Goal: Task Accomplishment & Management: Use online tool/utility

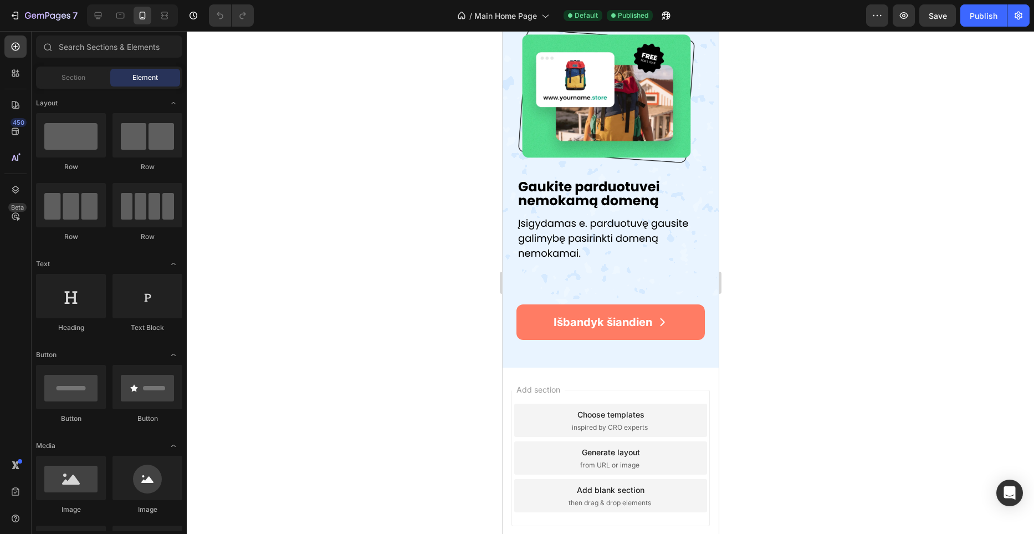
scroll to position [1897, 0]
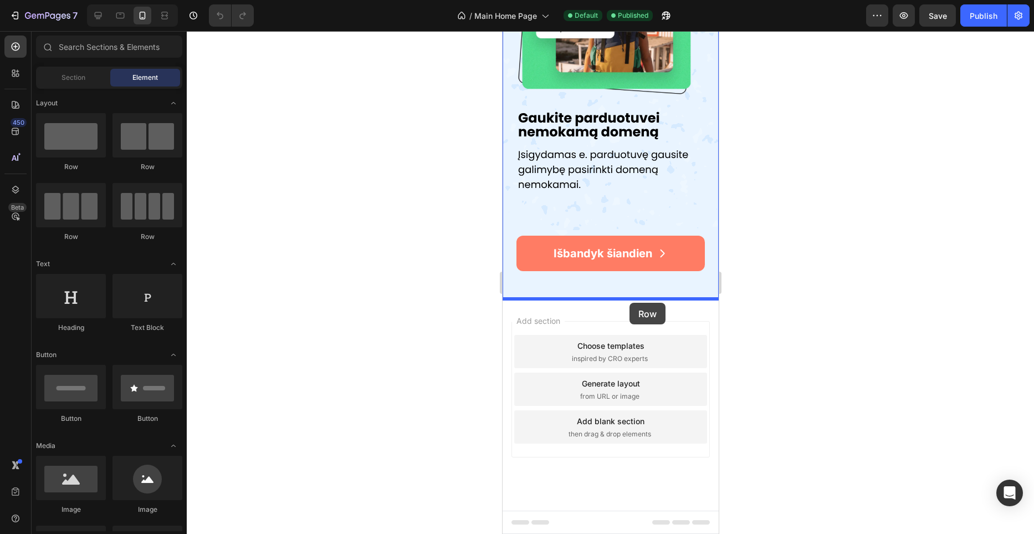
drag, startPoint x: 772, startPoint y: 237, endPoint x: 629, endPoint y: 303, distance: 157.7
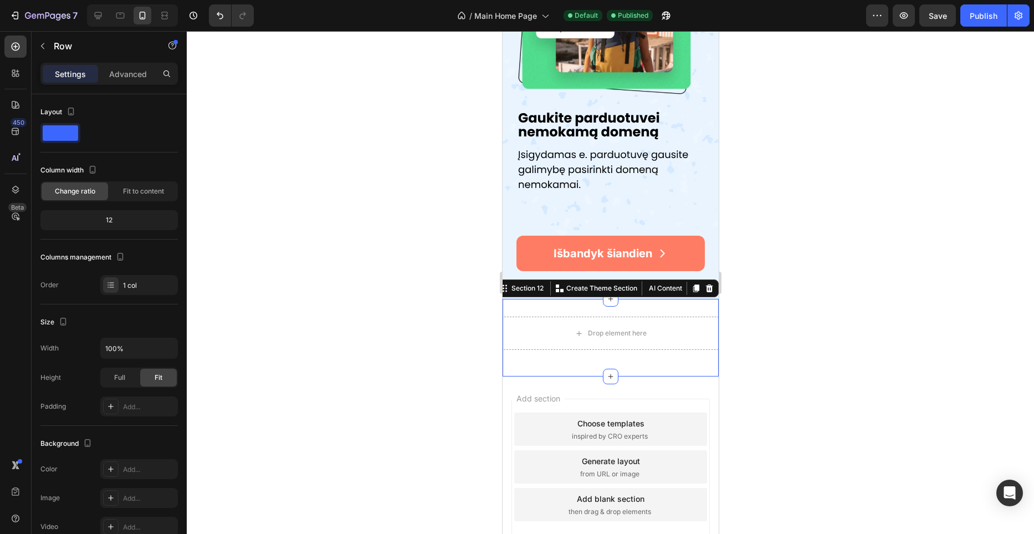
click at [616, 309] on div "Drop element here Row Section 12 You can create reusable sections Create Theme …" at bounding box center [610, 338] width 216 height 78
click at [125, 83] on div "Settings Advanced" at bounding box center [108, 74] width 137 height 22
click at [125, 80] on div "Advanced" at bounding box center [127, 74] width 55 height 18
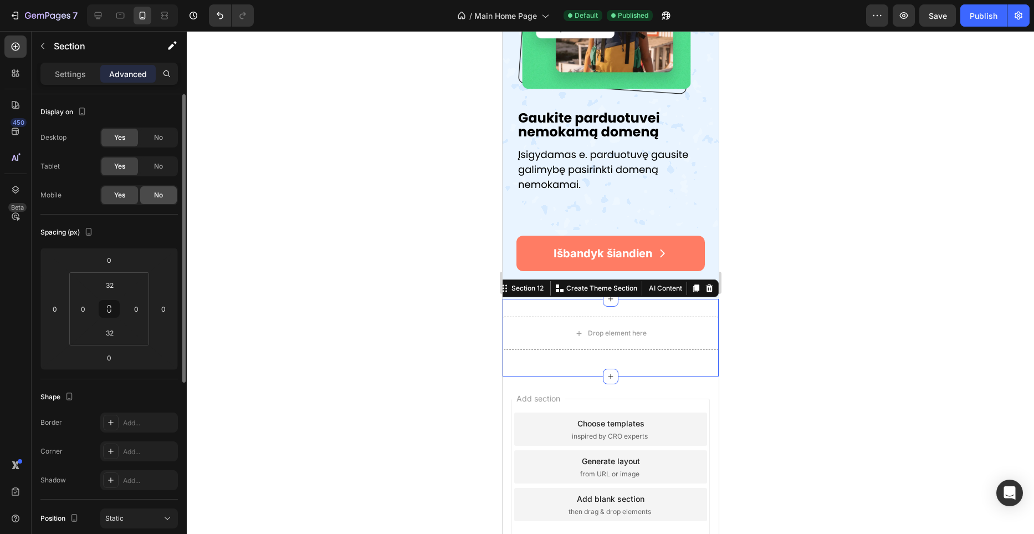
click at [163, 193] on div "No" at bounding box center [158, 195] width 37 height 18
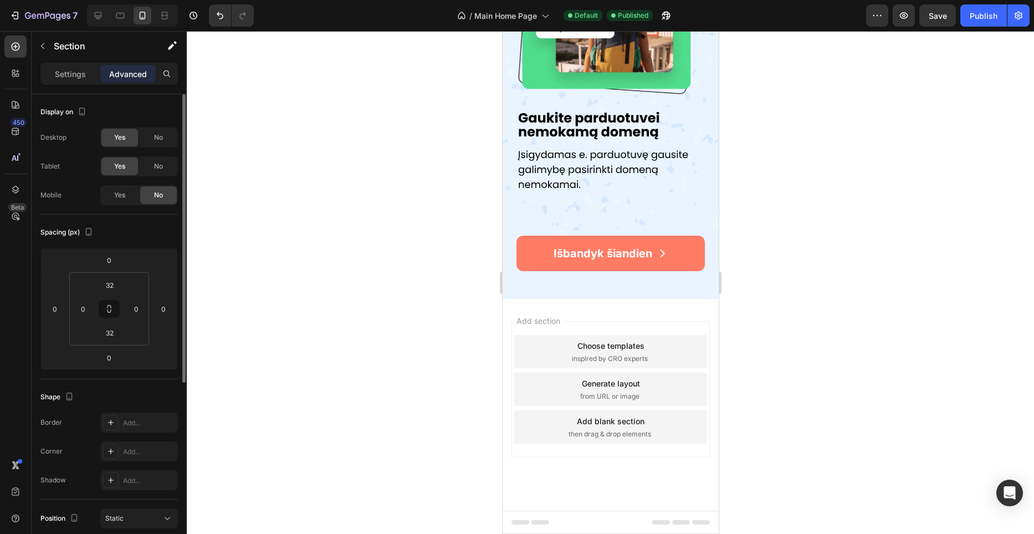
click at [163, 194] on div "No" at bounding box center [158, 195] width 37 height 18
click at [114, 196] on span "Yes" at bounding box center [119, 195] width 11 height 10
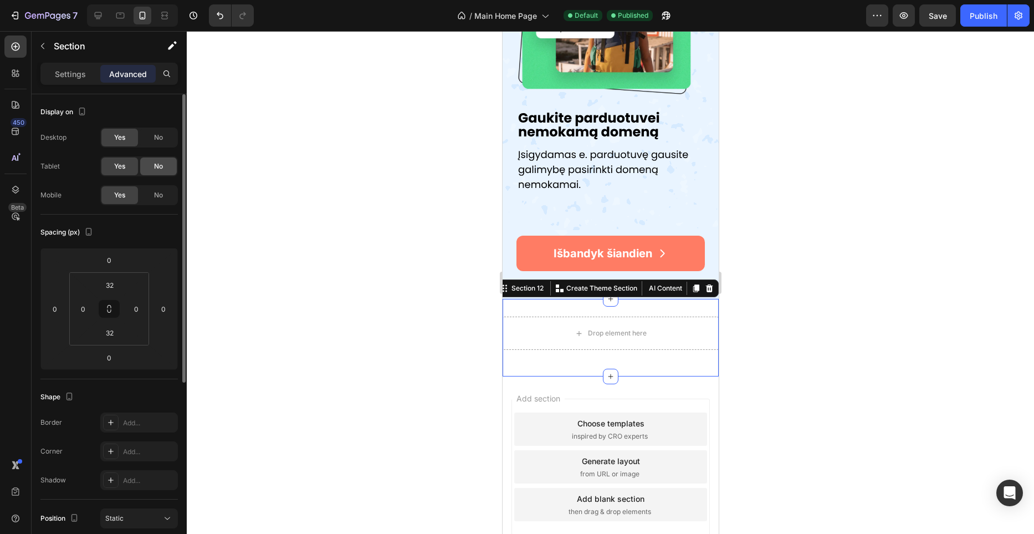
click at [157, 172] on div "No" at bounding box center [158, 166] width 37 height 18
click at [167, 136] on div "No" at bounding box center [158, 138] width 37 height 18
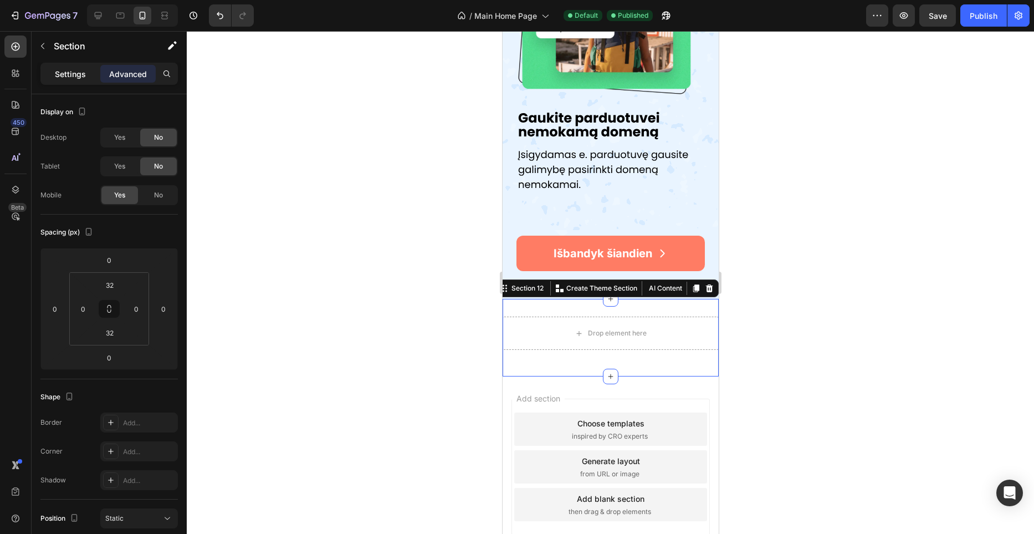
click at [84, 75] on p "Settings" at bounding box center [70, 74] width 31 height 12
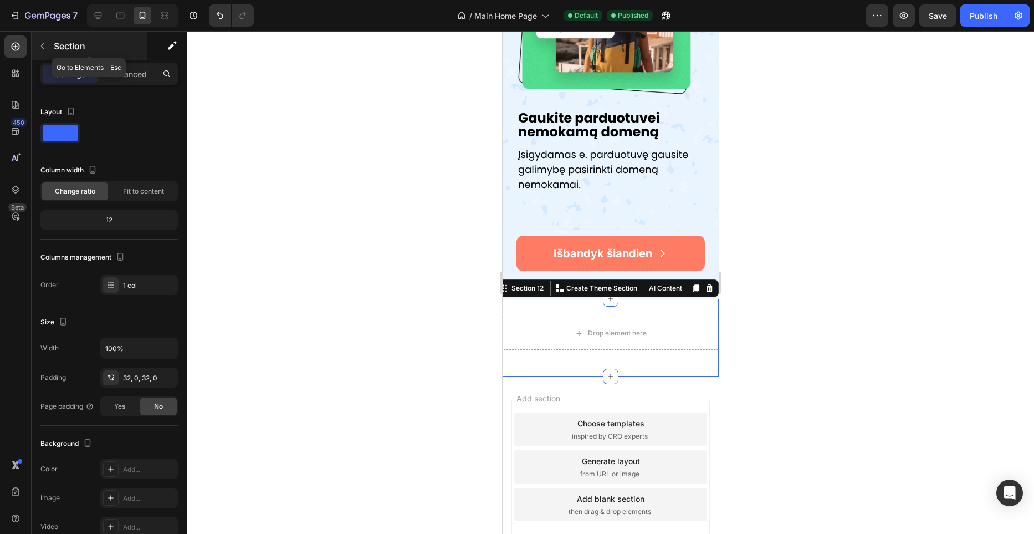
click at [48, 46] on button "button" at bounding box center [43, 46] width 18 height 18
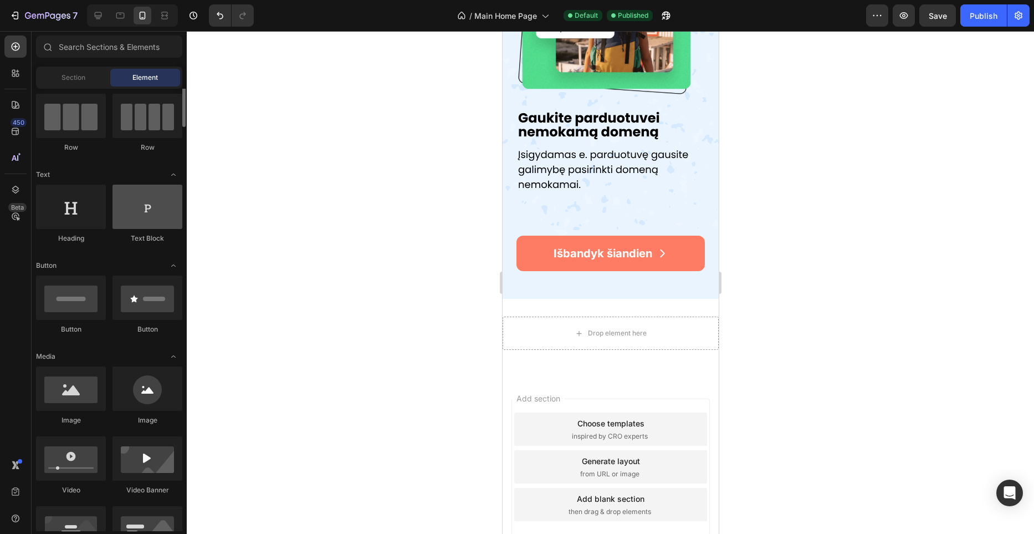
scroll to position [91, 0]
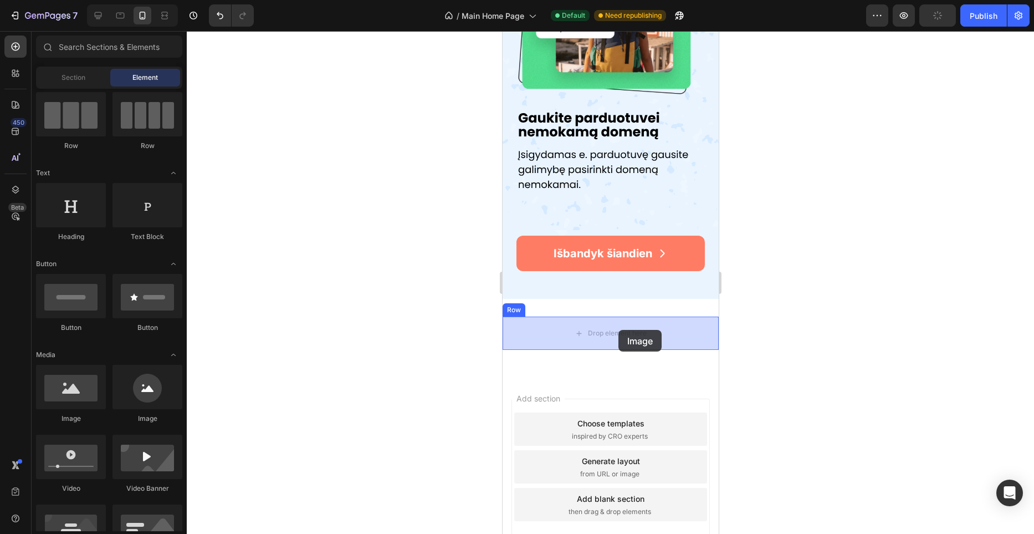
drag, startPoint x: 593, startPoint y: 411, endPoint x: 616, endPoint y: 331, distance: 83.5
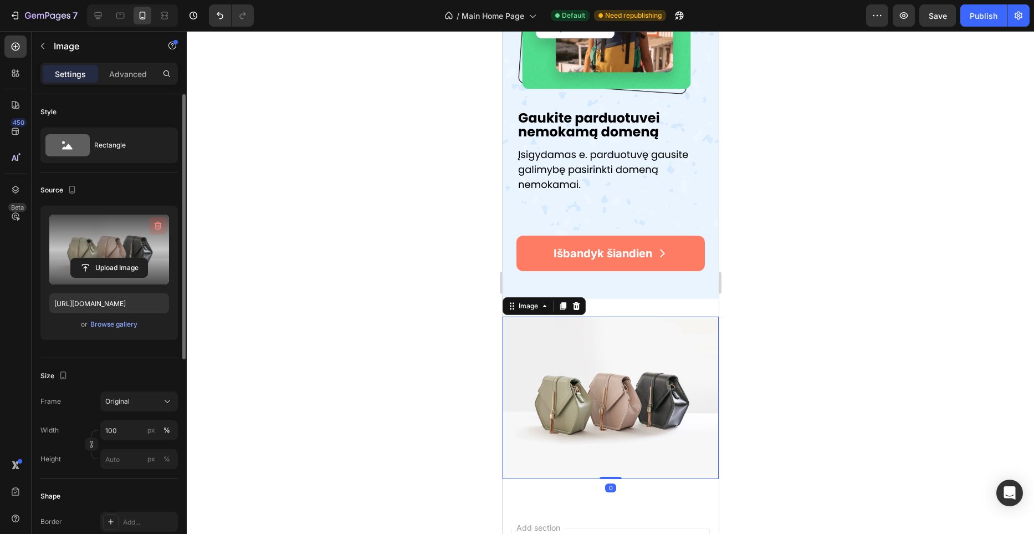
click at [155, 227] on icon "button" at bounding box center [158, 226] width 7 height 8
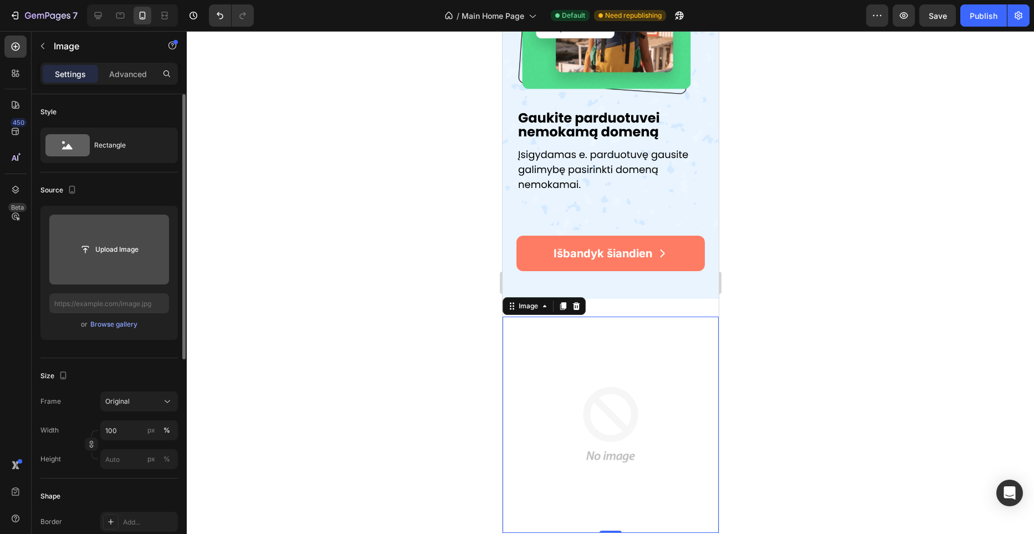
click at [139, 84] on div "Settings Advanced" at bounding box center [108, 74] width 137 height 22
click at [138, 79] on div "Advanced" at bounding box center [127, 74] width 55 height 18
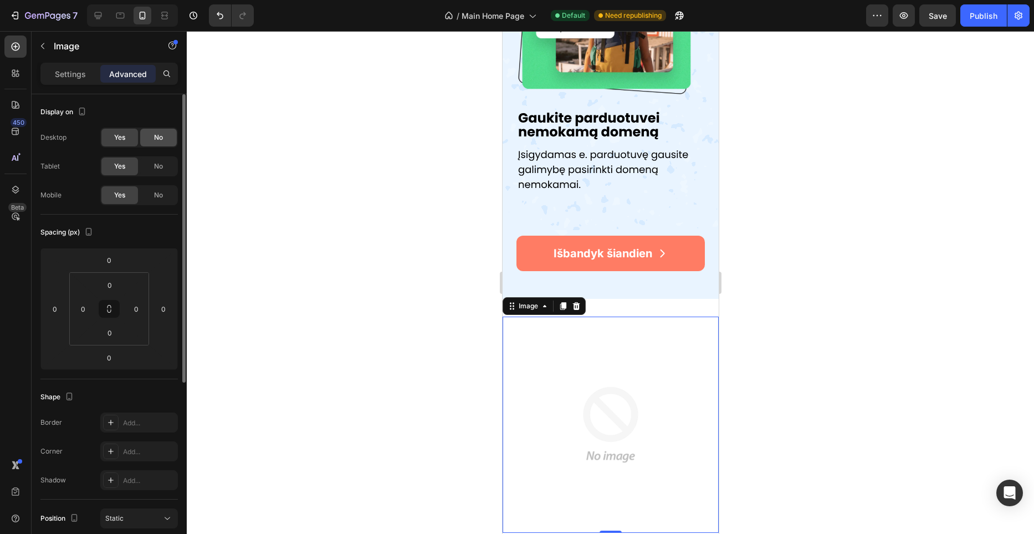
click at [160, 136] on span "No" at bounding box center [158, 137] width 9 height 10
click at [160, 173] on div "No" at bounding box center [158, 166] width 37 height 18
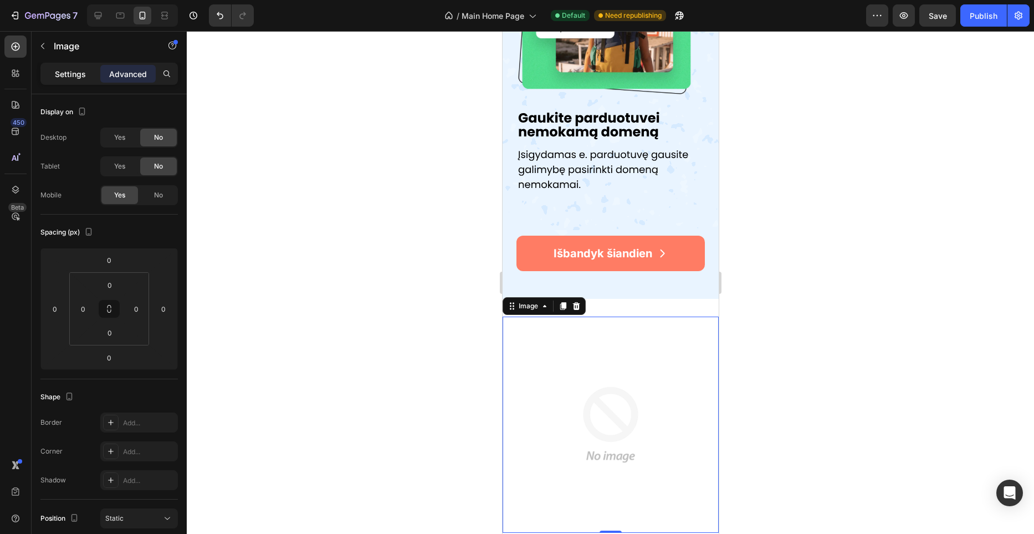
click at [70, 70] on p "Settings" at bounding box center [70, 74] width 31 height 12
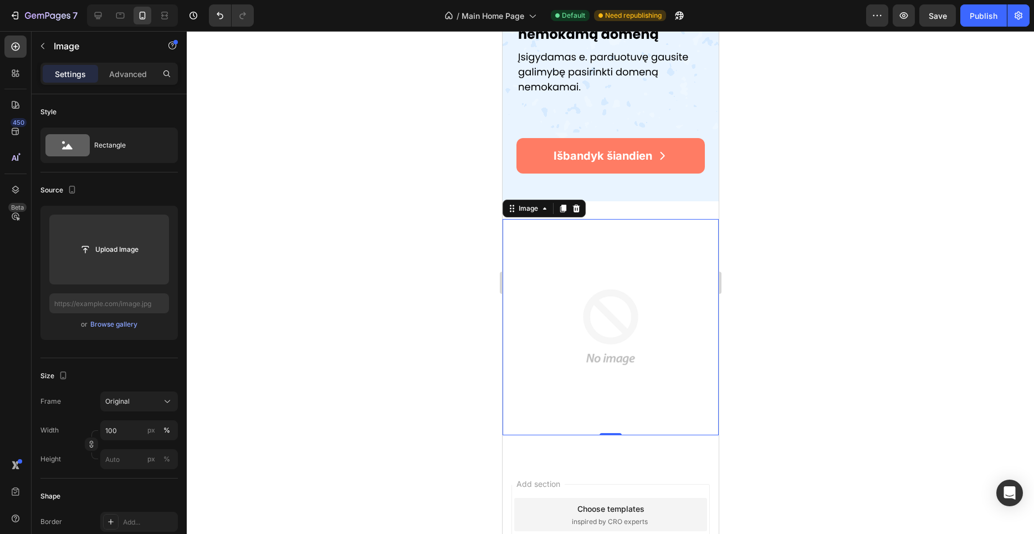
scroll to position [1995, 0]
click at [630, 326] on img at bounding box center [610, 326] width 216 height 216
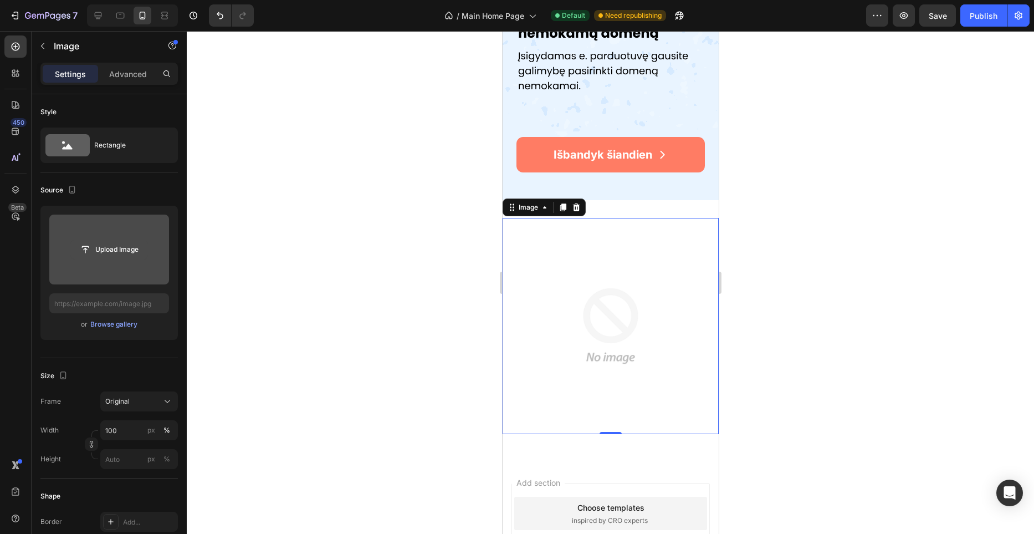
click at [97, 255] on input "file" at bounding box center [109, 249] width 76 height 19
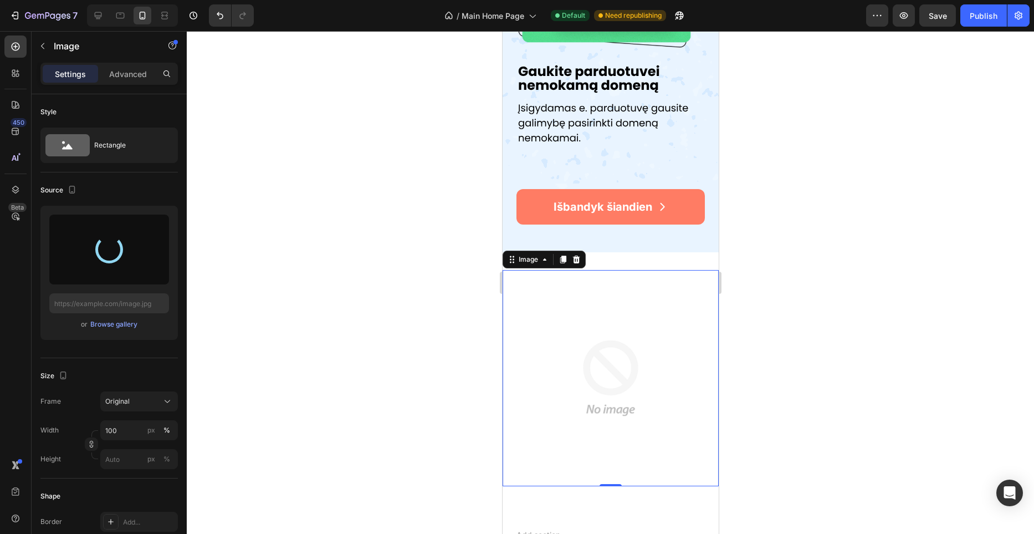
type input "[URL][DOMAIN_NAME]"
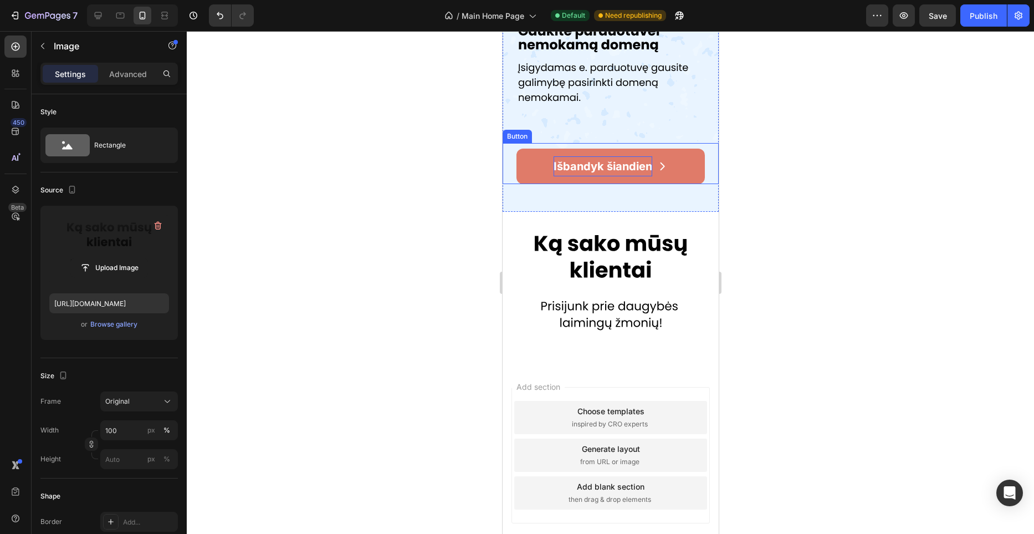
scroll to position [1981, 0]
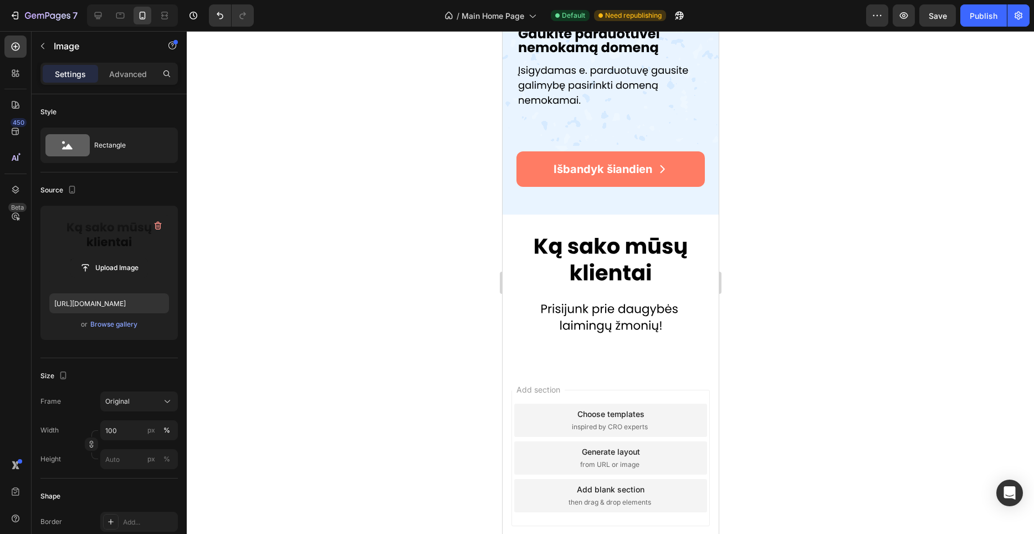
click at [623, 254] on img at bounding box center [610, 286] width 216 height 109
click at [610, 295] on img at bounding box center [610, 286] width 216 height 109
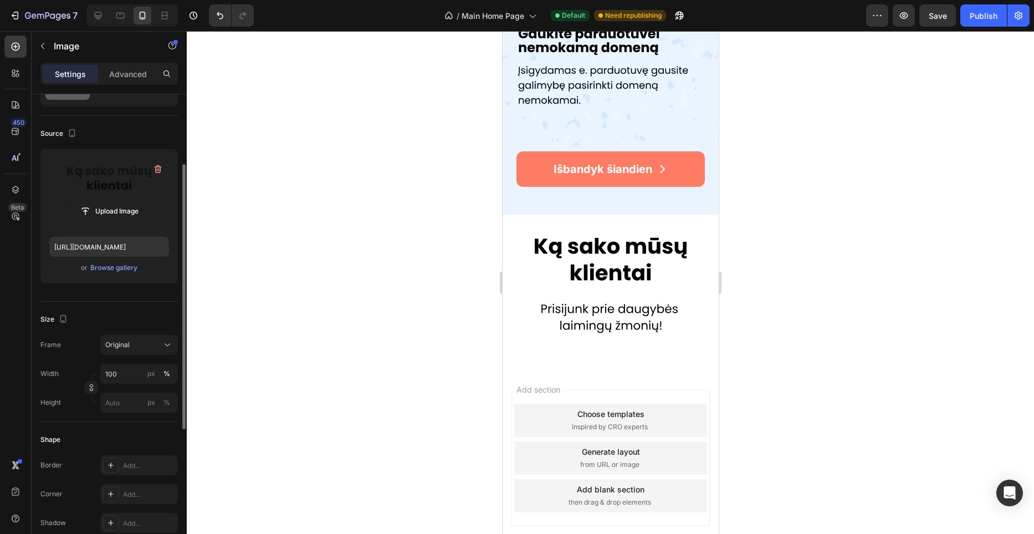
scroll to position [84, 0]
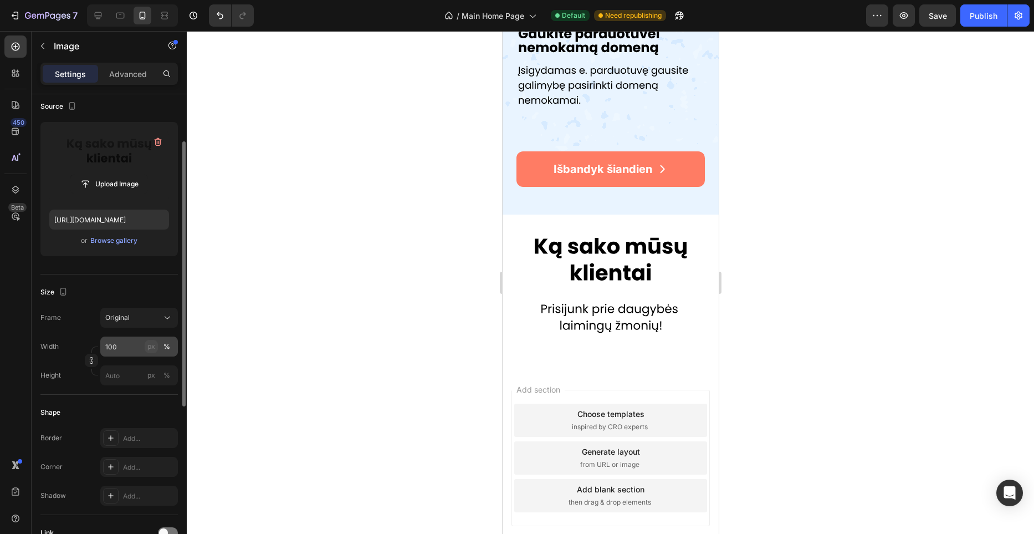
click at [160, 368] on button "px" at bounding box center [166, 374] width 13 height 13
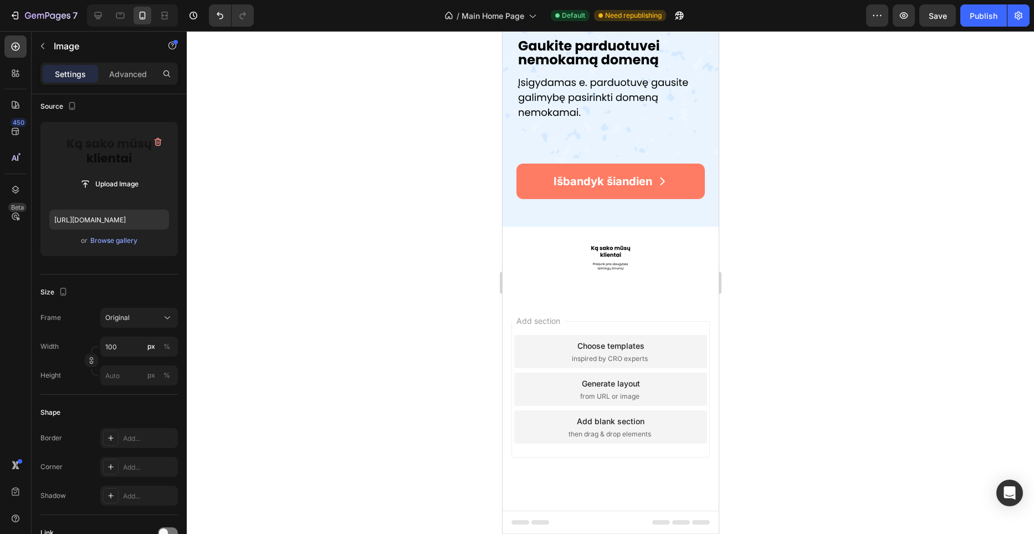
click at [145, 335] on div "Frame Original Width 100 px % Height px %" at bounding box center [108, 347] width 137 height 78
click at [131, 347] on input "100" at bounding box center [139, 346] width 78 height 20
click at [122, 366] on div "Full 100%" at bounding box center [128, 373] width 91 height 20
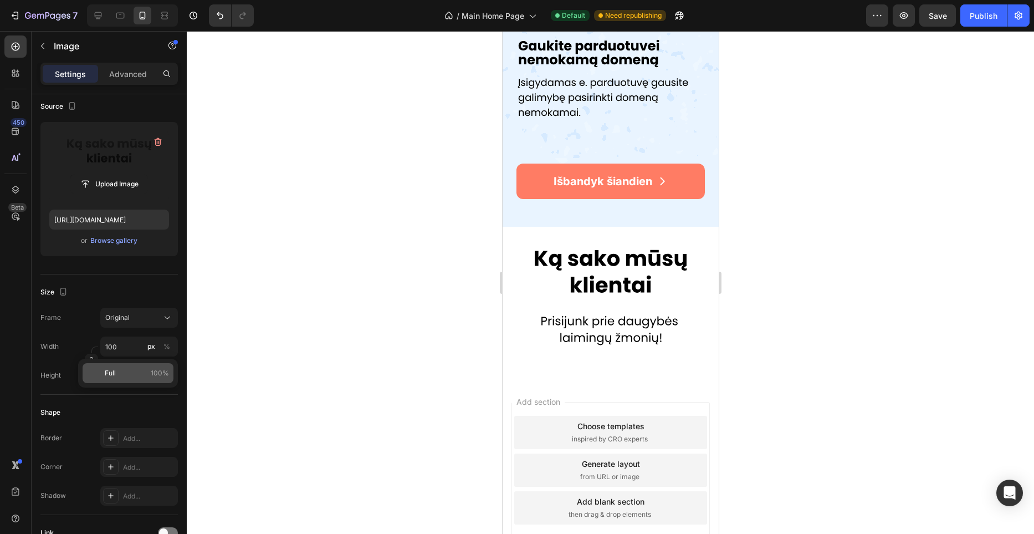
scroll to position [1981, 0]
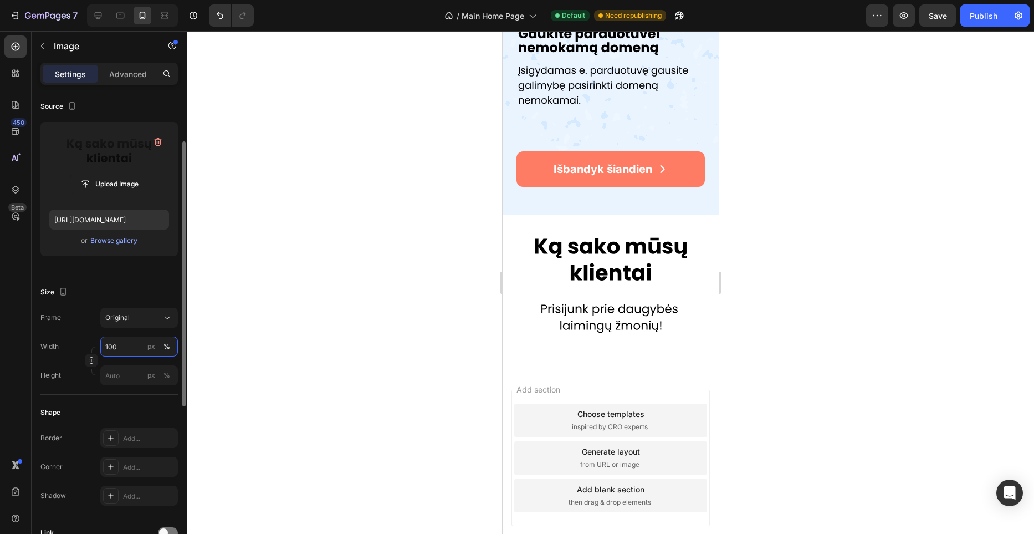
click at [125, 350] on input "100" at bounding box center [139, 346] width 78 height 20
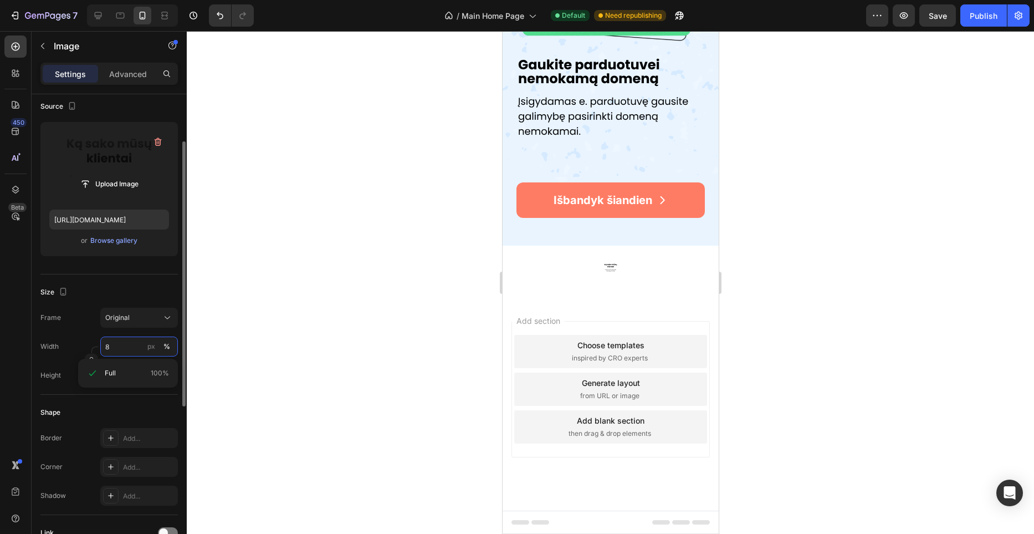
type input "80"
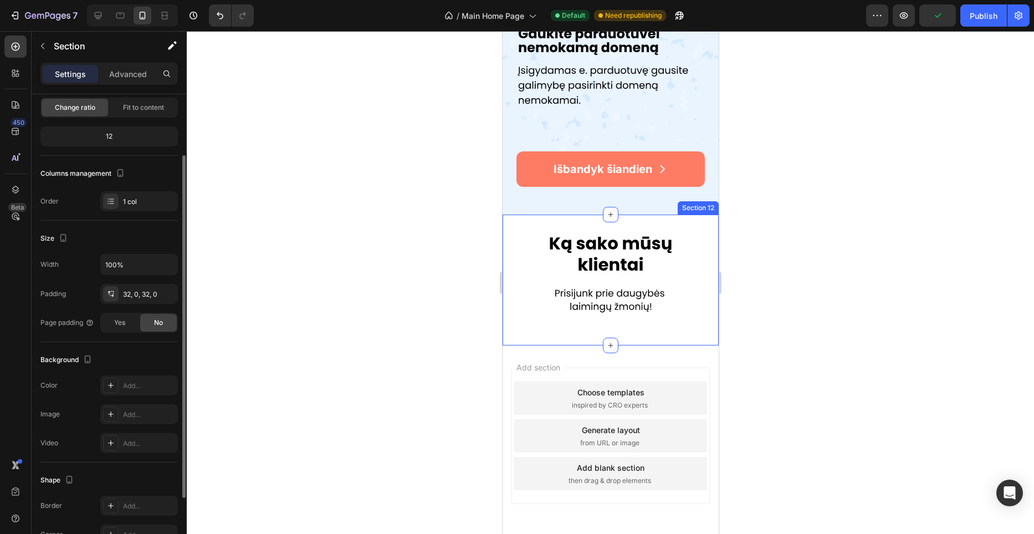
click at [629, 227] on div "Image Row Section 12" at bounding box center [610, 279] width 216 height 131
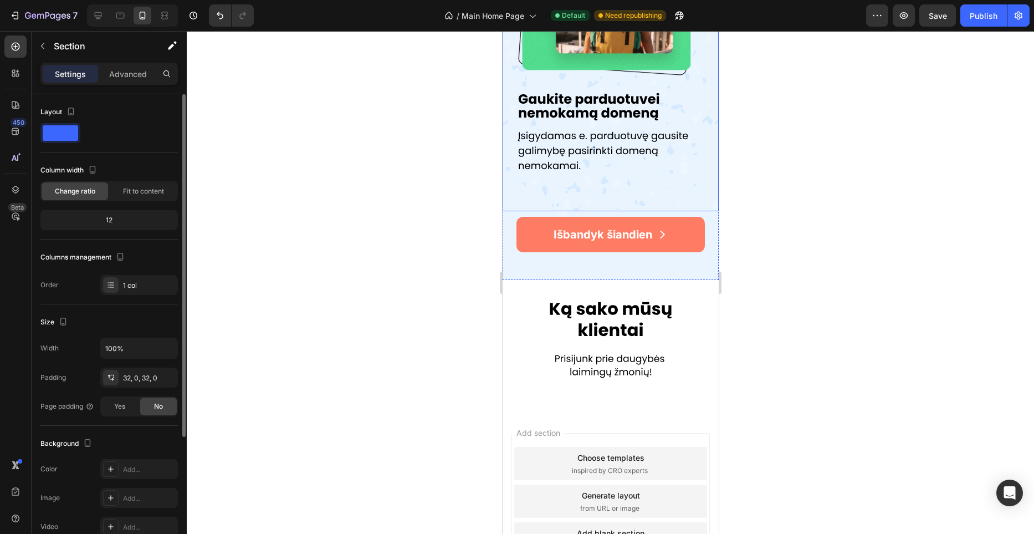
scroll to position [1917, 0]
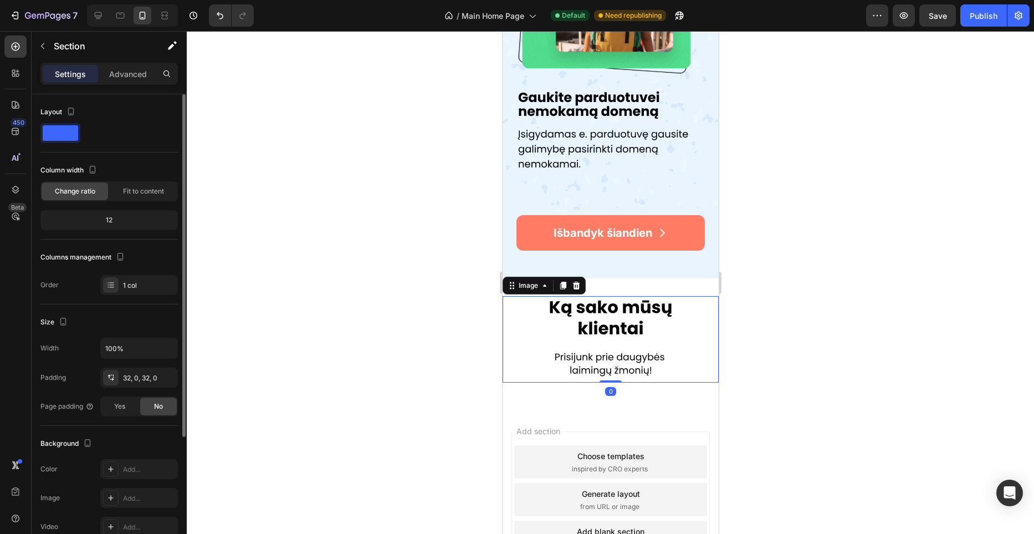
click at [593, 327] on img at bounding box center [610, 339] width 173 height 86
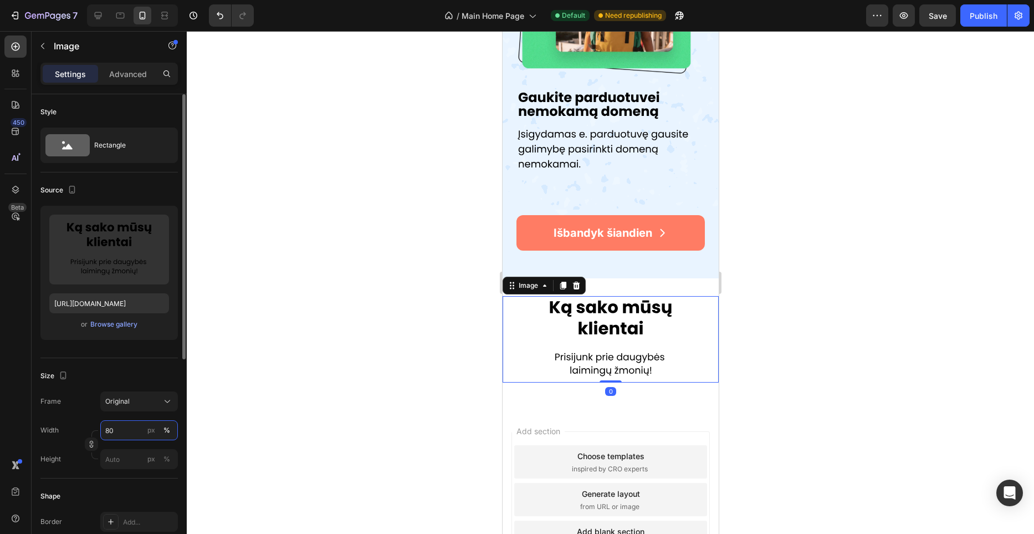
click at [116, 426] on input "80" at bounding box center [139, 430] width 78 height 20
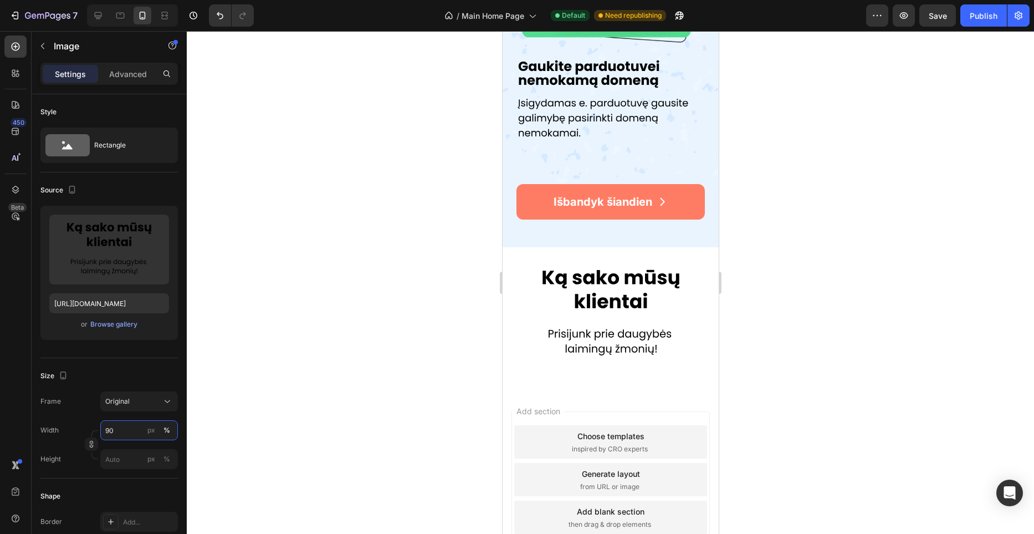
scroll to position [2039, 0]
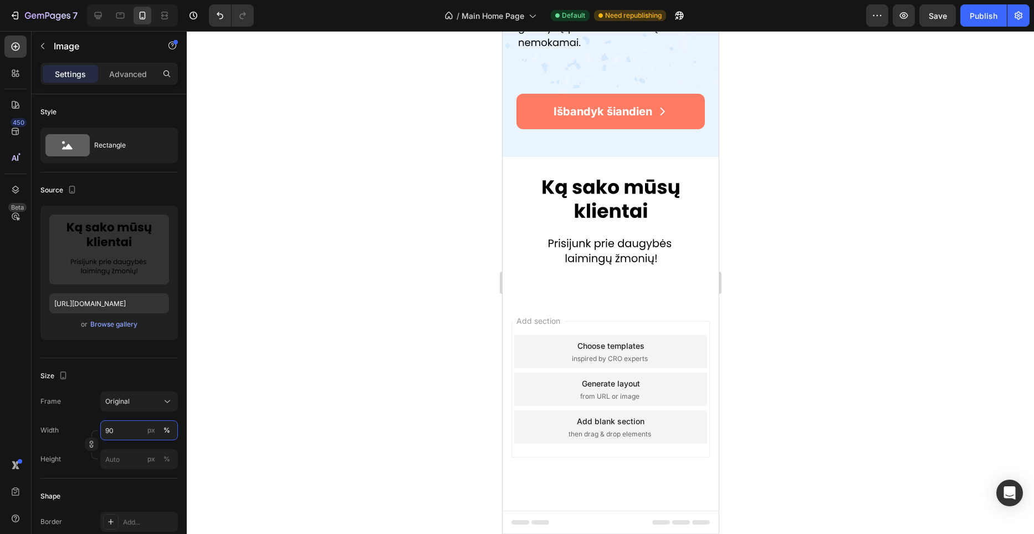
type input "90"
click at [598, 248] on img at bounding box center [610, 224] width 194 height 98
click at [618, 209] on img at bounding box center [610, 224] width 194 height 98
drag, startPoint x: 122, startPoint y: 85, endPoint x: 126, endPoint y: 80, distance: 5.9
click at [124, 83] on div "Settings Advanced" at bounding box center [109, 79] width 155 height 32
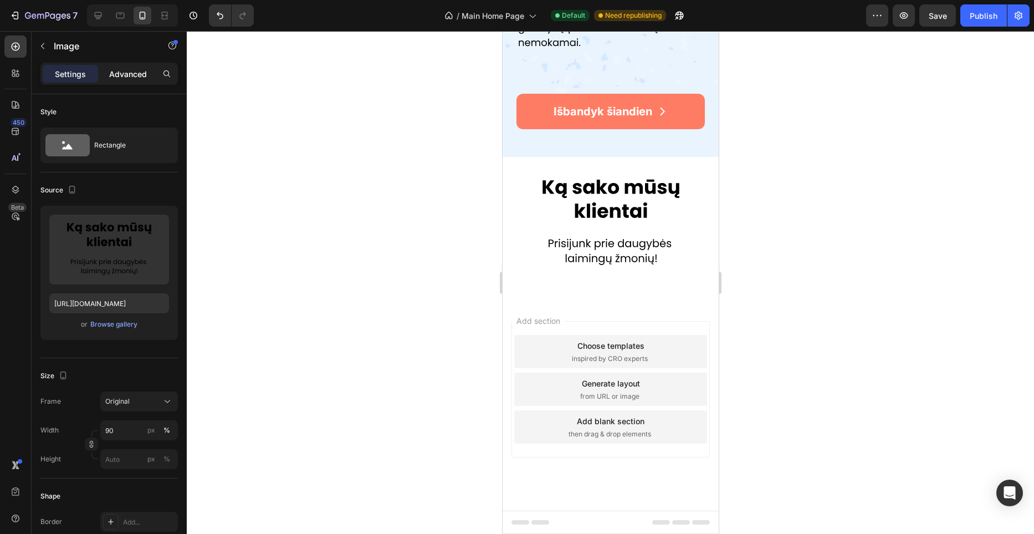
click at [126, 80] on div "Advanced" at bounding box center [127, 74] width 55 height 18
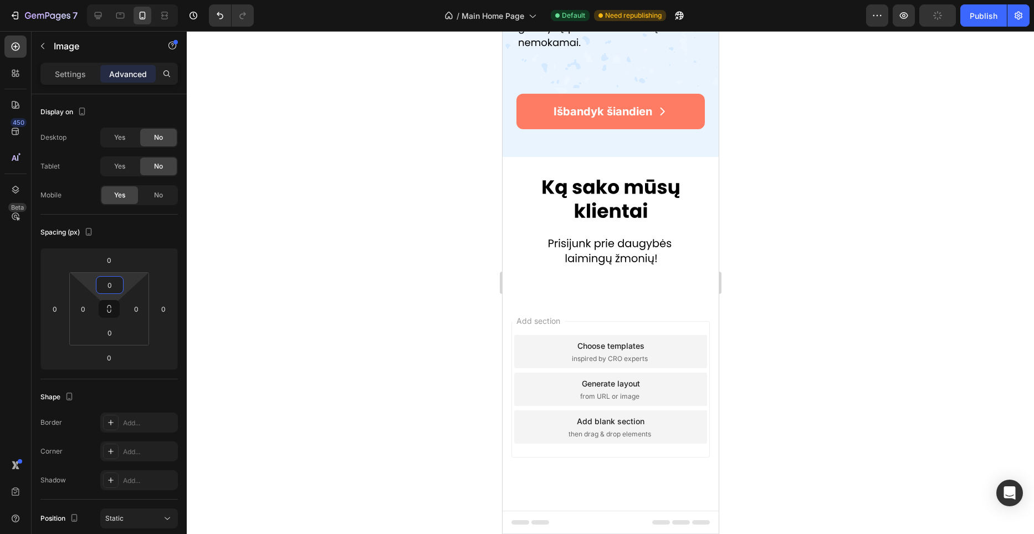
click at [113, 291] on input "0" at bounding box center [110, 284] width 22 height 17
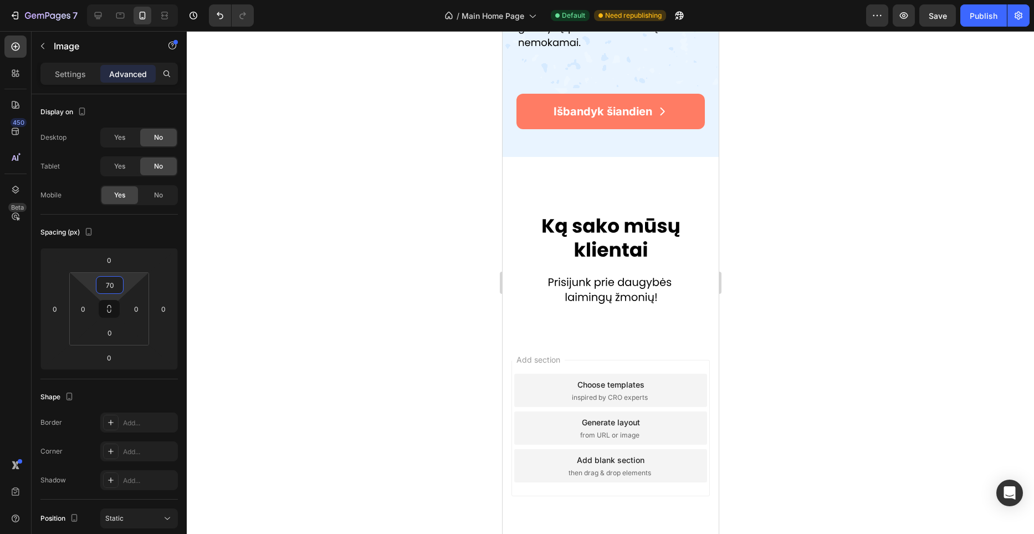
scroll to position [2077, 0]
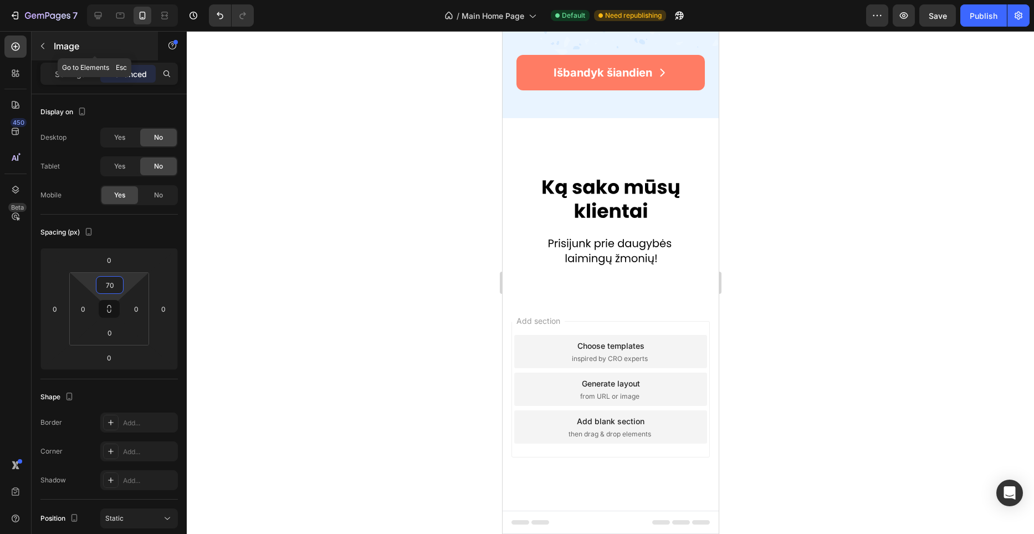
type input "70"
click at [44, 48] on icon "button" at bounding box center [42, 46] width 9 height 9
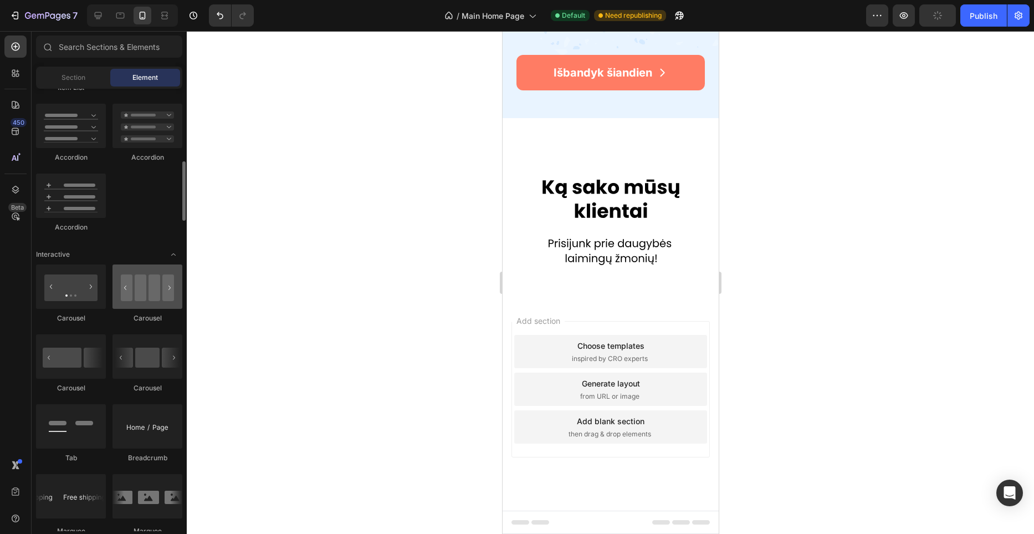
scroll to position [958, 0]
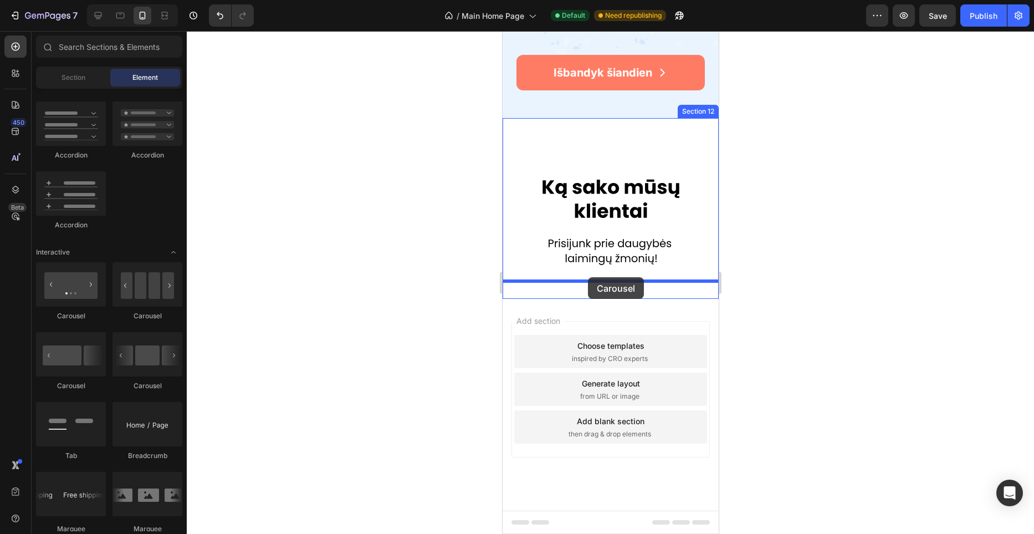
drag, startPoint x: 570, startPoint y: 321, endPoint x: 587, endPoint y: 277, distance: 47.0
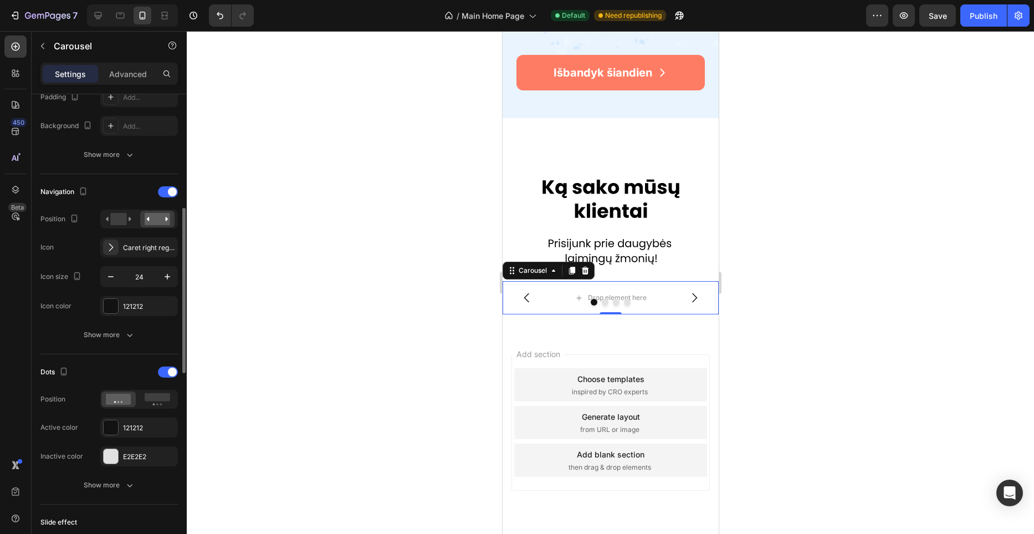
scroll to position [313, 0]
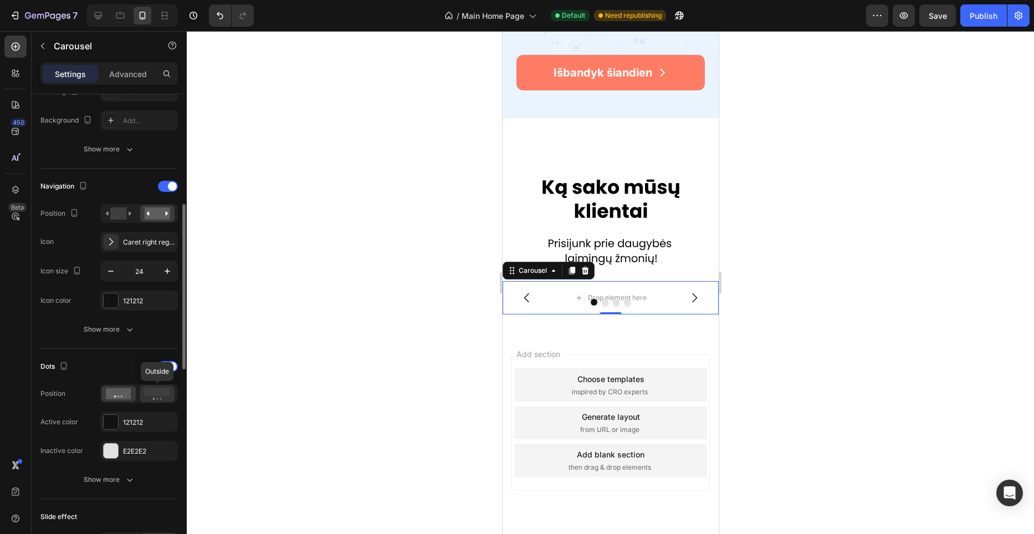
click at [162, 401] on div at bounding box center [157, 393] width 34 height 17
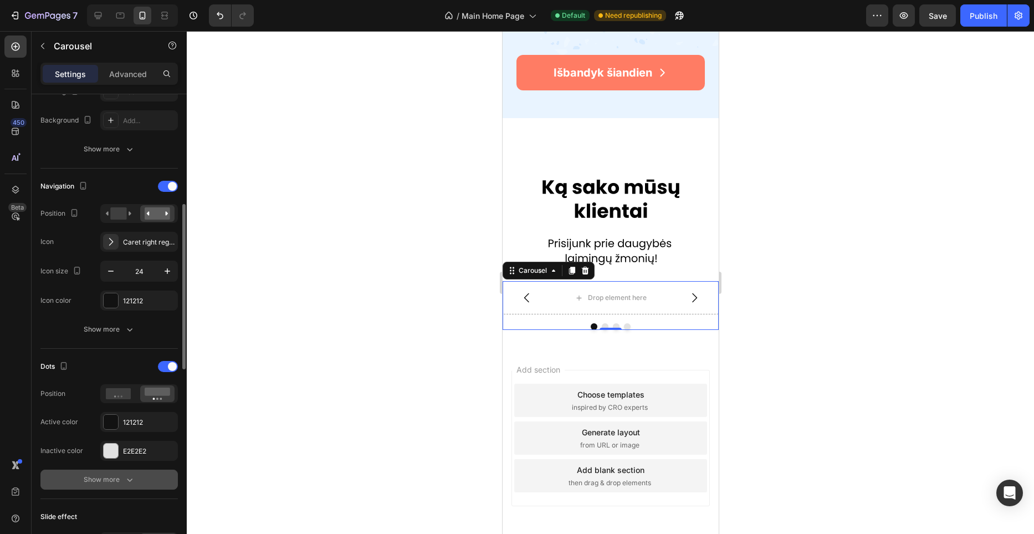
click at [126, 480] on icon "button" at bounding box center [129, 479] width 11 height 11
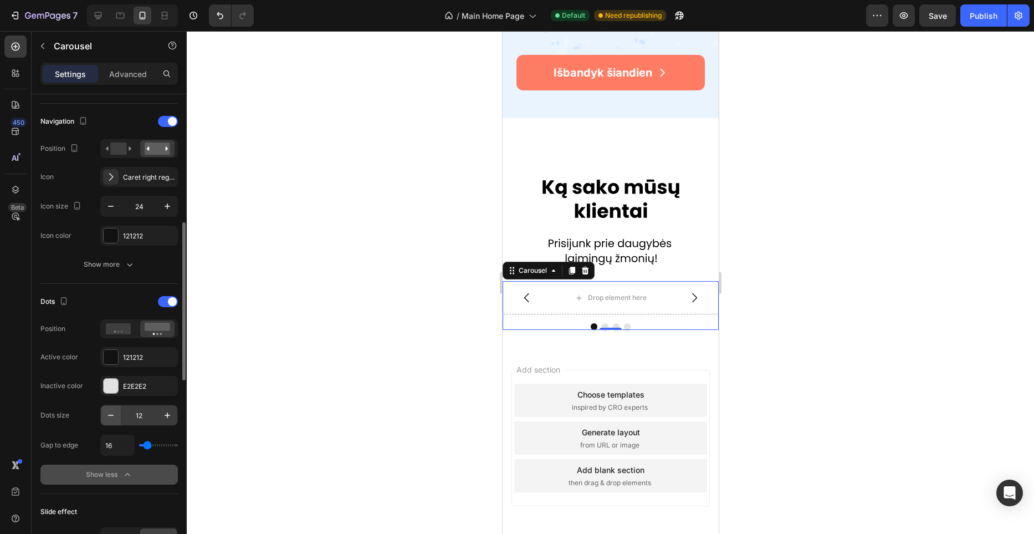
scroll to position [382, 0]
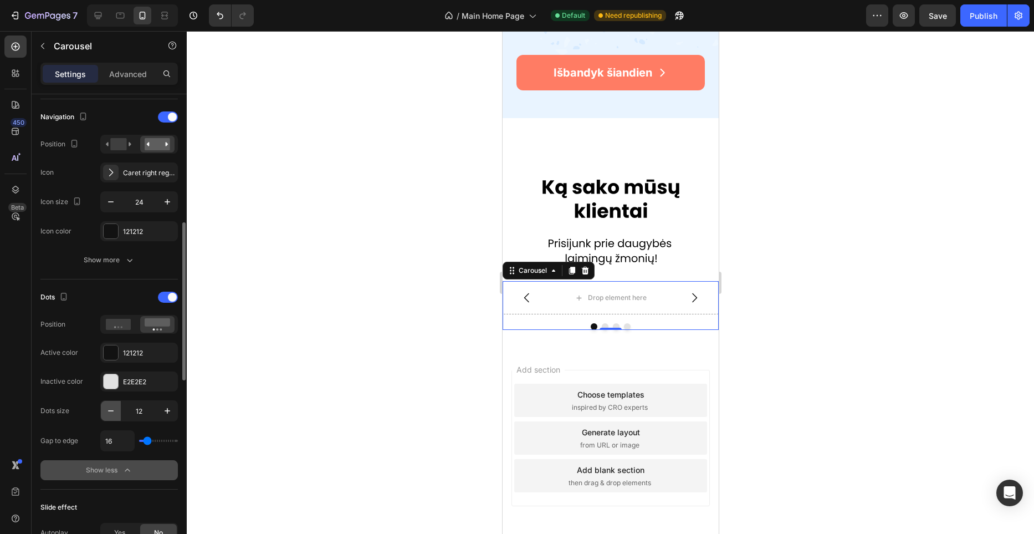
click at [105, 408] on icon "button" at bounding box center [110, 410] width 11 height 11
type input "9"
type input "36"
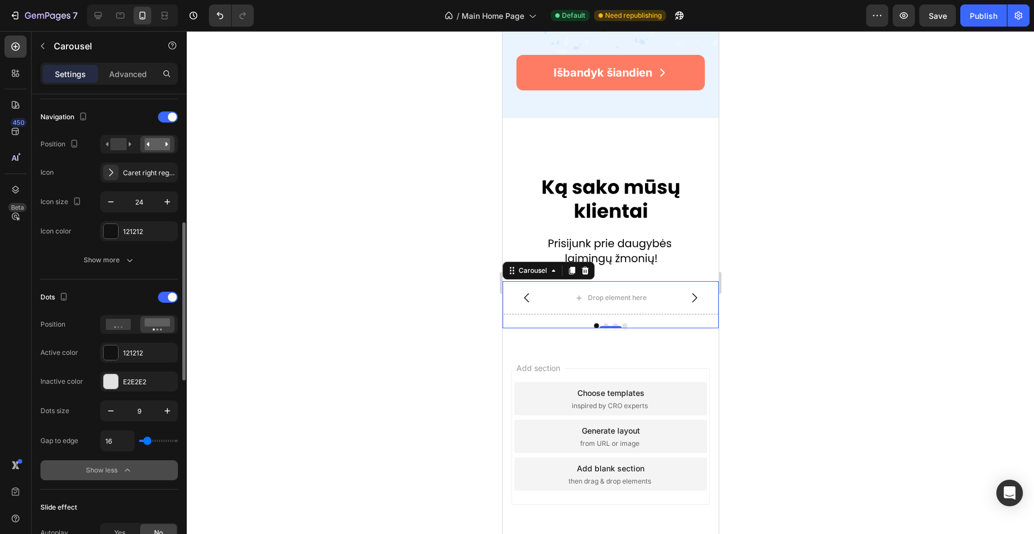
type input "36"
type input "41"
type input "46"
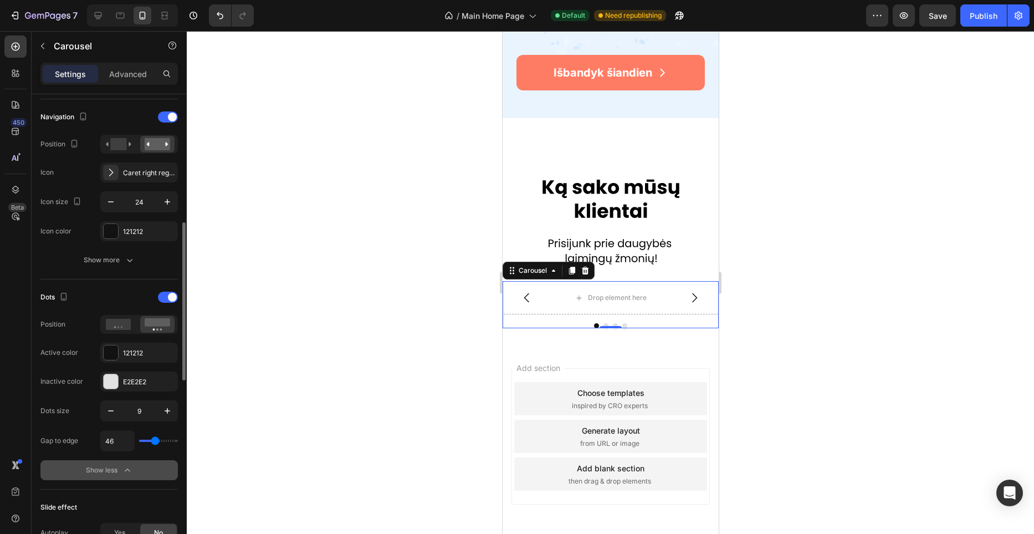
type input "49"
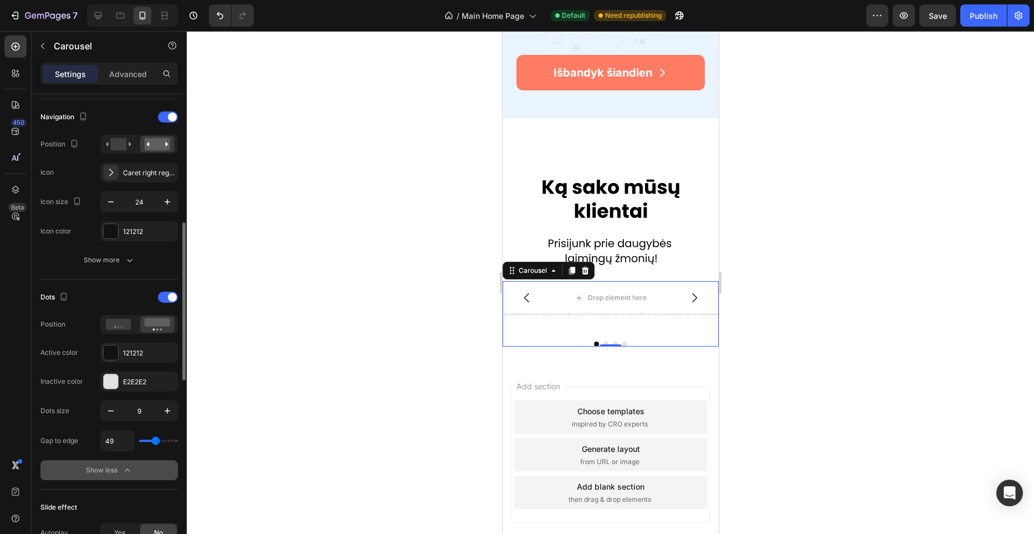
type input "41"
type input "39"
type input "37"
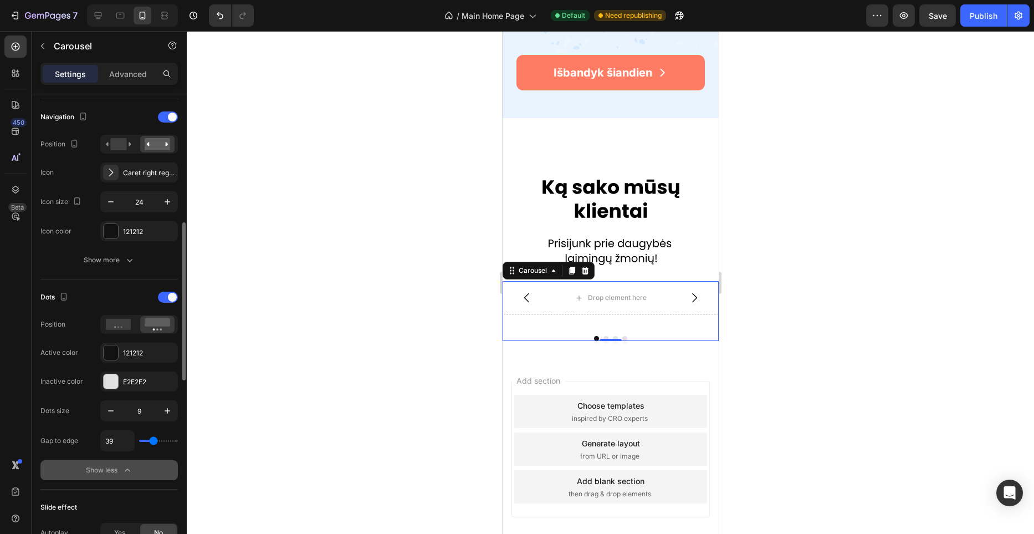
type input "37"
type input "36"
type input "35"
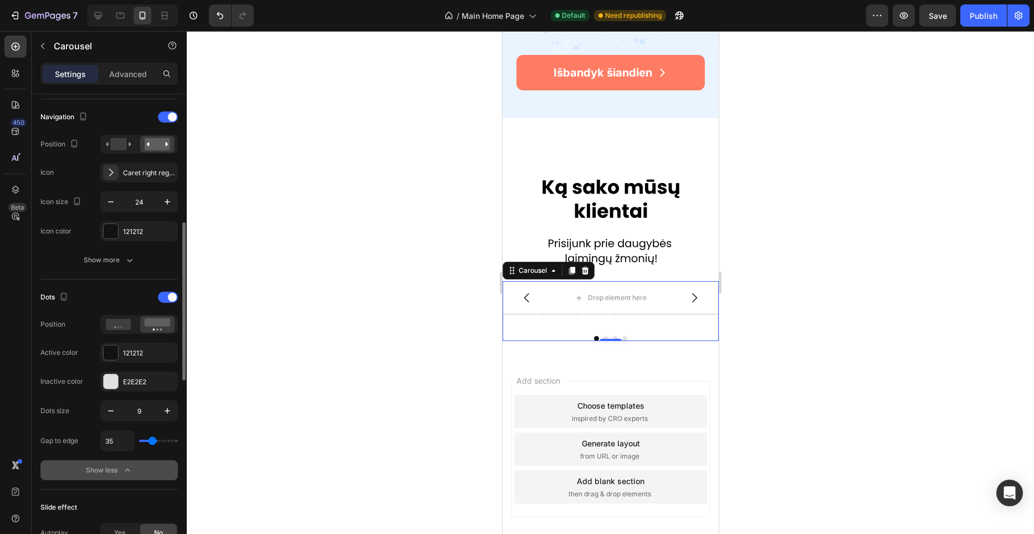
type input "34"
type input "33"
type input "32"
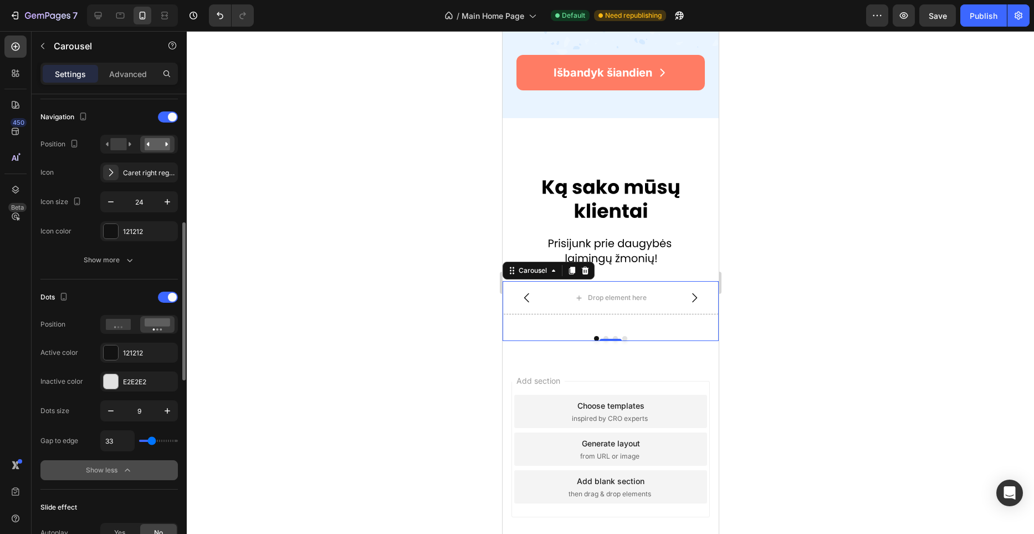
type input "32"
type input "31"
type input "30"
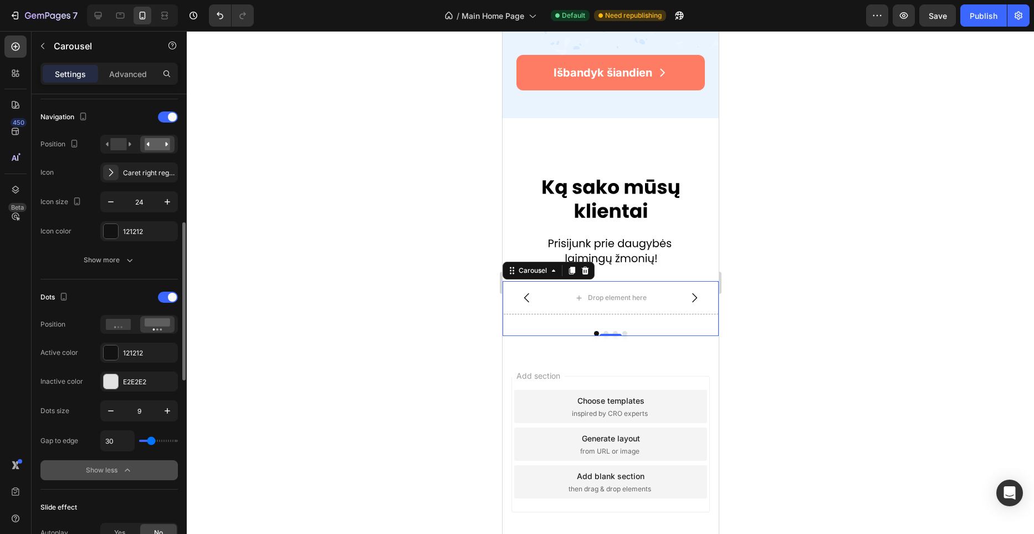
type input "29"
type input "28"
type input "27"
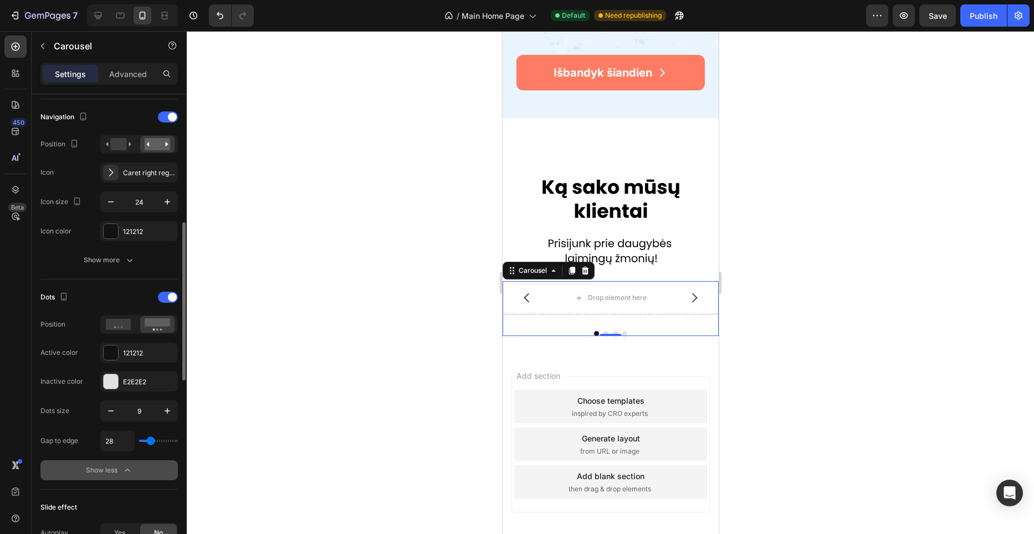
type input "27"
type input "26"
type input "25"
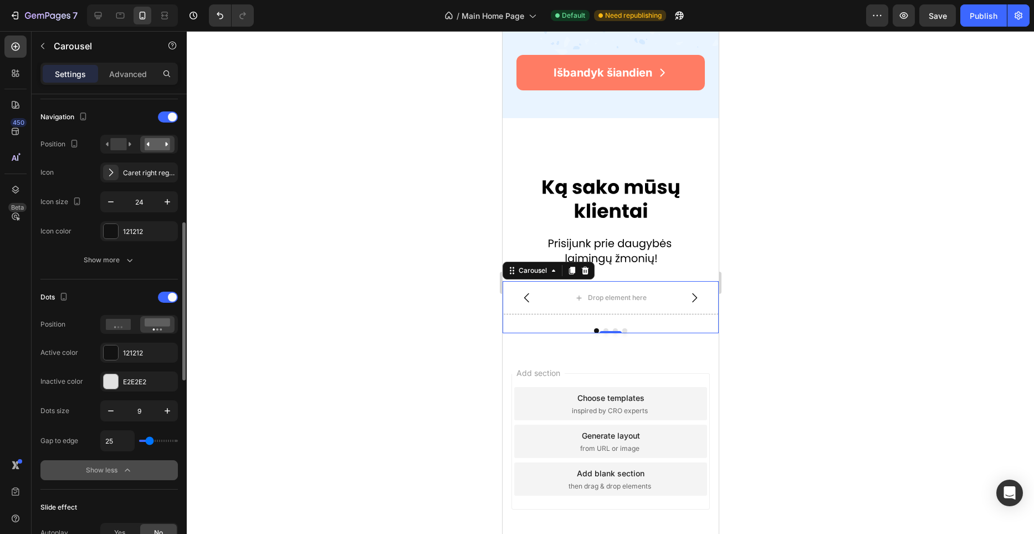
type input "24"
type input "23"
type input "22"
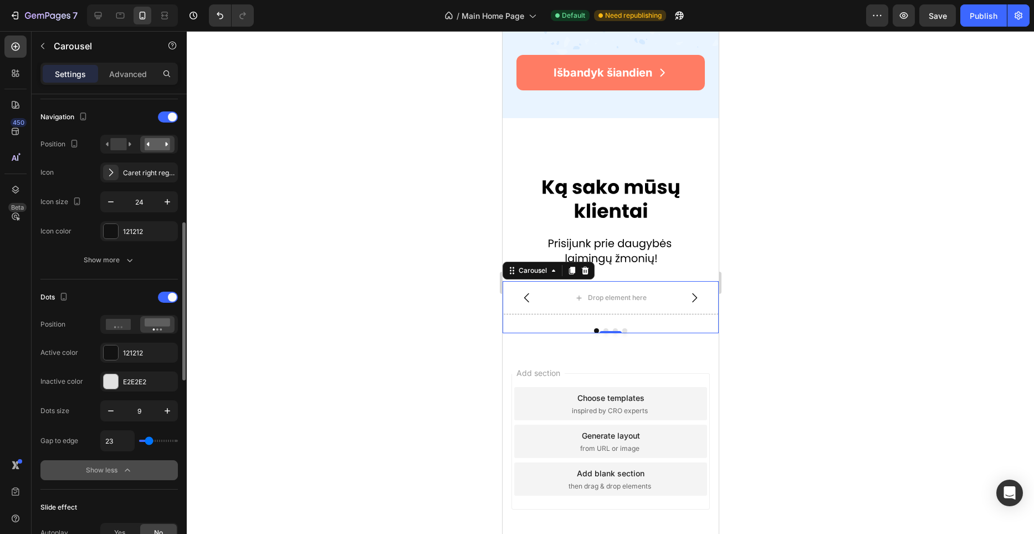
type input "22"
type input "21"
type input "20"
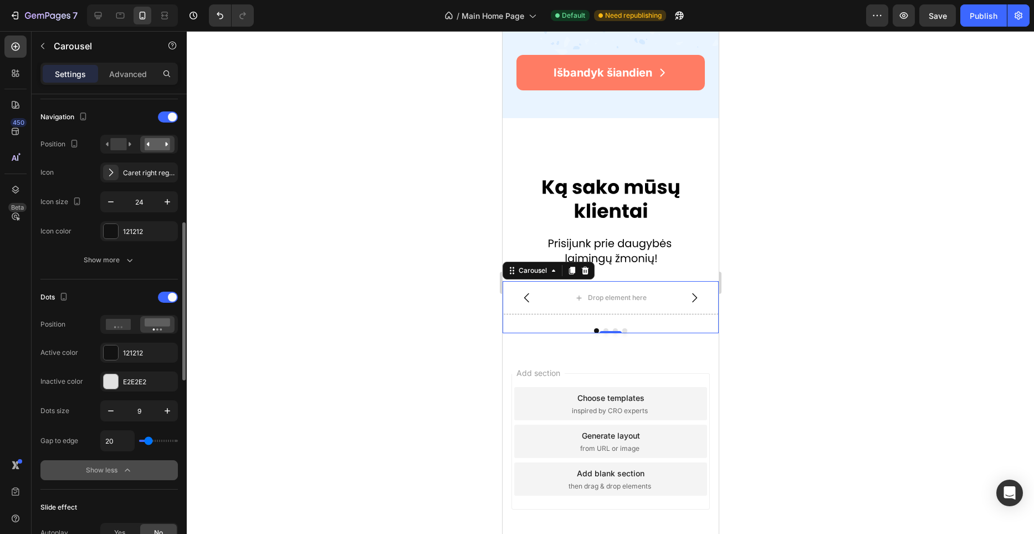
type input "19"
type input "18"
type input "19"
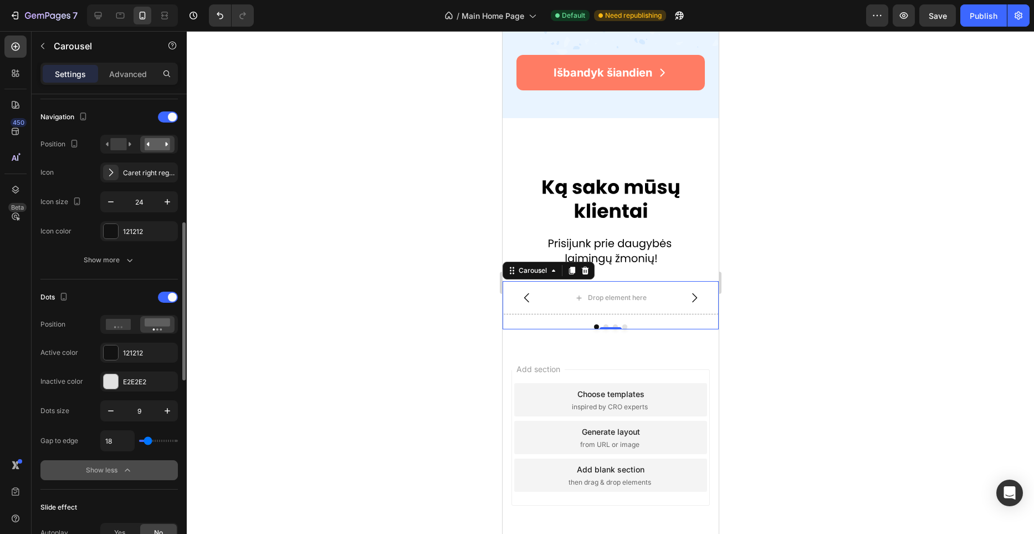
type input "19"
type input "18"
click at [148, 439] on input "range" at bounding box center [158, 440] width 39 height 2
click at [152, 74] on div "Advanced" at bounding box center [127, 74] width 55 height 18
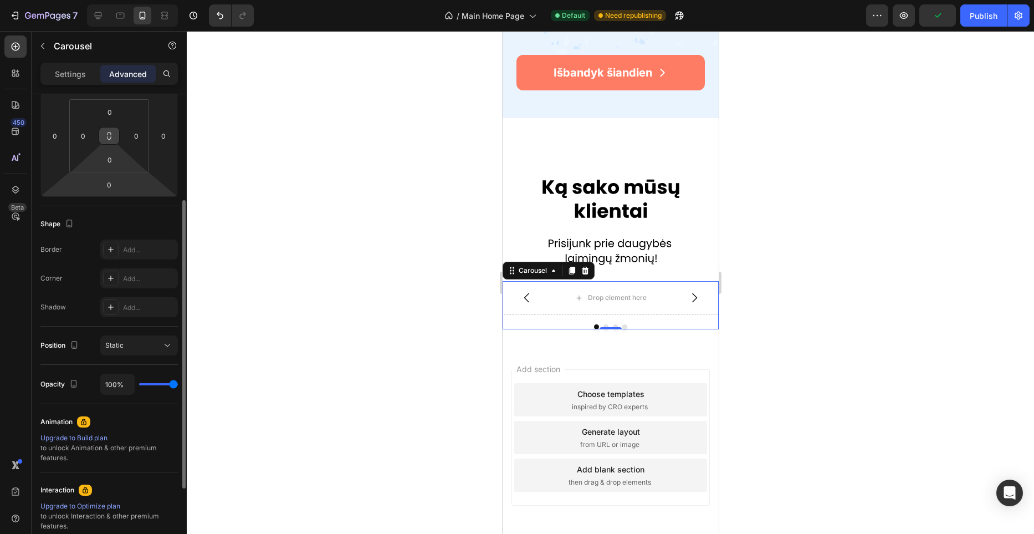
scroll to position [0, 0]
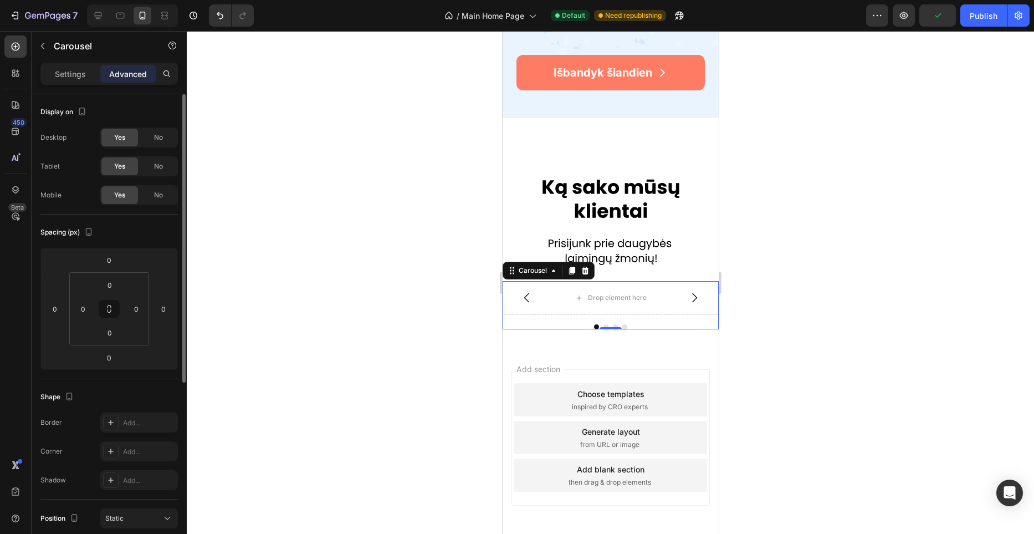
click at [161, 150] on div "Desktop Yes No Tablet Yes No Mobile Yes No" at bounding box center [108, 166] width 137 height 78
drag, startPoint x: 158, startPoint y: 161, endPoint x: 157, endPoint y: 131, distance: 30.0
click at [158, 161] on span "No" at bounding box center [158, 166] width 9 height 10
click at [157, 131] on div "No" at bounding box center [158, 138] width 37 height 18
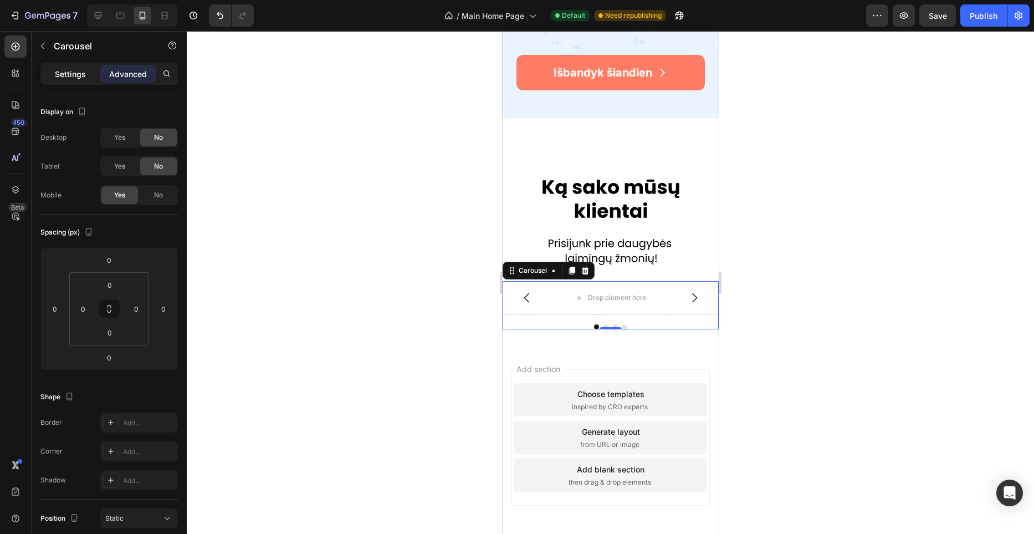
click at [77, 71] on p "Settings" at bounding box center [70, 74] width 31 height 12
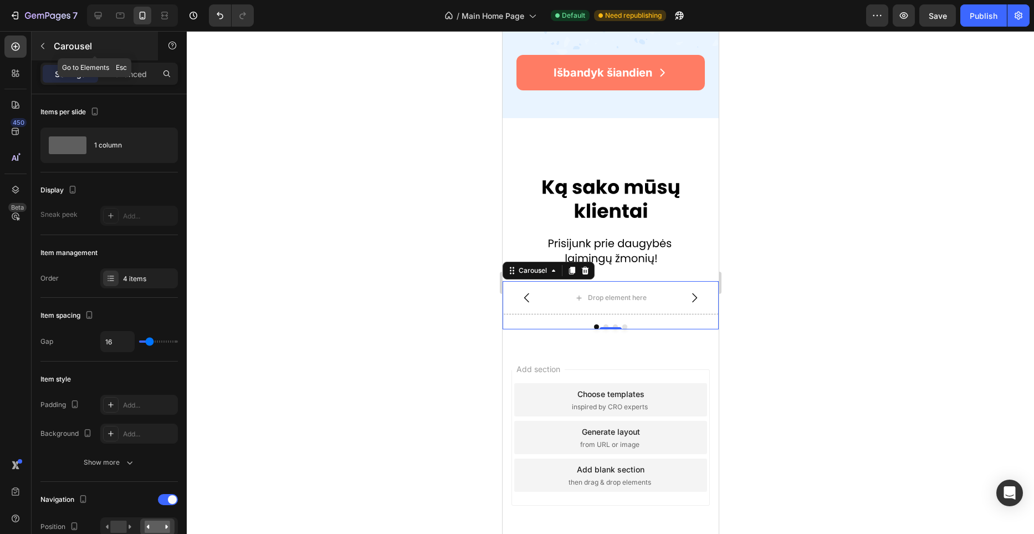
click at [41, 40] on button "button" at bounding box center [43, 46] width 18 height 18
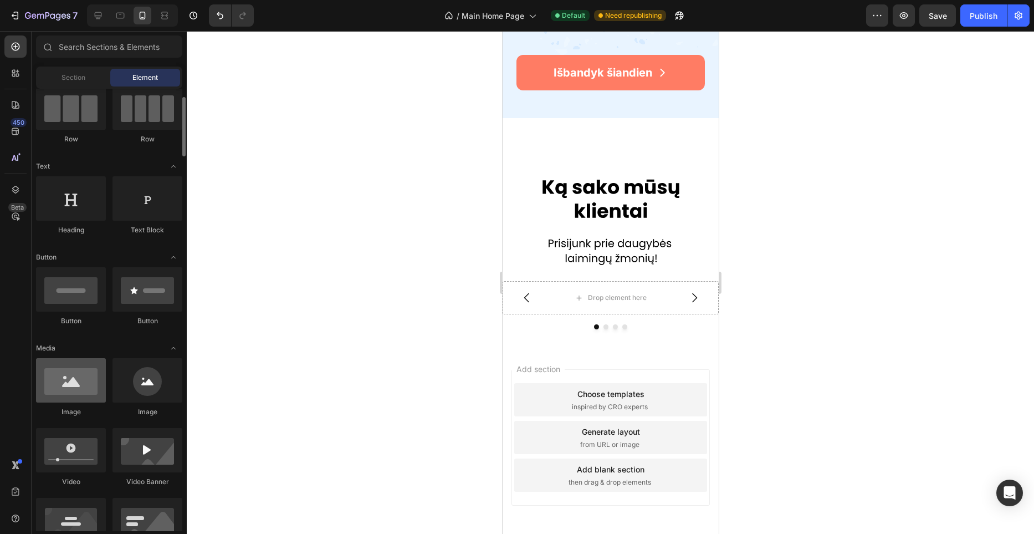
scroll to position [104, 0]
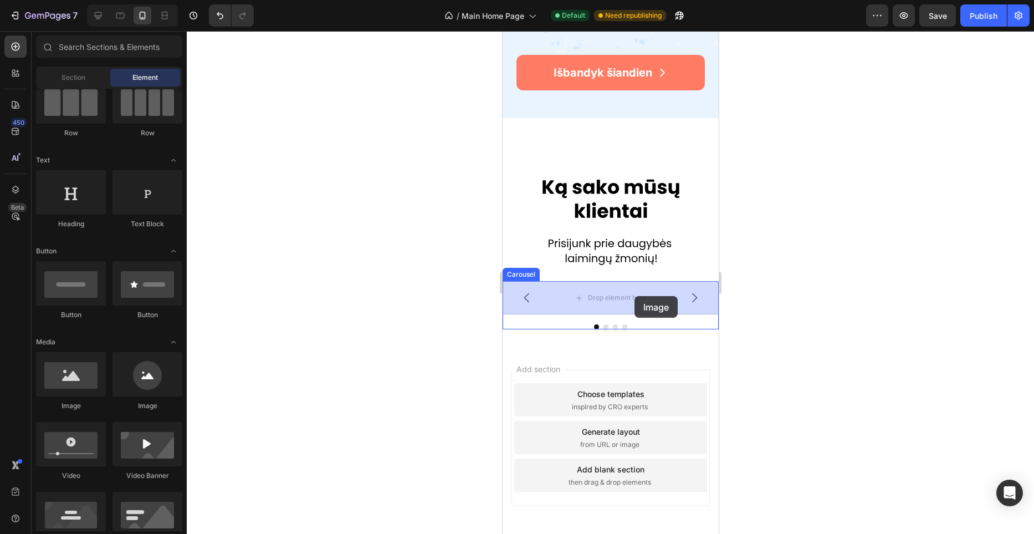
drag, startPoint x: 586, startPoint y: 408, endPoint x: 634, endPoint y: 296, distance: 122.4
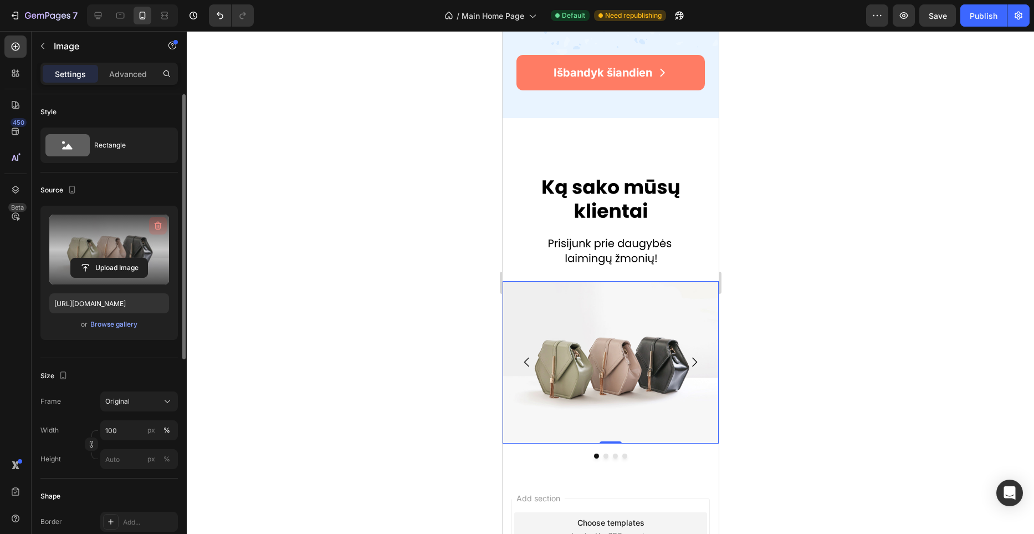
click at [154, 225] on icon "button" at bounding box center [157, 225] width 11 height 11
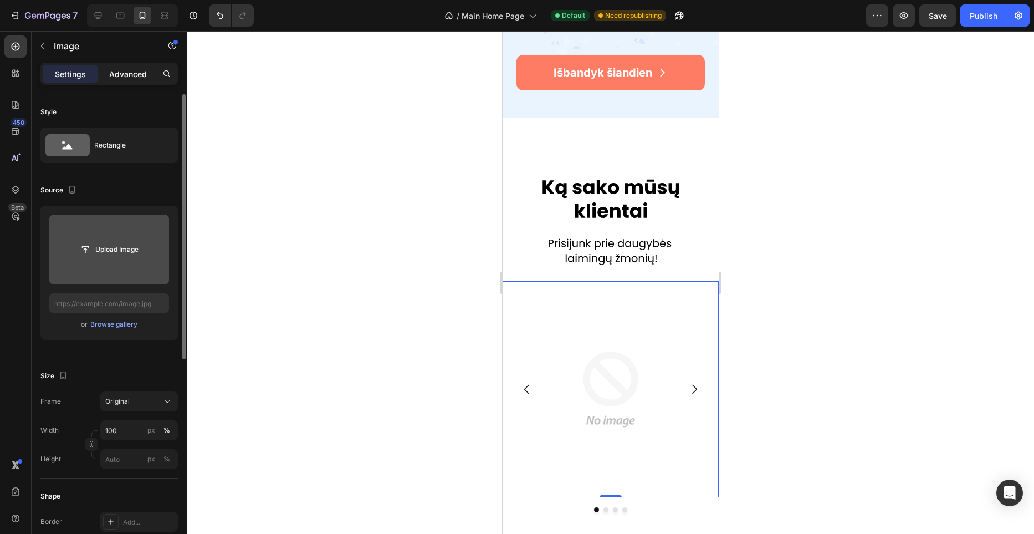
click at [135, 70] on p "Advanced" at bounding box center [128, 74] width 38 height 12
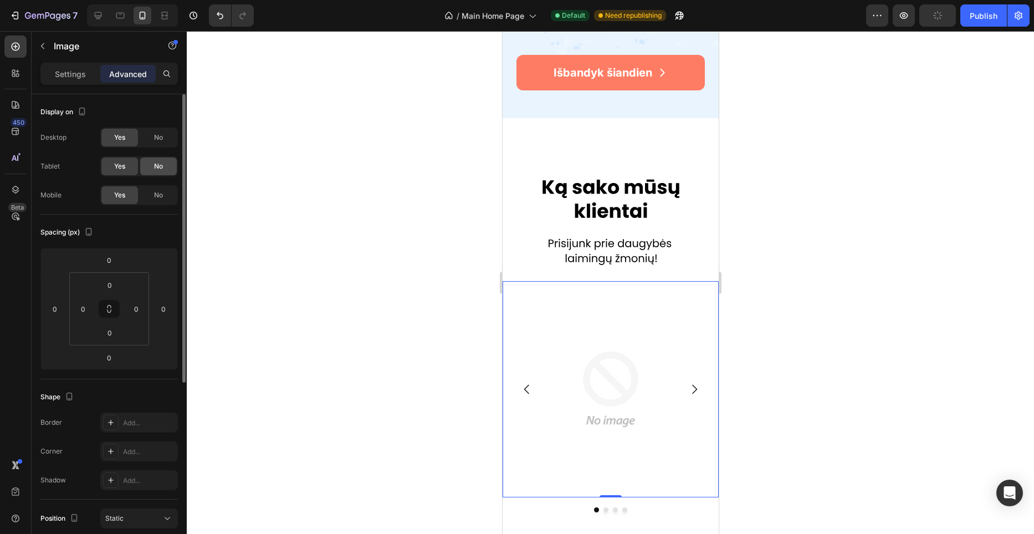
click at [158, 160] on div "No" at bounding box center [158, 166] width 37 height 18
click at [159, 140] on span "No" at bounding box center [158, 137] width 9 height 10
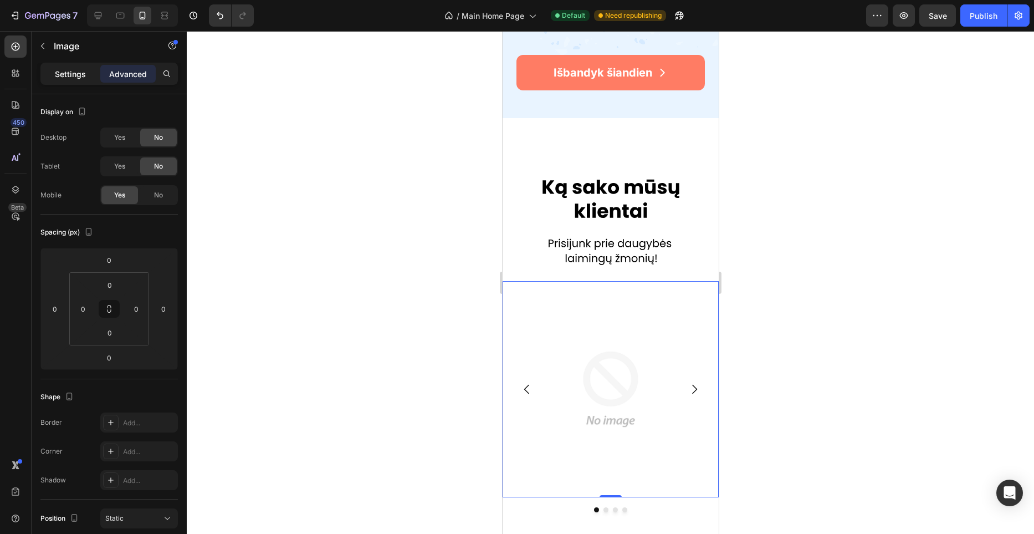
click at [85, 81] on div "Settings" at bounding box center [70, 74] width 55 height 18
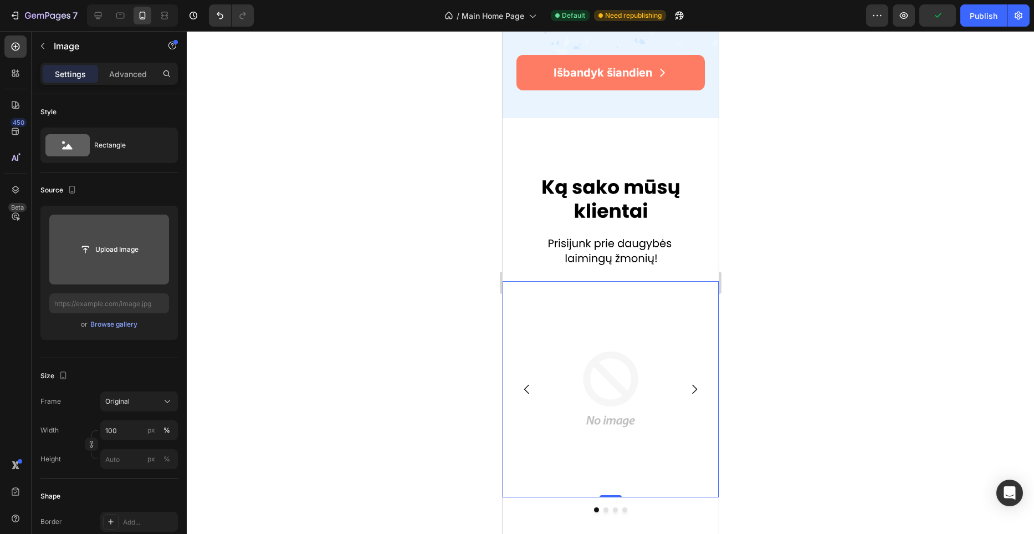
click at [122, 265] on input "file" at bounding box center [109, 249] width 120 height 70
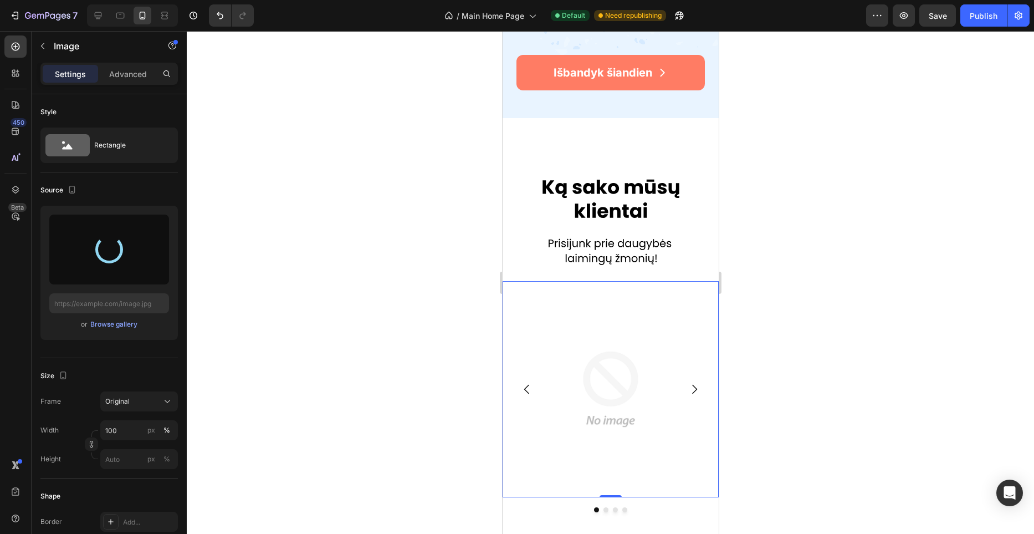
type input "[URL][DOMAIN_NAME]"
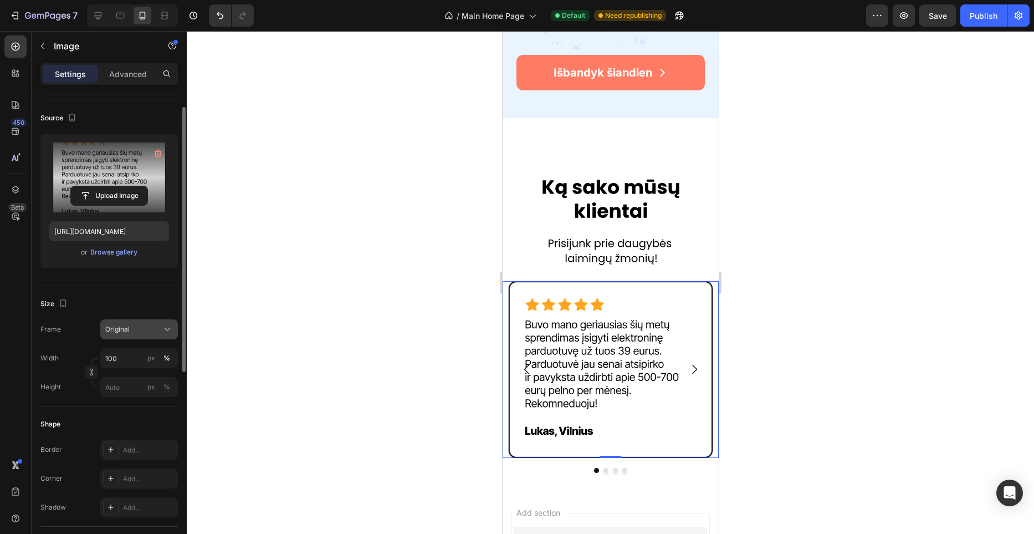
scroll to position [73, 0]
click at [154, 327] on div "Original" at bounding box center [132, 328] width 54 height 10
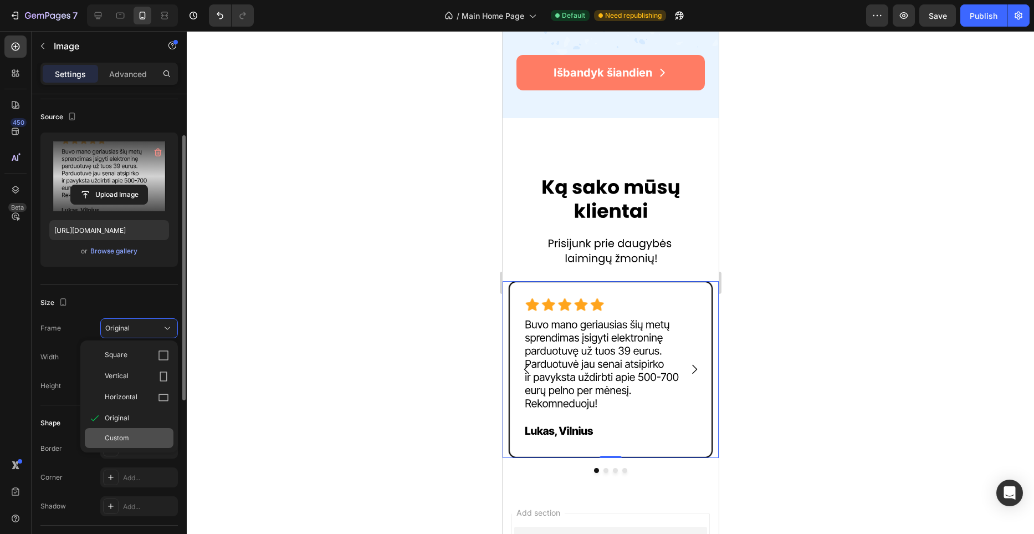
click at [140, 431] on div "Custom" at bounding box center [129, 438] width 89 height 20
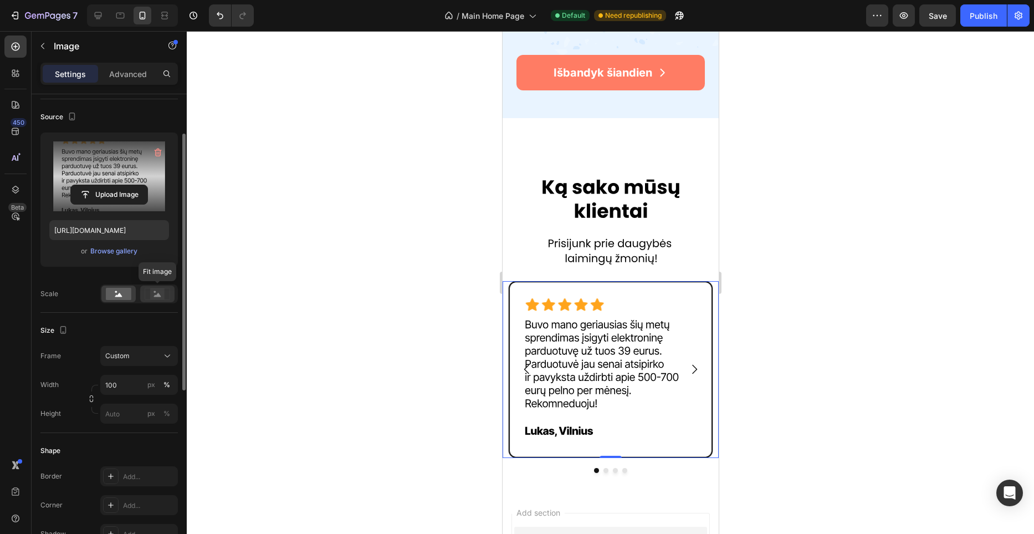
click at [155, 289] on rect at bounding box center [157, 293] width 14 height 11
click at [130, 296] on rect at bounding box center [118, 294] width 25 height 12
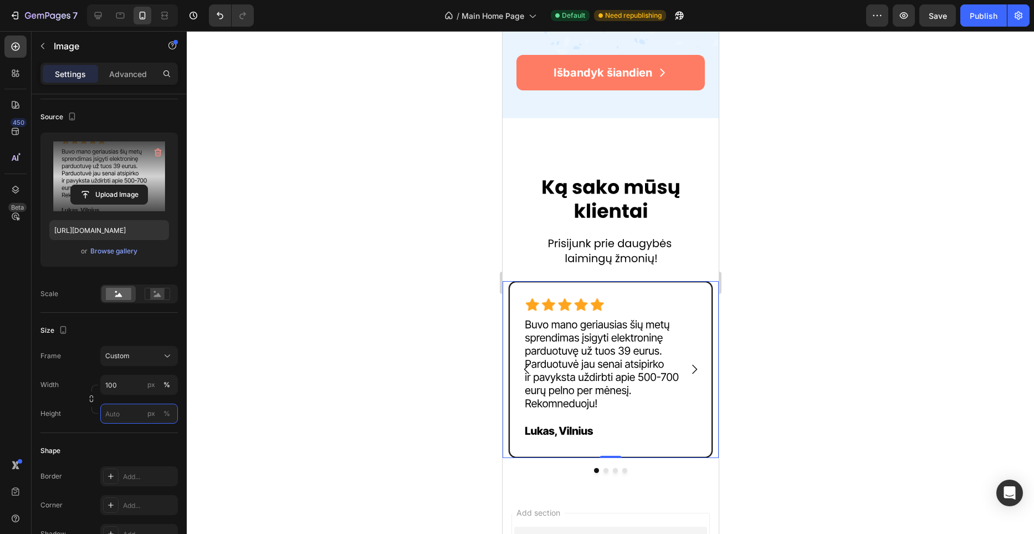
click at [124, 408] on input "px %" at bounding box center [139, 413] width 78 height 20
paste input "295.97"
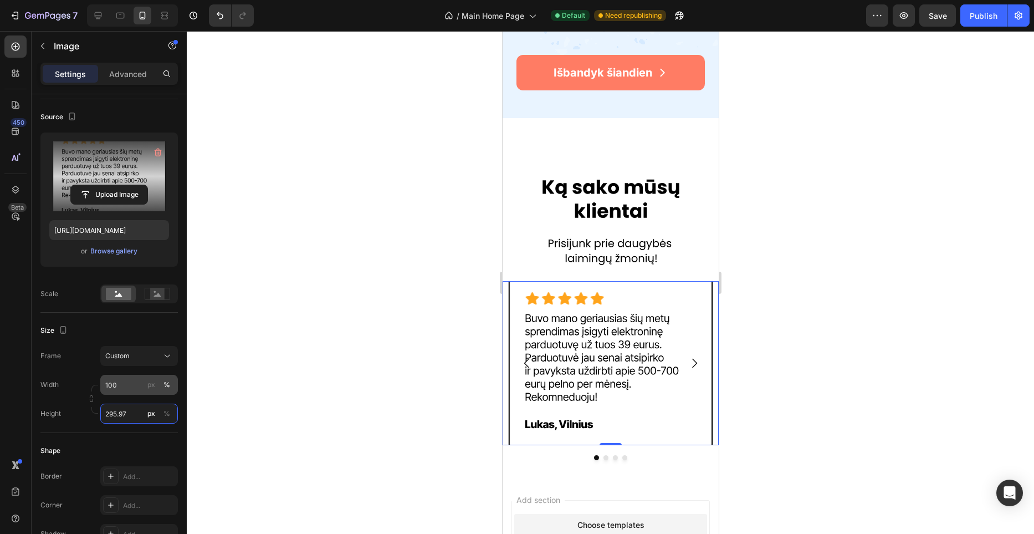
type input "295.97"
click at [128, 386] on input "100" at bounding box center [139, 385] width 78 height 20
type input "362"
click at [159, 295] on icon at bounding box center [157, 295] width 7 height 4
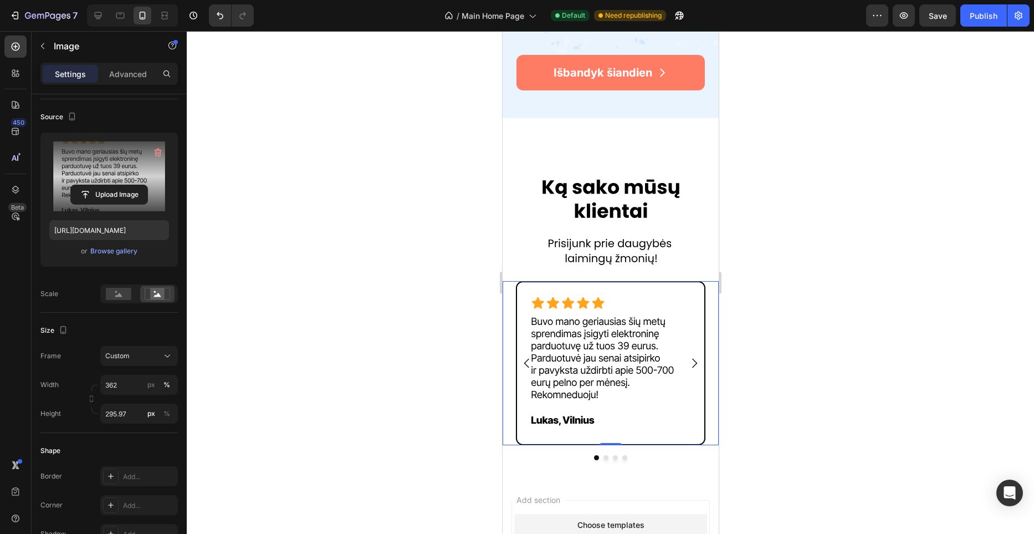
click at [431, 287] on div at bounding box center [610, 282] width 847 height 503
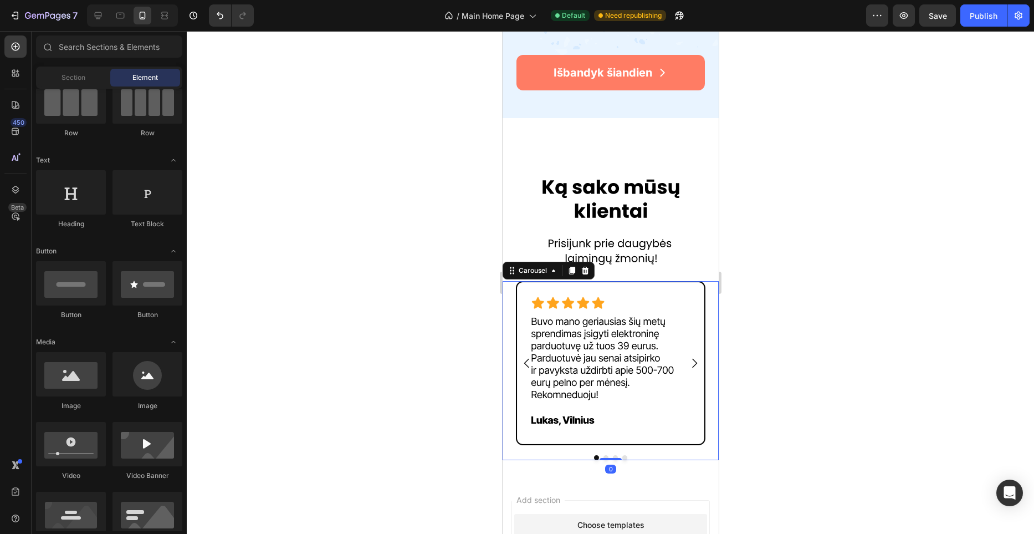
click at [695, 361] on icon "Carousel Next Arrow" at bounding box center [694, 363] width 5 height 9
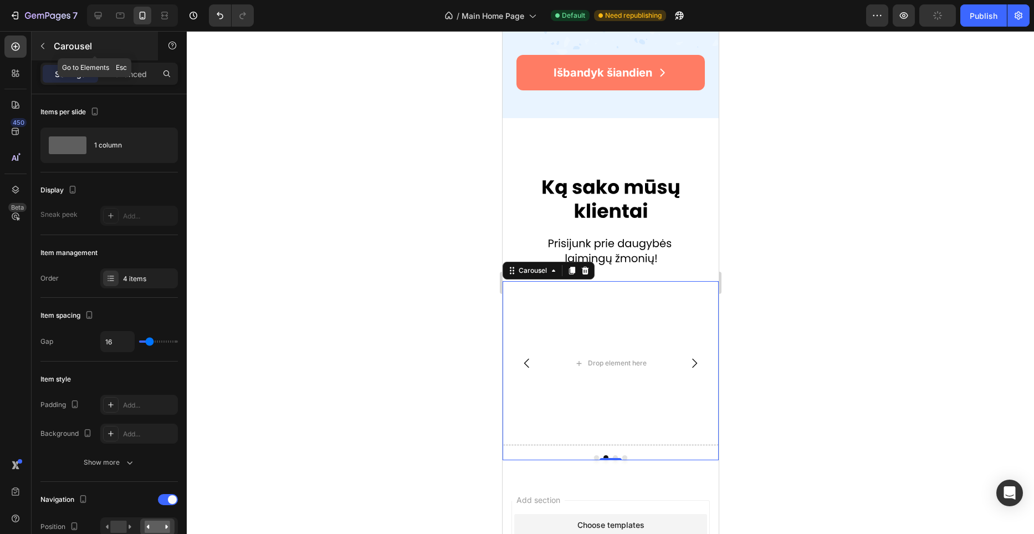
click at [47, 47] on button "button" at bounding box center [43, 46] width 18 height 18
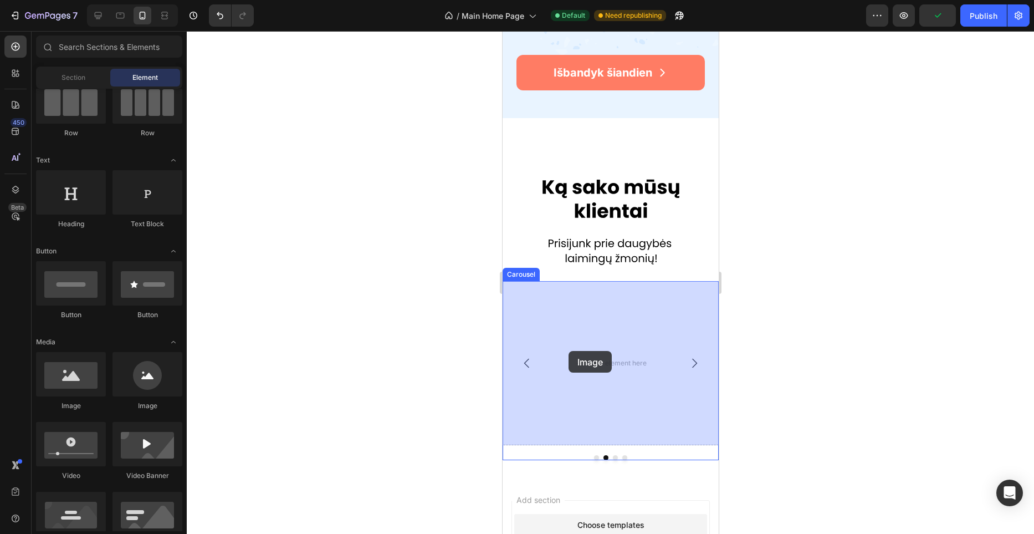
drag, startPoint x: 585, startPoint y: 401, endPoint x: 961, endPoint y: 314, distance: 385.6
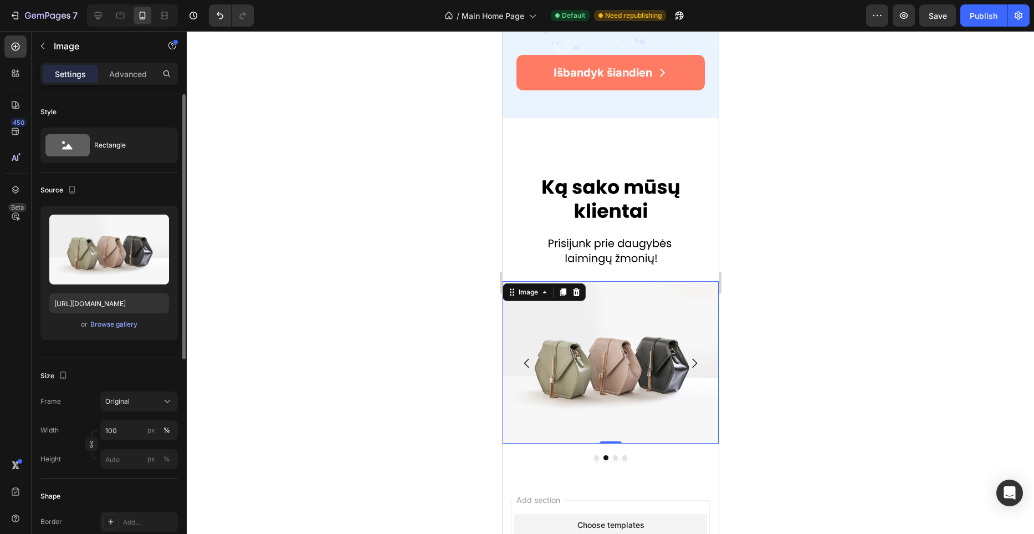
drag, startPoint x: 124, startPoint y: 68, endPoint x: 138, endPoint y: 99, distance: 33.5
click at [124, 69] on p "Advanced" at bounding box center [128, 74] width 38 height 12
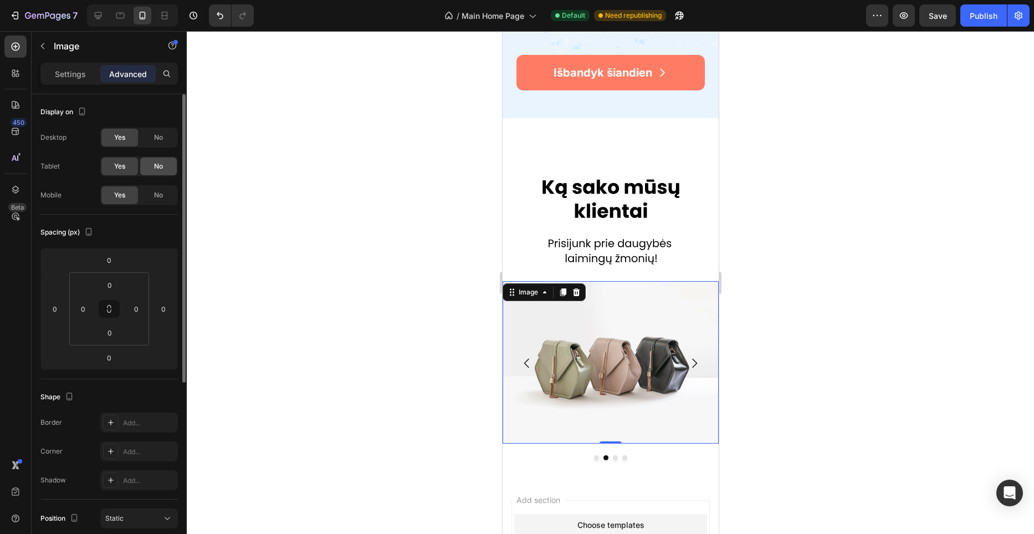
click at [161, 166] on span "No" at bounding box center [158, 166] width 9 height 10
click at [160, 145] on div "No" at bounding box center [158, 138] width 37 height 18
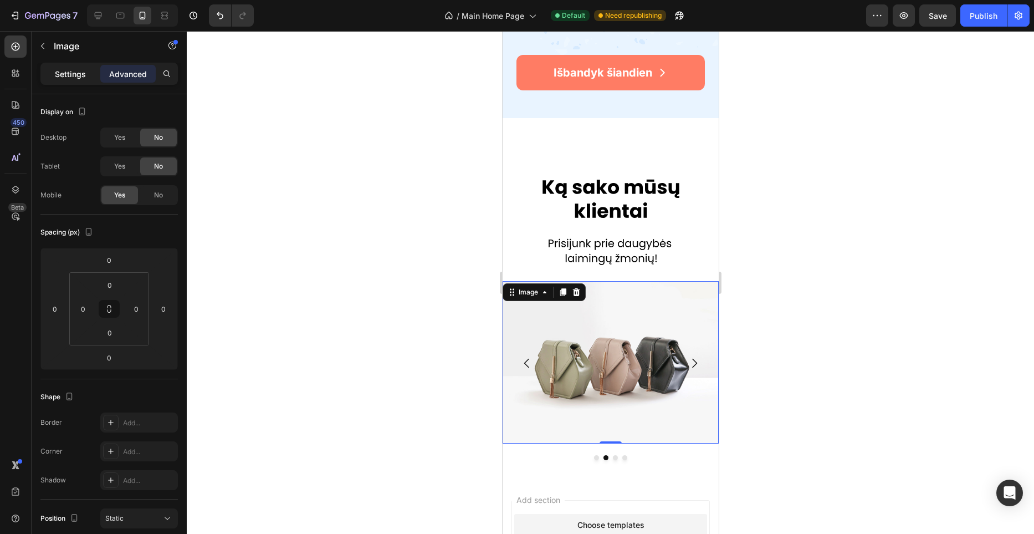
click at [81, 73] on p "Settings" at bounding box center [70, 74] width 31 height 12
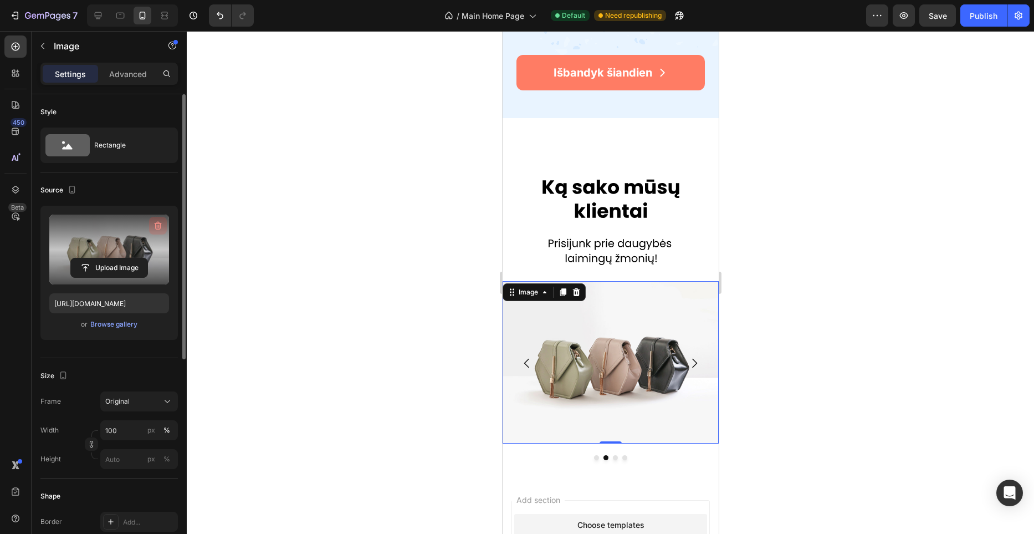
click at [157, 220] on icon "button" at bounding box center [157, 225] width 11 height 11
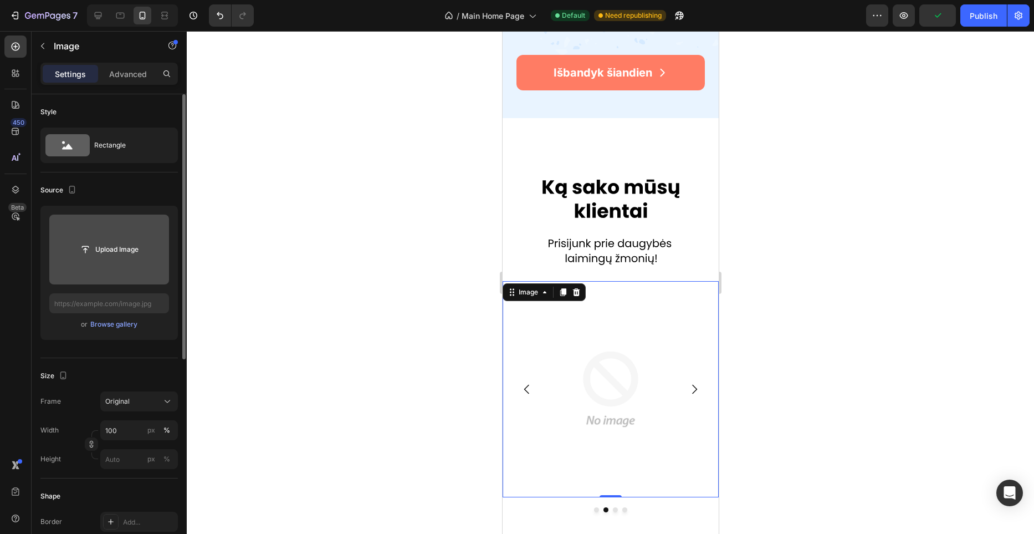
click at [117, 261] on input "file" at bounding box center [109, 249] width 120 height 70
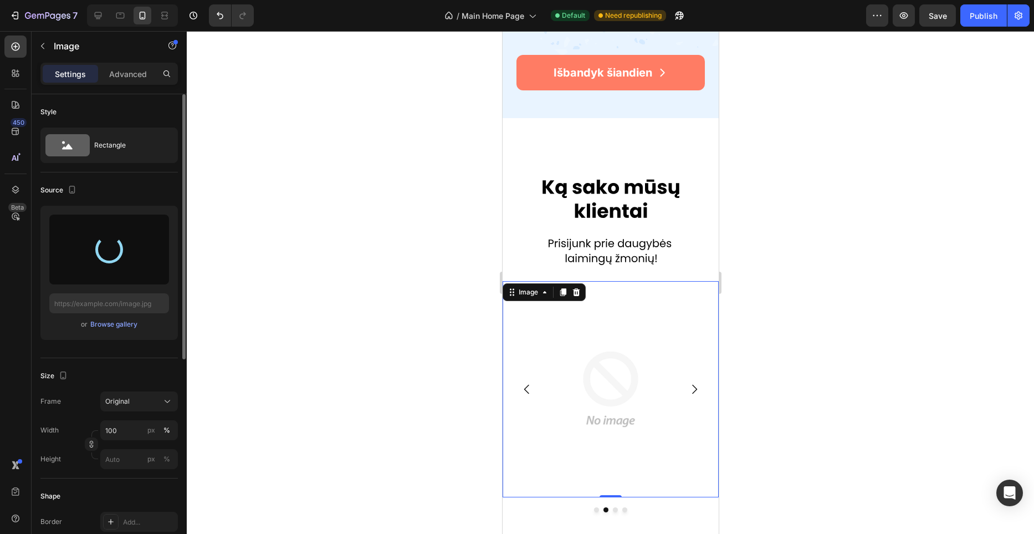
type input "[URL][DOMAIN_NAME]"
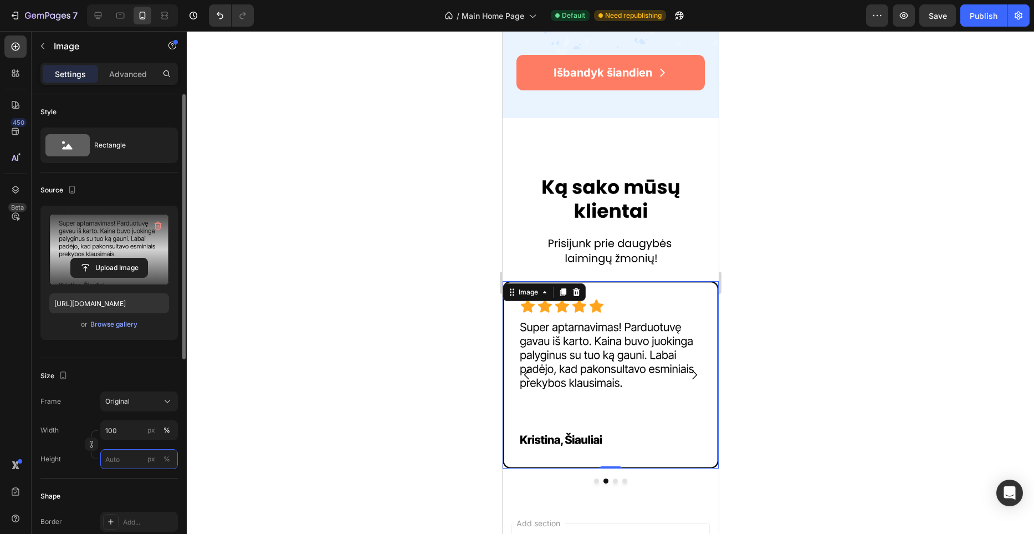
click at [116, 457] on input "px %" at bounding box center [139, 459] width 78 height 20
paste input "295.97"
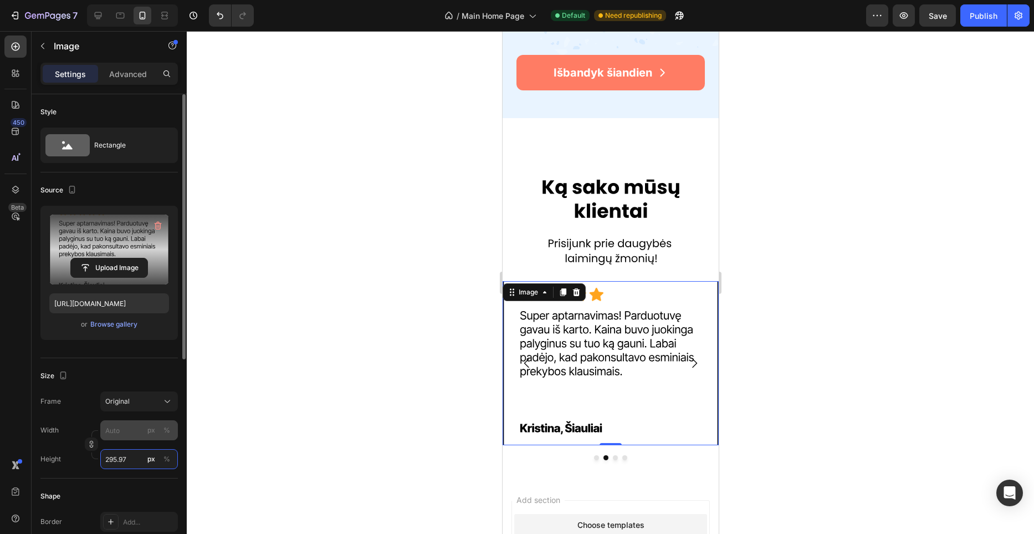
type input "295.97"
click at [126, 433] on input "px %" at bounding box center [139, 430] width 78 height 20
type input "3"
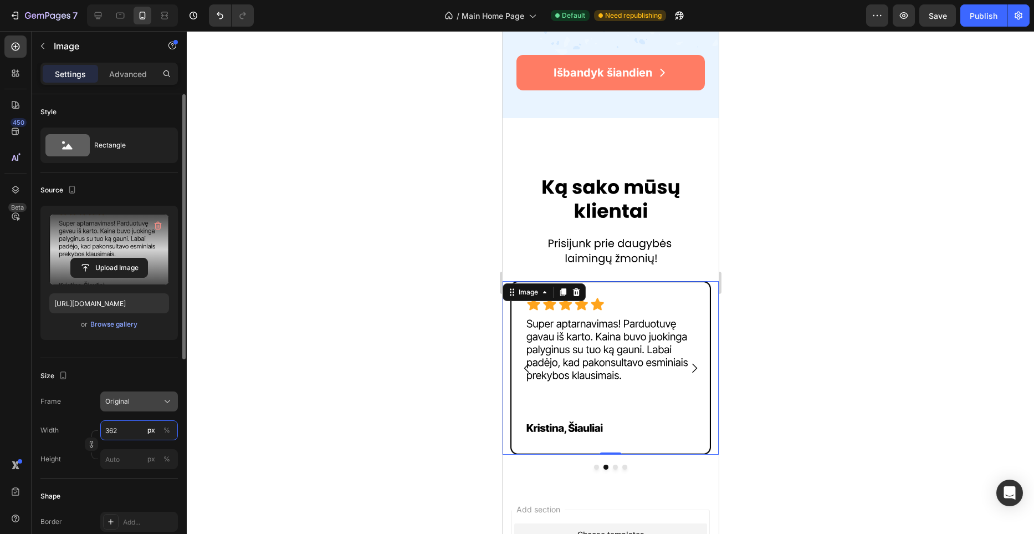
type input "362"
click at [134, 400] on div "Original" at bounding box center [132, 401] width 54 height 10
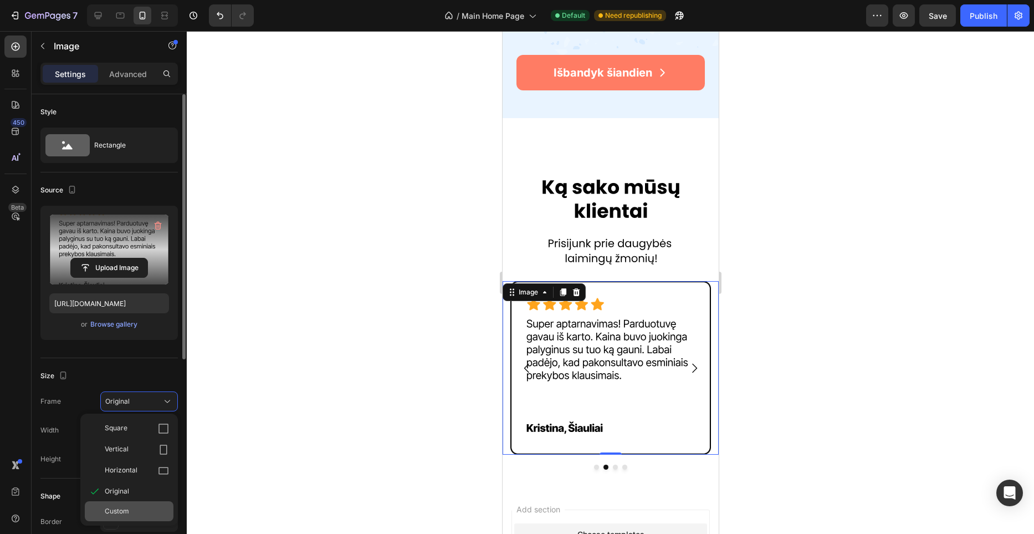
click at [128, 506] on span "Custom" at bounding box center [117, 511] width 24 height 10
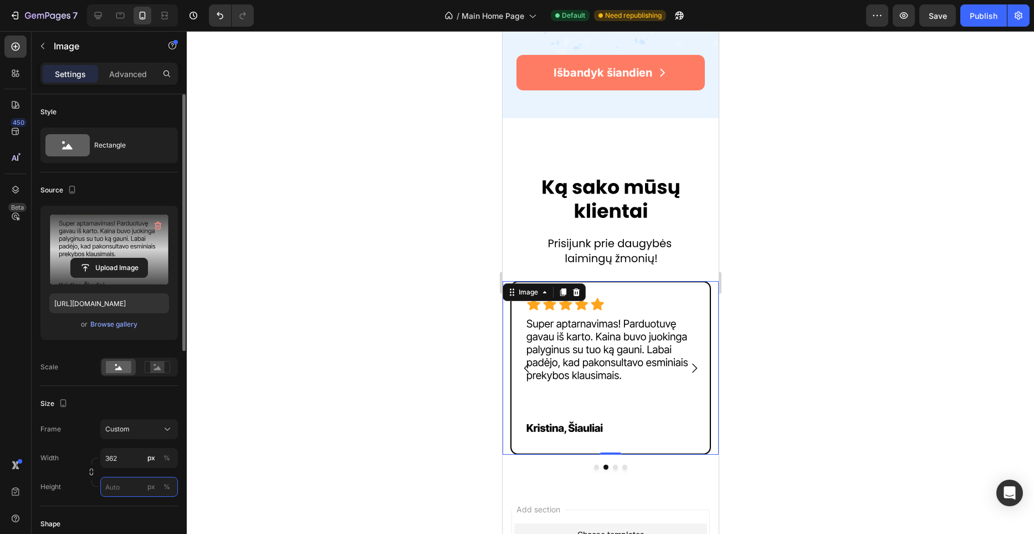
click at [130, 483] on input "px %" at bounding box center [139, 487] width 78 height 20
paste input "text"
paste input "295.97"
type input "295.97"
click at [96, 442] on div "Frame Custom Width 362 px % Height px %" at bounding box center [108, 458] width 137 height 78
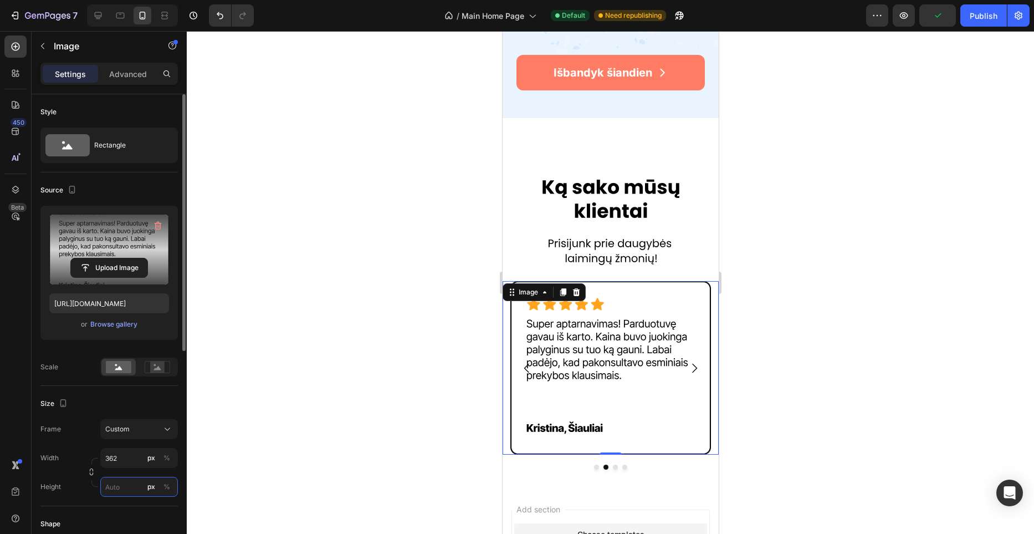
click at [117, 486] on input "px %" at bounding box center [139, 487] width 78 height 20
paste input "text"
paste input "295.97"
type input "295.97"
click at [128, 473] on div "Width 362 px % Height 295.97 px %" at bounding box center [108, 472] width 137 height 49
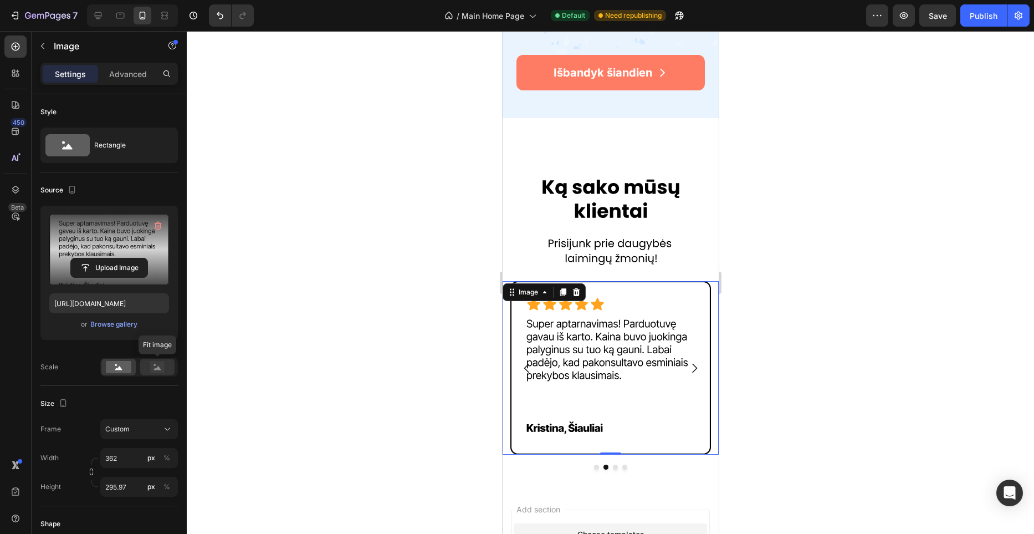
click at [156, 371] on rect at bounding box center [157, 366] width 14 height 11
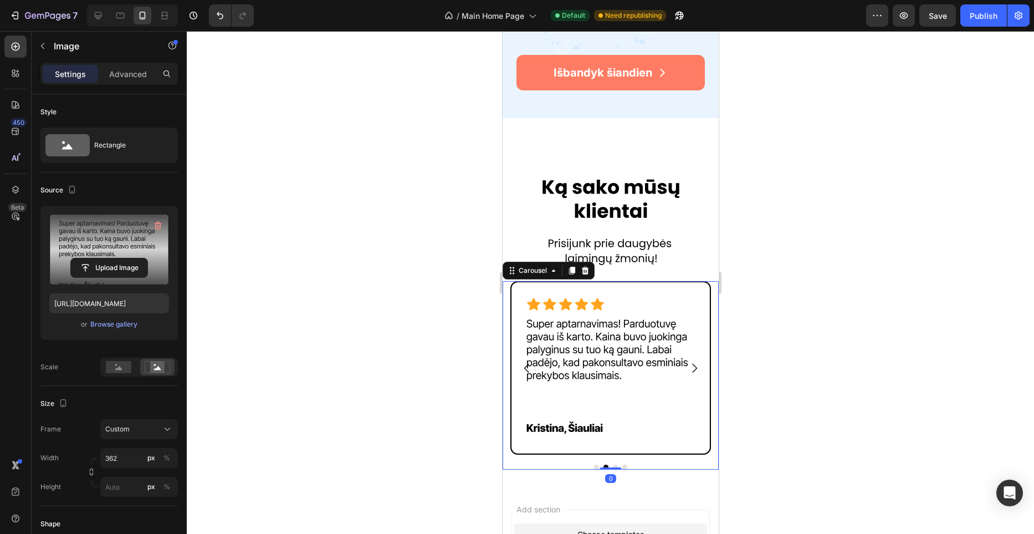
click at [522, 368] on icon "Carousel Back Arrow" at bounding box center [526, 367] width 13 height 13
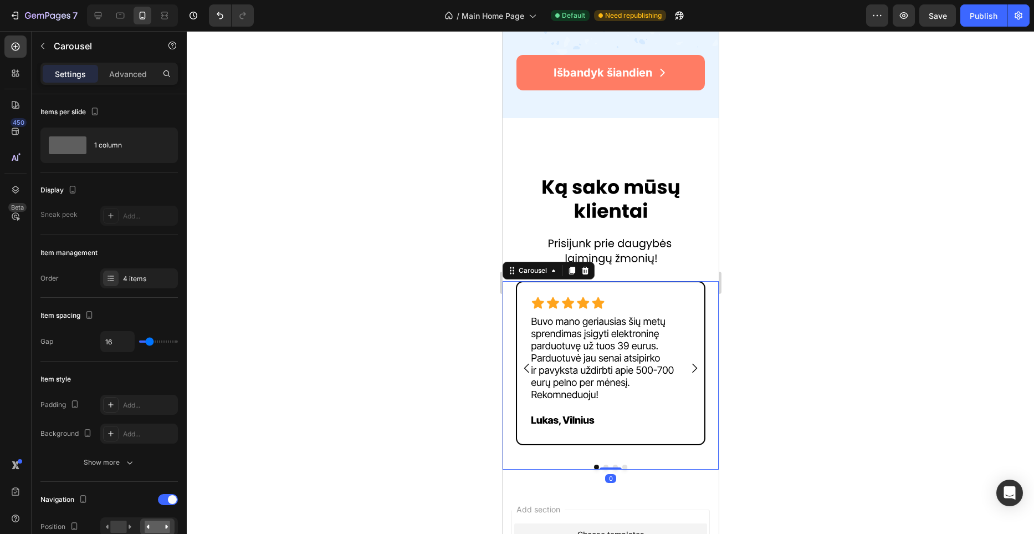
click at [698, 369] on icon "Carousel Next Arrow" at bounding box center [693, 367] width 13 height 13
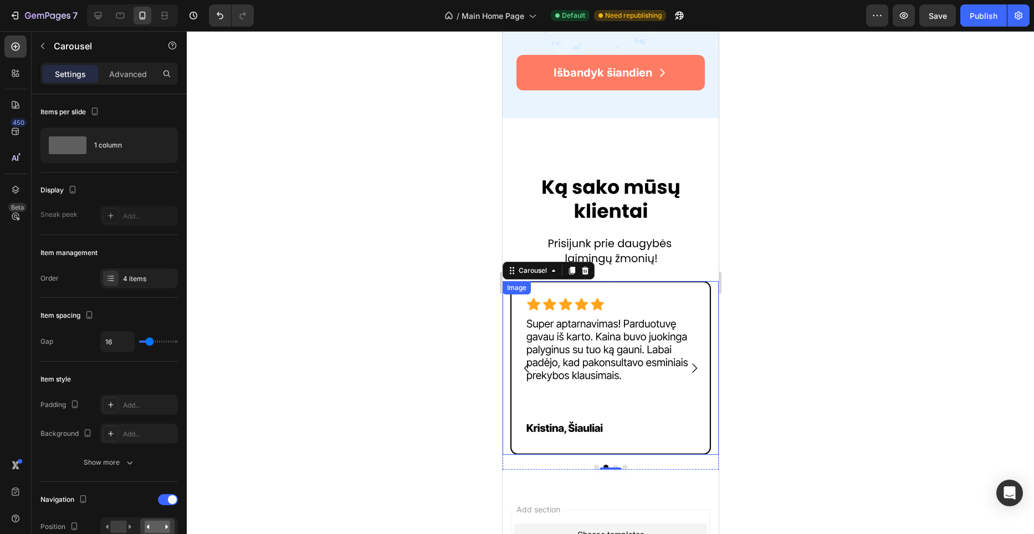
click at [587, 382] on img at bounding box center [610, 367] width 201 height 173
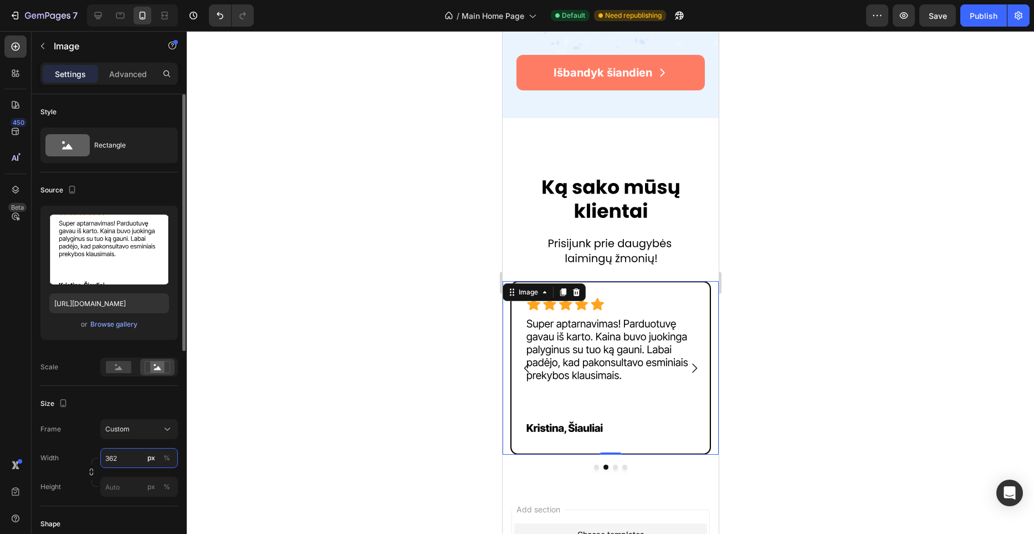
click at [125, 453] on input "362" at bounding box center [139, 458] width 78 height 20
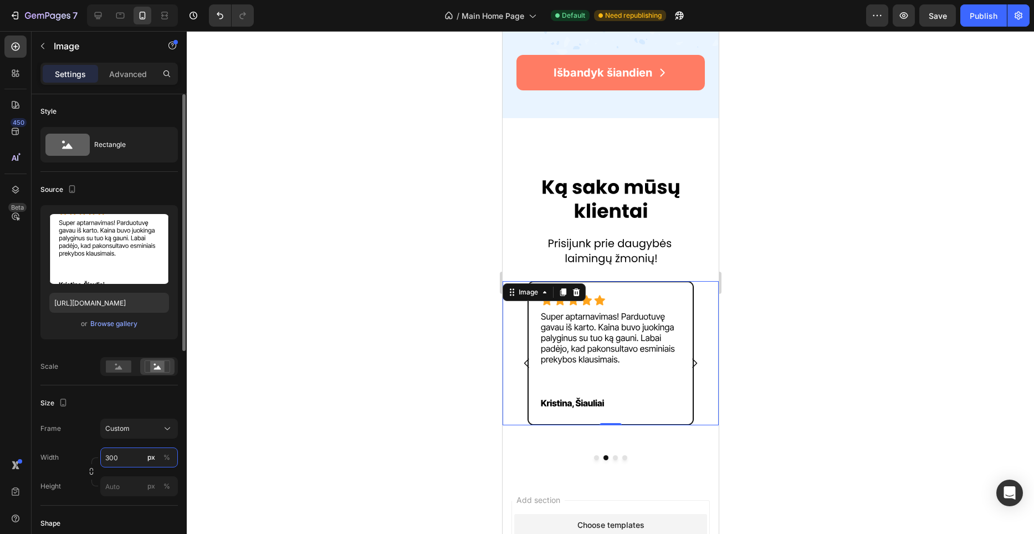
click at [125, 453] on input "300" at bounding box center [139, 457] width 78 height 20
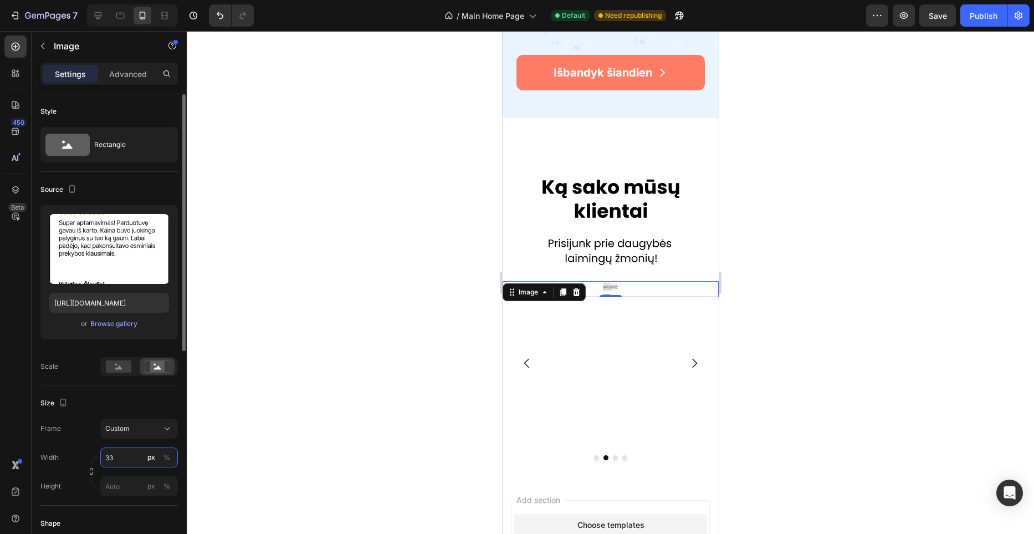
type input "330"
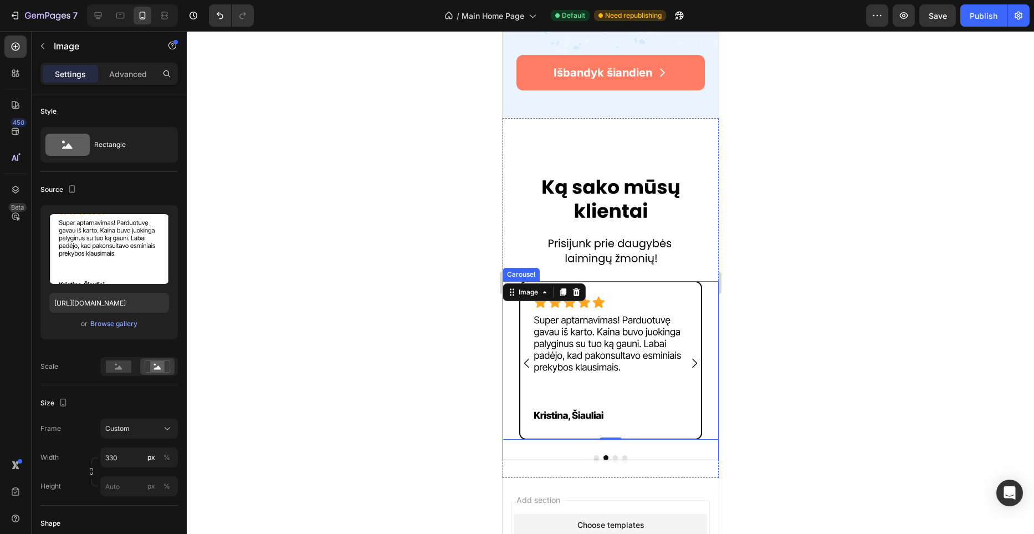
click at [531, 363] on icon "Carousel Back Arrow" at bounding box center [526, 362] width 13 height 13
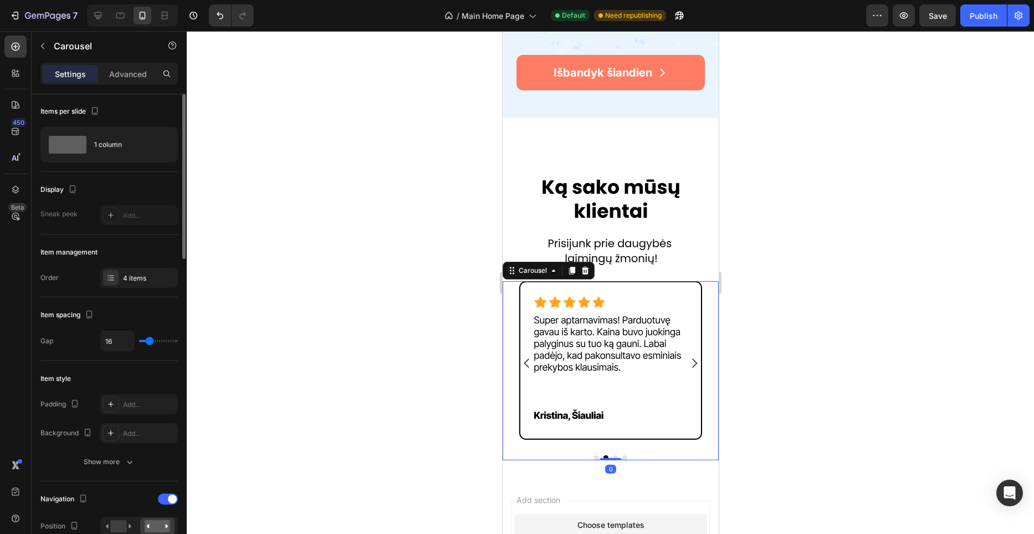
scroll to position [0, 0]
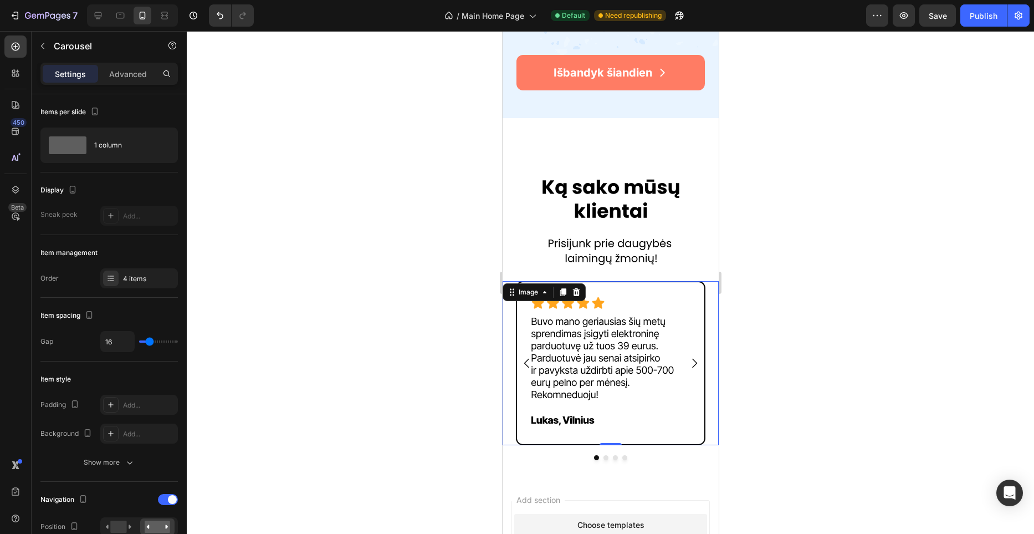
click at [573, 352] on img at bounding box center [610, 363] width 216 height 164
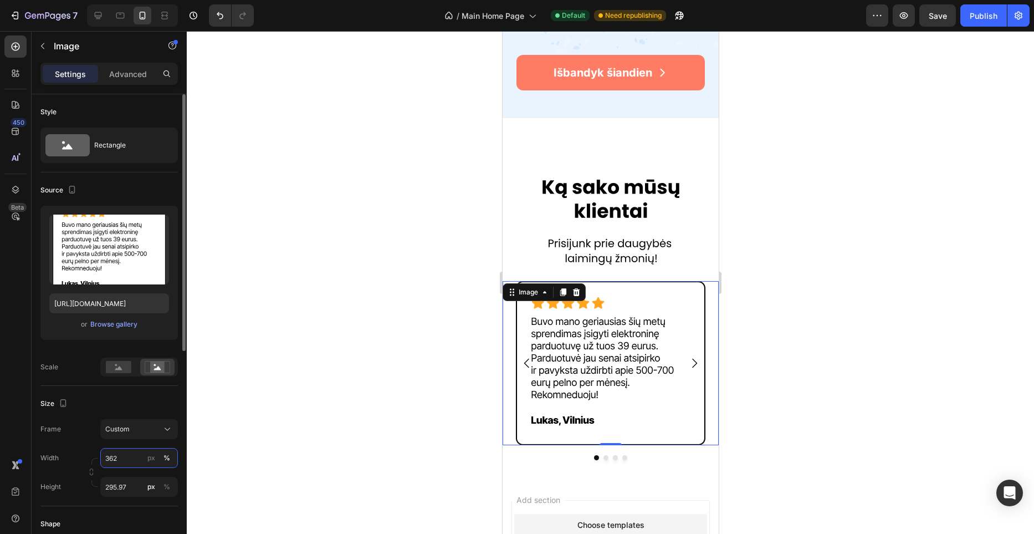
click at [132, 449] on input "362" at bounding box center [139, 458] width 78 height 20
click at [132, 450] on input "362" at bounding box center [139, 458] width 78 height 20
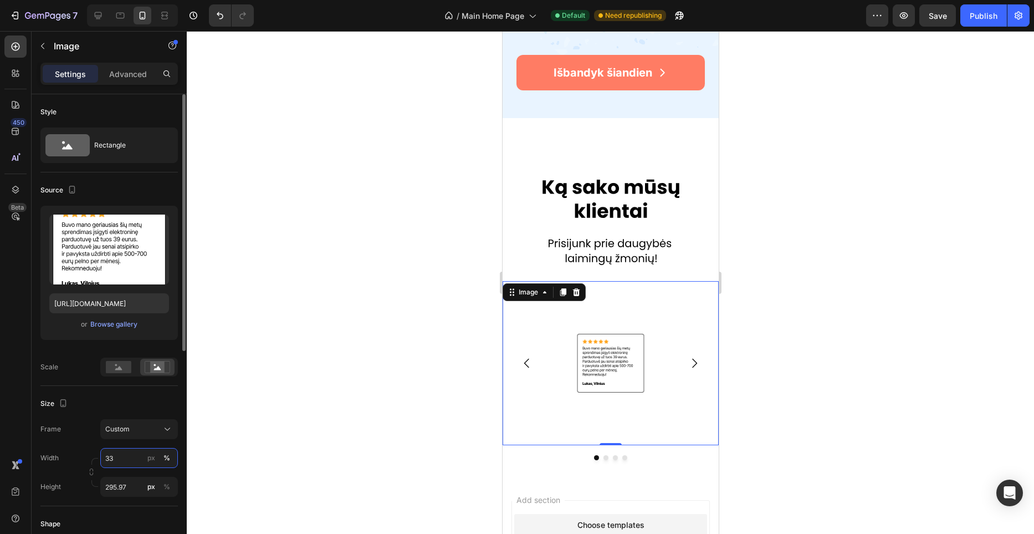
type input "330"
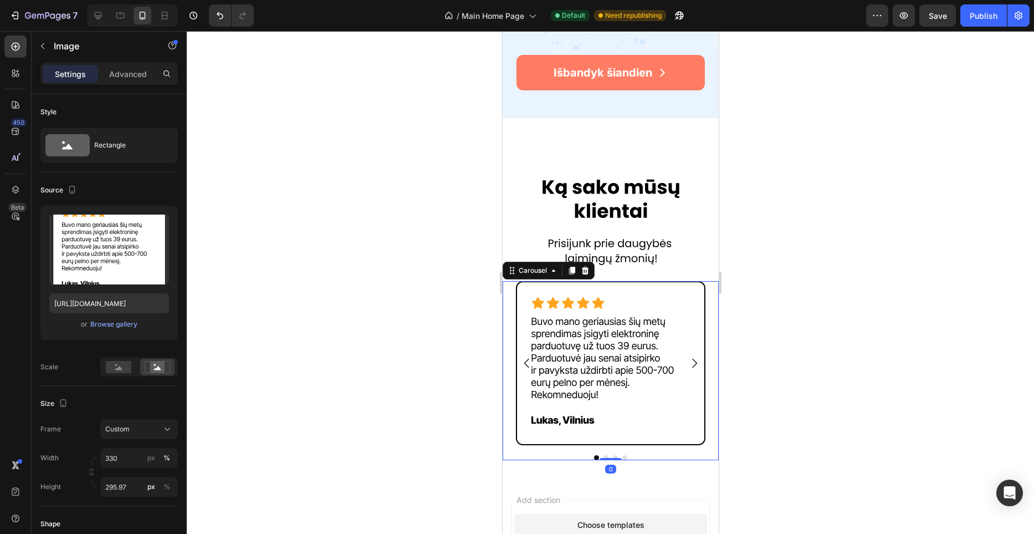
click at [697, 355] on button "Carousel Next Arrow" at bounding box center [693, 362] width 31 height 31
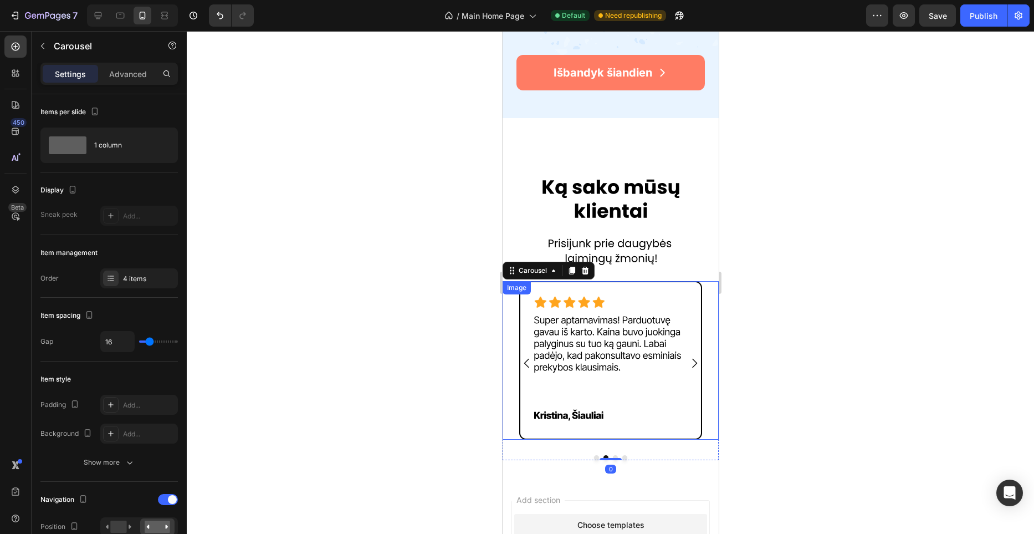
click at [414, 326] on div at bounding box center [610, 282] width 847 height 503
click at [524, 359] on icon "Carousel Back Arrow" at bounding box center [526, 362] width 13 height 13
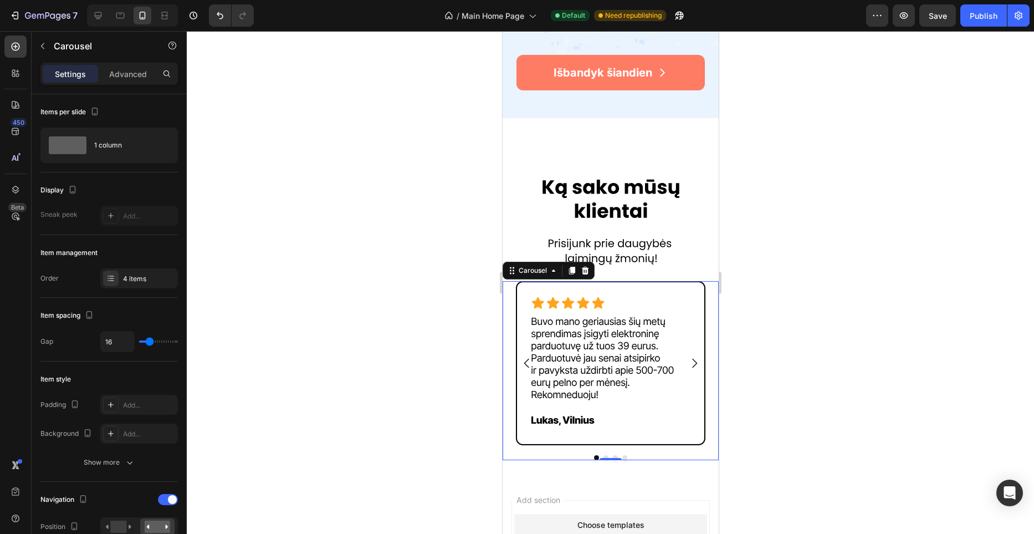
click at [693, 365] on icon "Carousel Next Arrow" at bounding box center [693, 362] width 13 height 13
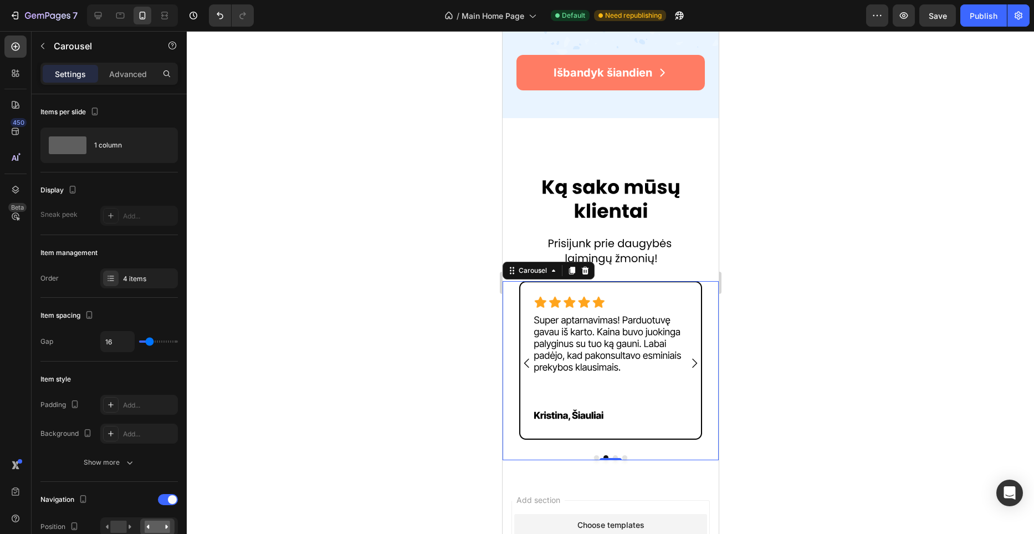
click at [693, 365] on icon "Carousel Next Arrow" at bounding box center [693, 362] width 13 height 13
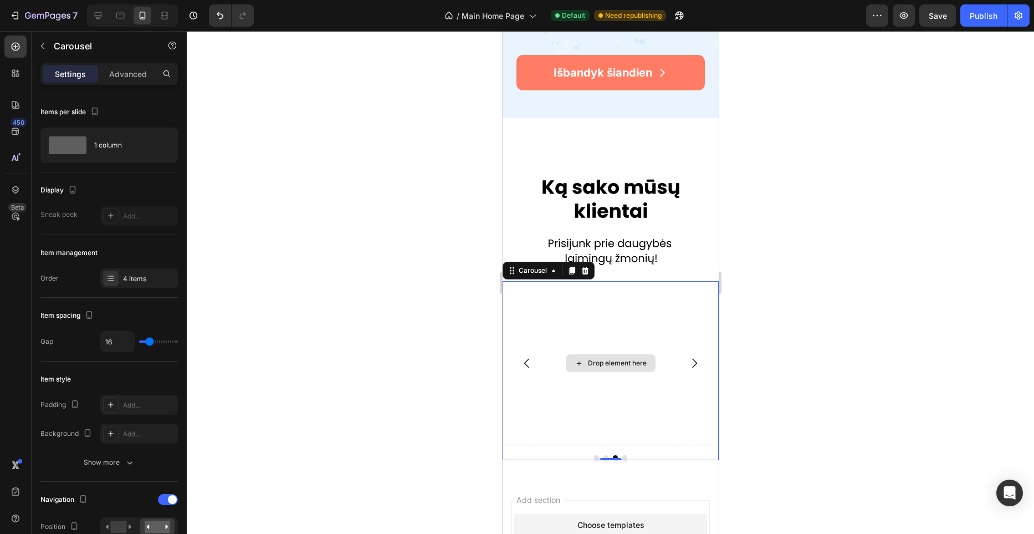
click at [613, 339] on div "Drop element here" at bounding box center [610, 363] width 216 height 164
click at [46, 52] on button "button" at bounding box center [43, 46] width 18 height 18
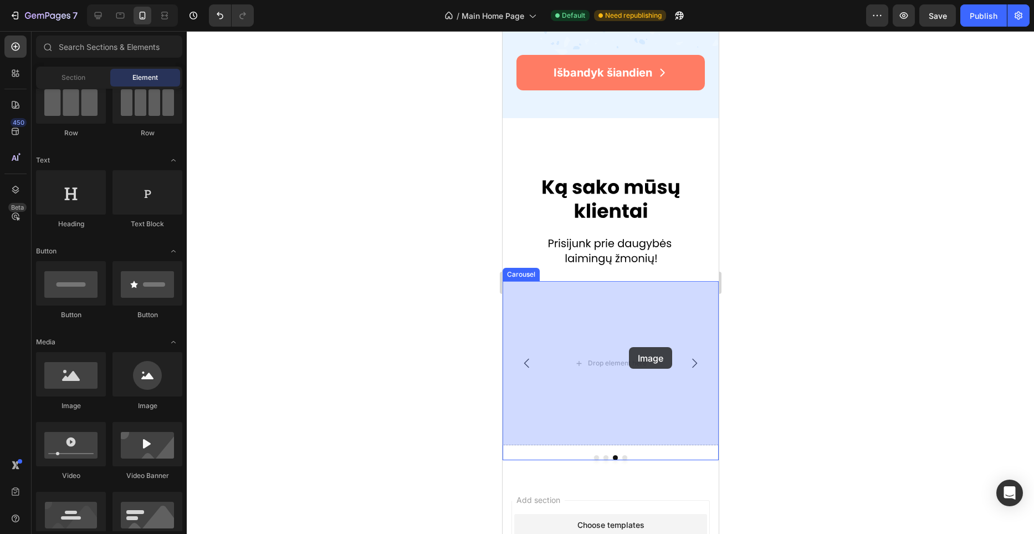
drag, startPoint x: 578, startPoint y: 412, endPoint x: 627, endPoint y: 347, distance: 80.8
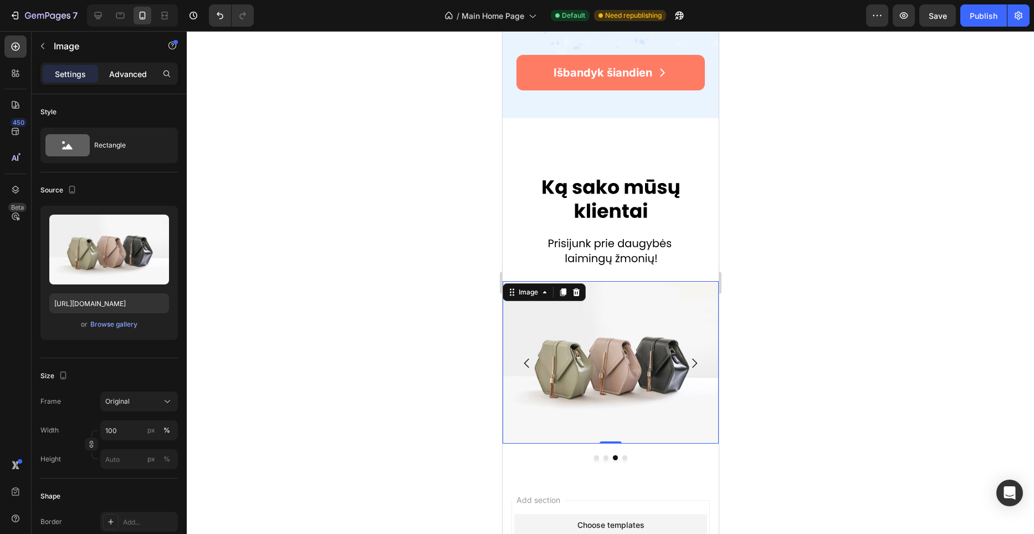
click at [136, 75] on p "Advanced" at bounding box center [128, 74] width 38 height 12
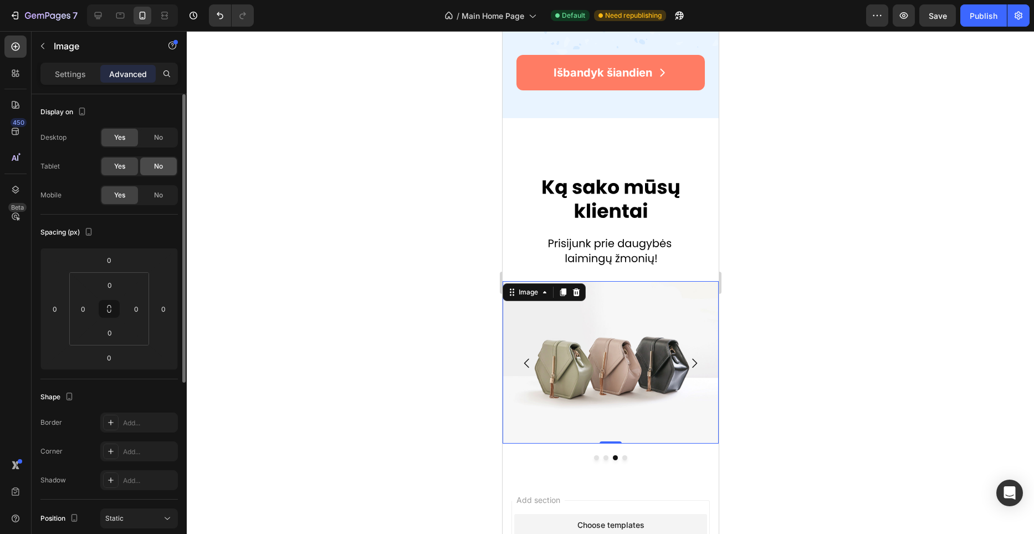
click at [158, 166] on span "No" at bounding box center [158, 166] width 9 height 10
click at [158, 130] on div "No" at bounding box center [158, 138] width 37 height 18
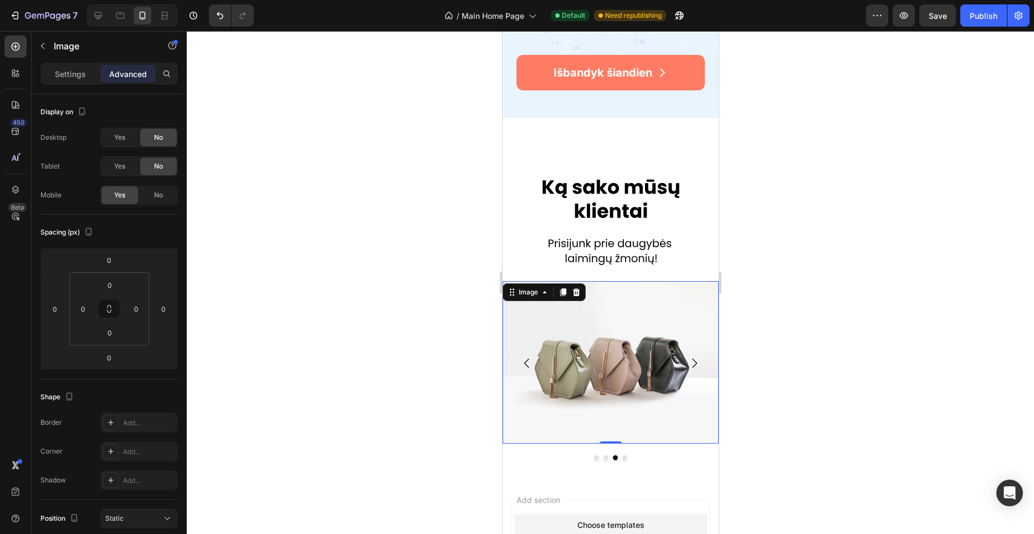
drag, startPoint x: 101, startPoint y: 98, endPoint x: 89, endPoint y: 84, distance: 18.5
click at [98, 92] on div "Settings Advanced Display on Desktop Yes No Tablet Yes No Mobile Yes No Spacing…" at bounding box center [109, 314] width 155 height 503
click at [88, 83] on div "Settings Advanced" at bounding box center [108, 74] width 137 height 22
click at [81, 75] on p "Settings" at bounding box center [70, 74] width 31 height 12
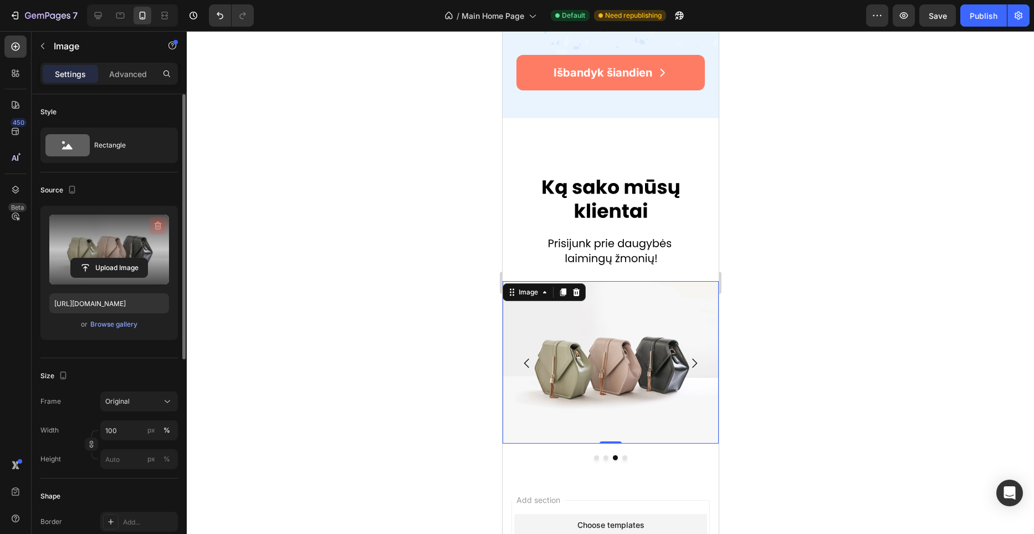
click at [158, 222] on icon "button" at bounding box center [157, 225] width 11 height 11
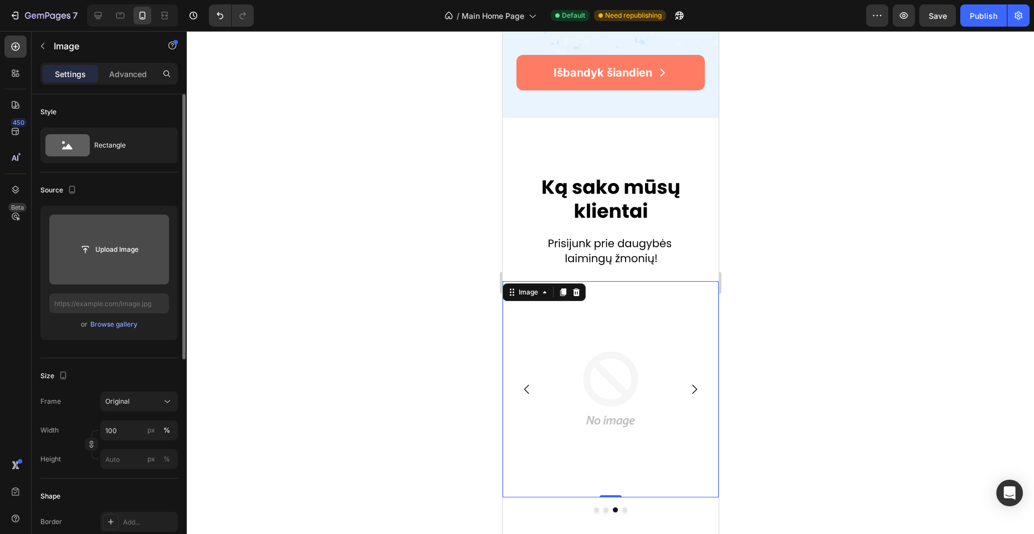
click at [114, 254] on input "file" at bounding box center [109, 249] width 76 height 19
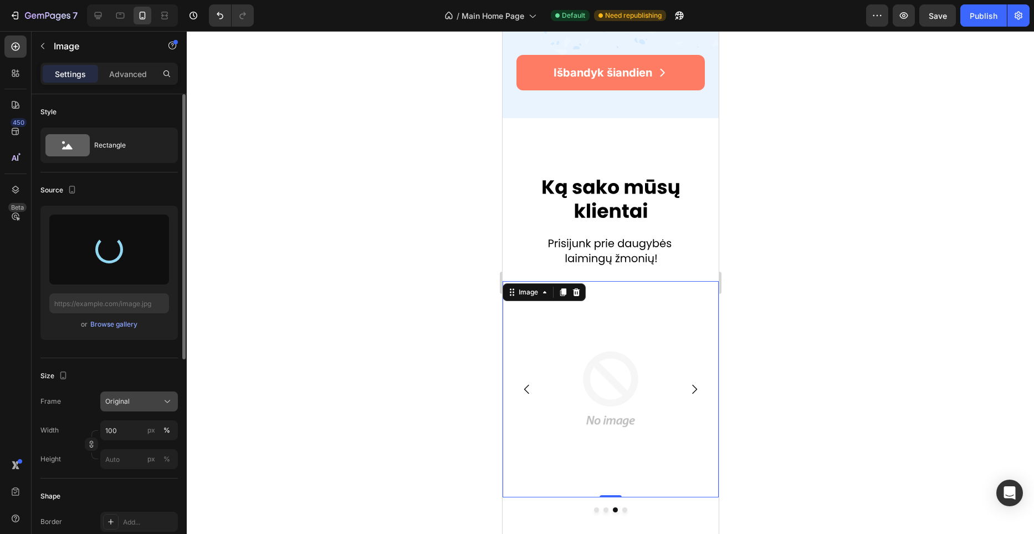
type input "[URL][DOMAIN_NAME]"
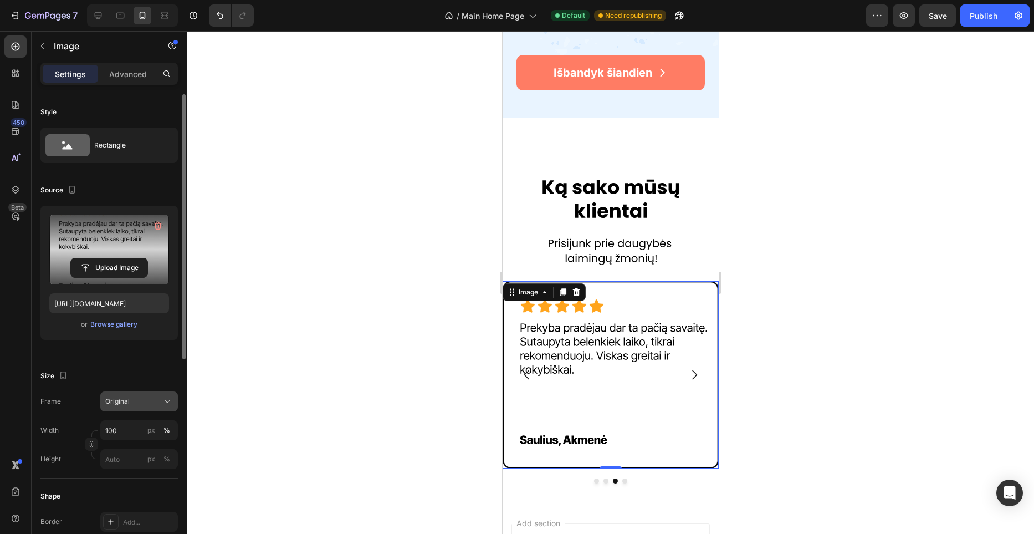
click at [152, 398] on div "Original" at bounding box center [132, 401] width 54 height 10
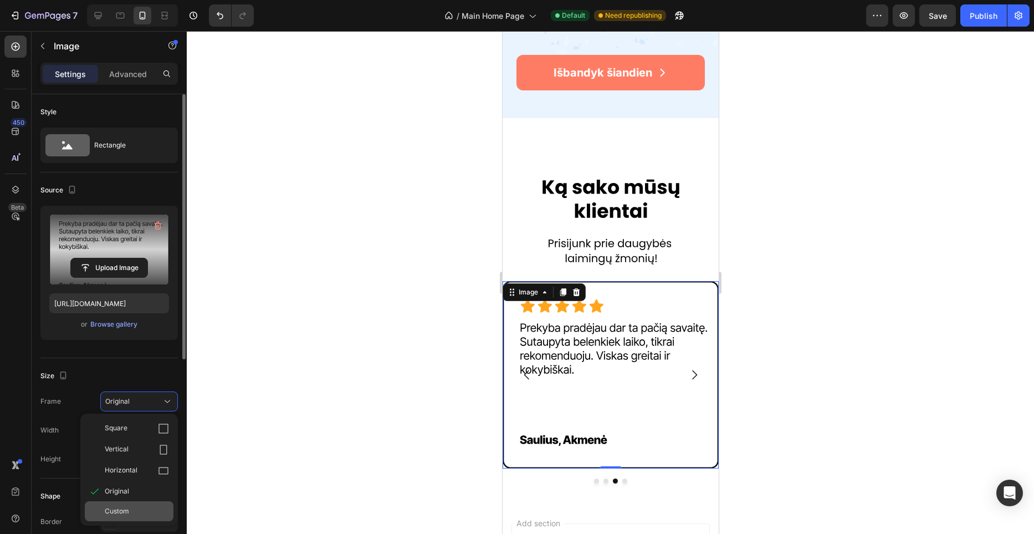
click at [124, 509] on span "Custom" at bounding box center [117, 511] width 24 height 10
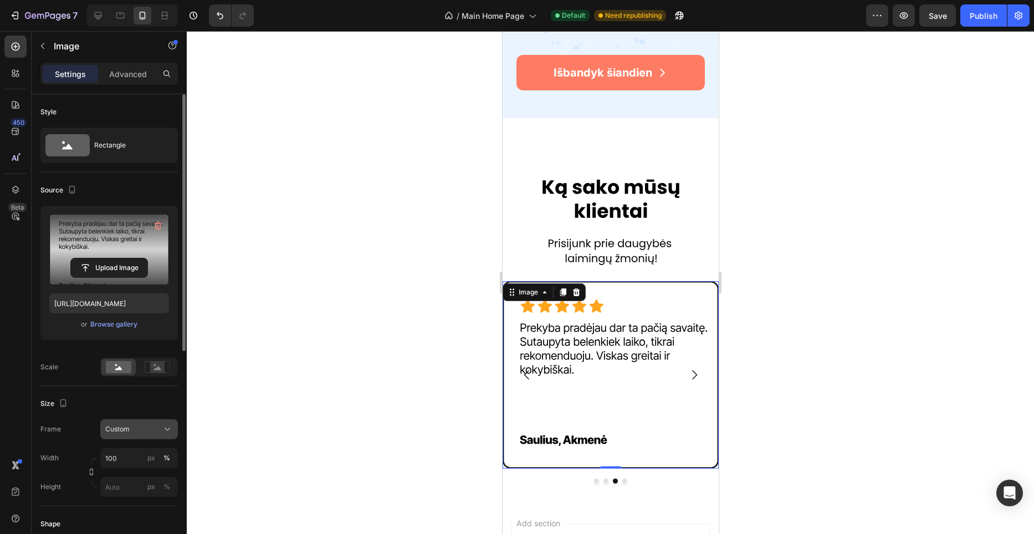
click at [127, 435] on button "Custom" at bounding box center [139, 429] width 78 height 20
click at [129, 449] on input "100" at bounding box center [139, 458] width 78 height 20
click at [128, 453] on input "100" at bounding box center [139, 458] width 78 height 20
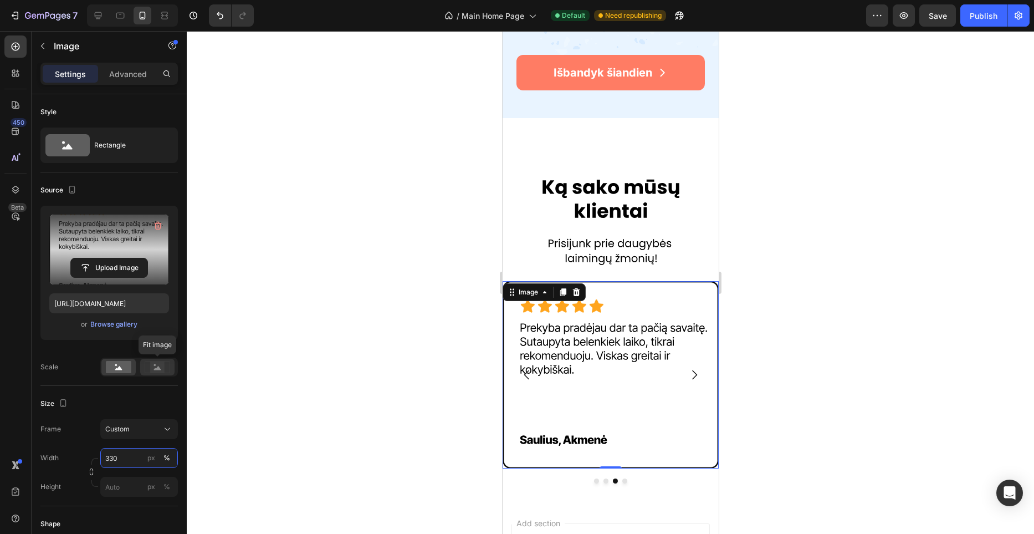
type input "330"
click at [166, 370] on icon at bounding box center [157, 367] width 25 height 12
click at [163, 372] on rect at bounding box center [157, 367] width 25 height 12
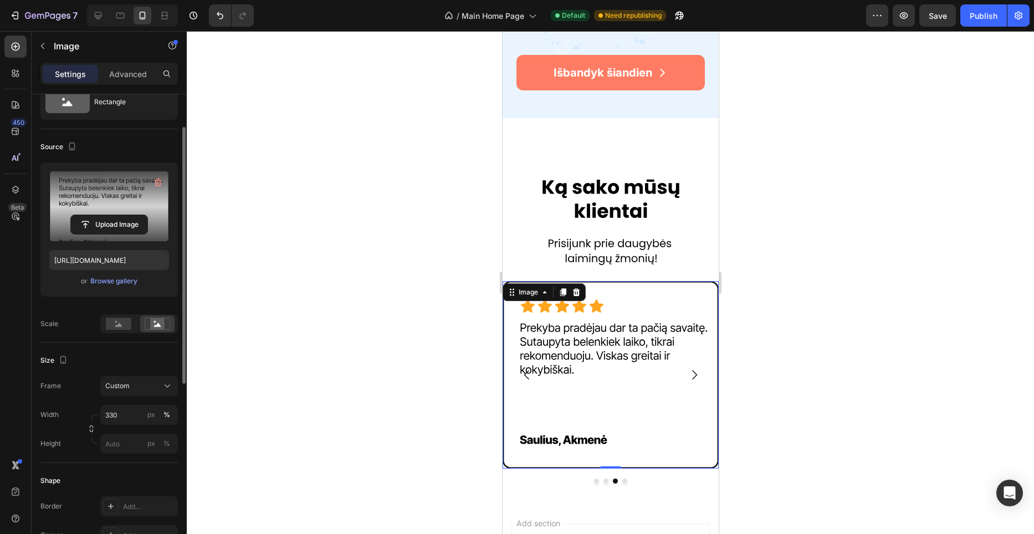
scroll to position [64, 0]
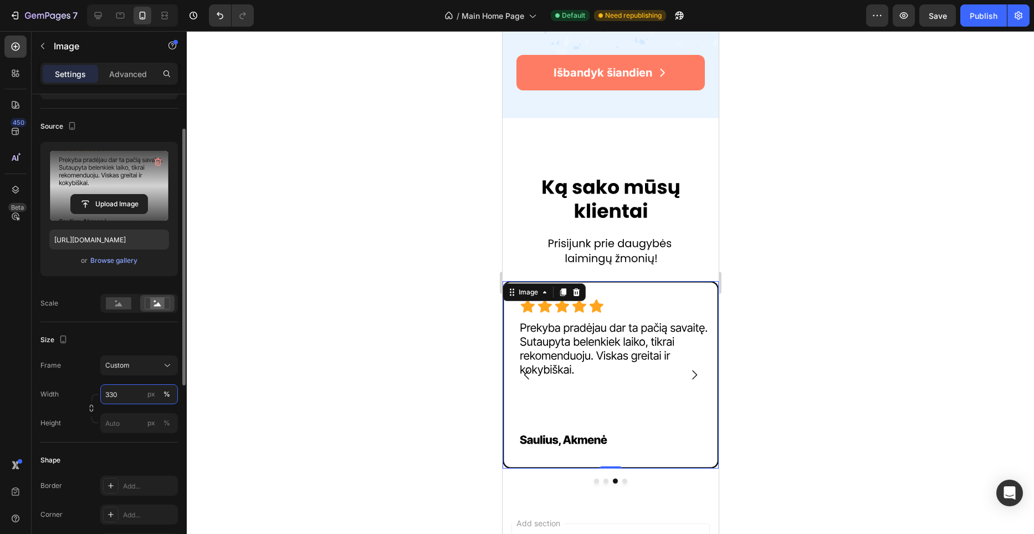
click at [135, 393] on input "330" at bounding box center [139, 394] width 78 height 20
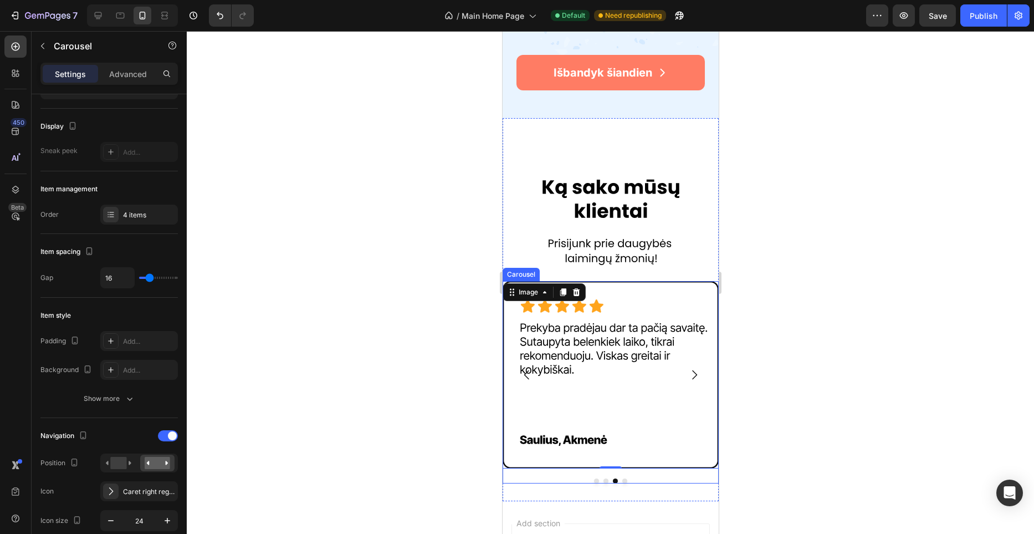
click at [527, 372] on icon "Carousel Back Arrow" at bounding box center [526, 374] width 13 height 13
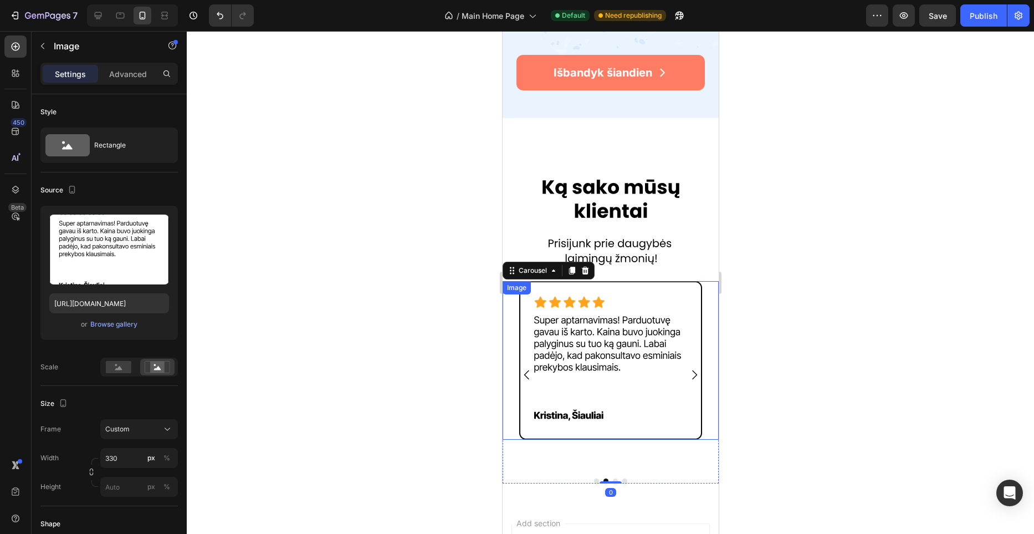
click at [579, 364] on img at bounding box center [610, 360] width 183 height 158
click at [692, 371] on icon "Carousel Next Arrow" at bounding box center [694, 374] width 5 height 9
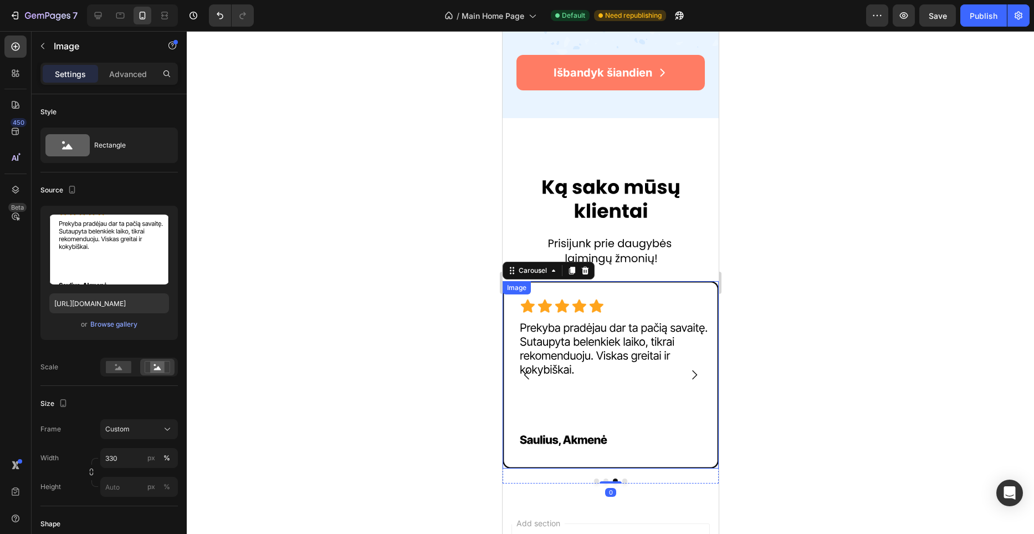
click at [605, 378] on img at bounding box center [610, 374] width 216 height 187
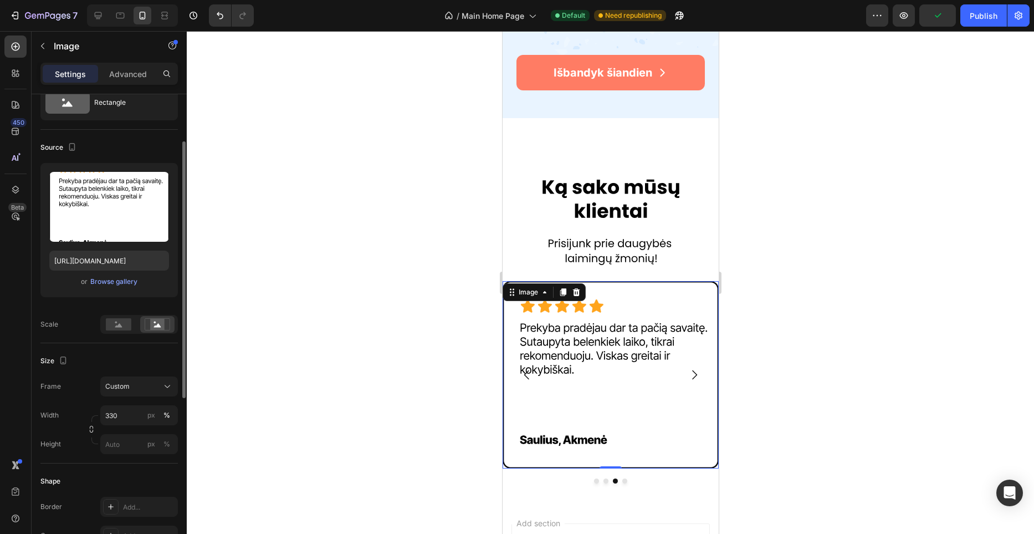
scroll to position [73, 0]
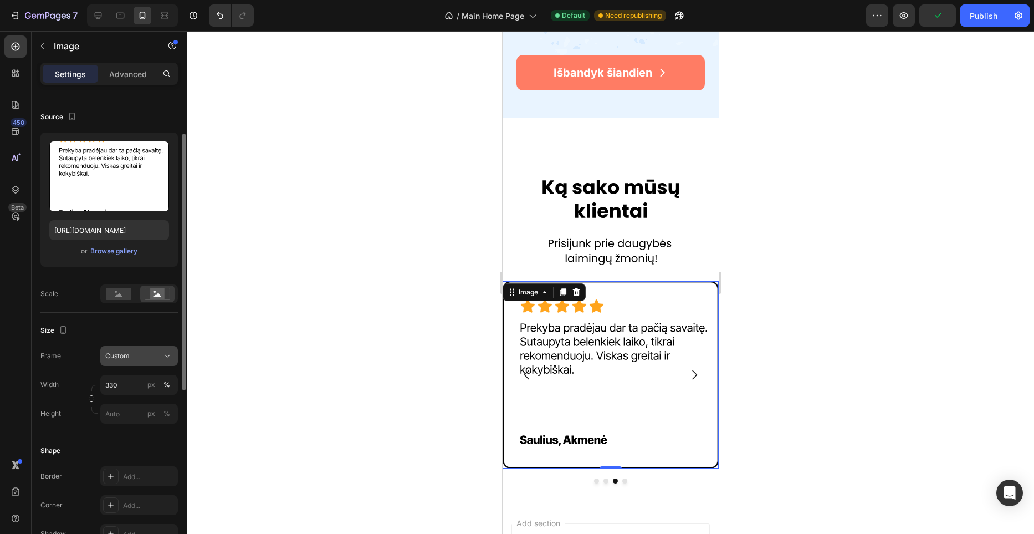
click at [138, 361] on button "Custom" at bounding box center [139, 356] width 78 height 20
click at [128, 441] on span "Original" at bounding box center [117, 446] width 24 height 10
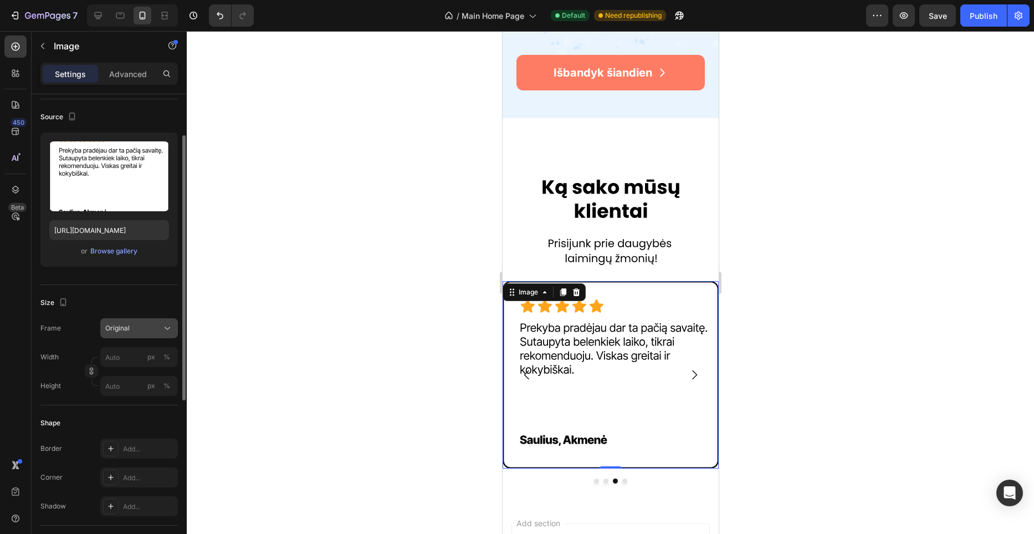
click at [136, 329] on div "Original" at bounding box center [132, 328] width 54 height 10
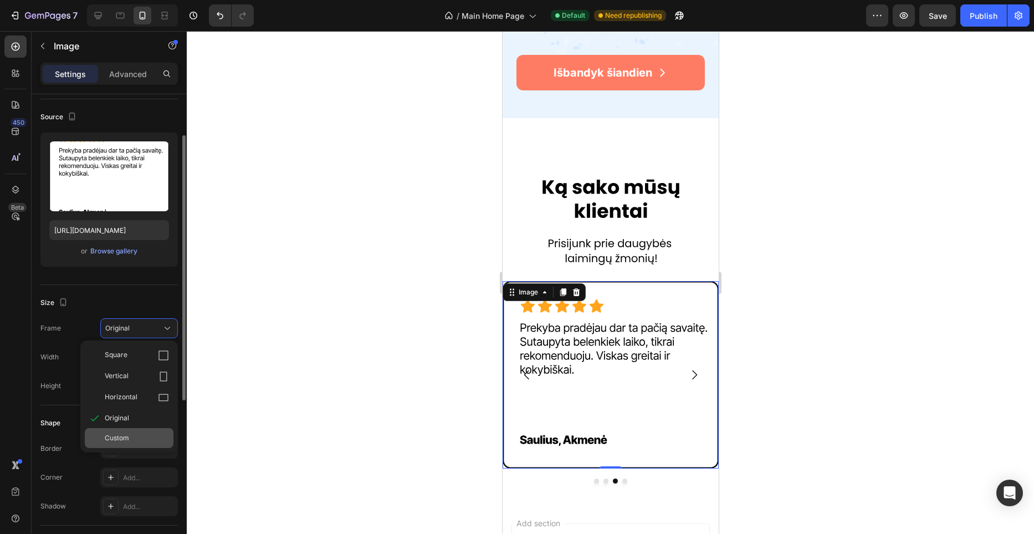
click at [129, 438] on span "Custom" at bounding box center [117, 438] width 24 height 10
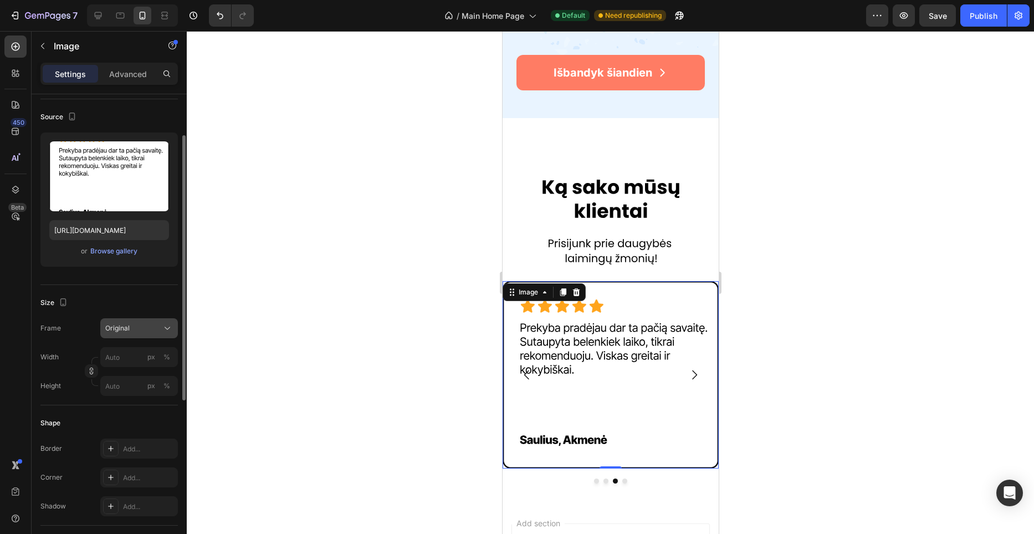
click at [140, 325] on div "Original" at bounding box center [132, 328] width 54 height 10
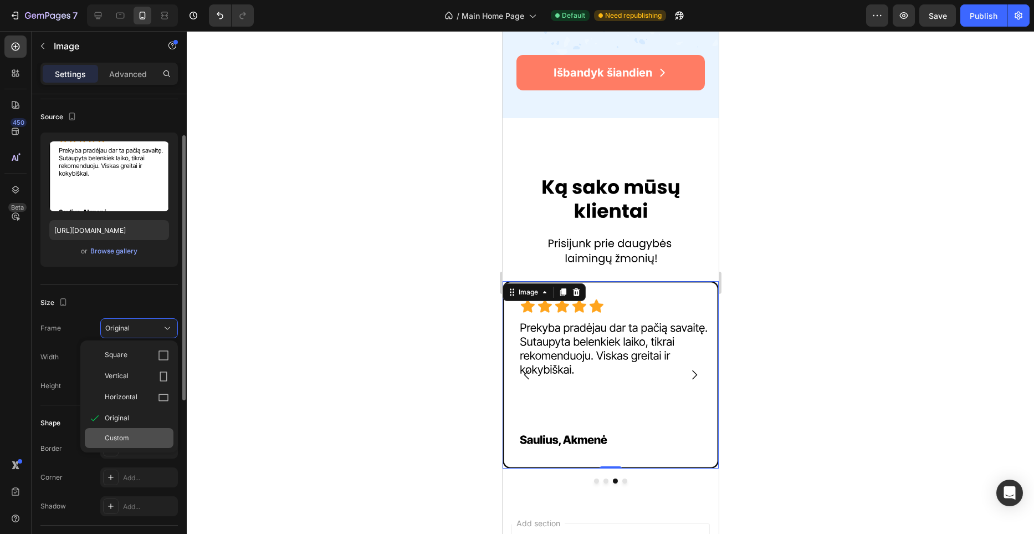
click at [125, 433] on span "Custom" at bounding box center [117, 438] width 24 height 10
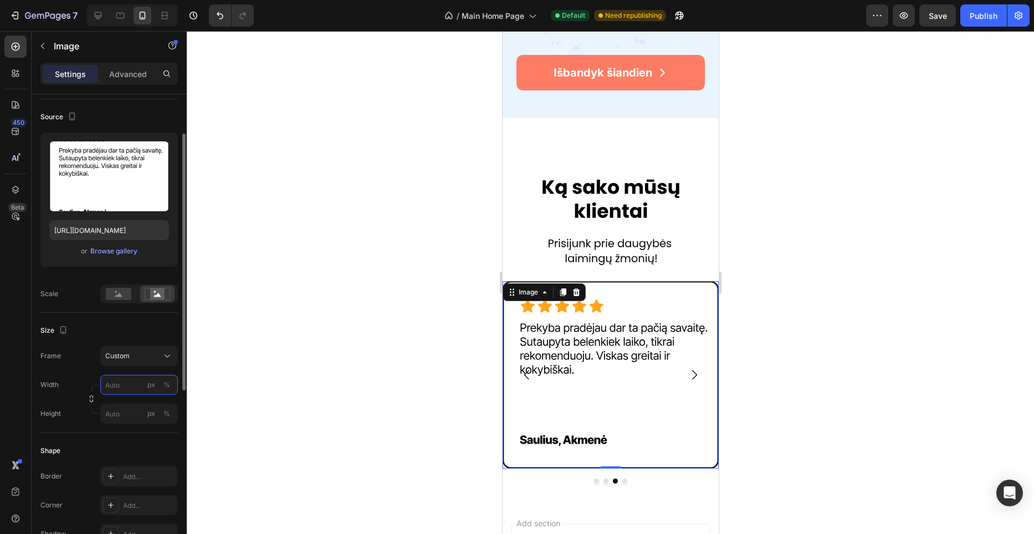
click at [126, 382] on input "px %" at bounding box center [139, 385] width 78 height 20
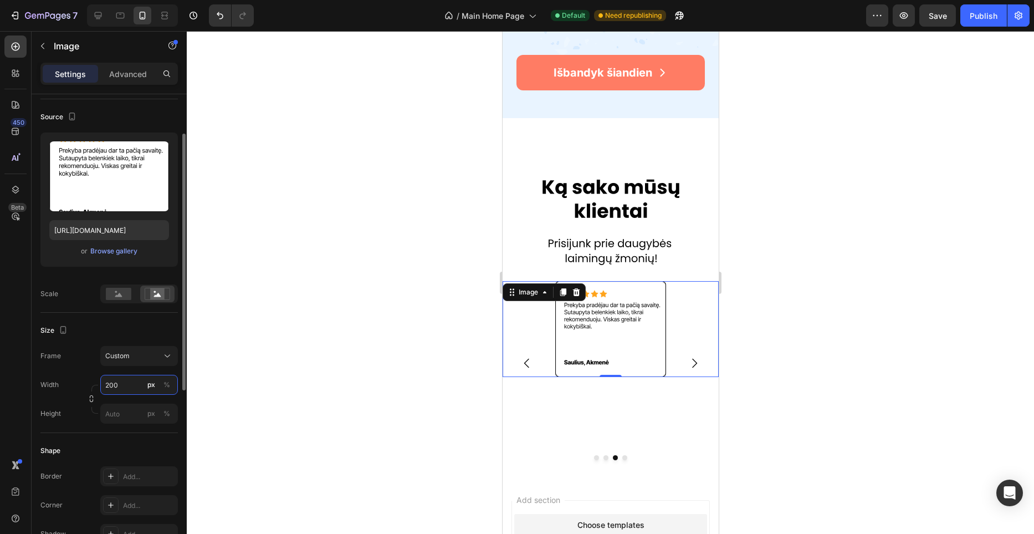
click at [126, 382] on input "200" at bounding box center [139, 385] width 78 height 20
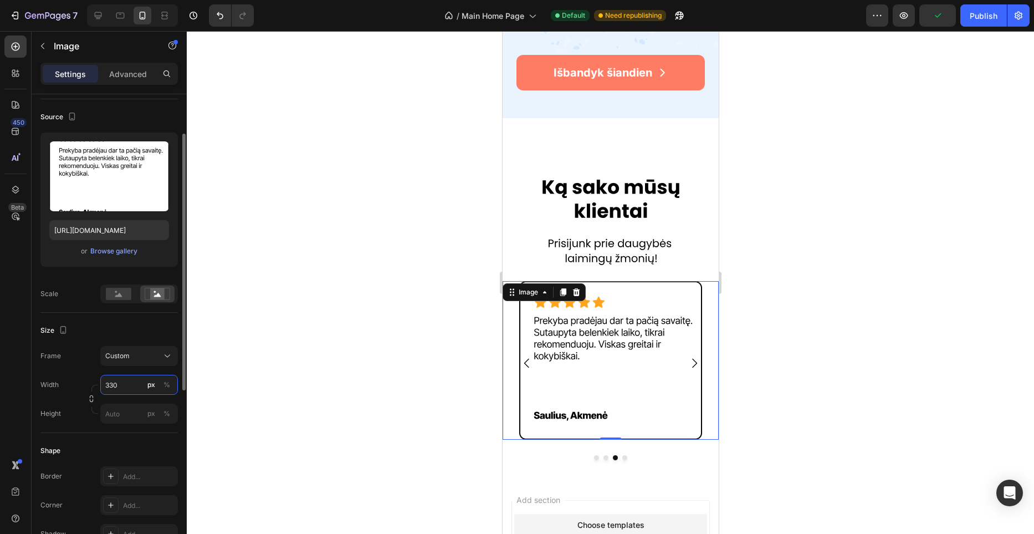
type input "330"
click at [150, 319] on div "Size Frame Custom Width 330 px % Height px %" at bounding box center [108, 373] width 137 height 120
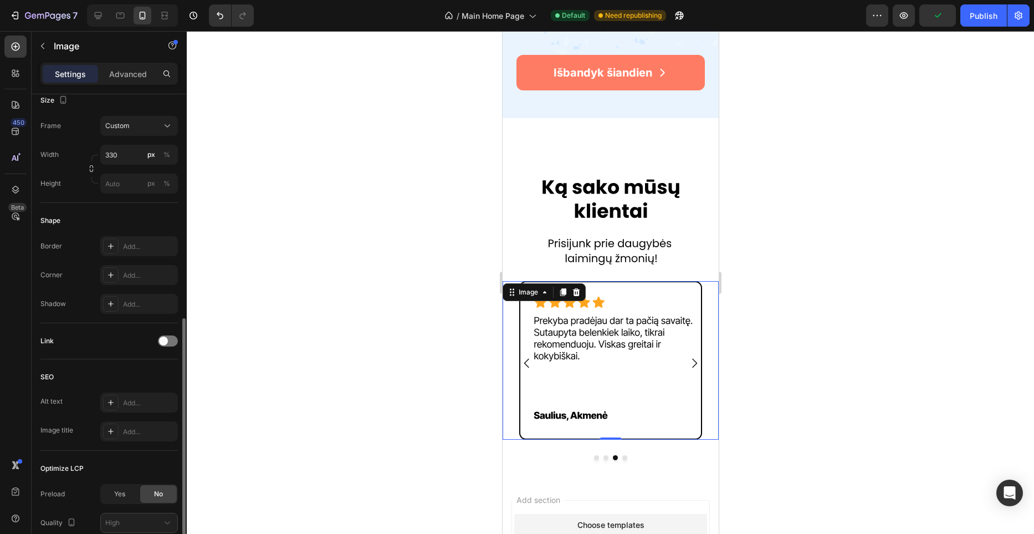
scroll to position [369, 0]
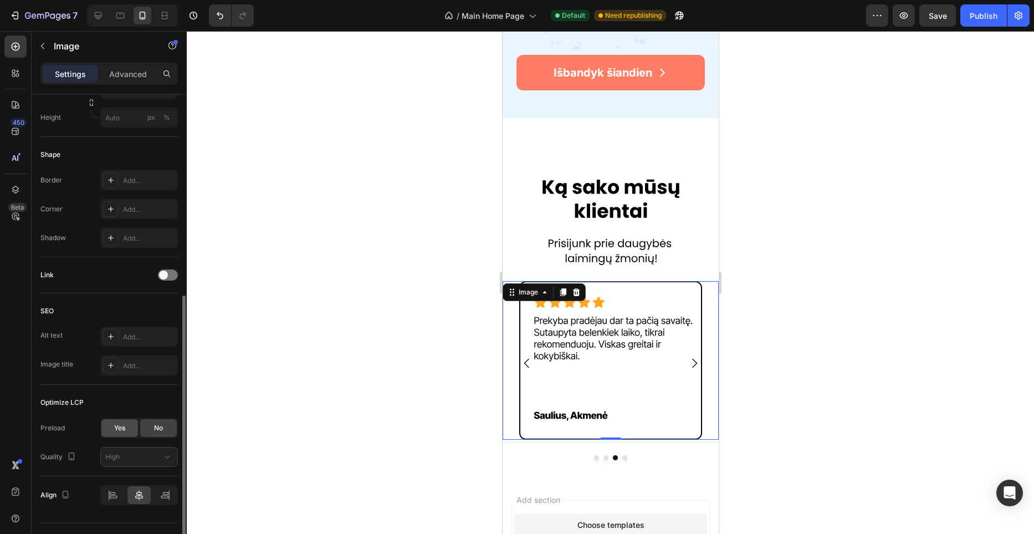
click at [132, 421] on div "Yes" at bounding box center [119, 428] width 37 height 18
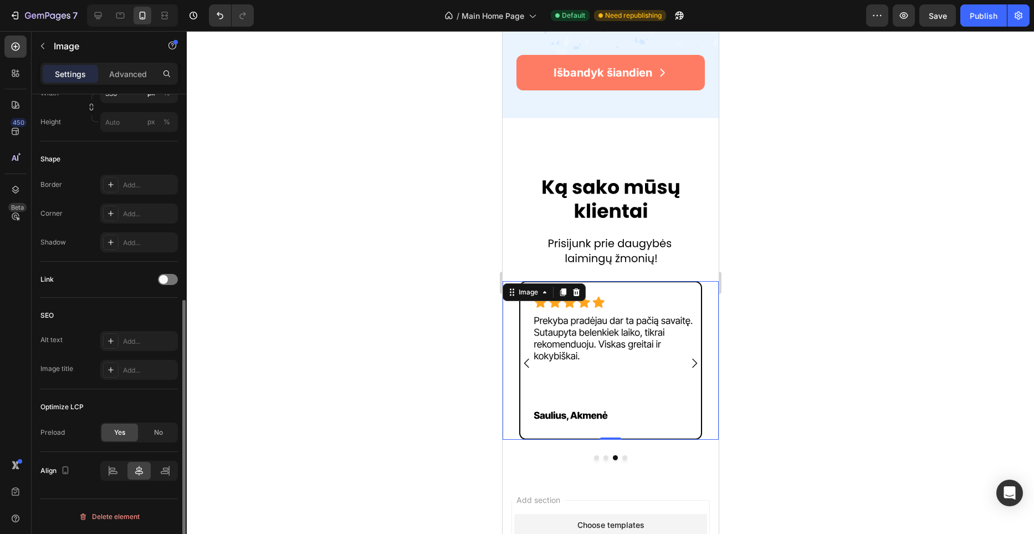
scroll to position [365, 0]
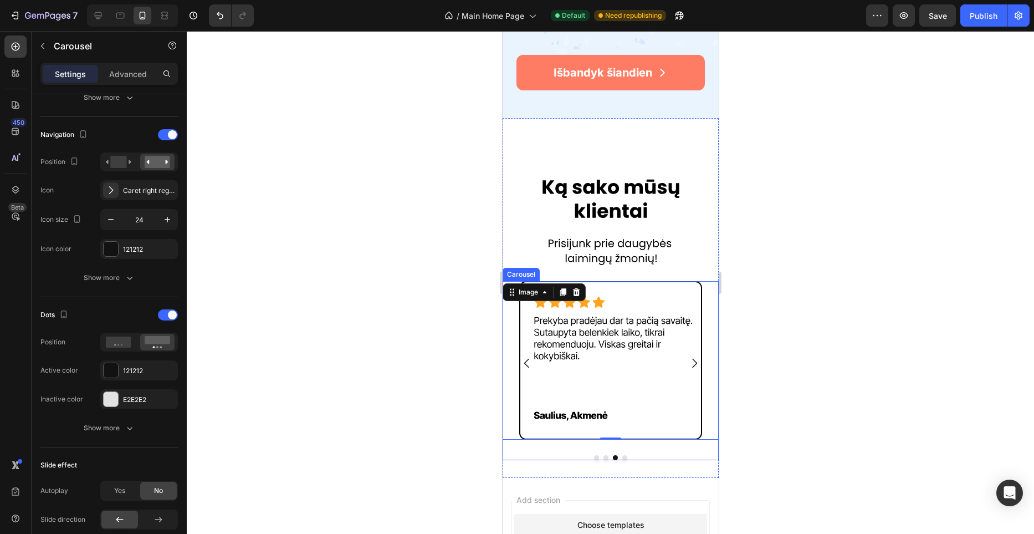
click at [528, 363] on icon "Carousel Back Arrow" at bounding box center [526, 362] width 13 height 13
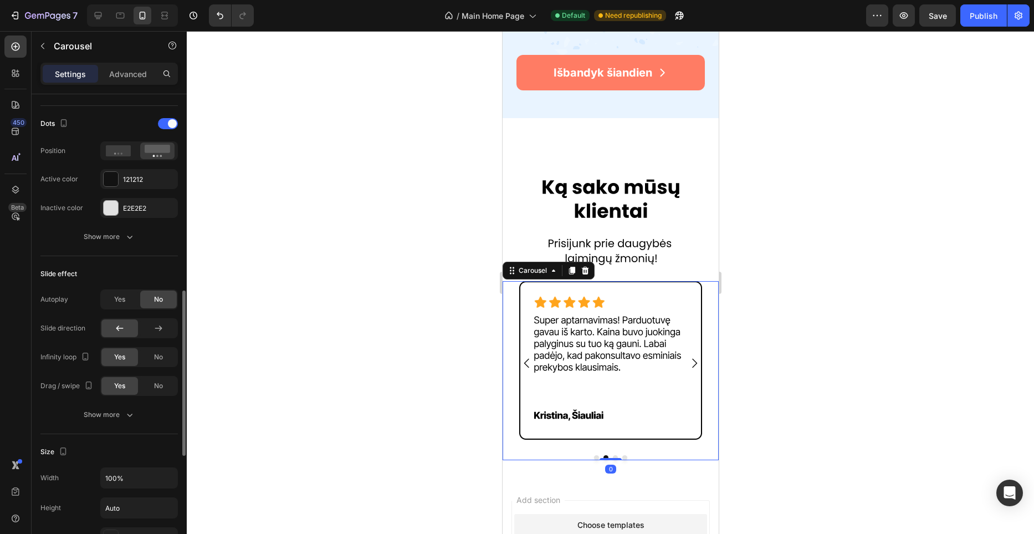
scroll to position [872, 0]
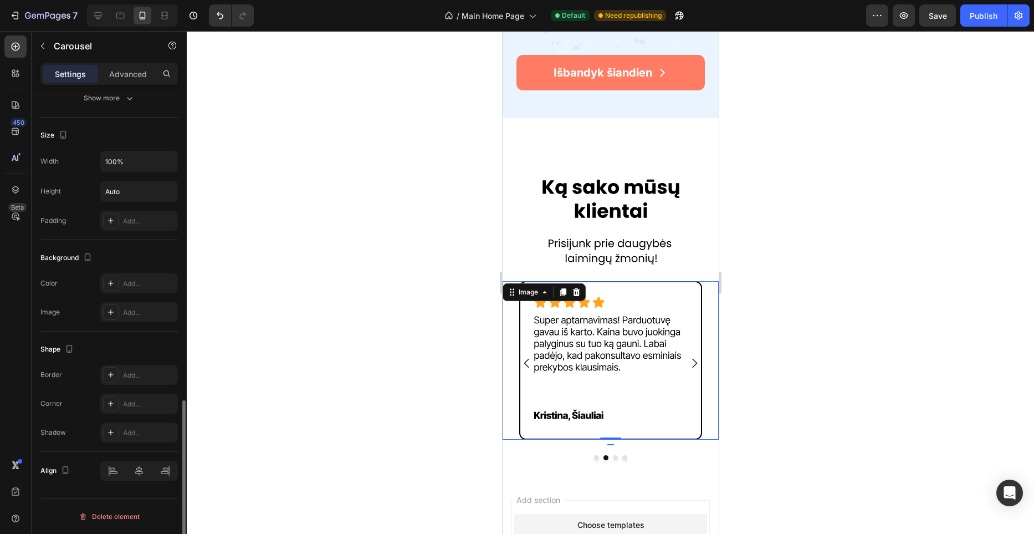
click at [545, 350] on img at bounding box center [610, 360] width 183 height 158
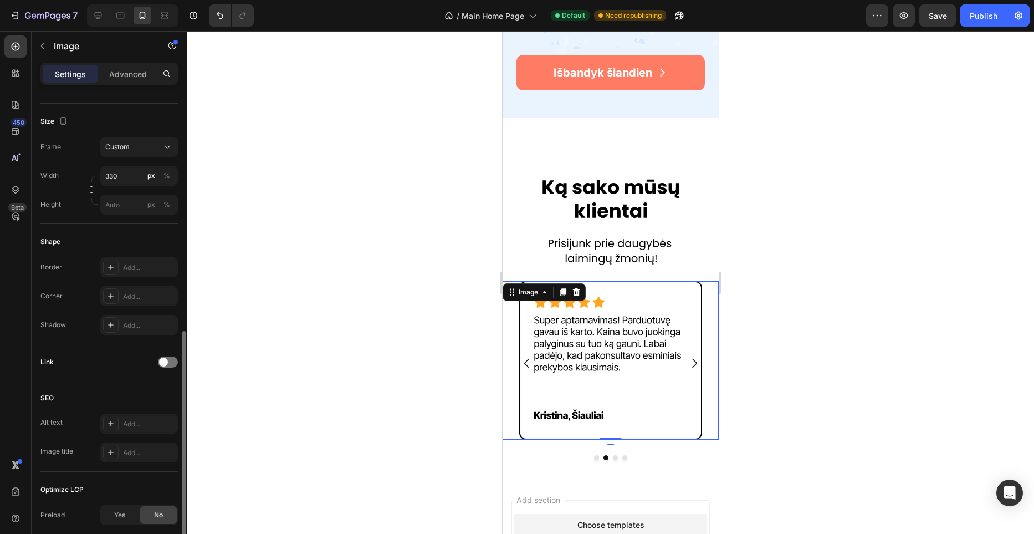
scroll to position [393, 0]
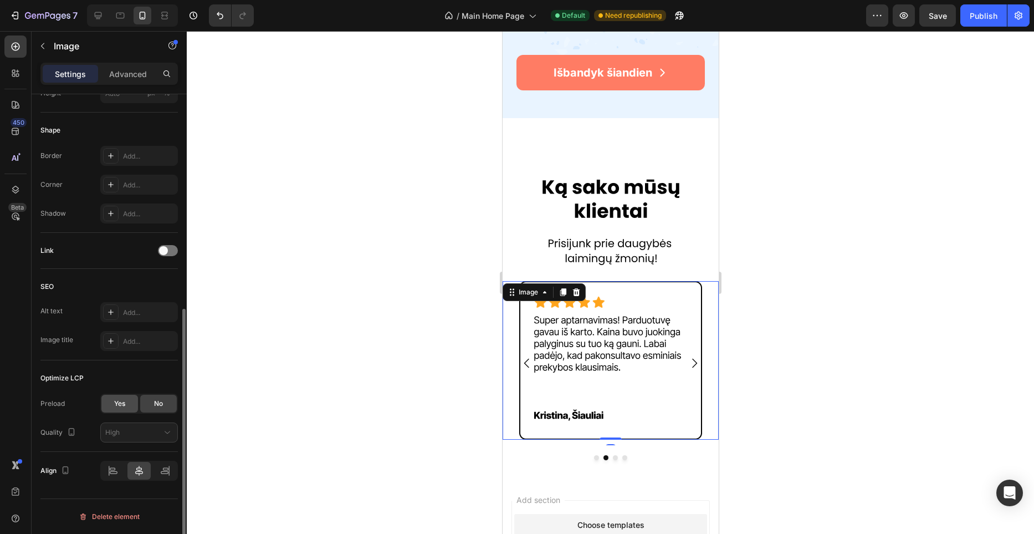
click at [121, 403] on span "Yes" at bounding box center [119, 403] width 11 height 10
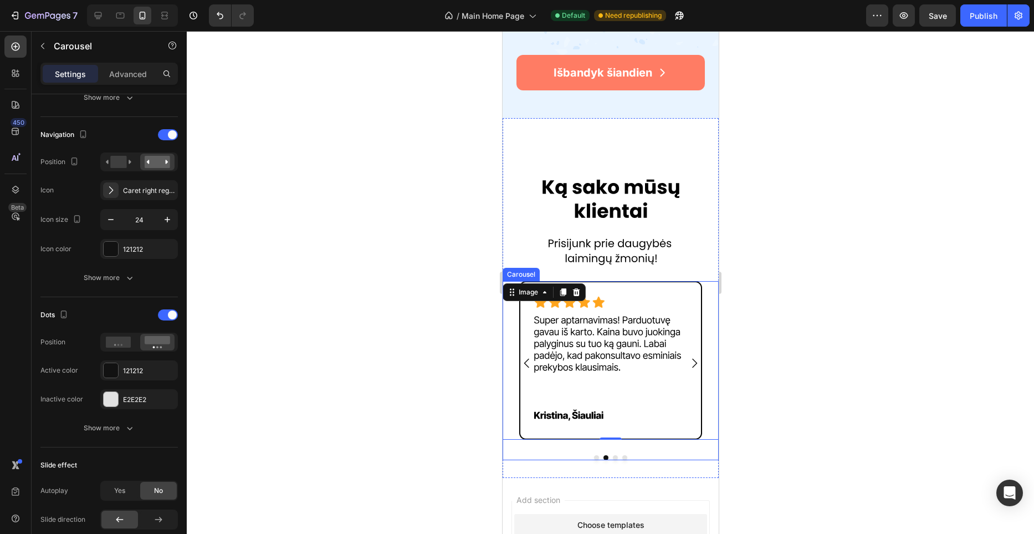
click at [529, 363] on icon "Carousel Back Arrow" at bounding box center [526, 362] width 13 height 13
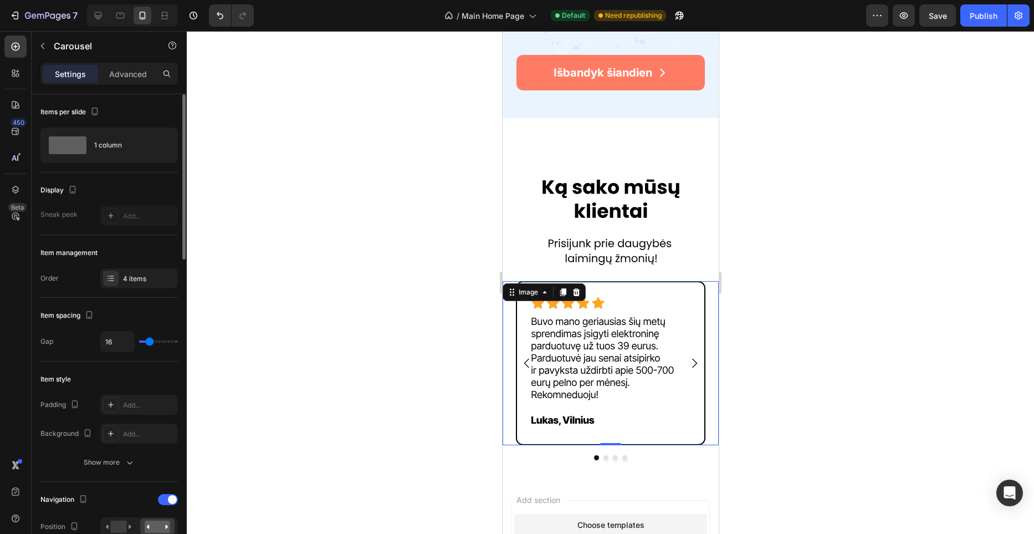
click at [604, 350] on img at bounding box center [610, 363] width 216 height 164
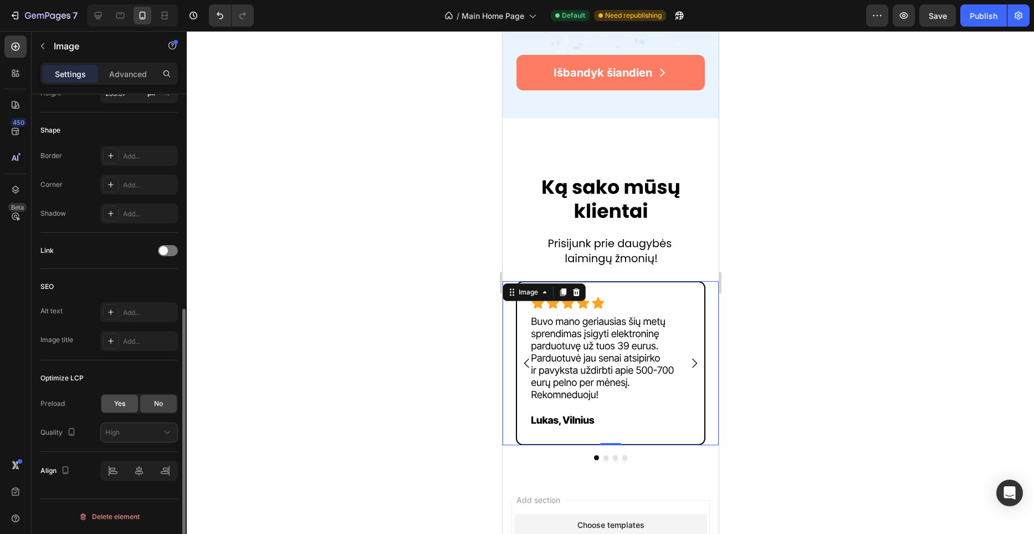
click at [116, 406] on span "Yes" at bounding box center [119, 403] width 11 height 10
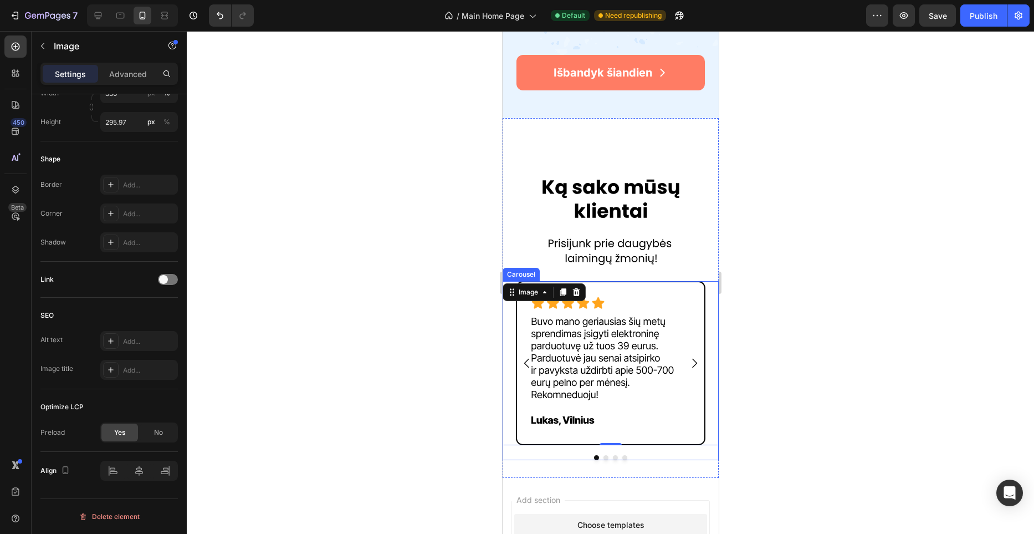
click at [515, 448] on div "Image 0 Image Image Drop element here [GEOGRAPHIC_DATA]" at bounding box center [610, 370] width 216 height 179
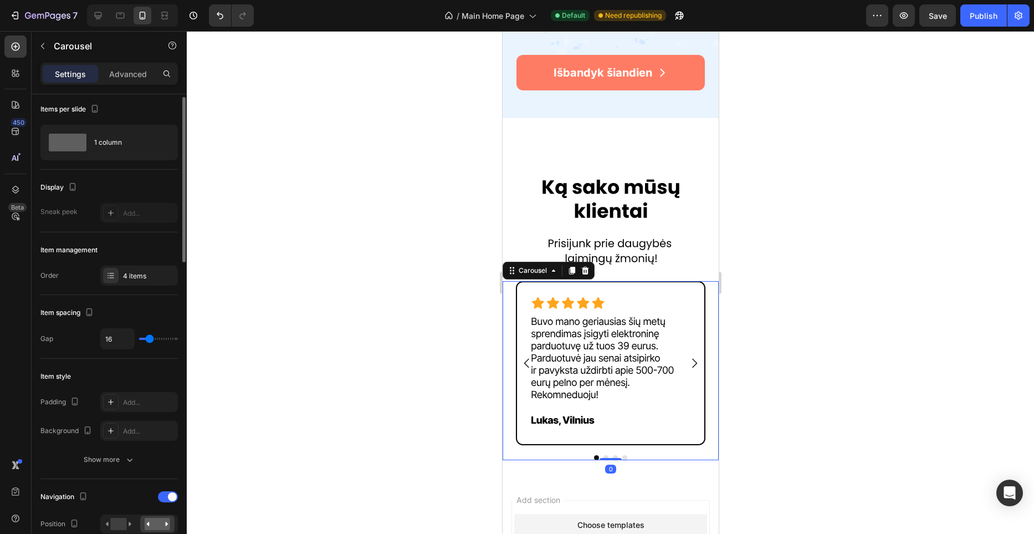
scroll to position [6, 0]
click at [151, 279] on div "4 items" at bounding box center [139, 272] width 78 height 20
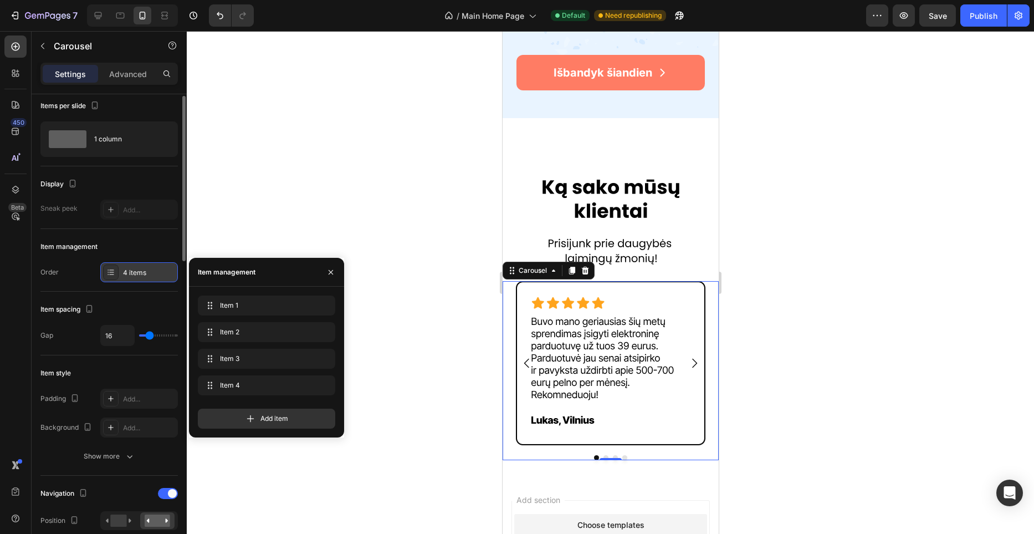
click at [151, 279] on div "4 items" at bounding box center [139, 272] width 78 height 20
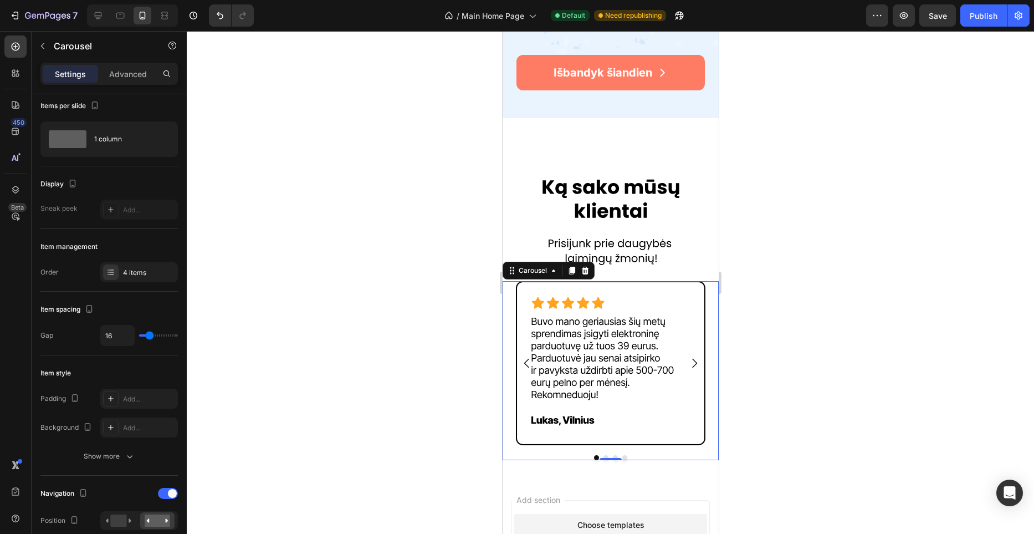
click at [690, 363] on icon "Carousel Next Arrow" at bounding box center [693, 362] width 13 height 13
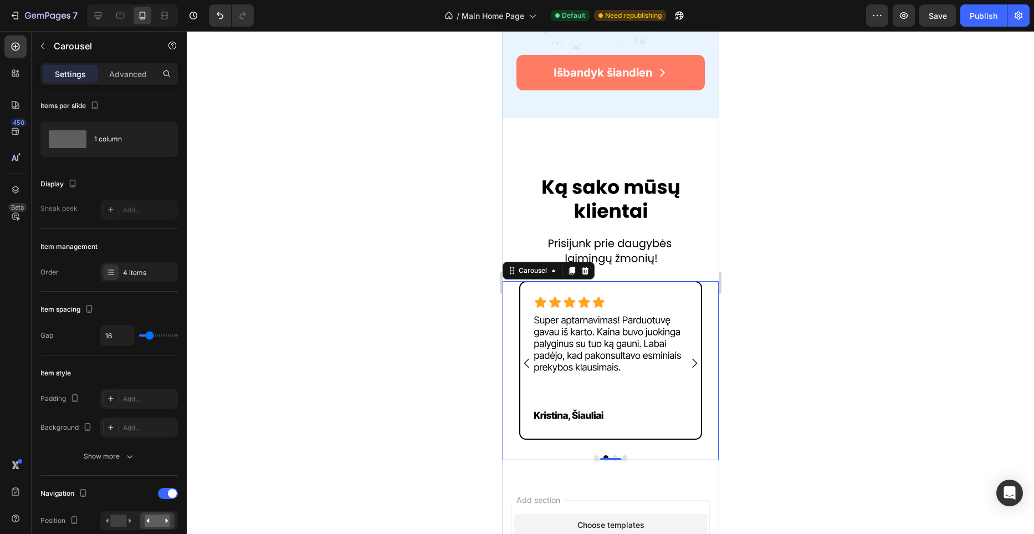
click at [690, 363] on icon "Carousel Next Arrow" at bounding box center [693, 362] width 13 height 13
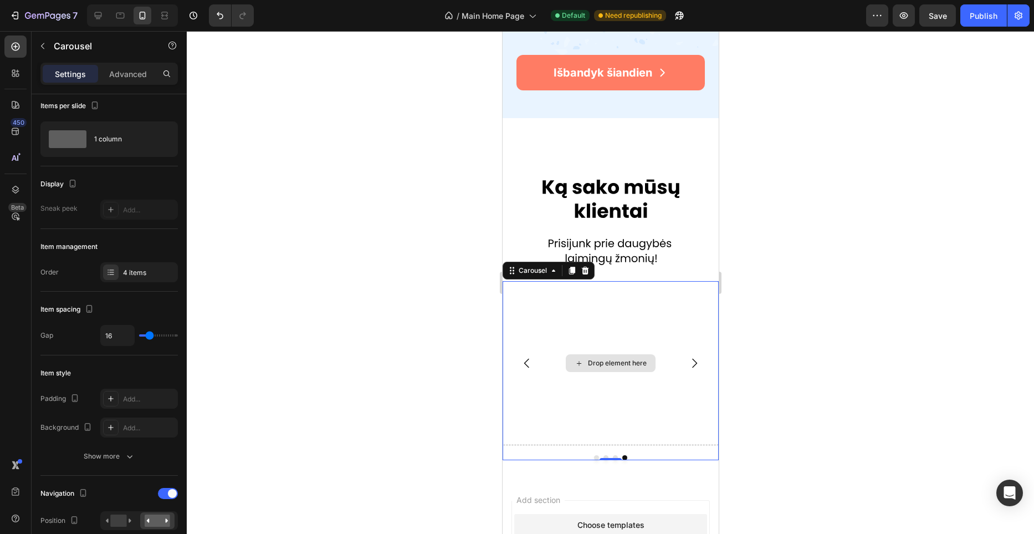
click at [614, 350] on div "Drop element here" at bounding box center [610, 363] width 216 height 164
click at [48, 52] on button "button" at bounding box center [43, 46] width 18 height 18
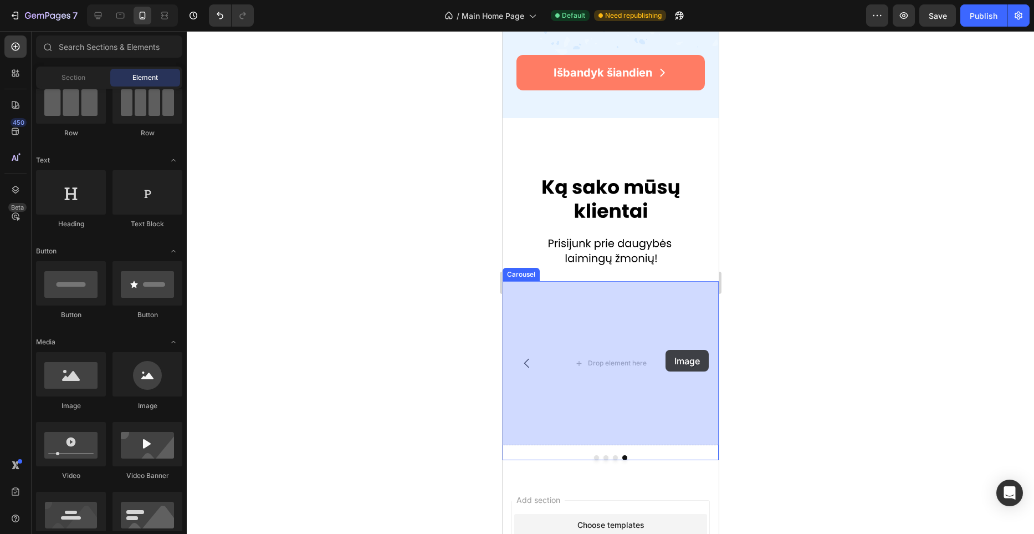
drag, startPoint x: 583, startPoint y: 412, endPoint x: 662, endPoint y: 350, distance: 101.0
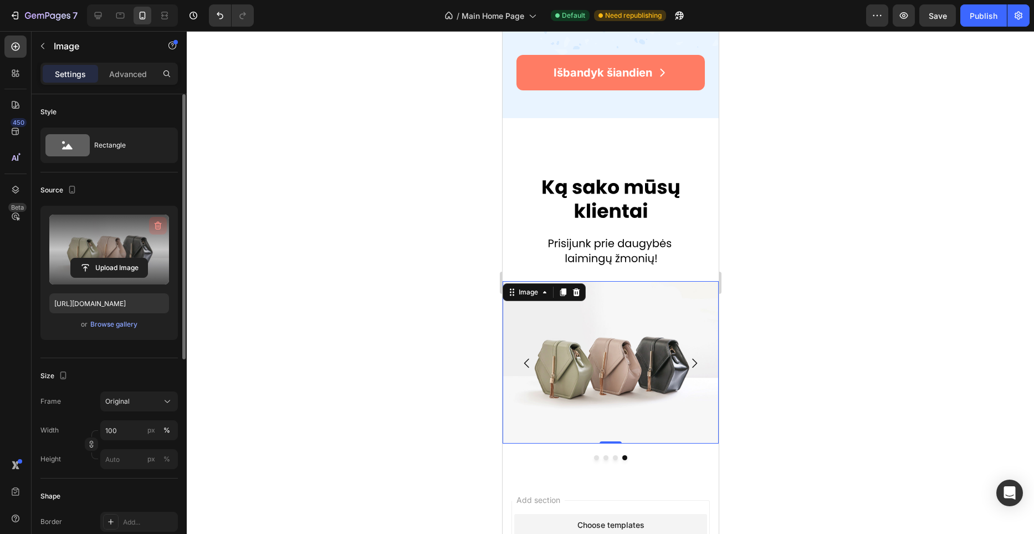
click at [154, 225] on icon "button" at bounding box center [157, 225] width 11 height 11
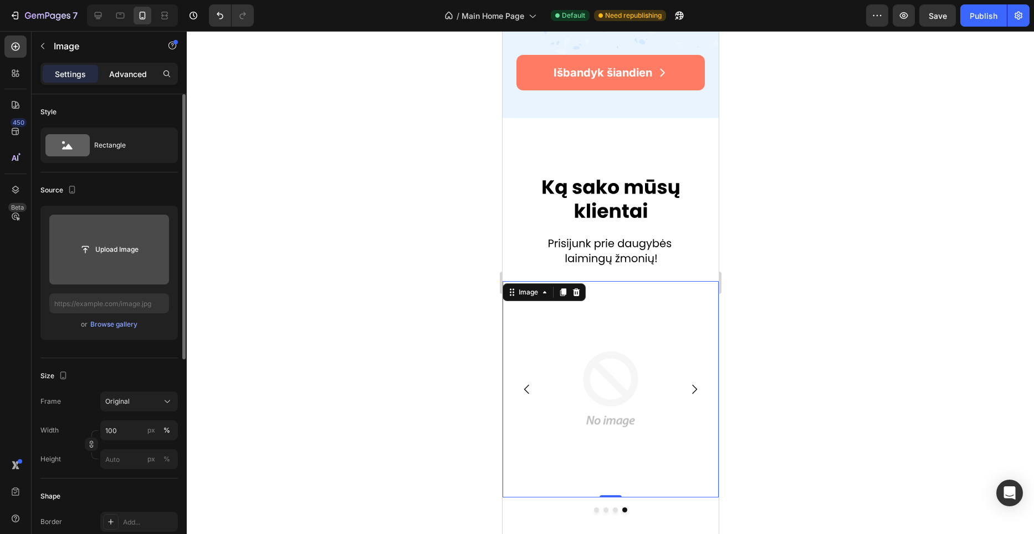
click at [127, 73] on p "Advanced" at bounding box center [128, 74] width 38 height 12
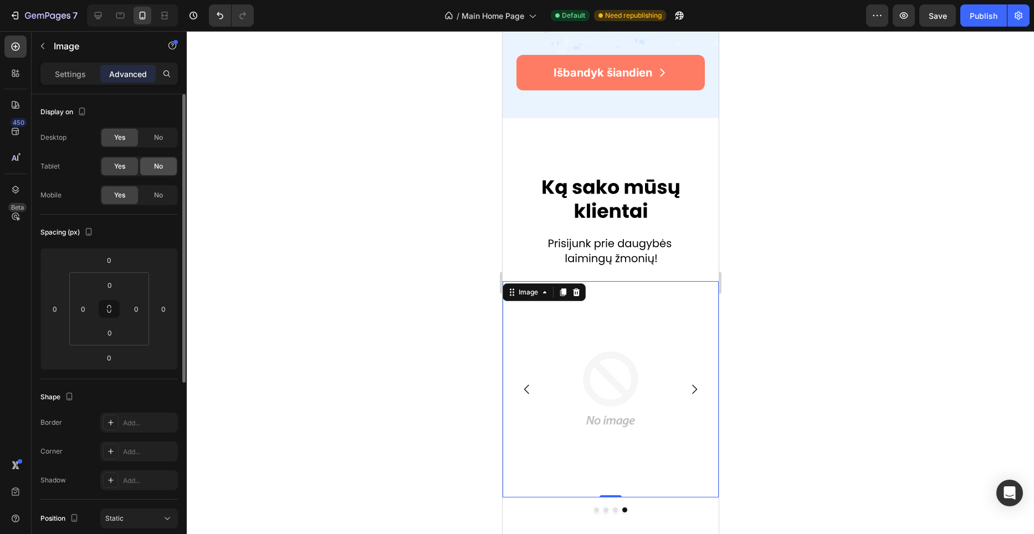
drag, startPoint x: 168, startPoint y: 165, endPoint x: 162, endPoint y: 132, distance: 32.7
click at [168, 165] on div "No" at bounding box center [158, 166] width 37 height 18
click at [162, 132] on span "No" at bounding box center [158, 137] width 9 height 10
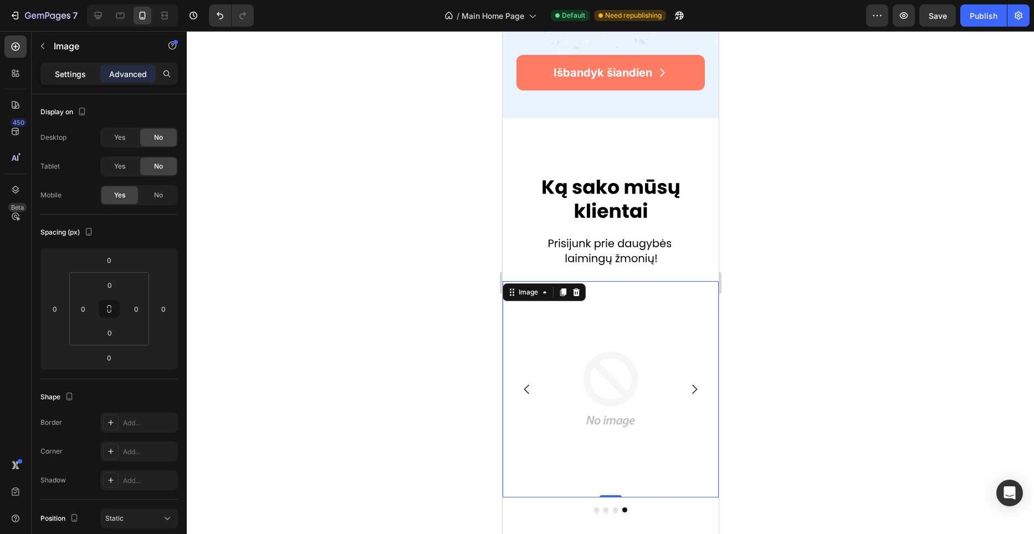
click at [84, 78] on div "Settings" at bounding box center [70, 74] width 55 height 18
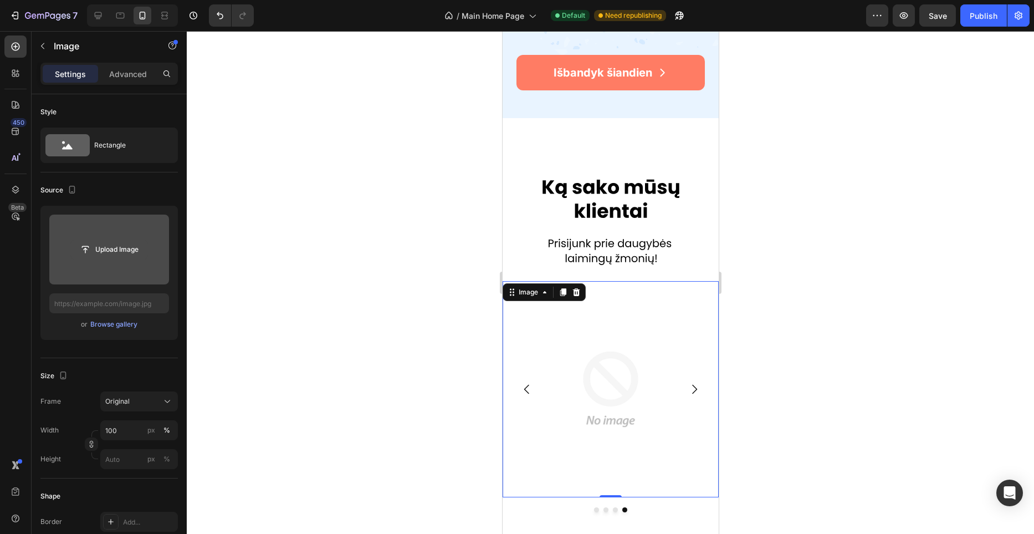
click at [129, 255] on input "file" at bounding box center [109, 249] width 76 height 19
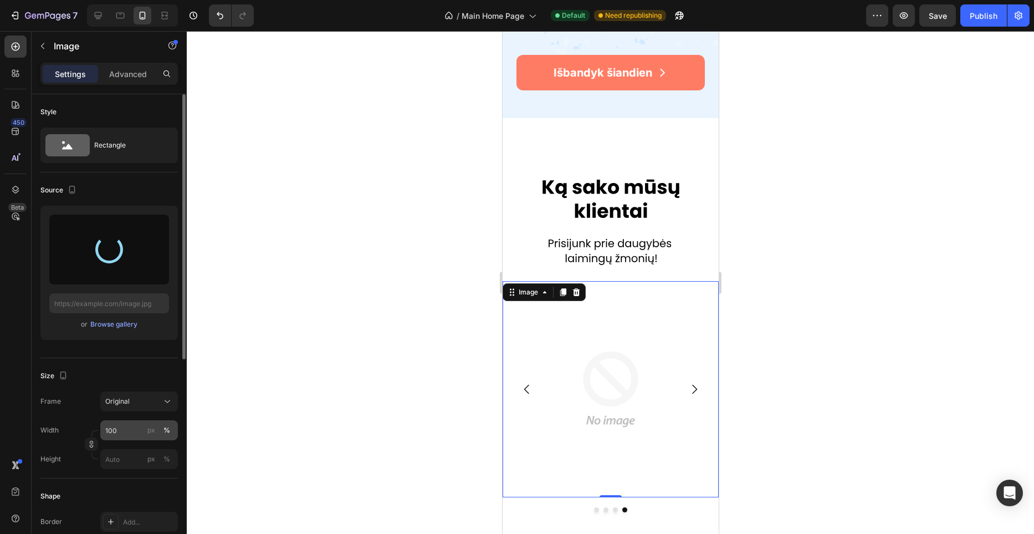
type input "[URL][DOMAIN_NAME]"
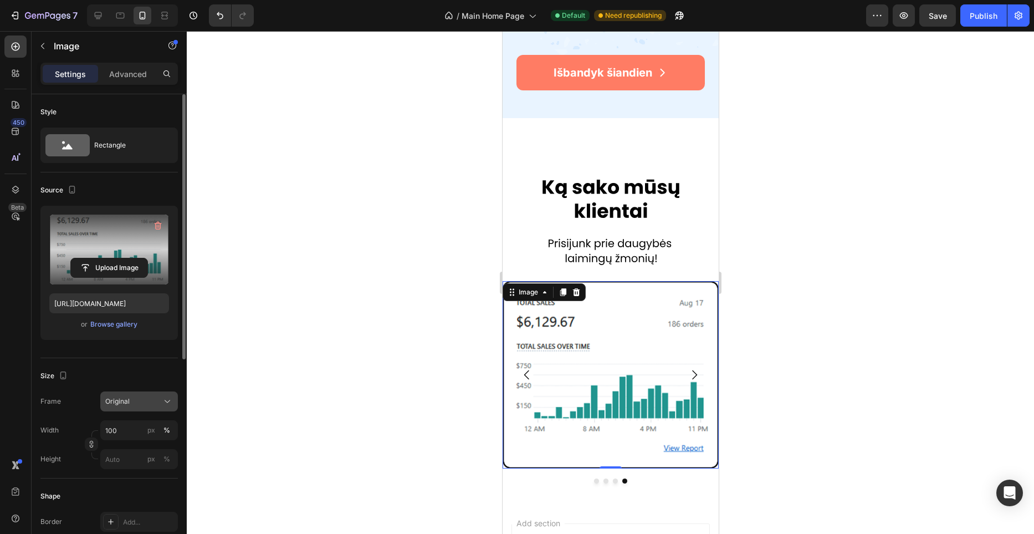
click at [139, 406] on div "Original" at bounding box center [139, 401] width 68 height 11
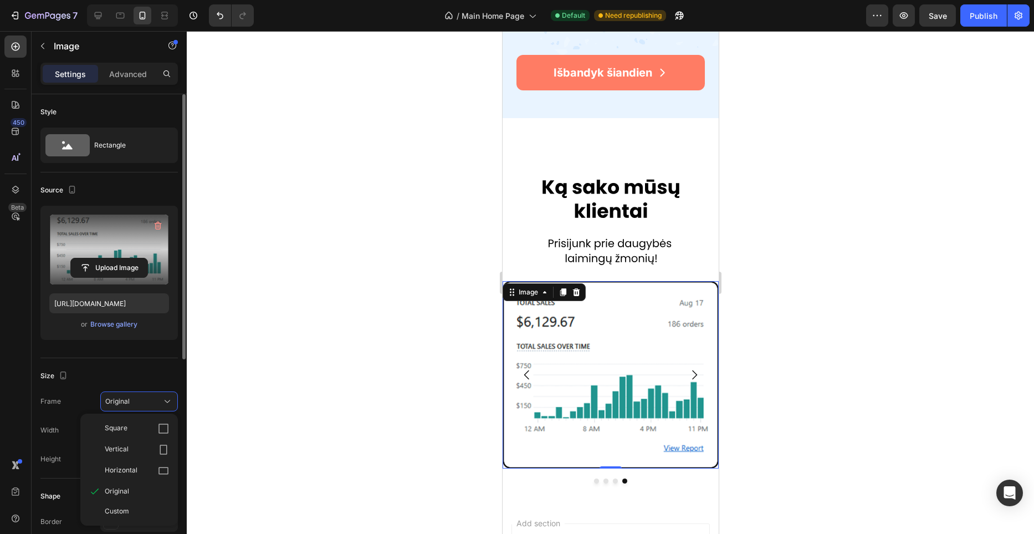
click at [126, 512] on span "Custom" at bounding box center [117, 511] width 24 height 10
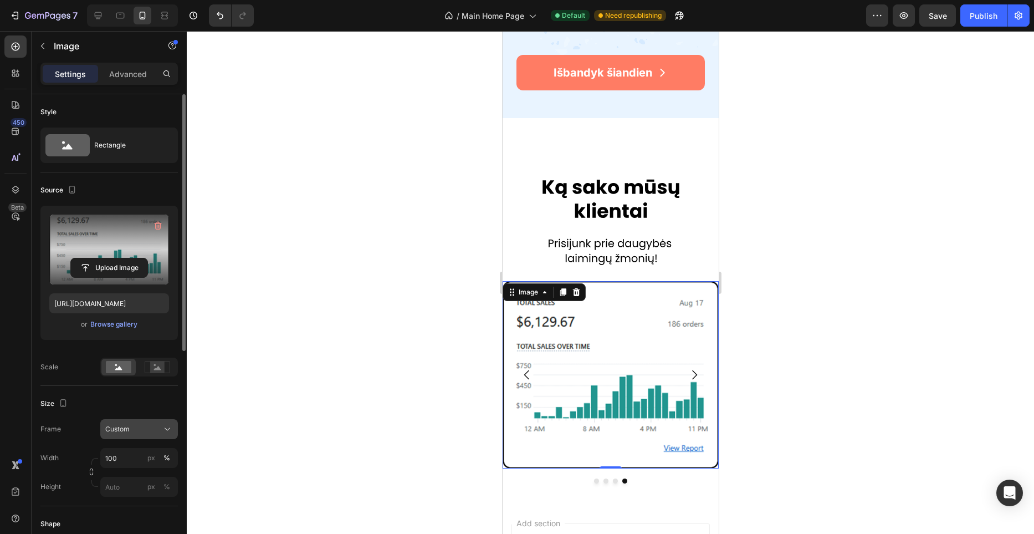
click at [132, 428] on div "Custom" at bounding box center [132, 429] width 54 height 10
click at [132, 431] on div "Custom" at bounding box center [132, 429] width 54 height 10
click at [156, 374] on div at bounding box center [157, 367] width 34 height 17
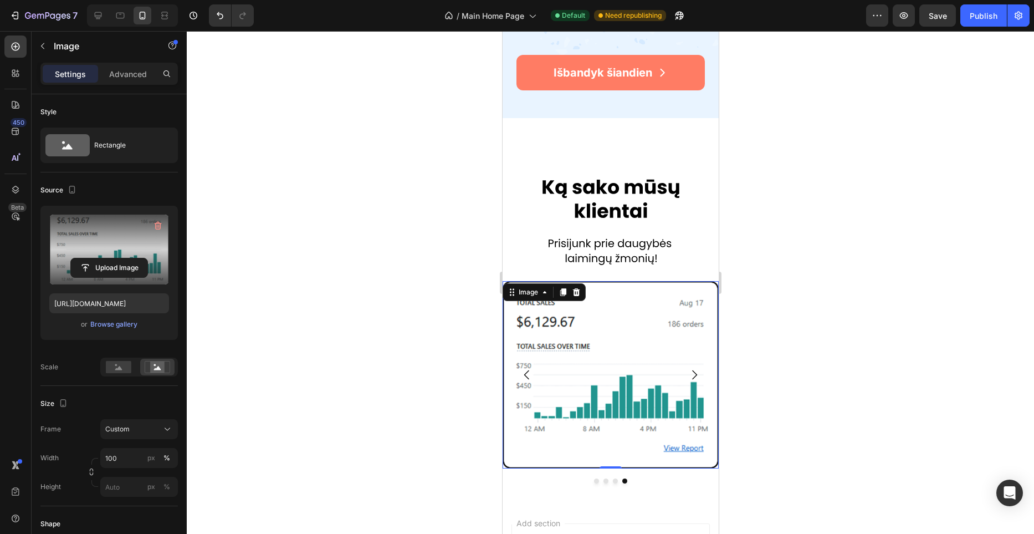
click at [129, 445] on div "Frame Custom Width 100 px % Height px %" at bounding box center [108, 458] width 137 height 78
click at [129, 451] on input "100" at bounding box center [139, 458] width 78 height 20
click at [128, 453] on input "100" at bounding box center [139, 458] width 78 height 20
click at [127, 452] on input "330" at bounding box center [139, 458] width 78 height 20
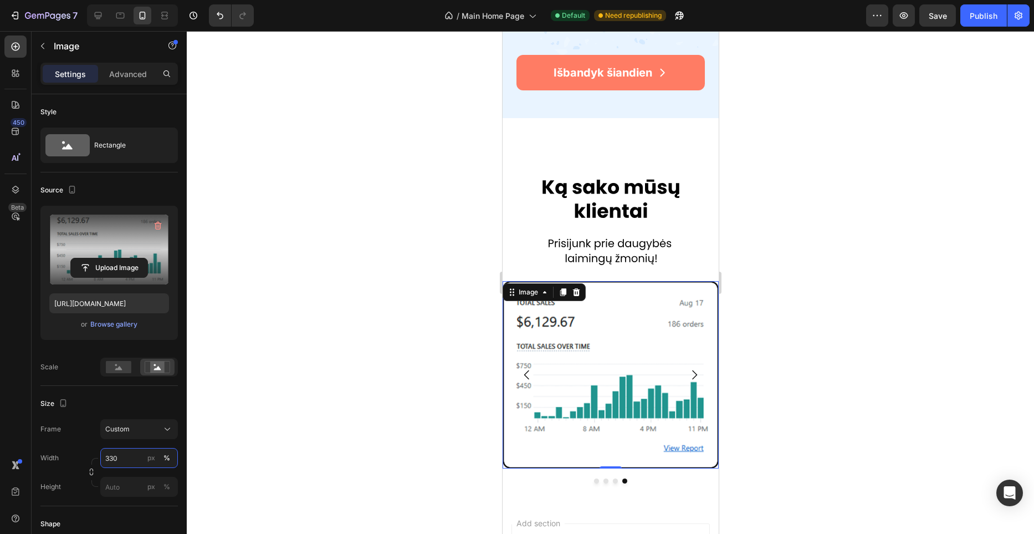
click at [127, 452] on input "330" at bounding box center [139, 458] width 78 height 20
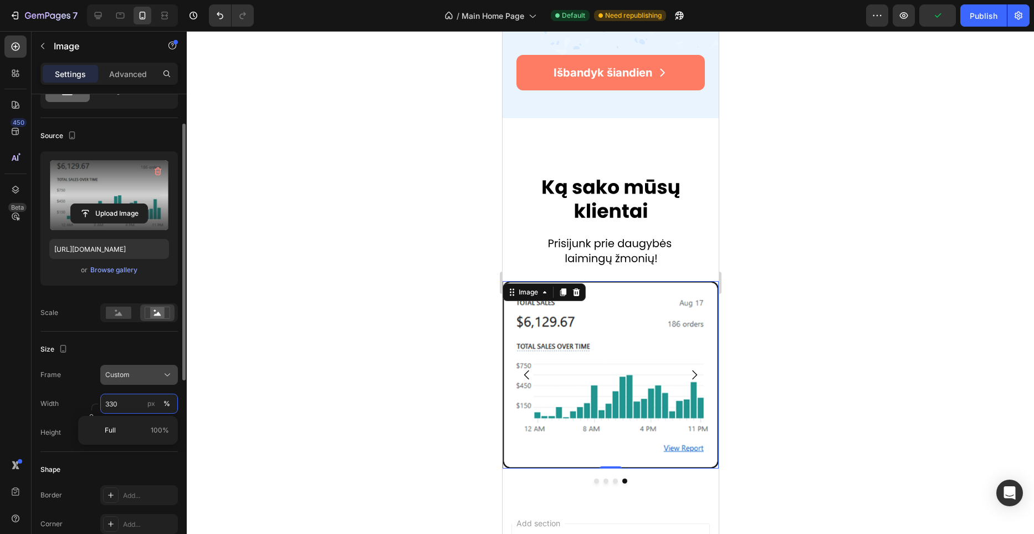
type input "330"
click at [137, 370] on div "Custom" at bounding box center [132, 375] width 54 height 10
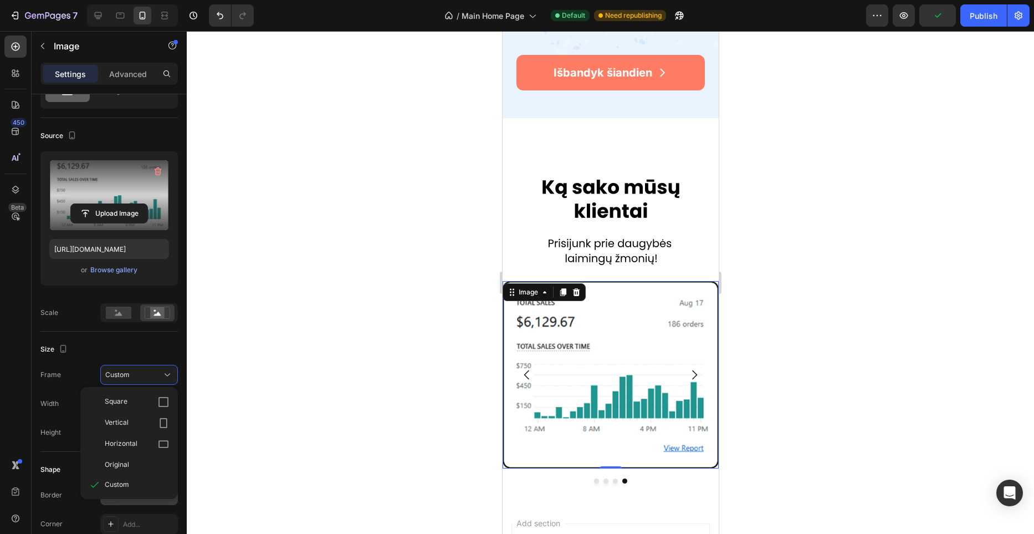
click at [118, 457] on div "Original" at bounding box center [129, 464] width 89 height 20
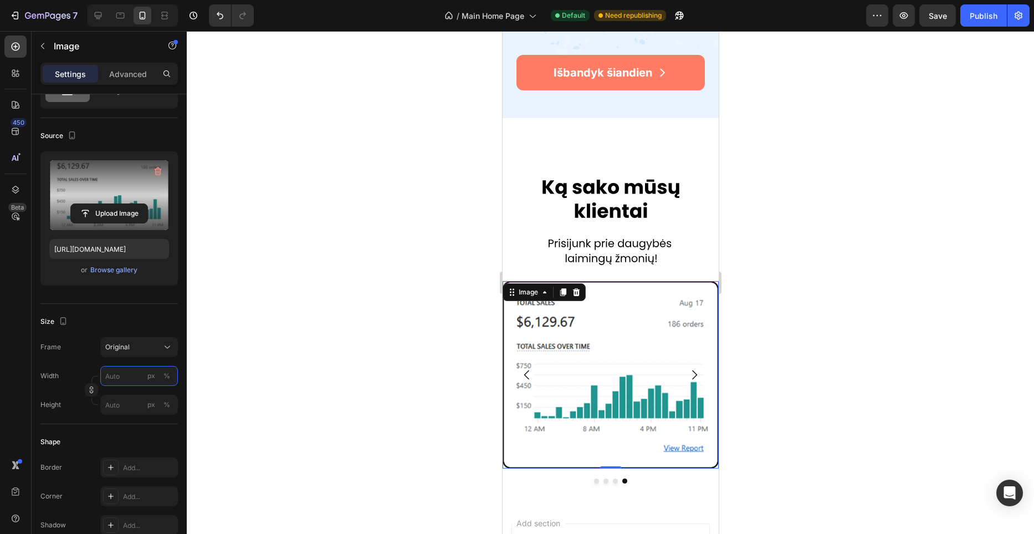
click at [130, 375] on input "px %" at bounding box center [139, 376] width 78 height 20
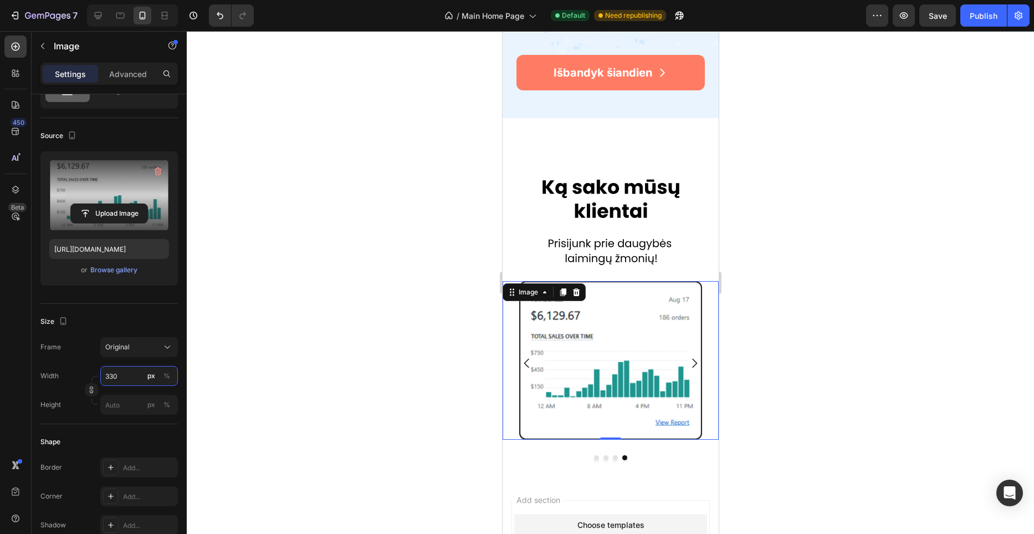
type input "330"
click at [137, 315] on div "Size" at bounding box center [108, 322] width 137 height 18
click at [437, 320] on div at bounding box center [610, 282] width 847 height 503
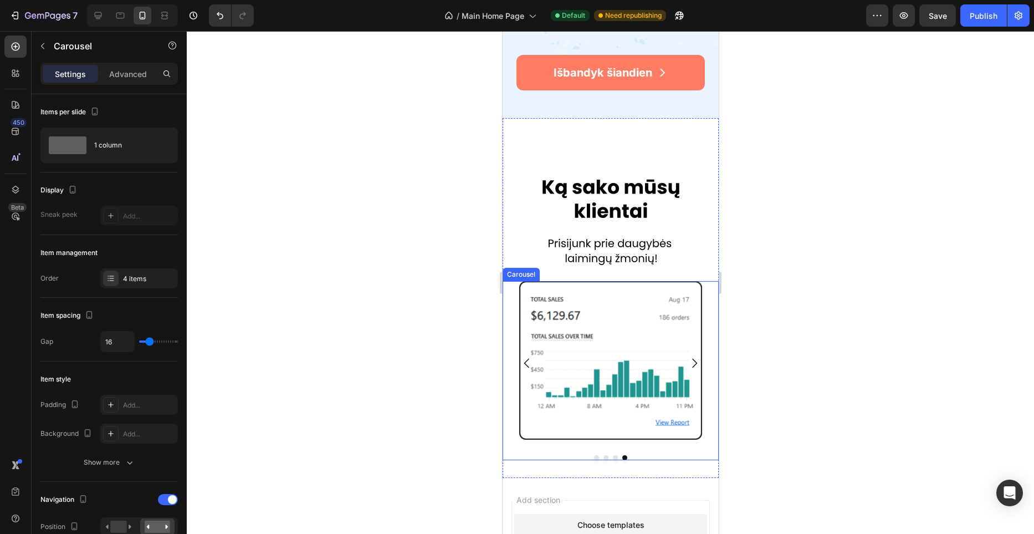
click at [581, 449] on div "Image Image Image Image [GEOGRAPHIC_DATA]" at bounding box center [610, 370] width 216 height 179
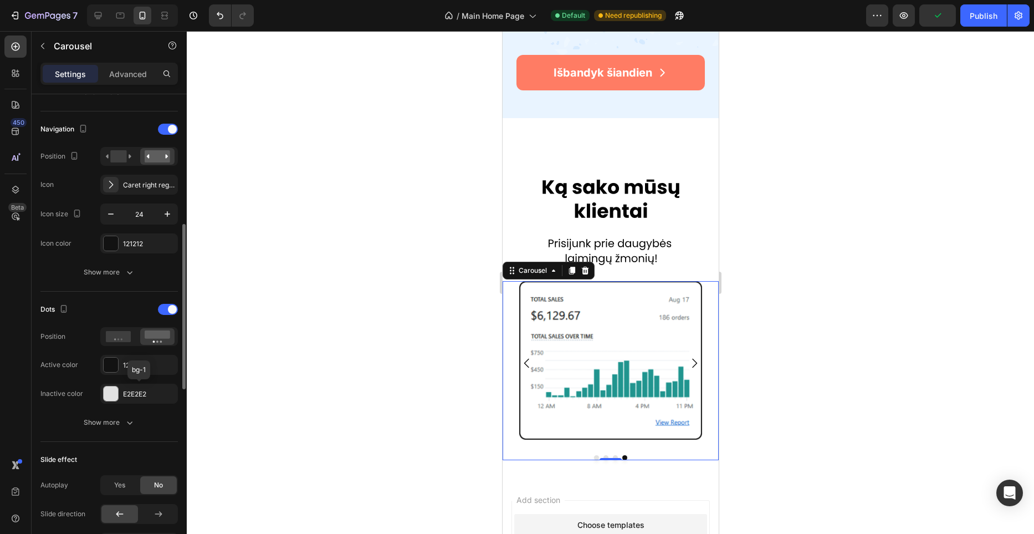
scroll to position [373, 0]
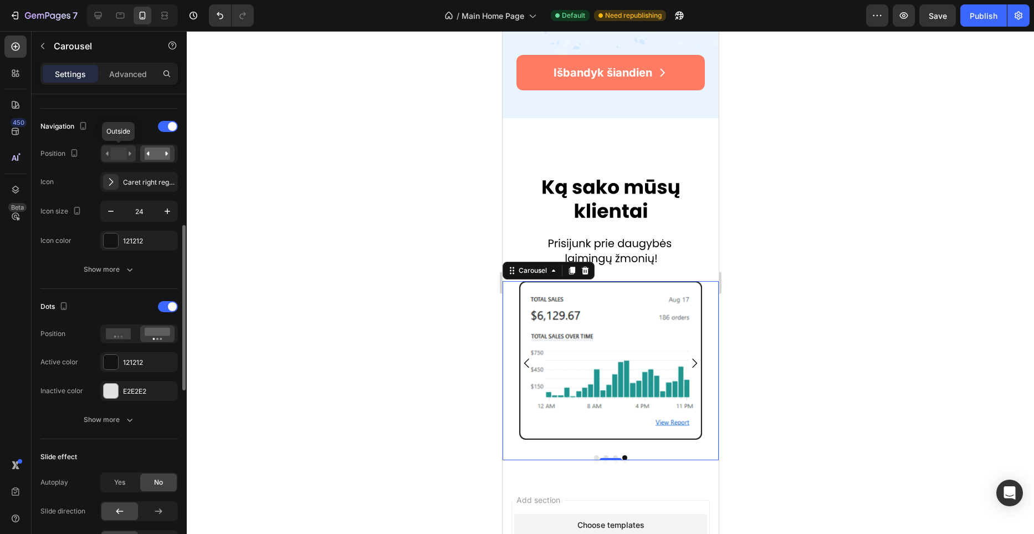
click at [120, 150] on rect at bounding box center [118, 153] width 16 height 12
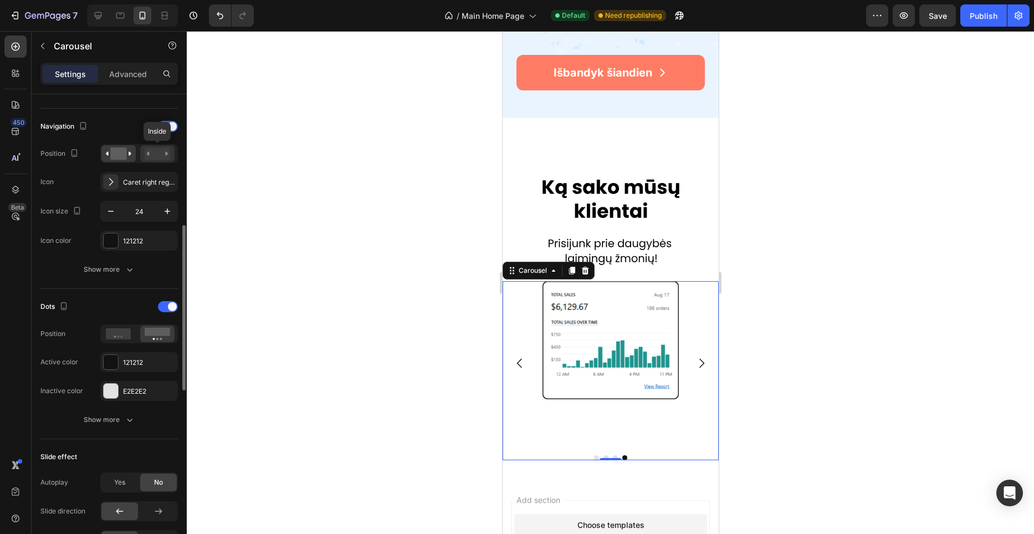
click at [153, 152] on rect at bounding box center [157, 153] width 25 height 12
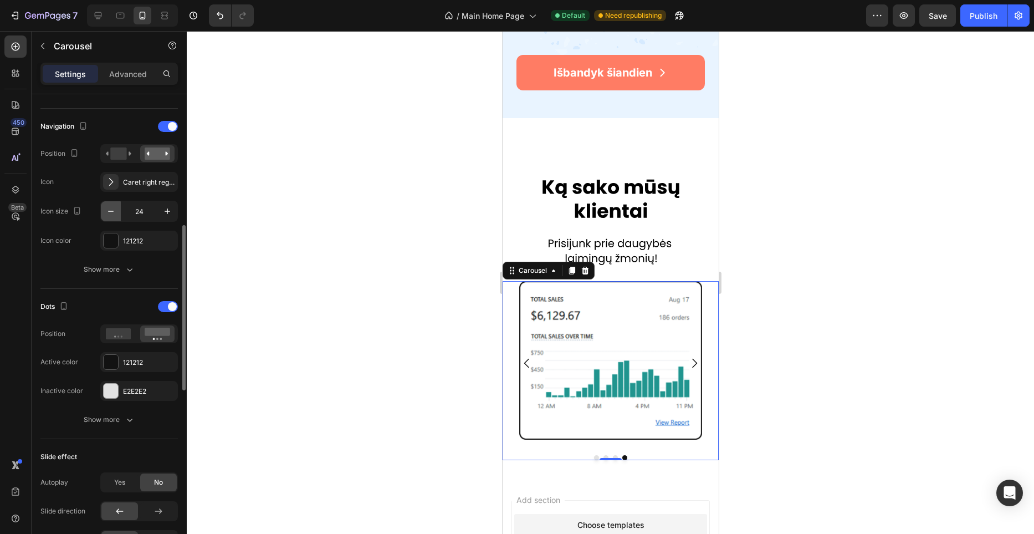
click at [112, 215] on icon "button" at bounding box center [110, 211] width 11 height 11
click at [525, 362] on icon "Carousel Back Arrow" at bounding box center [526, 363] width 12 height 12
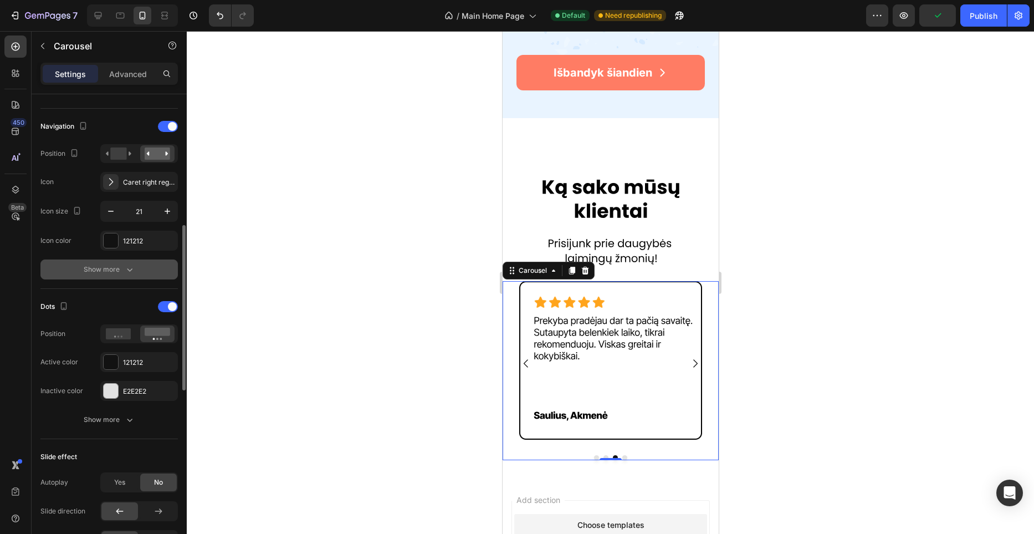
click at [135, 270] on button "Show more" at bounding box center [108, 269] width 137 height 20
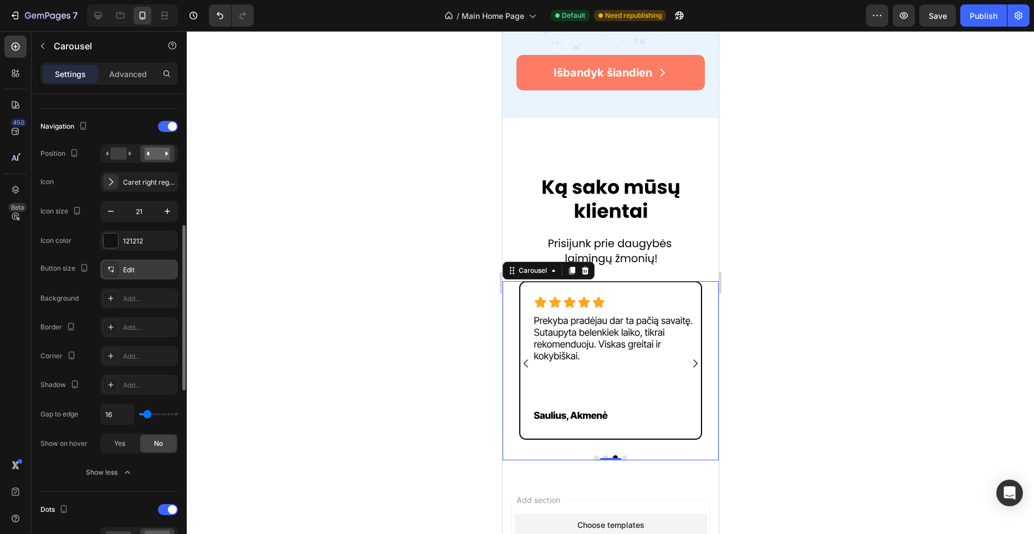
click at [157, 272] on div "Edit" at bounding box center [149, 270] width 52 height 10
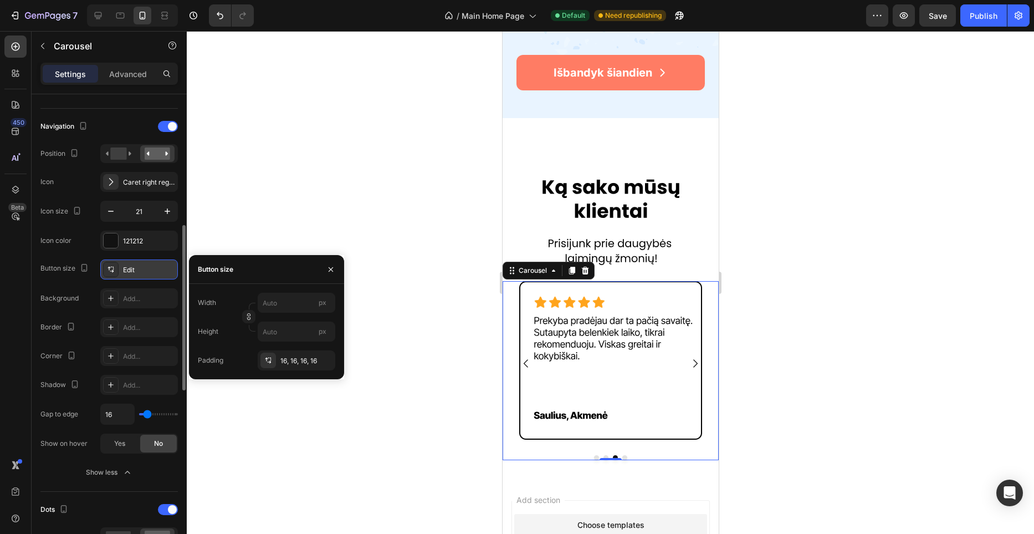
click at [157, 272] on div "Edit" at bounding box center [149, 270] width 52 height 10
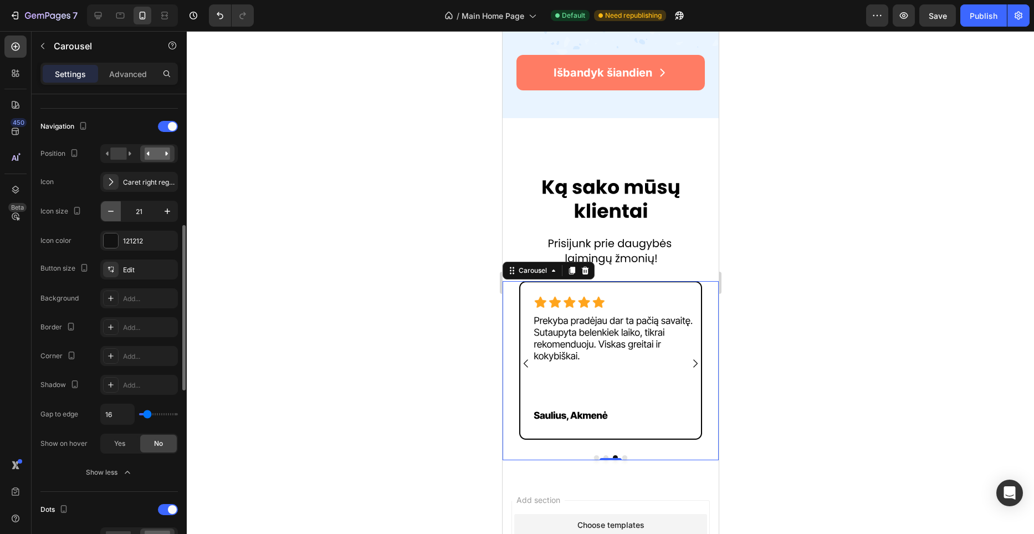
click at [115, 212] on icon "button" at bounding box center [110, 211] width 11 height 11
type input "20"
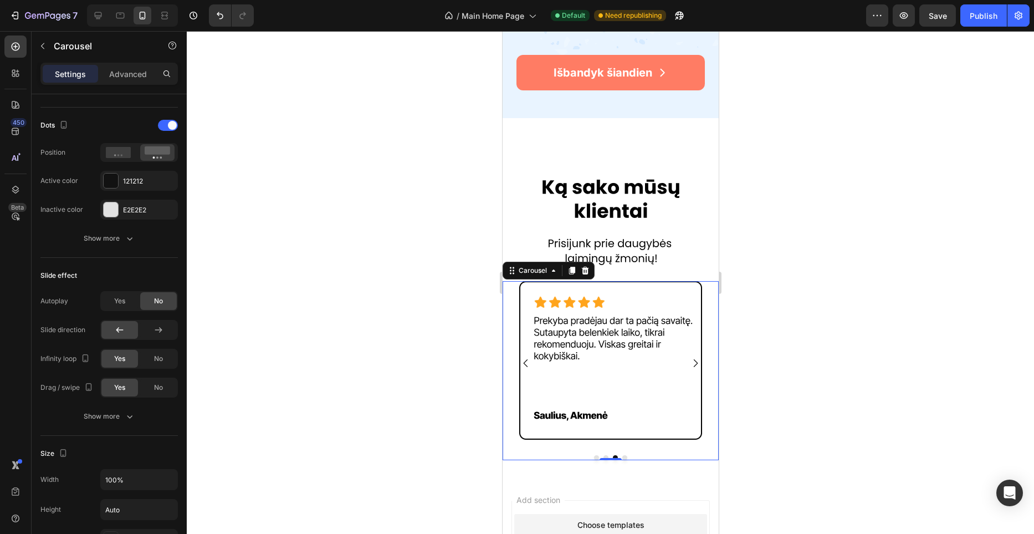
scroll to position [711, 0]
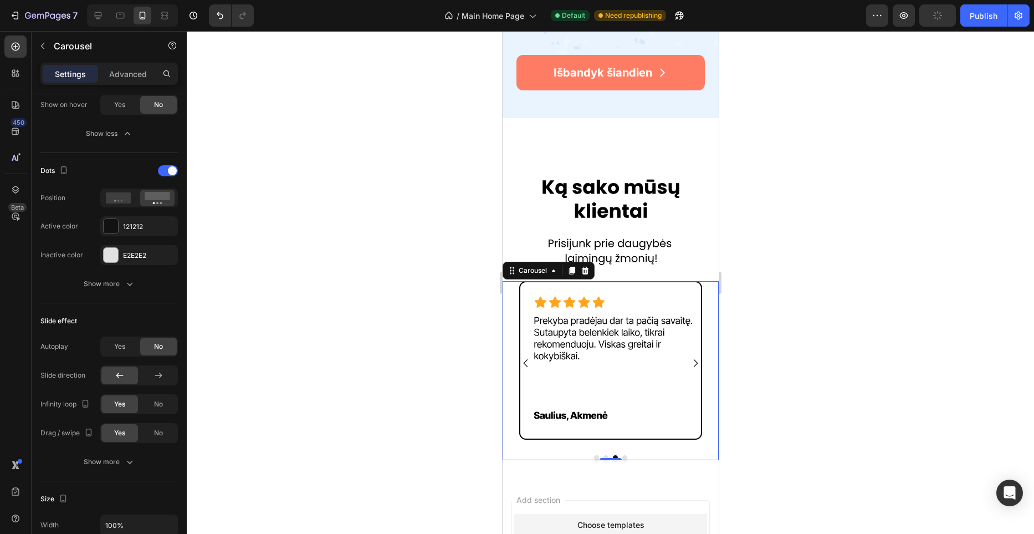
click at [558, 452] on div "Image Image Image Image Carousel 0" at bounding box center [610, 370] width 216 height 179
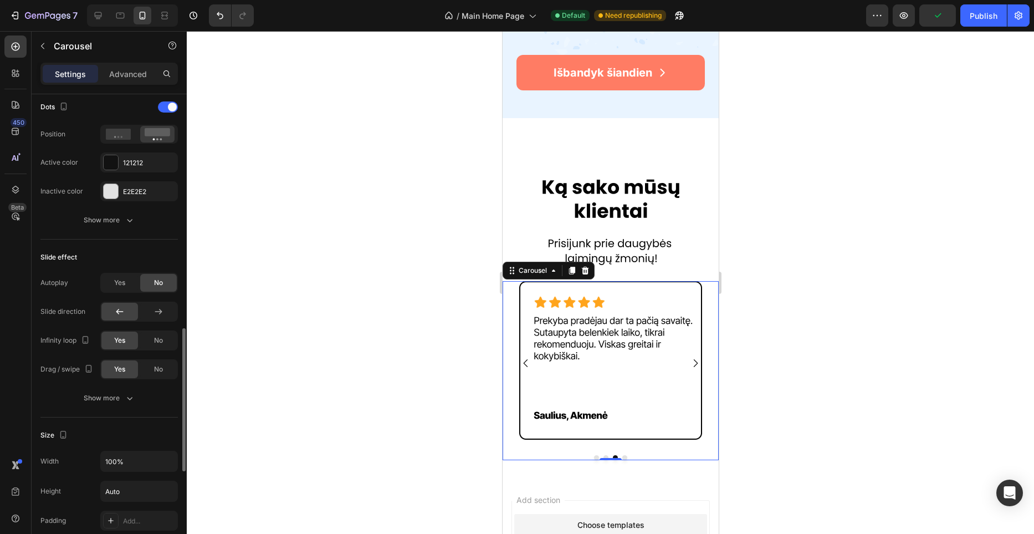
scroll to position [776, 0]
click at [125, 281] on span "Yes" at bounding box center [119, 282] width 11 height 10
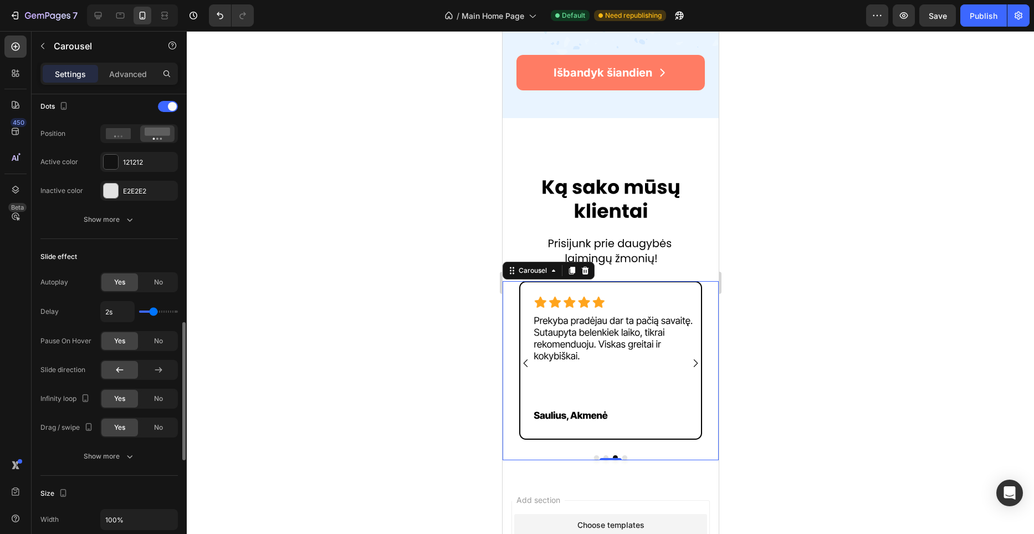
type input "2.1s"
type input "2.1"
type input "2.2s"
type input "2.2"
type input "2.3s"
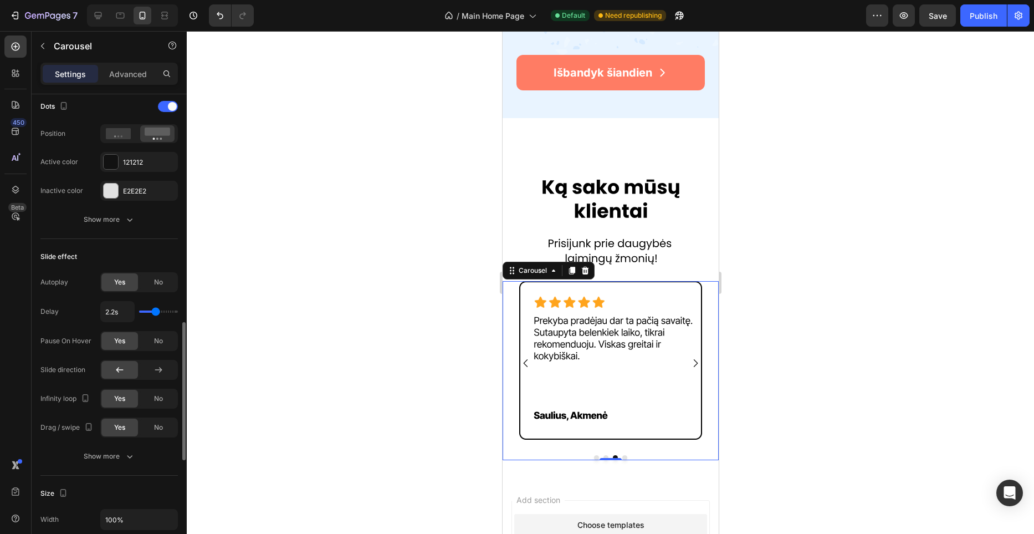
type input "2.3"
type input "2.4s"
type input "2.4"
type input "2.5s"
type input "2.5"
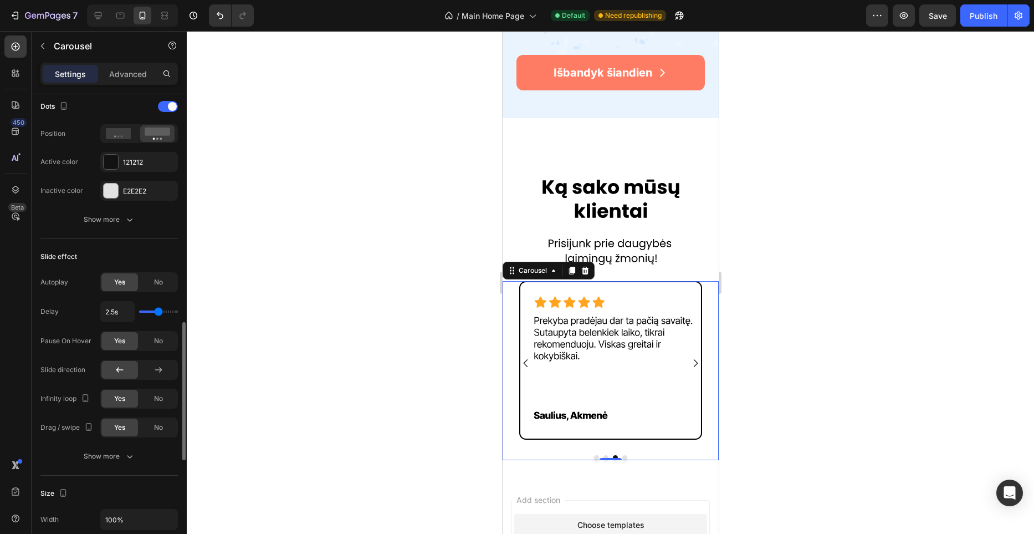
click at [158, 313] on input "range" at bounding box center [158, 311] width 39 height 2
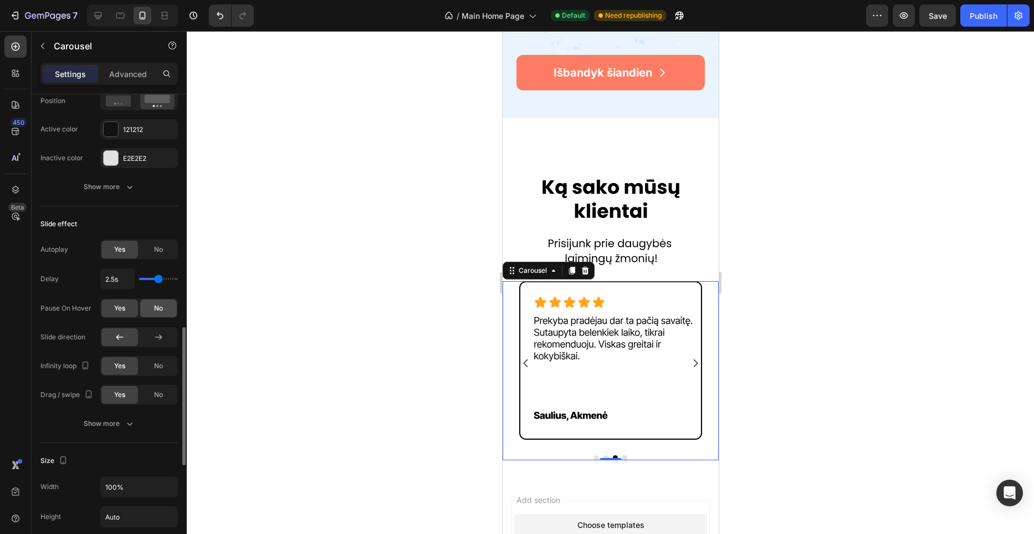
scroll to position [810, 0]
click at [137, 423] on button "Show more" at bounding box center [108, 422] width 137 height 20
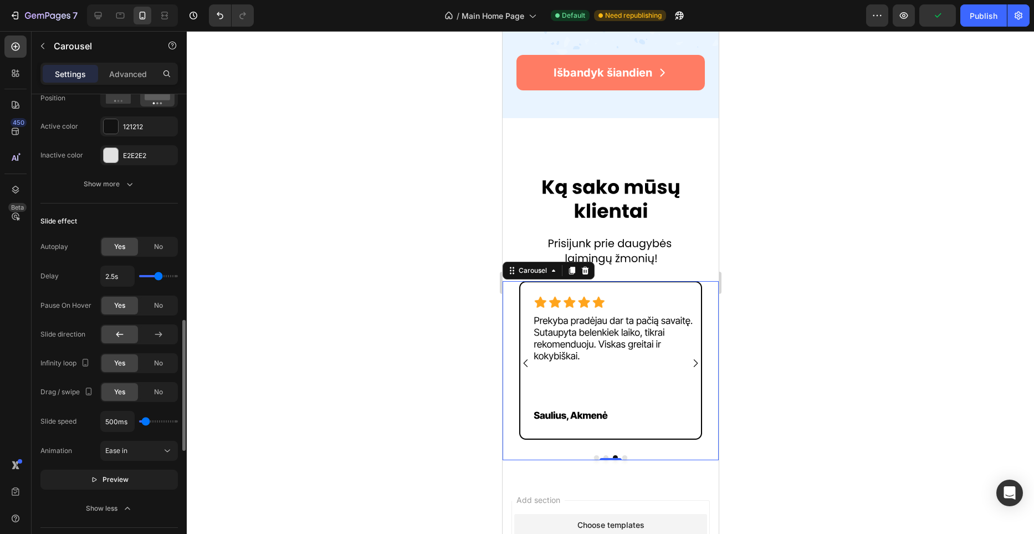
type input "1100ms"
type input "1100"
type input "1200ms"
type input "1200"
type input "1300ms"
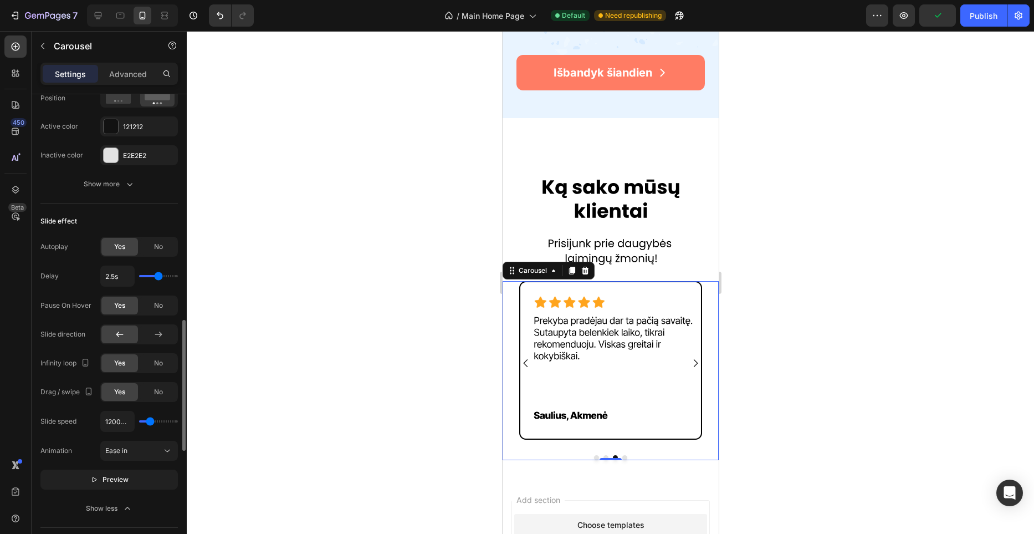
type input "1300"
type input "1350ms"
type input "1350"
type input "1400ms"
type input "1400"
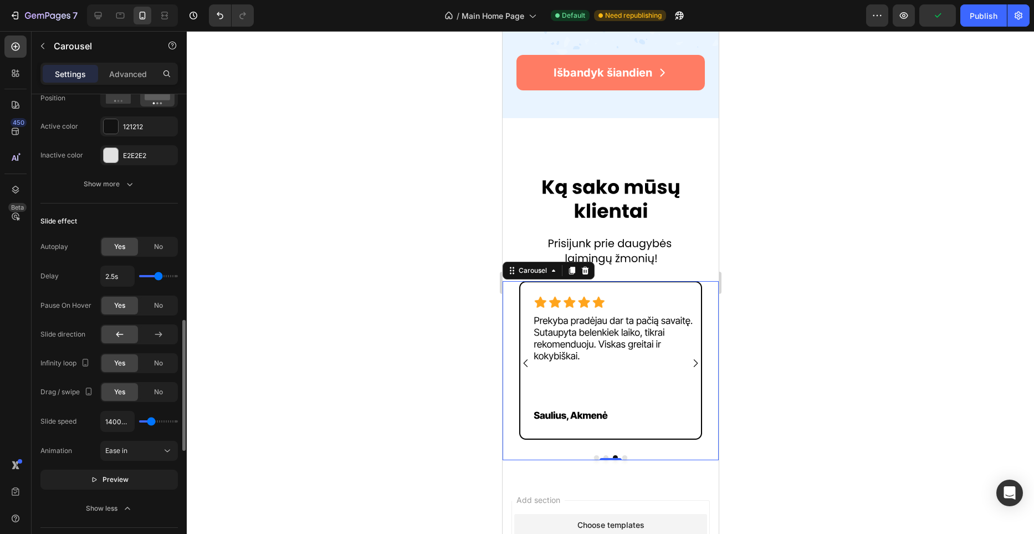
type input "1450ms"
type input "1450"
click at [152, 422] on input "range" at bounding box center [158, 421] width 39 height 2
click at [121, 483] on span "Preview" at bounding box center [116, 479] width 26 height 11
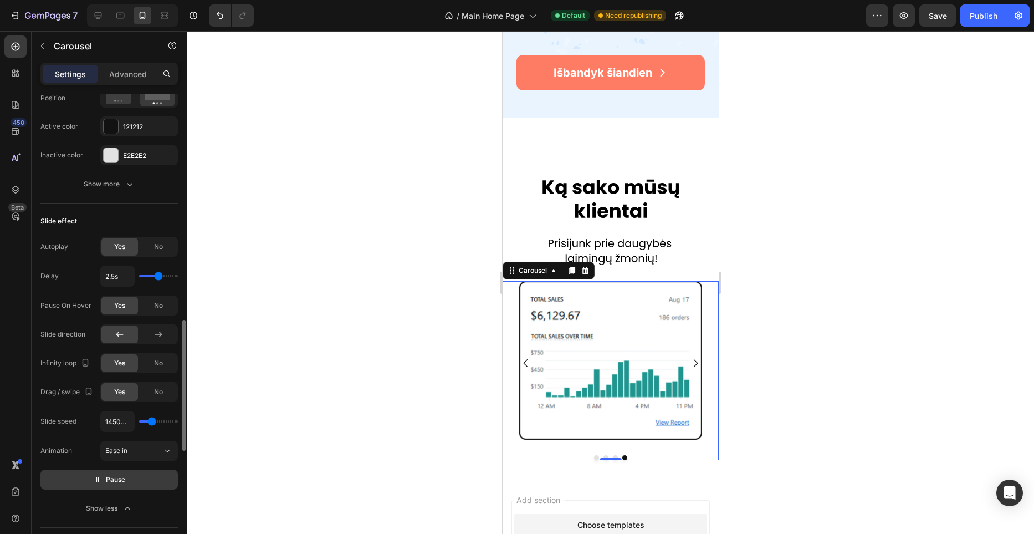
type input "1750ms"
type input "1750"
type input "1700ms"
type input "1700"
type input "1500ms"
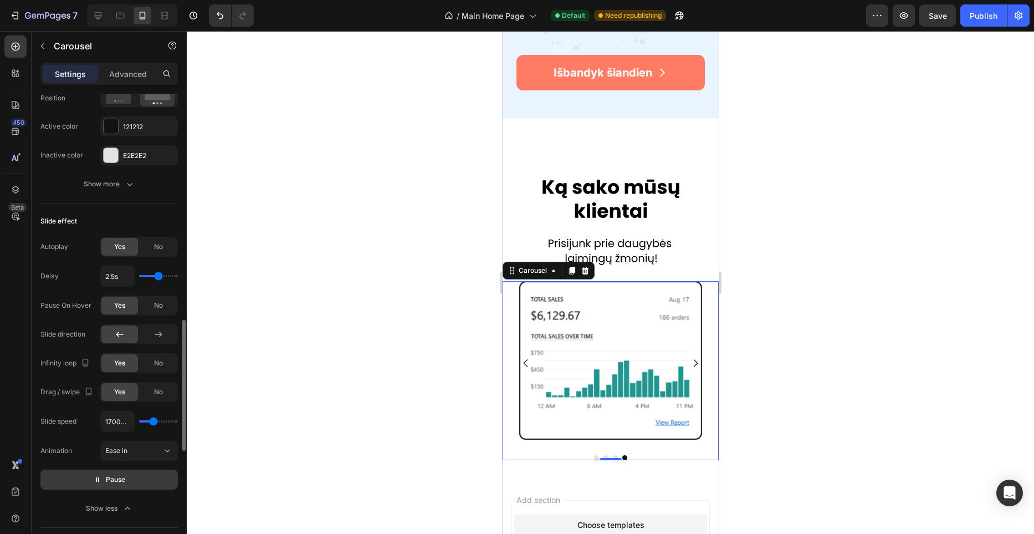
type input "1500"
type input "1450ms"
type input "1450"
type input "1400ms"
type input "1400"
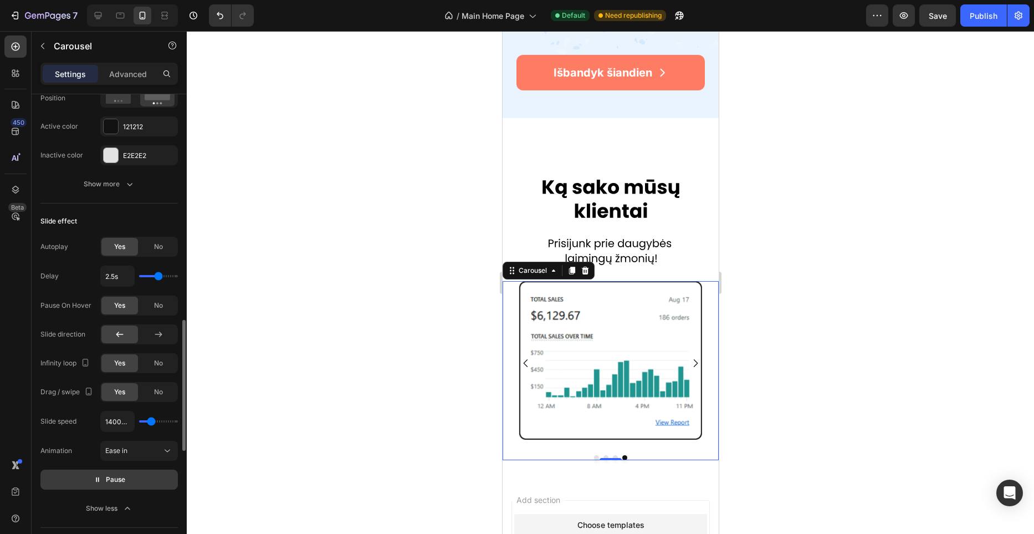
type input "1350ms"
type input "1350"
type input "1300ms"
type input "1300"
type input "1250ms"
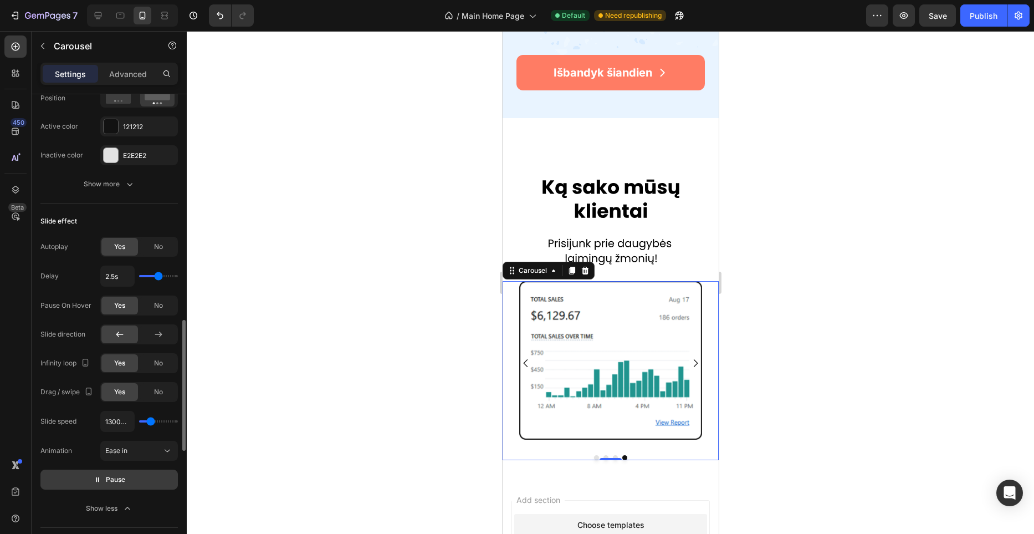
type input "1250"
type input "1200ms"
type input "1200"
type input "1150ms"
type input "1150"
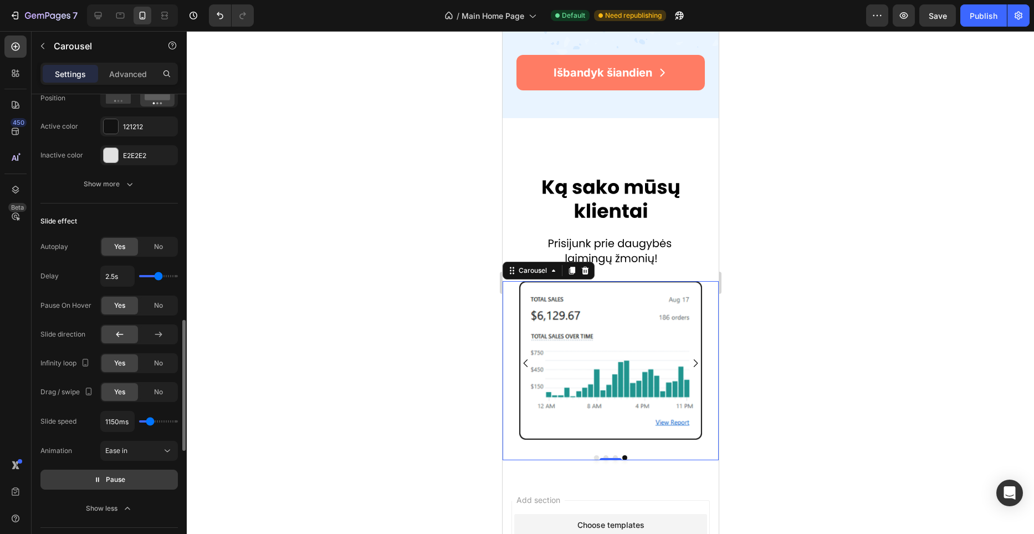
type input "1100ms"
type input "1100"
type input "1050ms"
type input "1050"
type input "1000ms"
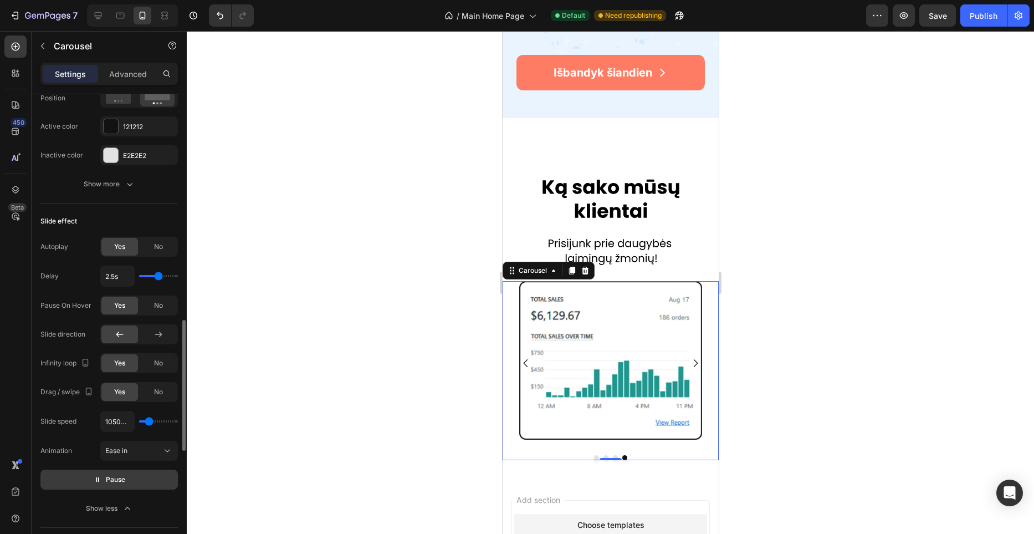
type input "1000"
type input "950ms"
type input "950"
type input "850ms"
type input "850"
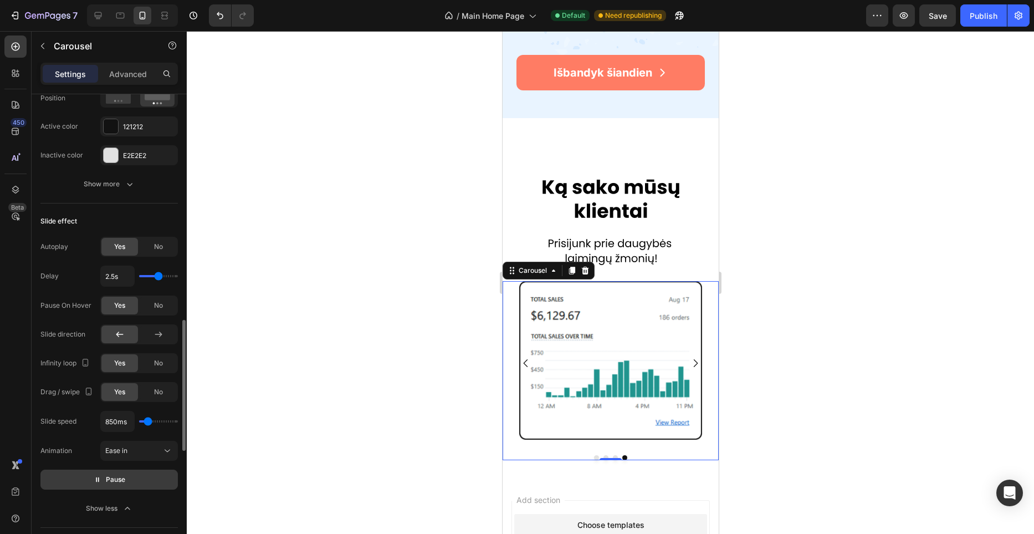
type input "800ms"
type input "800"
type input "900ms"
drag, startPoint x: 153, startPoint y: 419, endPoint x: 148, endPoint y: 421, distance: 5.8
type input "900"
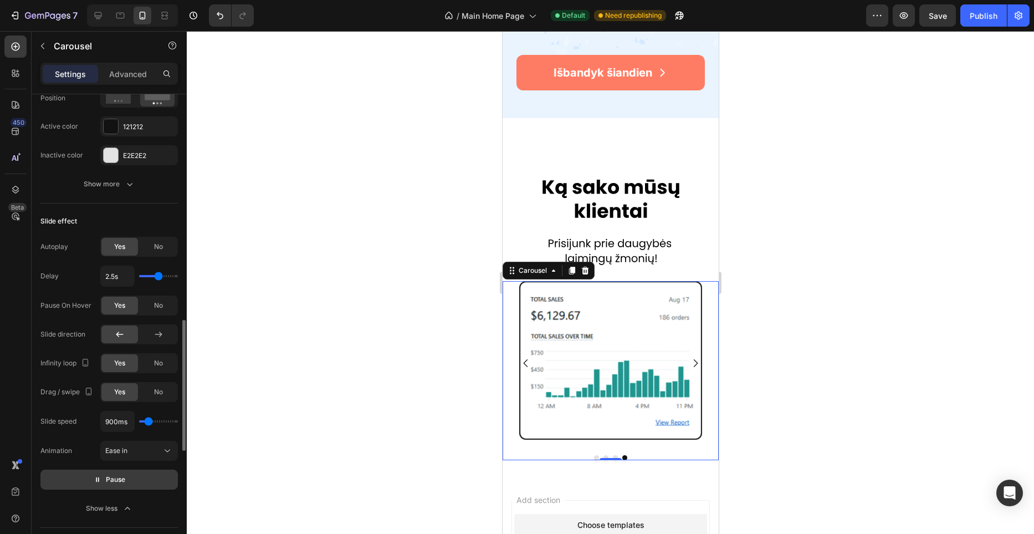
click at [148, 421] on input "range" at bounding box center [158, 421] width 39 height 2
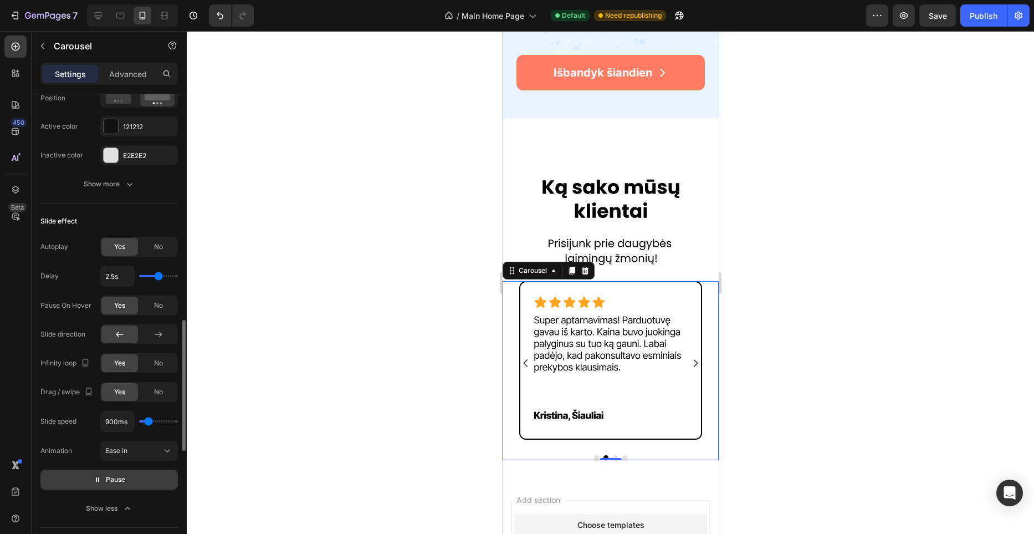
click at [126, 463] on div "Slide speed 900ms Animation Ease in Pause" at bounding box center [108, 450] width 137 height 79
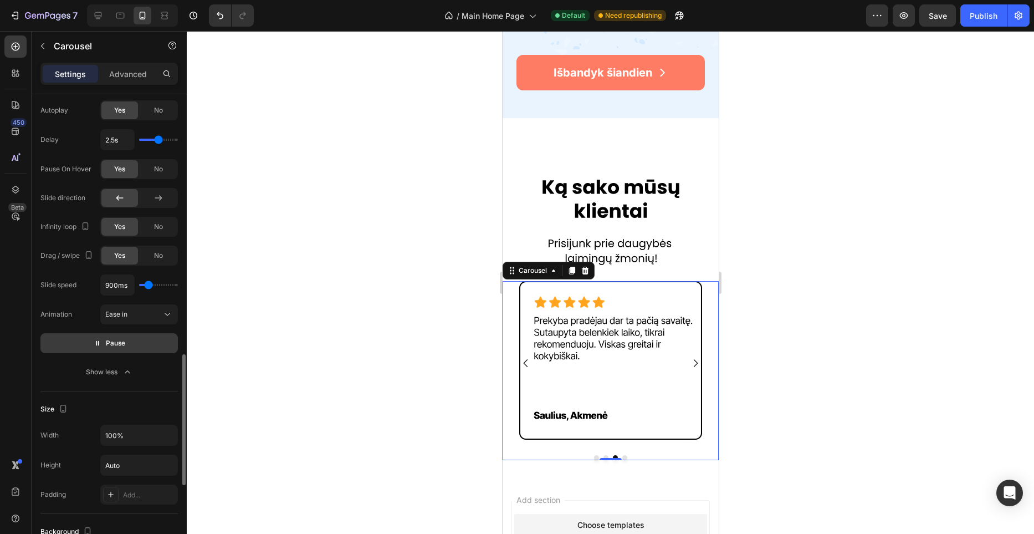
scroll to position [925, 0]
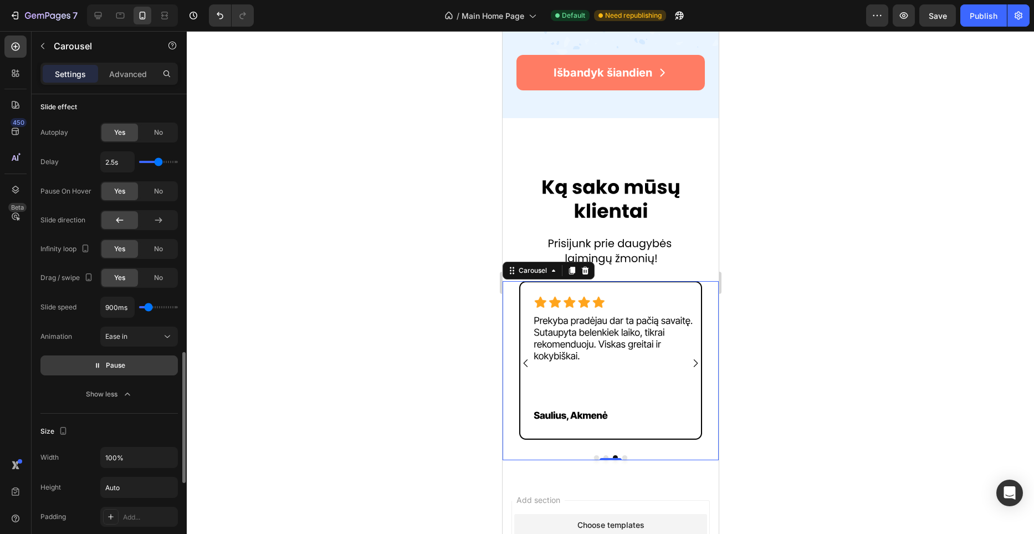
click at [137, 366] on button "Pause" at bounding box center [108, 365] width 137 height 20
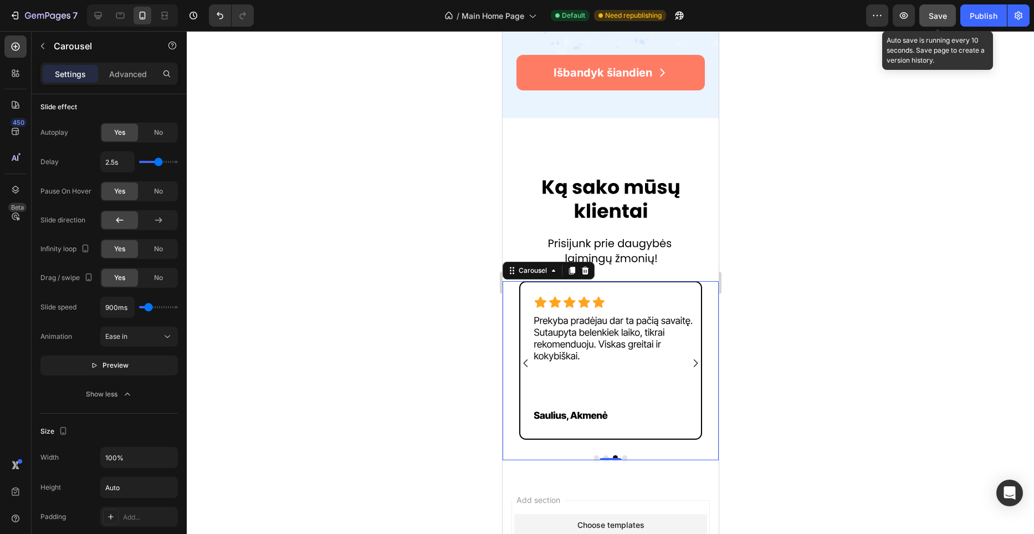
click at [942, 13] on span "Save" at bounding box center [938, 15] width 18 height 9
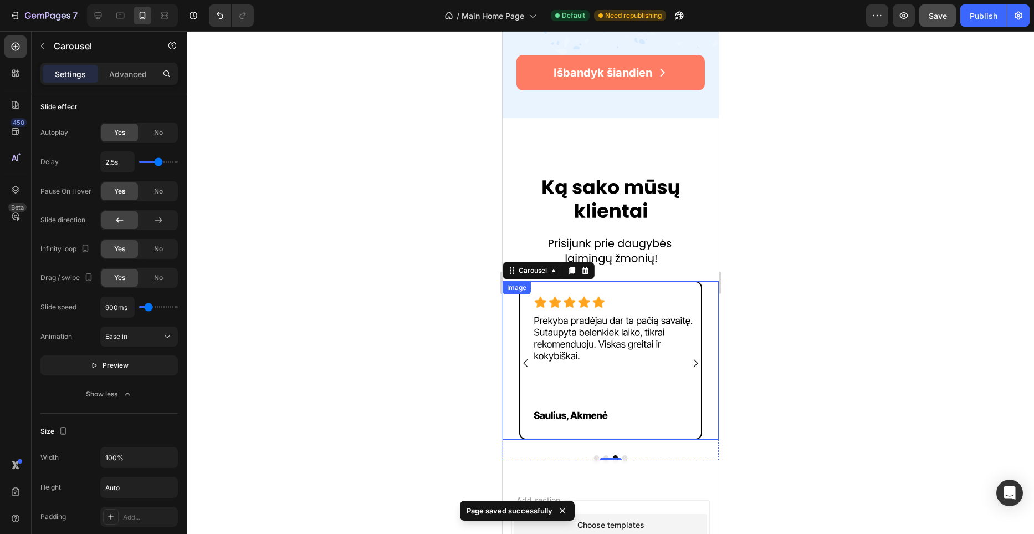
click at [445, 305] on div at bounding box center [610, 282] width 847 height 503
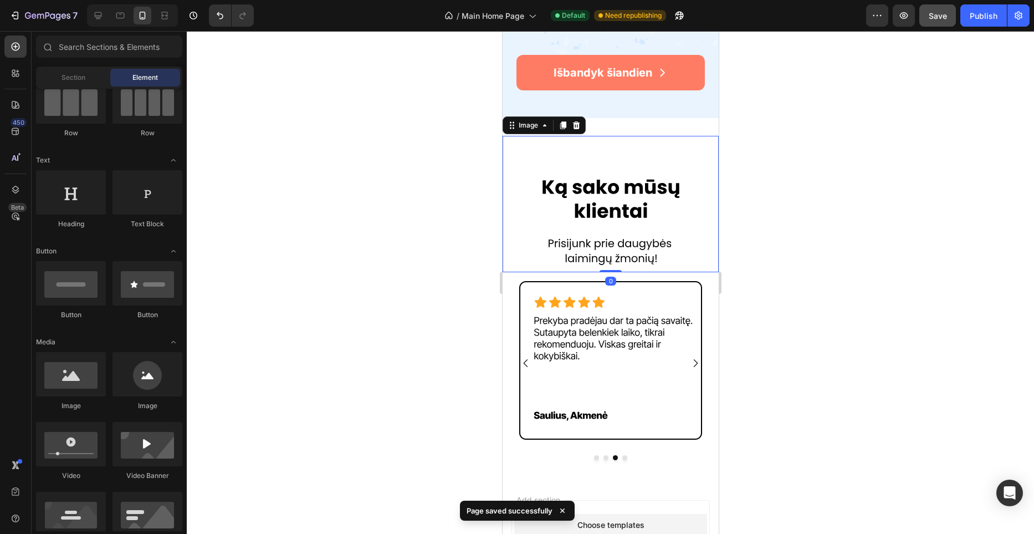
click at [608, 140] on div "Image 0" at bounding box center [610, 204] width 216 height 136
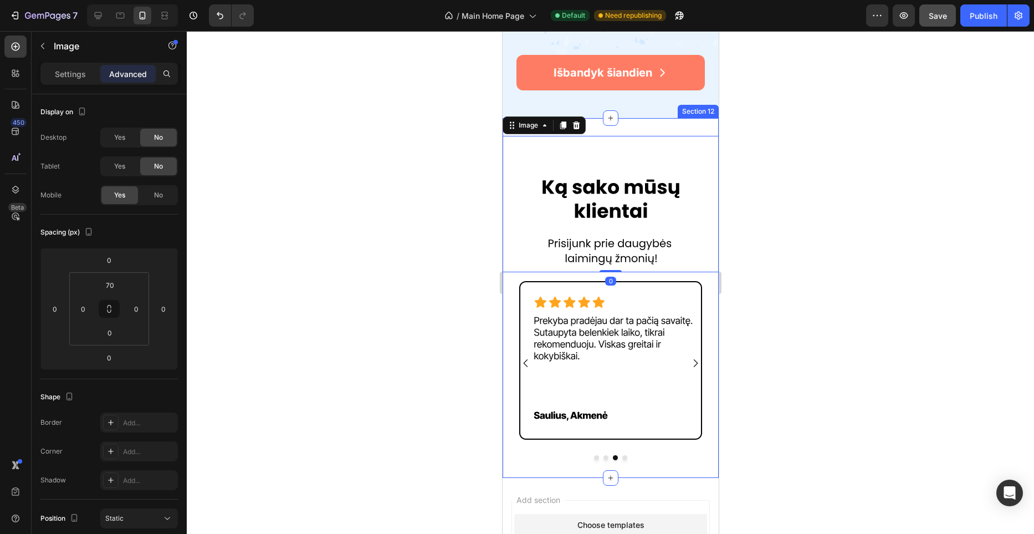
click at [628, 132] on div "Image 0 Row Image Image Image Image Carousel Section 12" at bounding box center [610, 298] width 216 height 360
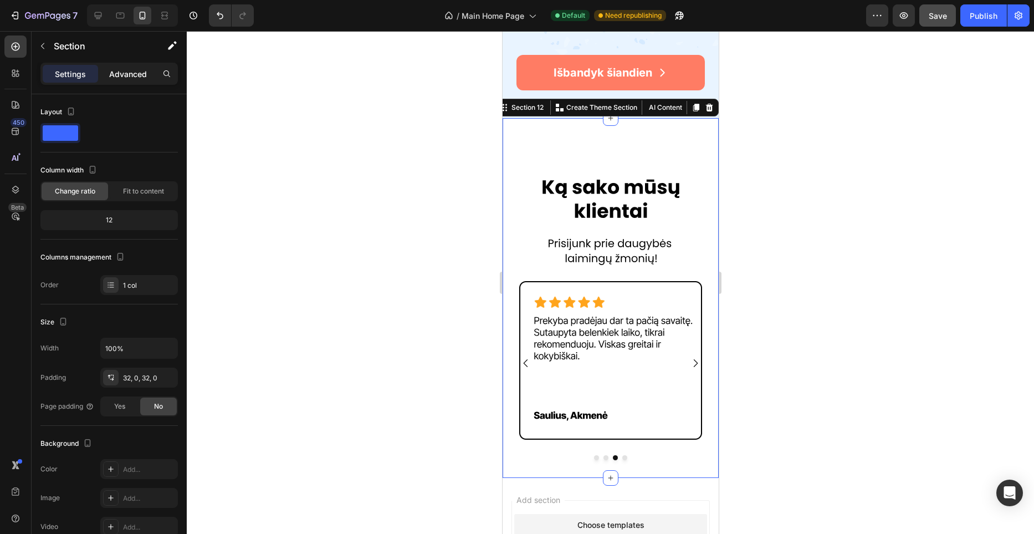
click at [141, 73] on p "Advanced" at bounding box center [128, 74] width 38 height 12
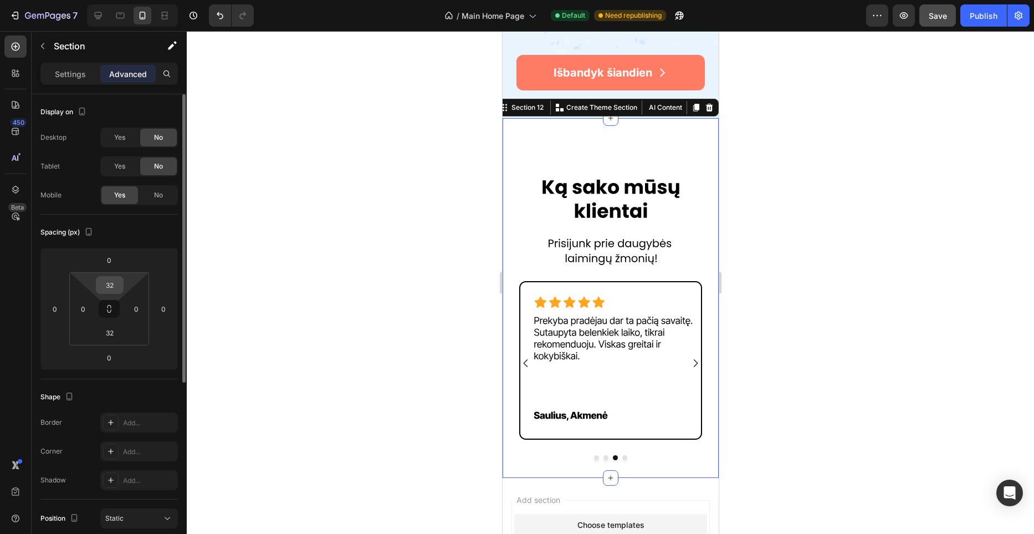
click at [120, 283] on input "32" at bounding box center [110, 284] width 22 height 17
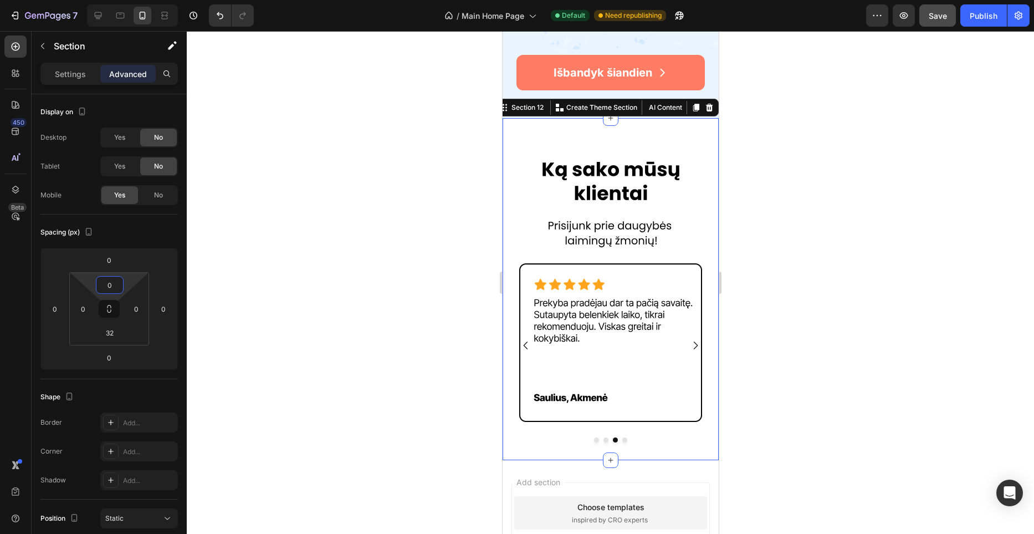
type input "0"
click at [448, 189] on div at bounding box center [610, 282] width 847 height 503
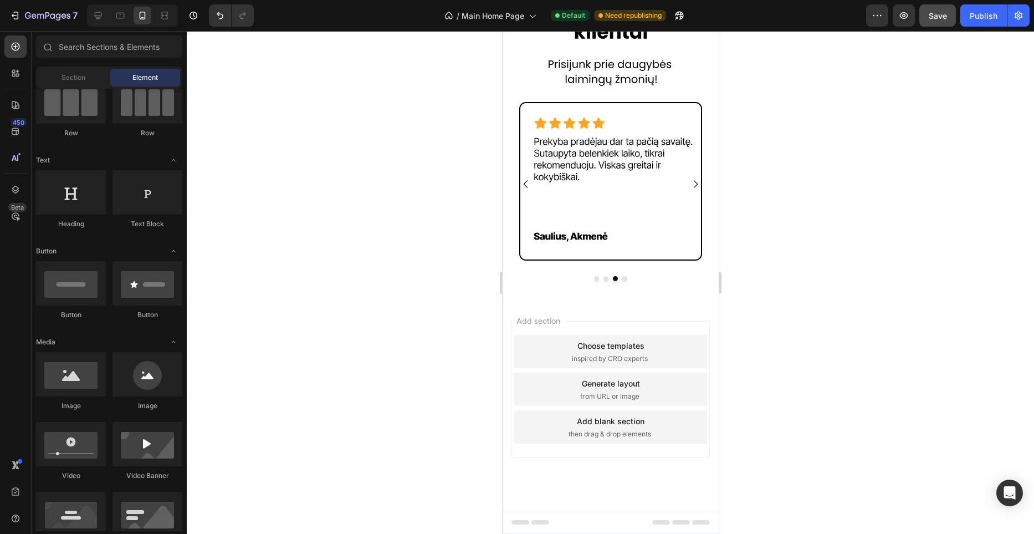
scroll to position [0, 0]
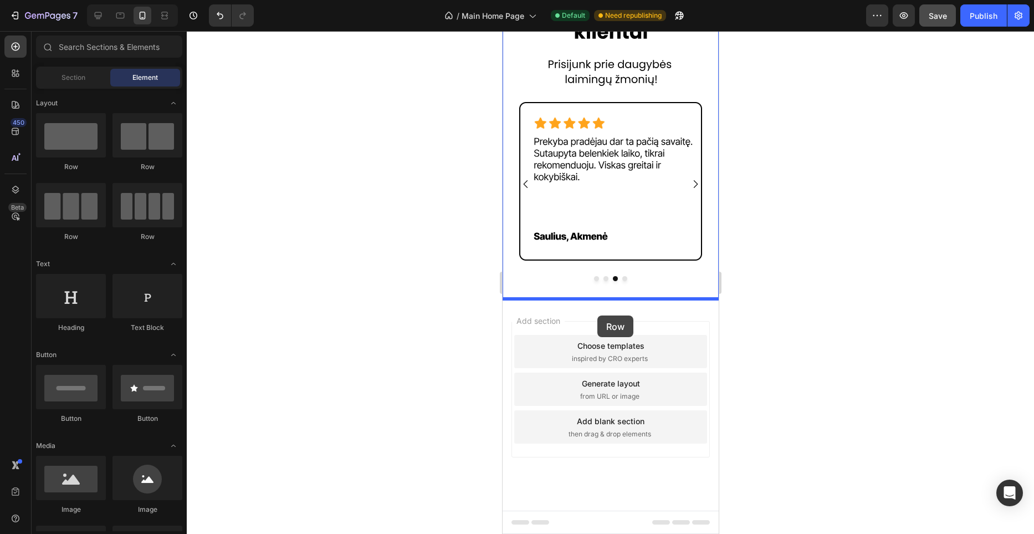
drag, startPoint x: 603, startPoint y: 183, endPoint x: 596, endPoint y: 315, distance: 132.1
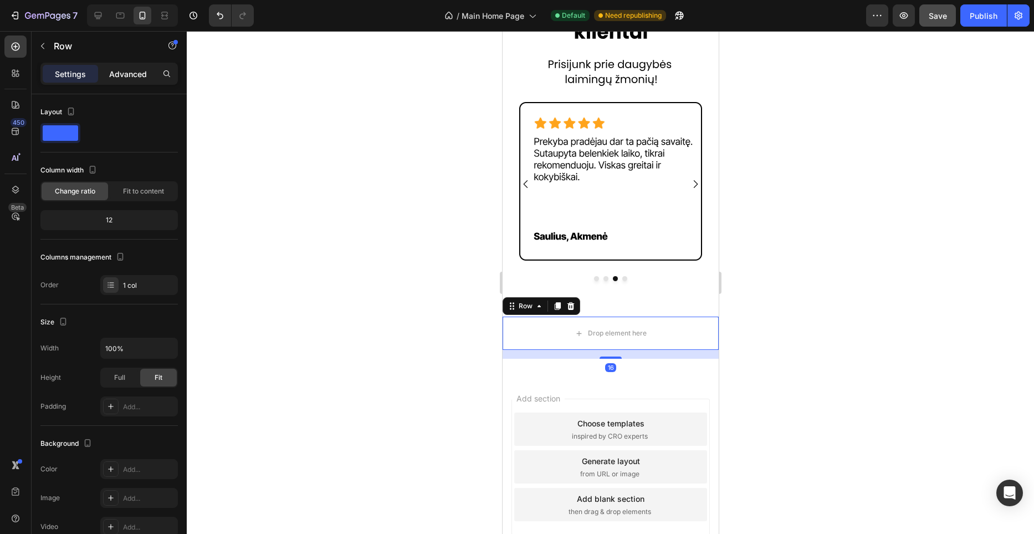
click at [129, 76] on p "Advanced" at bounding box center [128, 74] width 38 height 12
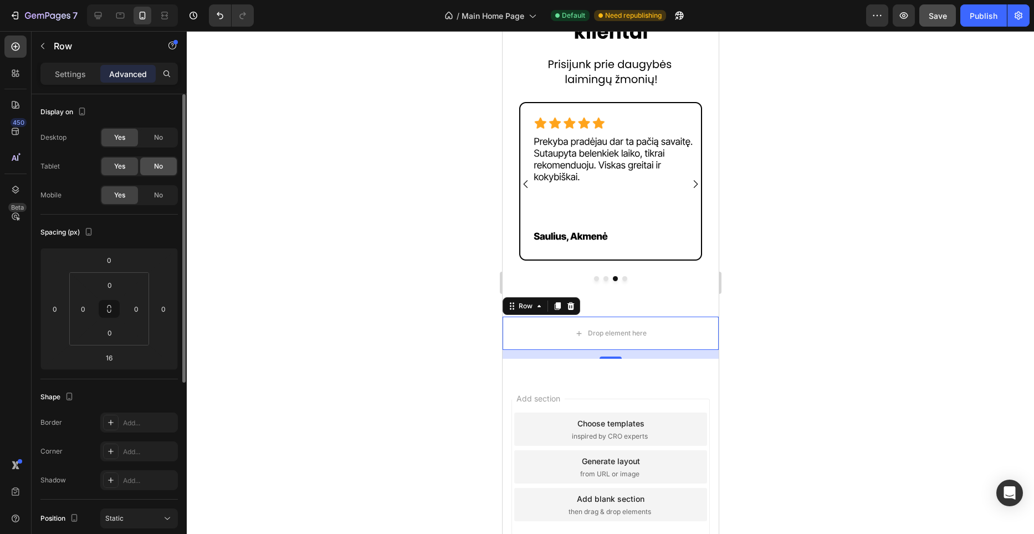
click at [154, 161] on div "No" at bounding box center [158, 166] width 37 height 18
click at [155, 162] on span "No" at bounding box center [158, 166] width 9 height 10
click at [152, 139] on div "No" at bounding box center [158, 138] width 37 height 18
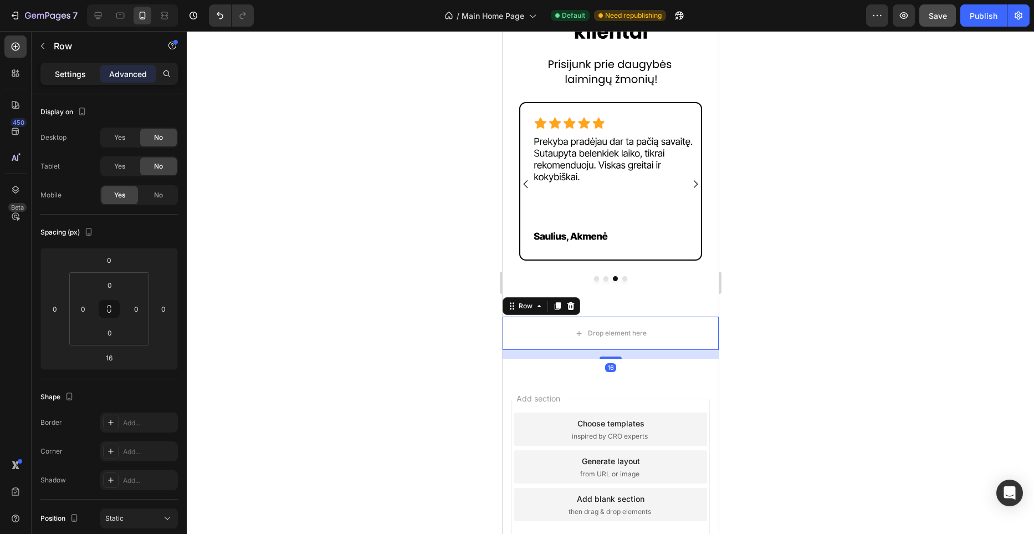
click at [89, 75] on div "Settings" at bounding box center [70, 74] width 55 height 18
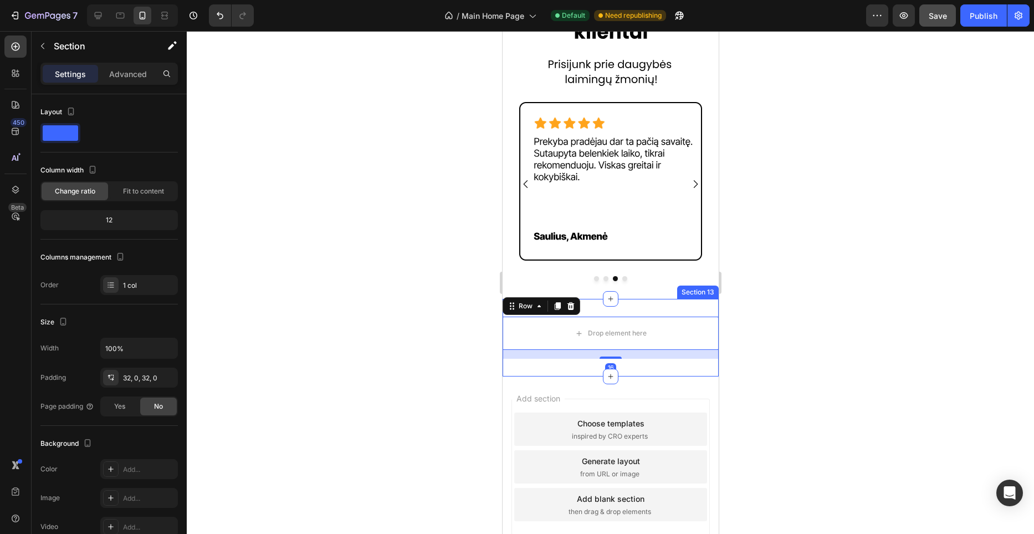
click at [622, 309] on div "Drop element here Row 16 Section 13" at bounding box center [610, 338] width 216 height 78
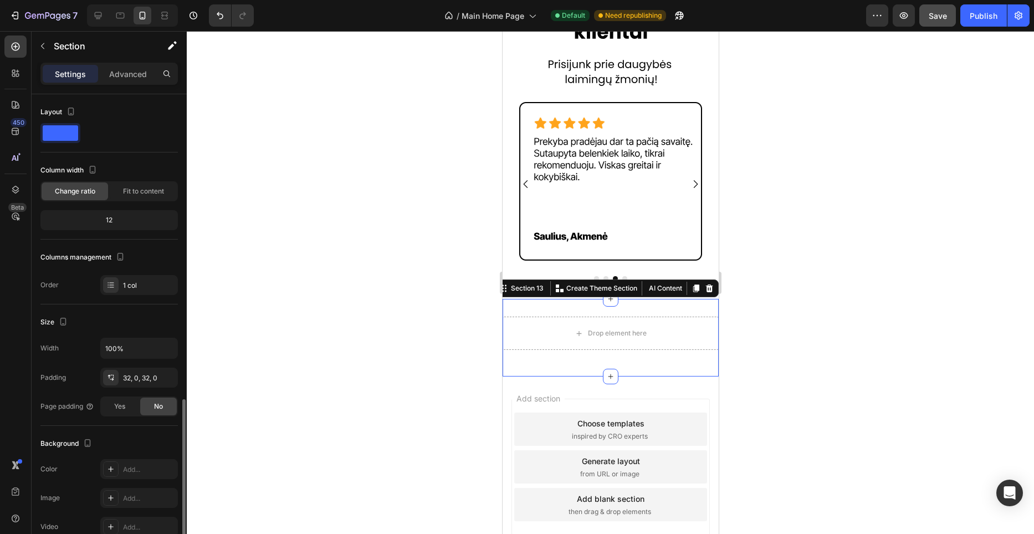
scroll to position [176, 0]
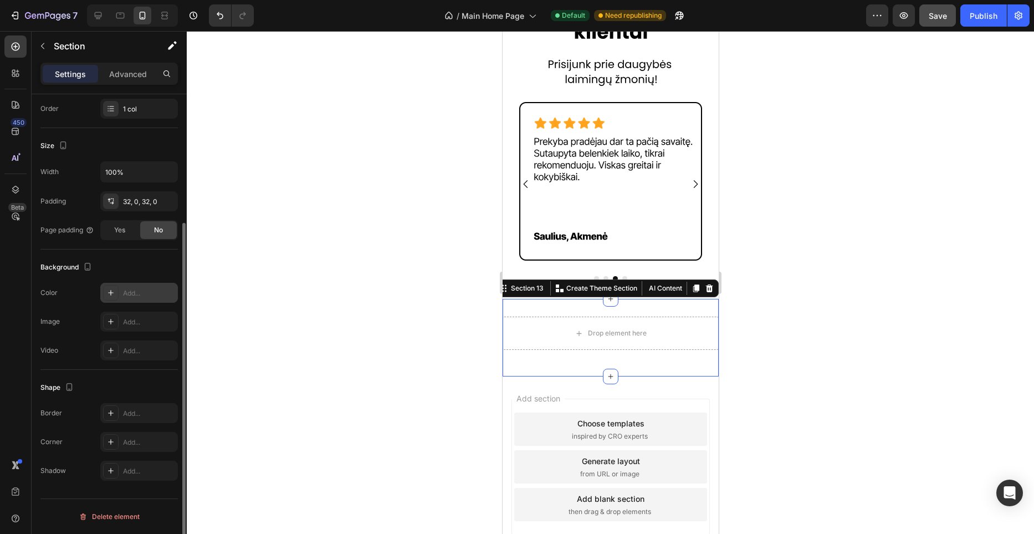
click at [134, 293] on div "Add..." at bounding box center [149, 293] width 52 height 10
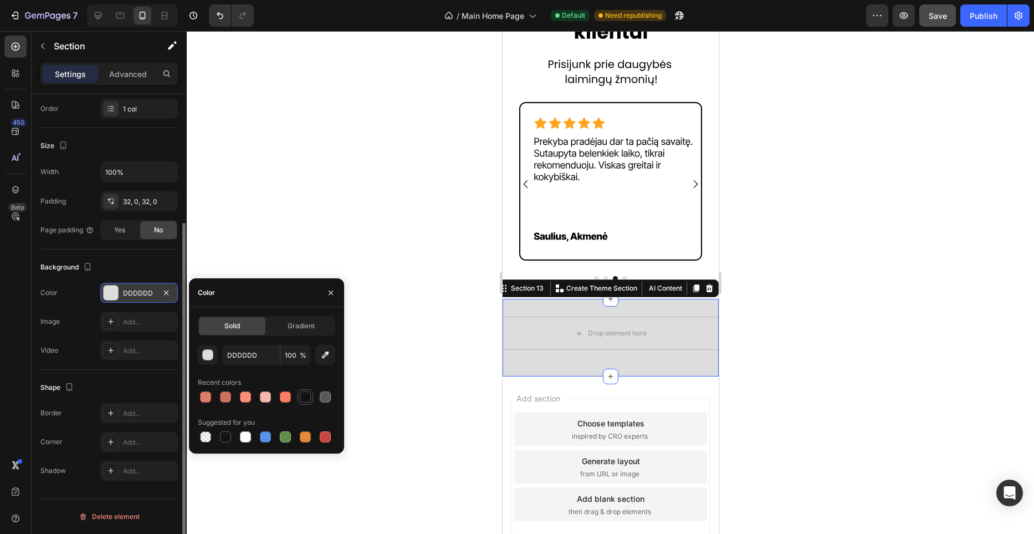
click at [300, 401] on div at bounding box center [305, 396] width 13 height 13
type input "121212"
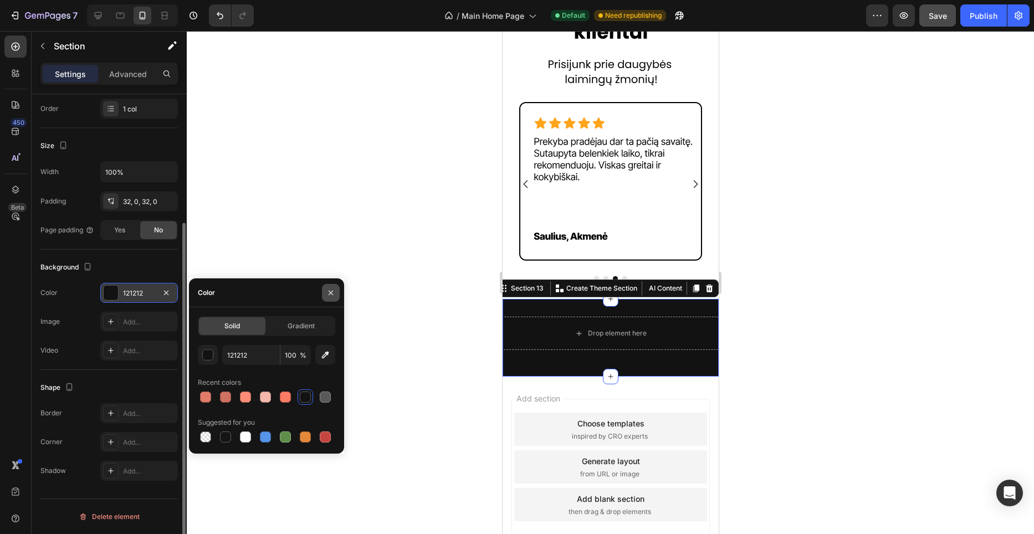
click at [332, 287] on button "button" at bounding box center [331, 293] width 18 height 18
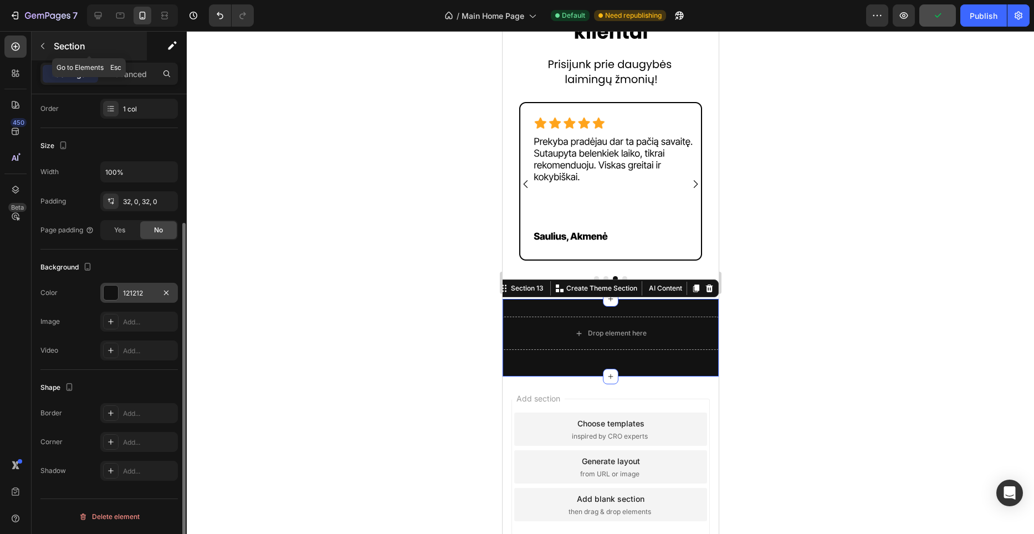
click at [32, 33] on div "Section" at bounding box center [89, 46] width 115 height 29
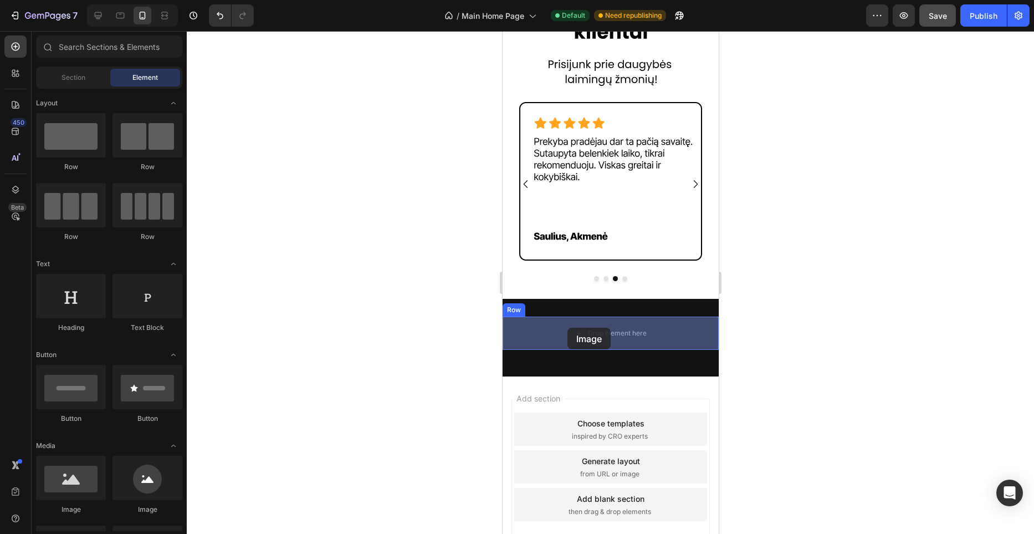
drag, startPoint x: 582, startPoint y: 504, endPoint x: 567, endPoint y: 328, distance: 176.8
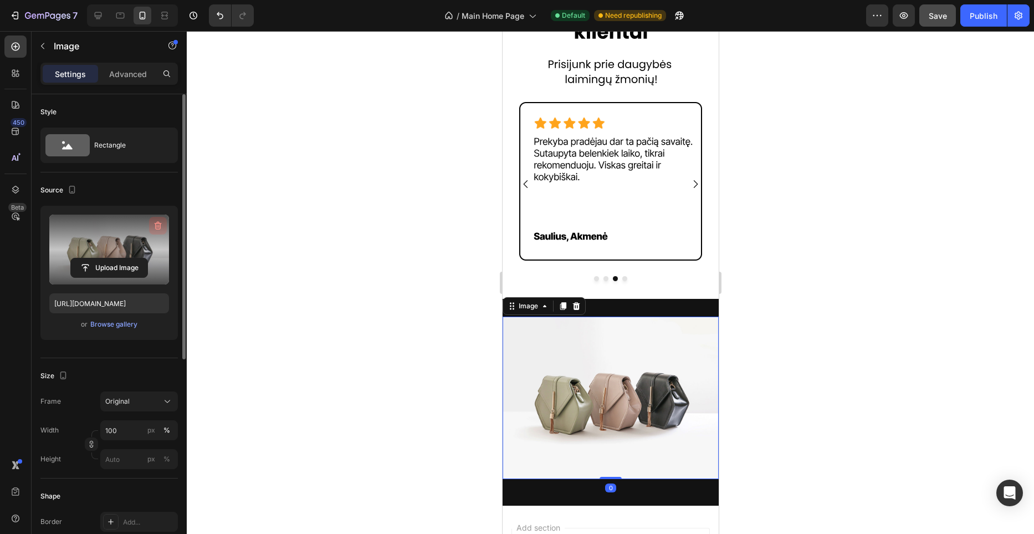
click at [156, 226] on icon "button" at bounding box center [157, 225] width 11 height 11
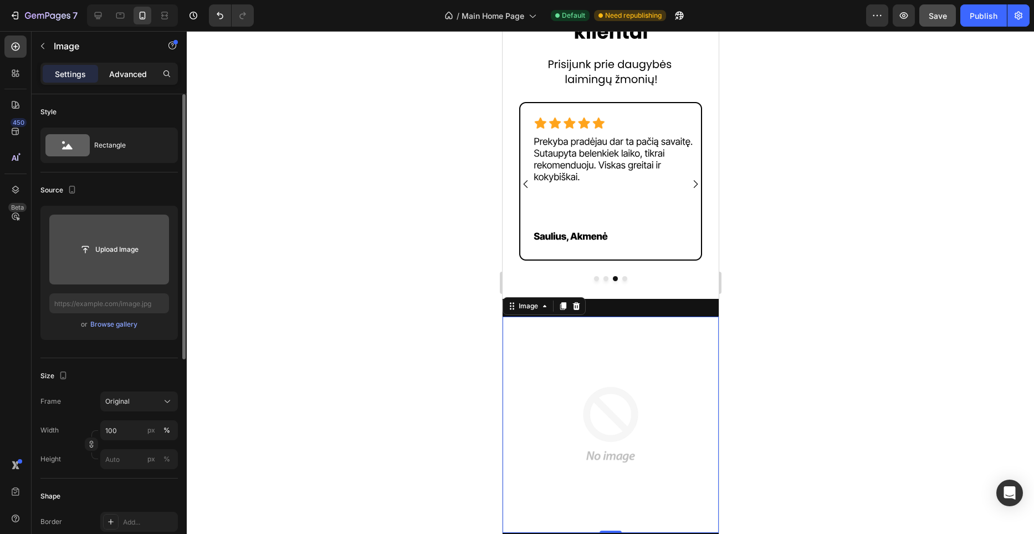
click at [136, 76] on p "Advanced" at bounding box center [128, 74] width 38 height 12
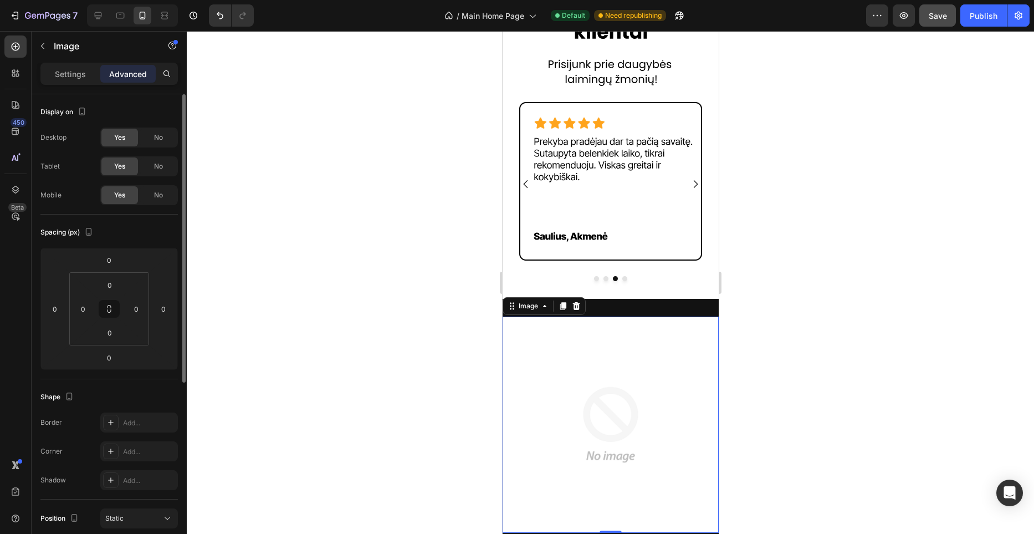
click at [153, 157] on div "Desktop Yes No Tablet Yes No Mobile Yes No" at bounding box center [108, 166] width 137 height 78
click at [157, 135] on span "No" at bounding box center [158, 137] width 9 height 10
click at [165, 170] on div "No" at bounding box center [158, 166] width 37 height 18
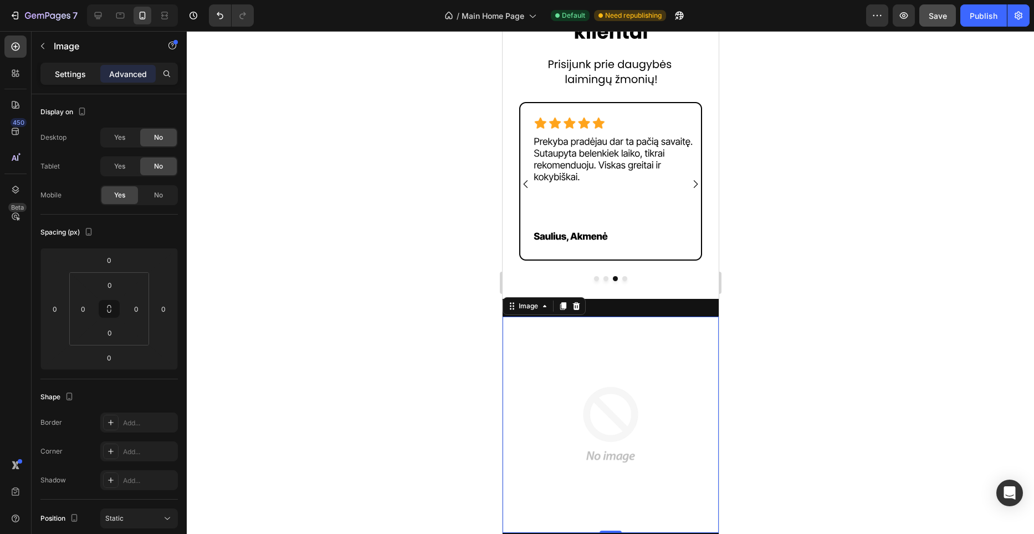
click at [78, 73] on p "Settings" at bounding box center [70, 74] width 31 height 12
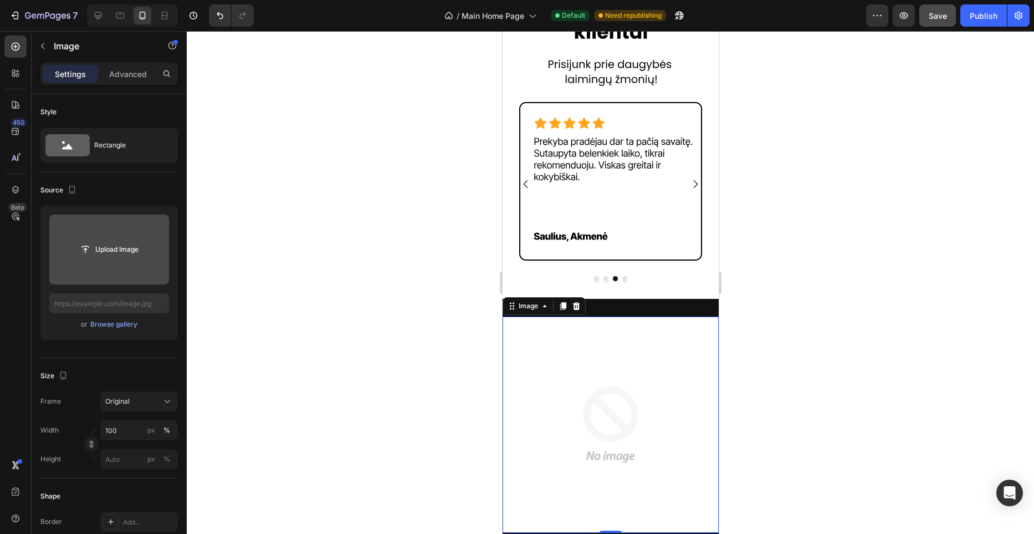
click at [148, 260] on input "file" at bounding box center [109, 249] width 120 height 70
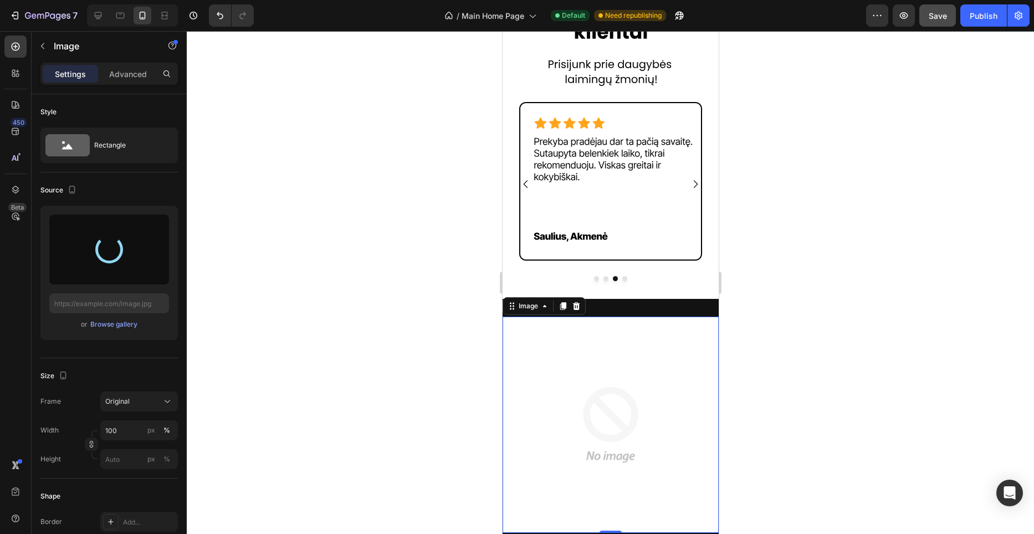
type input "[URL][DOMAIN_NAME]"
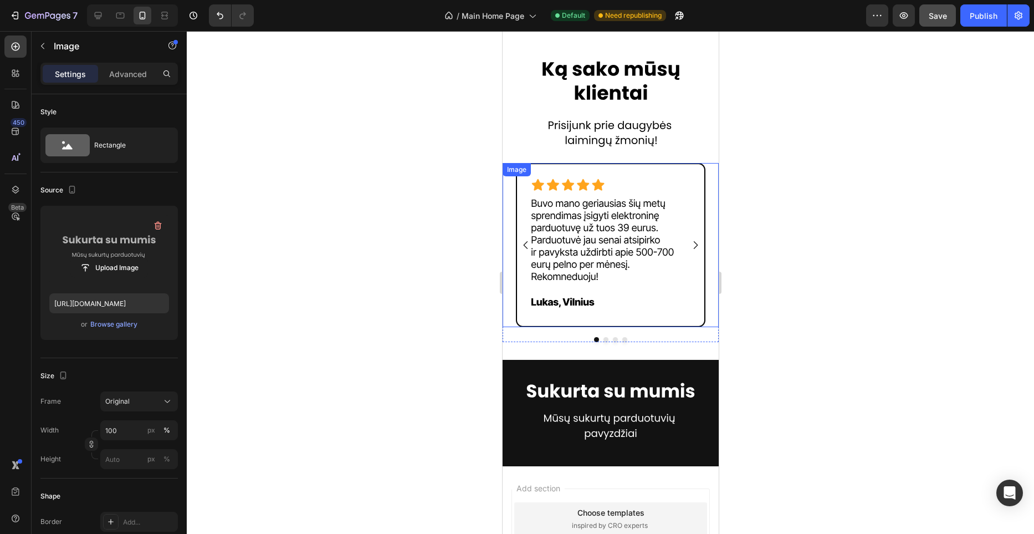
scroll to position [1856, 0]
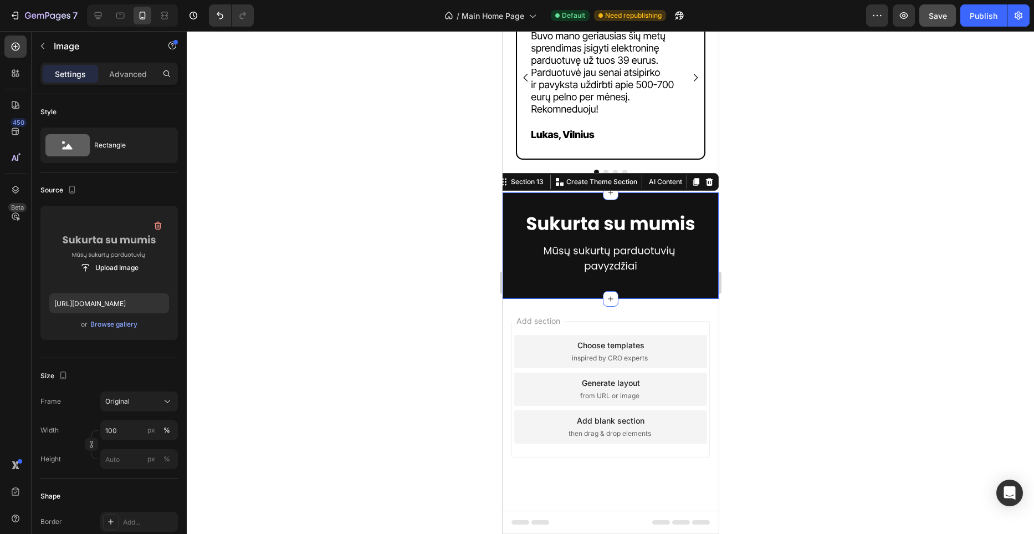
click at [643, 202] on div "Image Row Section 13 You can create reusable sections Create Theme Section AI C…" at bounding box center [610, 245] width 216 height 106
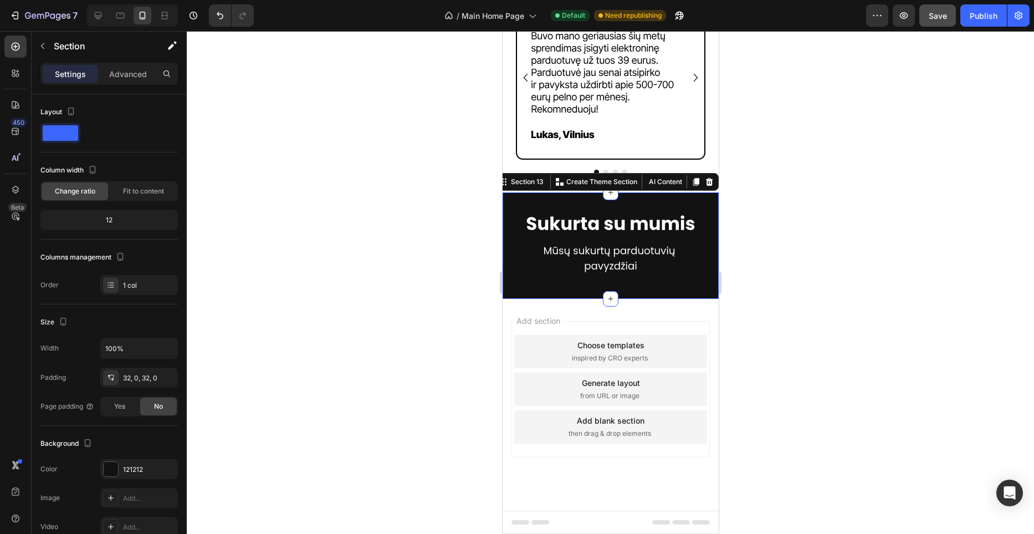
click at [841, 215] on div at bounding box center [610, 282] width 847 height 503
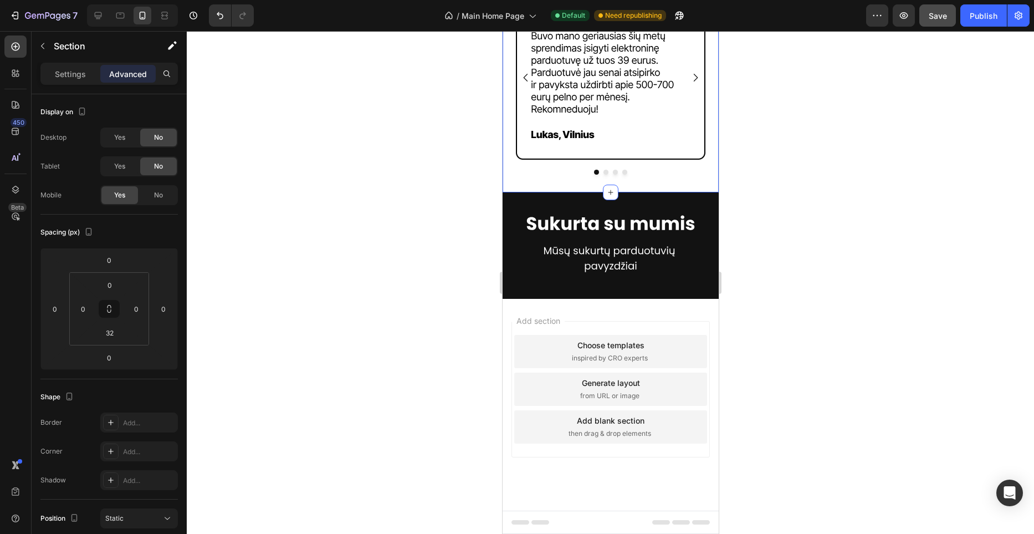
click at [667, 185] on div "Image Row Image Image Image Image Carousel Section 12" at bounding box center [610, 21] width 216 height 342
click at [114, 331] on input "32" at bounding box center [110, 332] width 22 height 17
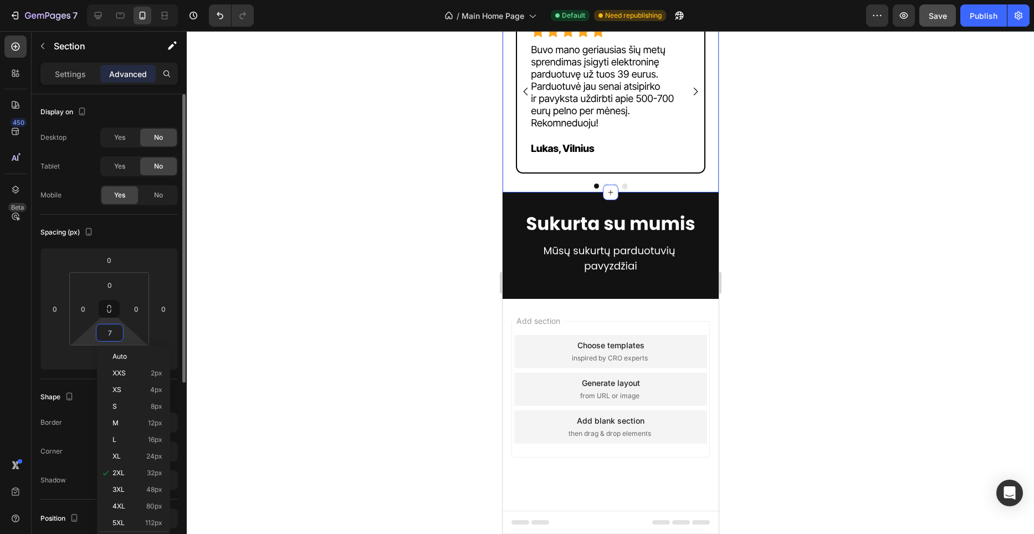
scroll to position [1842, 0]
type input "70"
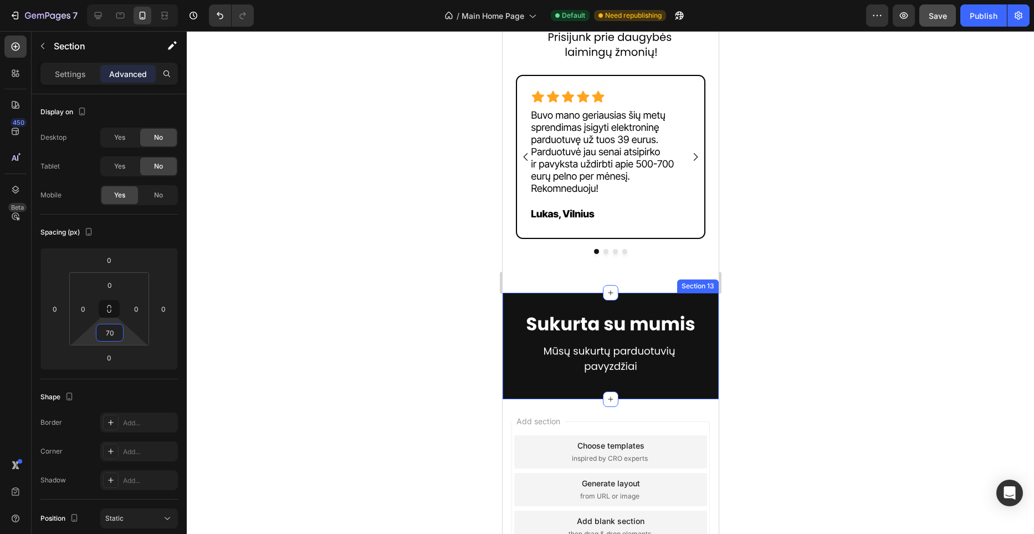
scroll to position [1780, 0]
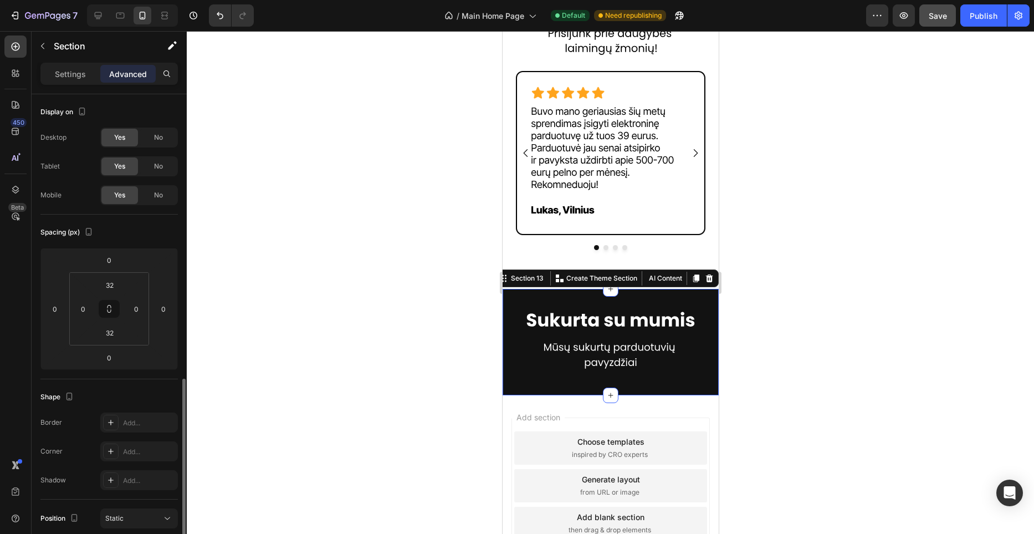
click at [622, 299] on div "Image Row Section 13 You can create reusable sections Create Theme Section AI C…" at bounding box center [610, 342] width 216 height 106
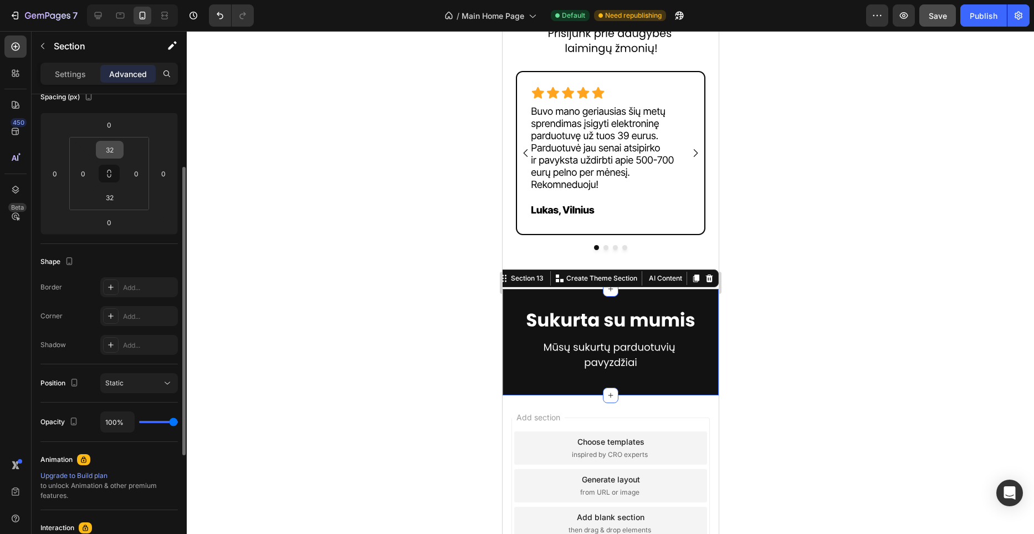
scroll to position [126, 0]
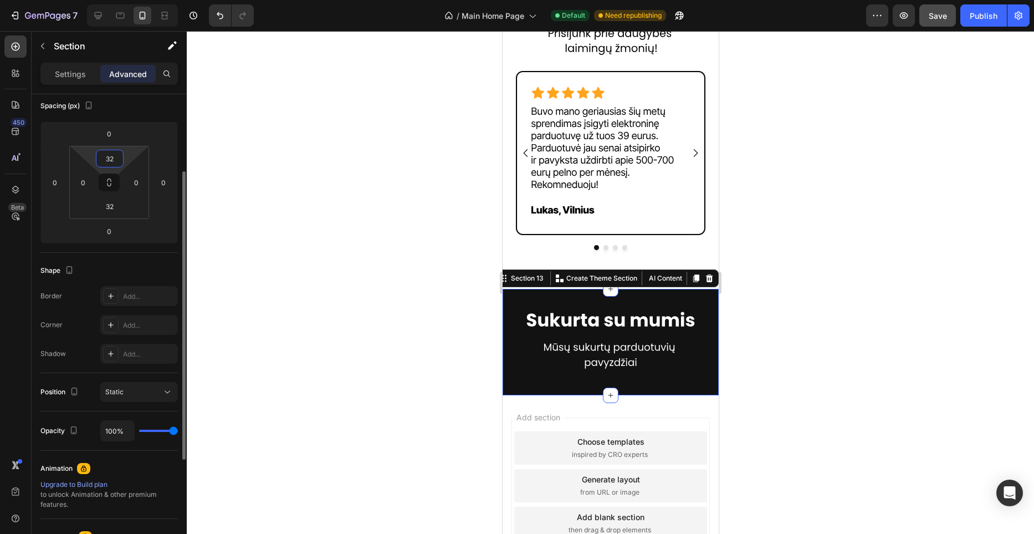
click at [116, 162] on input "32" at bounding box center [110, 158] width 22 height 17
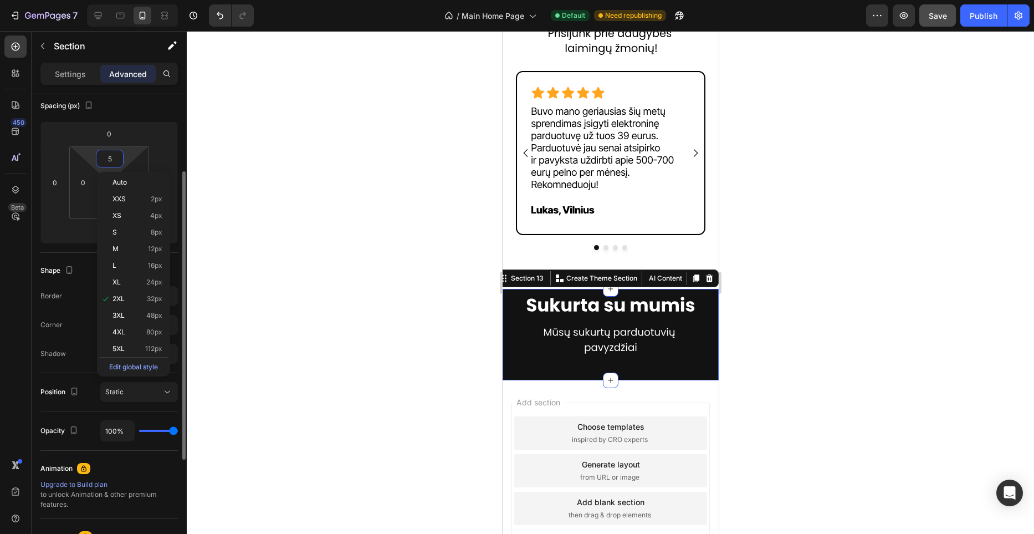
type input "50"
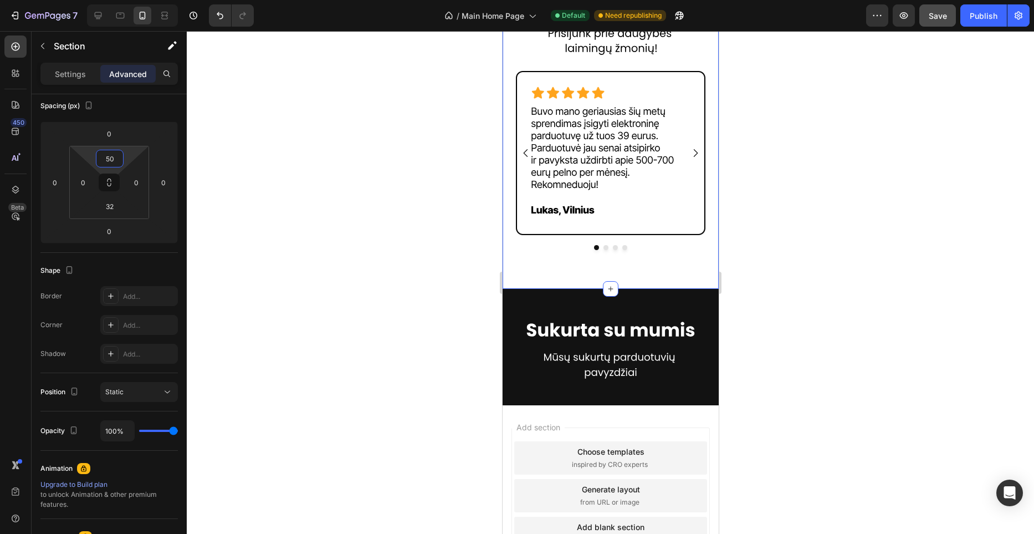
click at [648, 260] on div "Image Row Image Image Image Image Carousel Section 12 You can create reusable s…" at bounding box center [610, 107] width 216 height 363
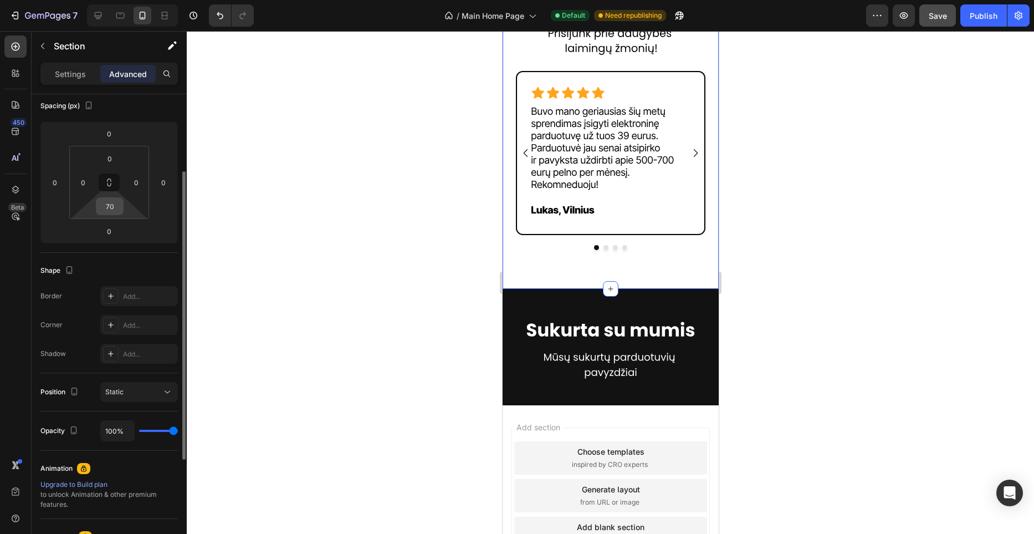
click at [115, 201] on input "70" at bounding box center [110, 206] width 22 height 17
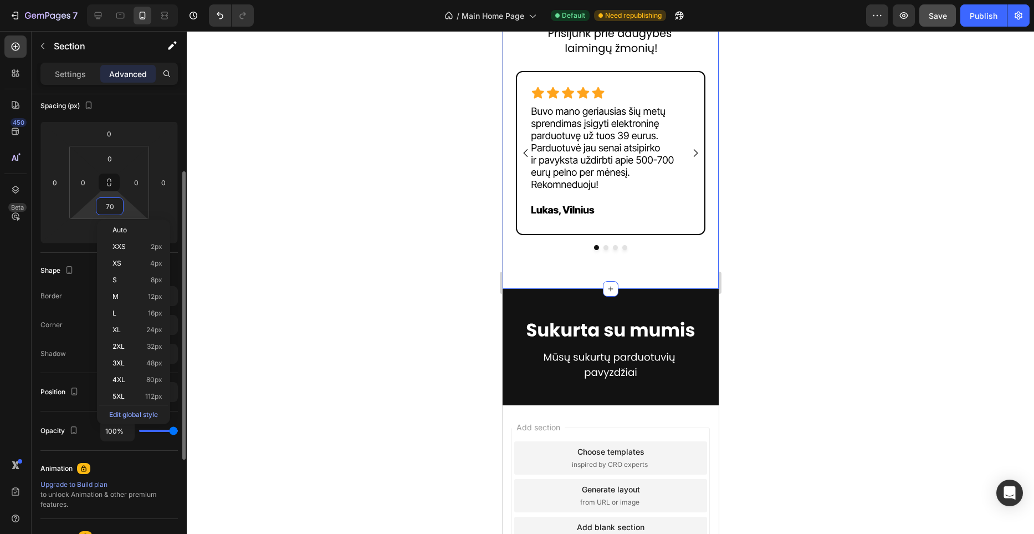
click at [115, 201] on input "70" at bounding box center [110, 206] width 22 height 17
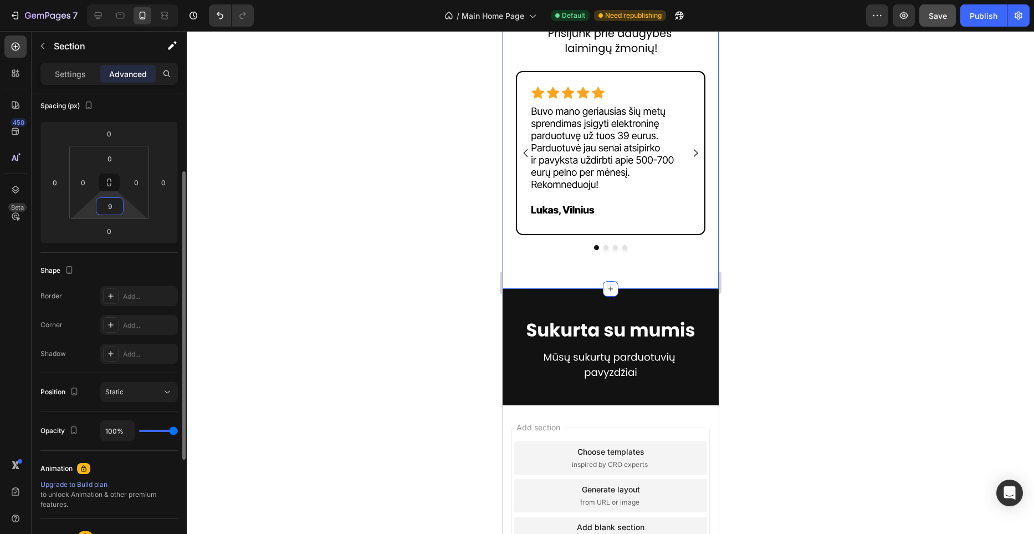
type input "90"
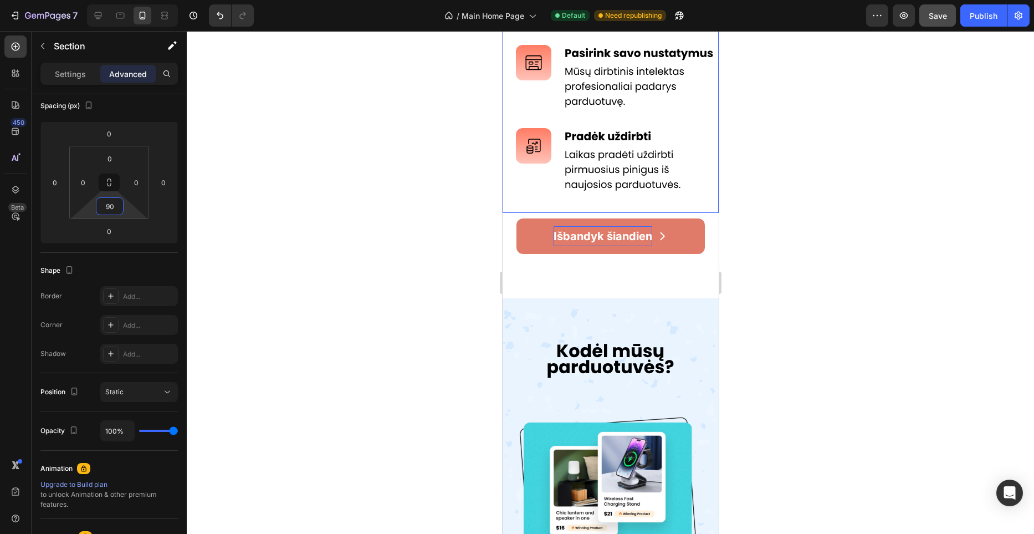
scroll to position [643, 0]
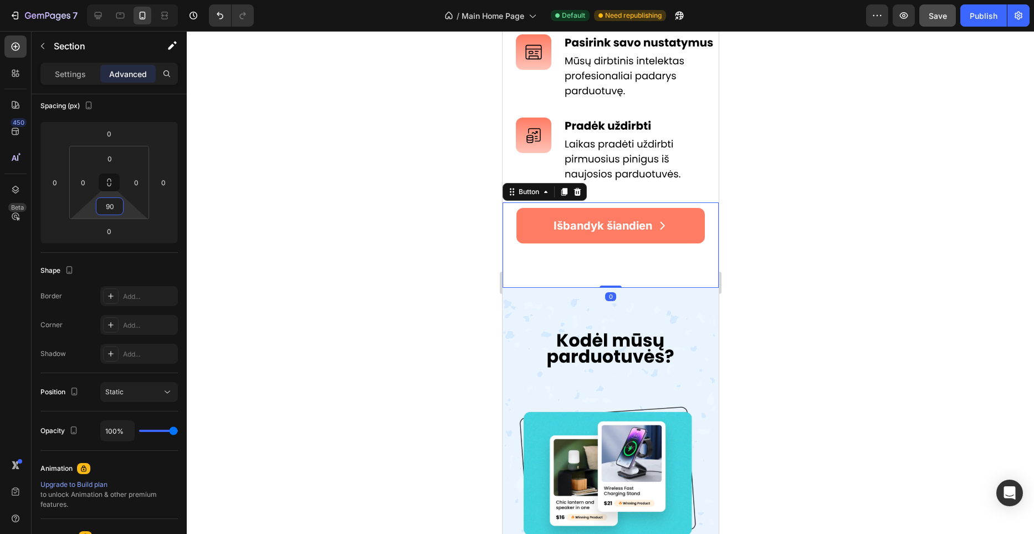
click at [631, 265] on div "Išbandyk šiandien Button 0" at bounding box center [610, 244] width 216 height 85
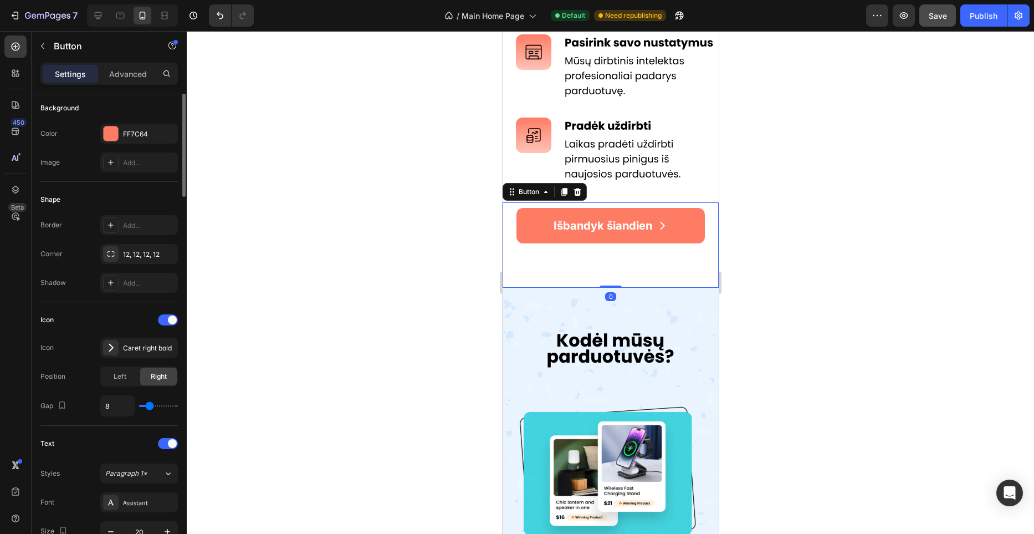
scroll to position [0, 0]
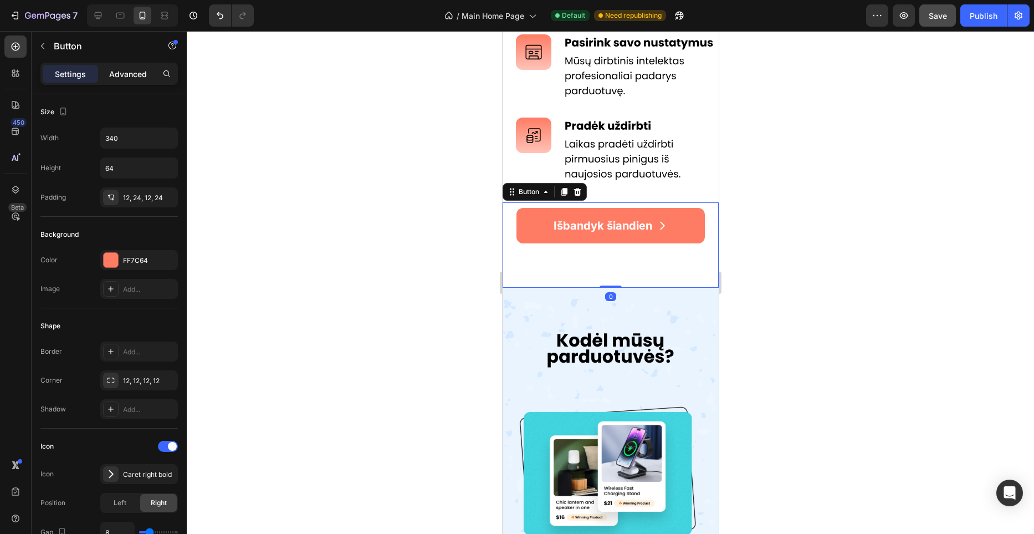
click at [126, 80] on div "Advanced" at bounding box center [127, 74] width 55 height 18
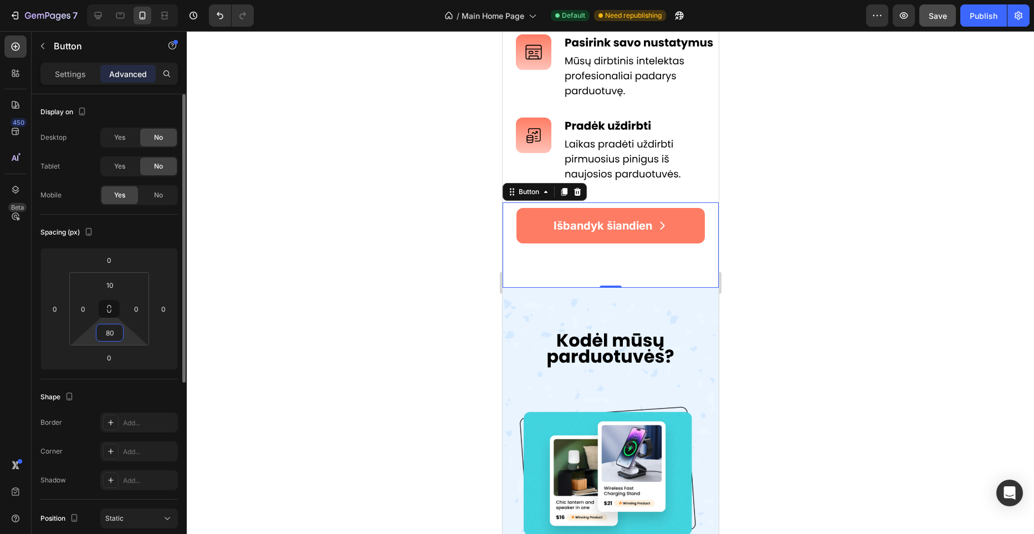
click at [112, 331] on input "80" at bounding box center [110, 332] width 22 height 17
type input "90"
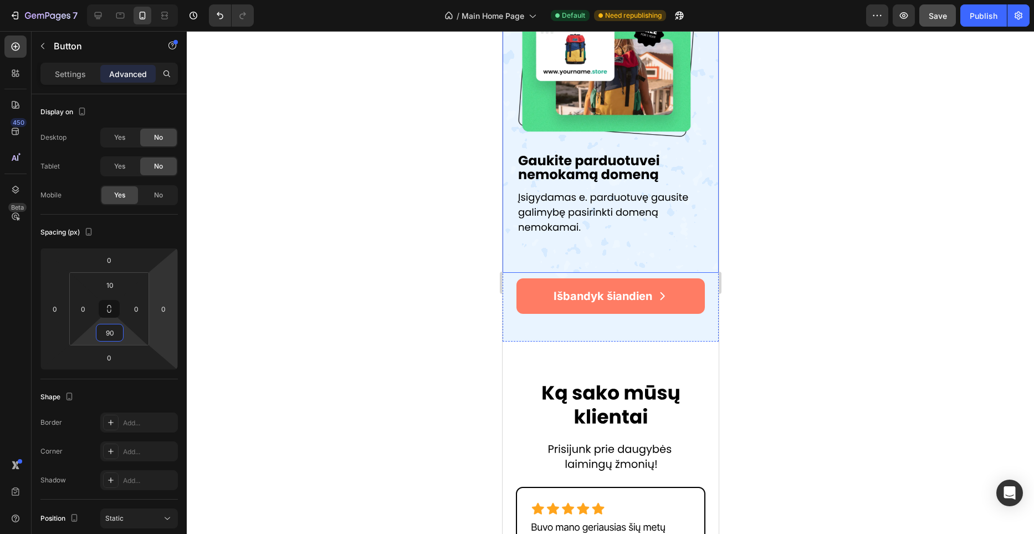
scroll to position [1891, 0]
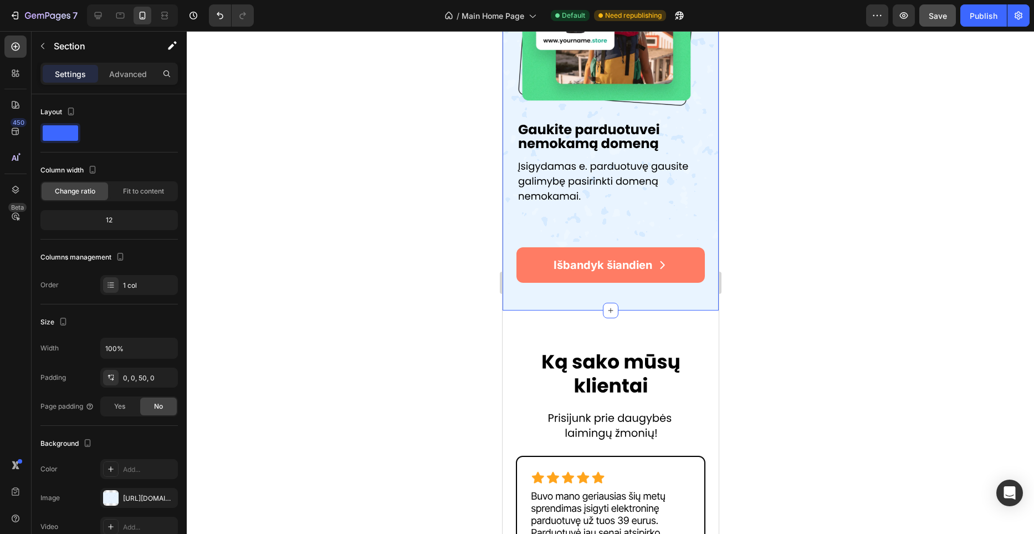
click at [125, 83] on div "Settings Advanced" at bounding box center [108, 74] width 137 height 22
click at [131, 80] on div "Advanced" at bounding box center [127, 74] width 55 height 18
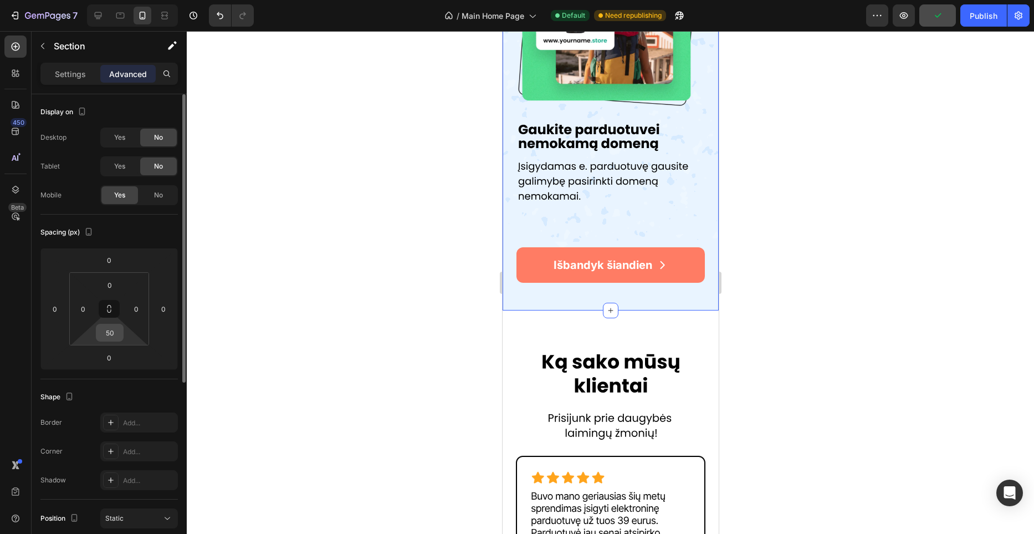
click at [117, 333] on input "50" at bounding box center [110, 332] width 22 height 17
type input "90"
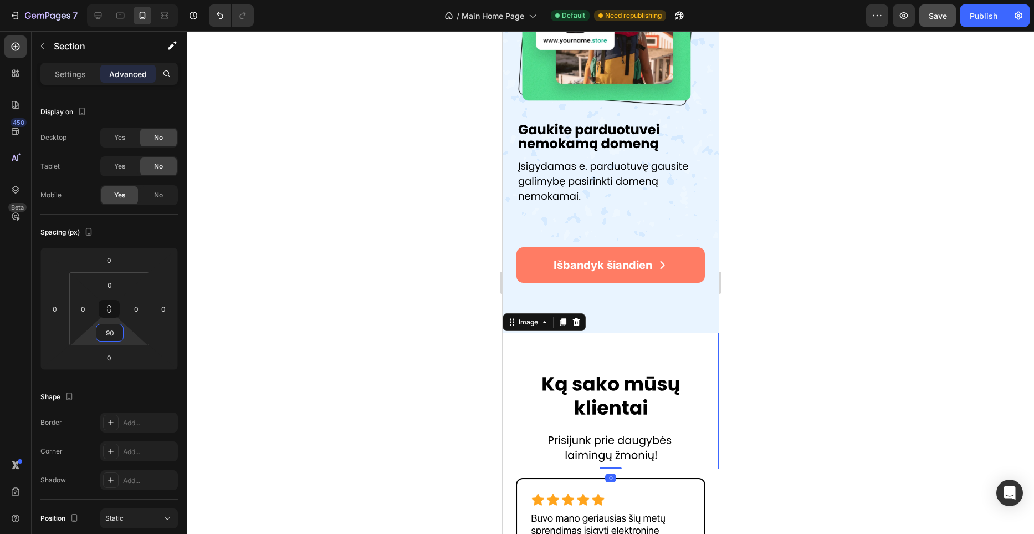
click at [618, 348] on div "Image 0" at bounding box center [610, 400] width 216 height 136
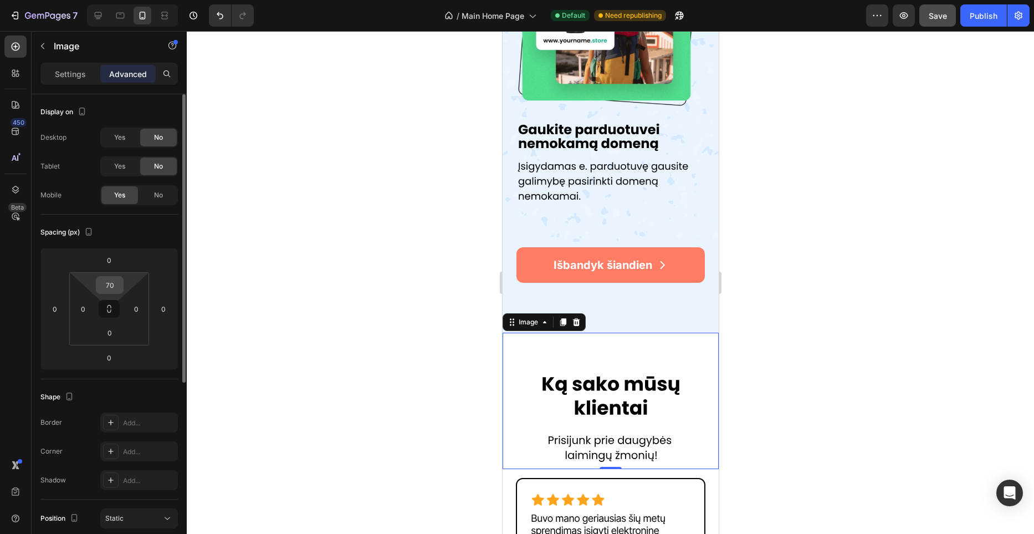
click at [114, 286] on input "70" at bounding box center [110, 284] width 22 height 17
type input "50"
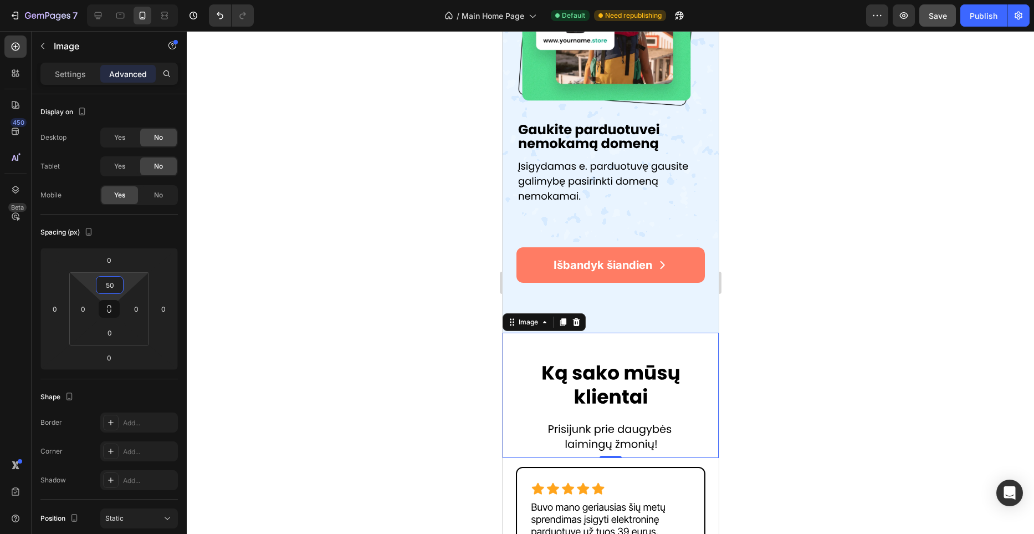
click at [355, 316] on div at bounding box center [610, 282] width 847 height 503
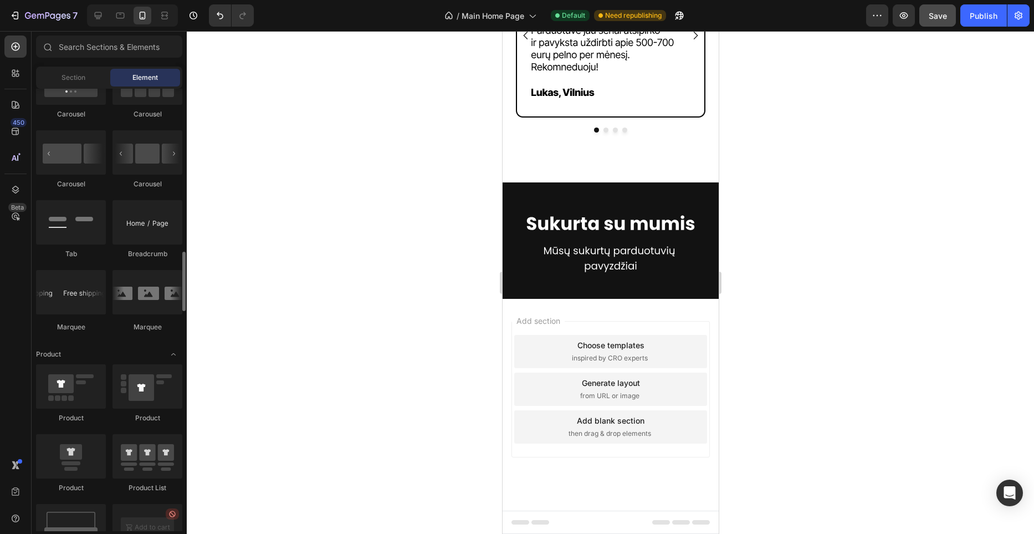
scroll to position [1166, 0]
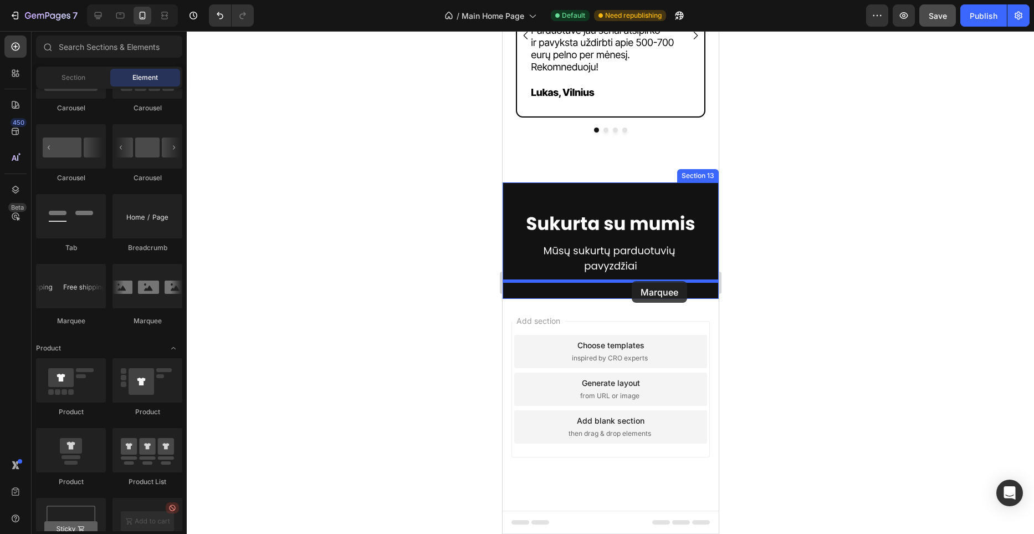
drag, startPoint x: 652, startPoint y: 320, endPoint x: 631, endPoint y: 281, distance: 44.4
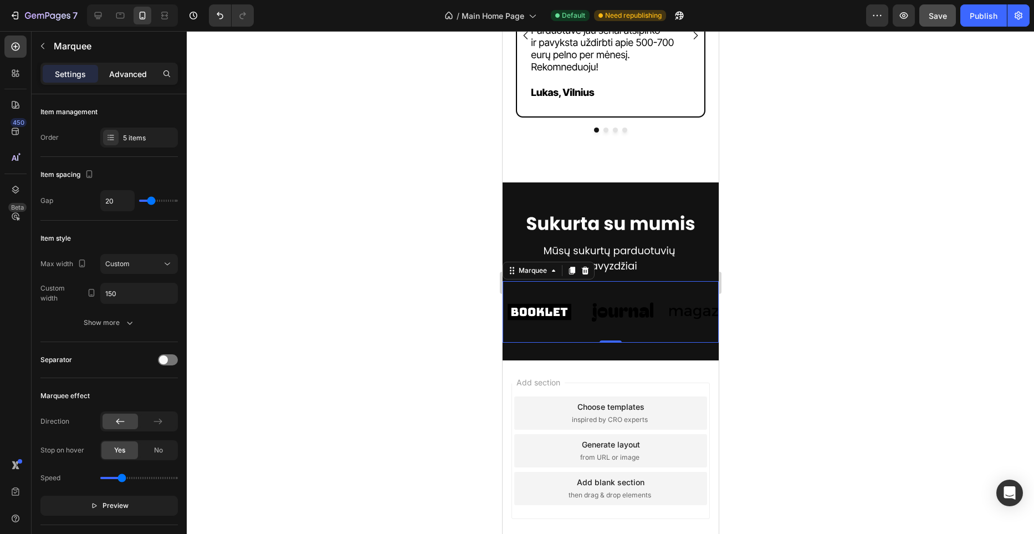
click at [144, 76] on p "Advanced" at bounding box center [128, 74] width 38 height 12
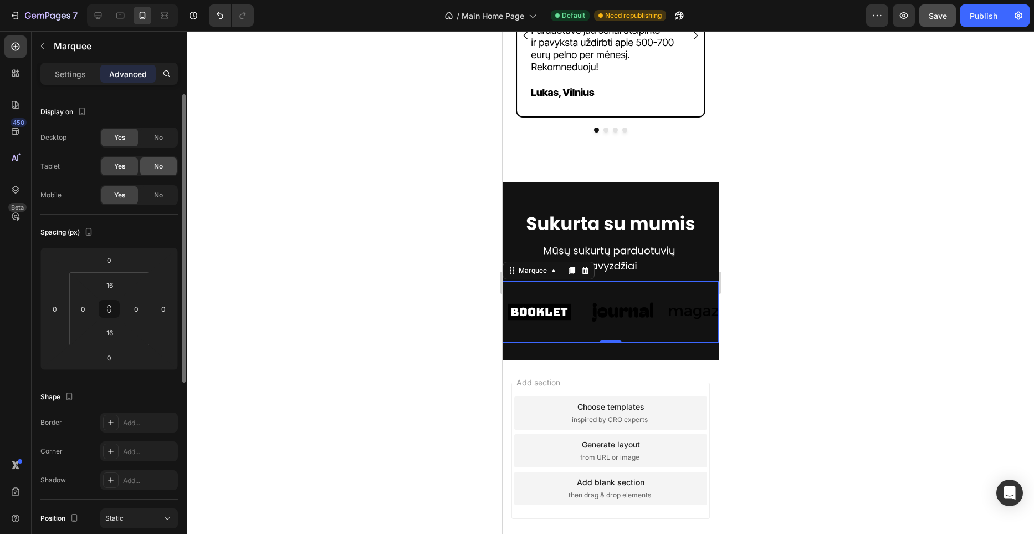
click at [163, 168] on div "No" at bounding box center [158, 166] width 37 height 18
click at [162, 134] on span "No" at bounding box center [158, 137] width 9 height 10
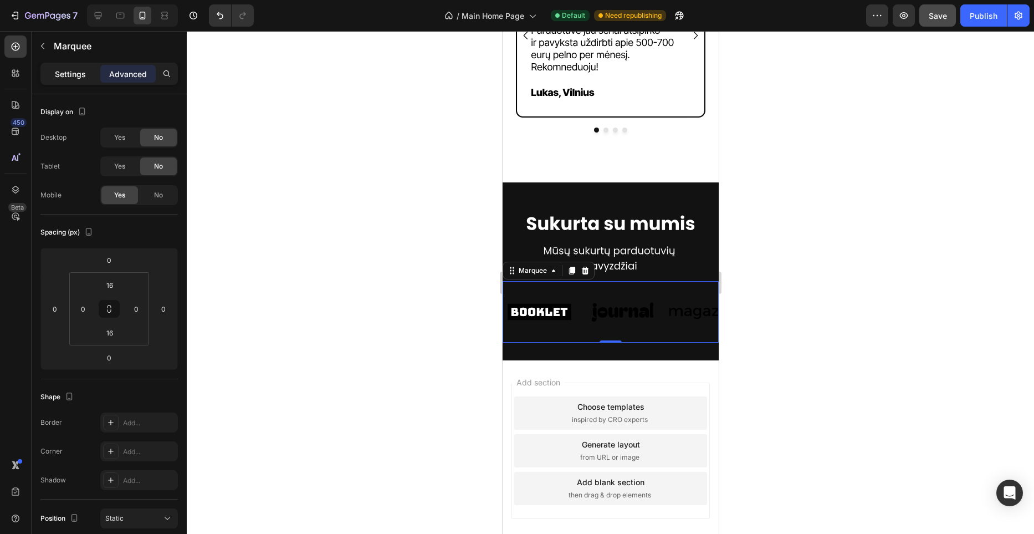
click at [76, 78] on p "Settings" at bounding box center [70, 74] width 31 height 12
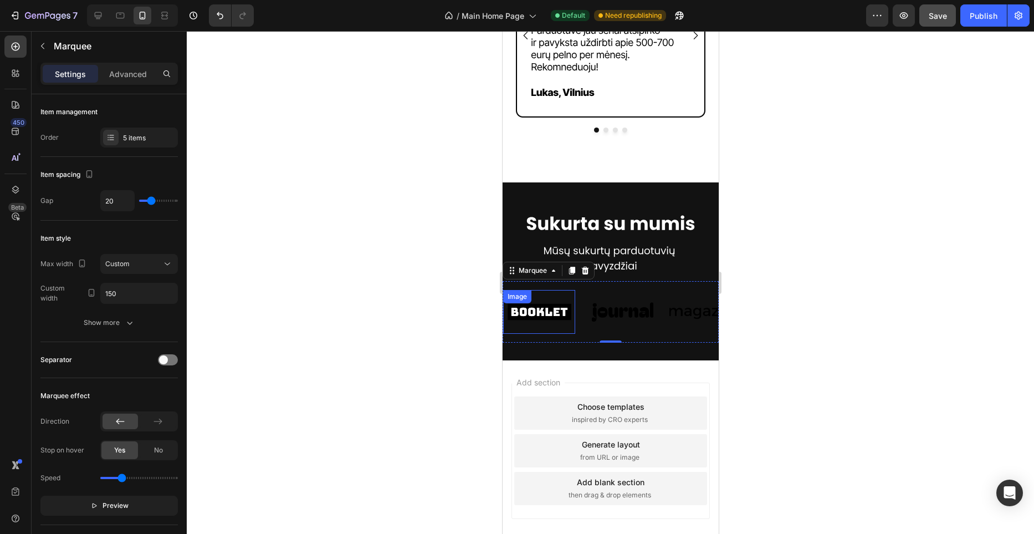
click at [546, 311] on img at bounding box center [539, 311] width 72 height 30
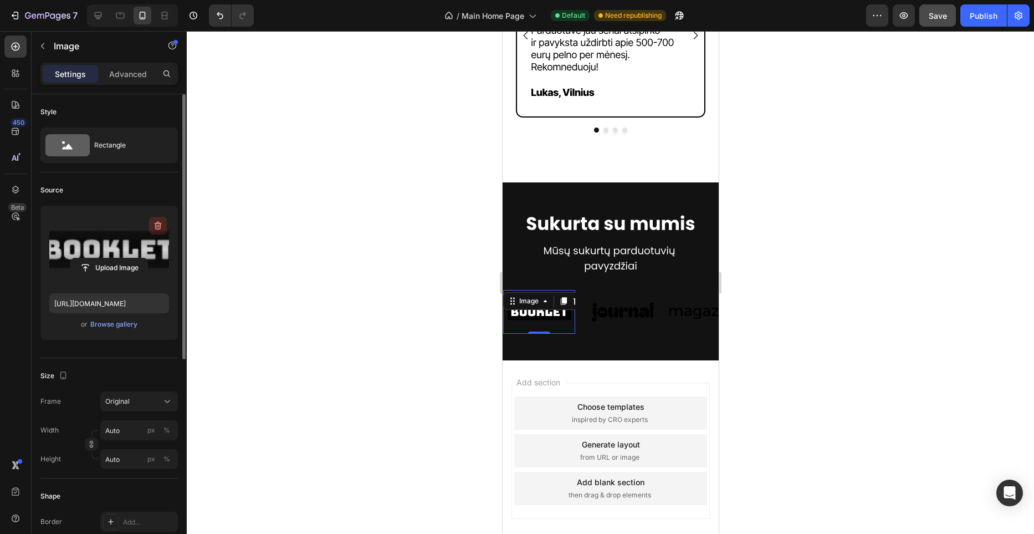
click at [152, 224] on icon "button" at bounding box center [157, 225] width 11 height 11
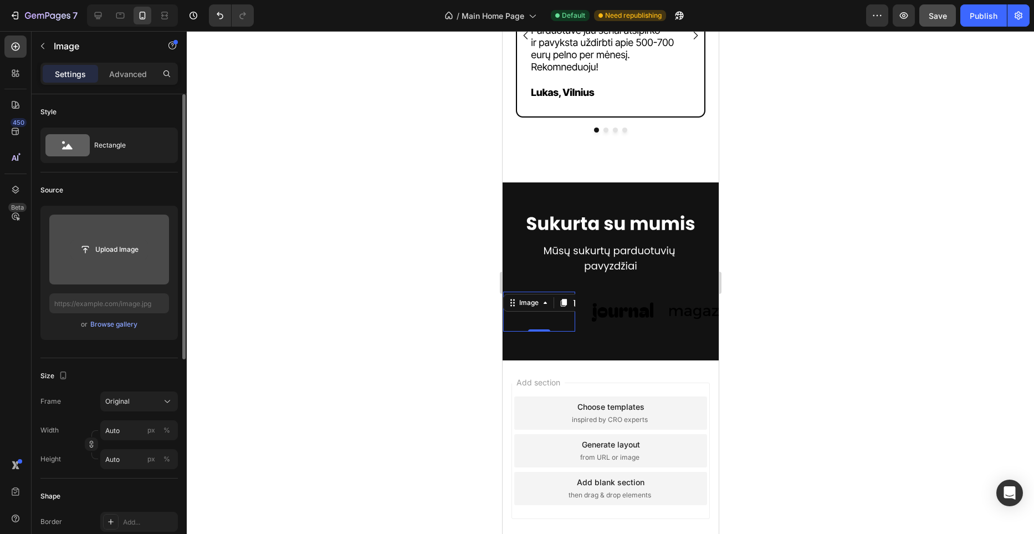
click at [126, 251] on input "file" at bounding box center [109, 249] width 76 height 19
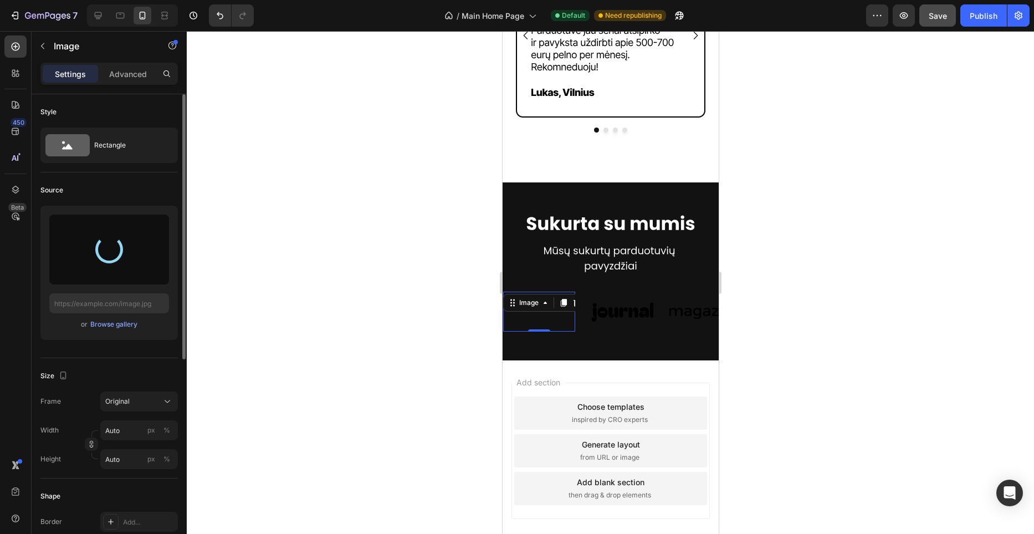
type input "[URL][DOMAIN_NAME]"
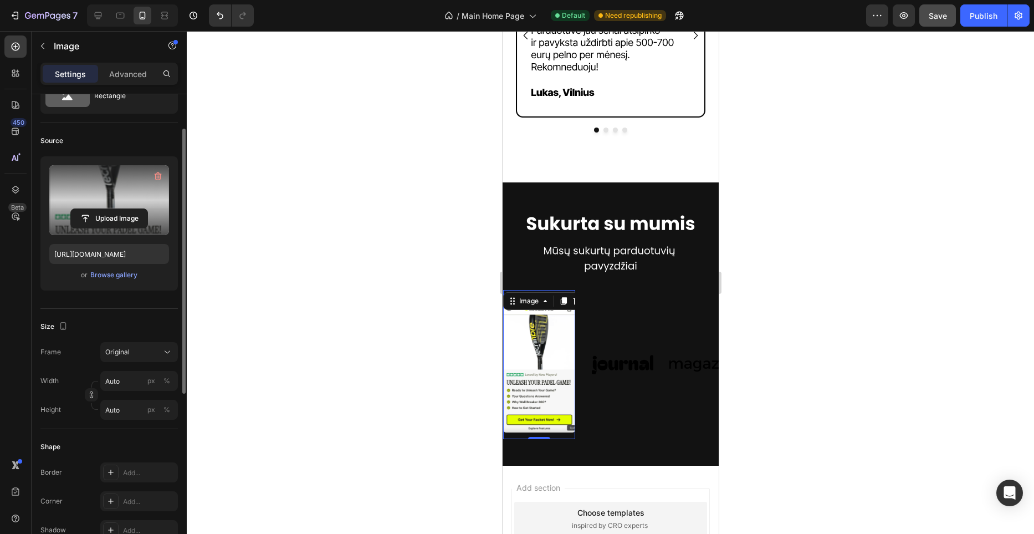
scroll to position [55, 0]
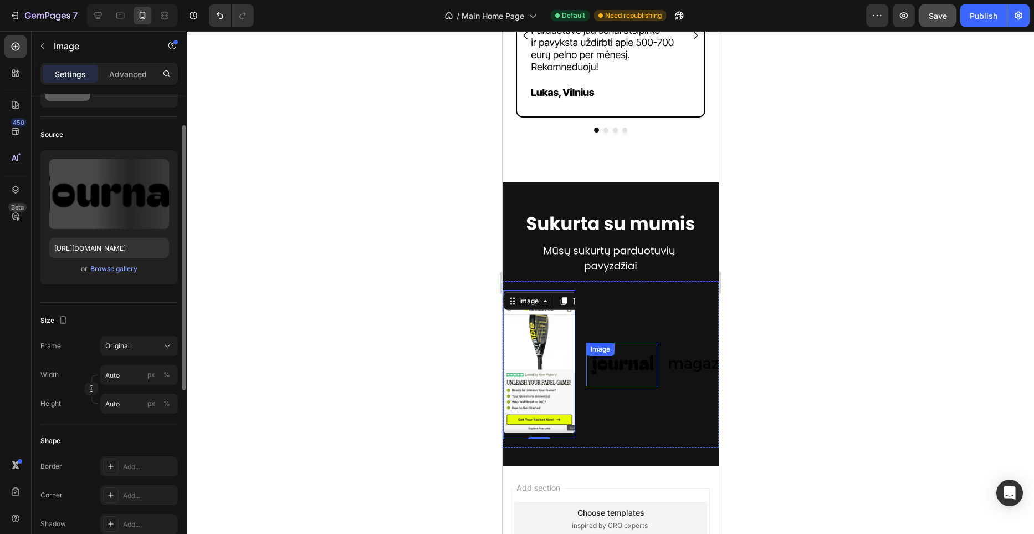
click at [632, 359] on div "Image" at bounding box center [622, 364] width 72 height 44
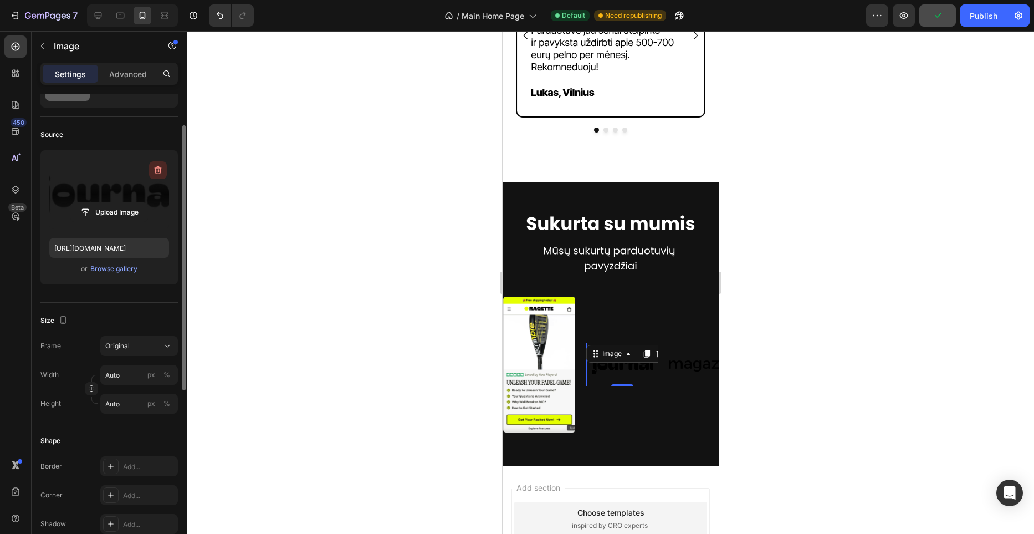
click at [153, 170] on icon "button" at bounding box center [157, 170] width 11 height 11
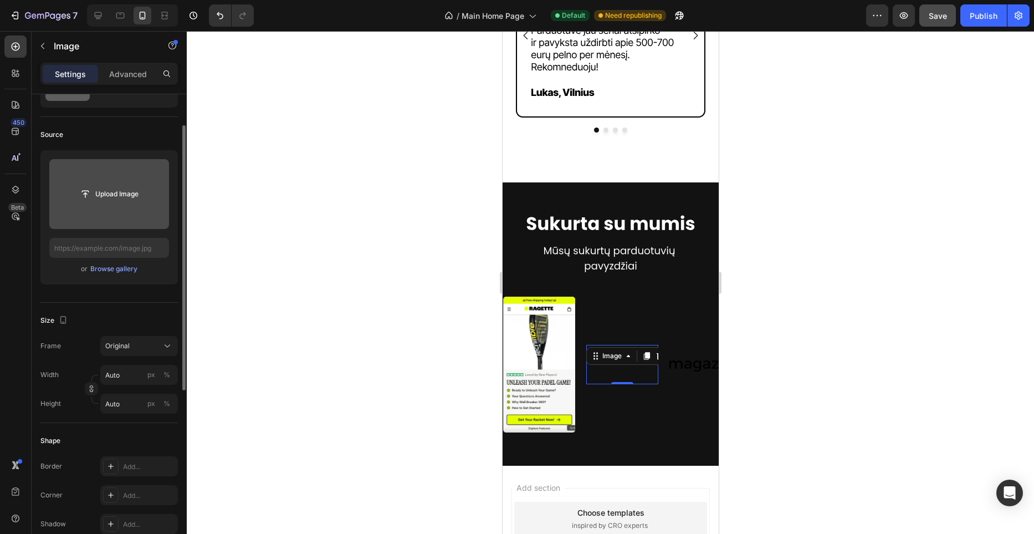
click at [116, 196] on input "file" at bounding box center [109, 194] width 76 height 19
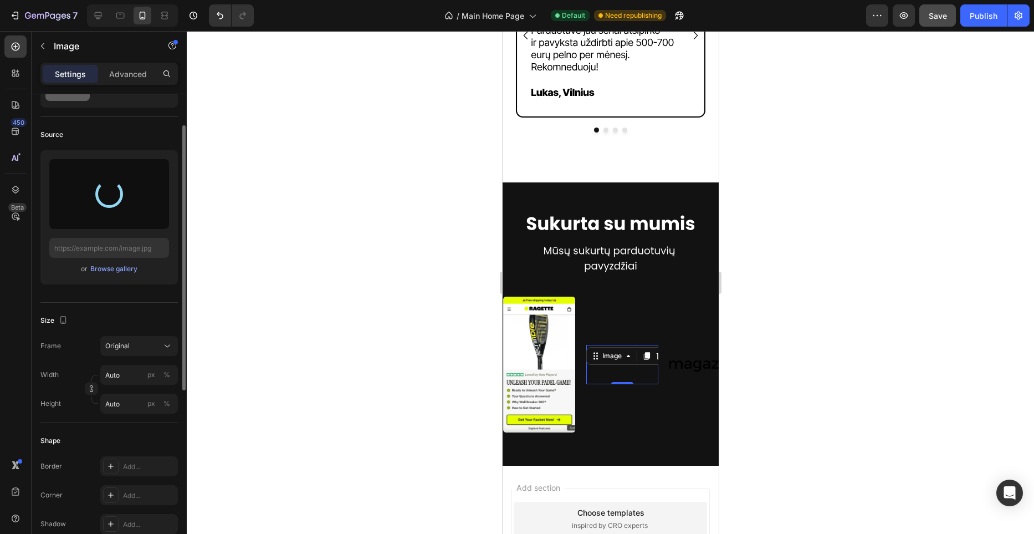
type input "[URL][DOMAIN_NAME]"
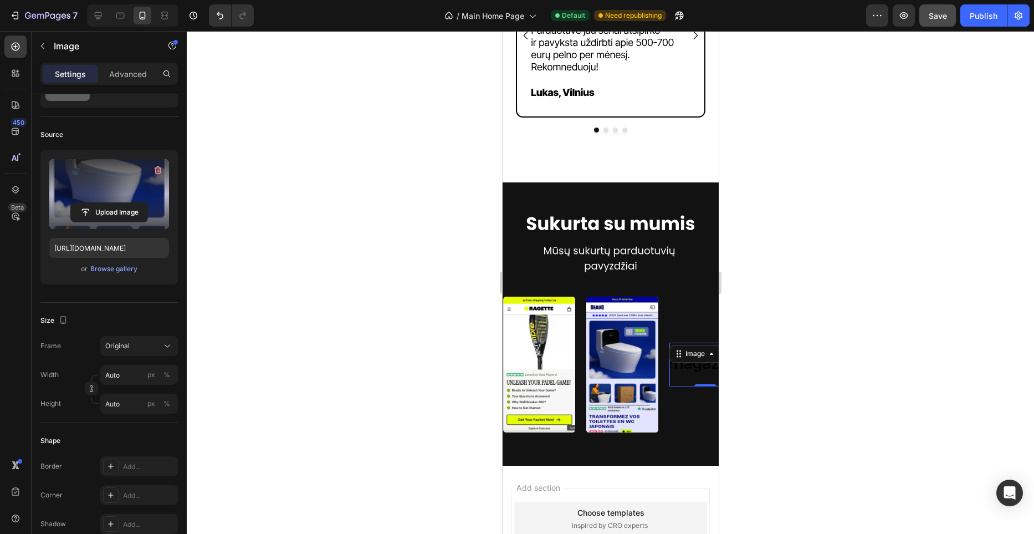
click at [677, 362] on div "Image 0" at bounding box center [705, 364] width 72 height 44
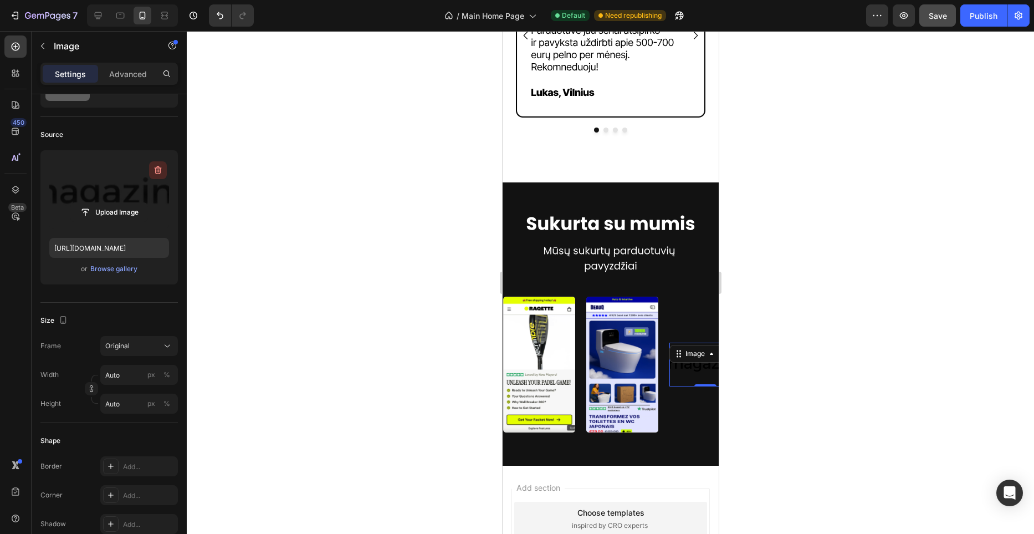
click at [159, 165] on icon "button" at bounding box center [157, 170] width 11 height 11
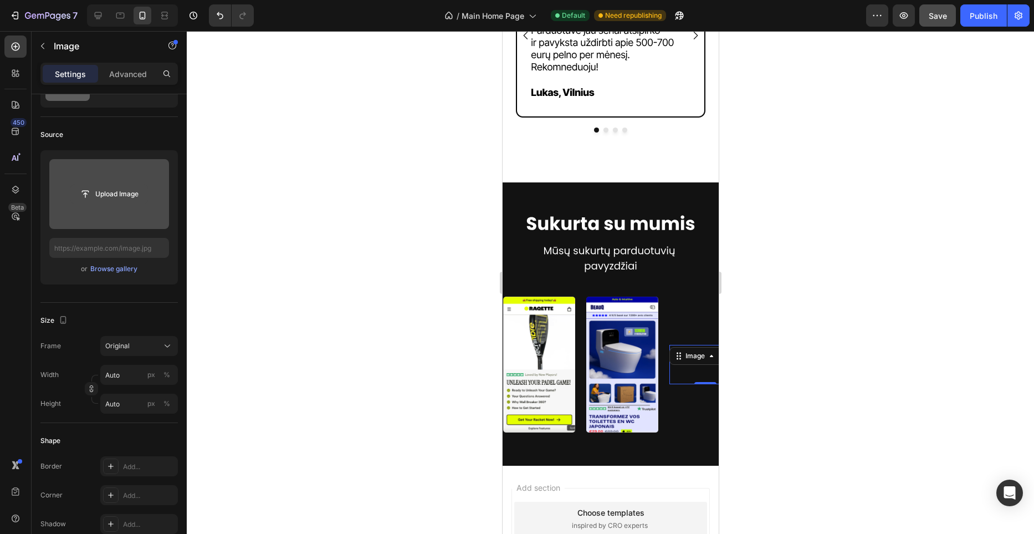
click at [122, 196] on input "file" at bounding box center [109, 194] width 76 height 19
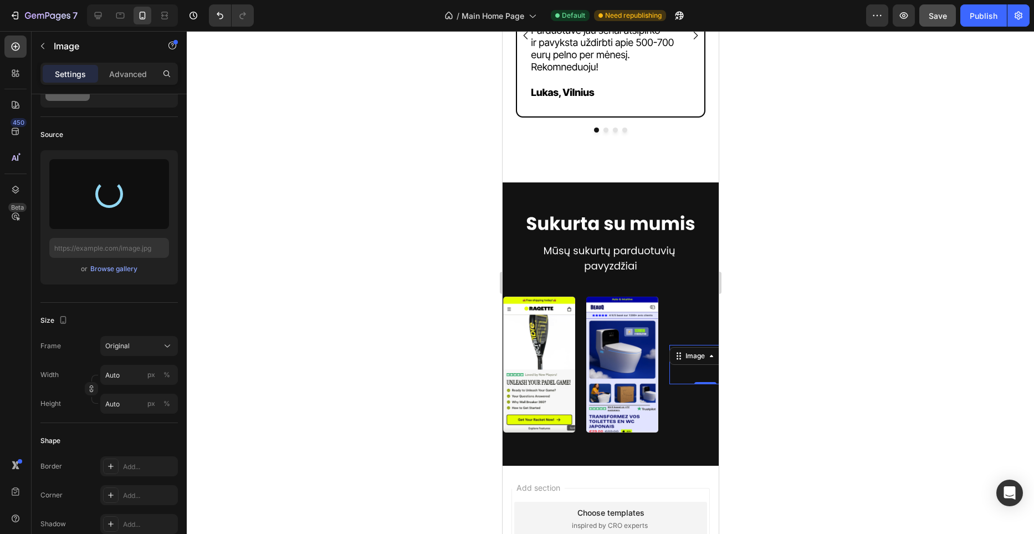
type input "[URL][DOMAIN_NAME]"
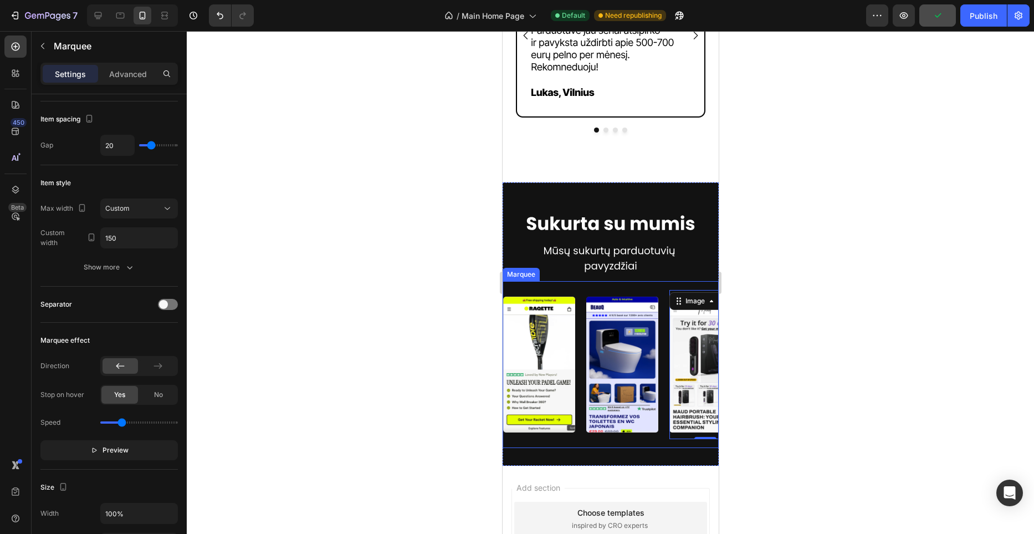
click at [668, 442] on div "Image Image Image 0 Image Image Image Image Image 0 Image Image Marquee" at bounding box center [610, 364] width 216 height 167
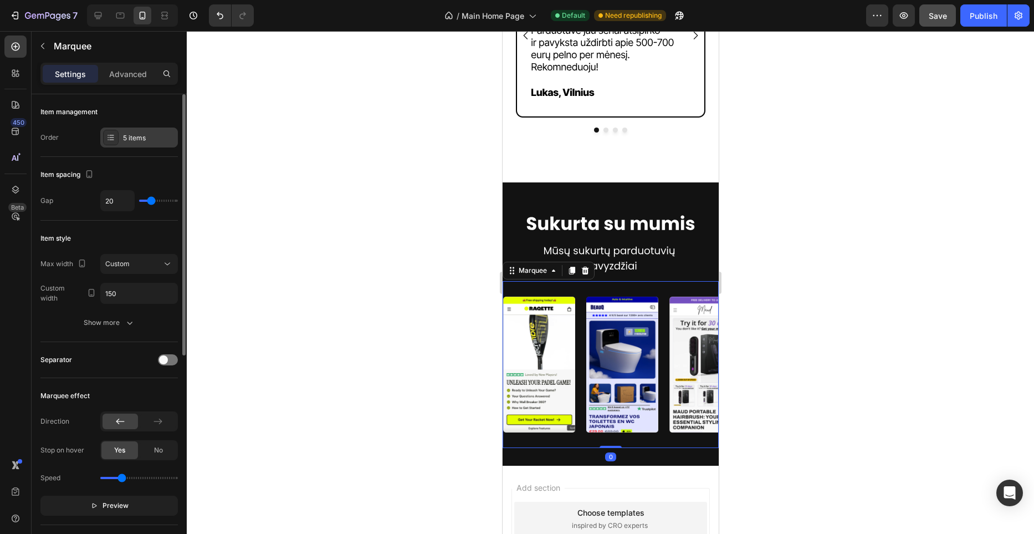
click at [144, 134] on div "5 items" at bounding box center [149, 138] width 52 height 10
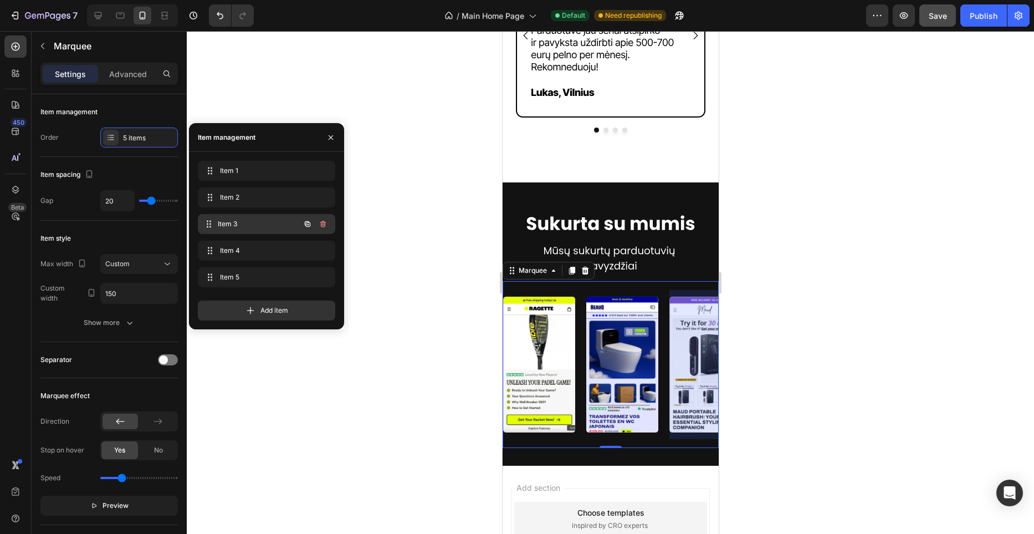
click at [238, 226] on span "Item 3" at bounding box center [259, 224] width 82 height 10
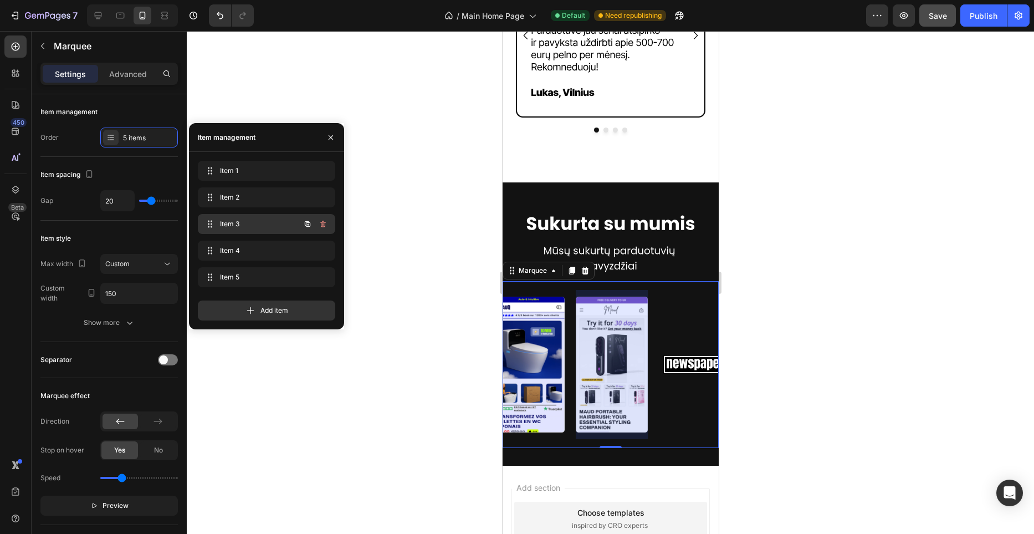
scroll to position [0, 95]
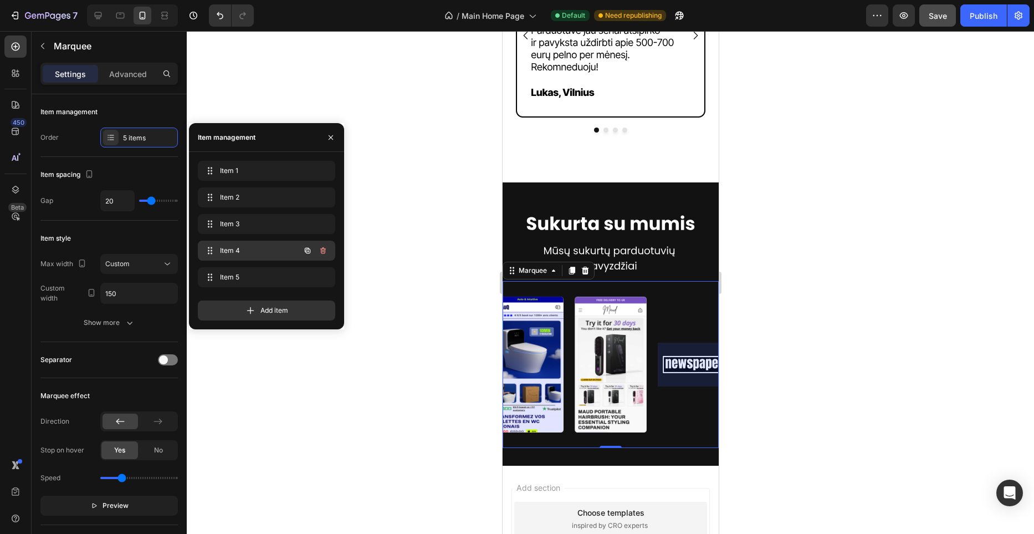
click at [249, 258] on div "Item 4 Item 4" at bounding box center [251, 251] width 98 height 16
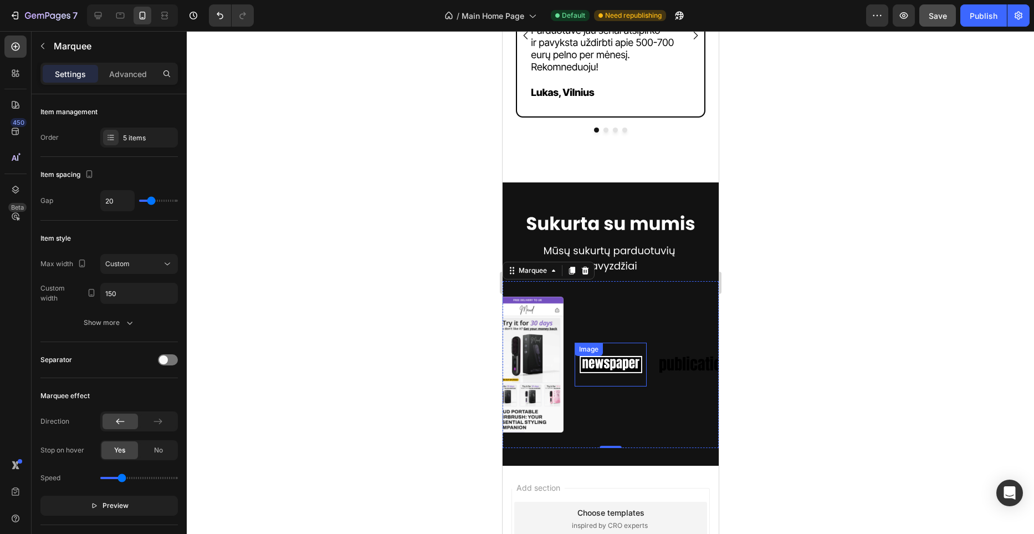
click at [612, 363] on img at bounding box center [610, 364] width 72 height 30
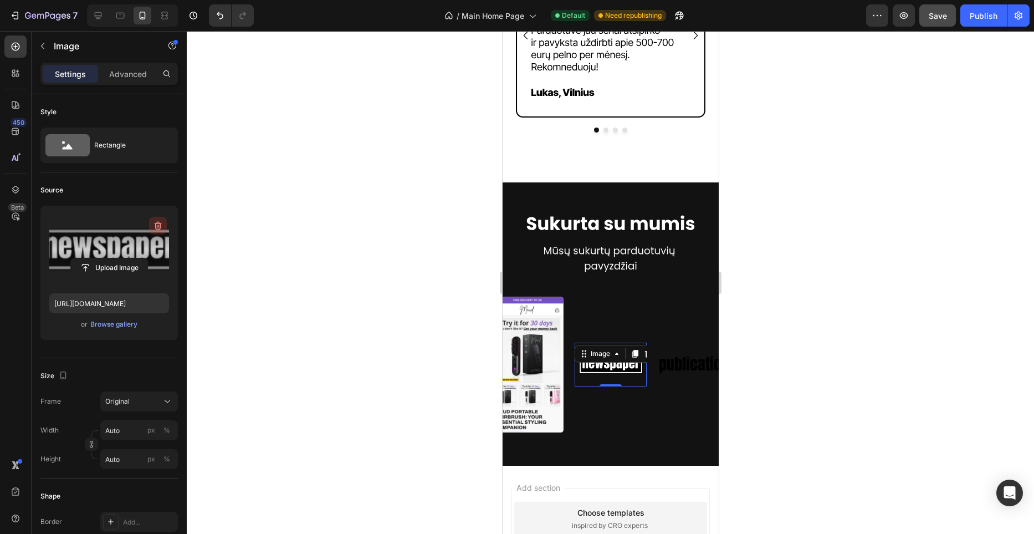
click at [153, 224] on icon "button" at bounding box center [157, 225] width 11 height 11
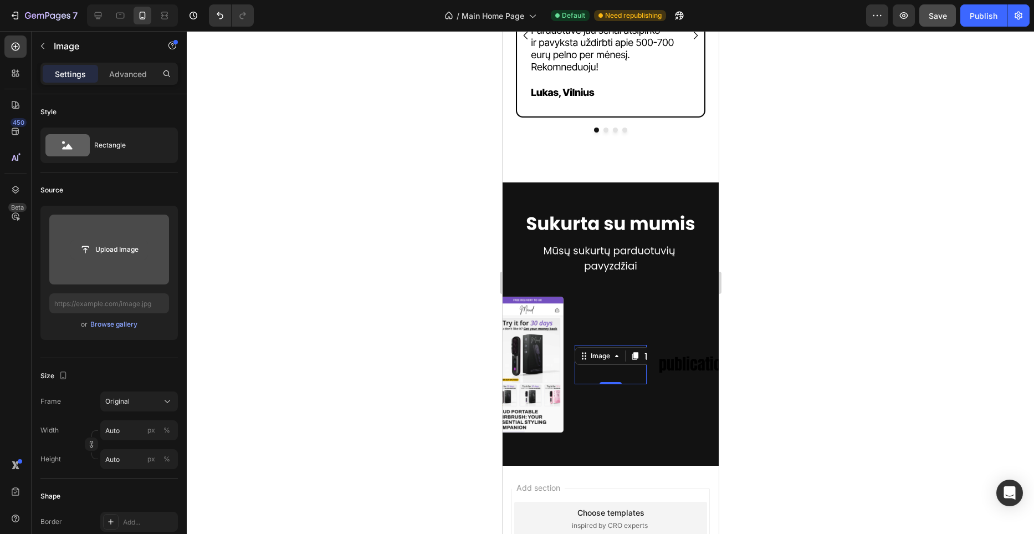
click at [121, 249] on input "file" at bounding box center [109, 249] width 76 height 19
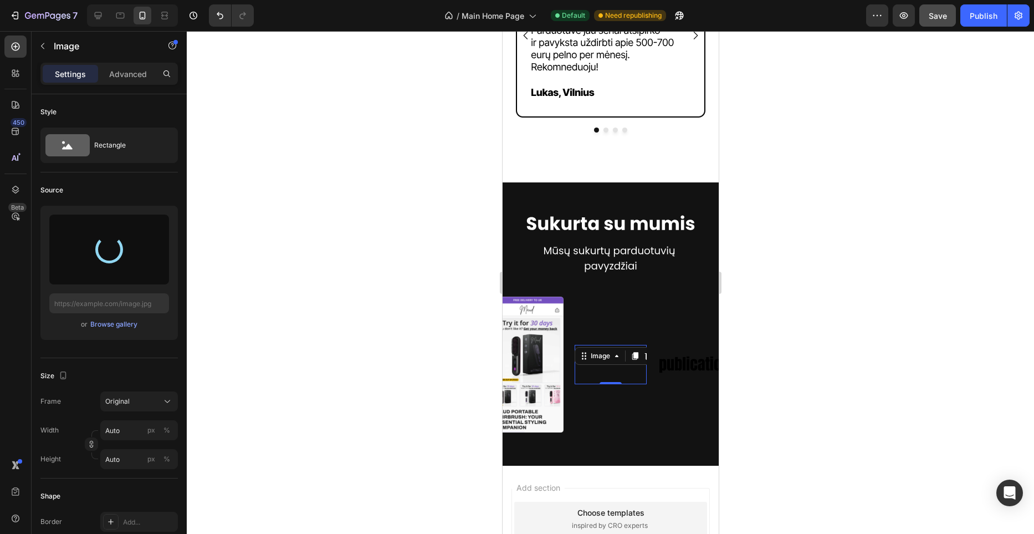
type input "[URL][DOMAIN_NAME]"
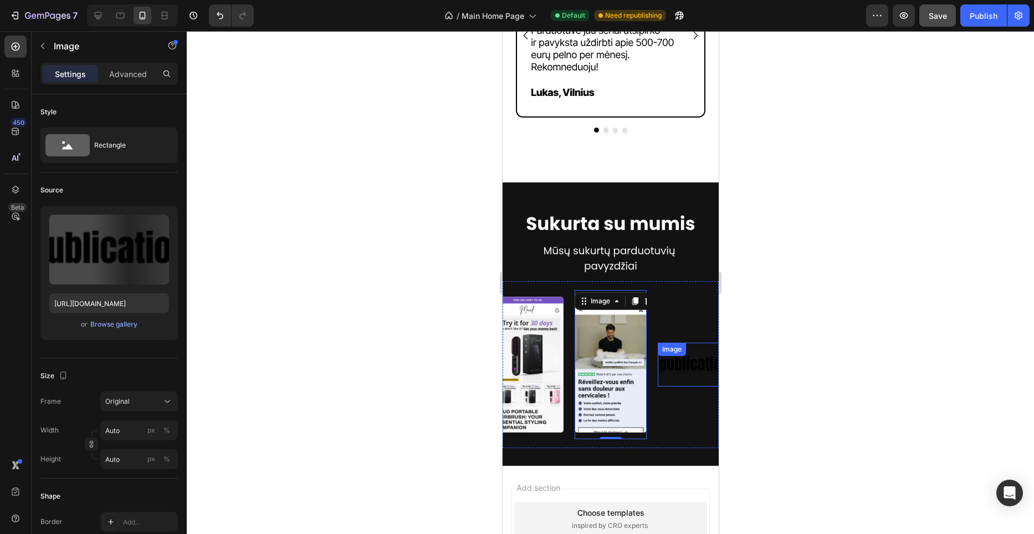
click at [694, 372] on img at bounding box center [693, 364] width 72 height 30
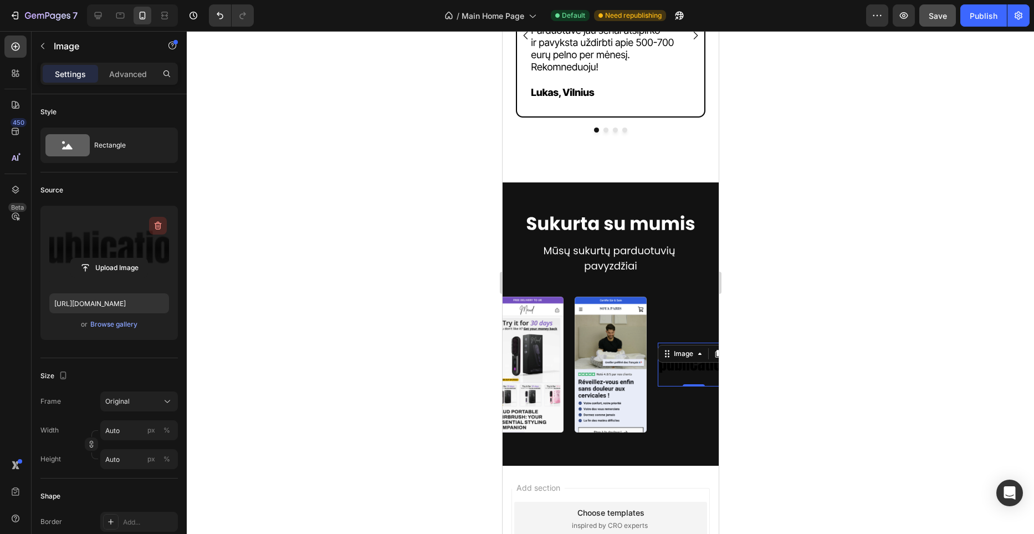
click at [158, 227] on icon "button" at bounding box center [157, 225] width 11 height 11
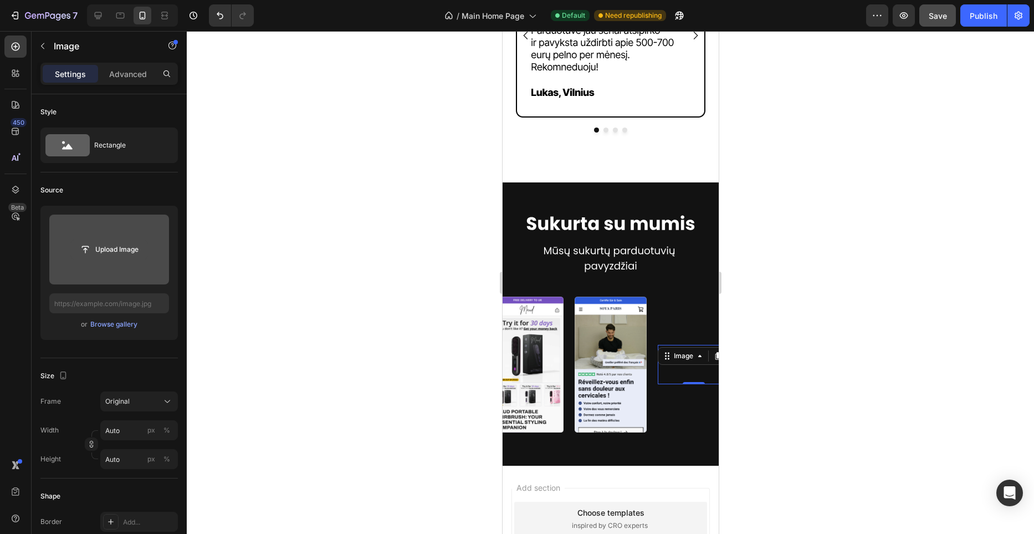
click at [110, 254] on input "file" at bounding box center [109, 249] width 76 height 19
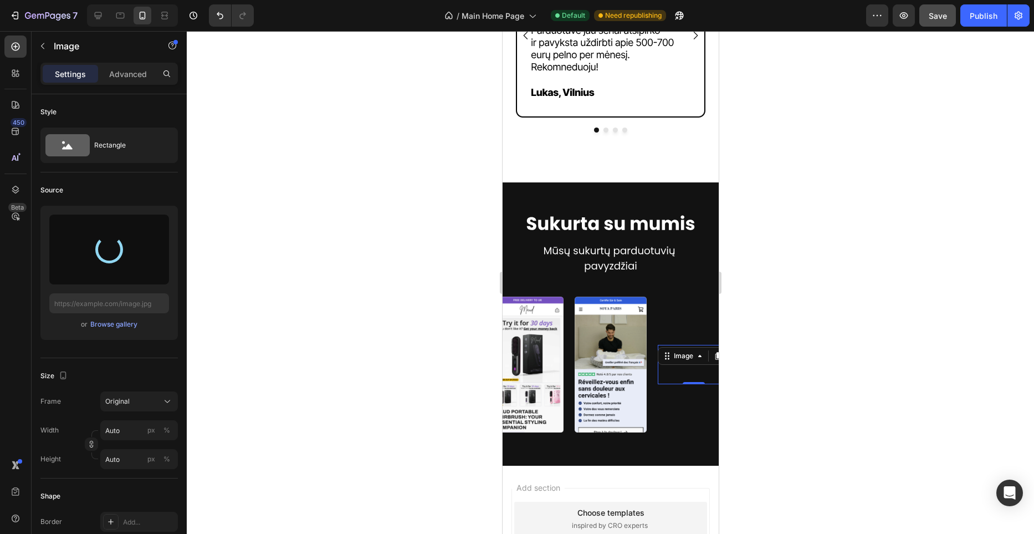
type input "[URL][DOMAIN_NAME]"
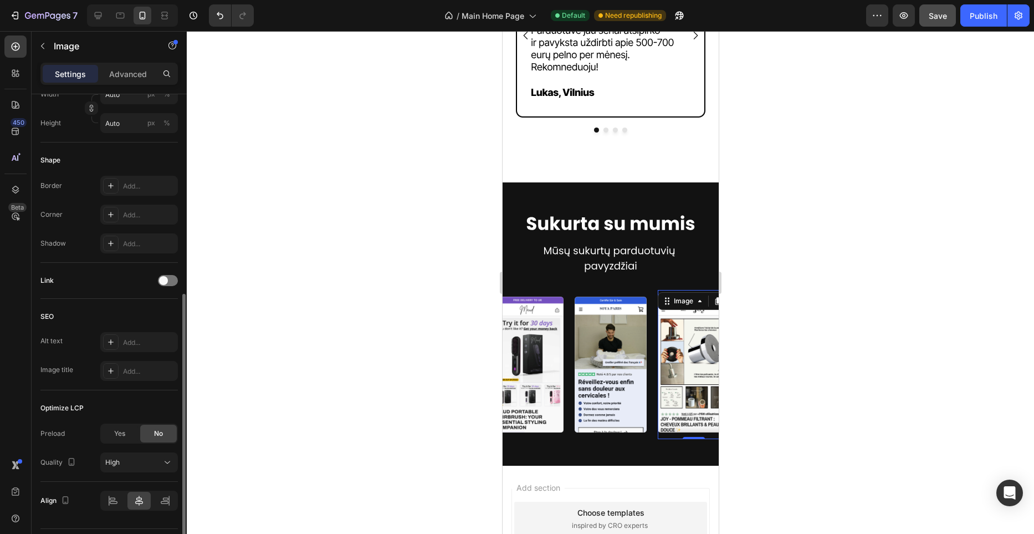
scroll to position [366, 0]
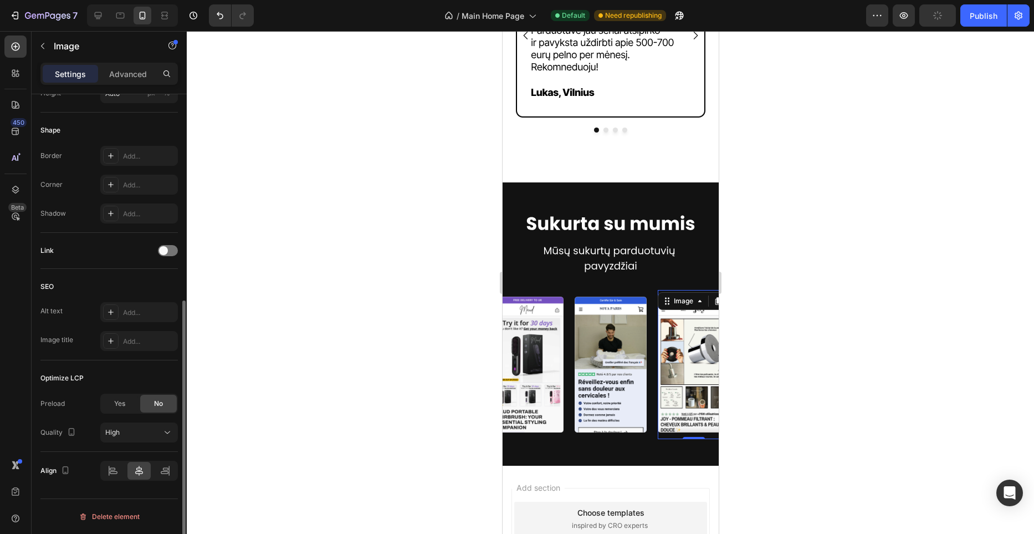
click at [119, 403] on span "Yes" at bounding box center [119, 403] width 11 height 10
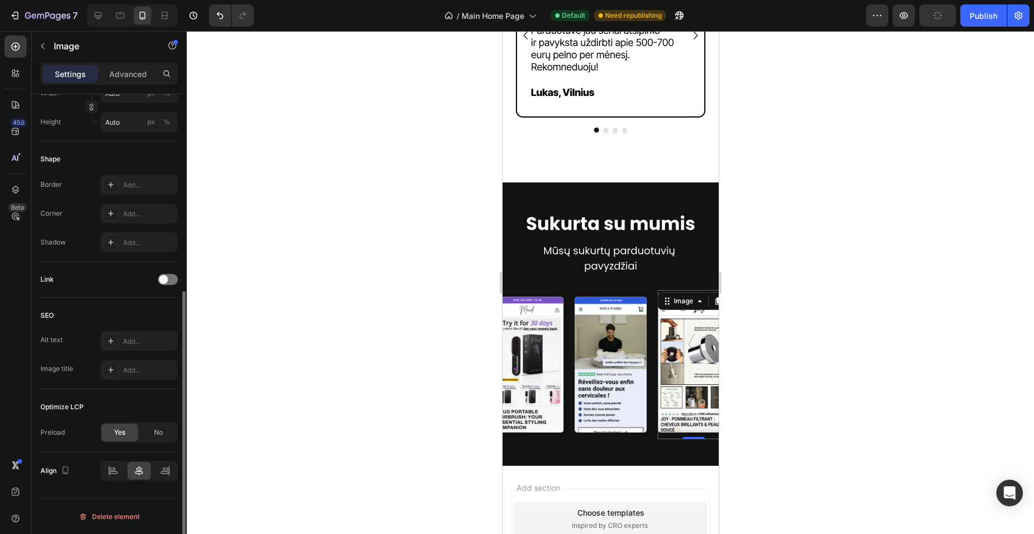
scroll to position [337, 0]
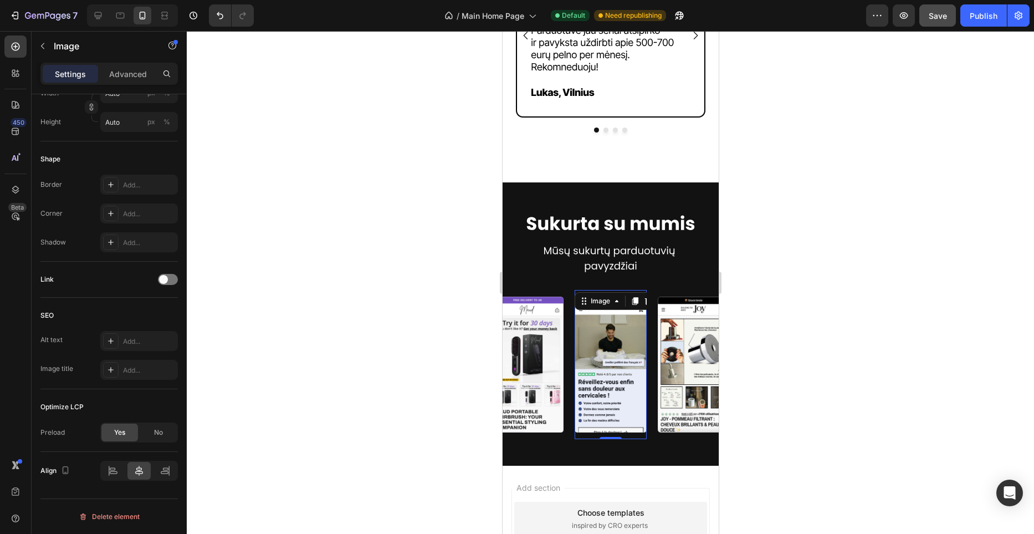
click at [635, 386] on img at bounding box center [610, 364] width 72 height 136
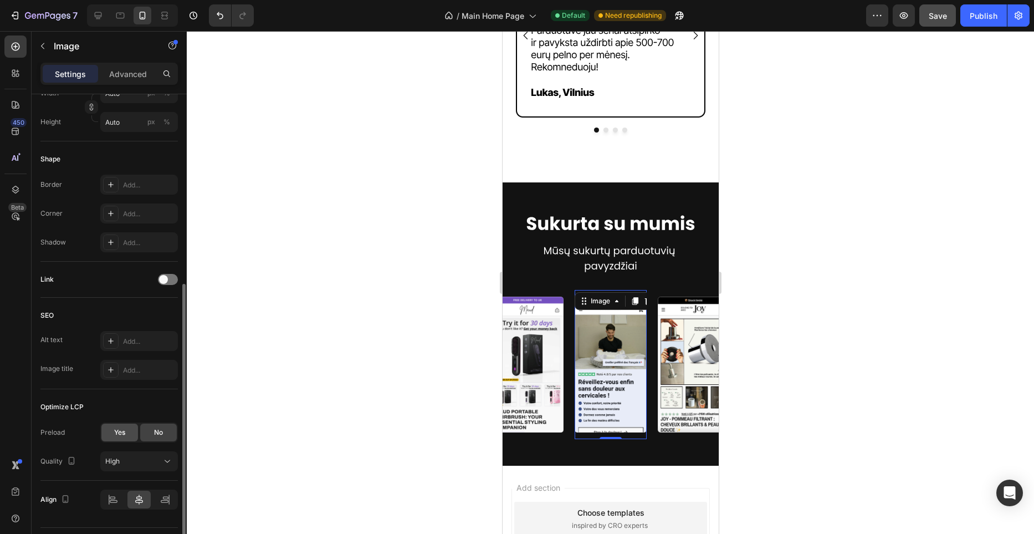
click at [127, 428] on div "Yes" at bounding box center [119, 432] width 37 height 18
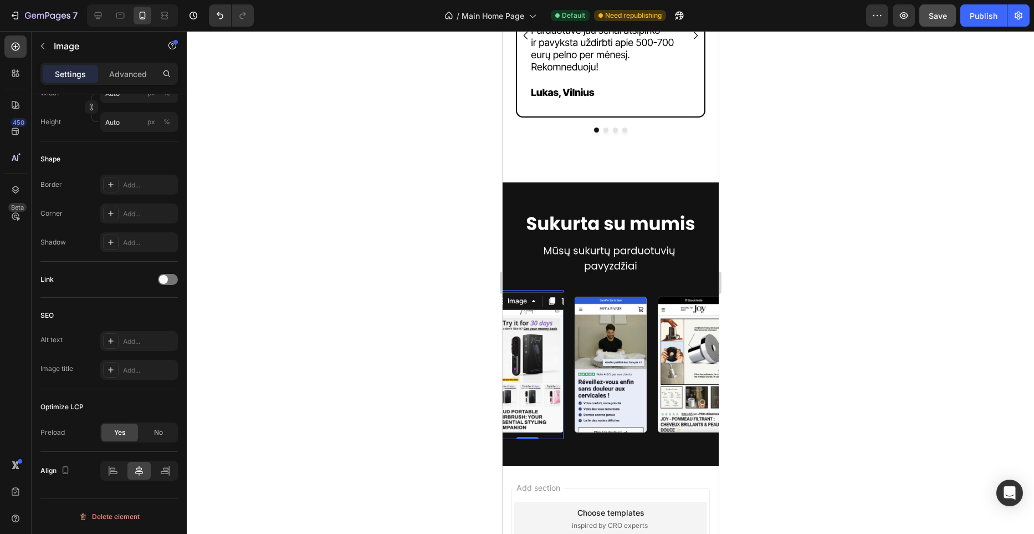
click at [549, 384] on img at bounding box center [527, 364] width 72 height 136
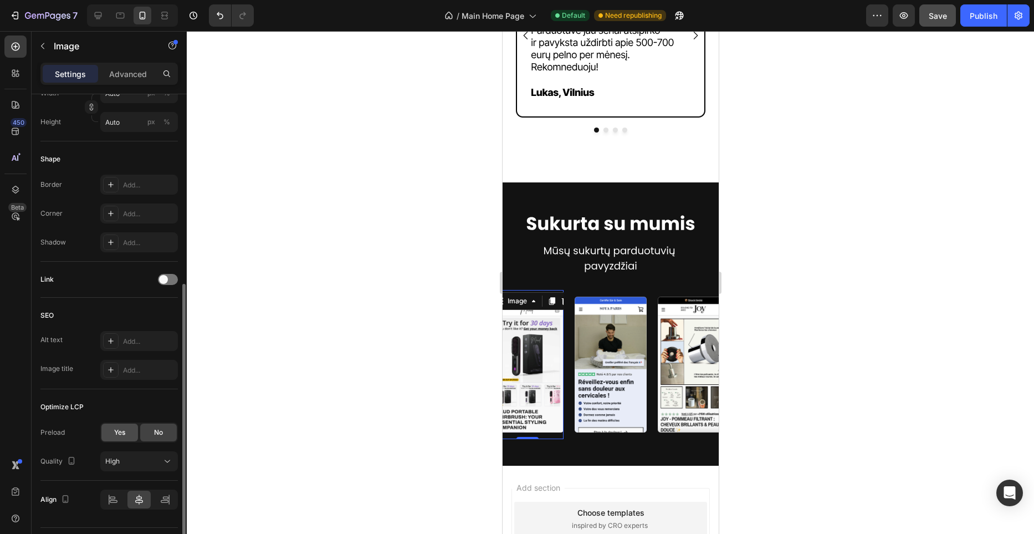
click at [109, 436] on div "Yes" at bounding box center [119, 432] width 37 height 18
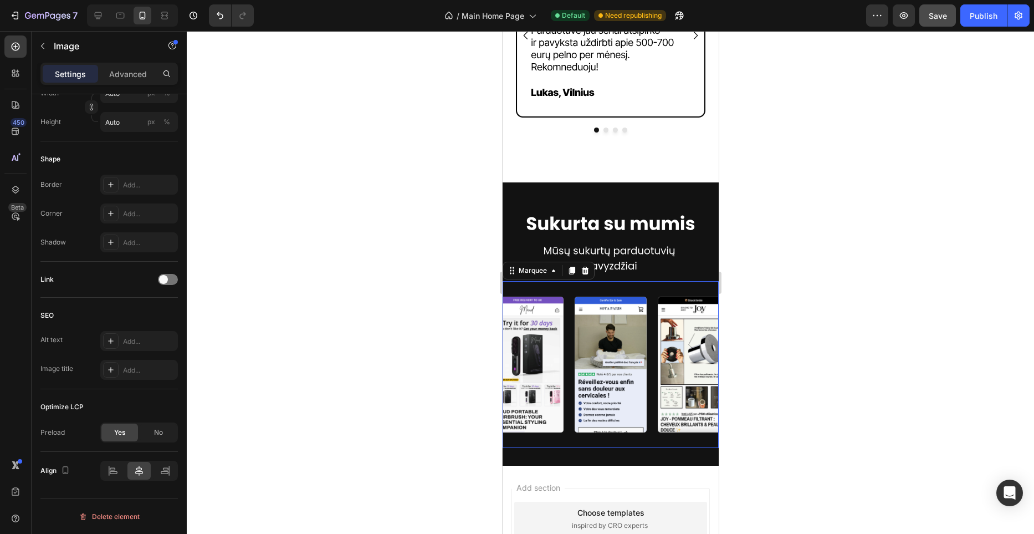
click at [578, 286] on div "Image Image Image Image Image Image Image Image Image Image Marquee 0" at bounding box center [610, 364] width 216 height 167
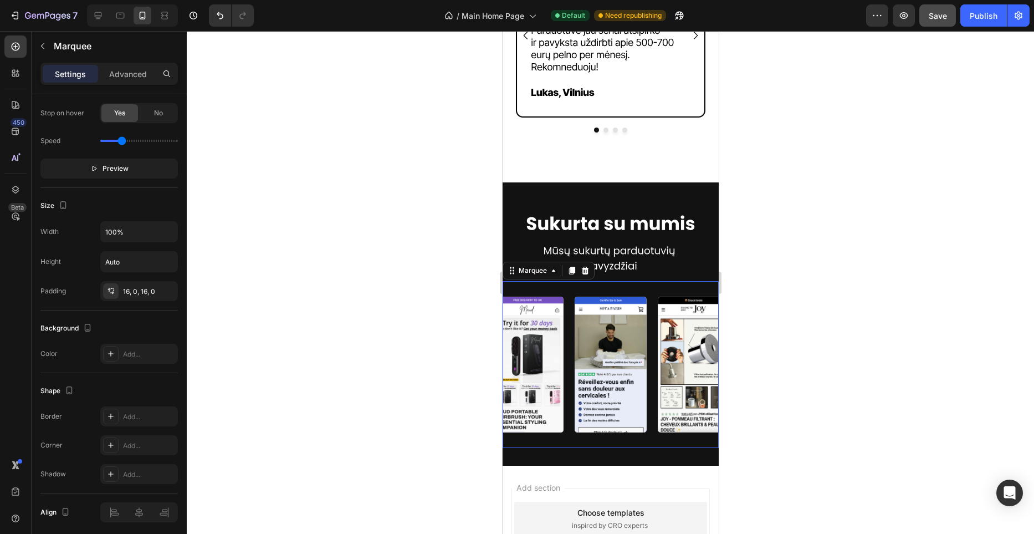
scroll to position [0, 0]
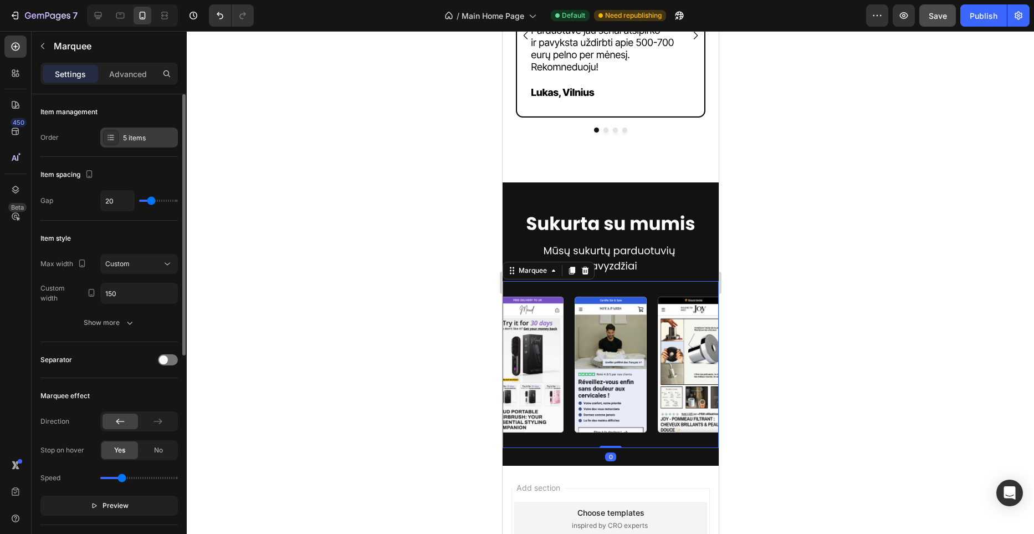
click at [132, 128] on div "5 items" at bounding box center [139, 137] width 78 height 20
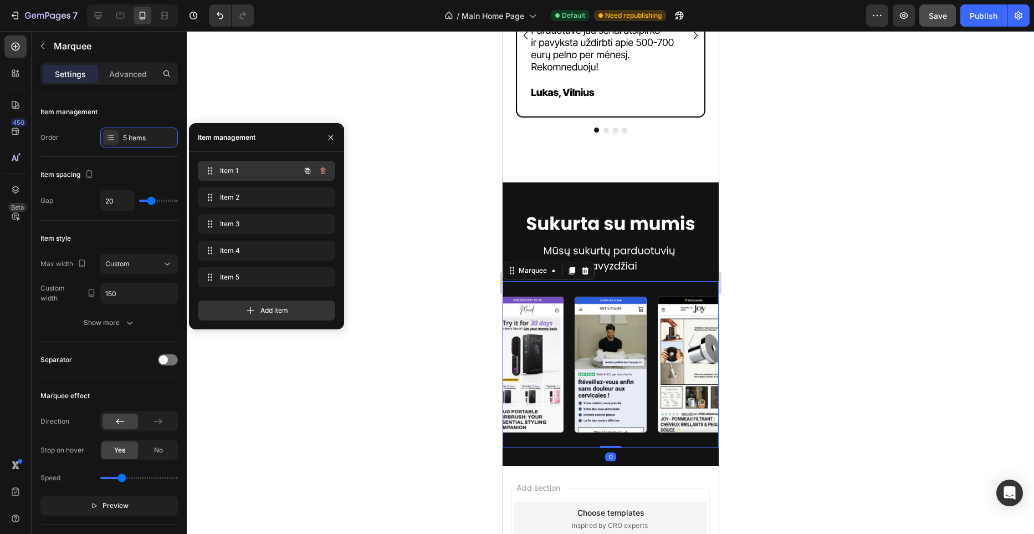
click at [249, 167] on span "Item 1" at bounding box center [251, 171] width 63 height 10
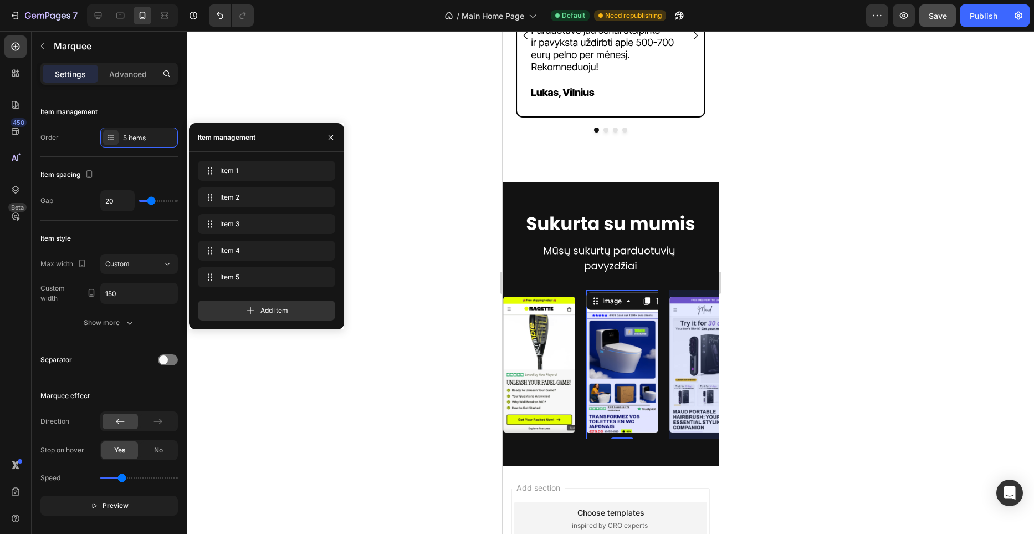
click at [626, 343] on img at bounding box center [622, 364] width 72 height 136
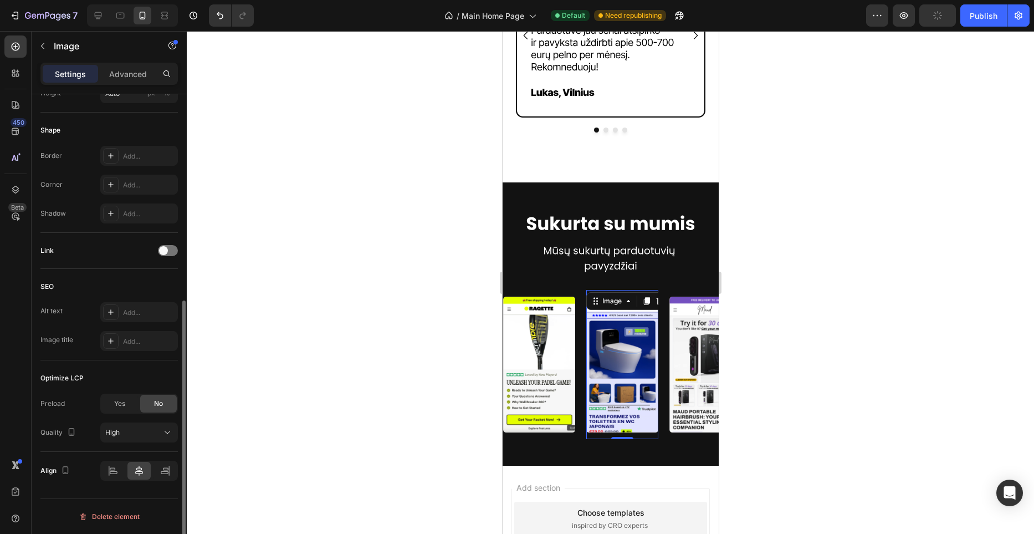
click at [120, 403] on span "Yes" at bounding box center [119, 403] width 11 height 10
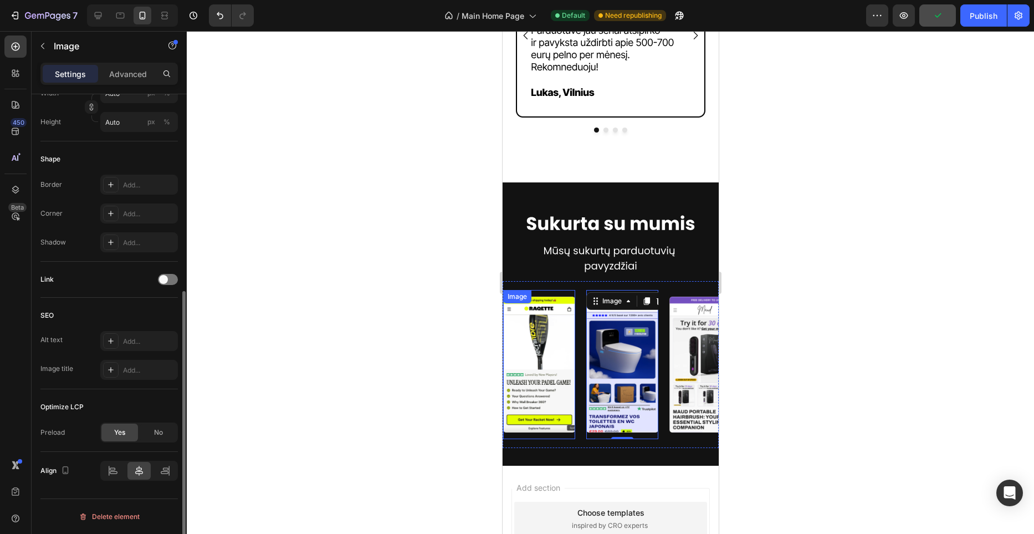
click at [539, 371] on img at bounding box center [539, 364] width 72 height 136
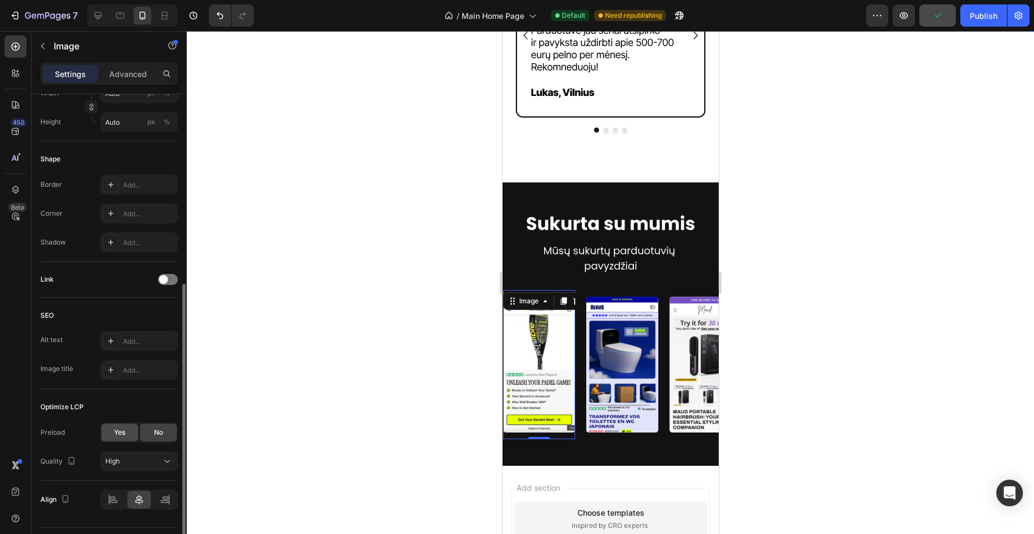
click at [125, 432] on span "Yes" at bounding box center [119, 432] width 11 height 10
click at [171, 429] on div "No" at bounding box center [158, 432] width 37 height 18
click at [152, 460] on div "High" at bounding box center [133, 461] width 57 height 10
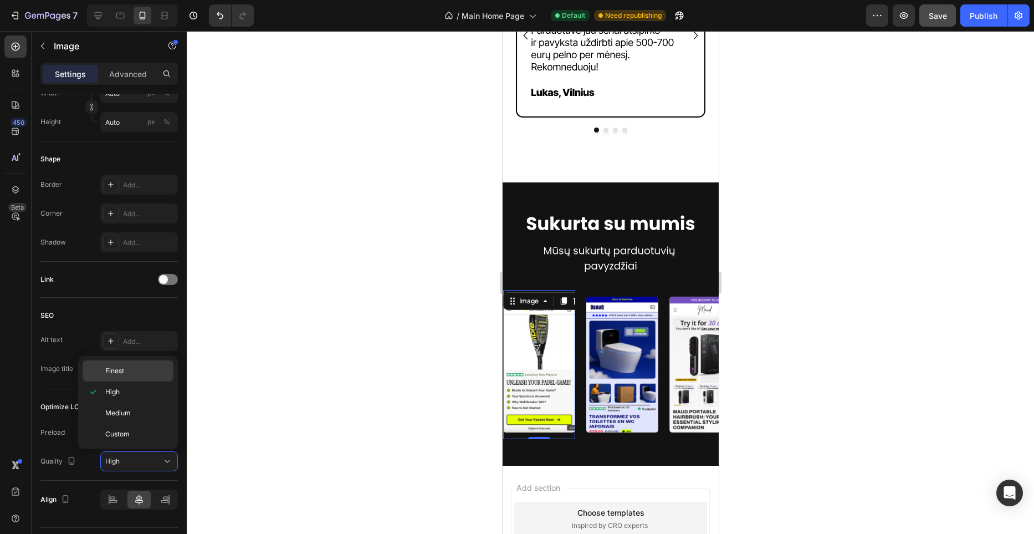
click at [142, 371] on p "Finest" at bounding box center [136, 371] width 63 height 10
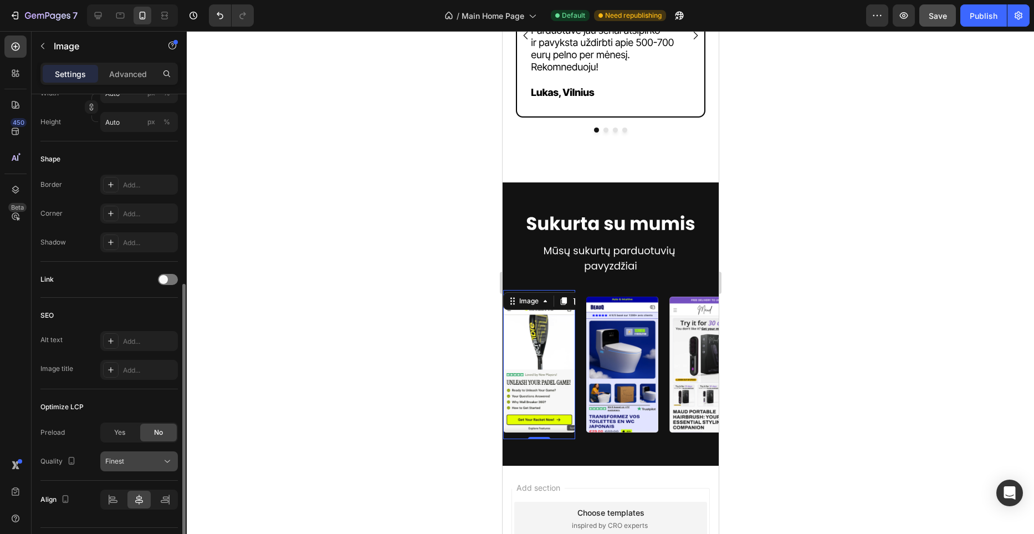
click at [136, 458] on div "Finest" at bounding box center [133, 461] width 57 height 10
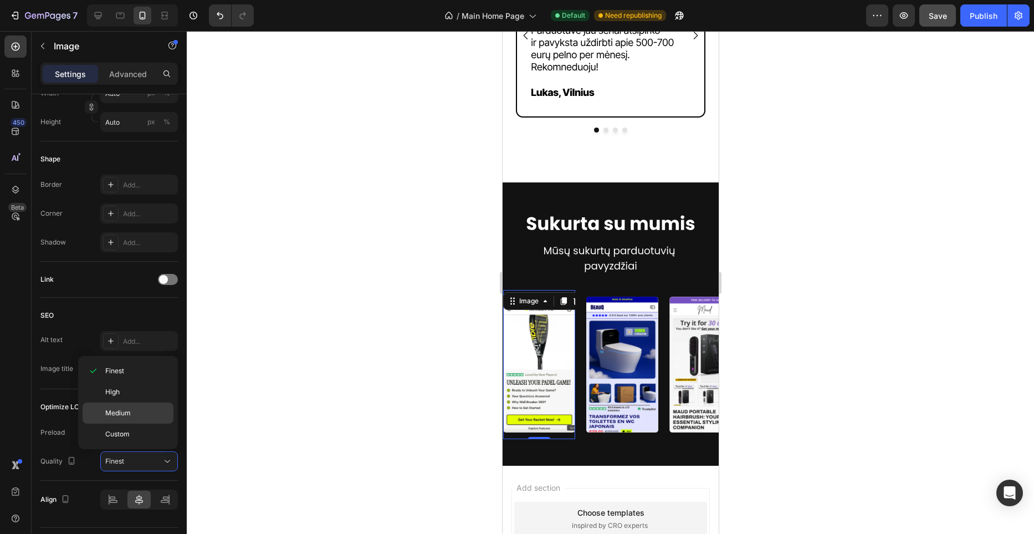
click at [139, 423] on div "Medium" at bounding box center [128, 433] width 91 height 21
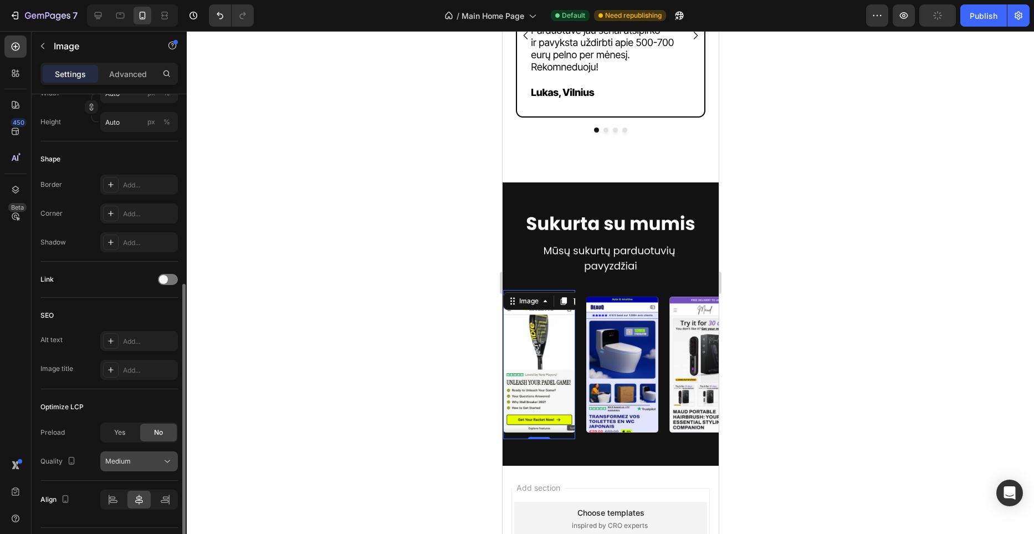
click at [134, 458] on div "Medium" at bounding box center [133, 461] width 57 height 10
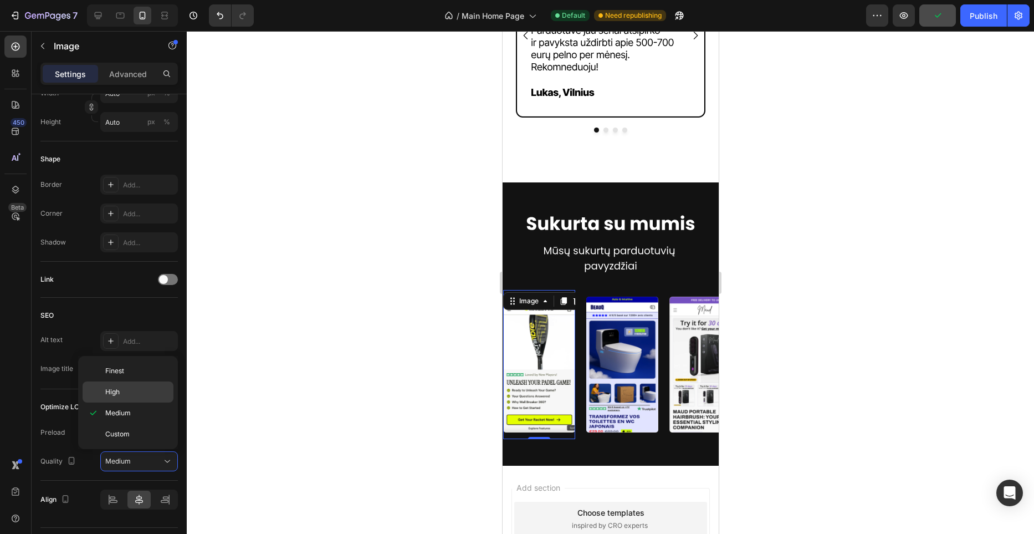
click at [139, 390] on p "High" at bounding box center [136, 392] width 63 height 10
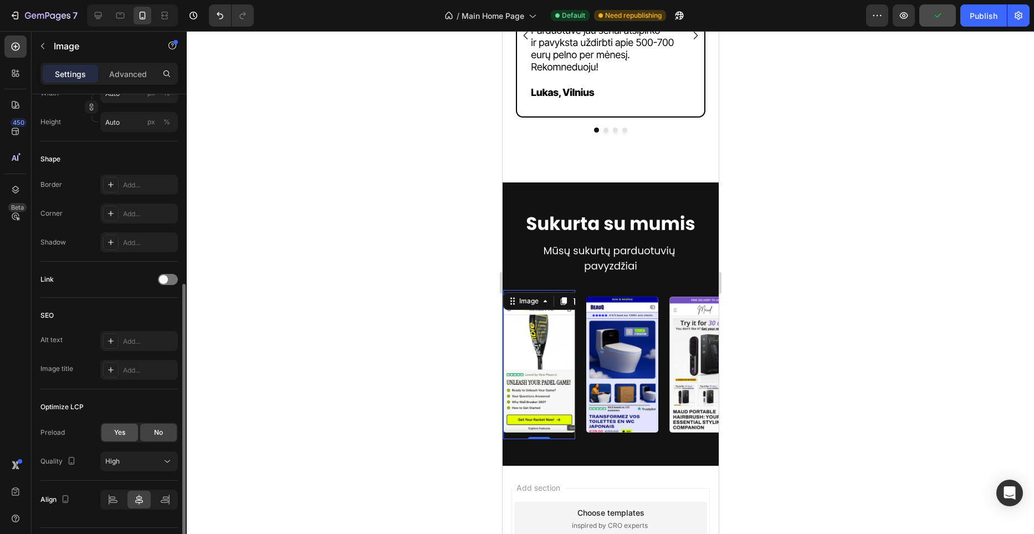
click at [129, 431] on div "Yes" at bounding box center [119, 432] width 37 height 18
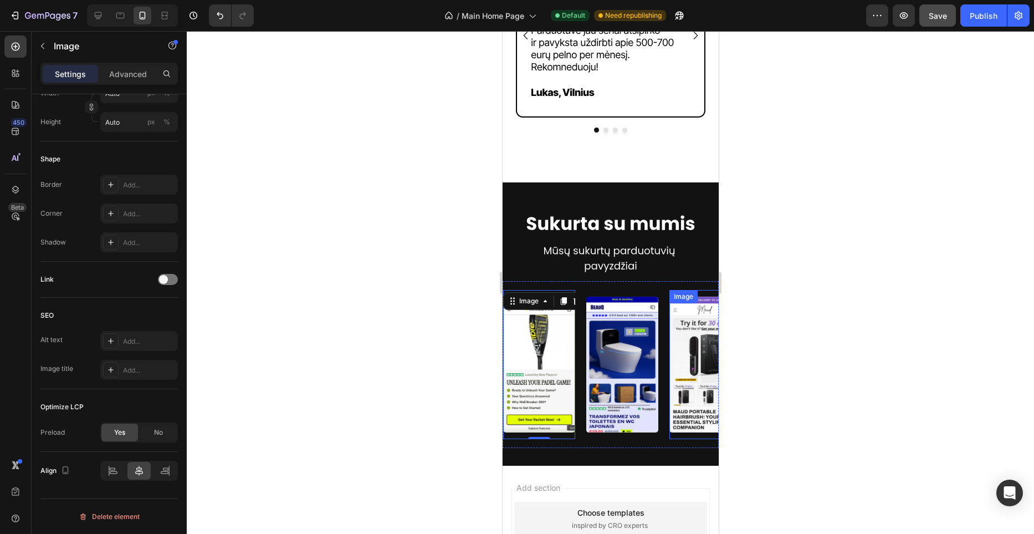
click at [794, 334] on div at bounding box center [610, 282] width 847 height 503
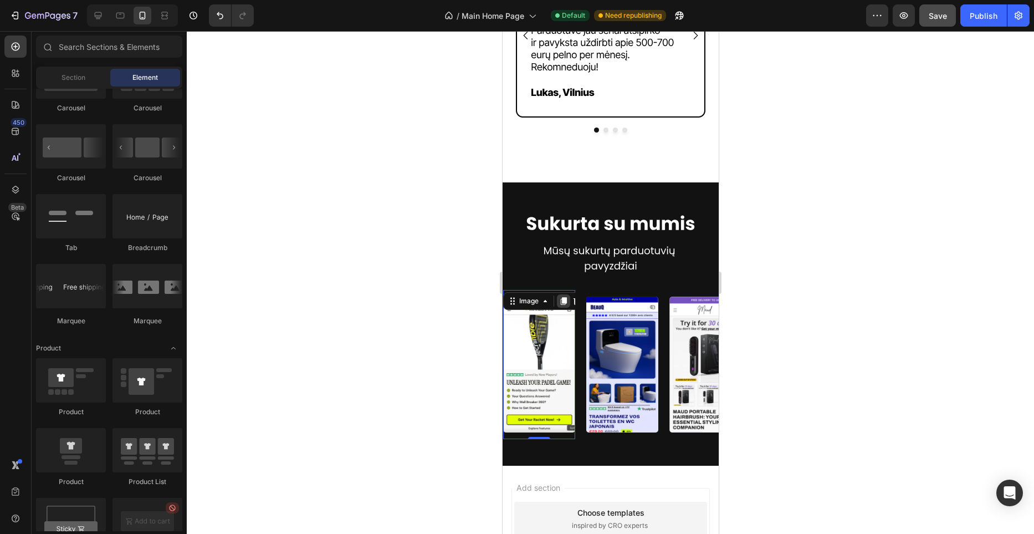
click at [559, 304] on div "Image 0" at bounding box center [539, 364] width 72 height 149
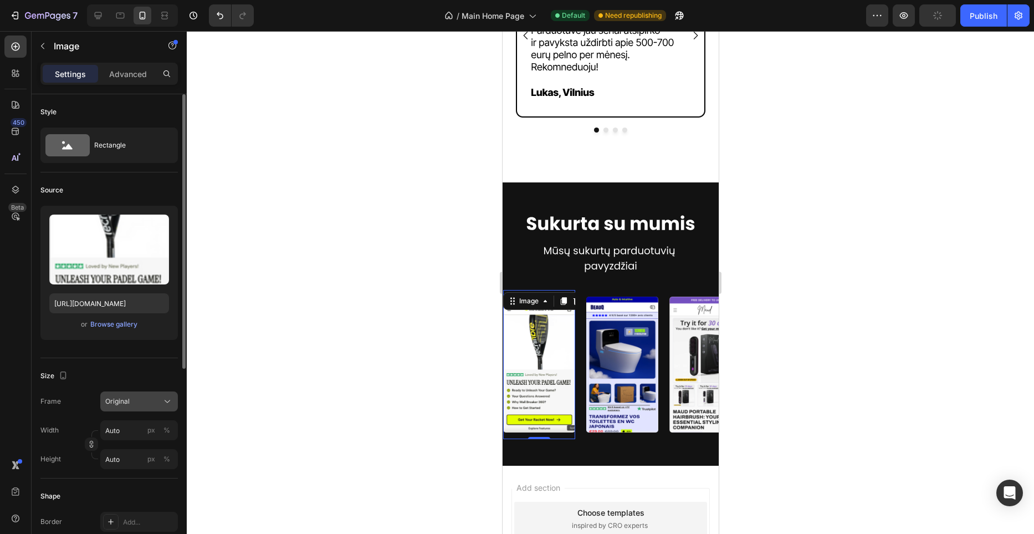
click at [147, 391] on button "Original" at bounding box center [139, 401] width 78 height 20
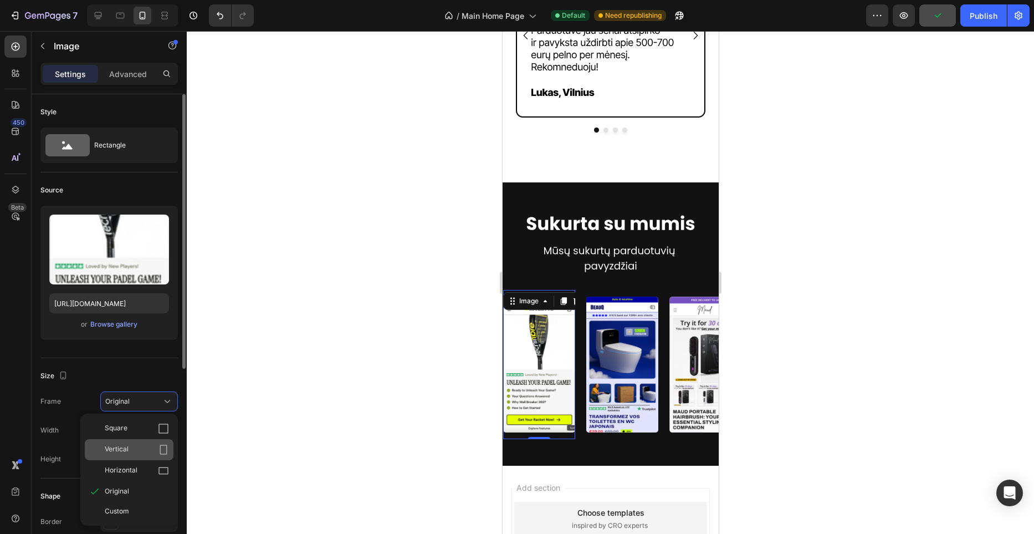
click at [146, 443] on div "Vertical" at bounding box center [129, 449] width 89 height 21
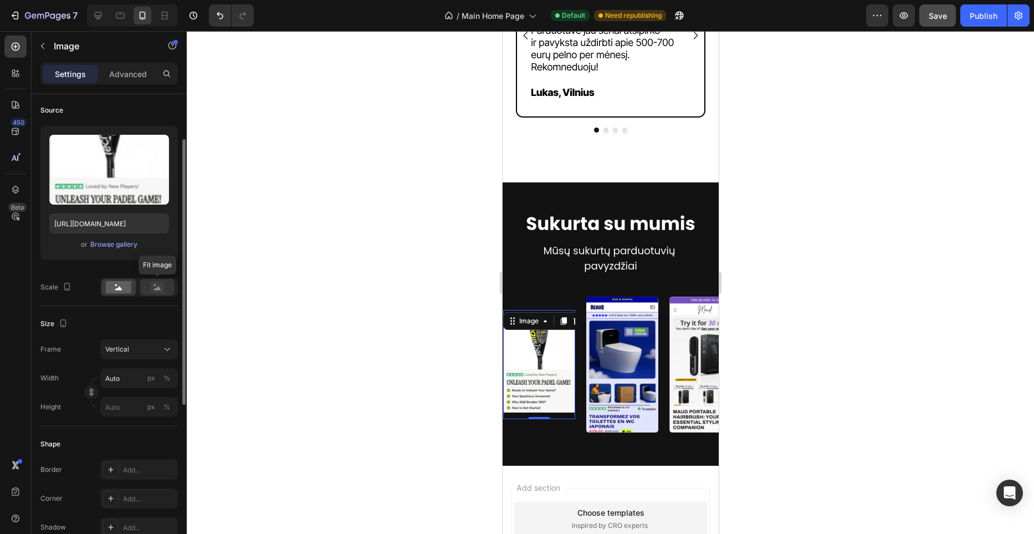
click at [158, 288] on icon at bounding box center [157, 288] width 7 height 4
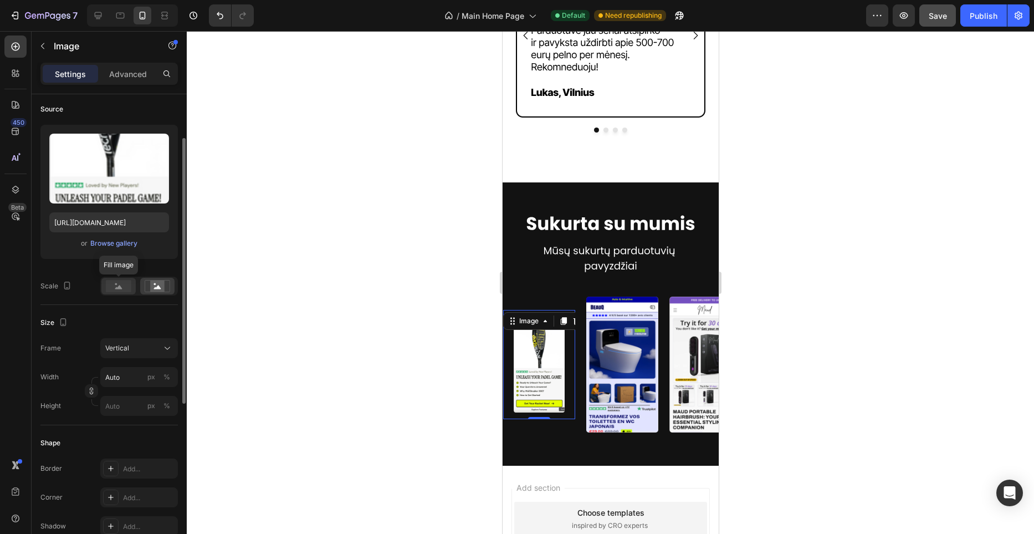
click at [127, 289] on rect at bounding box center [118, 286] width 25 height 12
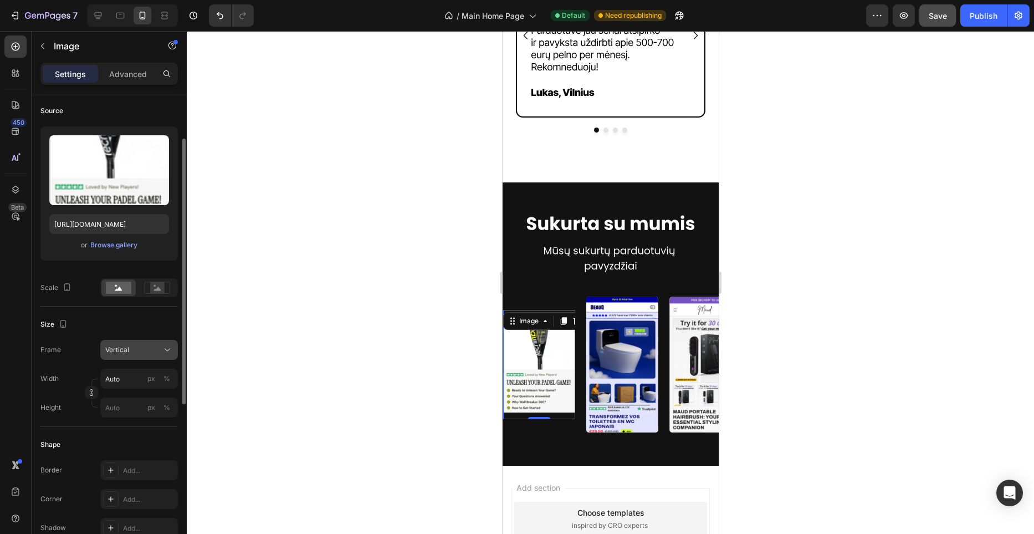
click at [148, 344] on button "Vertical" at bounding box center [139, 350] width 78 height 20
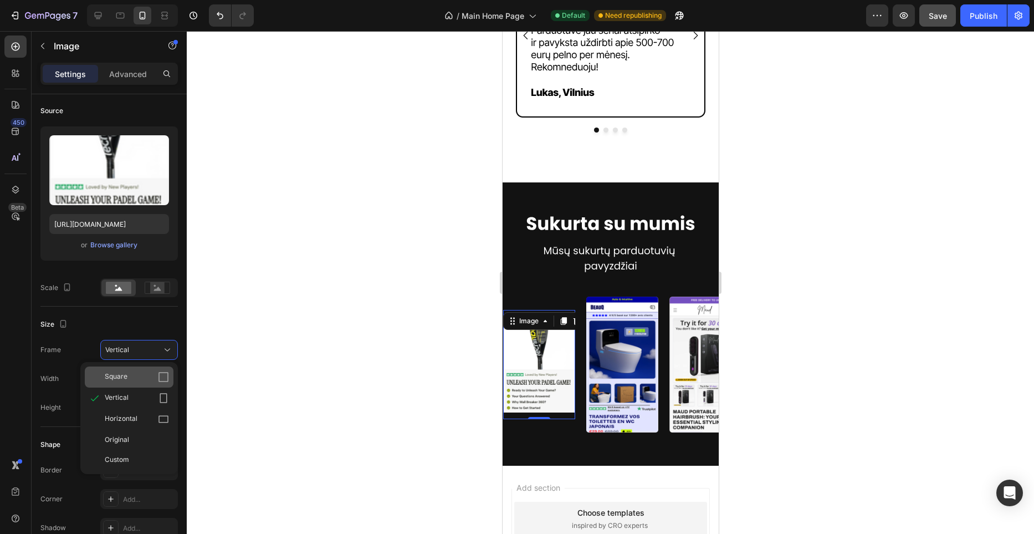
click at [146, 379] on div "Square" at bounding box center [137, 376] width 64 height 11
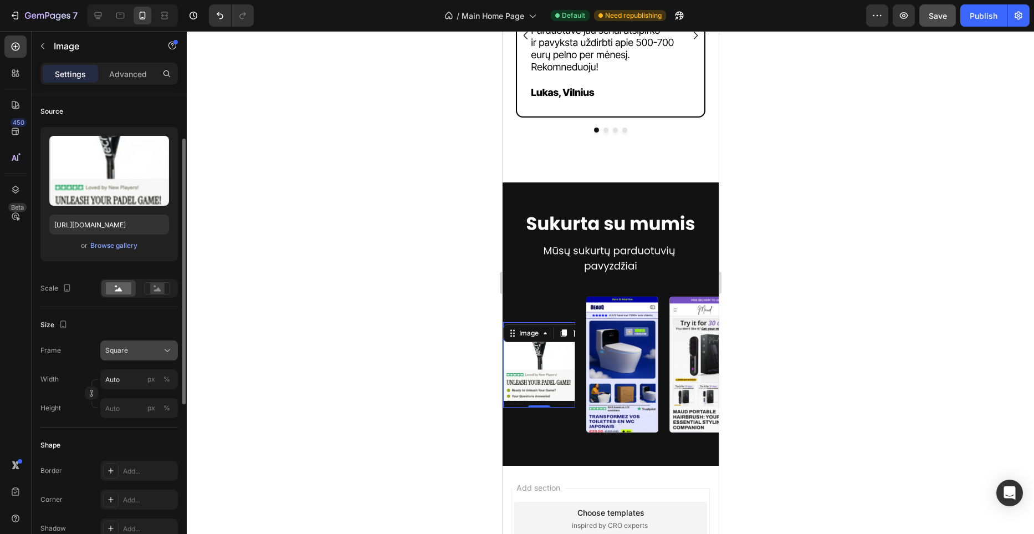
click at [131, 351] on div "Square" at bounding box center [132, 350] width 54 height 10
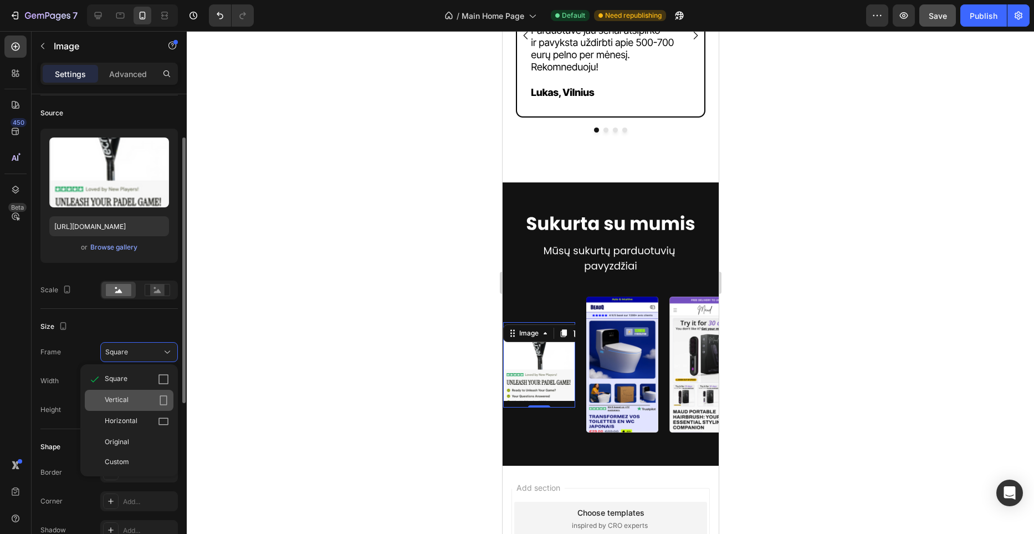
scroll to position [79, 0]
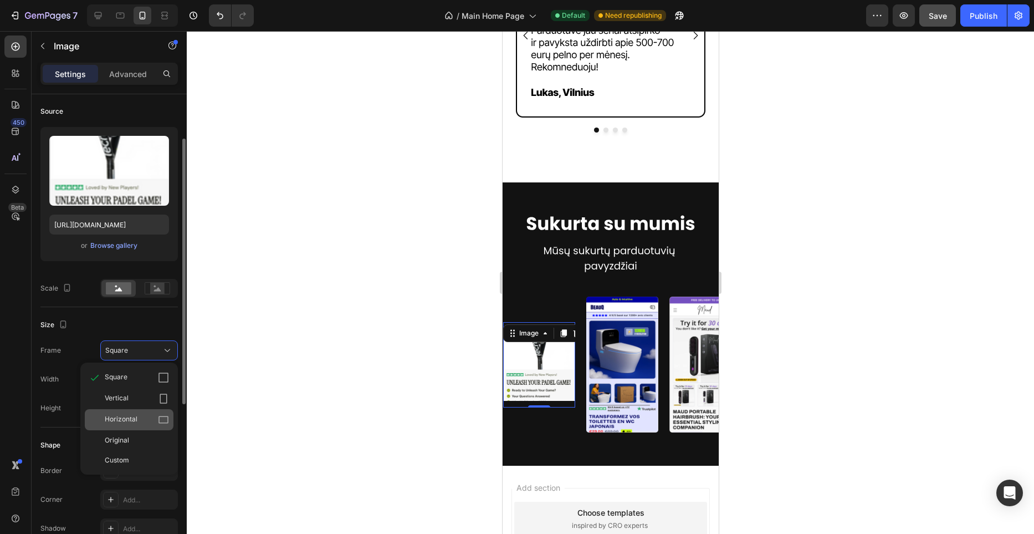
click at [140, 422] on div "Horizontal" at bounding box center [137, 419] width 64 height 11
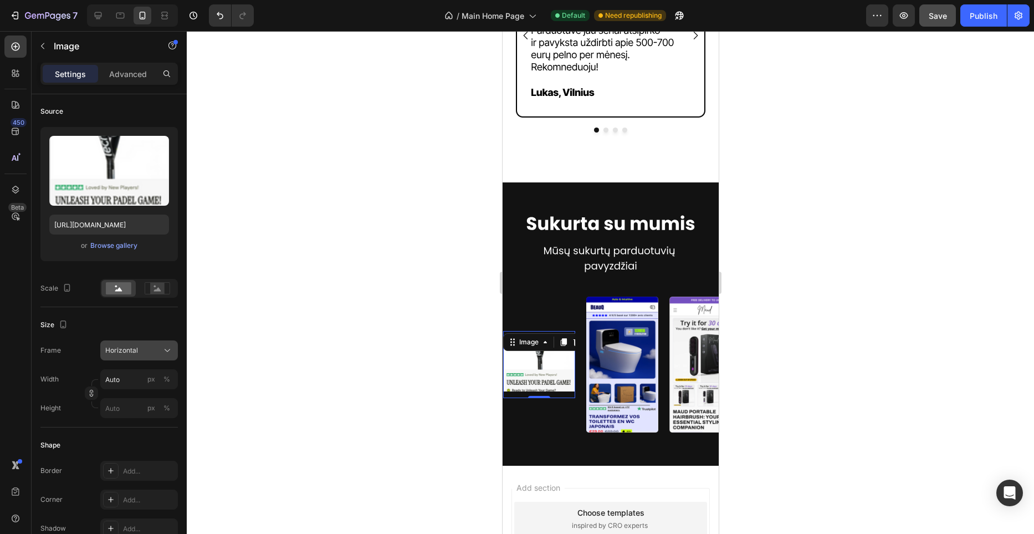
click at [152, 354] on div "Horizontal" at bounding box center [132, 350] width 54 height 10
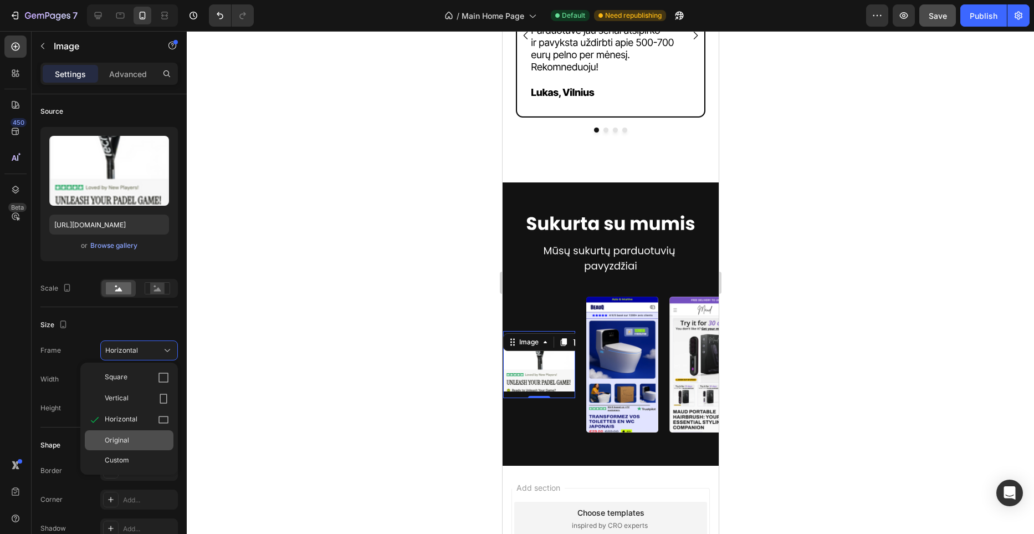
click at [140, 438] on div "Original" at bounding box center [137, 440] width 64 height 10
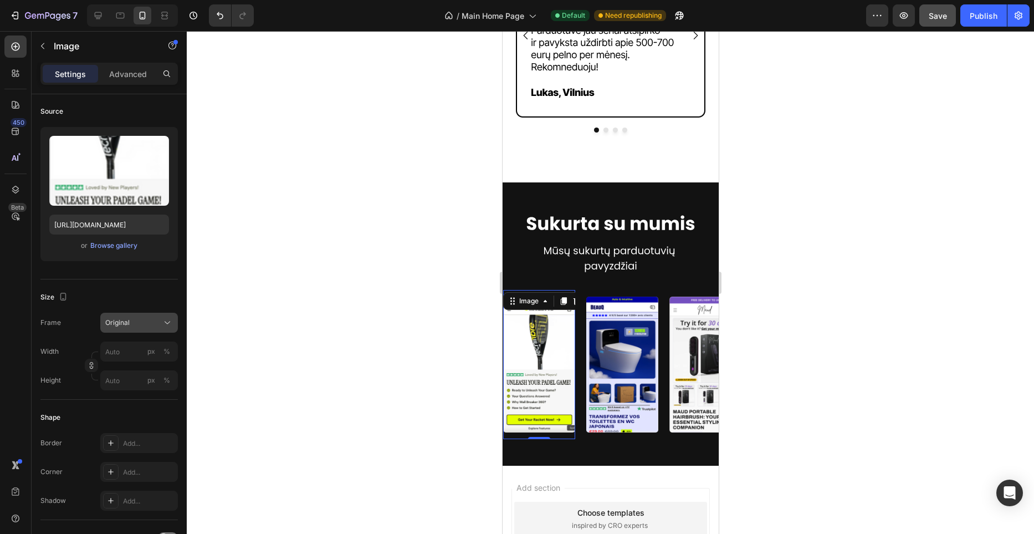
click at [153, 324] on div "Original" at bounding box center [132, 323] width 54 height 10
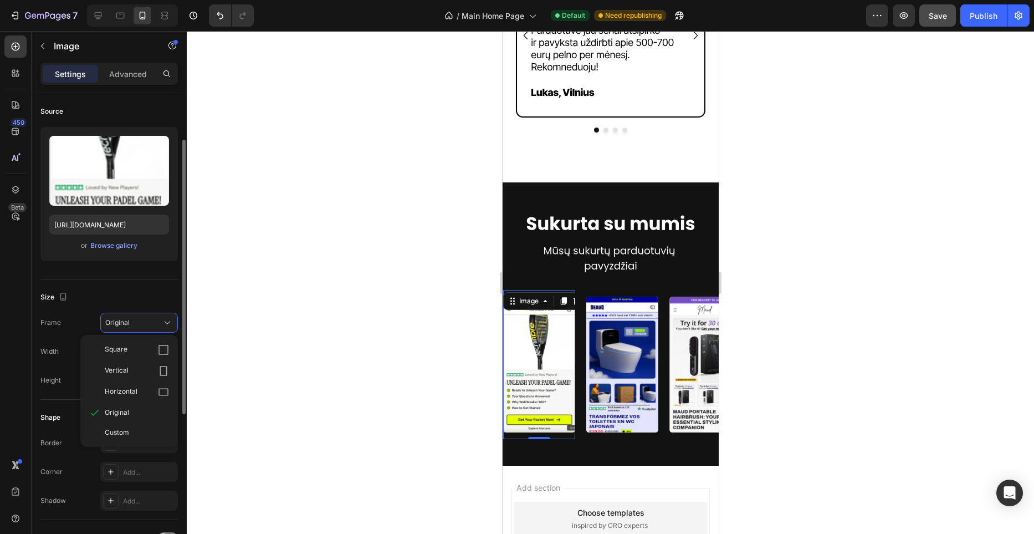
click at [160, 295] on div "Size" at bounding box center [108, 297] width 137 height 18
click at [132, 347] on input "px %" at bounding box center [139, 351] width 78 height 20
paste input "274"
type input "274"
click at [125, 377] on input "px %" at bounding box center [139, 380] width 78 height 20
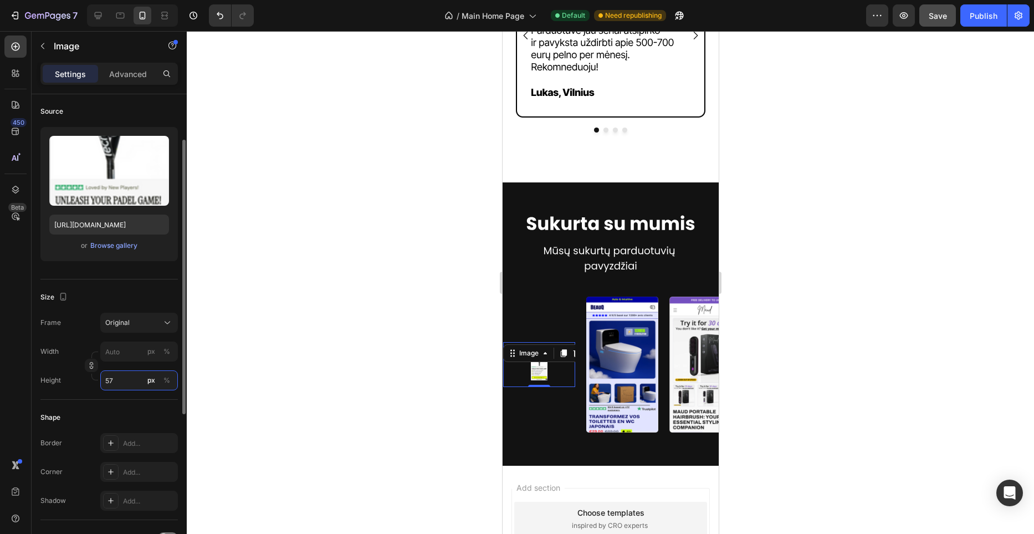
click at [125, 382] on input "57" at bounding box center [139, 380] width 78 height 20
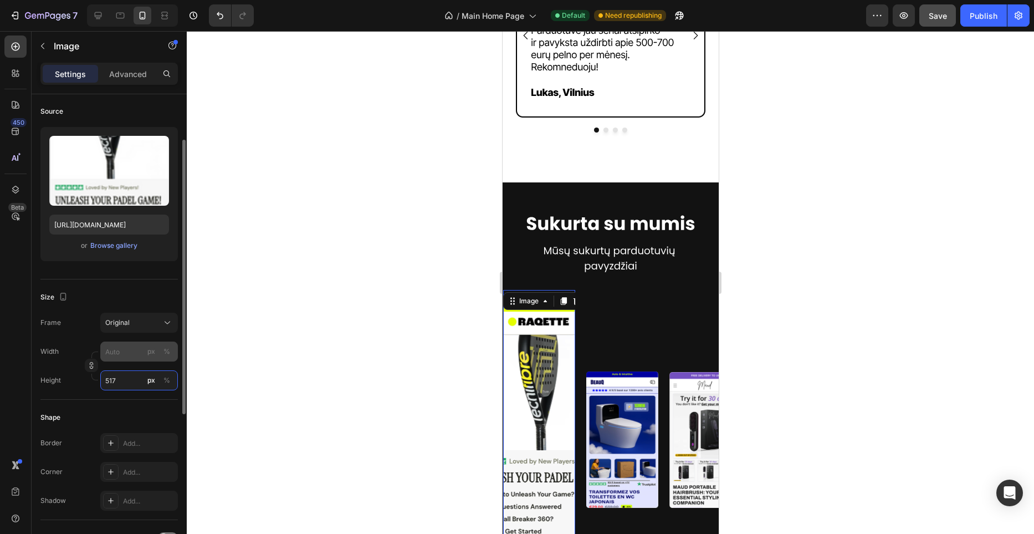
type input "517"
click at [127, 343] on input "px %" at bounding box center [139, 351] width 78 height 20
paste input "text"
click at [126, 347] on input "px %" at bounding box center [139, 351] width 78 height 20
type input "2"
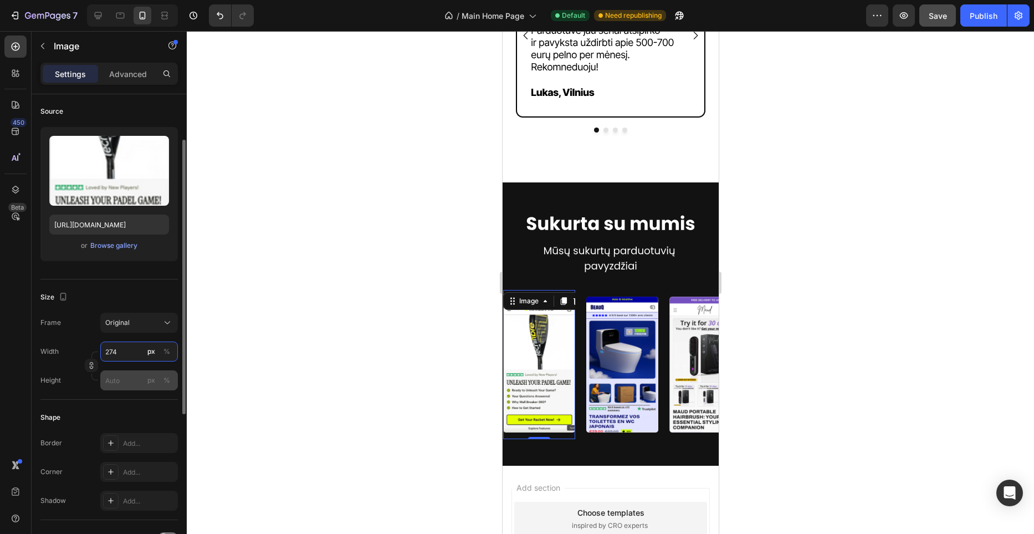
type input "274"
click at [131, 378] on input "px %" at bounding box center [139, 380] width 78 height 20
click at [127, 340] on div "Frame Original Width 274 px % Height px %" at bounding box center [108, 352] width 137 height 78
click at [135, 332] on button "Original" at bounding box center [139, 323] width 78 height 20
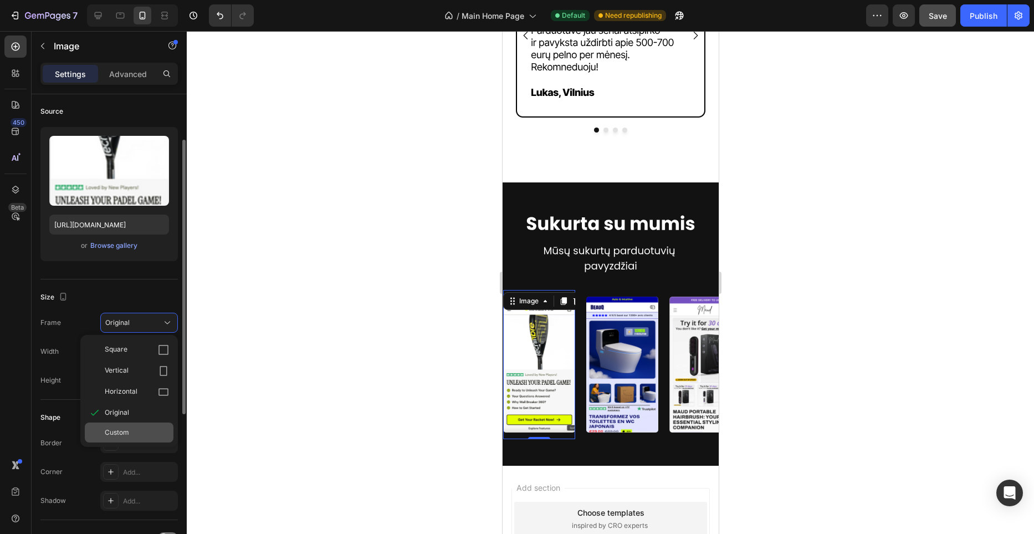
click at [121, 434] on span "Custom" at bounding box center [117, 432] width 24 height 10
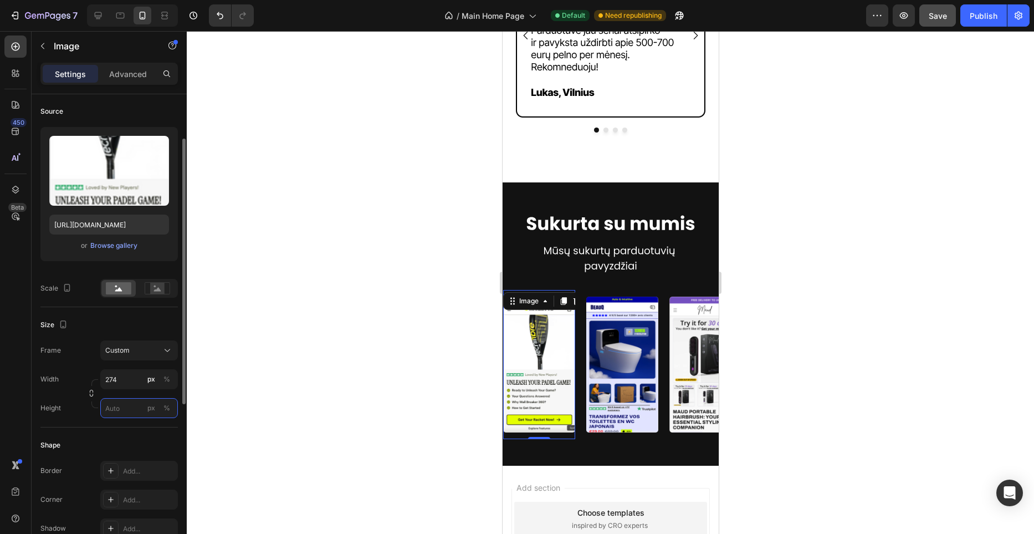
click at [128, 406] on input "px %" at bounding box center [139, 408] width 78 height 20
type input "517"
click at [158, 291] on rect at bounding box center [157, 288] width 14 height 11
click at [127, 289] on rect at bounding box center [118, 288] width 25 height 12
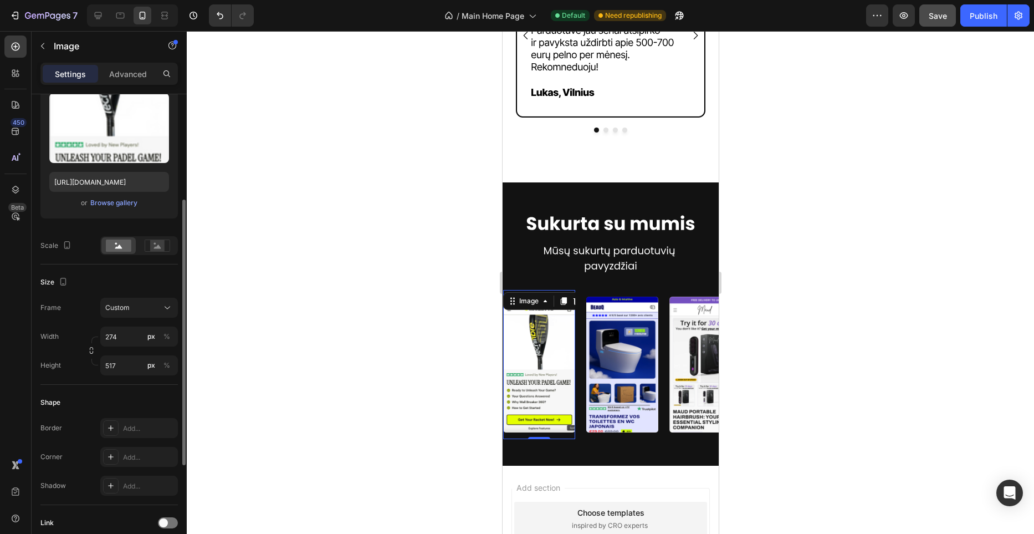
scroll to position [156, 0]
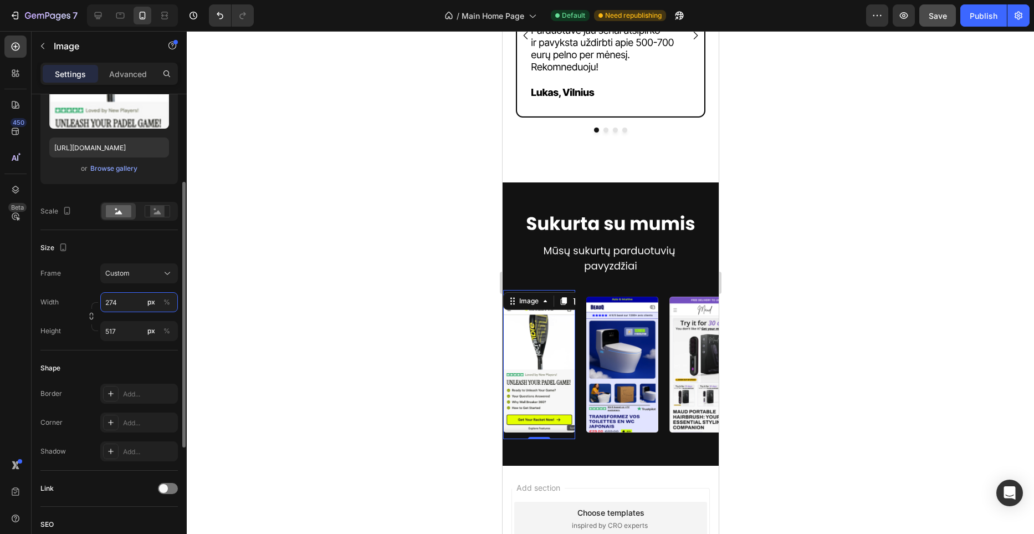
click at [134, 304] on input "274" at bounding box center [139, 302] width 78 height 20
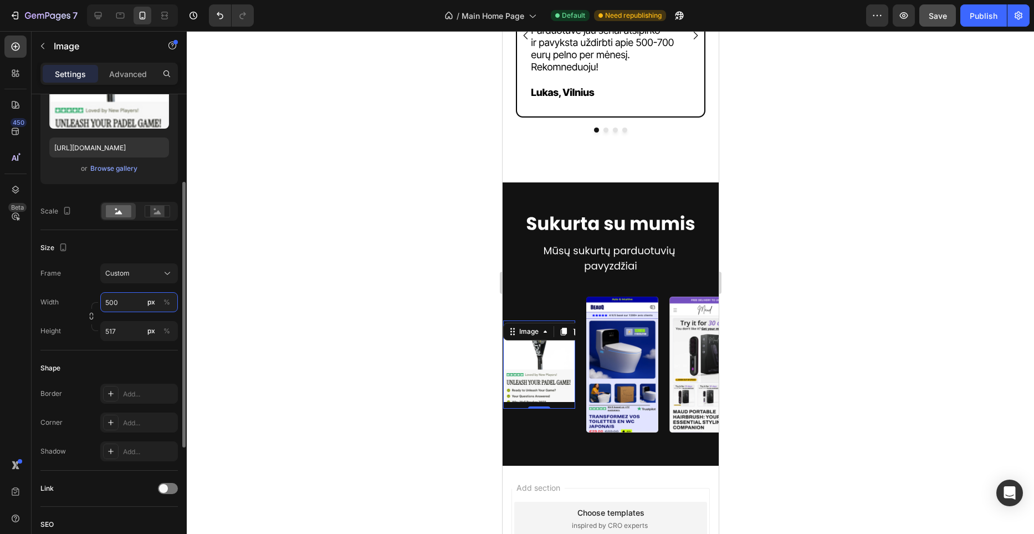
click at [134, 304] on input "500" at bounding box center [139, 302] width 78 height 20
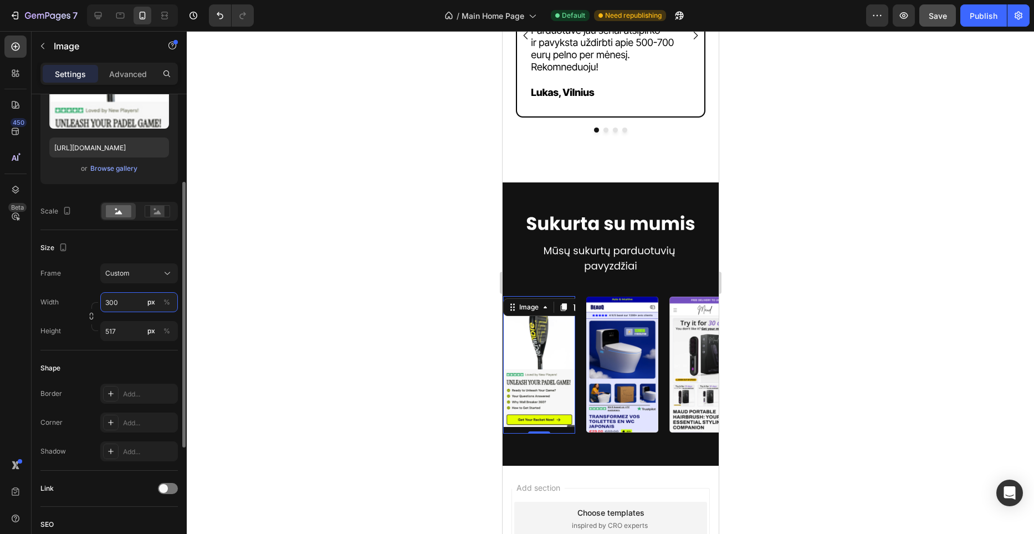
click at [134, 304] on input "300" at bounding box center [139, 302] width 78 height 20
click at [134, 304] on input "300" at bounding box center [139, 303] width 78 height 20
type input "300"
click at [123, 351] on div "Shape Border Add... Corner Add... Shadow Add..." at bounding box center [108, 411] width 137 height 120
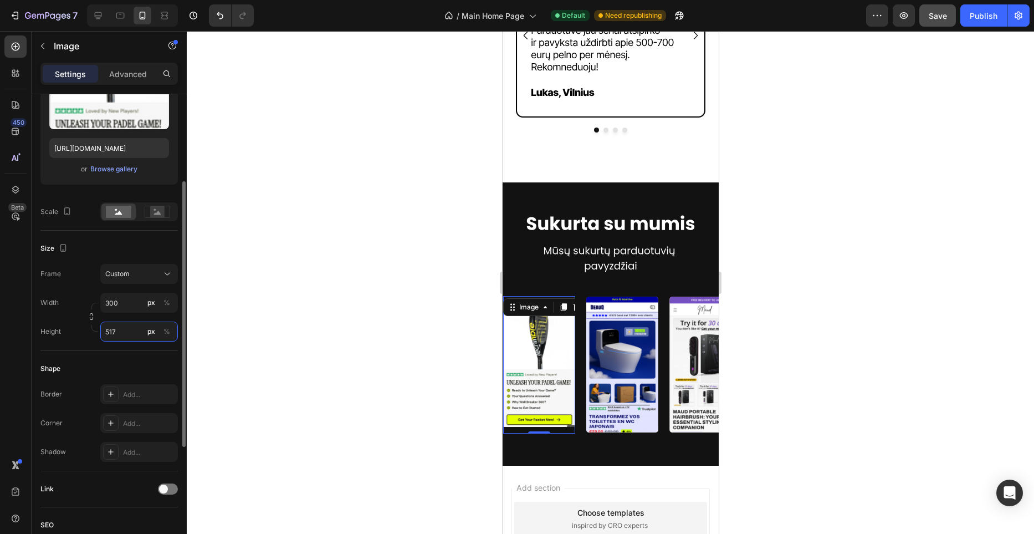
click at [128, 336] on input "517" at bounding box center [139, 331] width 78 height 20
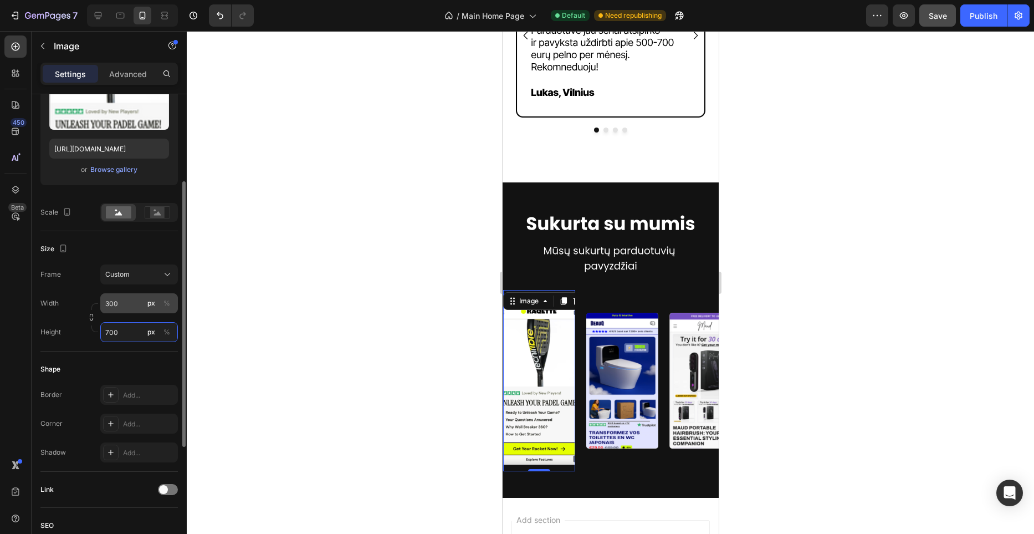
type input "700"
click at [137, 309] on input "300" at bounding box center [139, 303] width 78 height 20
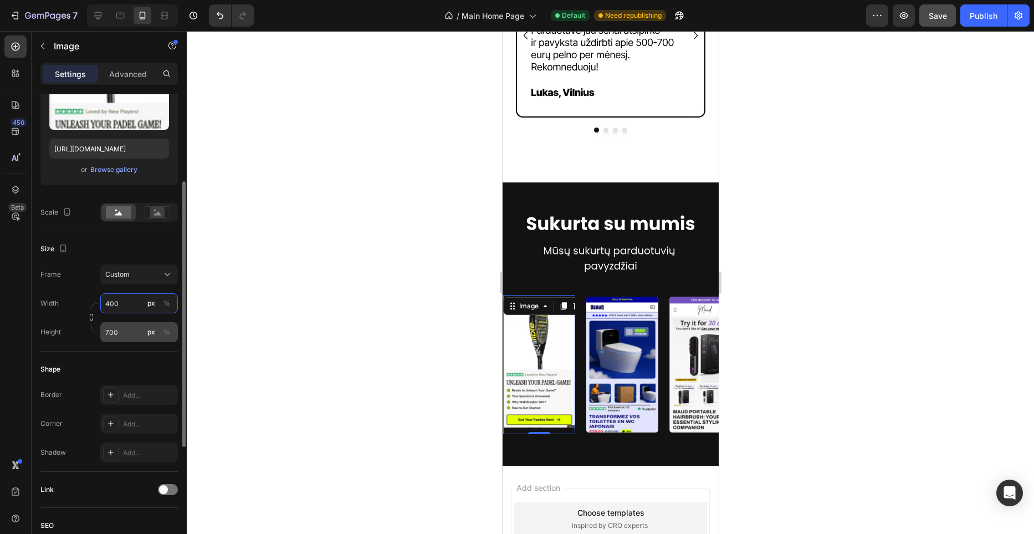
type input "400"
click at [138, 327] on input "700" at bounding box center [139, 332] width 78 height 20
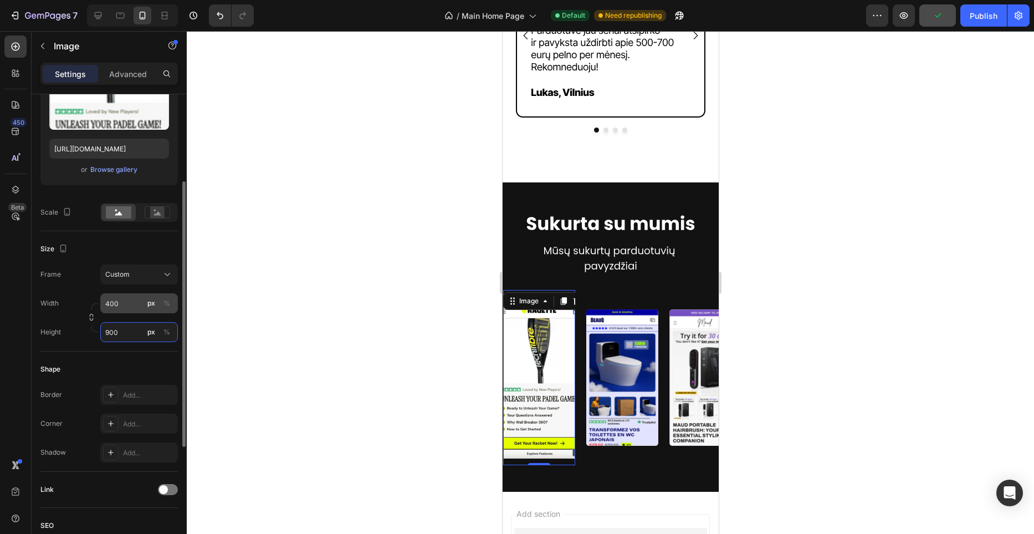
type input "900"
click at [134, 302] on input "400" at bounding box center [139, 303] width 78 height 20
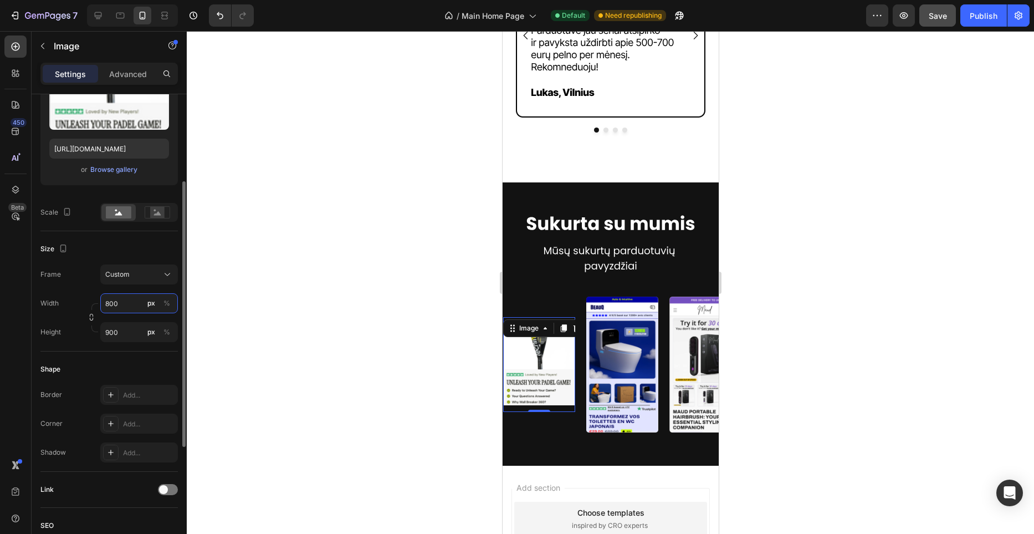
click at [134, 303] on input "800" at bounding box center [139, 303] width 78 height 20
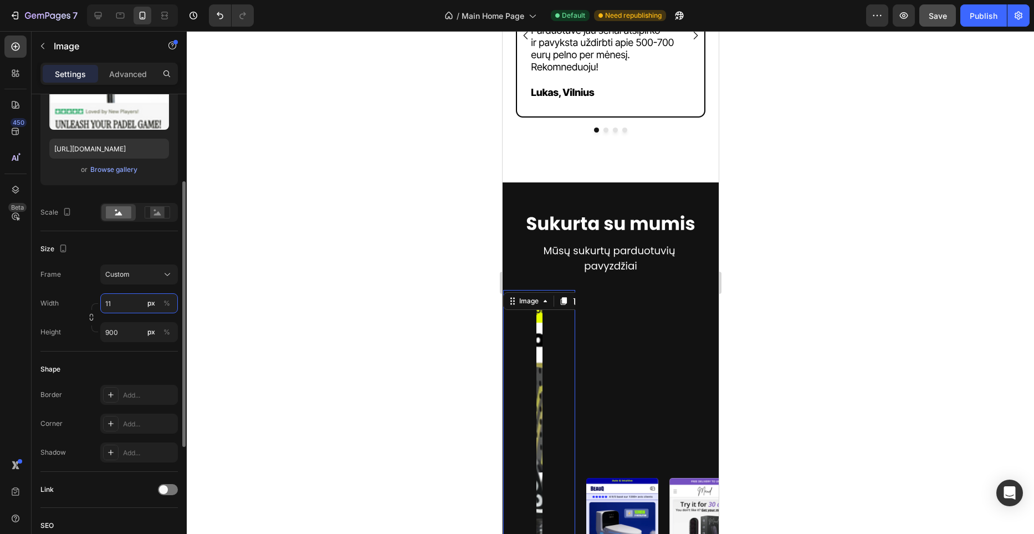
type input "1"
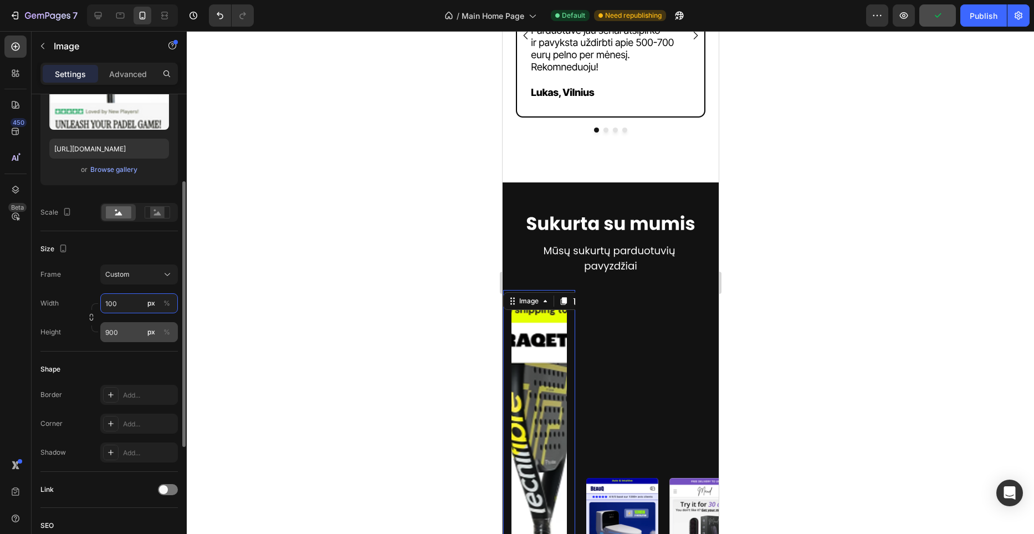
type input "100"
click at [135, 331] on input "900" at bounding box center [139, 332] width 78 height 20
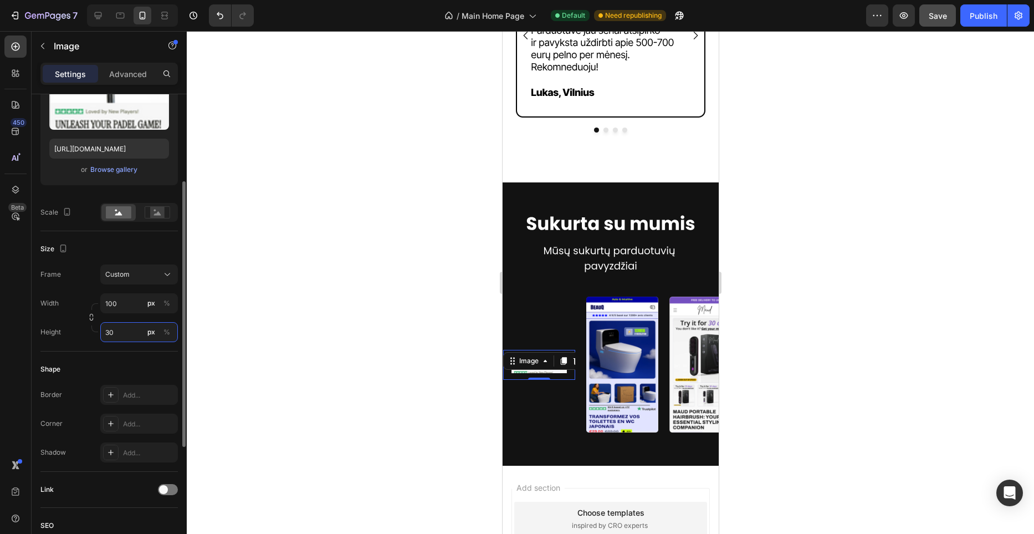
type input "300"
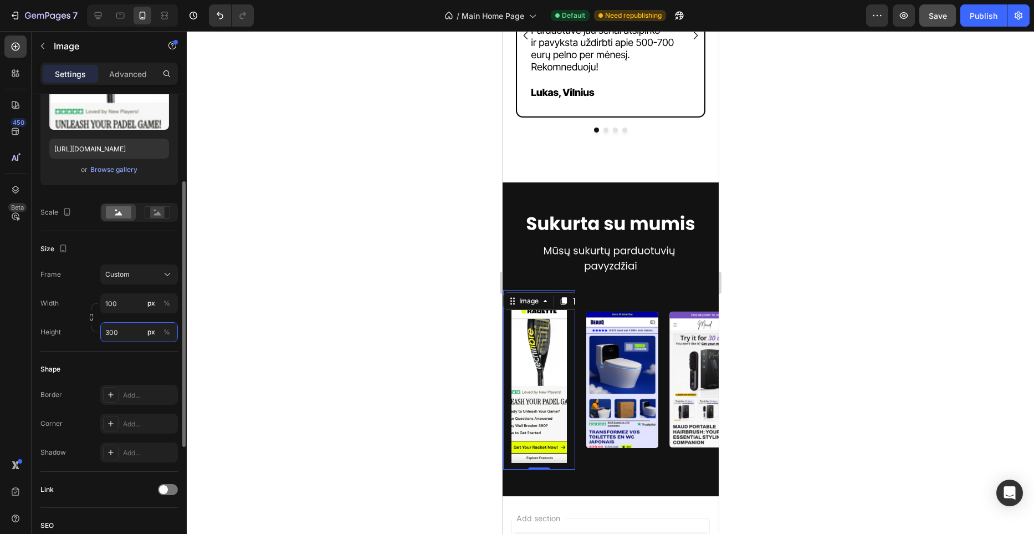
type input "400"
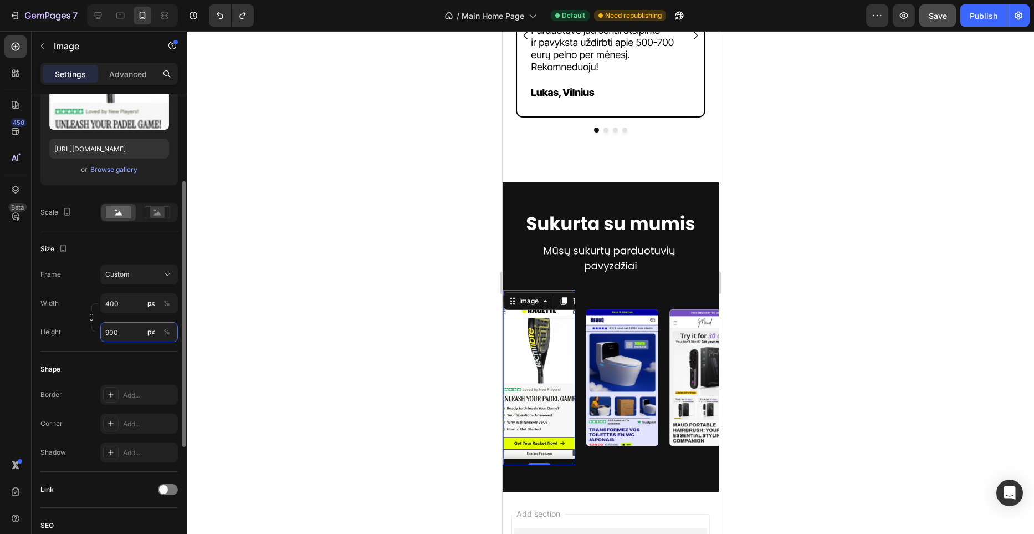
type input "700"
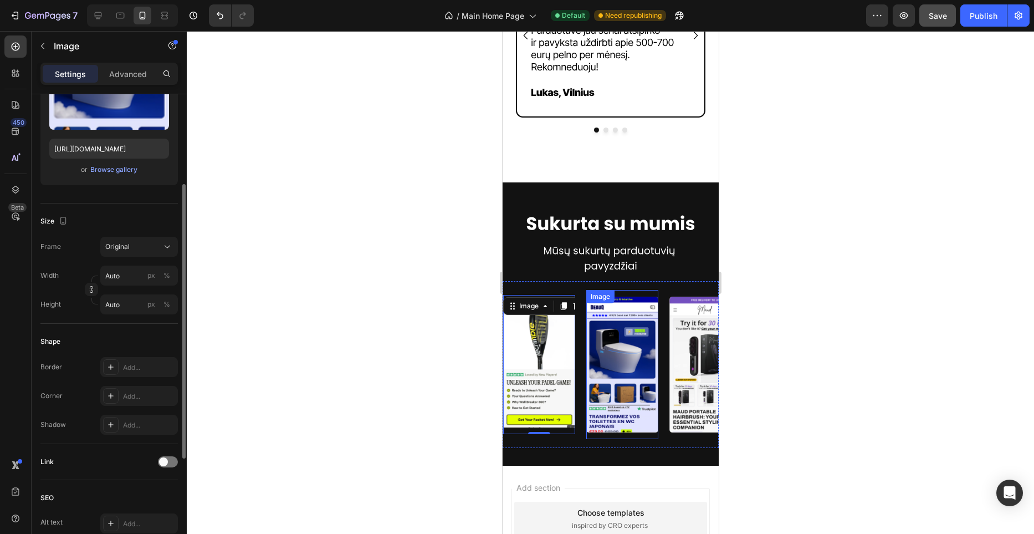
click at [622, 331] on img at bounding box center [622, 364] width 72 height 136
click at [551, 339] on img at bounding box center [539, 364] width 72 height 126
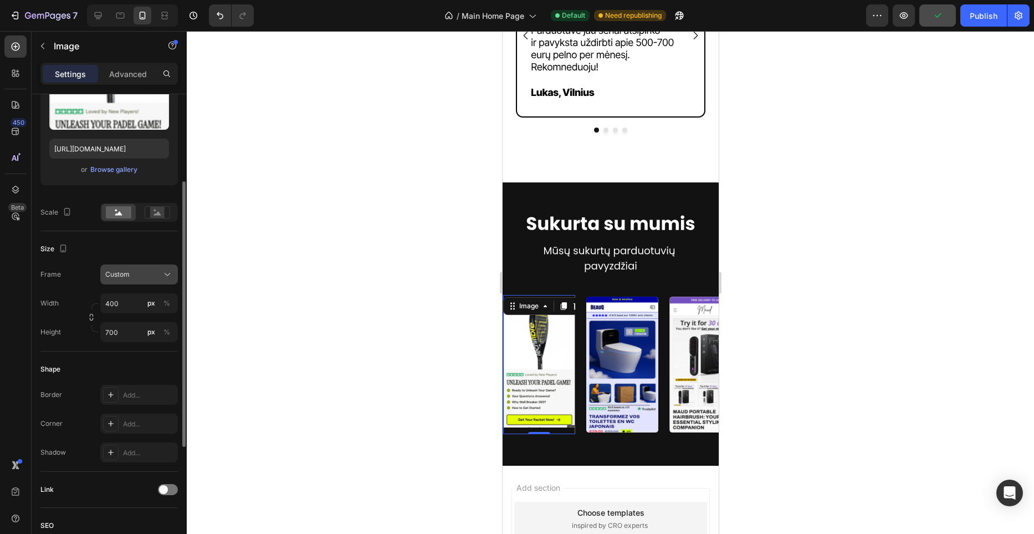
click at [147, 278] on div "Custom" at bounding box center [132, 274] width 54 height 10
click at [142, 355] on div "Original" at bounding box center [129, 364] width 89 height 20
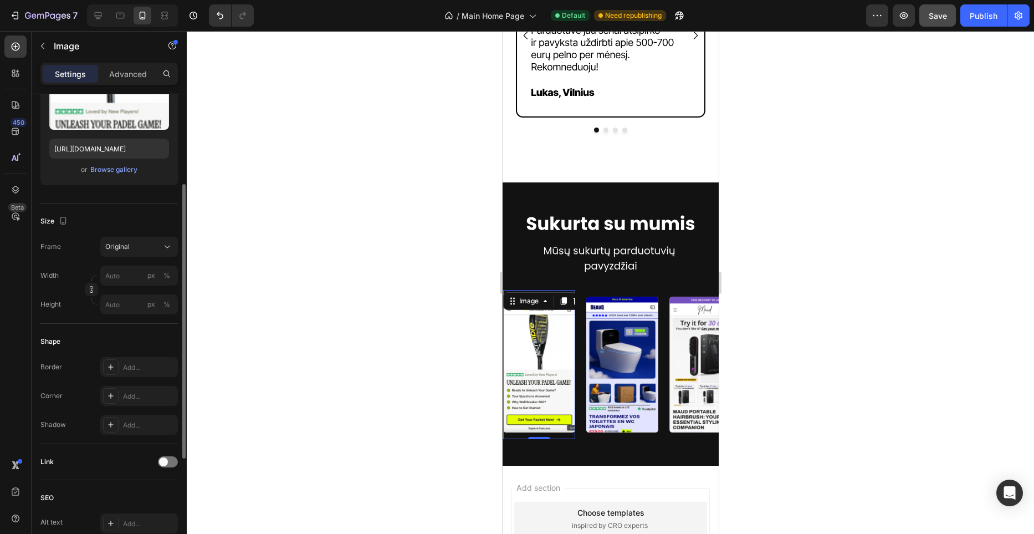
click at [339, 356] on div at bounding box center [610, 282] width 847 height 503
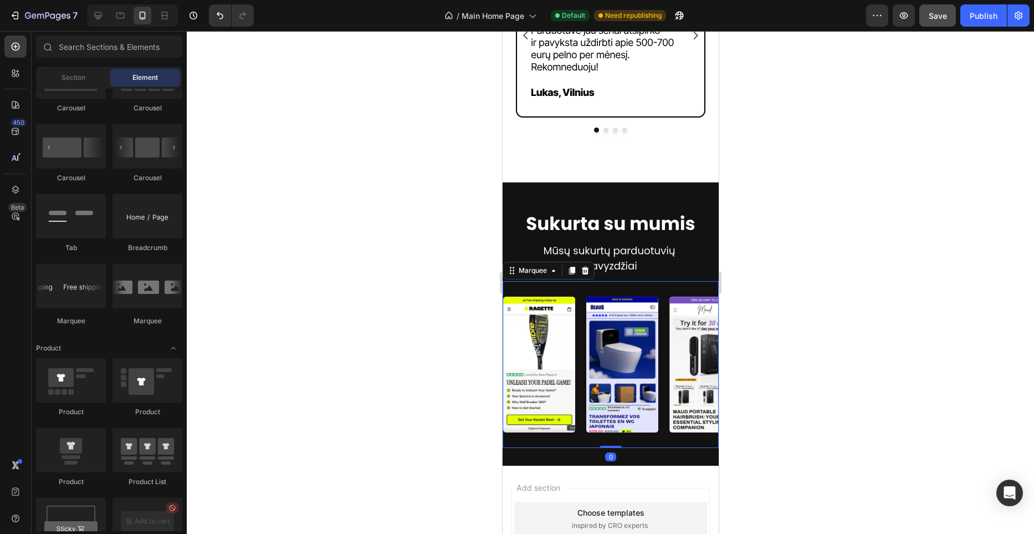
click at [581, 290] on div "Image" at bounding box center [544, 364] width 83 height 149
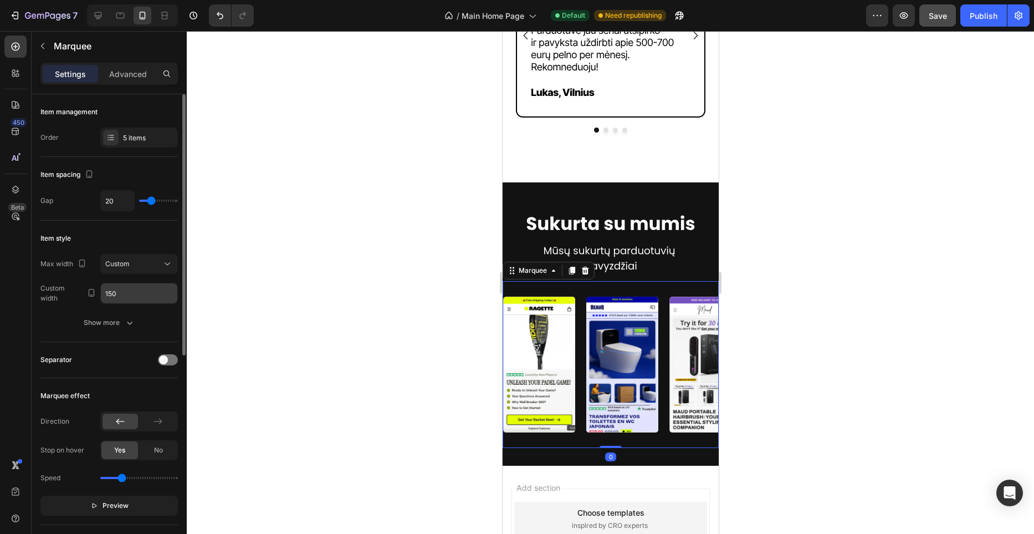
click at [158, 297] on input "150" at bounding box center [139, 293] width 76 height 20
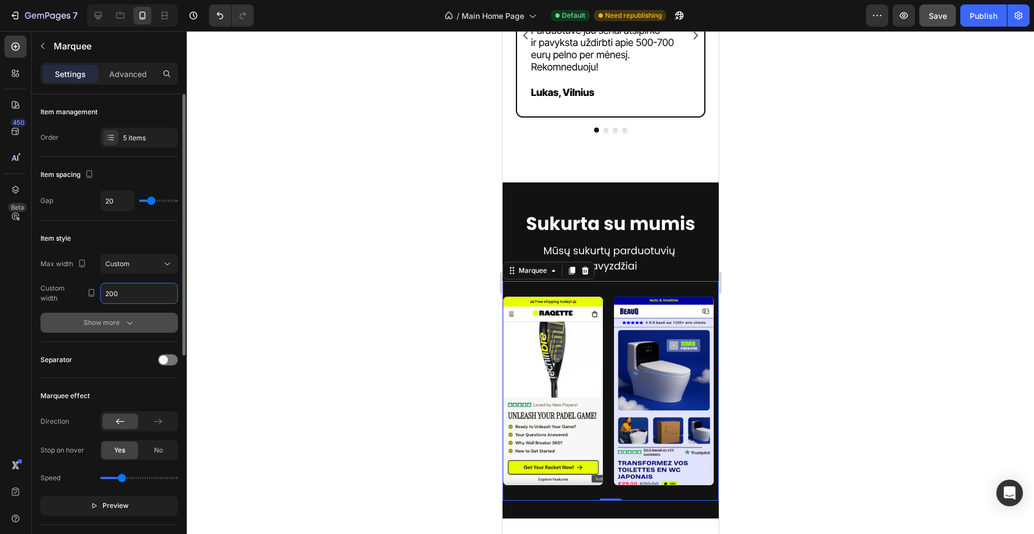
type input "200"
click at [139, 320] on button "Show more" at bounding box center [108, 323] width 137 height 20
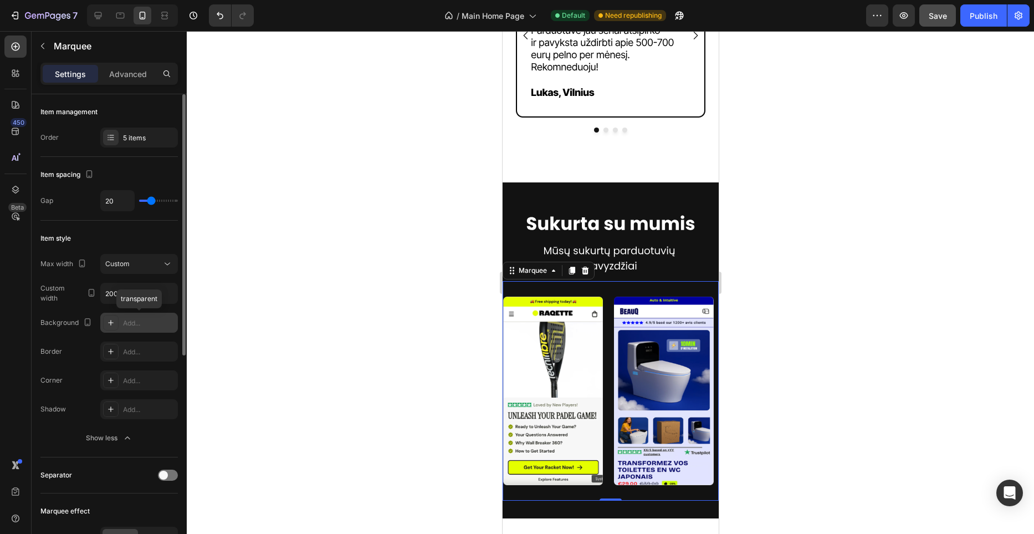
click at [152, 322] on div "Add..." at bounding box center [149, 323] width 52 height 10
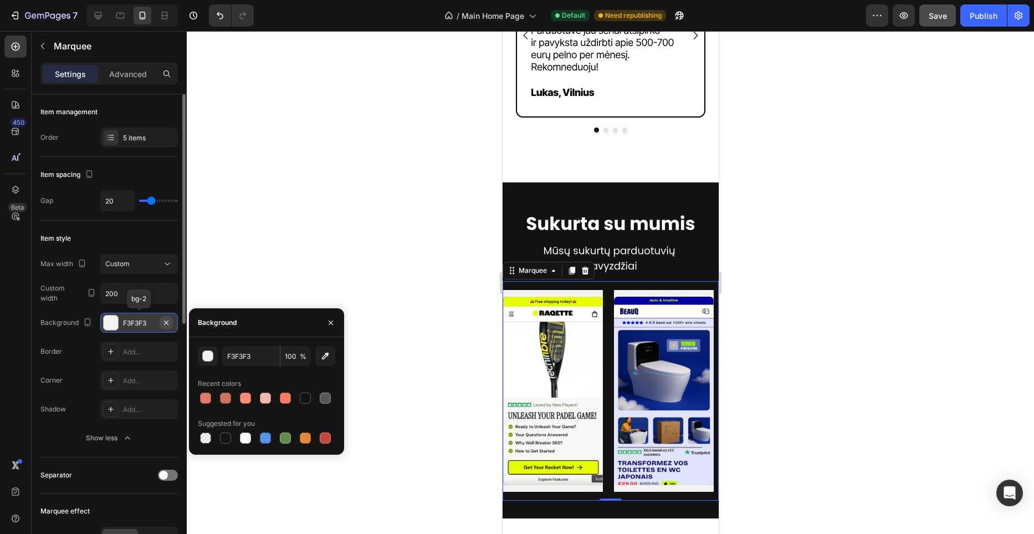
click at [163, 322] on icon "button" at bounding box center [166, 322] width 9 height 9
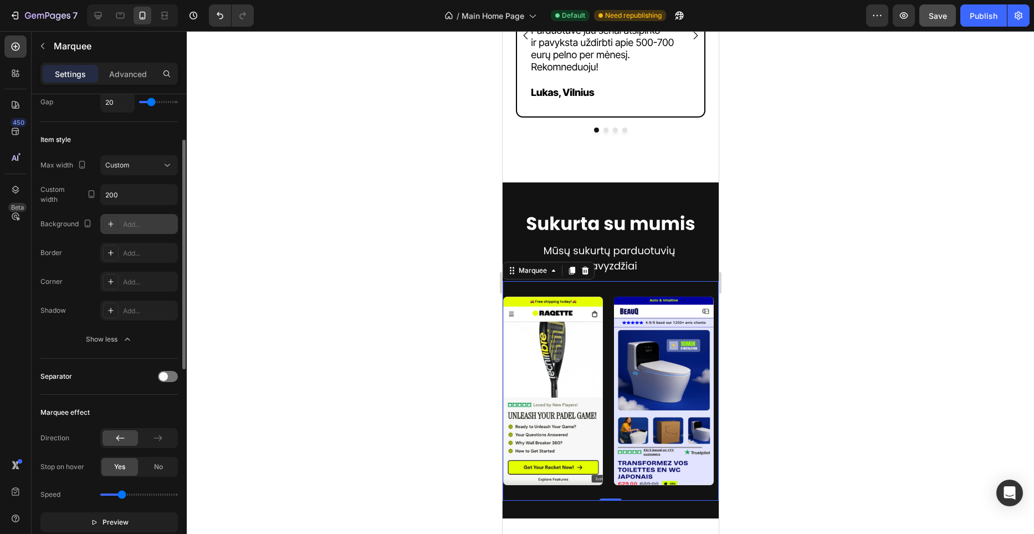
scroll to position [104, 0]
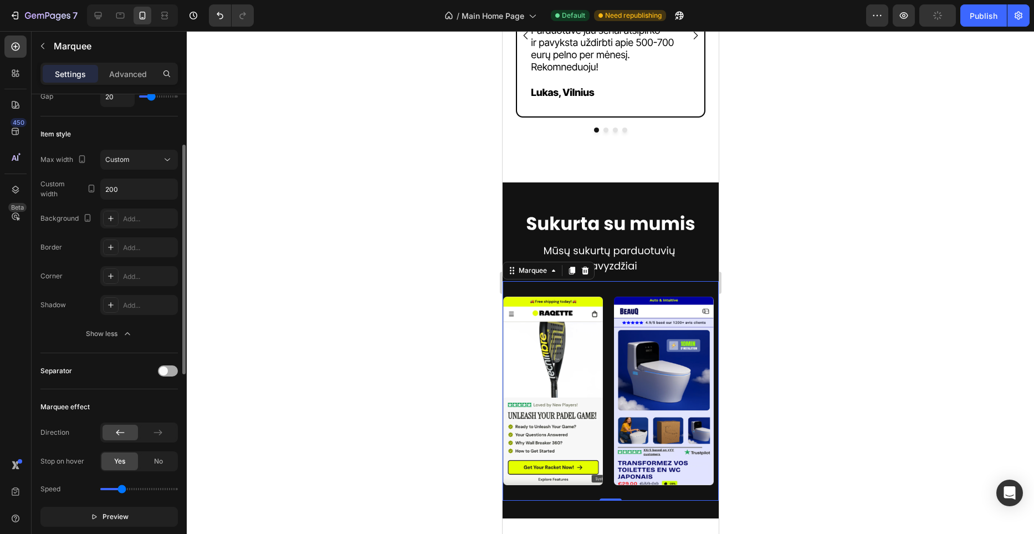
click at [165, 370] on span at bounding box center [163, 370] width 9 height 9
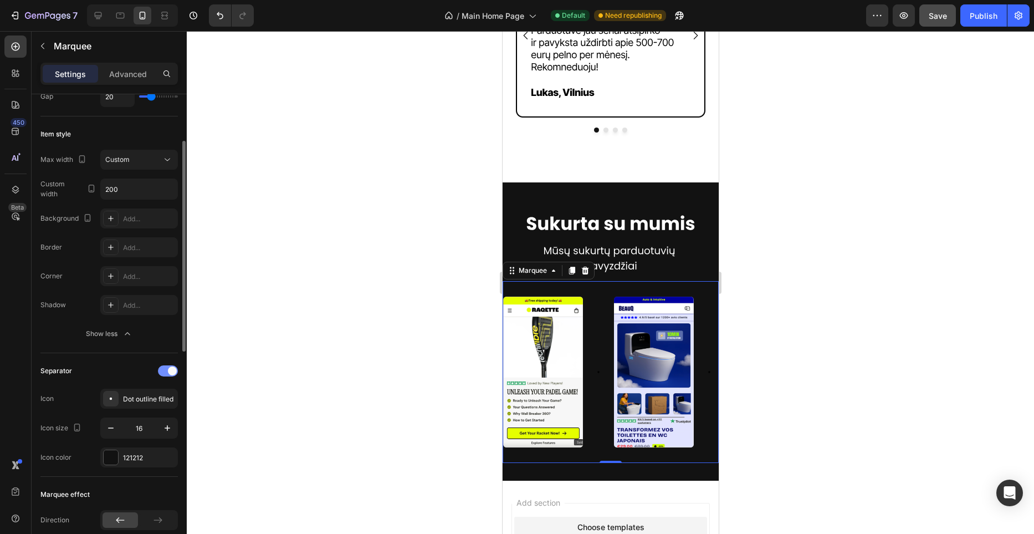
click at [165, 370] on div at bounding box center [168, 370] width 20 height 11
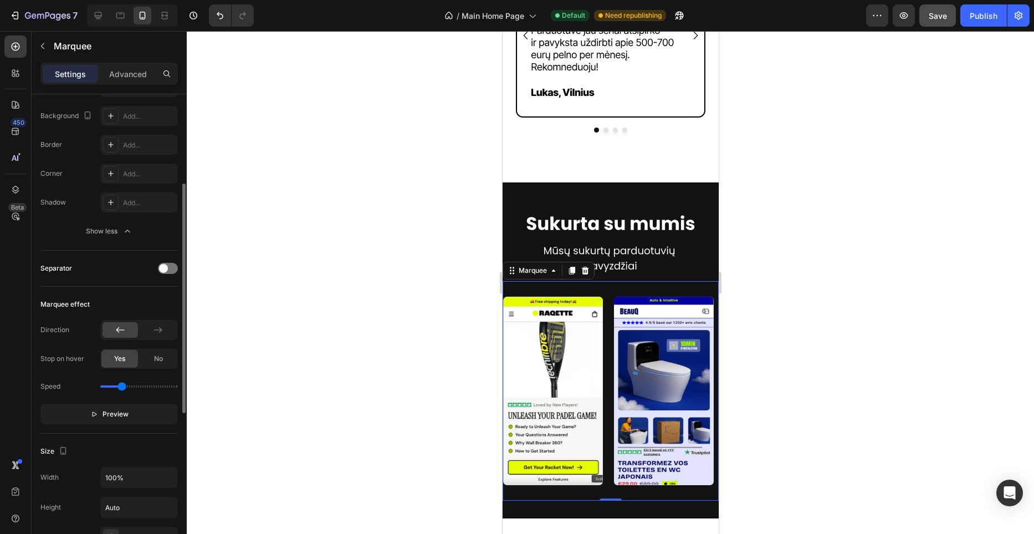
scroll to position [210, 0]
click at [124, 408] on span "Preview" at bounding box center [116, 410] width 26 height 11
click at [133, 404] on button "Pause" at bounding box center [108, 411] width 137 height 20
drag, startPoint x: 124, startPoint y: 386, endPoint x: 130, endPoint y: 385, distance: 6.1
click at [130, 384] on input "range" at bounding box center [139, 383] width 78 height 2
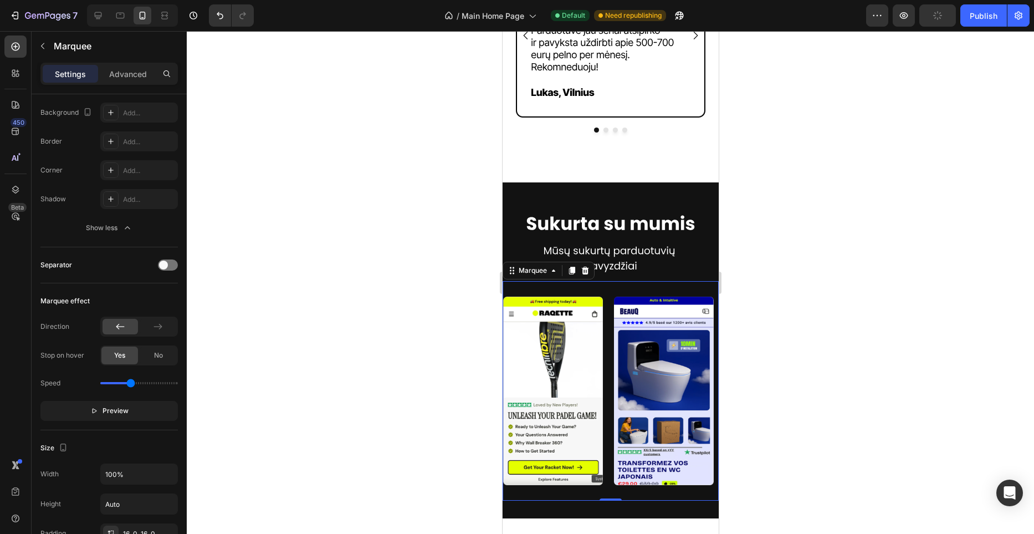
click at [125, 407] on span "Preview" at bounding box center [116, 410] width 26 height 11
click at [125, 384] on input "range" at bounding box center [139, 383] width 78 height 2
click at [121, 384] on input "range" at bounding box center [139, 383] width 78 height 2
type input "0.9"
click at [120, 384] on input "range" at bounding box center [139, 383] width 78 height 2
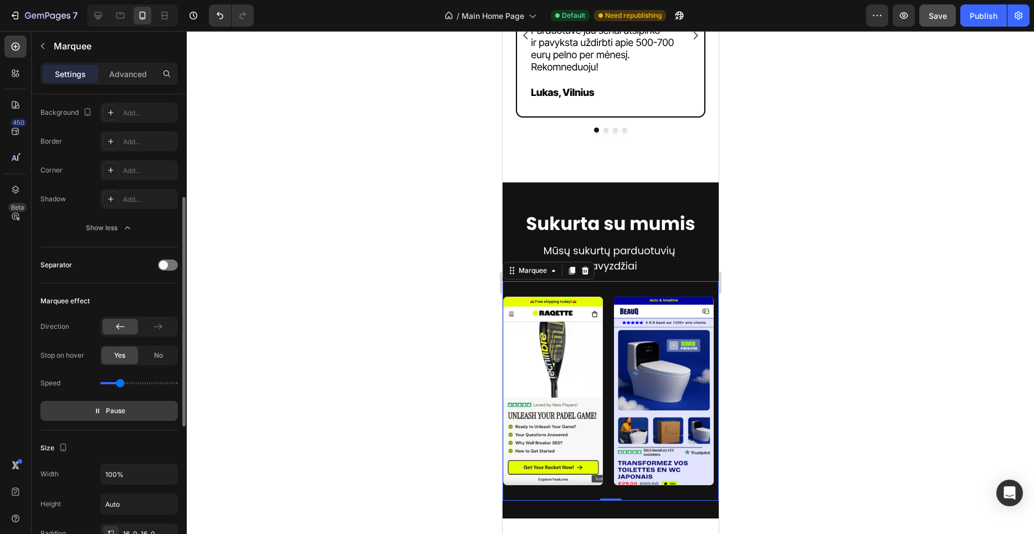
click at [132, 408] on button "Pause" at bounding box center [108, 411] width 137 height 20
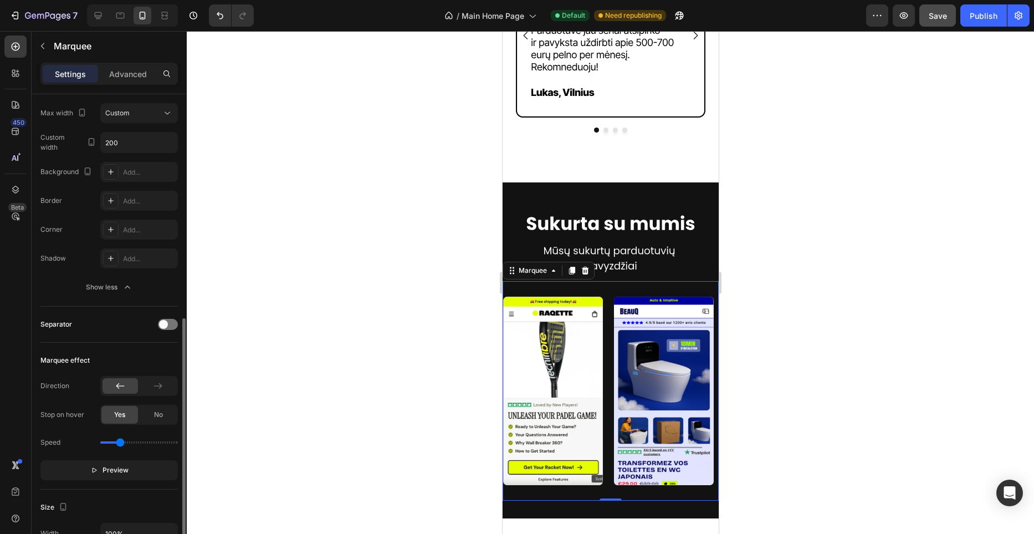
scroll to position [494, 0]
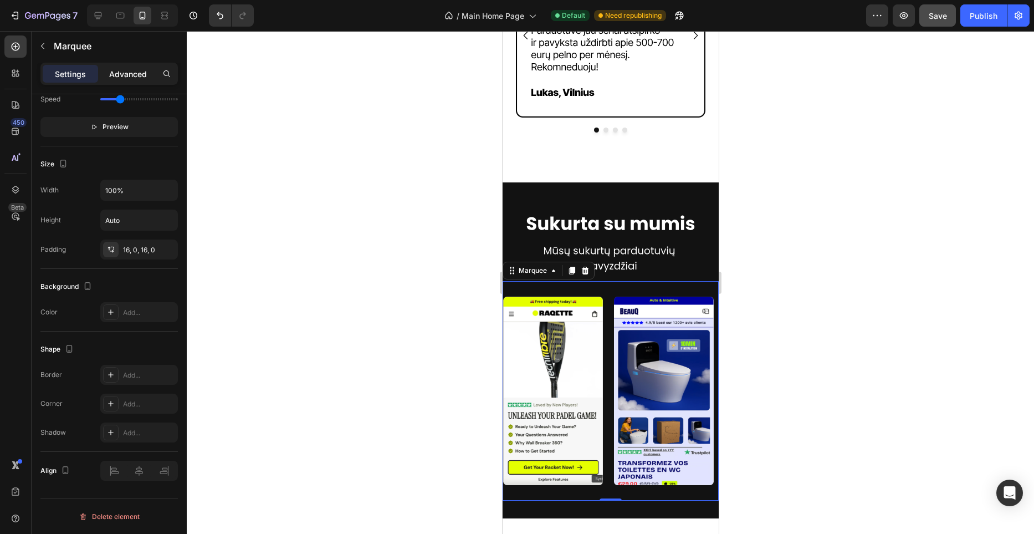
click at [136, 70] on p "Advanced" at bounding box center [128, 74] width 38 height 12
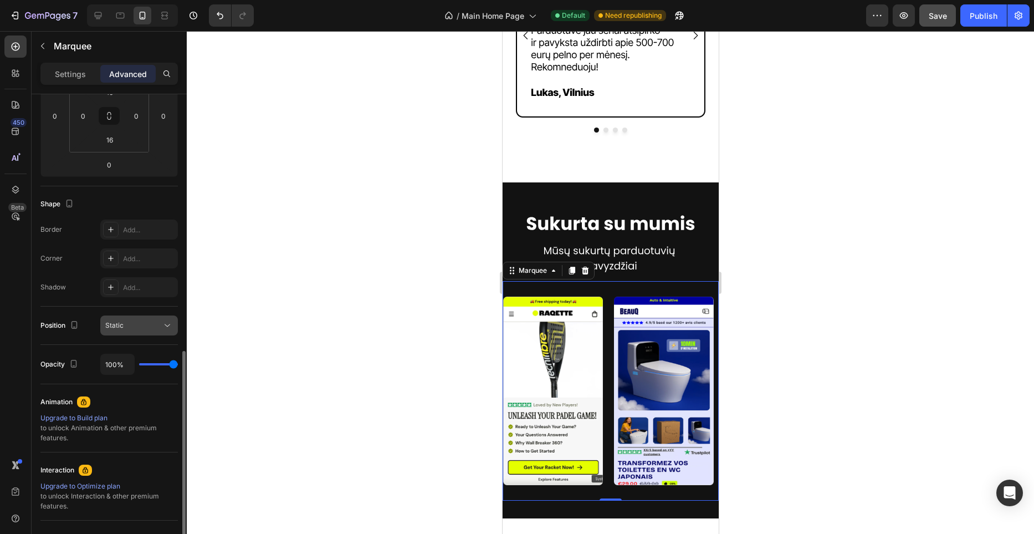
scroll to position [0, 0]
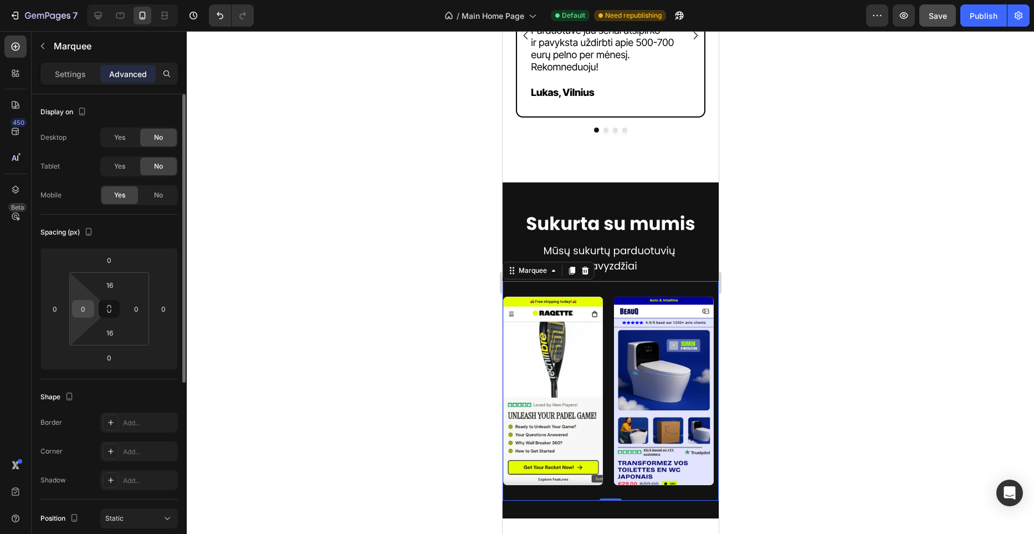
click at [92, 310] on div "0" at bounding box center [83, 309] width 22 height 18
click at [89, 310] on input "0" at bounding box center [83, 308] width 17 height 17
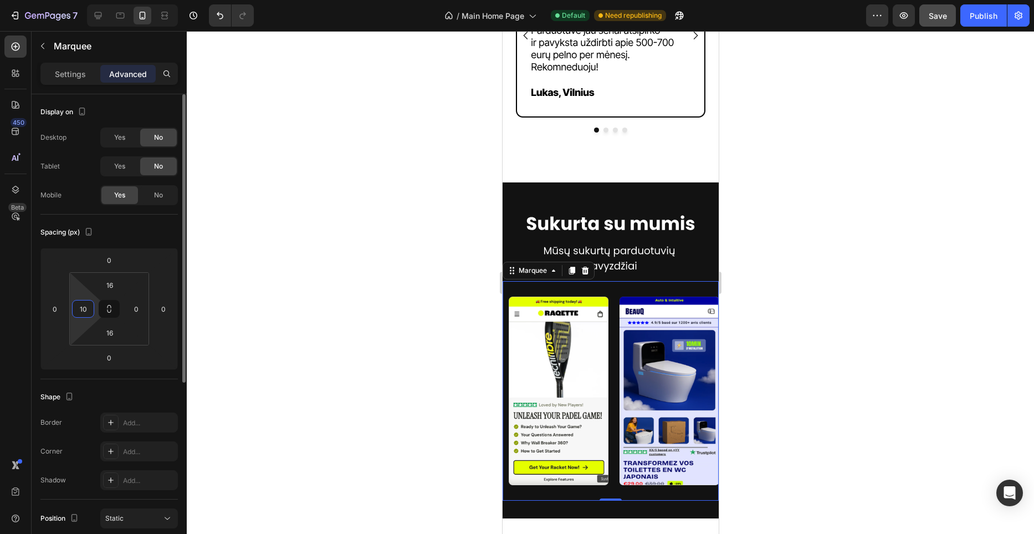
click at [89, 310] on input "10" at bounding box center [83, 308] width 17 height 17
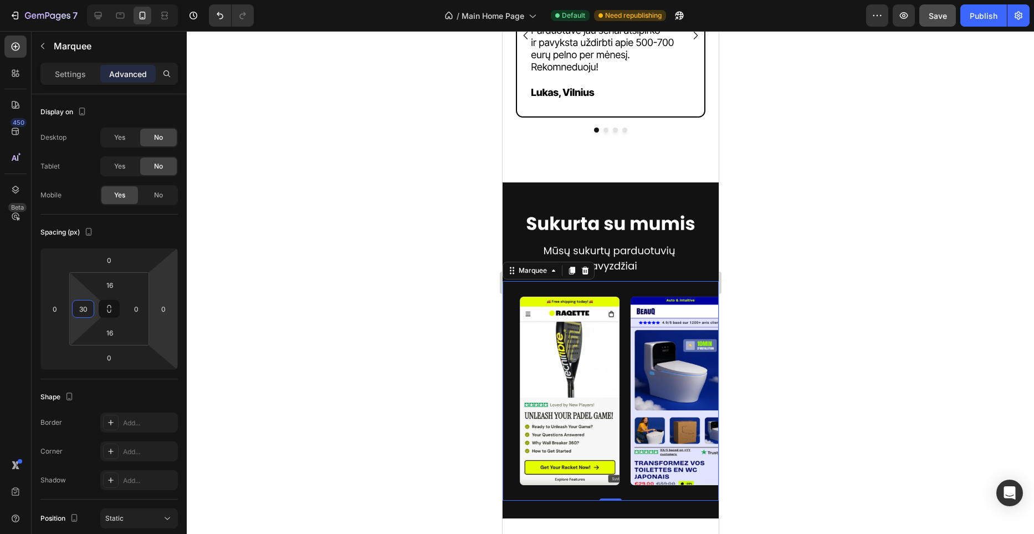
type input "30"
click at [404, 270] on div at bounding box center [610, 282] width 847 height 503
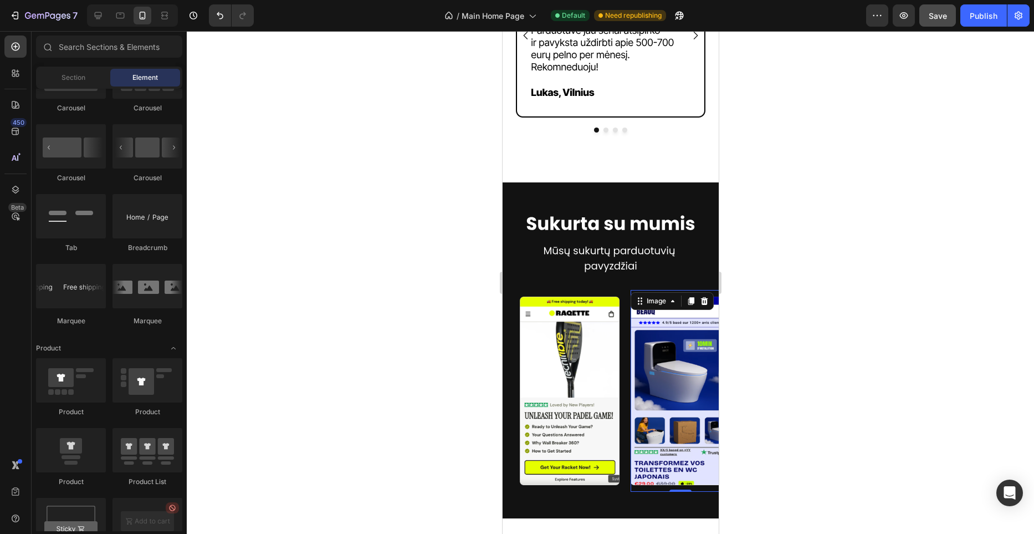
click at [642, 290] on div "Image 0" at bounding box center [679, 391] width 100 height 202
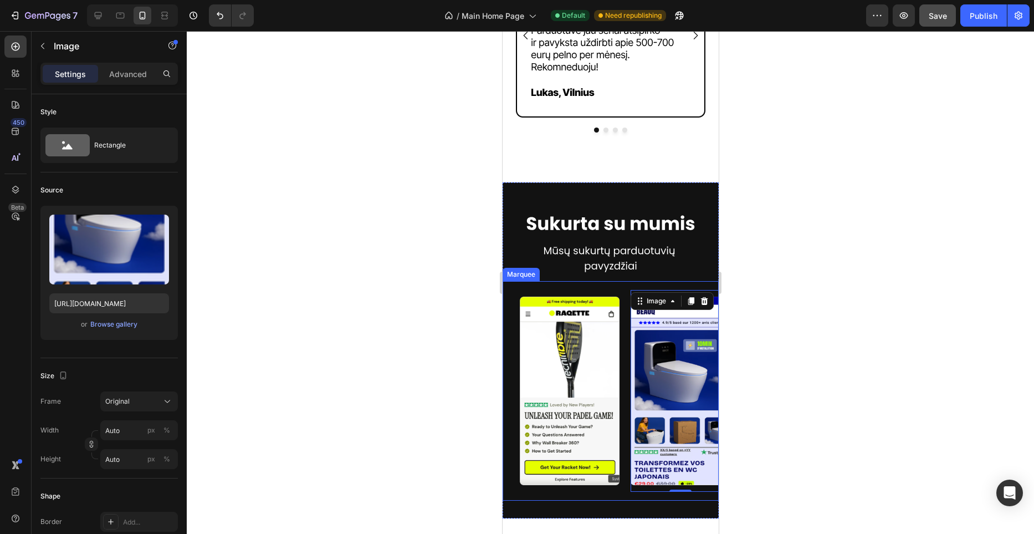
click at [627, 290] on div "Image" at bounding box center [571, 391] width 111 height 202
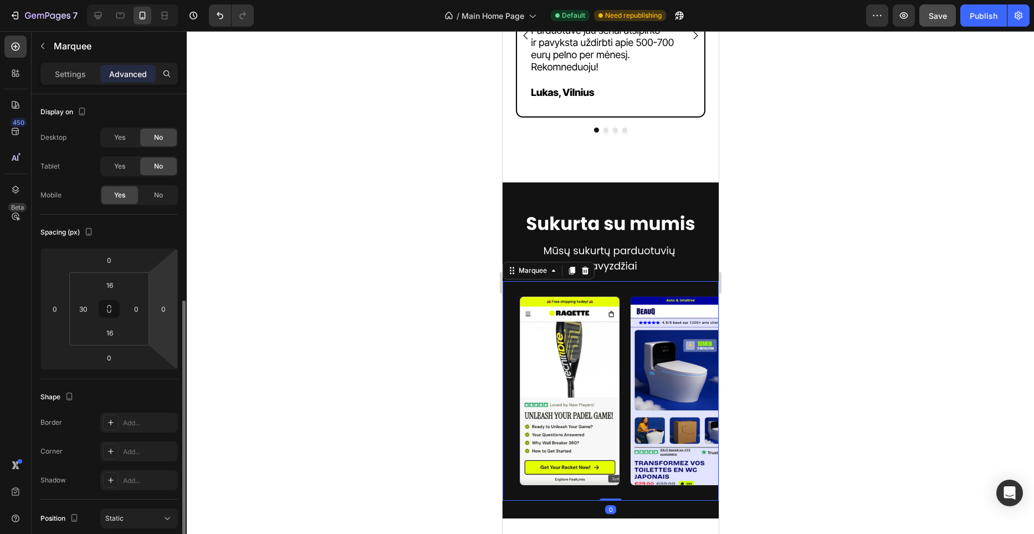
scroll to position [298, 0]
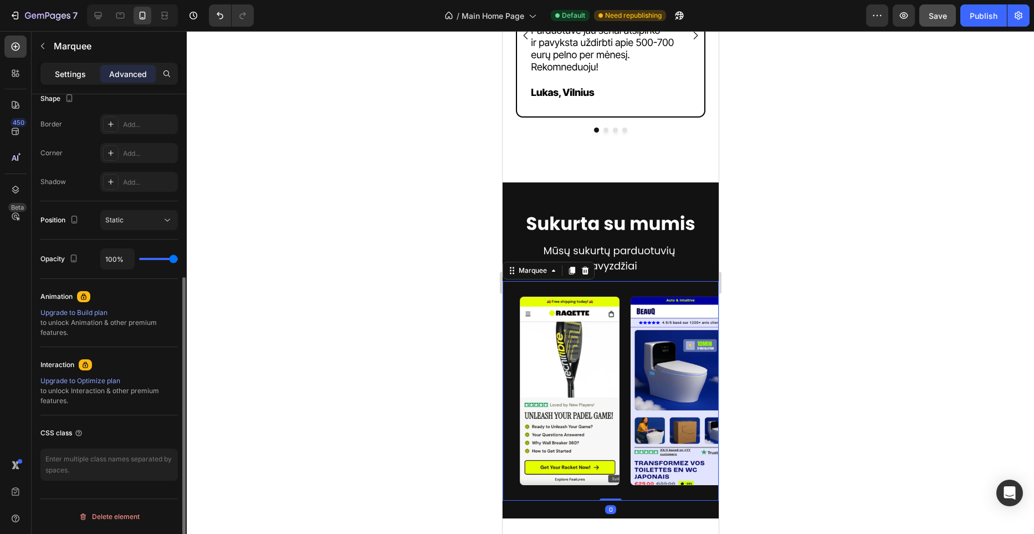
click at [64, 77] on p "Settings" at bounding box center [70, 74] width 31 height 12
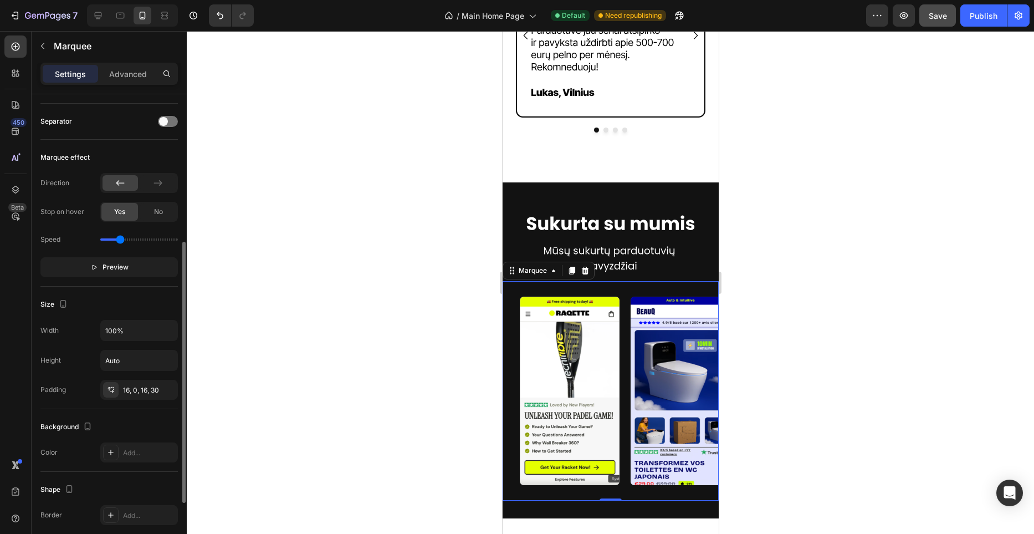
scroll to position [232, 0]
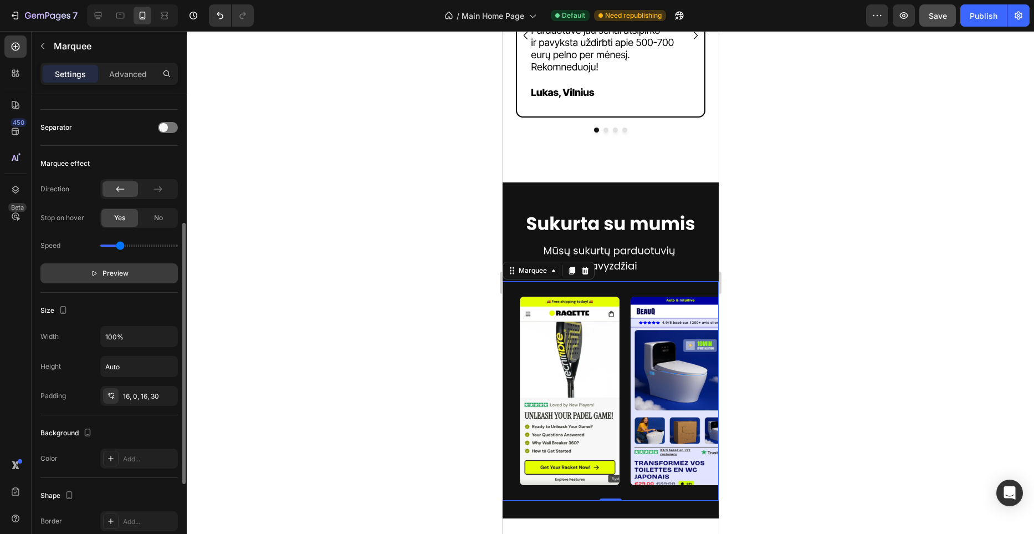
click at [119, 275] on span "Preview" at bounding box center [116, 273] width 26 height 11
click at [407, 295] on div at bounding box center [610, 282] width 847 height 503
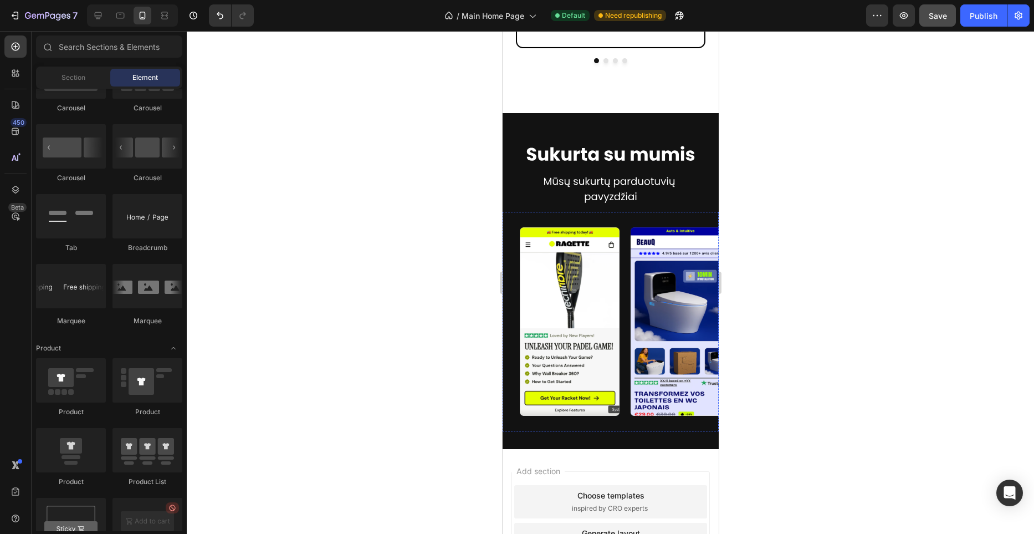
scroll to position [2477, 0]
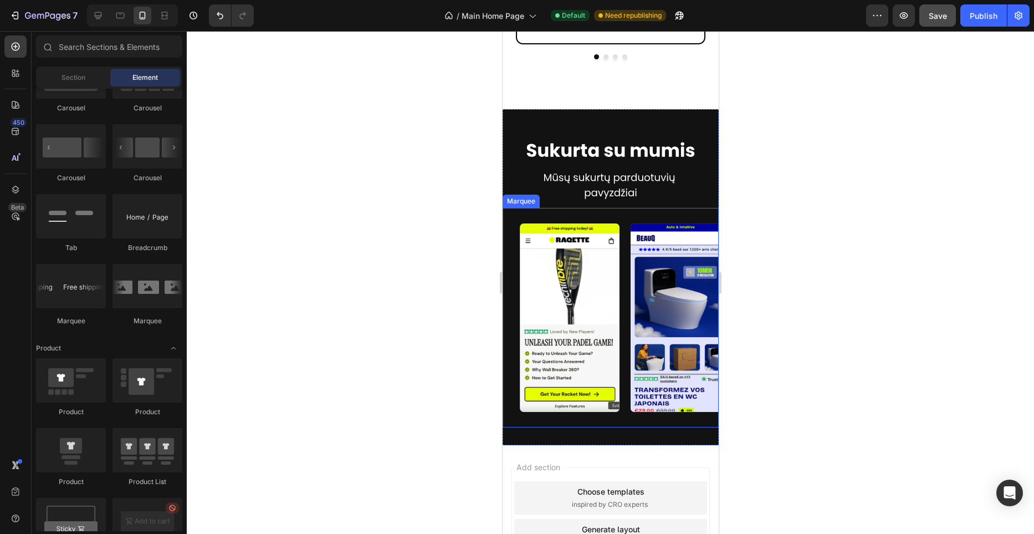
click at [592, 212] on div "Image Image Image Image Image Image Image Image Image Image Marquee" at bounding box center [610, 317] width 216 height 219
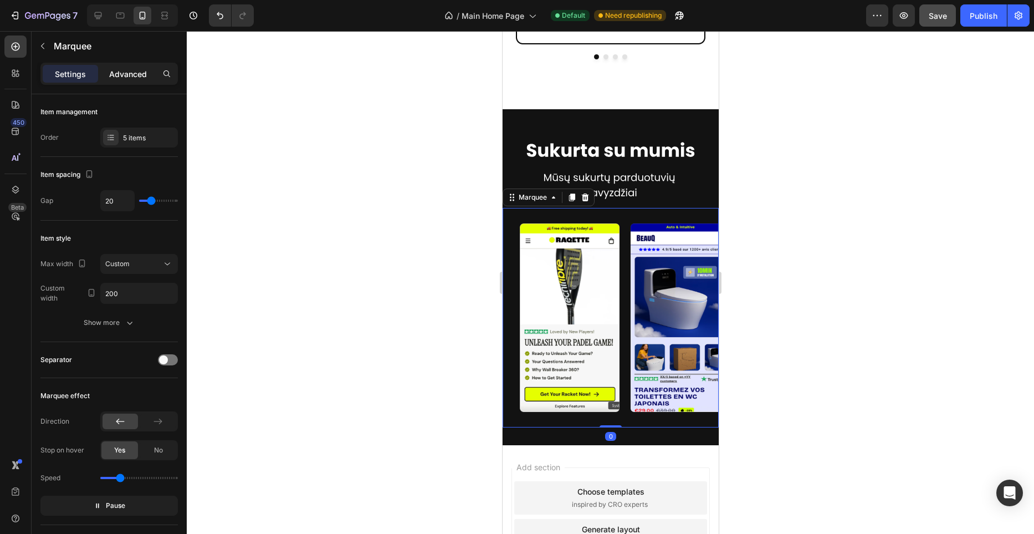
click at [132, 74] on p "Advanced" at bounding box center [128, 74] width 38 height 12
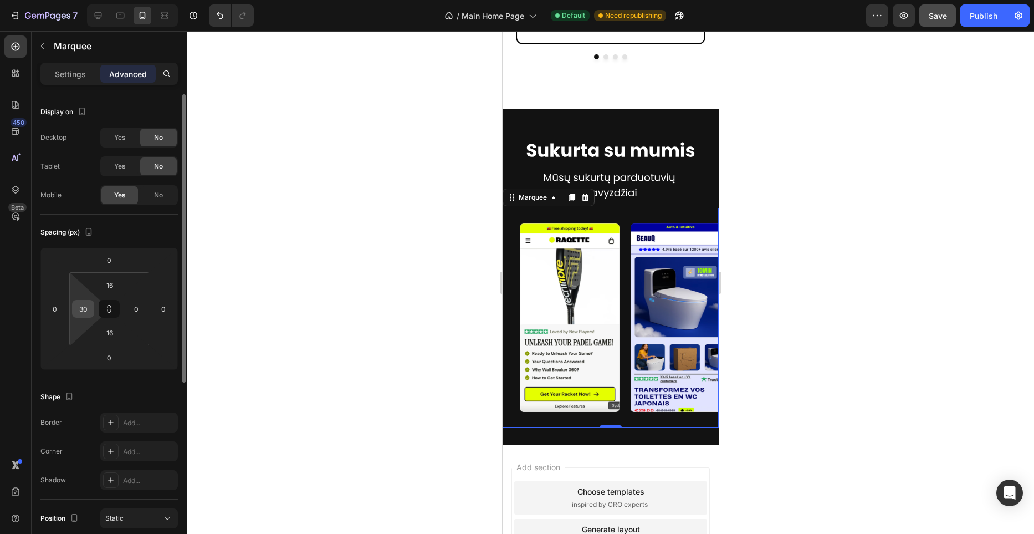
click at [91, 308] on input "30" at bounding box center [83, 308] width 17 height 17
type input "0"
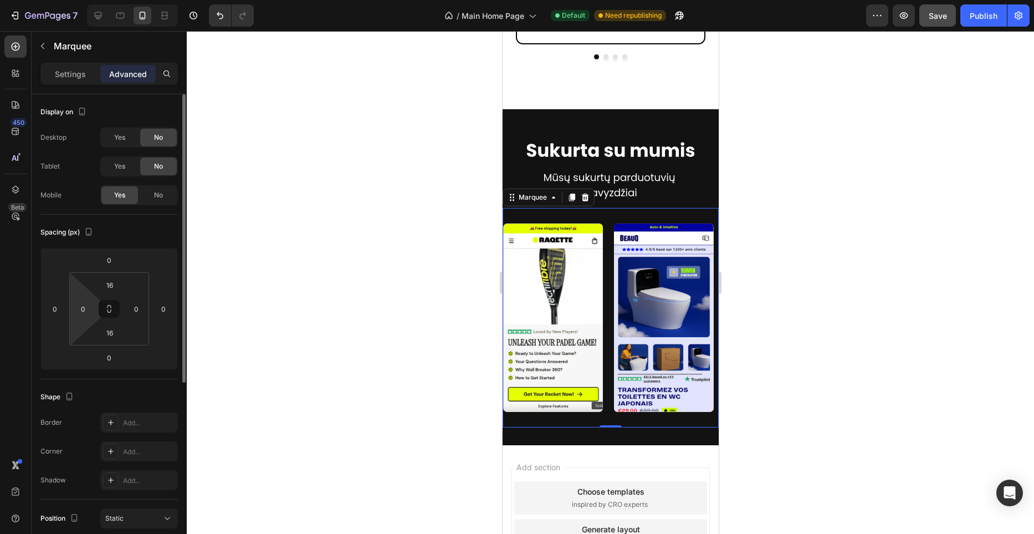
click at [92, 240] on div "Spacing (px)" at bounding box center [108, 232] width 137 height 18
click at [359, 307] on div at bounding box center [610, 282] width 847 height 503
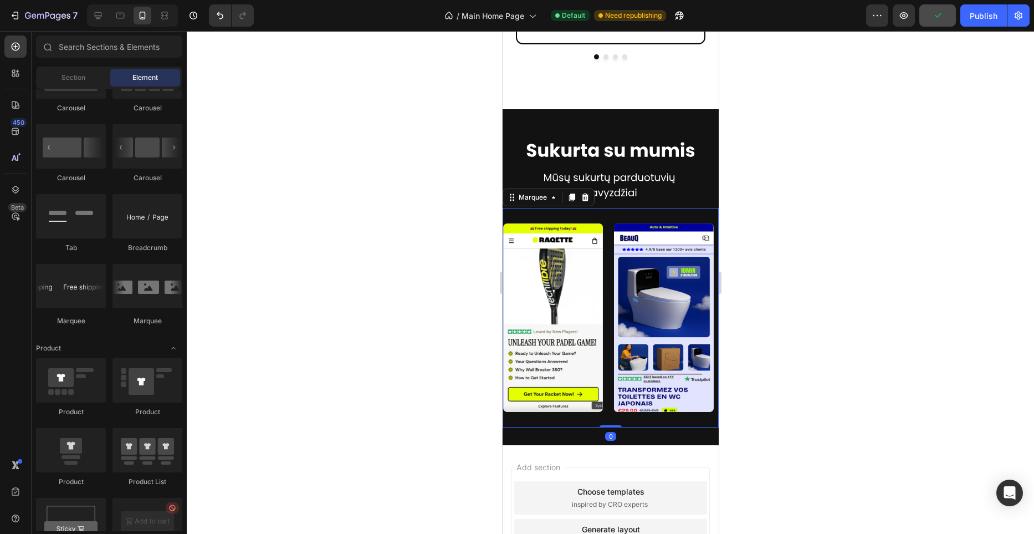
click at [638, 211] on div "Image Image Image Image Image Image Image Image Image Image Marquee 0" at bounding box center [610, 317] width 216 height 219
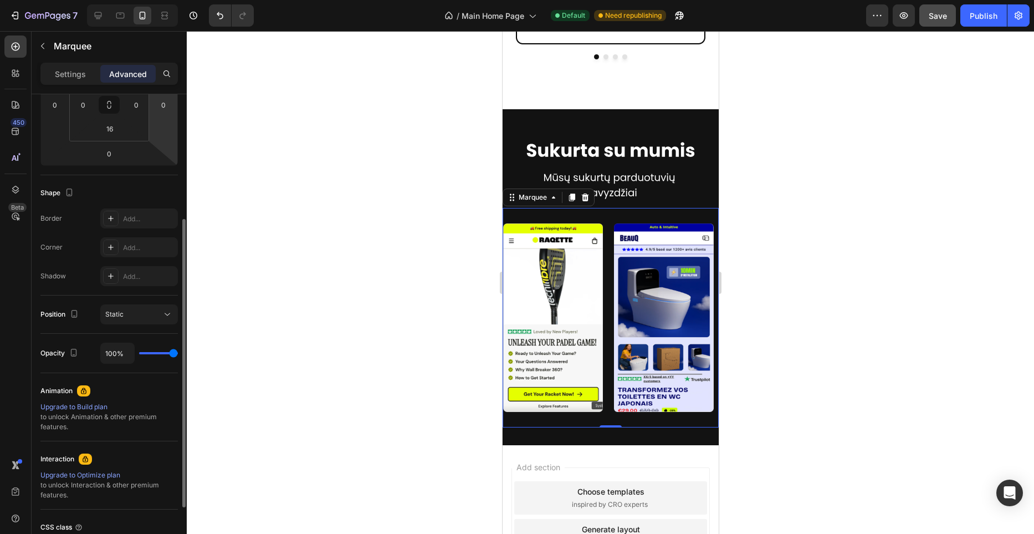
scroll to position [223, 0]
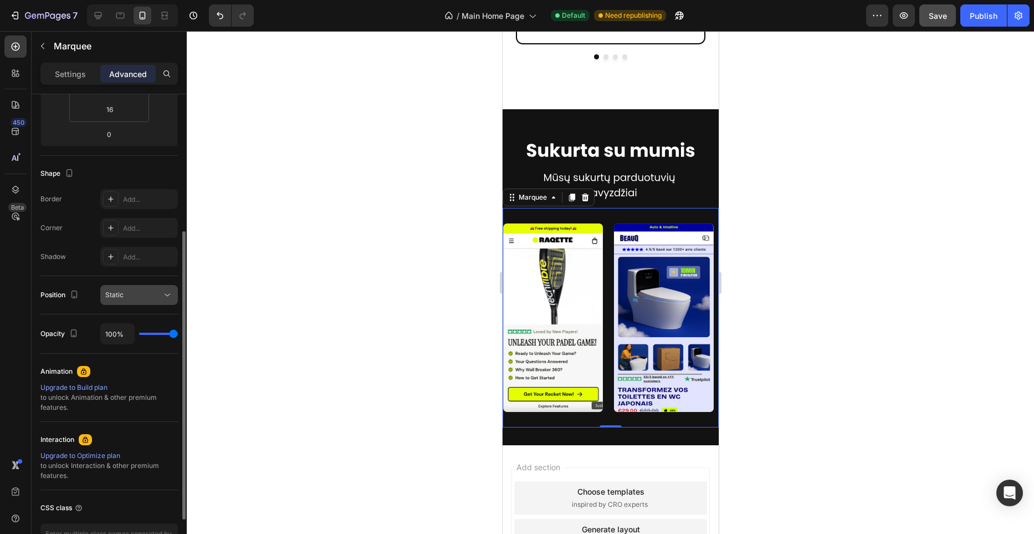
click at [157, 294] on div "Static" at bounding box center [133, 295] width 57 height 10
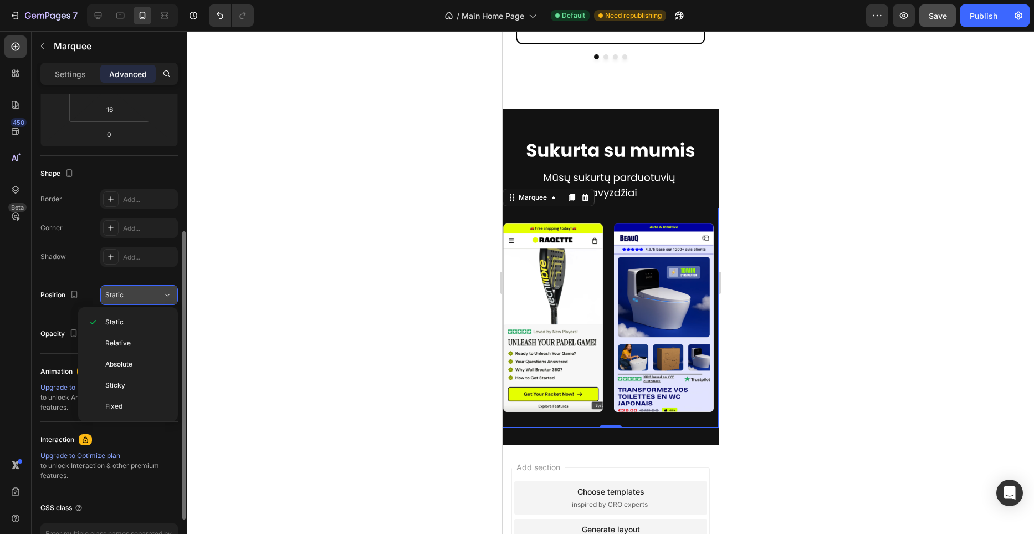
click at [160, 290] on div "Static" at bounding box center [133, 295] width 57 height 10
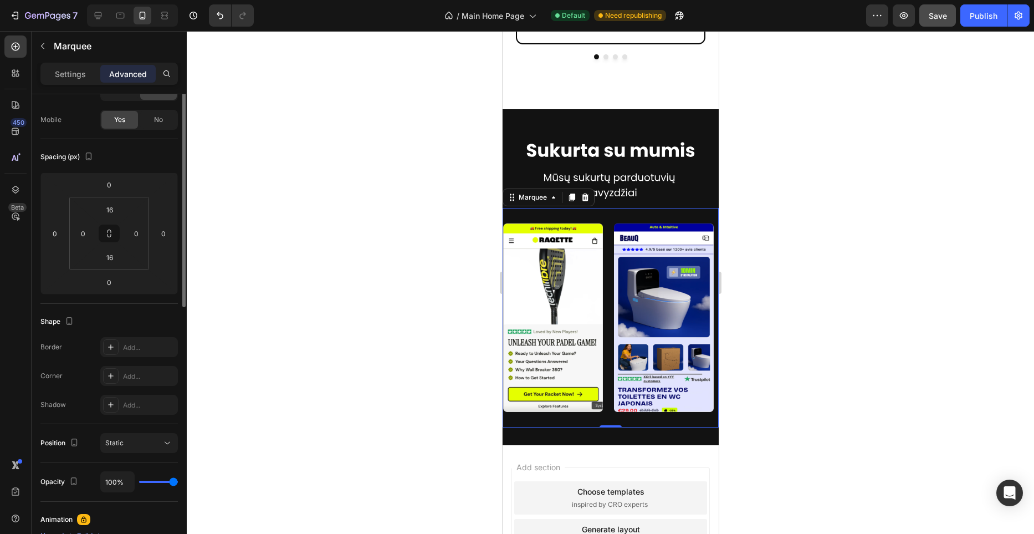
scroll to position [0, 0]
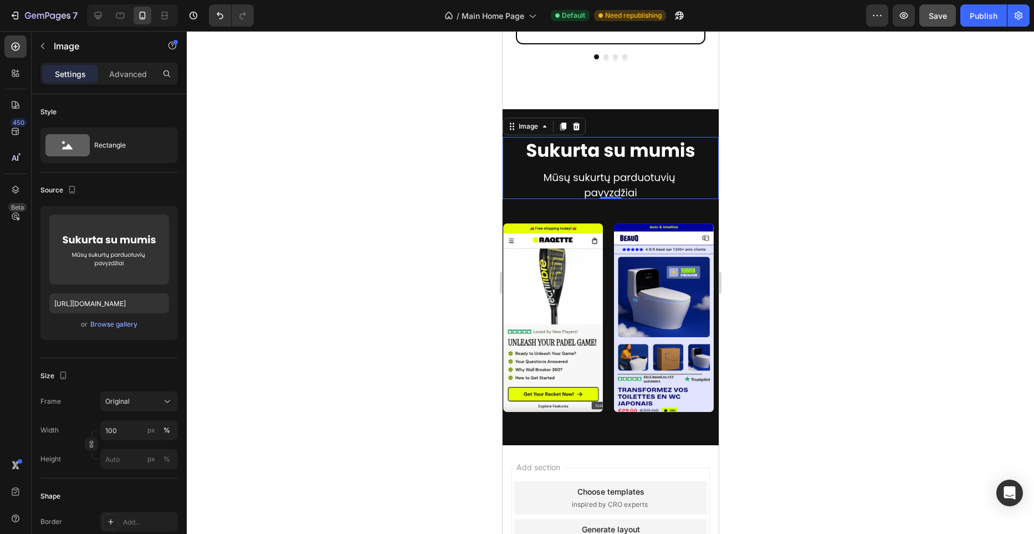
click at [696, 197] on img at bounding box center [610, 168] width 216 height 62
click at [928, 17] on button "Save" at bounding box center [937, 15] width 37 height 22
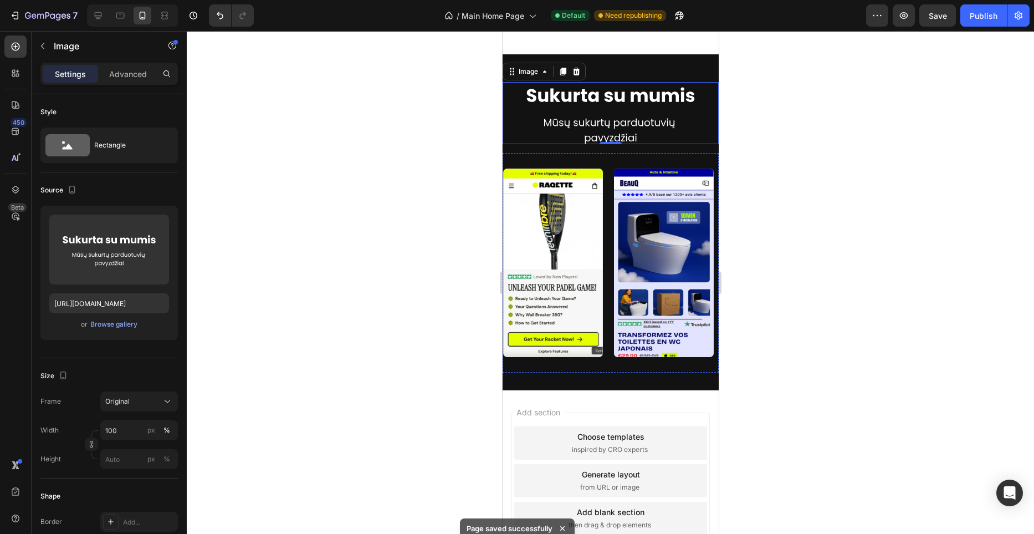
scroll to position [1415, 0]
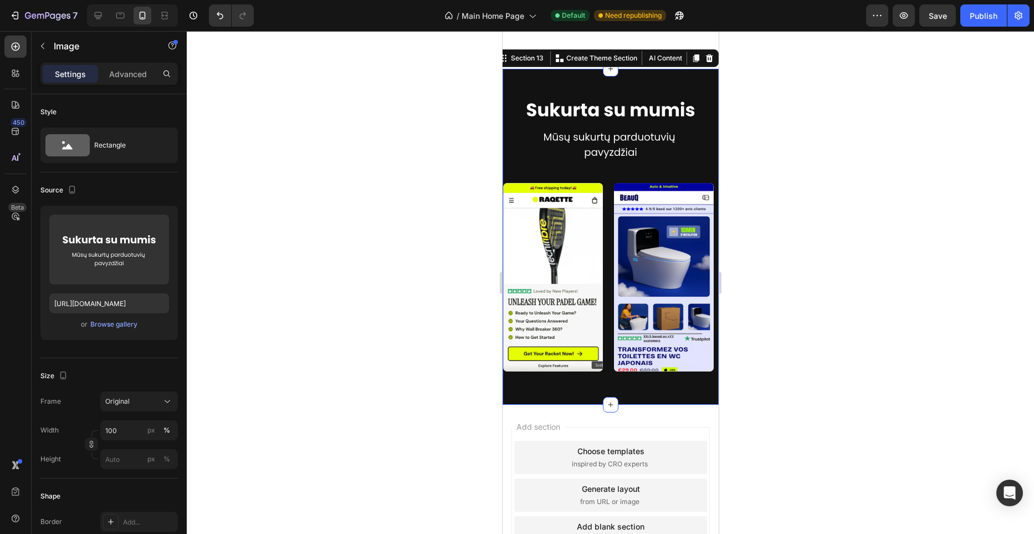
click at [636, 395] on div "Image Row Image Image Image Image Image Image Image Image Image Image Marquee S…" at bounding box center [610, 237] width 216 height 336
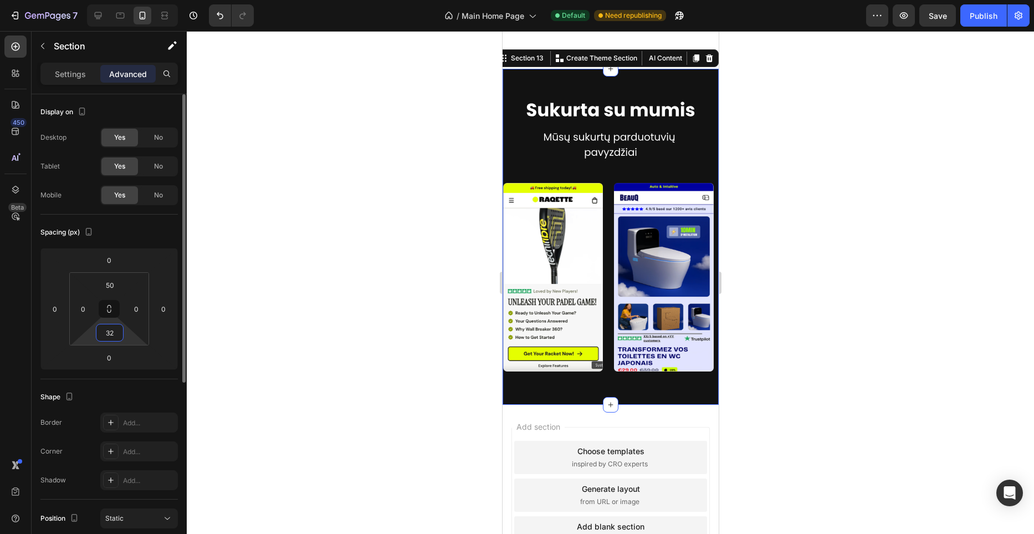
click at [114, 332] on input "32" at bounding box center [110, 332] width 22 height 17
type input "90"
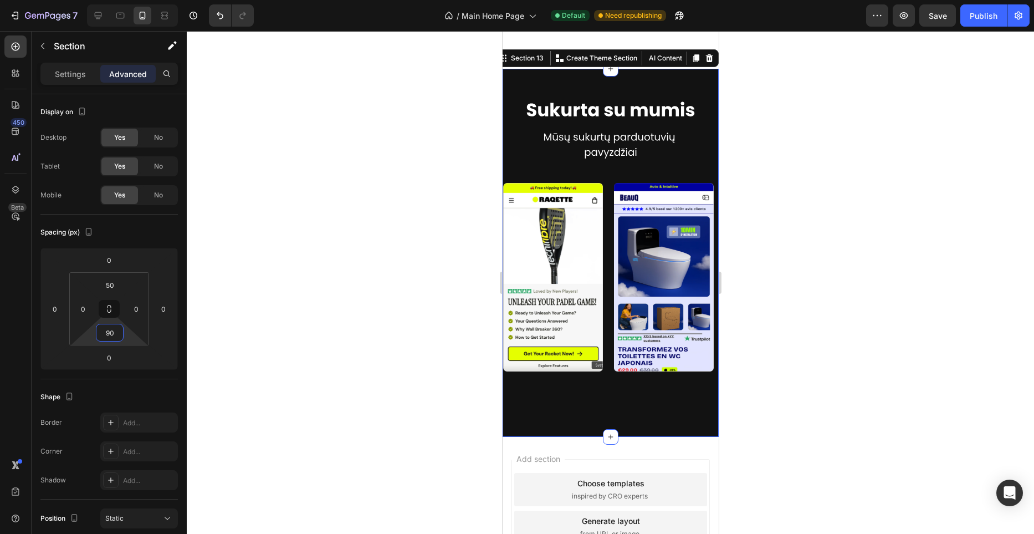
click at [433, 362] on div at bounding box center [610, 282] width 847 height 503
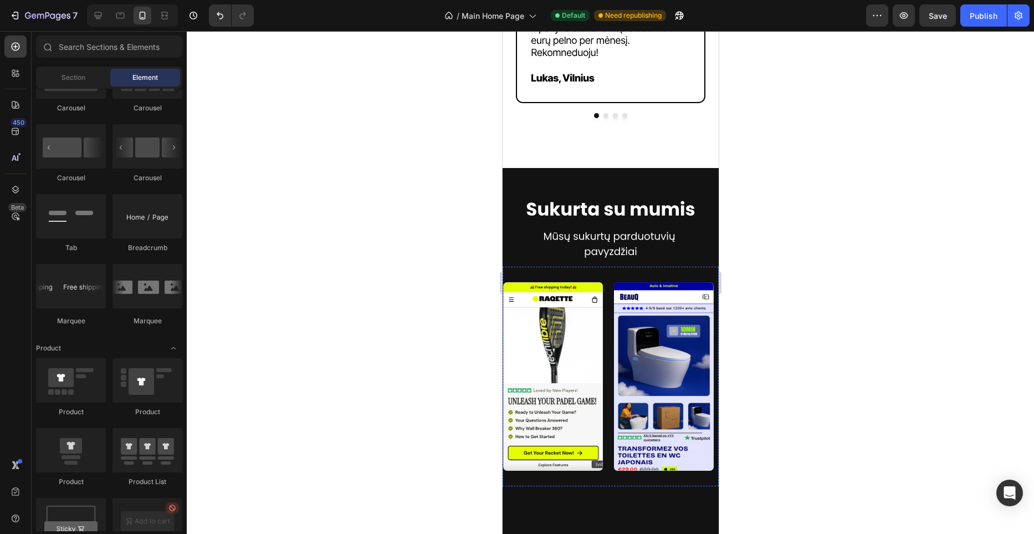
scroll to position [1305, 0]
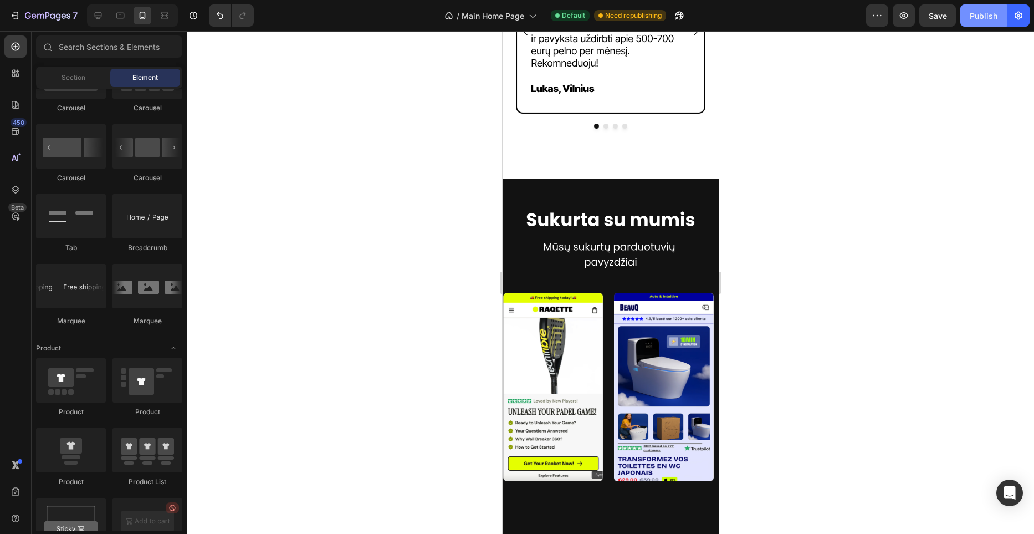
click at [976, 18] on div "Publish" at bounding box center [984, 16] width 28 height 12
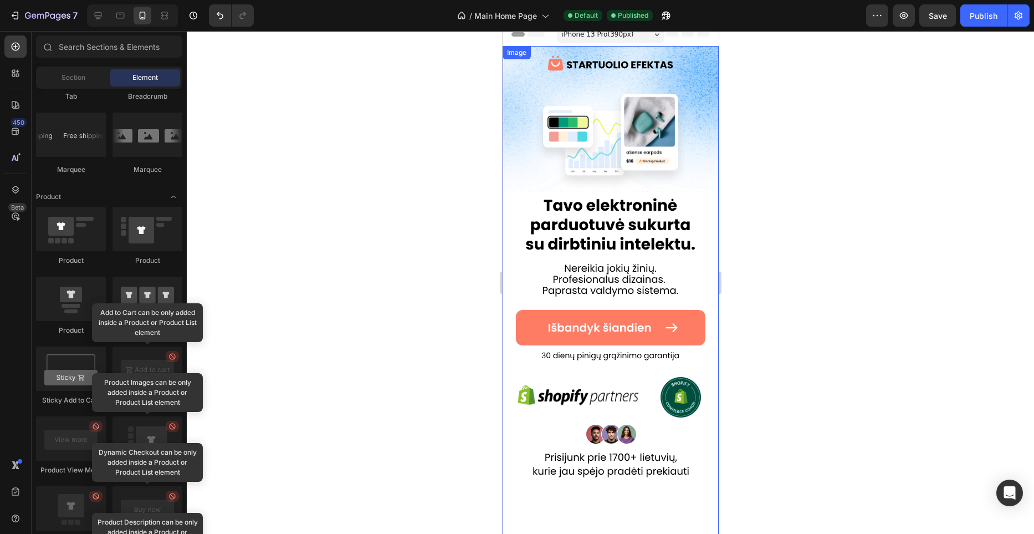
scroll to position [0, 0]
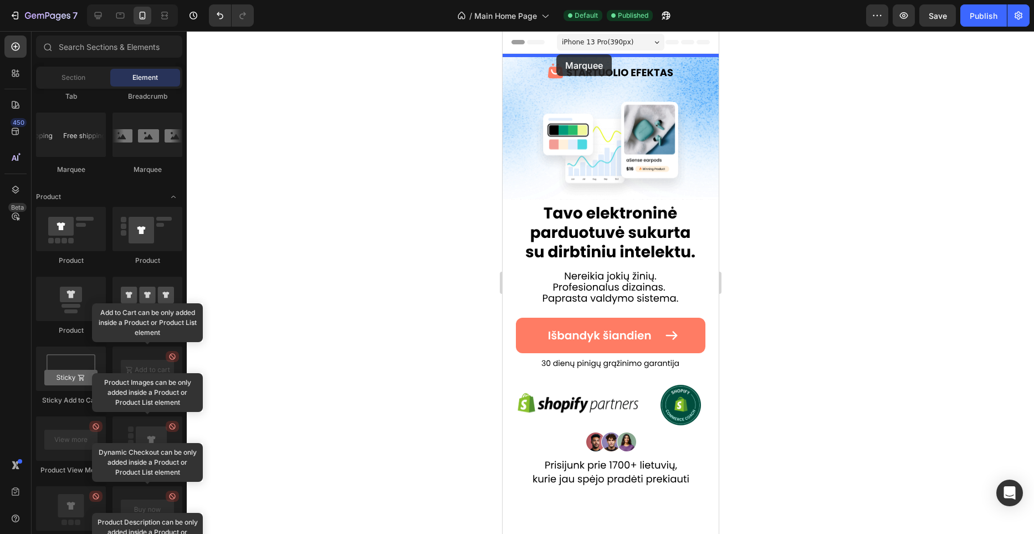
drag, startPoint x: 585, startPoint y: 178, endPoint x: 556, endPoint y: 54, distance: 127.0
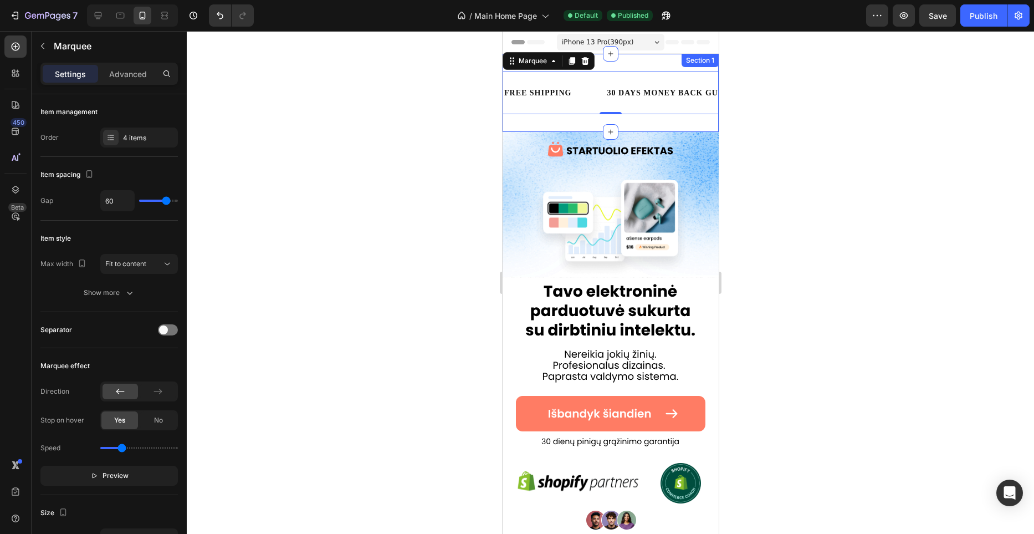
click at [633, 119] on div "FREE SHIPPING Text Block 30 DAYS MONEY BACK GUARANTEE Text Block LIMITED TIME 5…" at bounding box center [610, 93] width 216 height 78
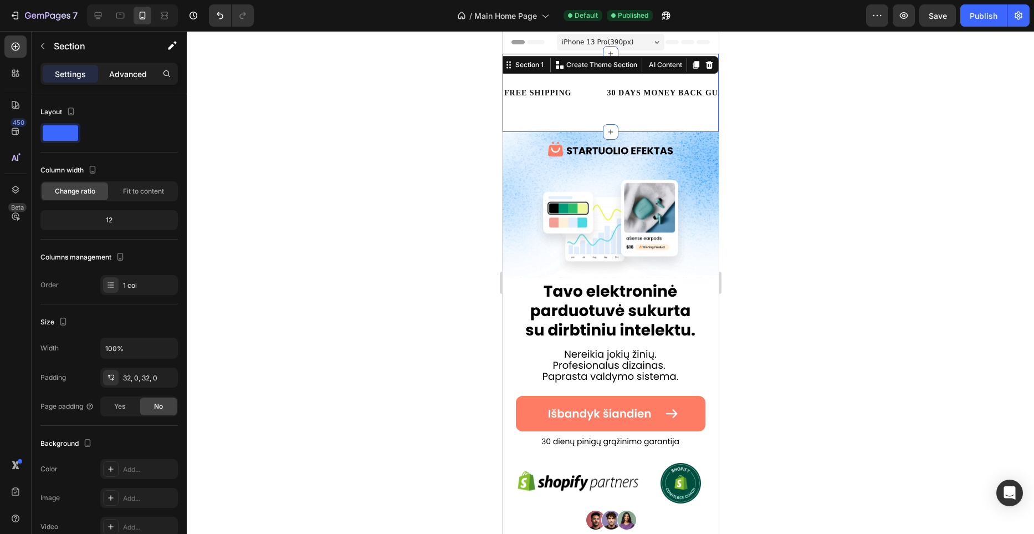
click at [145, 70] on p "Advanced" at bounding box center [128, 74] width 38 height 12
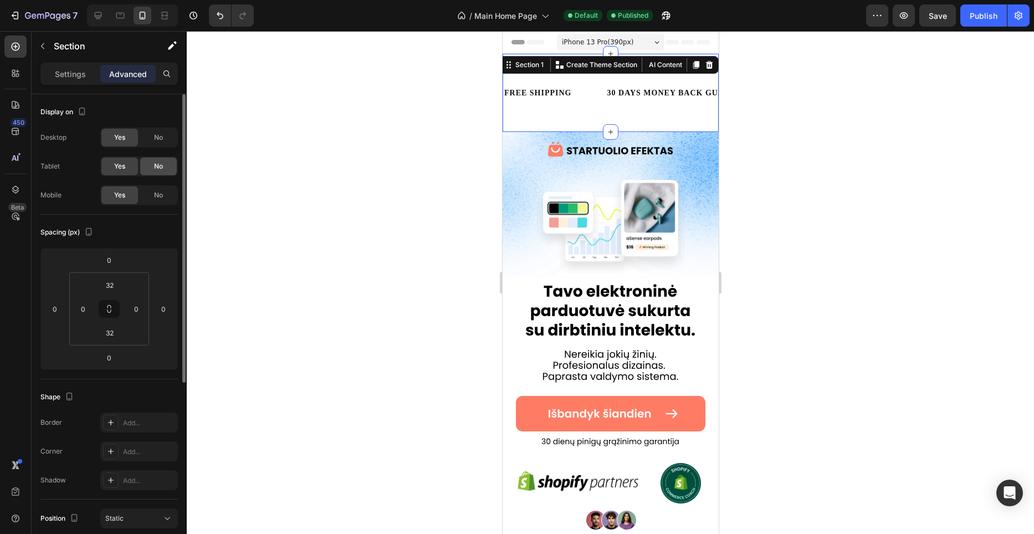
click at [151, 163] on div "No" at bounding box center [158, 166] width 37 height 18
click at [157, 140] on span "No" at bounding box center [158, 137] width 9 height 10
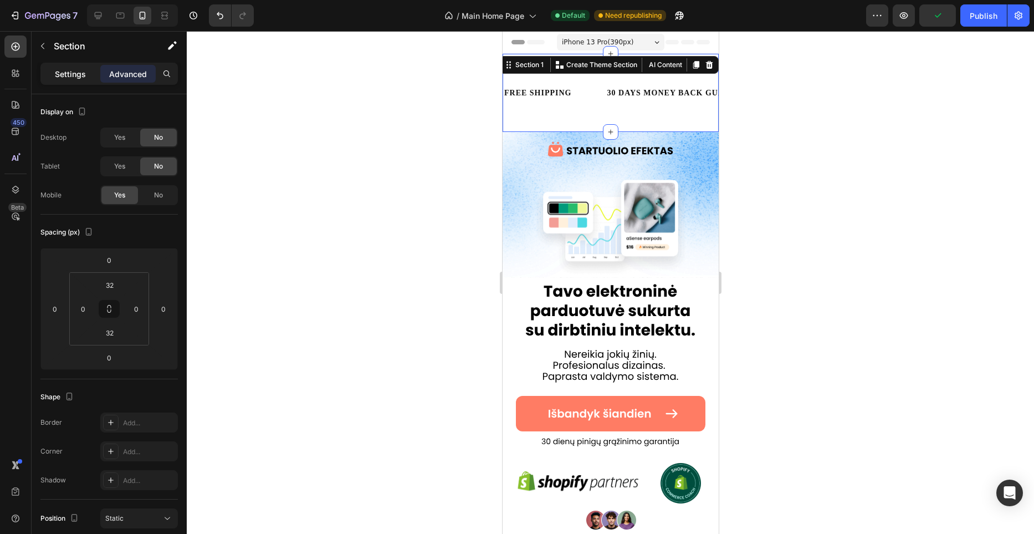
click at [71, 72] on p "Settings" at bounding box center [70, 74] width 31 height 12
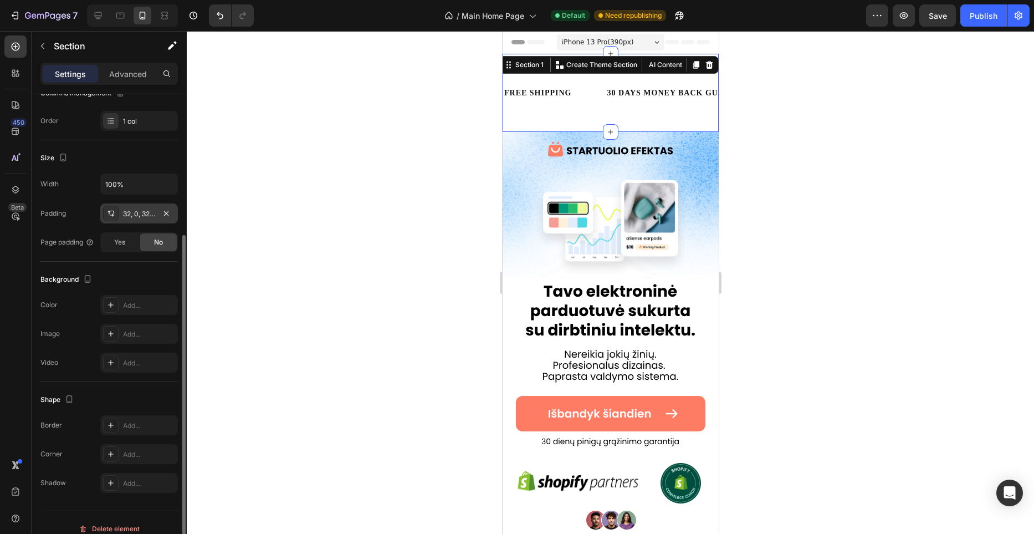
scroll to position [176, 0]
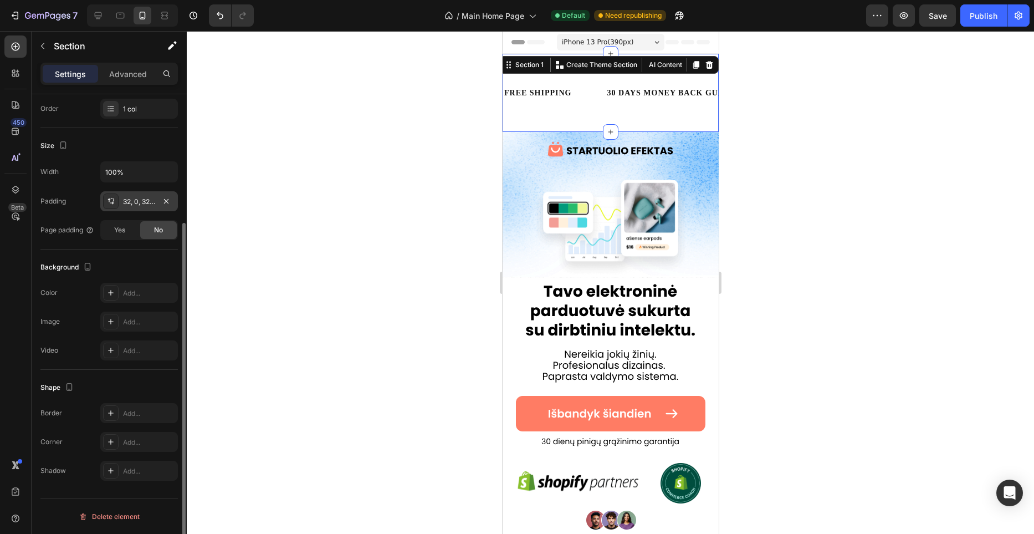
click at [150, 202] on div "32, 0, 32, 0" at bounding box center [139, 202] width 32 height 10
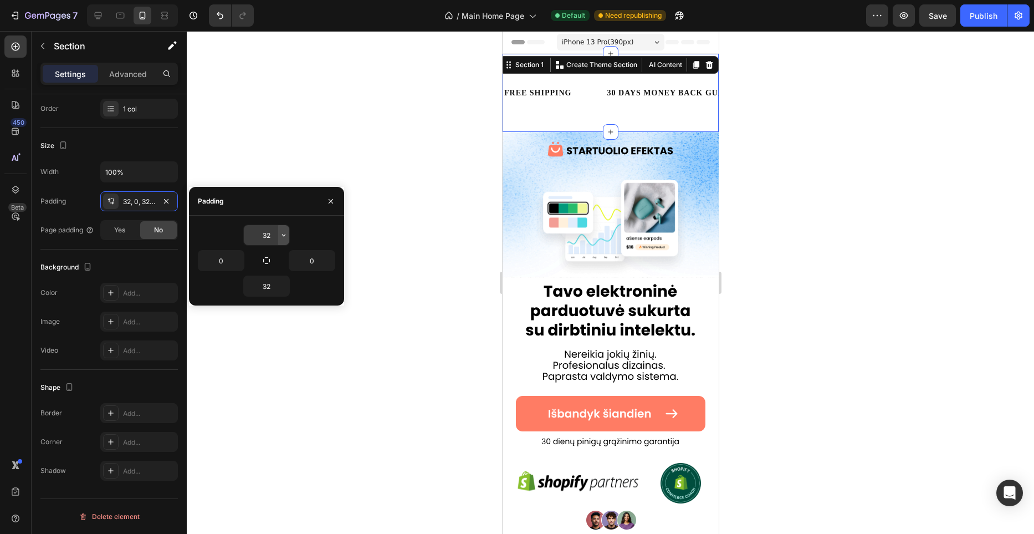
click at [279, 231] on icon "button" at bounding box center [283, 235] width 9 height 9
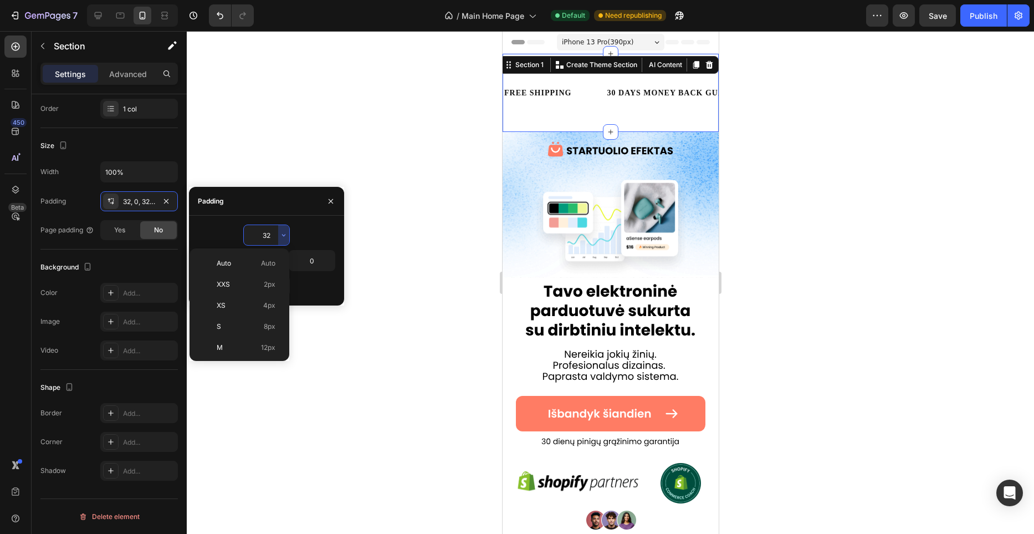
scroll to position [80, 0]
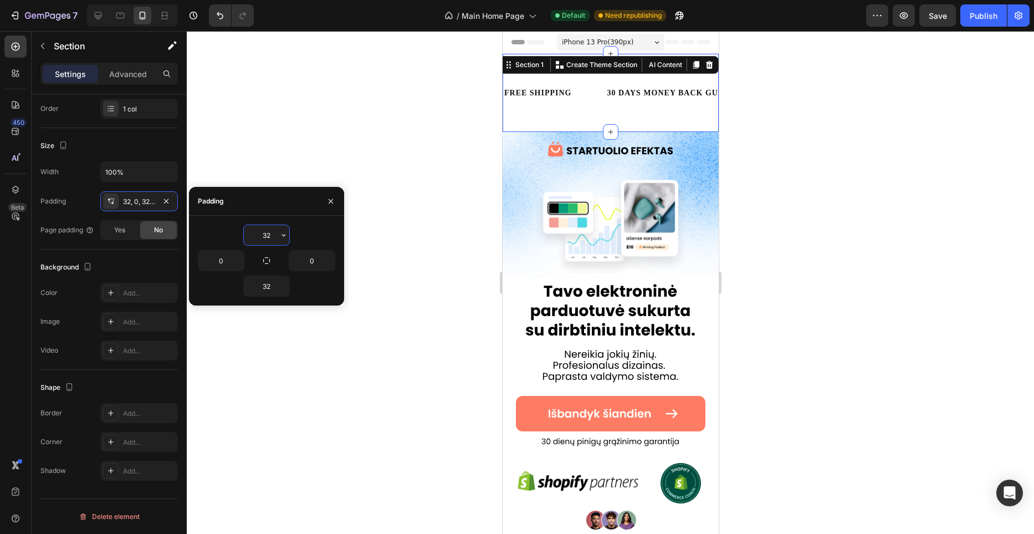
click at [272, 235] on input "32" at bounding box center [266, 235] width 45 height 20
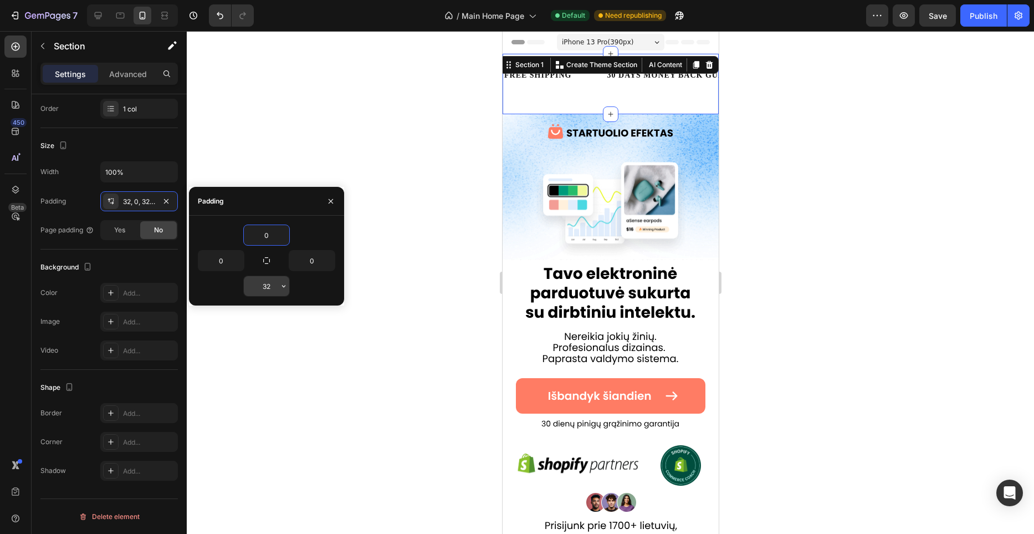
type input "0"
click at [272, 291] on input "32" at bounding box center [266, 286] width 45 height 20
type input "0"
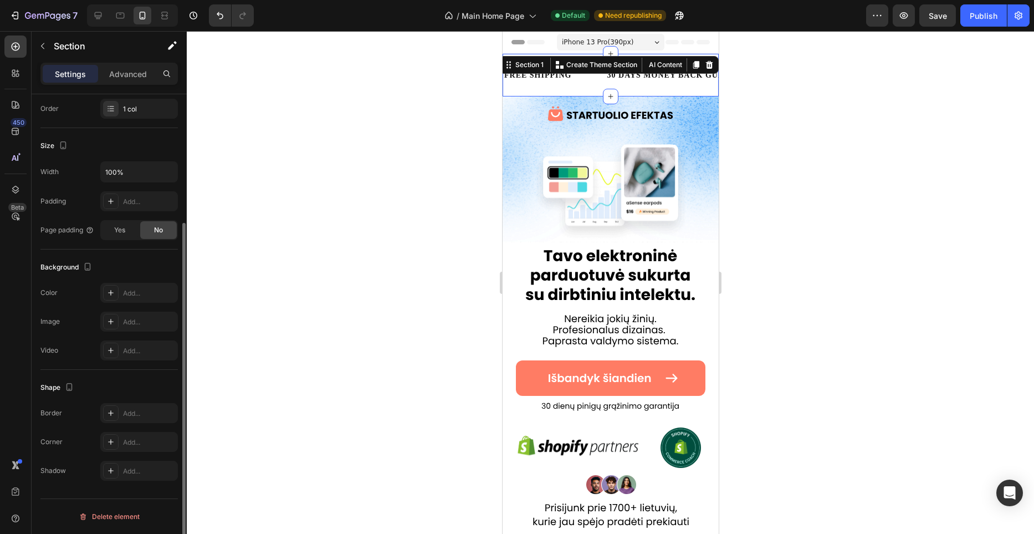
click at [168, 182] on div "Width 100% Padding Add... Page padding Yes No" at bounding box center [108, 200] width 137 height 79
click at [130, 74] on p "Advanced" at bounding box center [128, 74] width 38 height 12
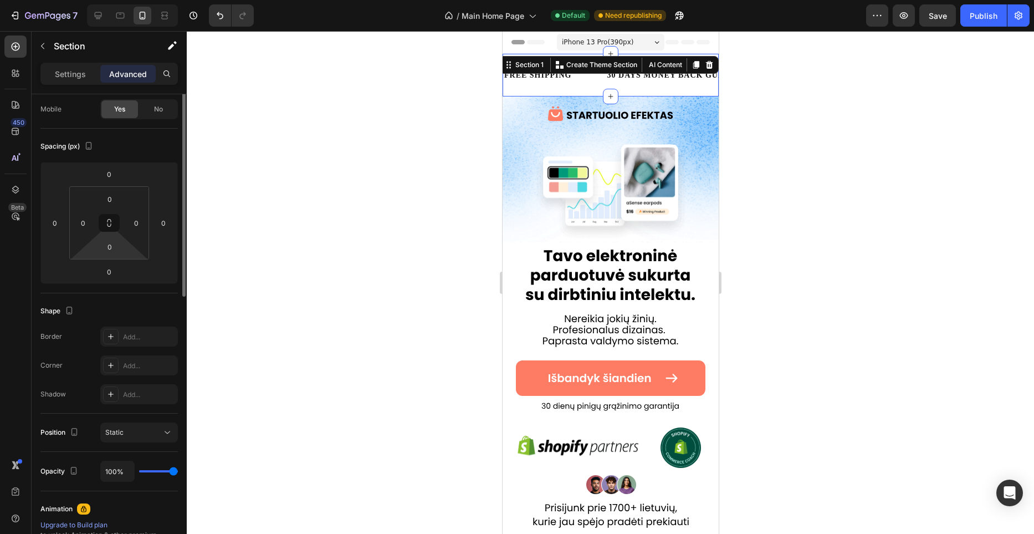
scroll to position [0, 0]
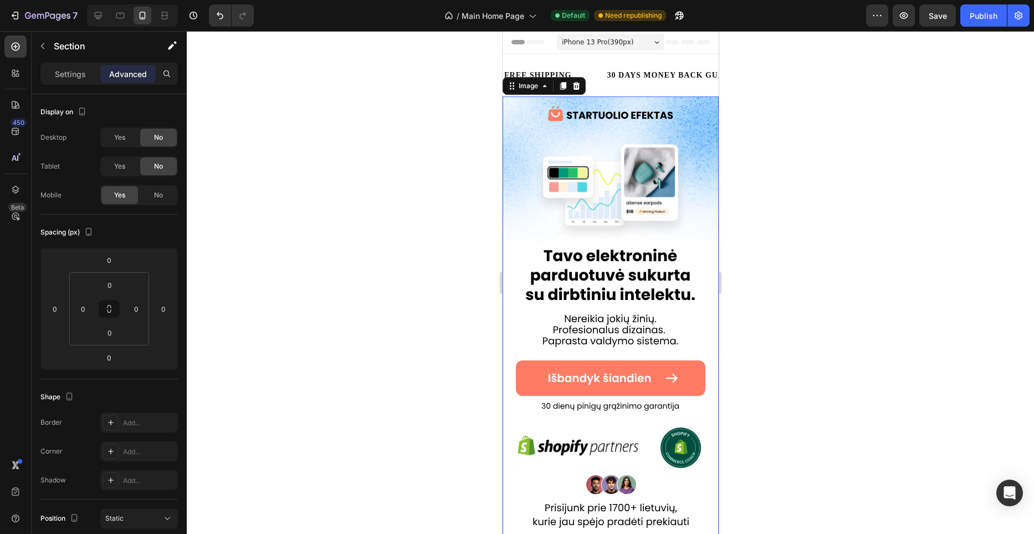
click at [663, 124] on img at bounding box center [610, 340] width 216 height 489
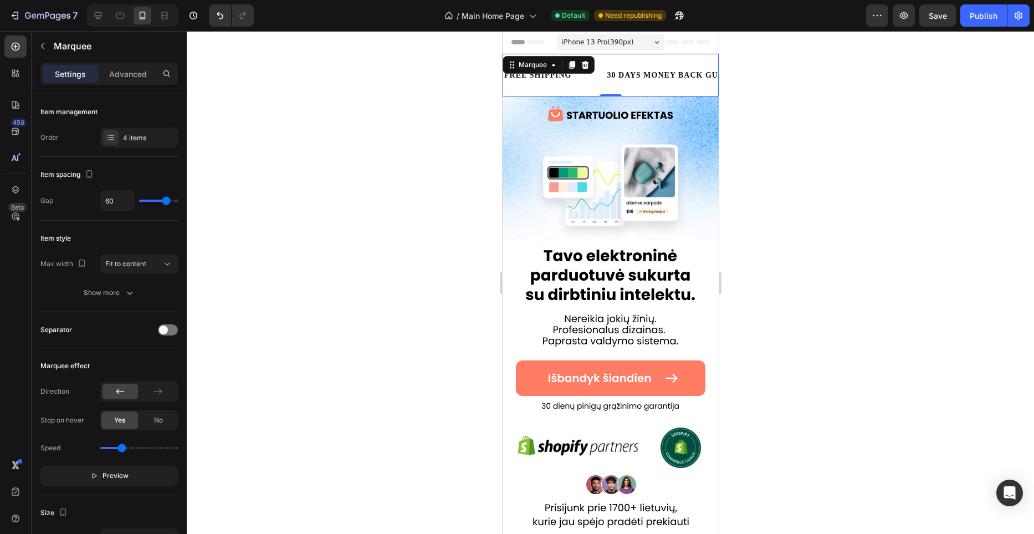
click at [647, 90] on div "FREE SHIPPING Text Block 30 DAYS MONEY BACK GUARANTEE Text Block LIMITED TIME 5…" at bounding box center [610, 75] width 216 height 43
click at [647, 78] on div "30 DAYS MONEY BACK GUARANTEE" at bounding box center [683, 75] width 155 height 16
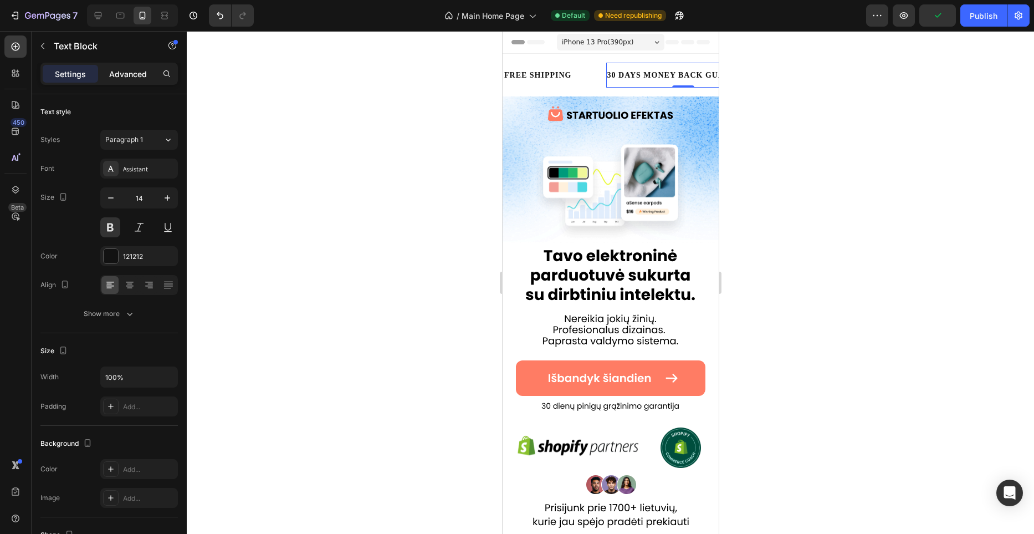
click at [131, 75] on p "Advanced" at bounding box center [128, 74] width 38 height 12
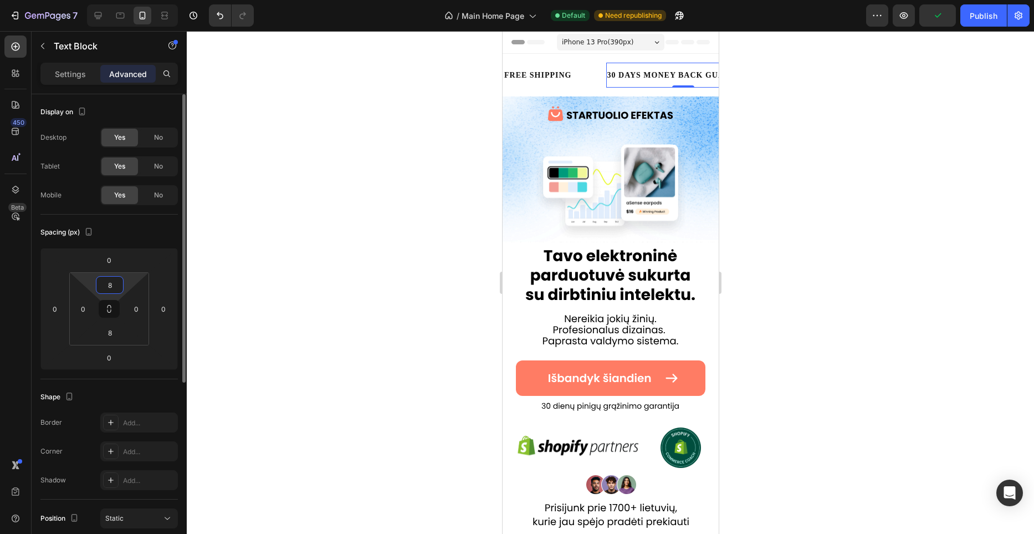
click at [114, 281] on input "8" at bounding box center [110, 284] width 22 height 17
type input "0"
click at [110, 326] on input "8" at bounding box center [110, 332] width 22 height 17
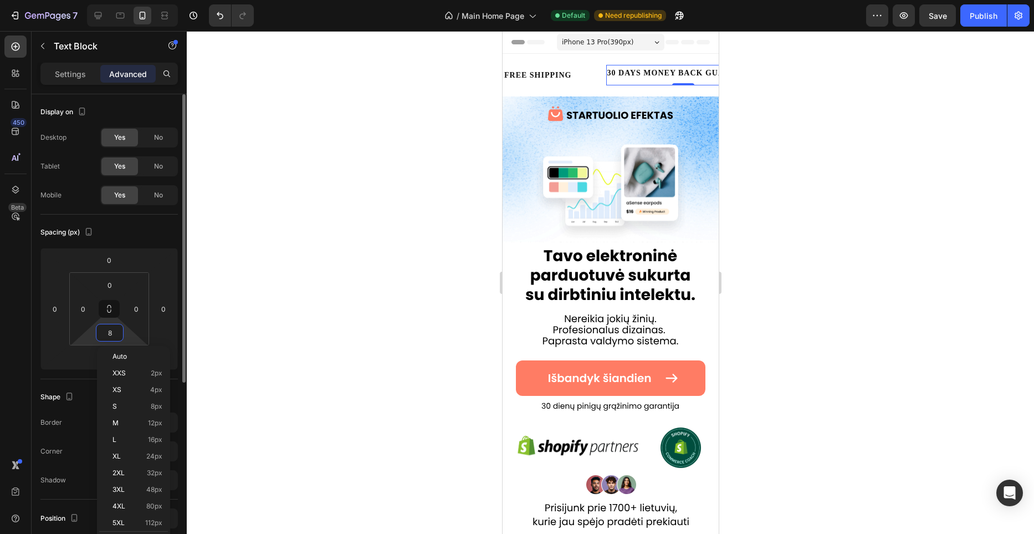
type input "0"
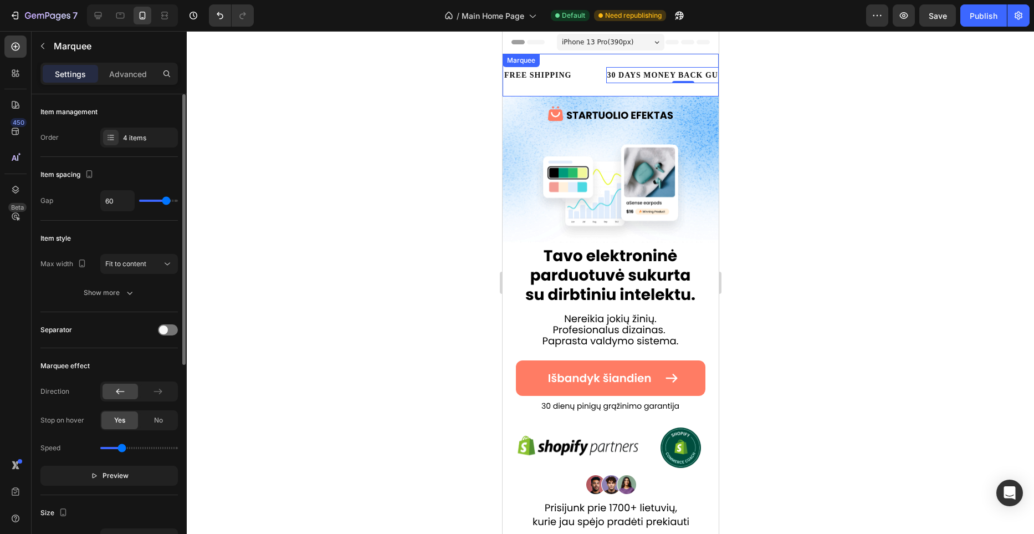
click at [607, 88] on div "FREE SHIPPING Text Block 30 DAYS MONEY BACK GUARANTEE Text Block 0 LIMITED TIME…" at bounding box center [610, 75] width 216 height 43
type input "53"
type input "52"
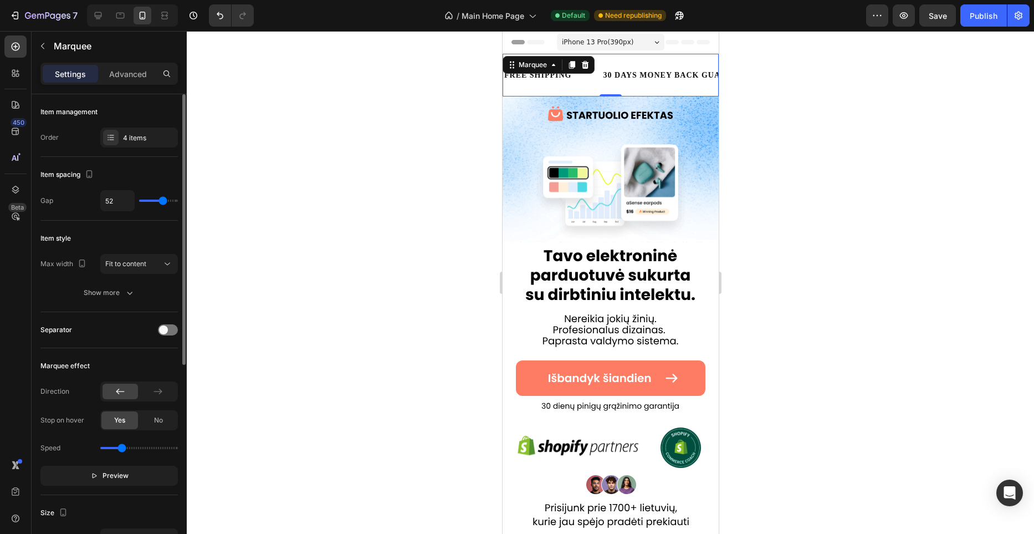
type input "51"
type input "48"
type input "47"
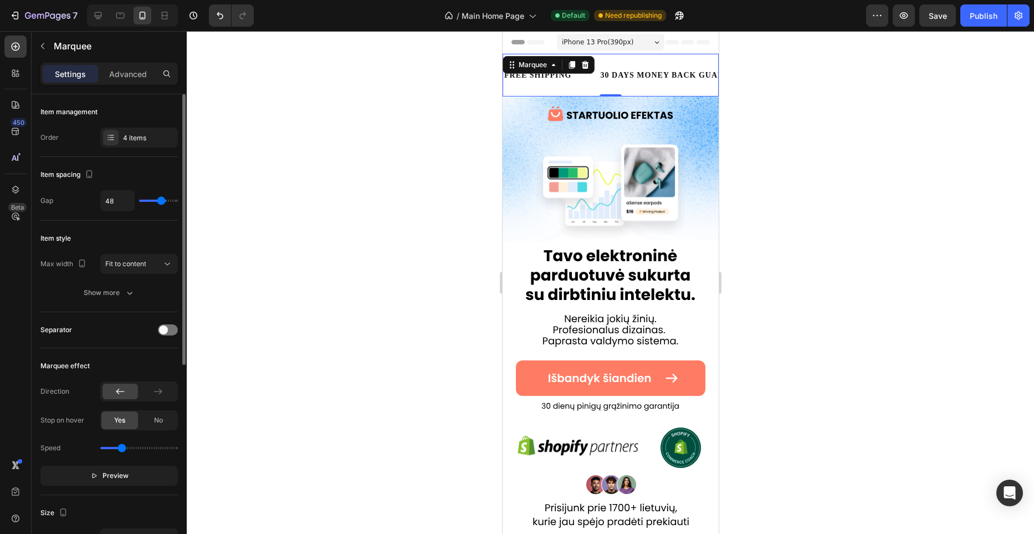
type input "47"
type input "46"
type input "45"
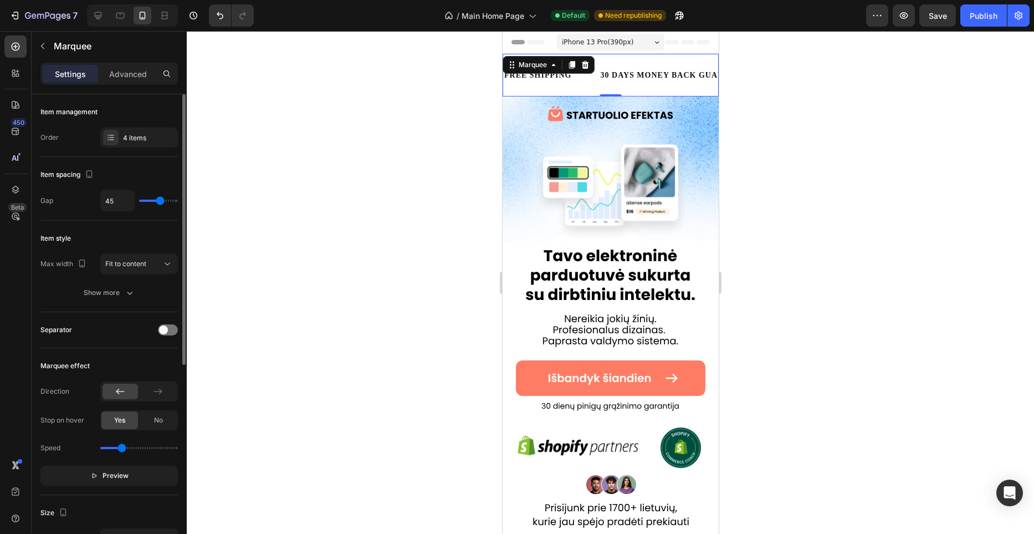
type input "37"
drag, startPoint x: 166, startPoint y: 199, endPoint x: 158, endPoint y: 201, distance: 7.4
click at [158, 201] on input "range" at bounding box center [158, 200] width 39 height 2
click at [144, 144] on div "4 items" at bounding box center [139, 137] width 78 height 20
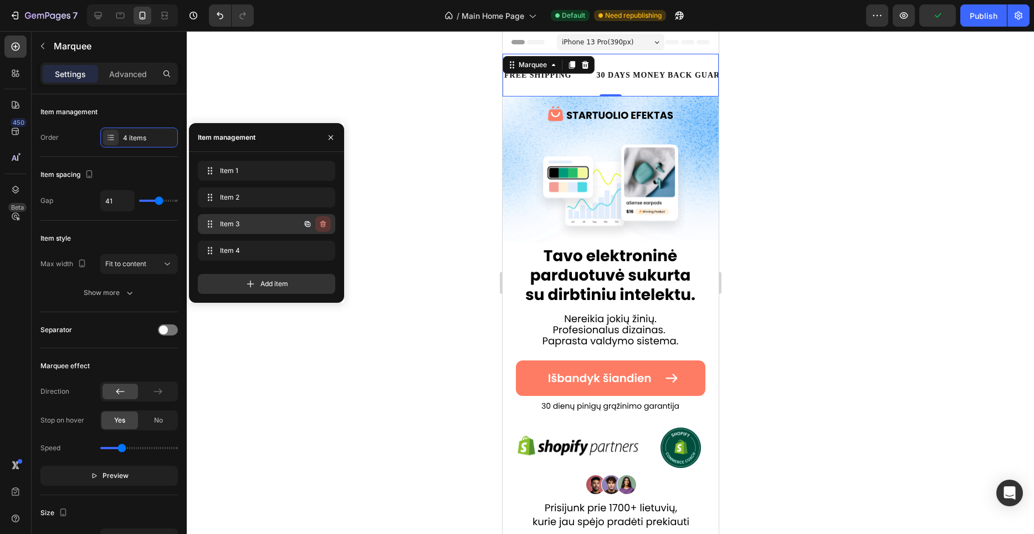
click at [326, 219] on icon "button" at bounding box center [323, 223] width 9 height 9
click at [320, 225] on div "Delete" at bounding box center [315, 224] width 21 height 10
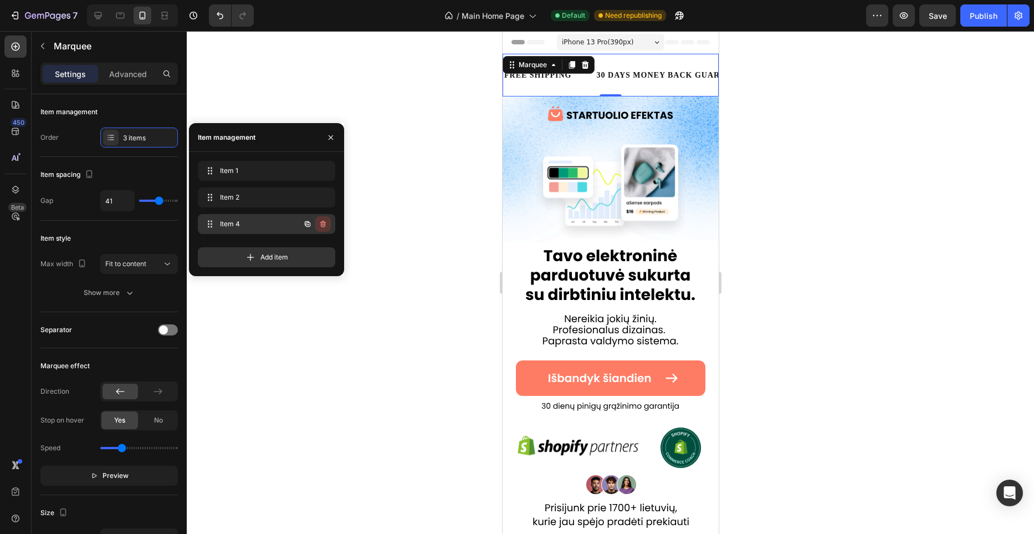
click at [326, 224] on icon "button" at bounding box center [323, 223] width 9 height 9
click at [324, 224] on div "Delete" at bounding box center [315, 224] width 21 height 10
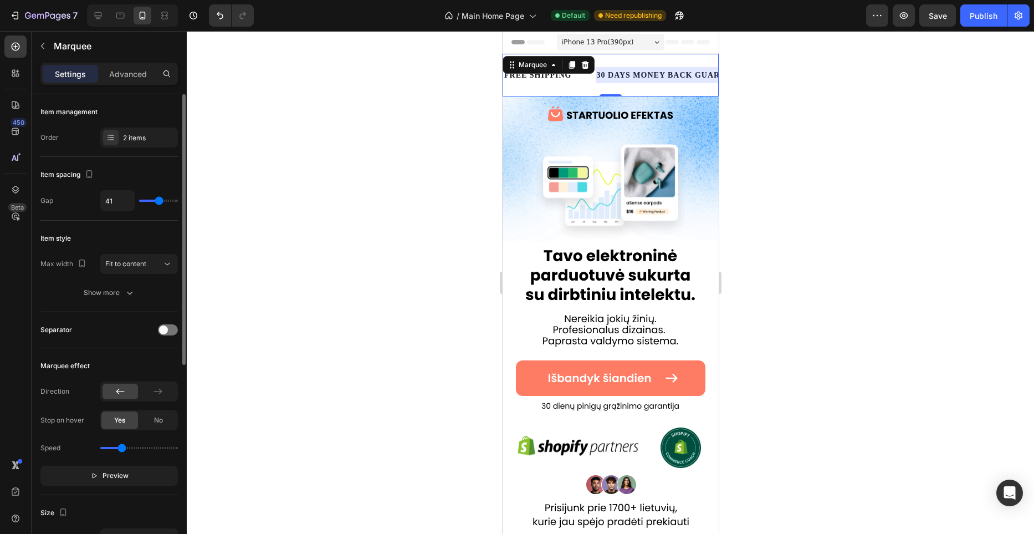
click at [137, 166] on div "Item spacing" at bounding box center [108, 175] width 137 height 18
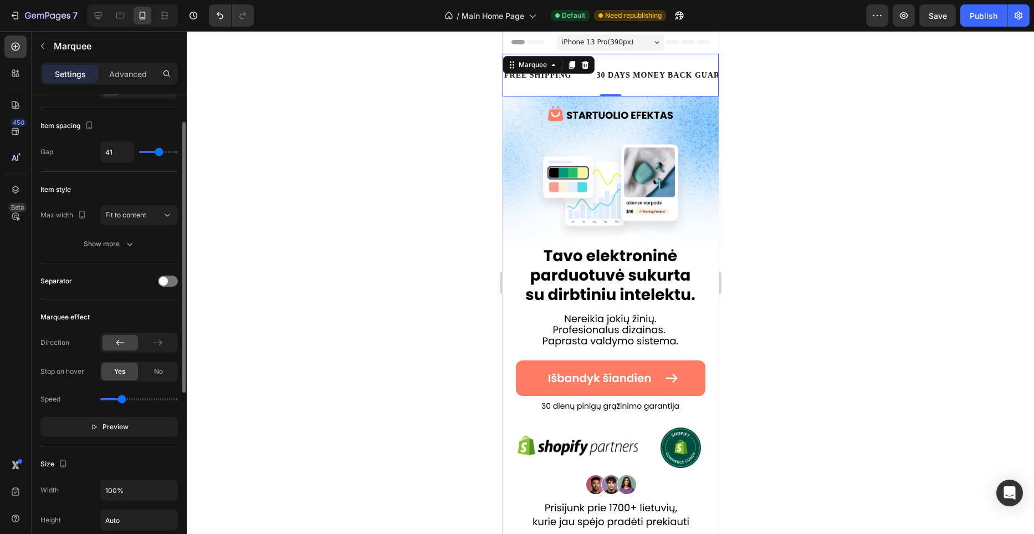
scroll to position [67, 0]
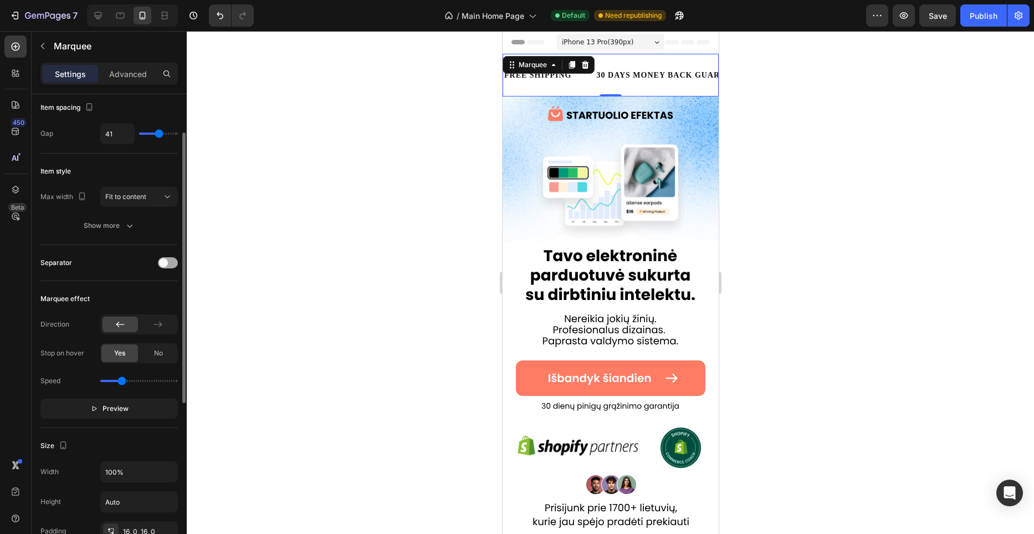
click at [163, 263] on span at bounding box center [163, 262] width 9 height 9
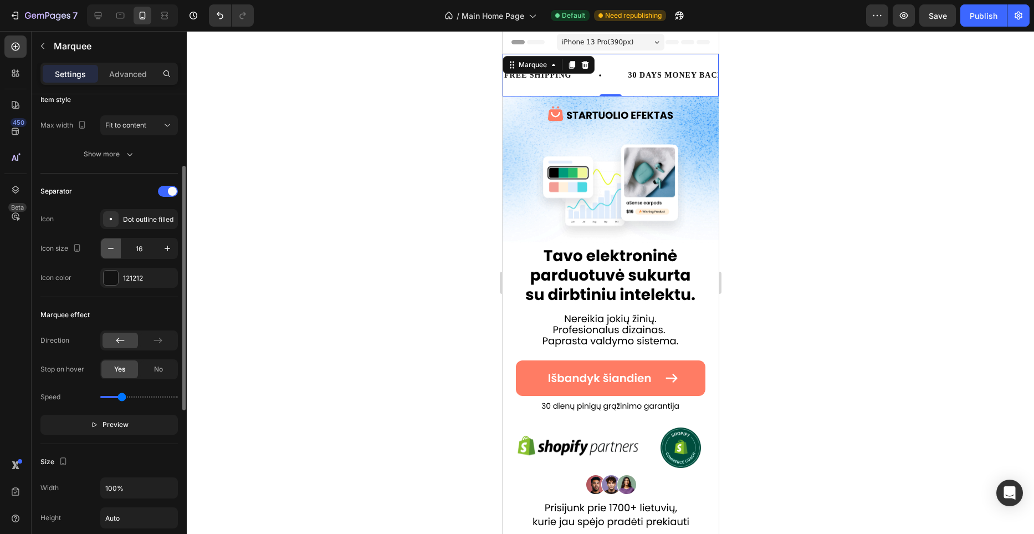
scroll to position [140, 0]
click at [115, 246] on icon "button" at bounding box center [110, 246] width 11 height 11
click at [166, 249] on icon "button" at bounding box center [167, 246] width 11 height 11
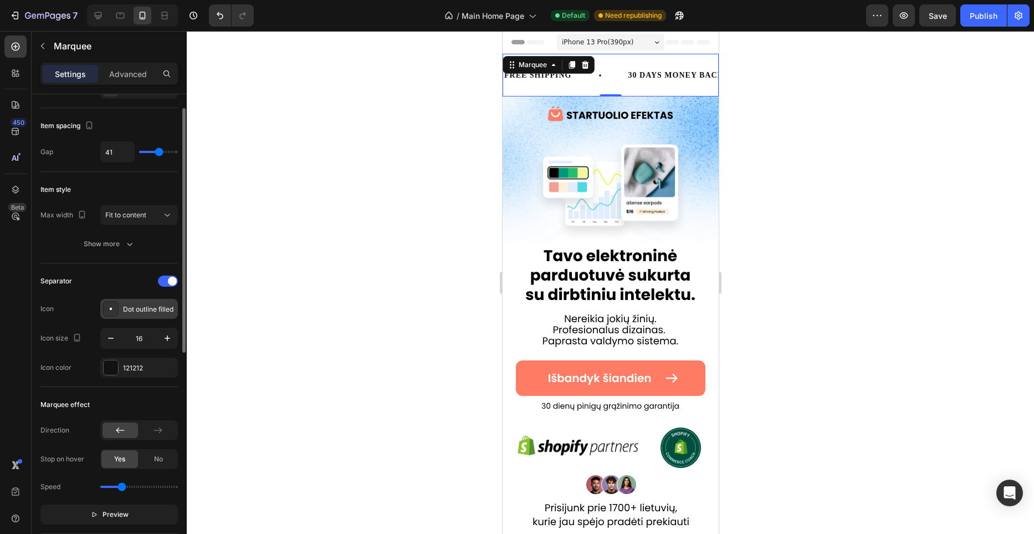
scroll to position [0, 0]
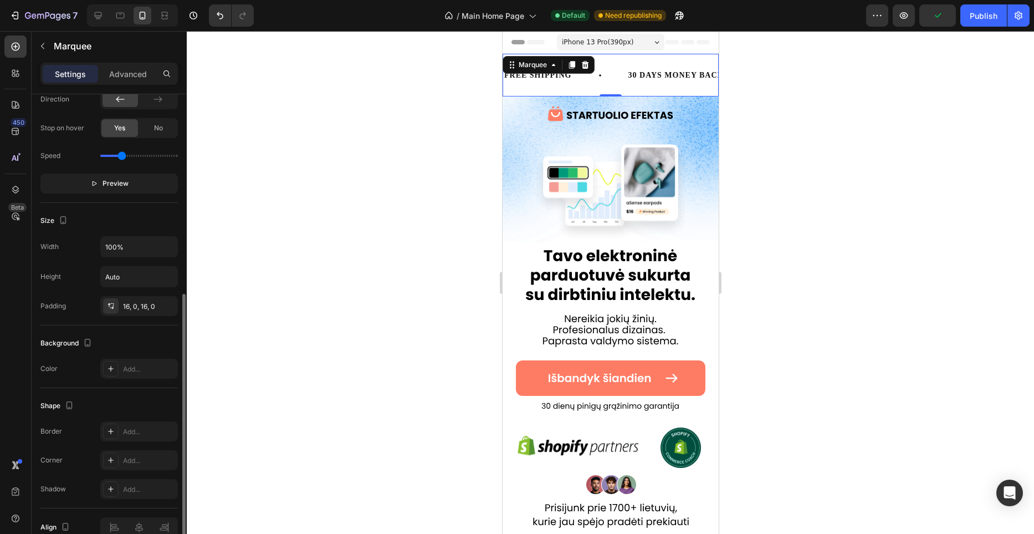
scroll to position [381, 0]
click at [153, 307] on div "16, 0, 16, 0" at bounding box center [139, 305] width 32 height 10
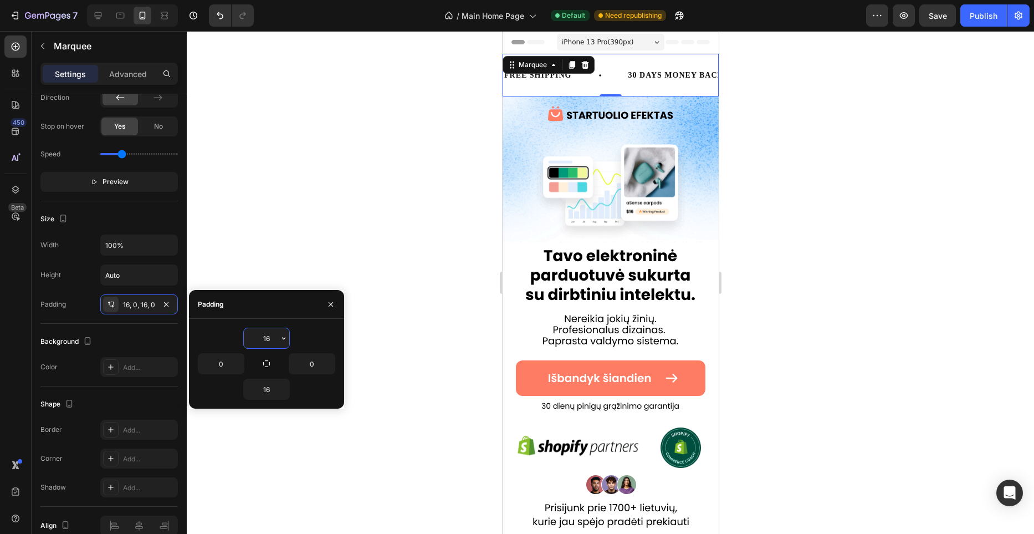
click at [272, 344] on input "16" at bounding box center [266, 338] width 45 height 20
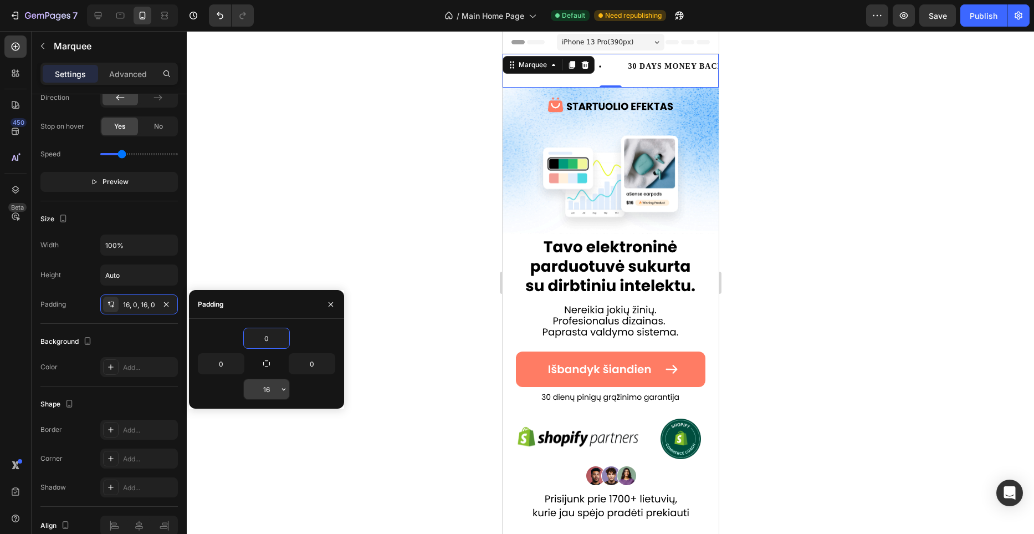
type input "0"
click at [270, 393] on input "16" at bounding box center [266, 389] width 45 height 20
type input "0"
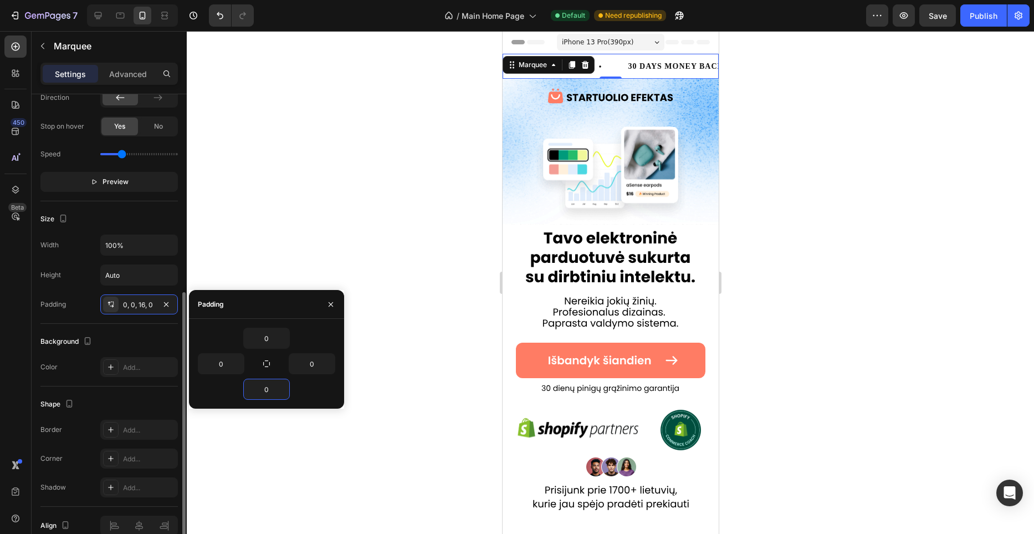
click at [159, 218] on div "Size" at bounding box center [108, 219] width 137 height 18
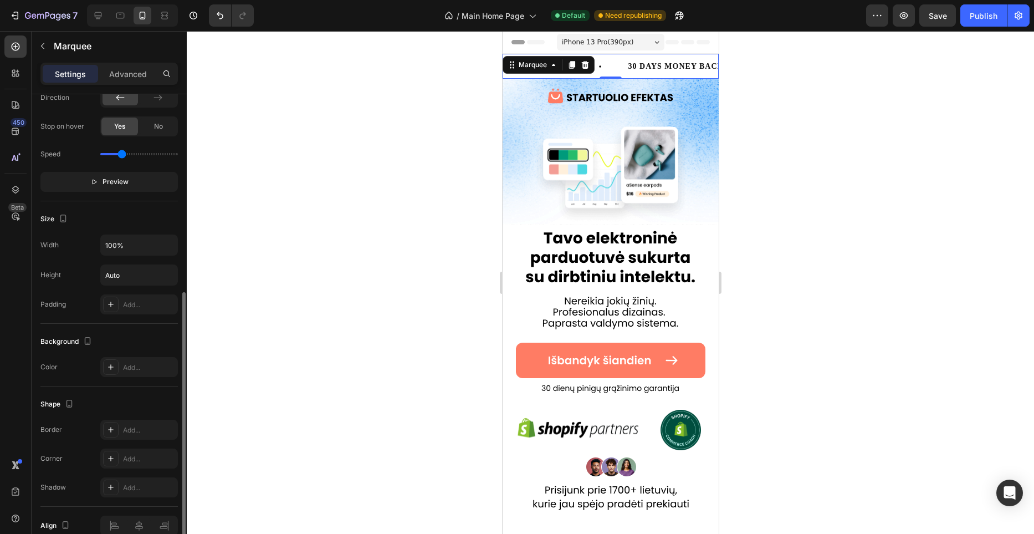
click at [159, 218] on div "Size" at bounding box center [108, 219] width 137 height 18
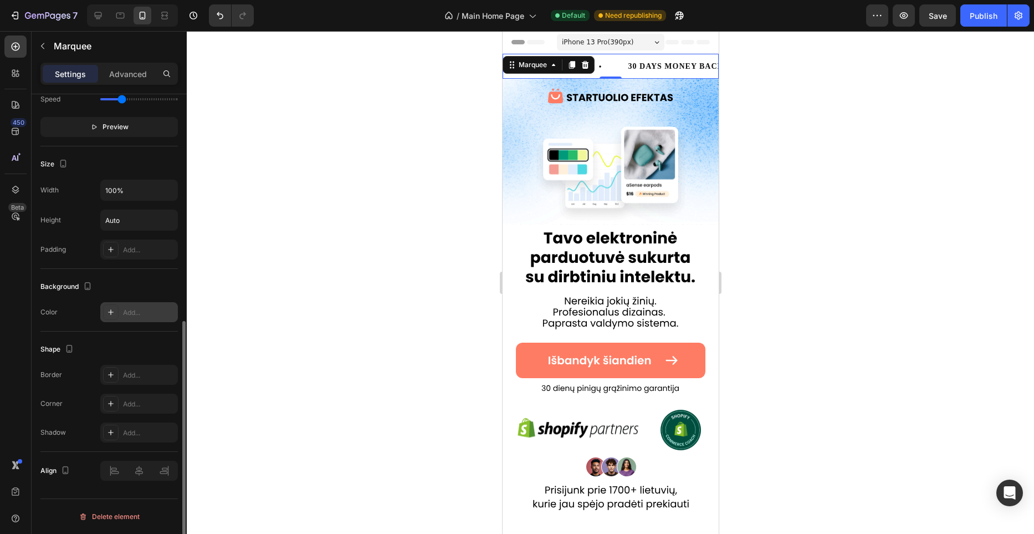
click at [142, 316] on div "Add..." at bounding box center [149, 313] width 52 height 10
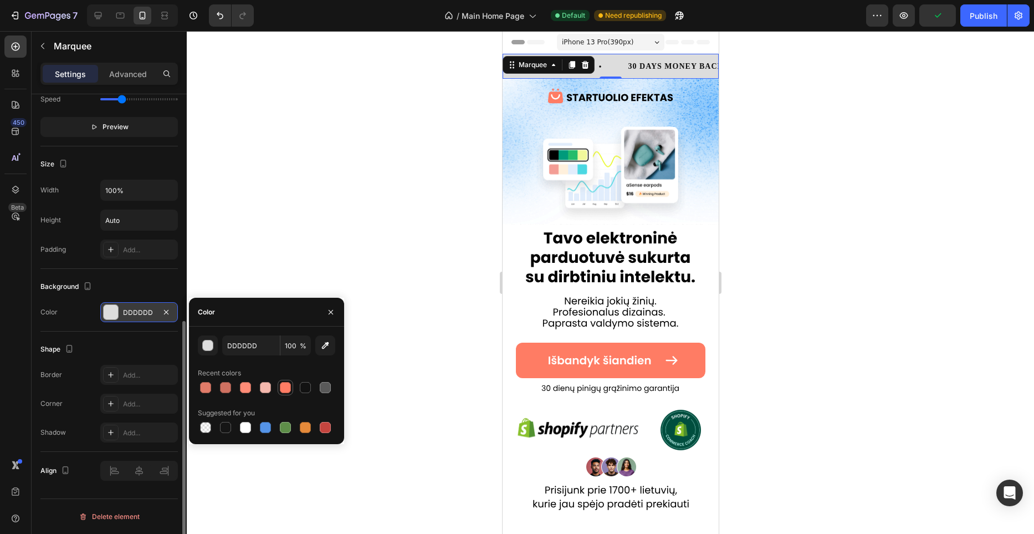
click at [279, 388] on div at bounding box center [285, 387] width 13 height 13
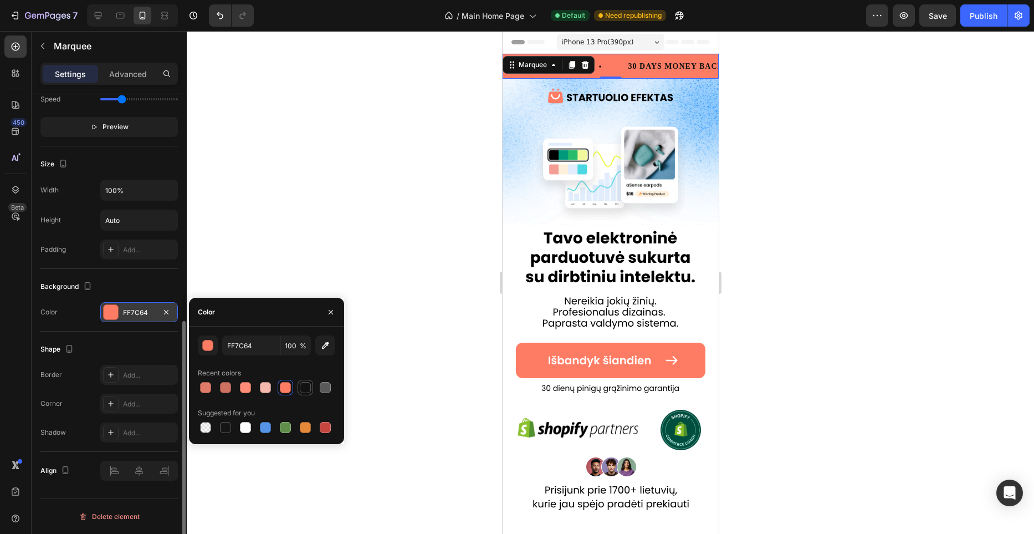
click at [308, 389] on div at bounding box center [305, 387] width 11 height 11
type input "121212"
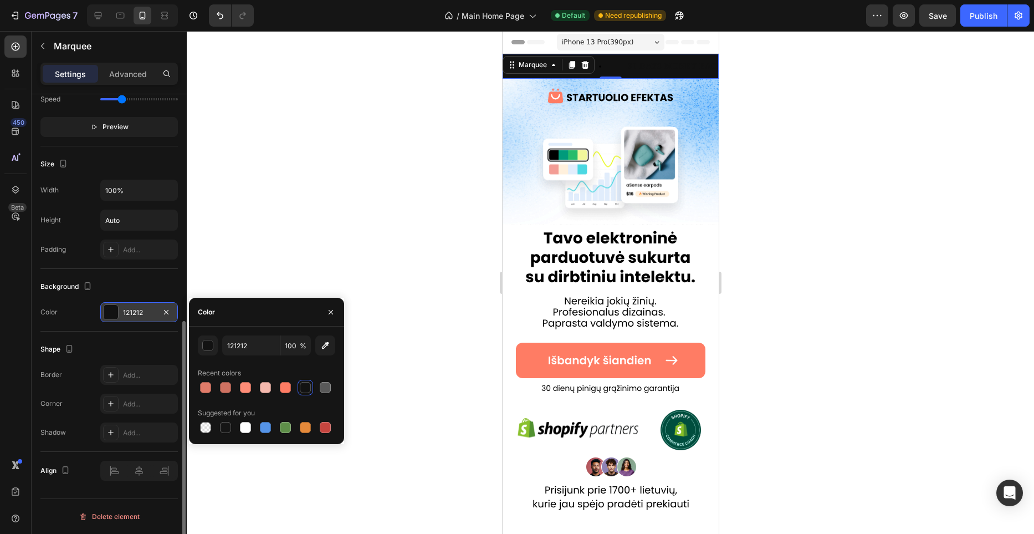
click at [432, 260] on div at bounding box center [610, 282] width 847 height 503
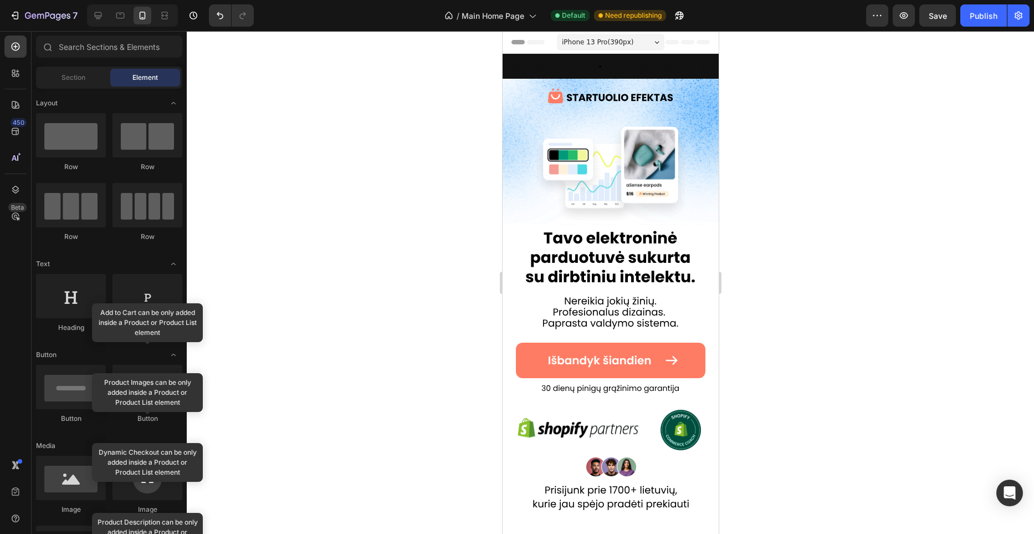
click at [432, 260] on div at bounding box center [610, 282] width 847 height 503
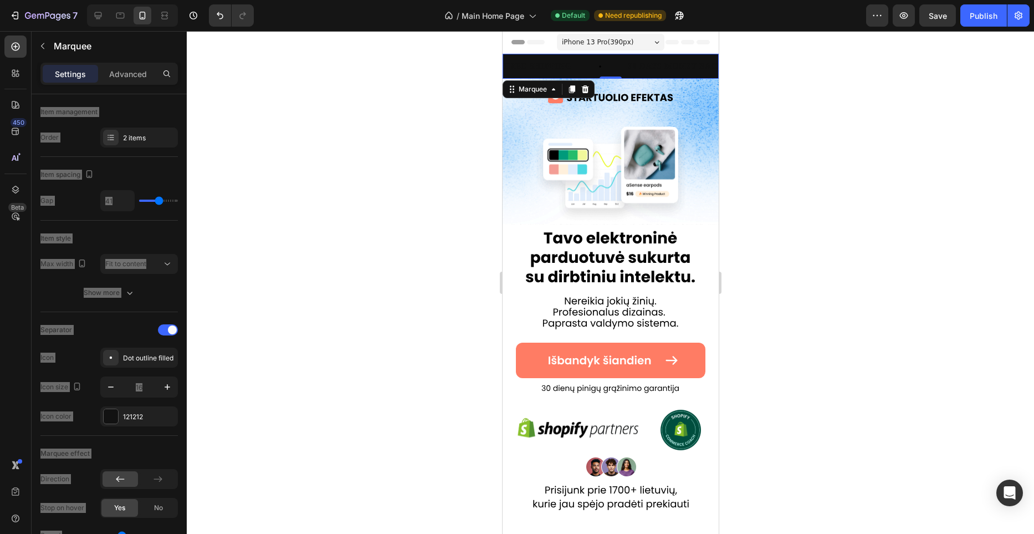
click at [616, 66] on div "FREE SHIPPING Text Block" at bounding box center [565, 66] width 124 height 25
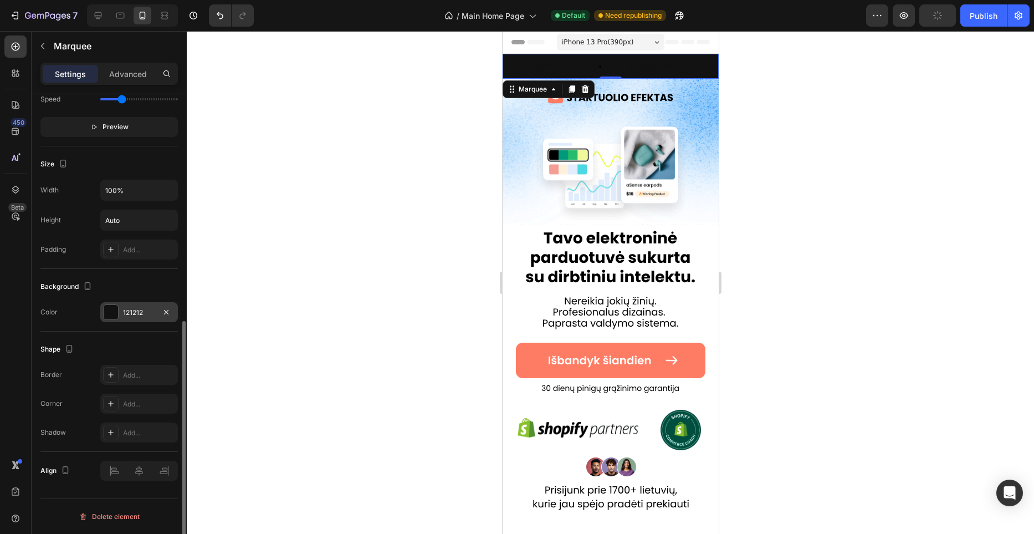
click at [115, 311] on div at bounding box center [111, 312] width 14 height 14
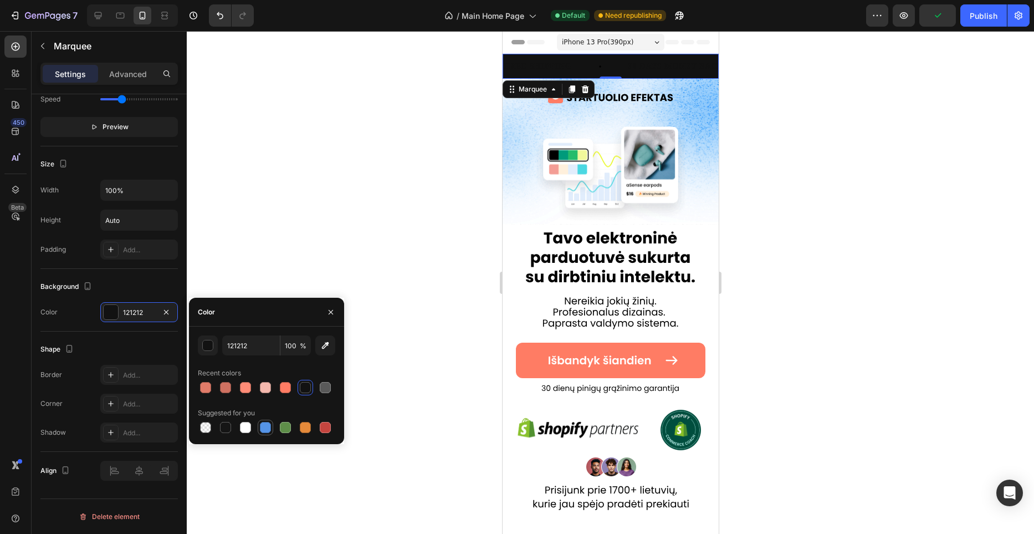
click at [263, 422] on div at bounding box center [265, 427] width 11 height 11
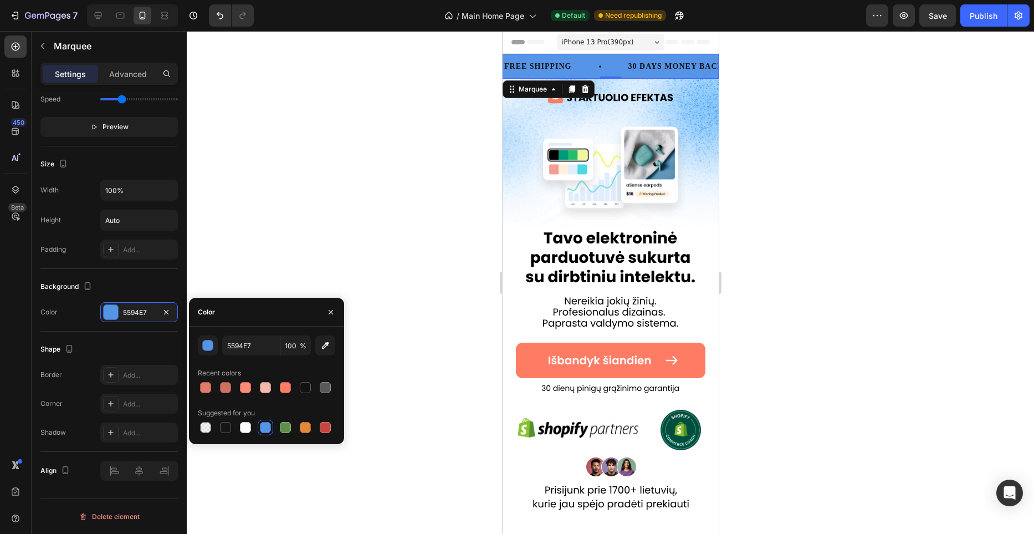
click at [273, 389] on div at bounding box center [266, 388] width 137 height 16
click at [269, 389] on div at bounding box center [265, 387] width 11 height 11
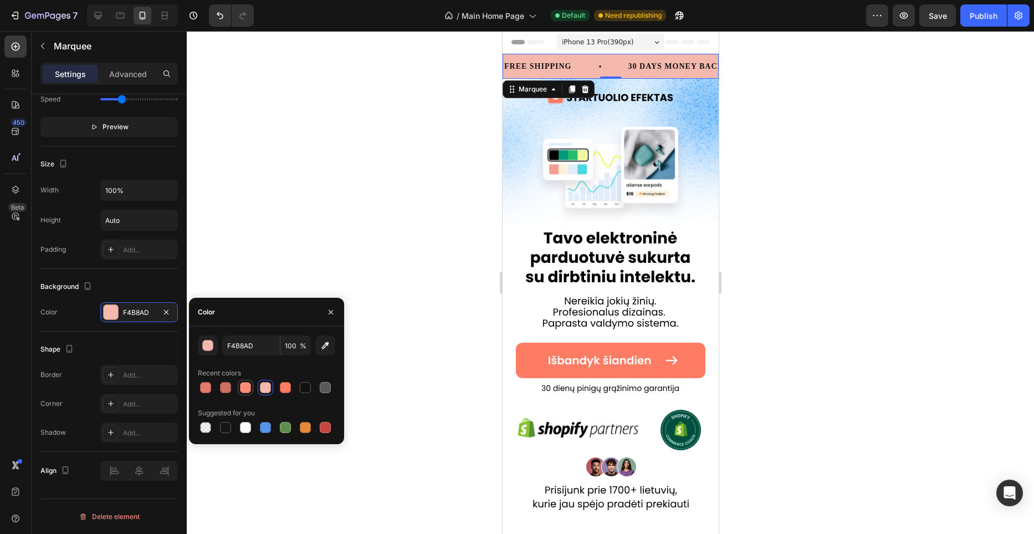
click at [246, 389] on div at bounding box center [245, 387] width 11 height 11
click at [263, 389] on div at bounding box center [265, 387] width 11 height 11
click at [303, 389] on div at bounding box center [305, 387] width 11 height 11
type input "121212"
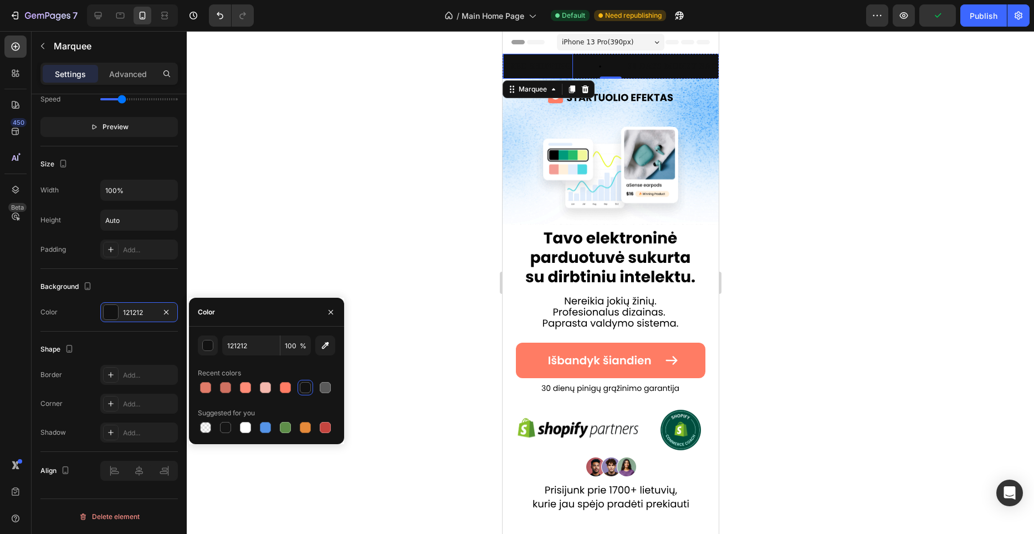
click at [565, 65] on div "FREE SHIPPING" at bounding box center [538, 66] width 70 height 16
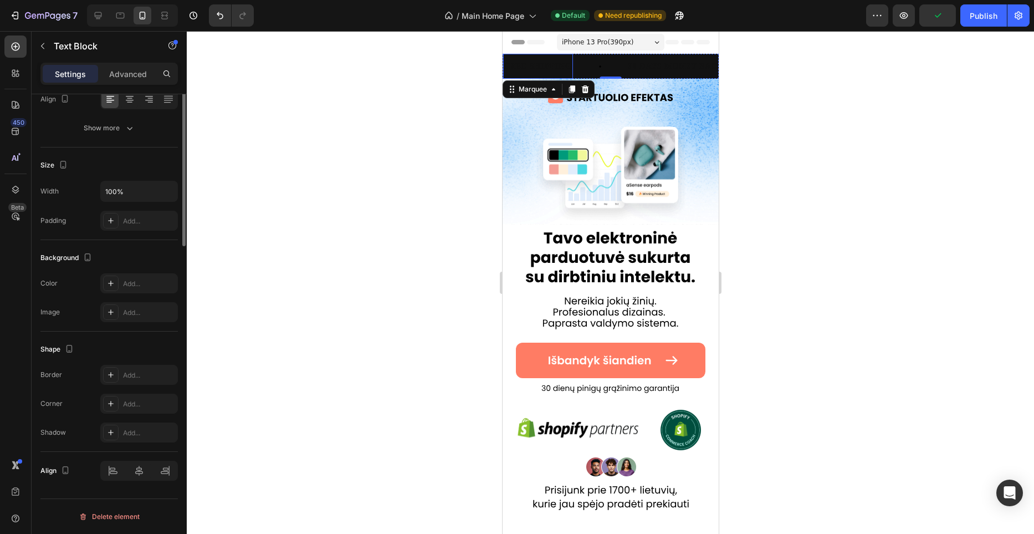
scroll to position [0, 0]
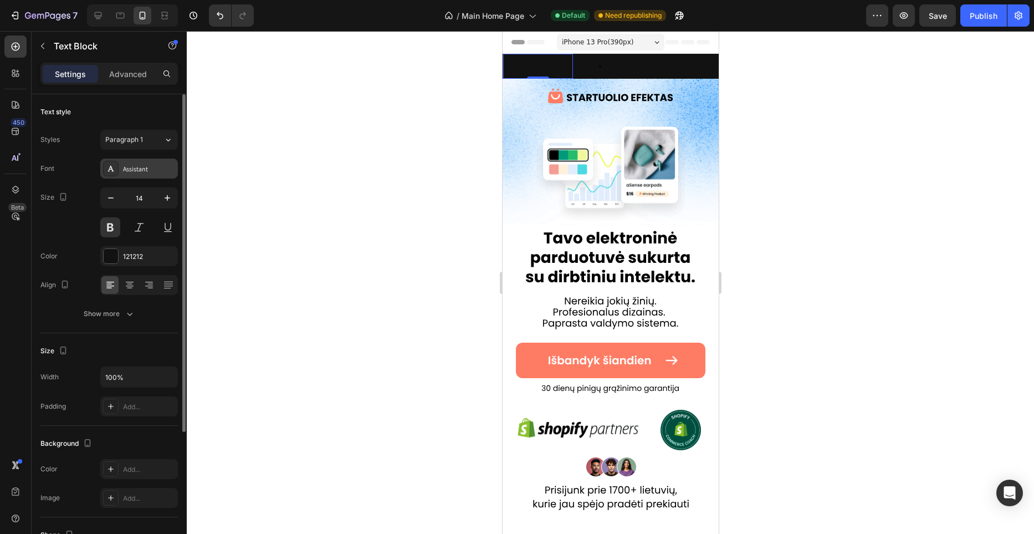
click at [145, 167] on div "Assistant" at bounding box center [149, 169] width 52 height 10
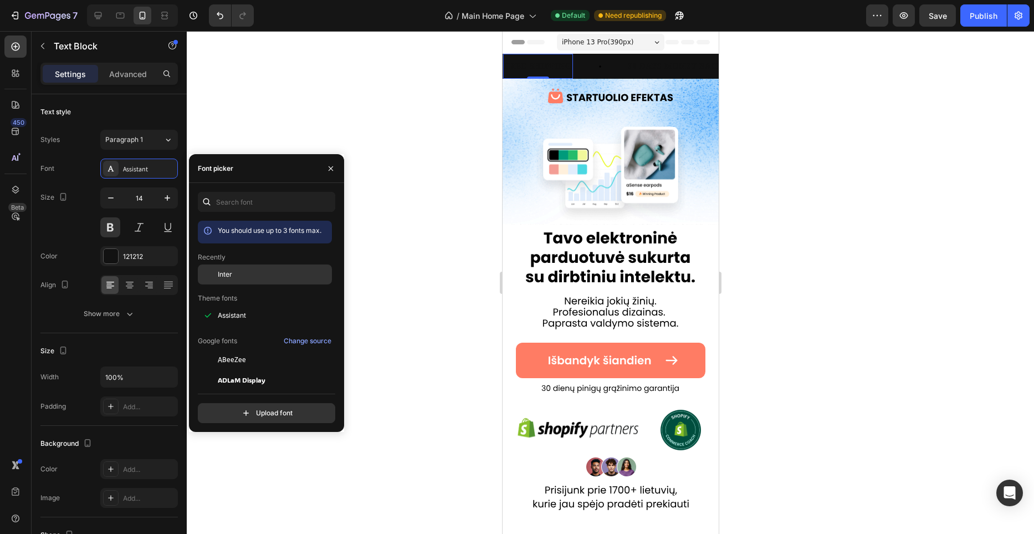
click at [240, 274] on div "Inter" at bounding box center [274, 274] width 112 height 10
click at [543, 63] on div "FREE SHIPPING" at bounding box center [537, 66] width 68 height 16
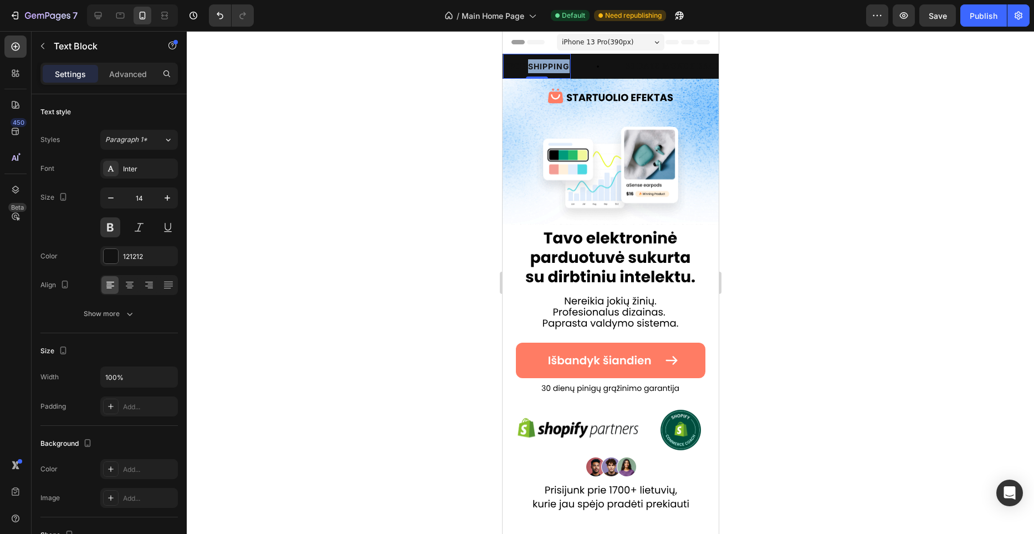
click at [543, 63] on p "FREE SHIPPING" at bounding box center [536, 66] width 65 height 14
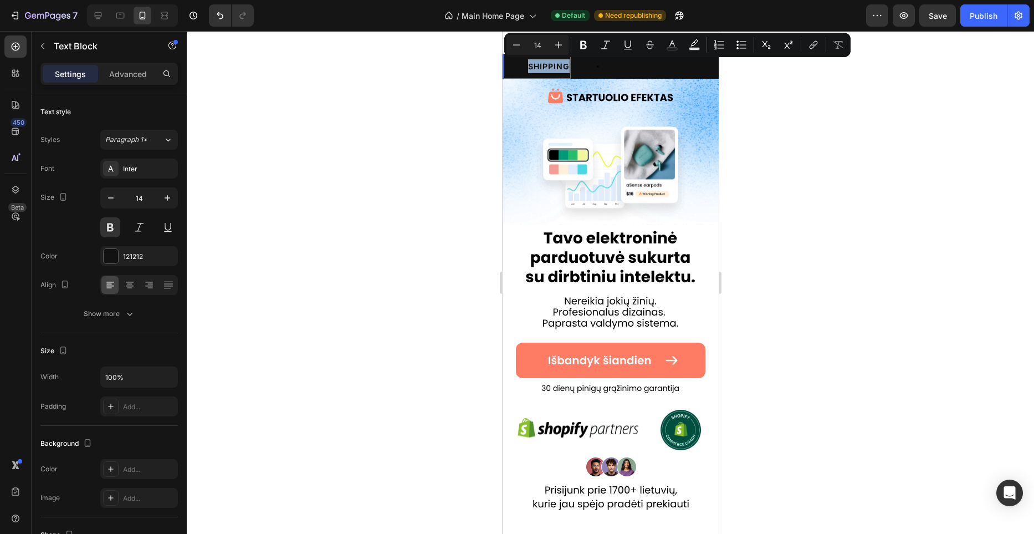
click at [543, 63] on p "FREE SHIPPING" at bounding box center [536, 66] width 65 height 14
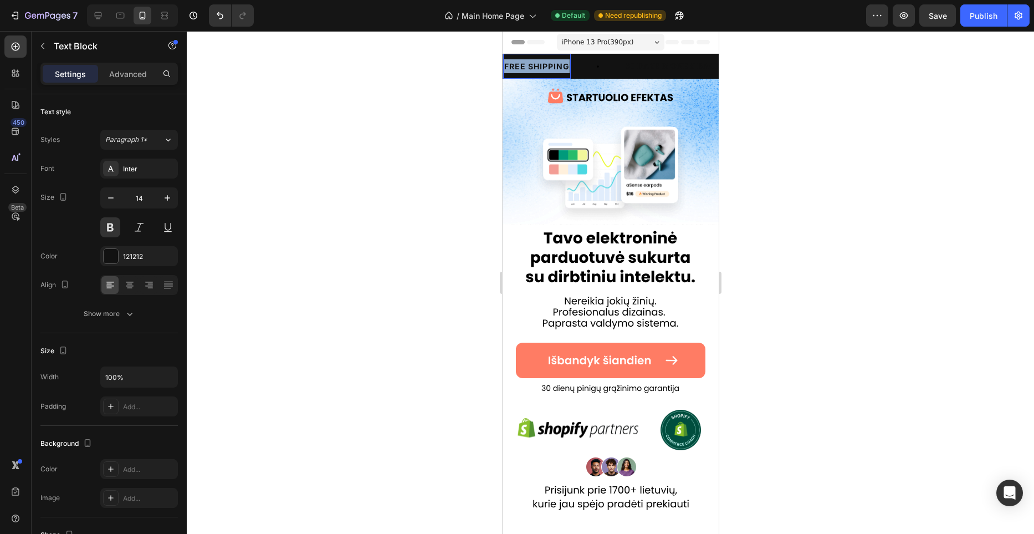
click at [543, 63] on p "FREE SHIPPING" at bounding box center [536, 66] width 65 height 14
click at [547, 66] on p "RIBOTAS PASIŪ" at bounding box center [536, 66] width 65 height 14
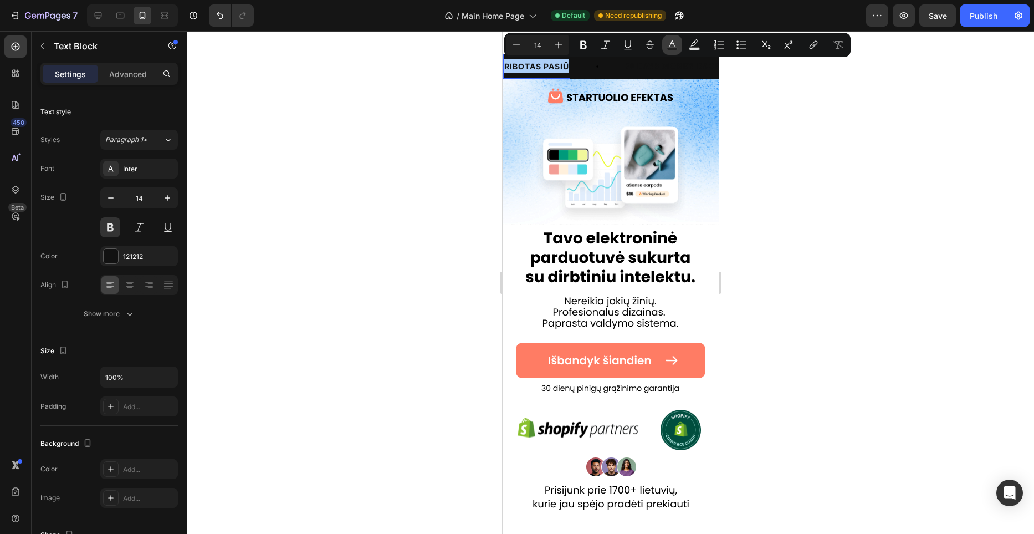
click at [679, 47] on button "Text Color" at bounding box center [672, 45] width 20 height 20
type input "121212"
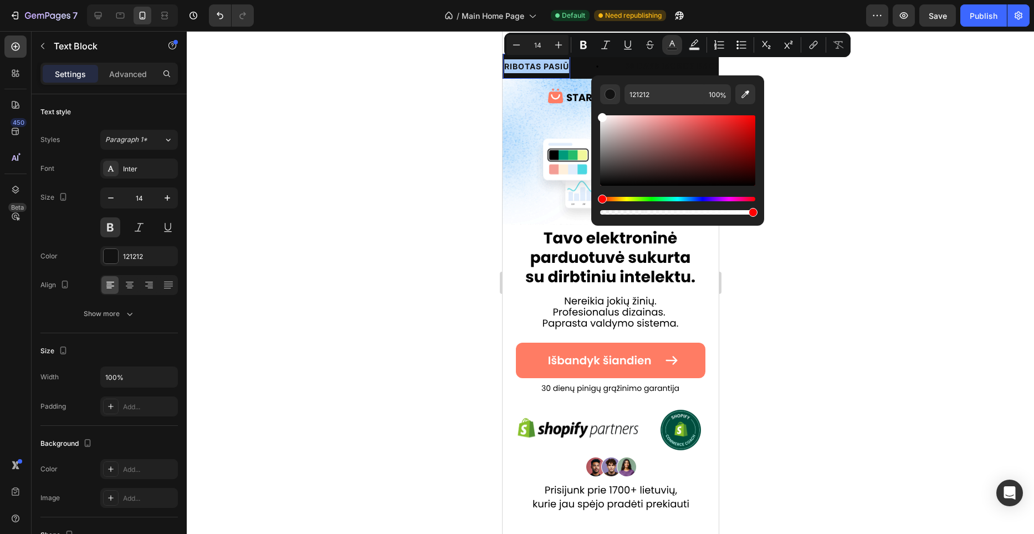
drag, startPoint x: 609, startPoint y: 124, endPoint x: 591, endPoint y: 91, distance: 37.2
click at [591, 91] on div "121212 100 %" at bounding box center [677, 145] width 173 height 141
type input "FFFFFF"
drag, startPoint x: 454, startPoint y: 105, endPoint x: 474, endPoint y: 101, distance: 20.9
click at [454, 106] on div at bounding box center [610, 282] width 847 height 503
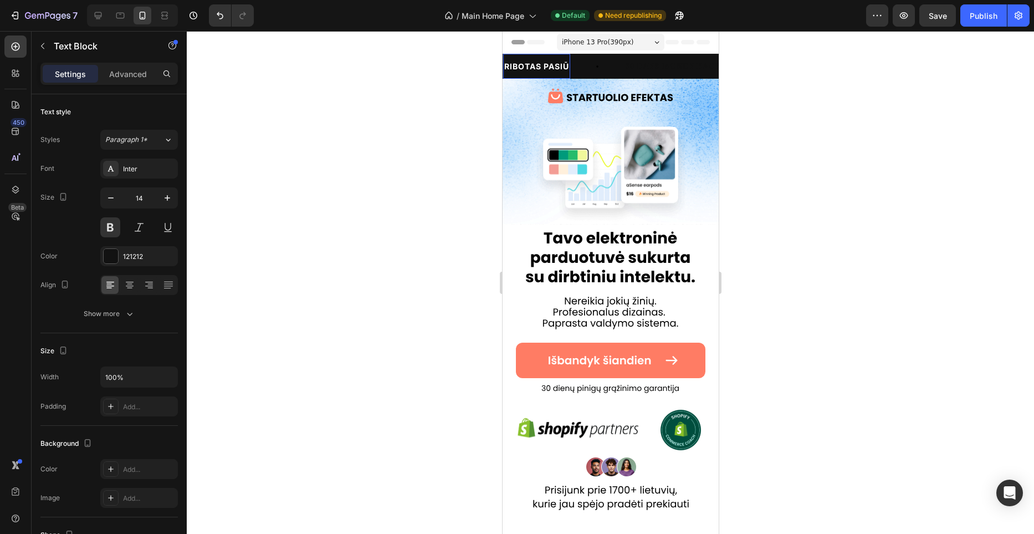
click at [566, 68] on span "RIBOTAS PASIŪ" at bounding box center [536, 66] width 65 height 9
click at [652, 66] on div "RIBOTAS PASIŪLYMAS Text Block" at bounding box center [578, 66] width 151 height 25
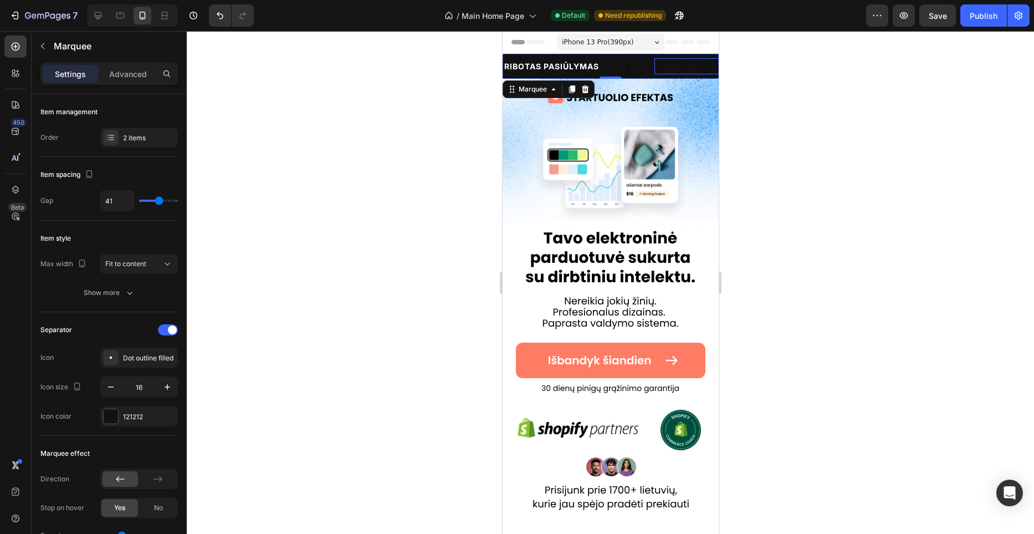
click at [671, 67] on div "30 DAYS MONEY BACK GUARANTEE" at bounding box center [731, 66] width 155 height 16
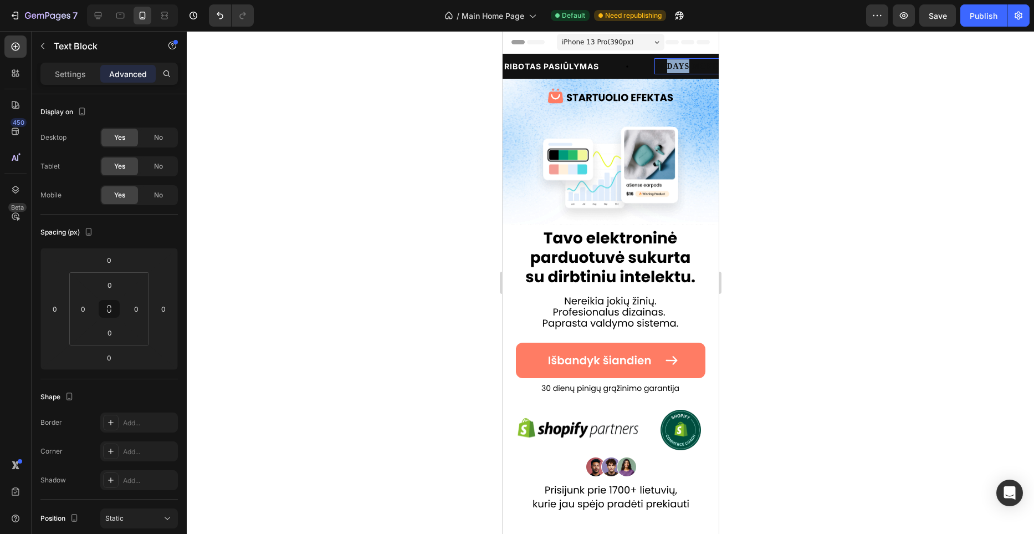
click at [671, 67] on div "30 DAYS MONEY BACK GUARANTEE" at bounding box center [731, 66] width 155 height 16
click at [671, 67] on p "30 DAYS MONEY BACK GUARANTEE" at bounding box center [731, 66] width 153 height 14
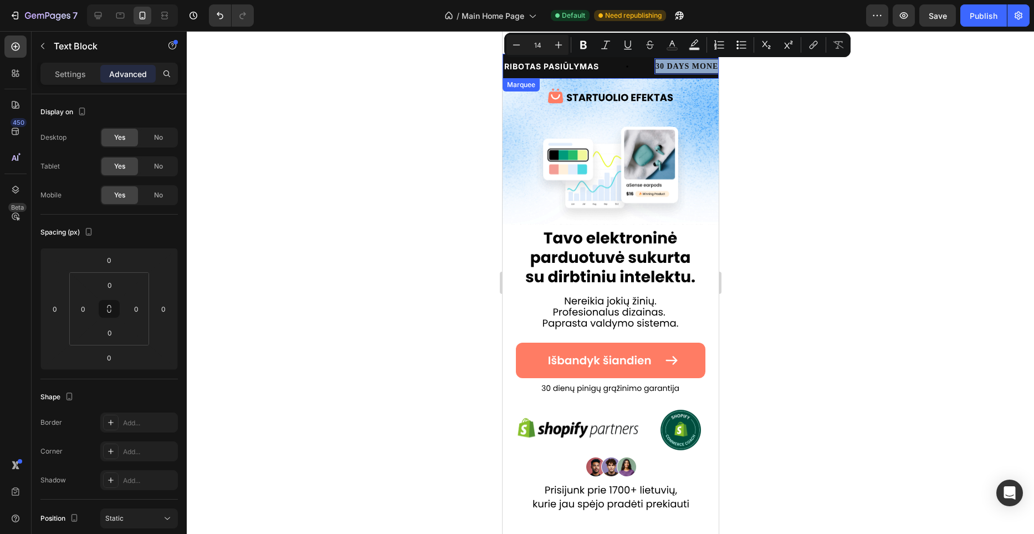
click at [646, 67] on div "RIBOTAS PASIŪLYMAS Text Block" at bounding box center [578, 66] width 151 height 25
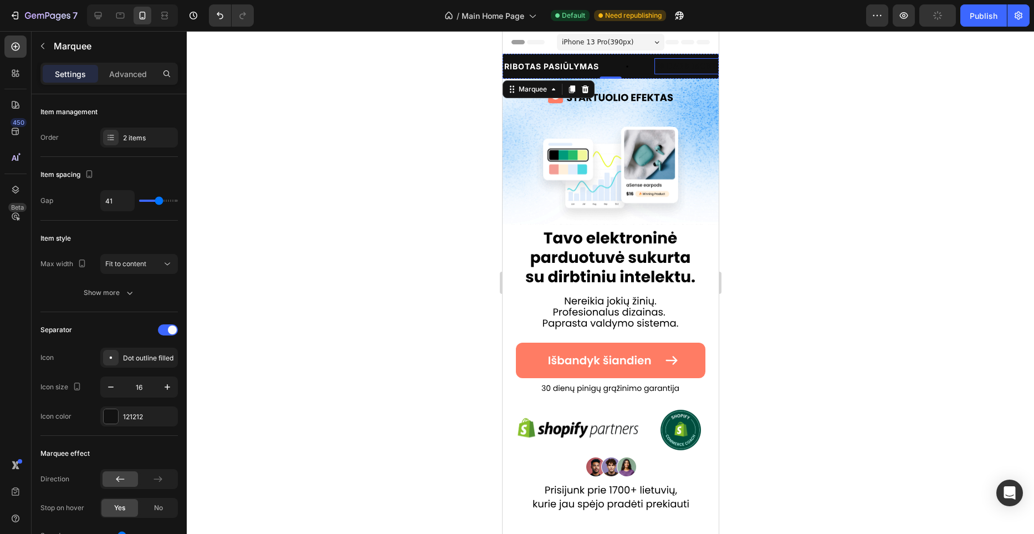
click at [678, 68] on p "30 DAYS MONEY BACK GUARANTEE" at bounding box center [731, 66] width 153 height 14
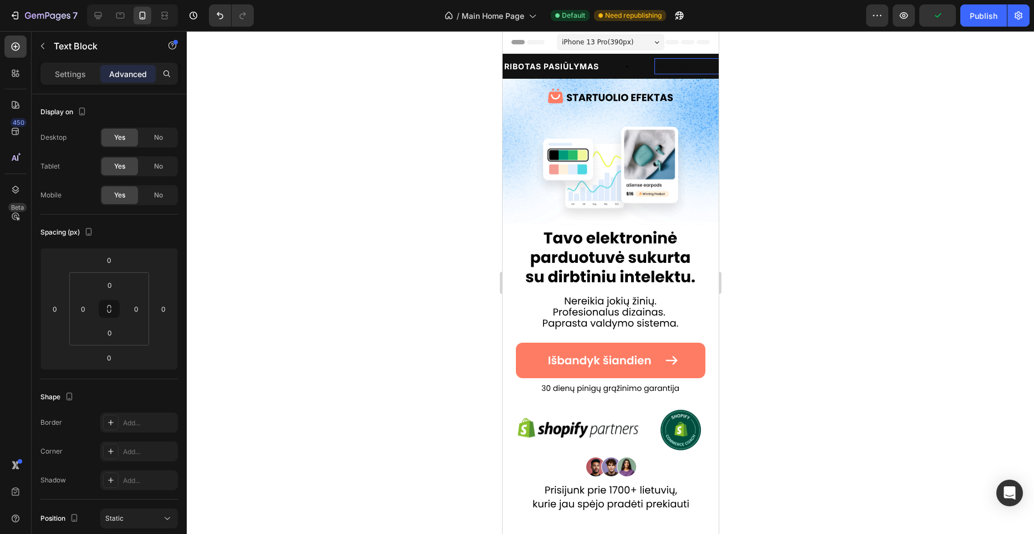
click at [678, 68] on p "30 DAYS MONEY BACK GUARANTEE" at bounding box center [731, 66] width 153 height 14
click at [355, 238] on div at bounding box center [610, 282] width 847 height 503
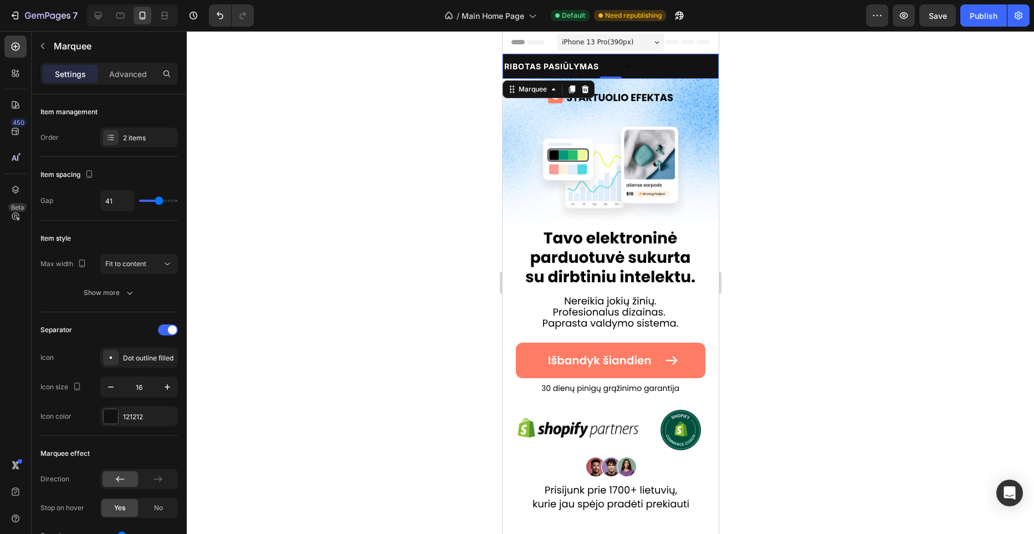
click at [626, 62] on icon at bounding box center [626, 66] width 9 height 9
drag, startPoint x: 641, startPoint y: 76, endPoint x: 665, endPoint y: 64, distance: 26.8
click at [642, 76] on div "RIBOTAS PASIŪLYMAS Text Block" at bounding box center [578, 66] width 151 height 25
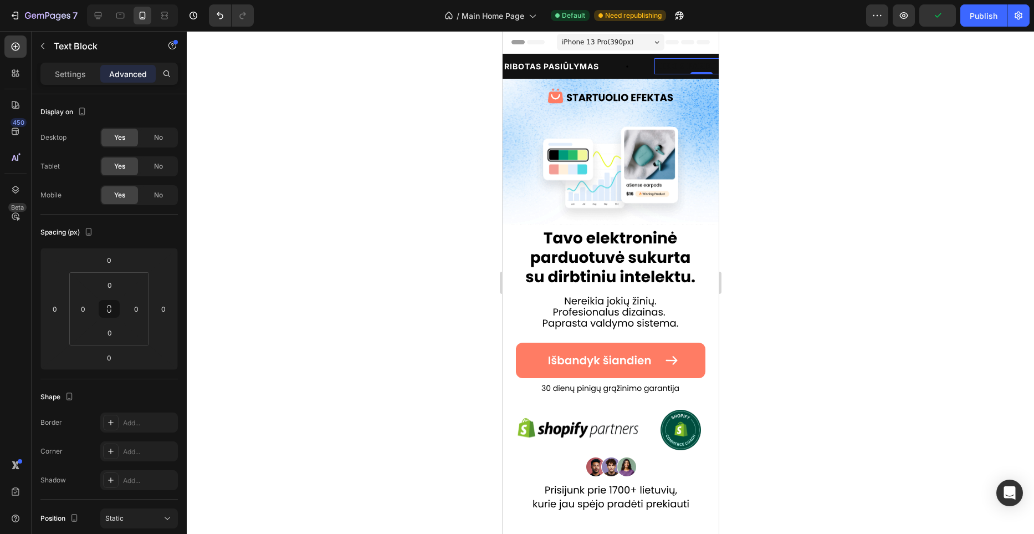
click at [665, 64] on p "LIKO 9 PARDUOTUVĖ" at bounding box center [700, 66] width 91 height 14
click at [668, 64] on p "LIKO 9 PARDUOTUVĖ" at bounding box center [700, 66] width 91 height 14
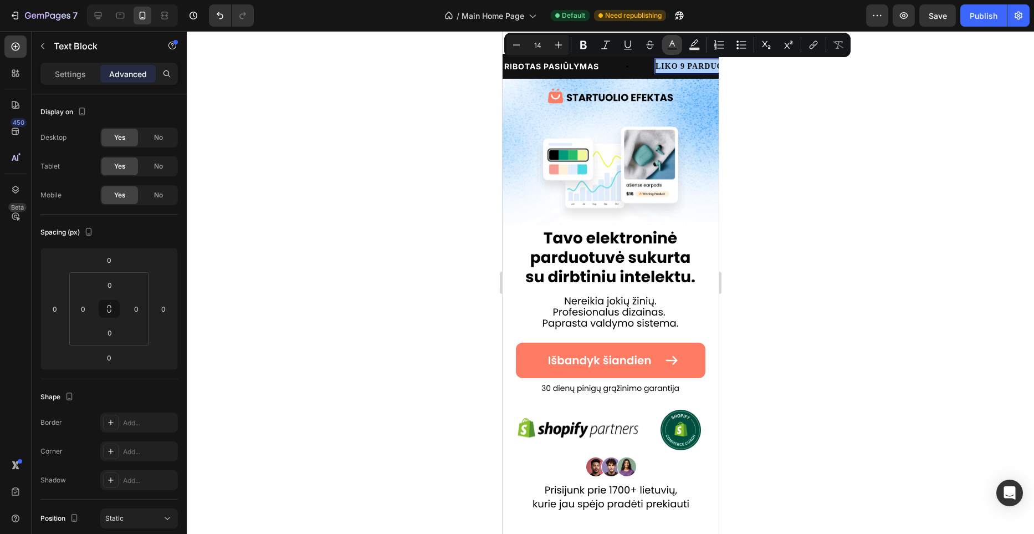
click at [679, 44] on button "Text Color" at bounding box center [672, 45] width 20 height 20
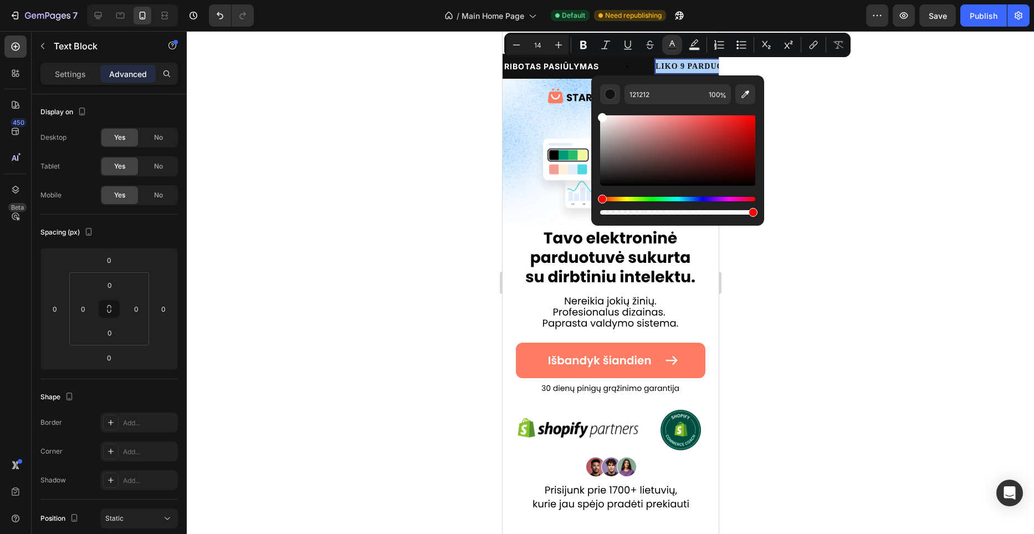
drag, startPoint x: 626, startPoint y: 146, endPoint x: 593, endPoint y: 103, distance: 54.6
click at [593, 103] on div "121212 100 %" at bounding box center [677, 145] width 173 height 141
type input "FFFFFF"
drag, startPoint x: 248, startPoint y: 233, endPoint x: 279, endPoint y: 229, distance: 31.8
click at [248, 233] on div at bounding box center [610, 282] width 847 height 503
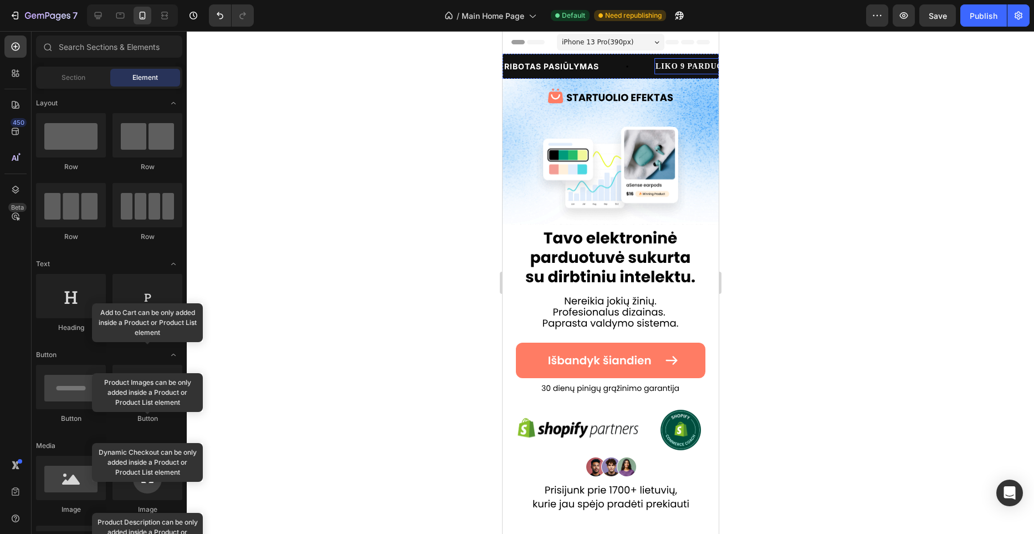
click at [670, 66] on span "LIKO 9 PARDUOTUVĖ" at bounding box center [700, 66] width 91 height 8
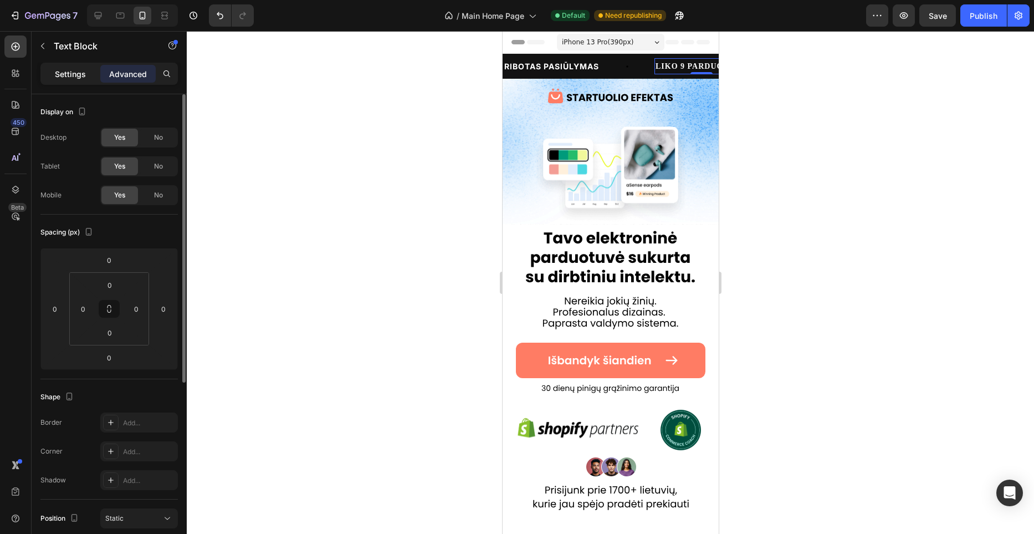
click at [75, 71] on p "Settings" at bounding box center [70, 74] width 31 height 12
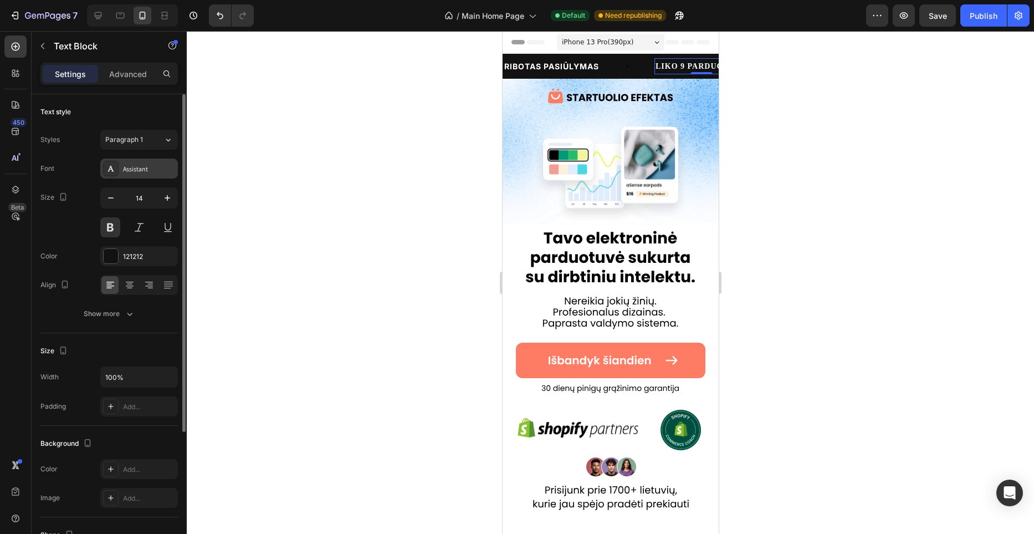
click at [144, 164] on div "Assistant" at bounding box center [149, 169] width 52 height 10
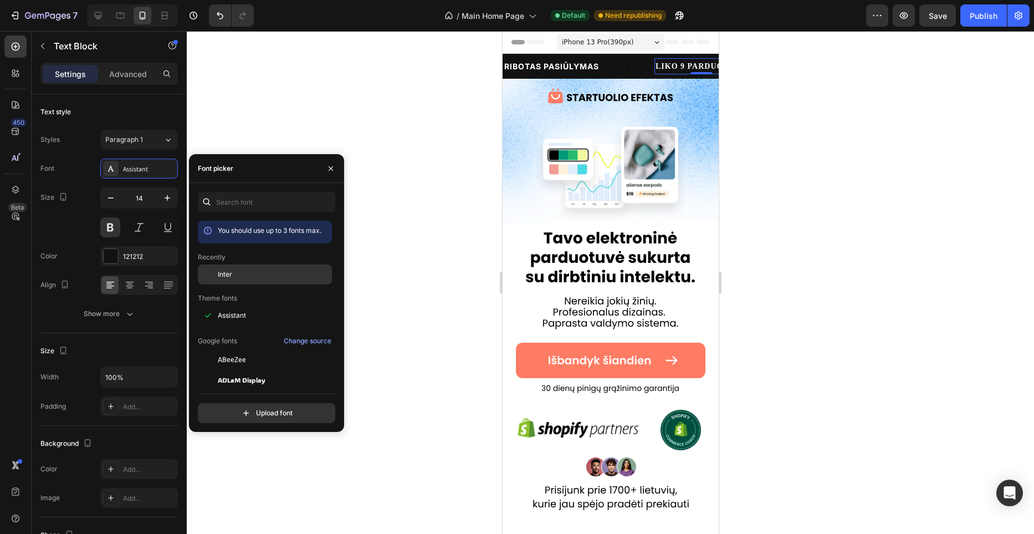
click at [238, 274] on div "Inter" at bounding box center [274, 274] width 112 height 10
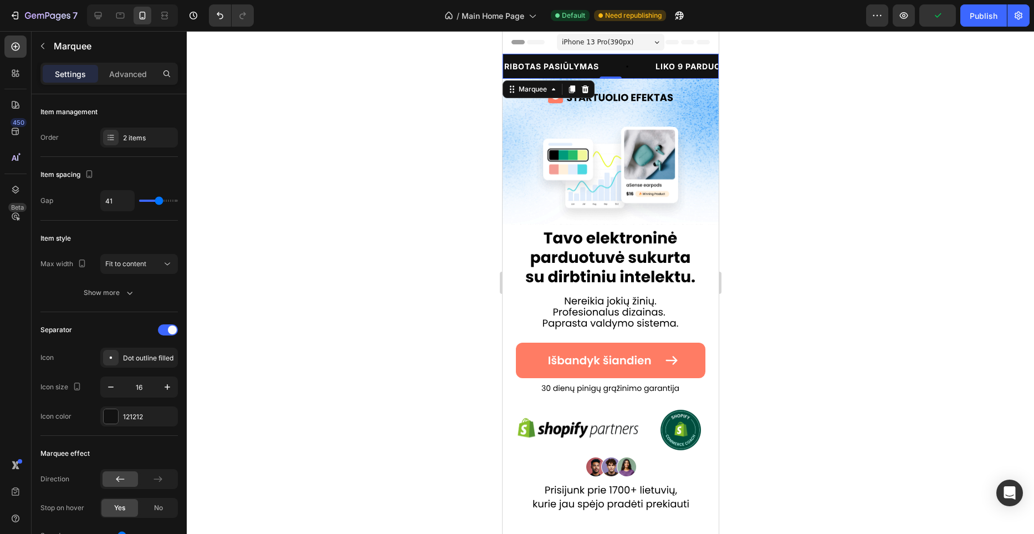
click at [639, 69] on div "RIBOTAS PASIŪLYMAS Text Block" at bounding box center [578, 66] width 151 height 25
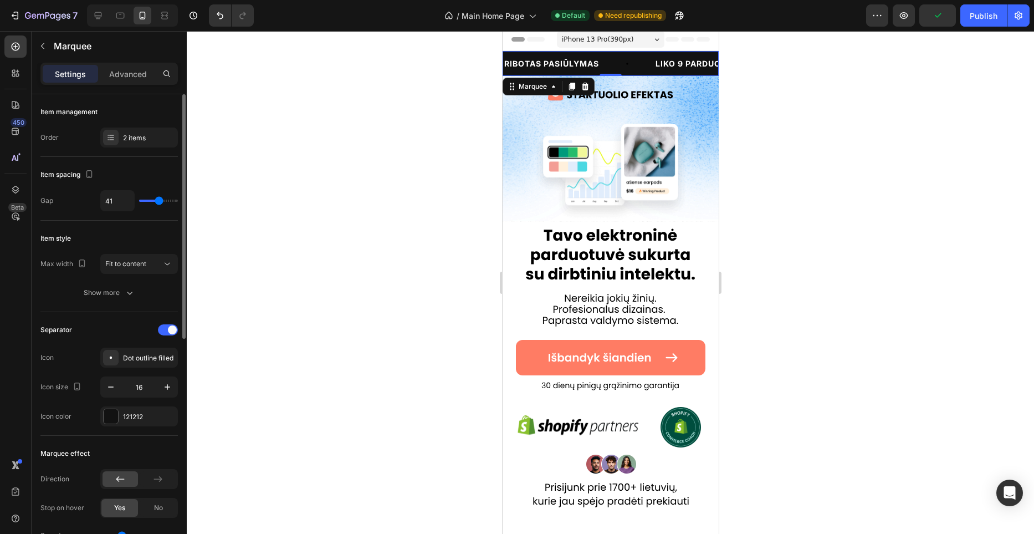
type input "36"
type input "35"
type input "34"
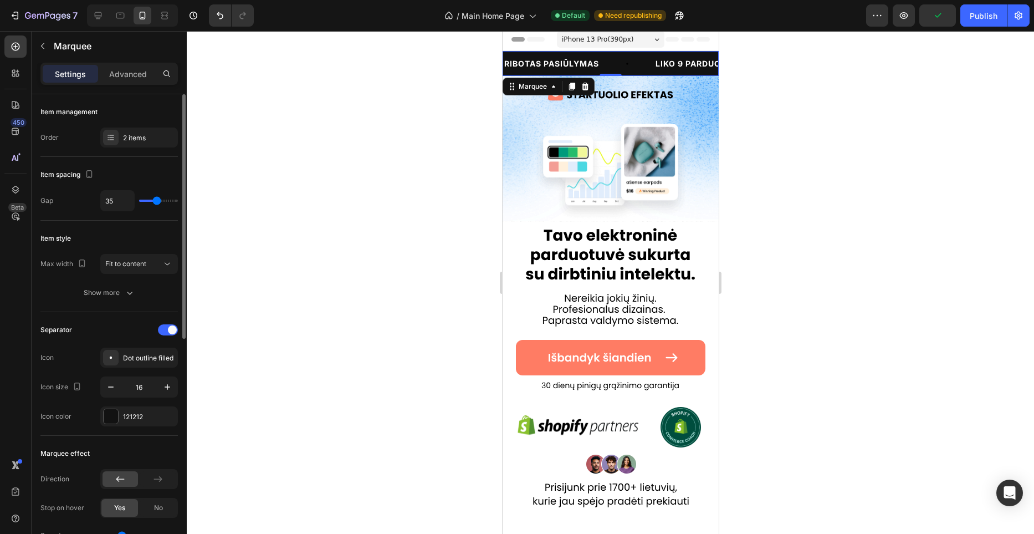
type input "34"
type input "32"
type input "31"
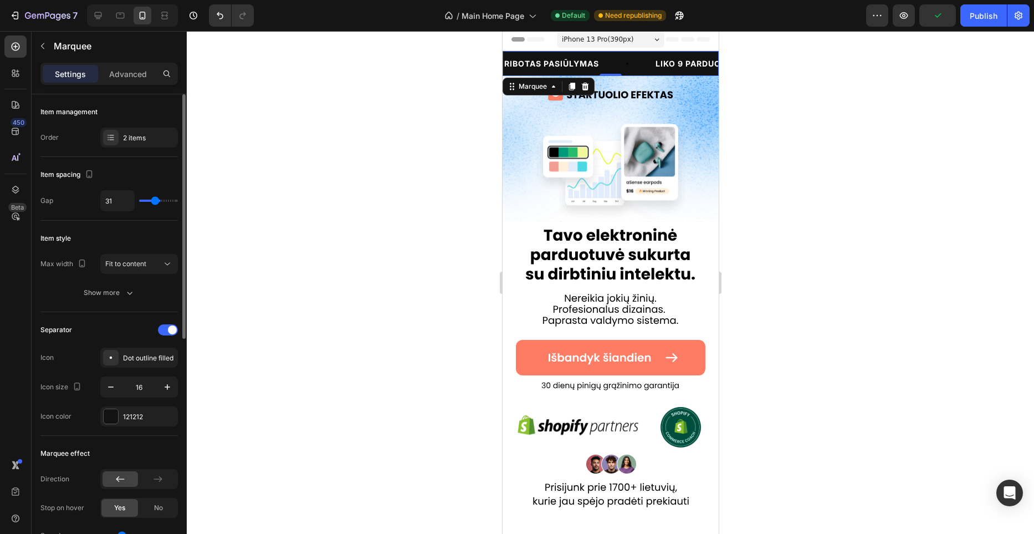
type input "30"
type input "29"
type input "28"
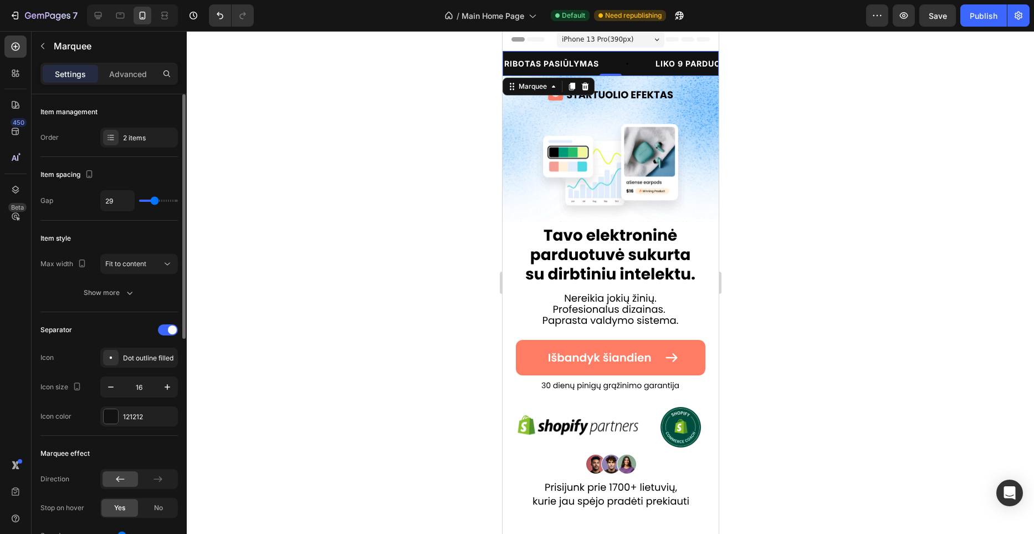
type input "28"
type input "27"
type input "26"
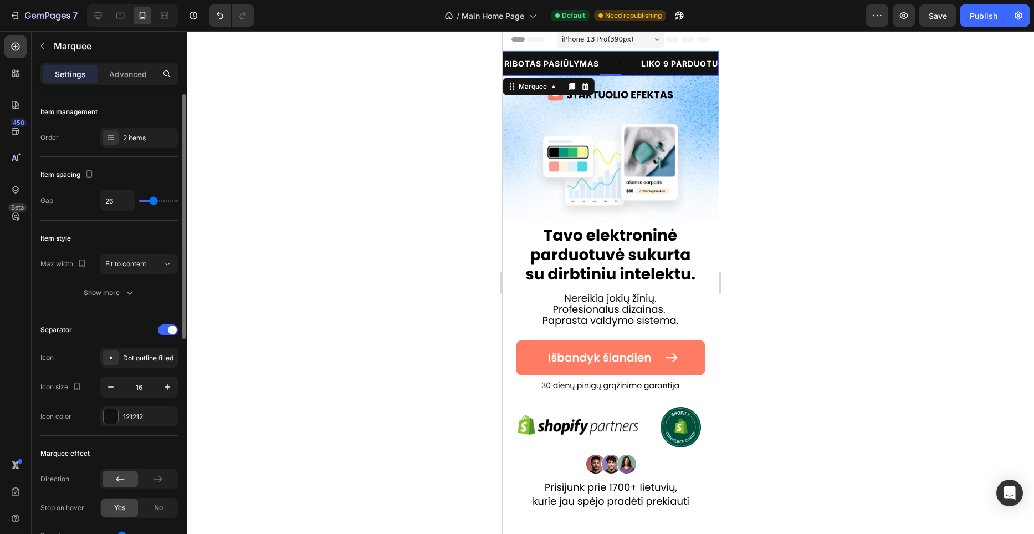
type input "25"
type input "24"
type input "23"
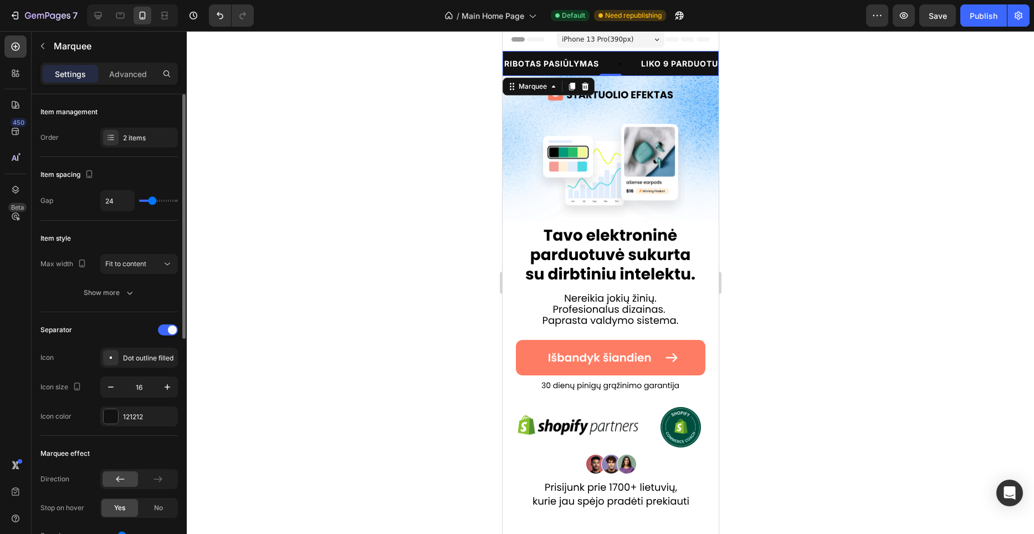
type input "23"
type input "22"
type input "21"
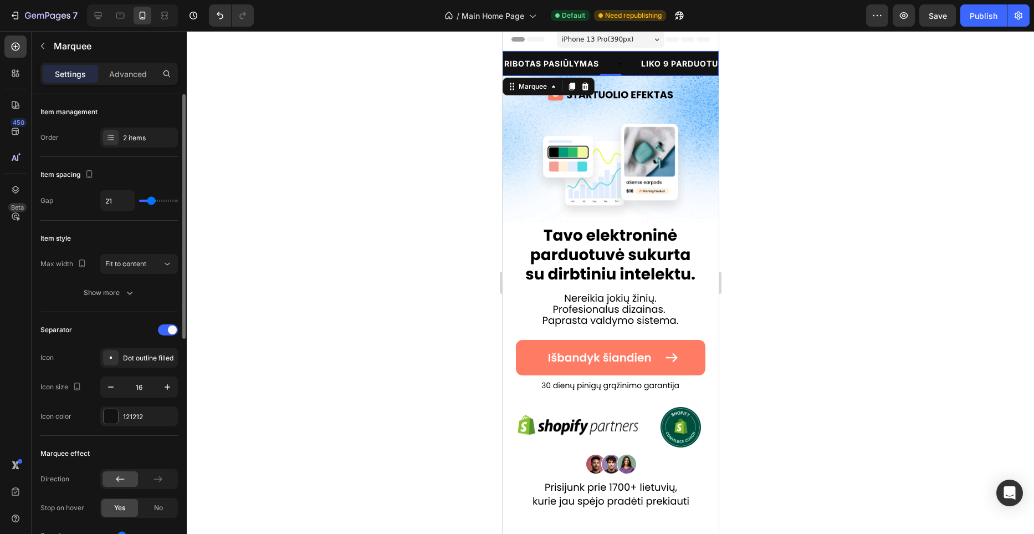
type input "20"
type input "19"
type input "18"
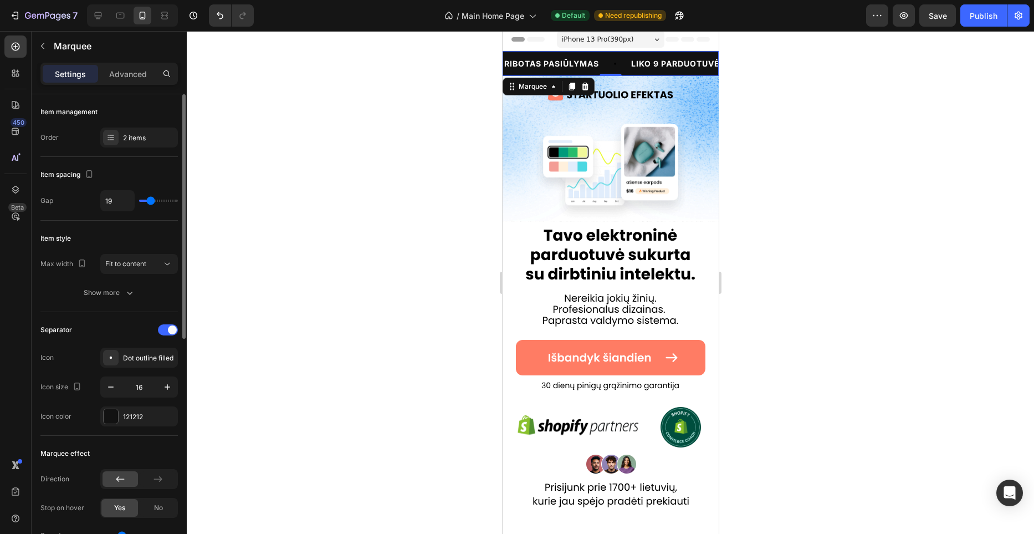
type input "18"
type input "17"
type input "18"
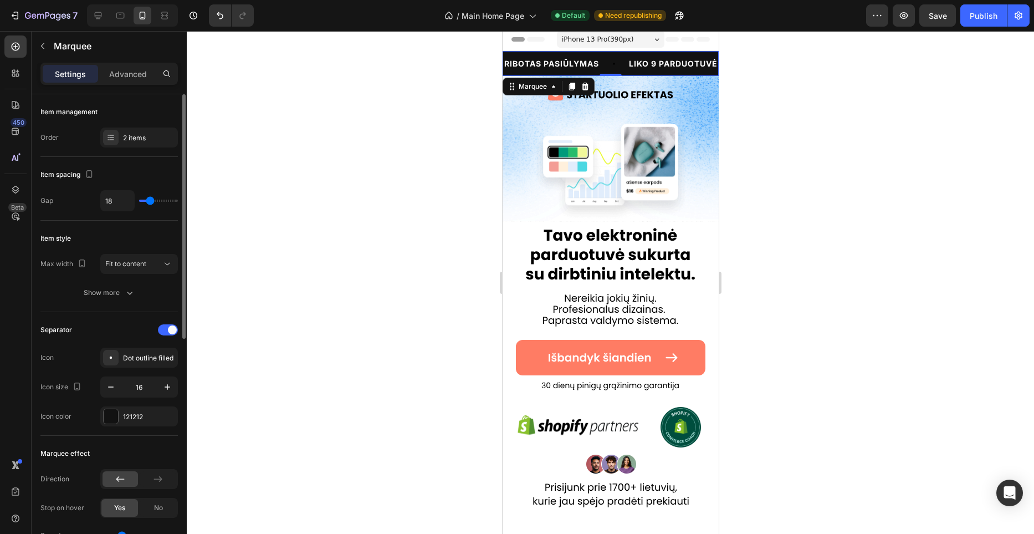
type input "19"
type input "20"
type input "21"
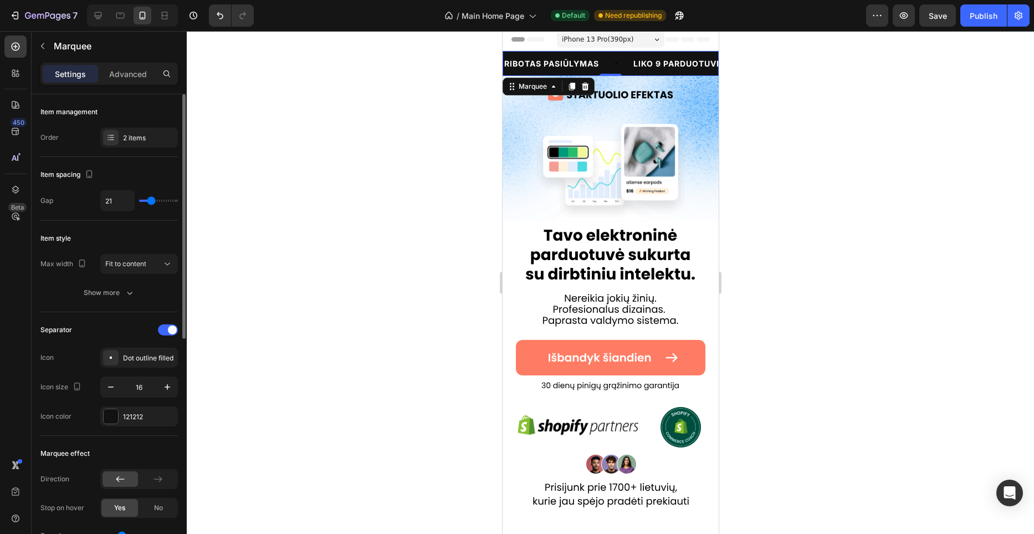
drag, startPoint x: 157, startPoint y: 199, endPoint x: 151, endPoint y: 201, distance: 6.3
type input "21"
click at [151, 201] on input "range" at bounding box center [158, 200] width 39 height 2
click at [697, 68] on p "LIKO 9 PARDUOTUVĖ" at bounding box center [677, 64] width 89 height 14
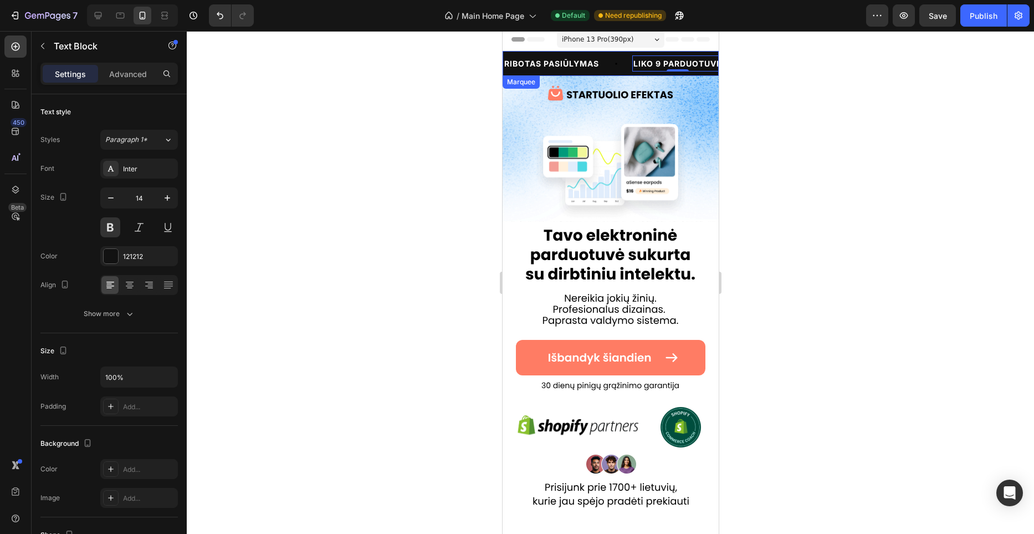
click at [610, 74] on div "RIBOTAS PASIŪLYMAS Text Block LIKO 9 PARDUOTUVĖ Text Block 0 RIBOTAS PASIŪLYMAS…" at bounding box center [610, 63] width 216 height 25
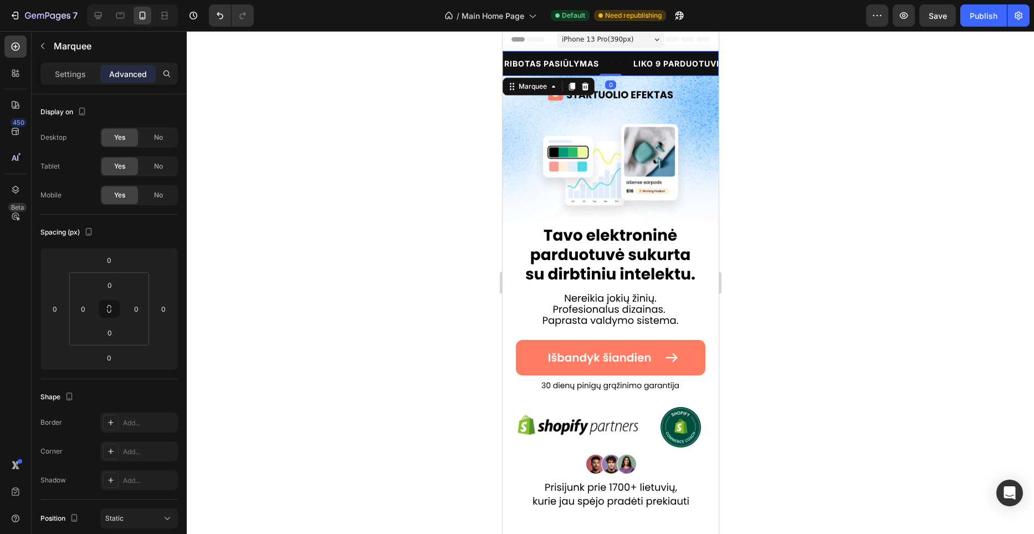
click at [617, 68] on div "RIBOTAS PASIŪLYMAS Text Block" at bounding box center [567, 63] width 129 height 25
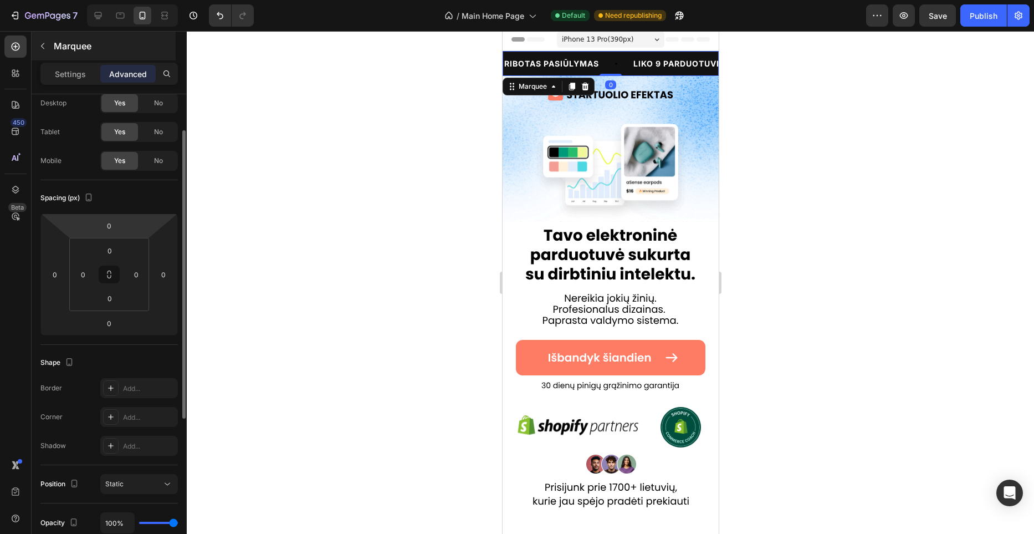
scroll to position [49, 0]
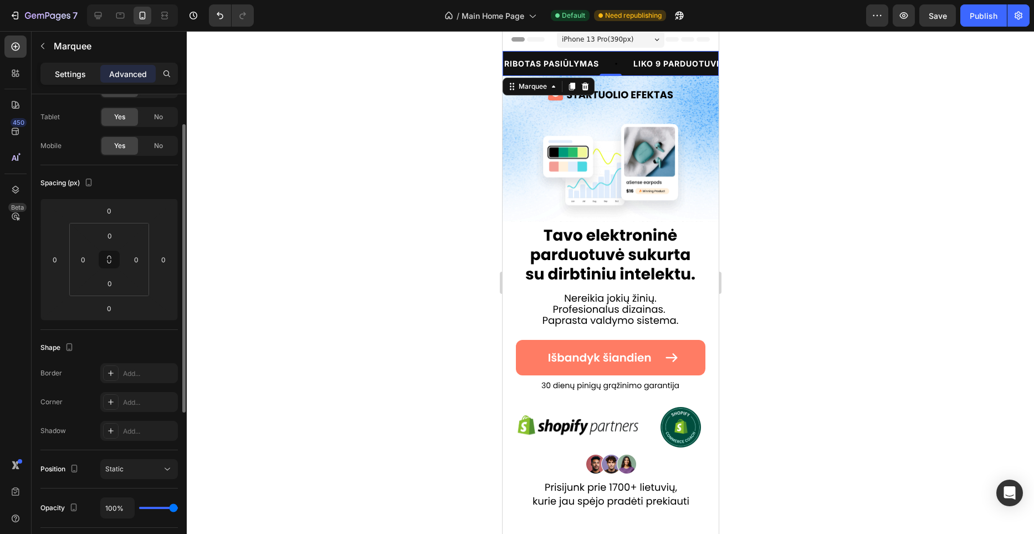
click at [66, 69] on p "Settings" at bounding box center [70, 74] width 31 height 12
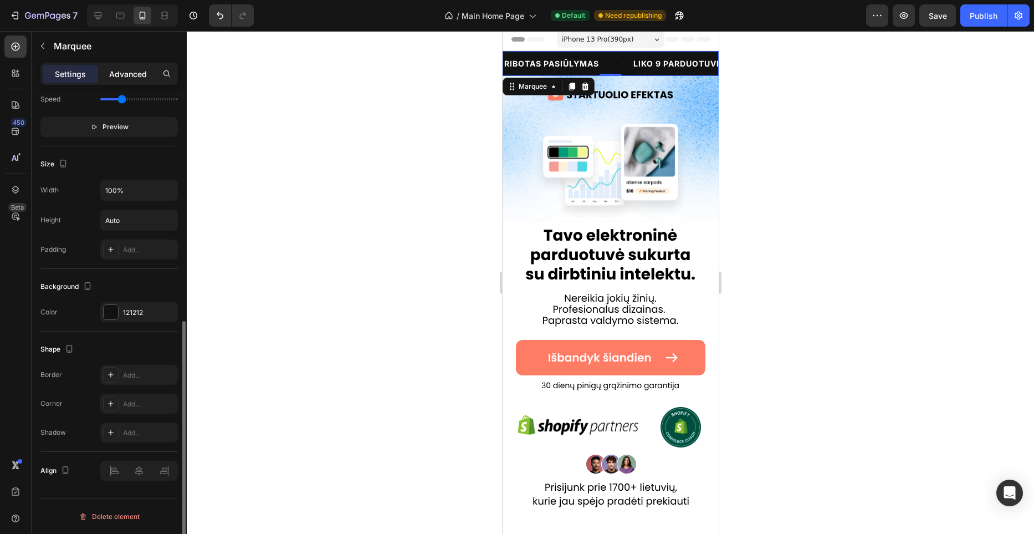
click at [148, 74] on div "Advanced" at bounding box center [127, 74] width 55 height 18
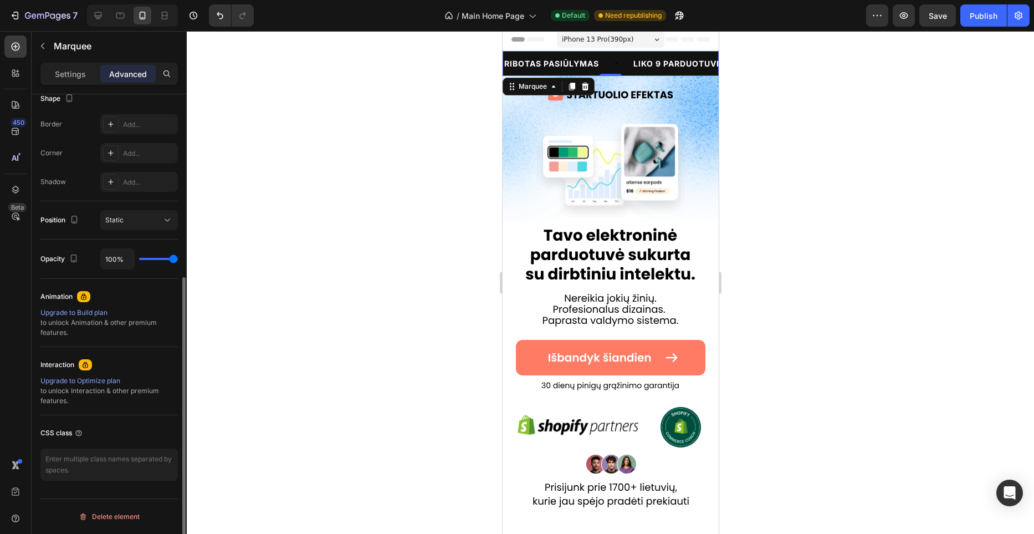
scroll to position [0, 0]
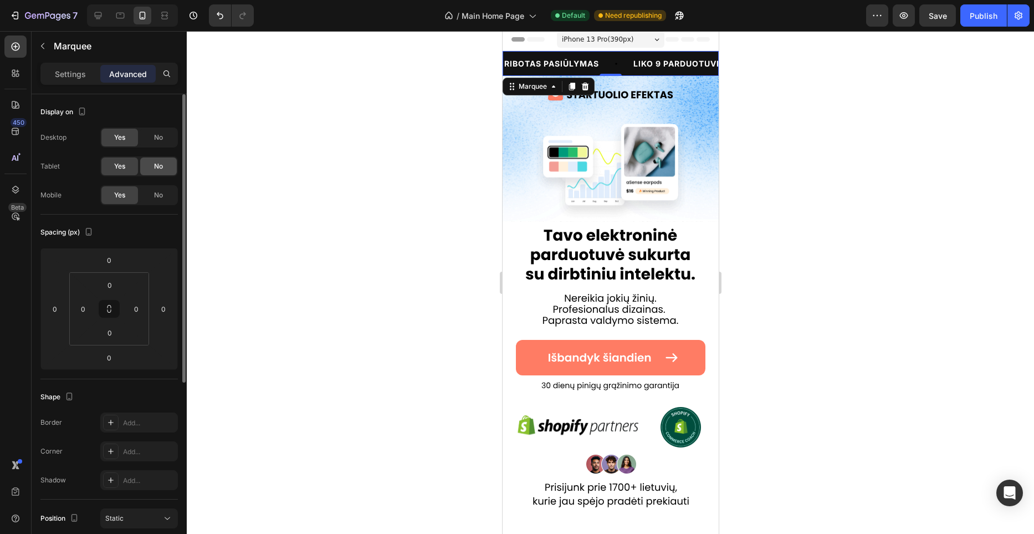
click at [165, 168] on div "No" at bounding box center [158, 166] width 37 height 18
click at [163, 142] on div "No" at bounding box center [158, 138] width 37 height 18
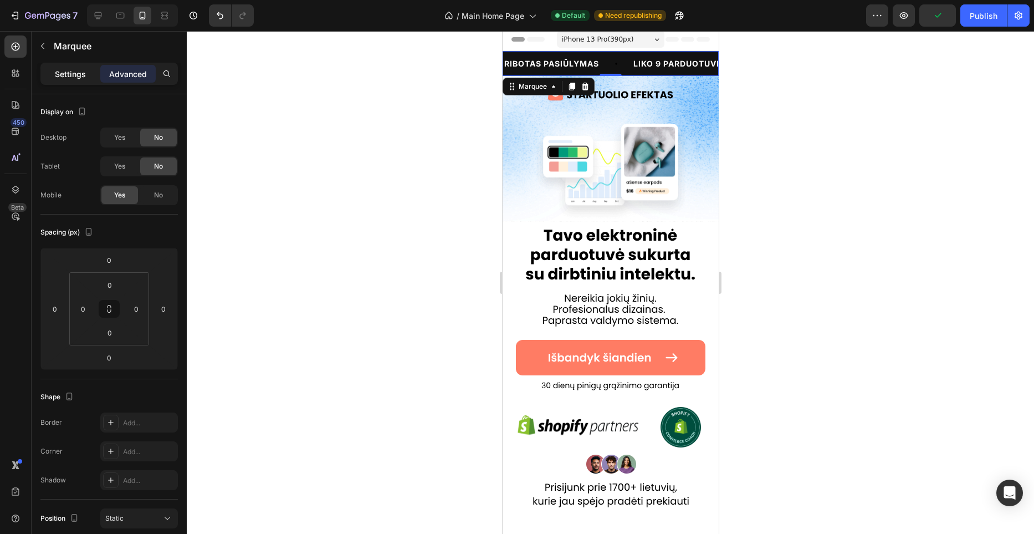
click at [69, 70] on p "Settings" at bounding box center [70, 74] width 31 height 12
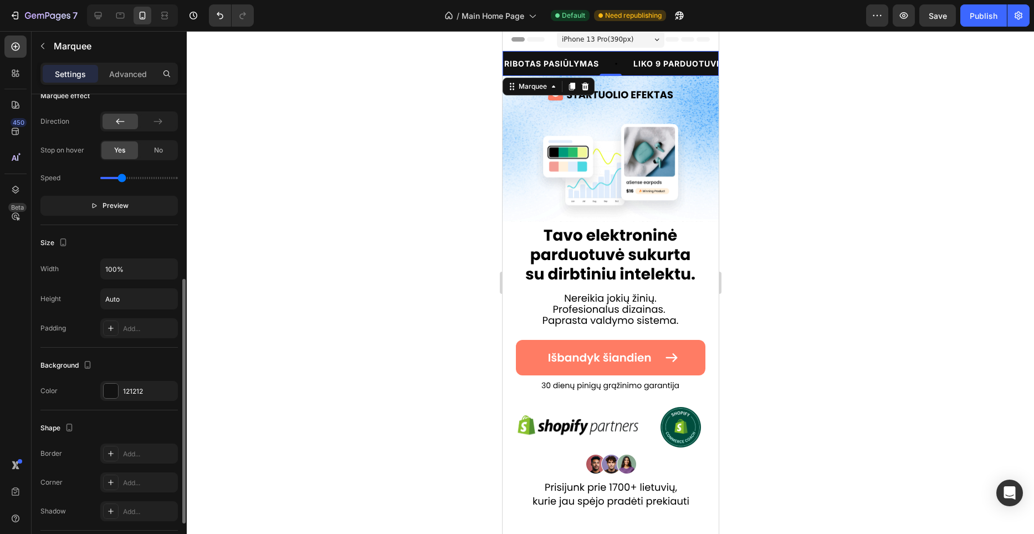
scroll to position [357, 0]
click at [125, 201] on span "Preview" at bounding box center [116, 206] width 26 height 11
click at [125, 206] on button "Pause" at bounding box center [108, 206] width 137 height 20
click at [125, 206] on span "Preview" at bounding box center [116, 206] width 26 height 11
click at [125, 206] on button "Pause" at bounding box center [108, 206] width 137 height 20
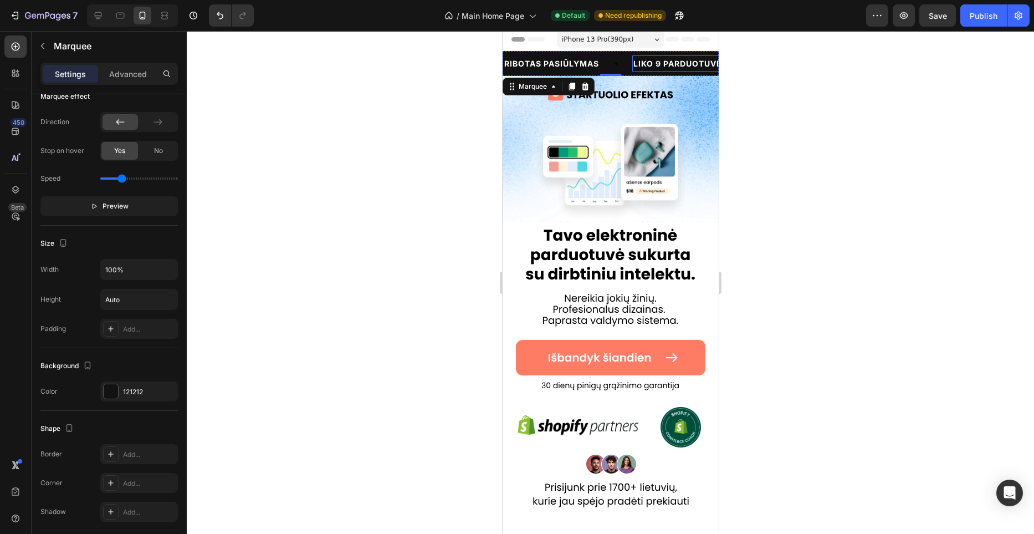
click at [710, 64] on span "LIKO 9 PARDUOTUVĖ" at bounding box center [673, 63] width 89 height 9
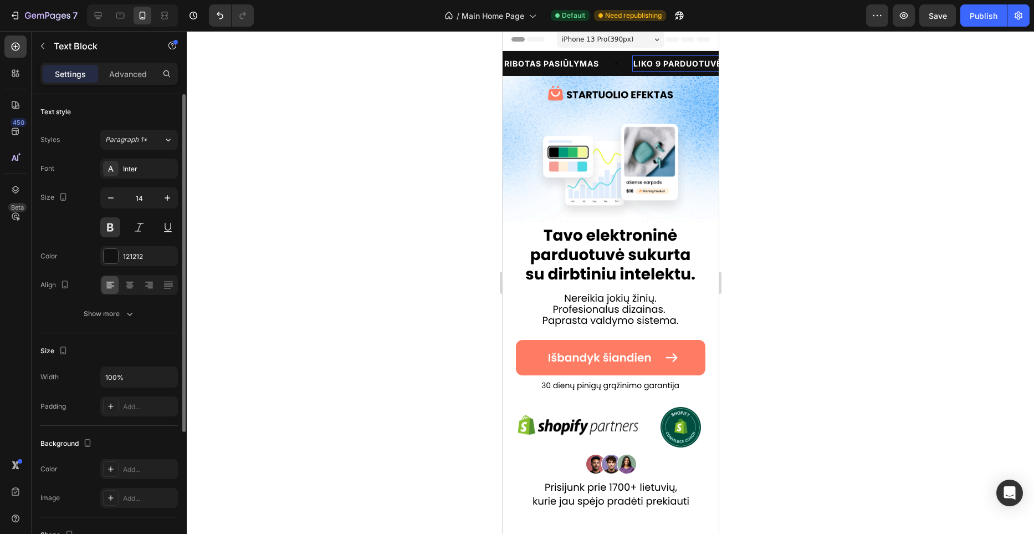
click at [711, 65] on span "LIKO 9 PARDUOTUVĖ" at bounding box center [673, 63] width 89 height 9
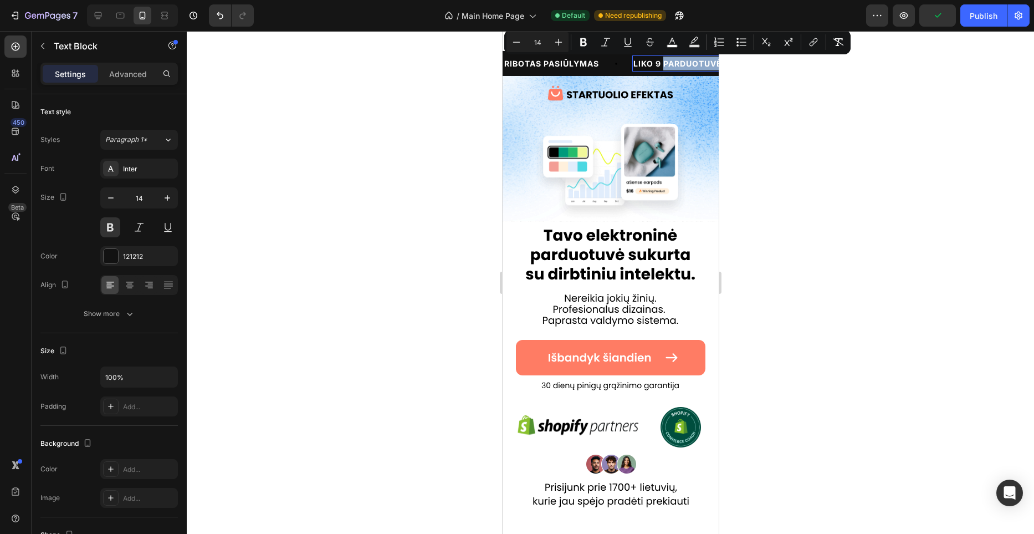
drag, startPoint x: 711, startPoint y: 65, endPoint x: 1220, endPoint y: 96, distance: 509.6
click at [707, 64] on span "LIKO 9 PARDUOTUVĖ" at bounding box center [671, 63] width 89 height 9
drag, startPoint x: 716, startPoint y: 65, endPoint x: 739, endPoint y: 66, distance: 23.3
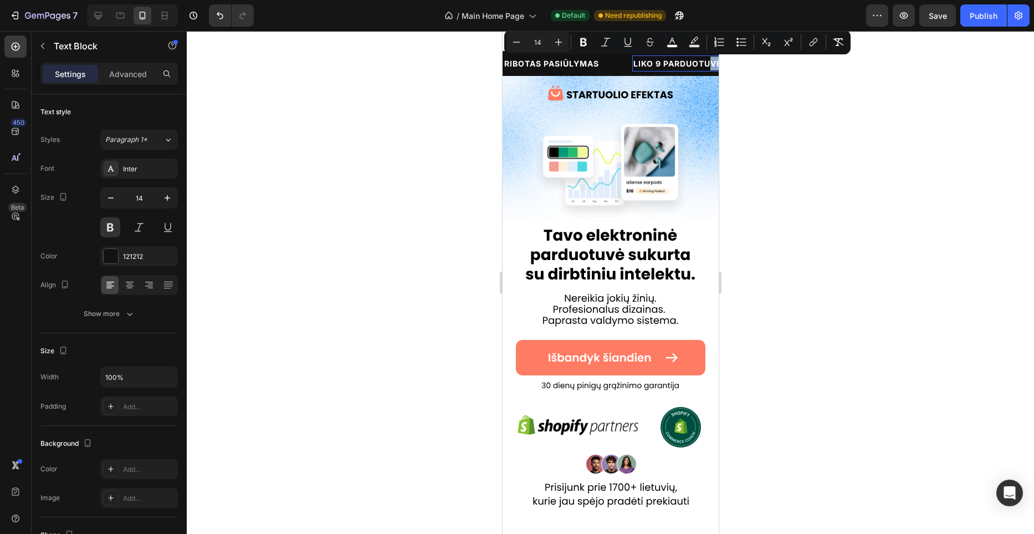
click at [717, 65] on span "LIKO 9 PARDUOTUVĖ" at bounding box center [674, 63] width 89 height 9
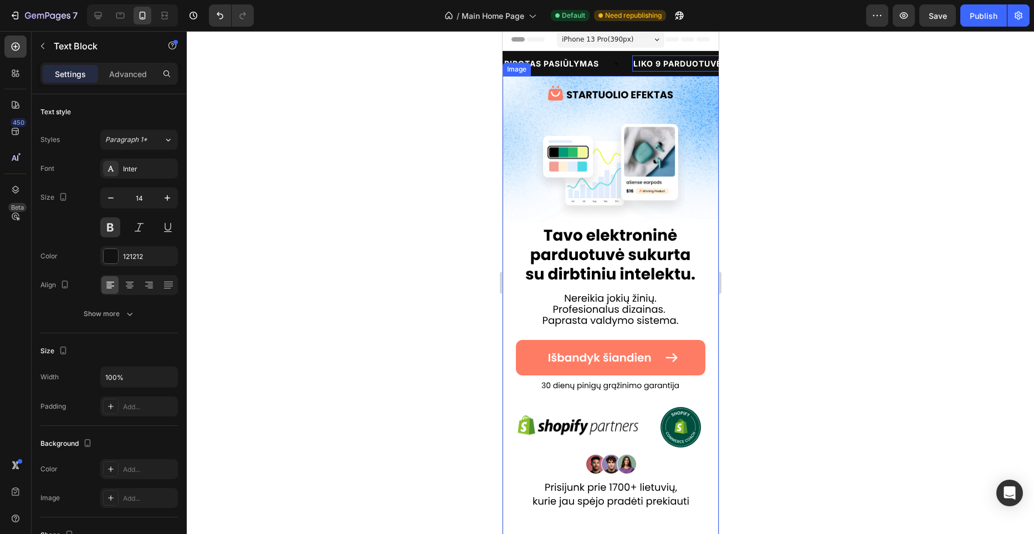
click at [326, 145] on div at bounding box center [610, 282] width 847 height 503
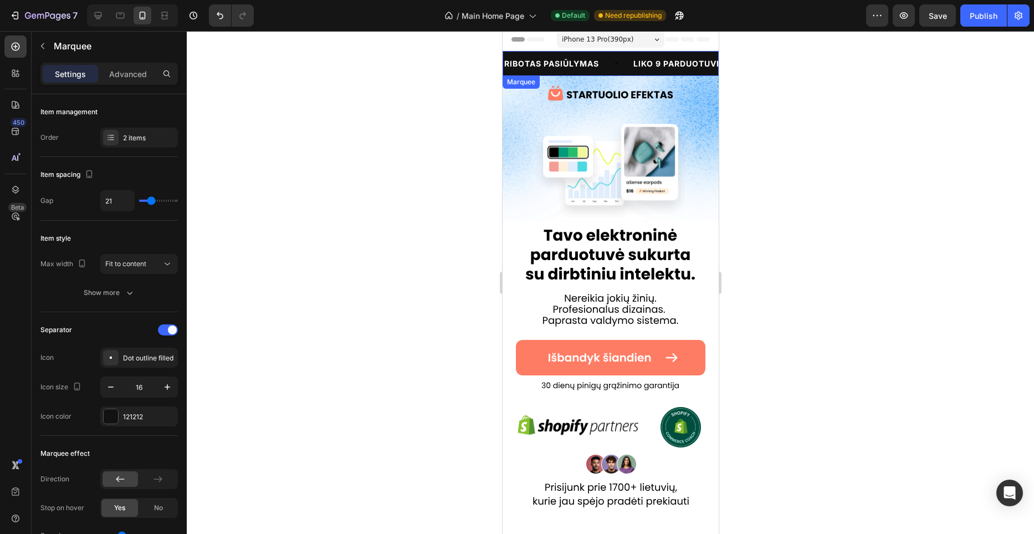
click at [614, 63] on div "RIBOTAS PASIŪLYMAS Text Block" at bounding box center [549, 63] width 129 height 25
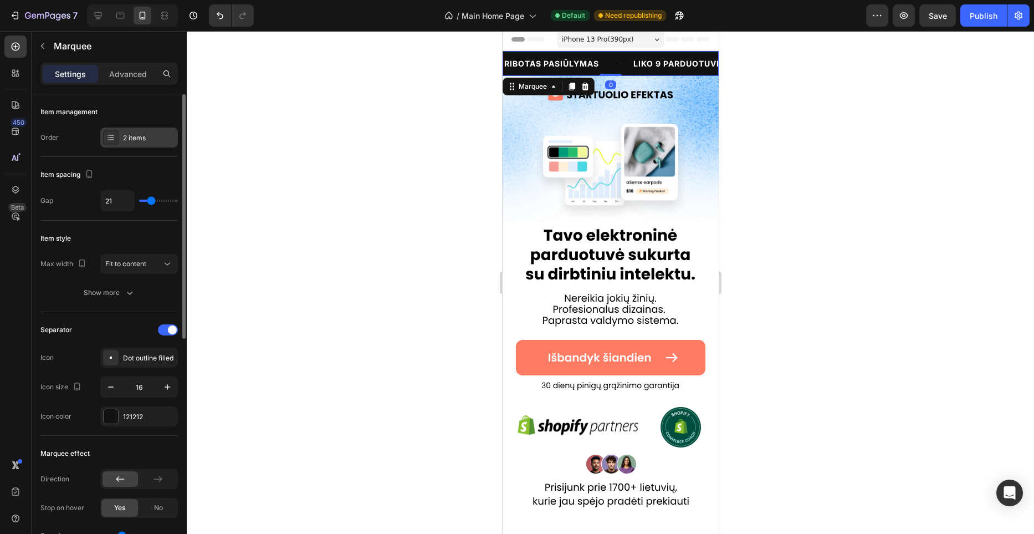
click at [125, 136] on div "2 items" at bounding box center [149, 138] width 52 height 10
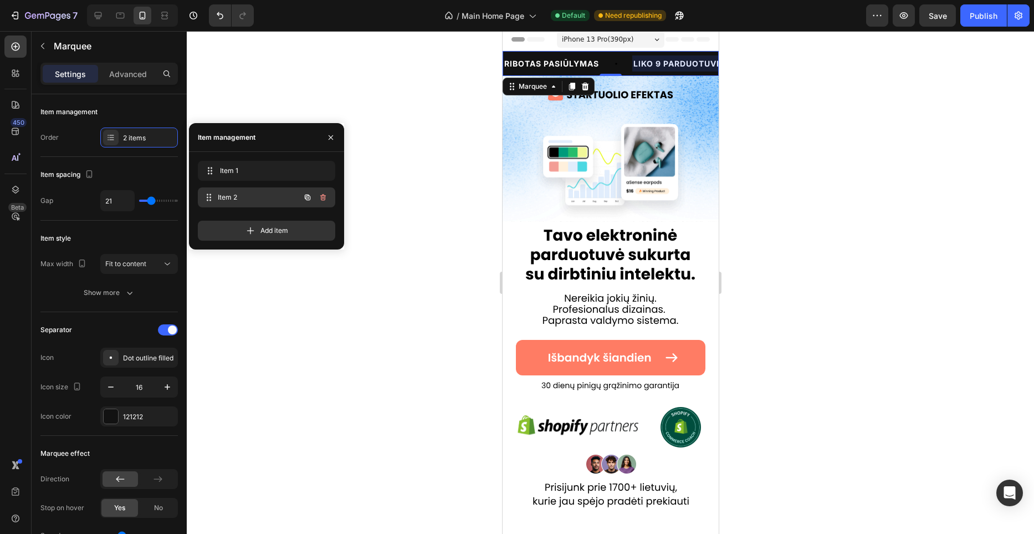
click at [256, 191] on div "Item 2 Item 2" at bounding box center [251, 198] width 98 height 16
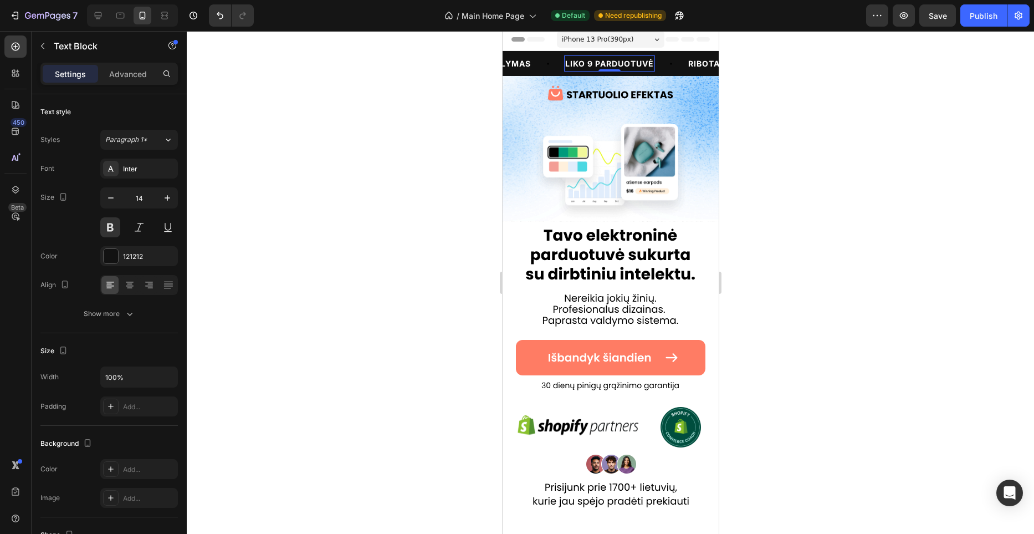
click at [651, 64] on span "LIKO 9 PARDUOTUVĖ" at bounding box center [606, 63] width 89 height 9
click at [647, 64] on span "LIKO 9 PARDUOTUVĖ" at bounding box center [602, 63] width 89 height 9
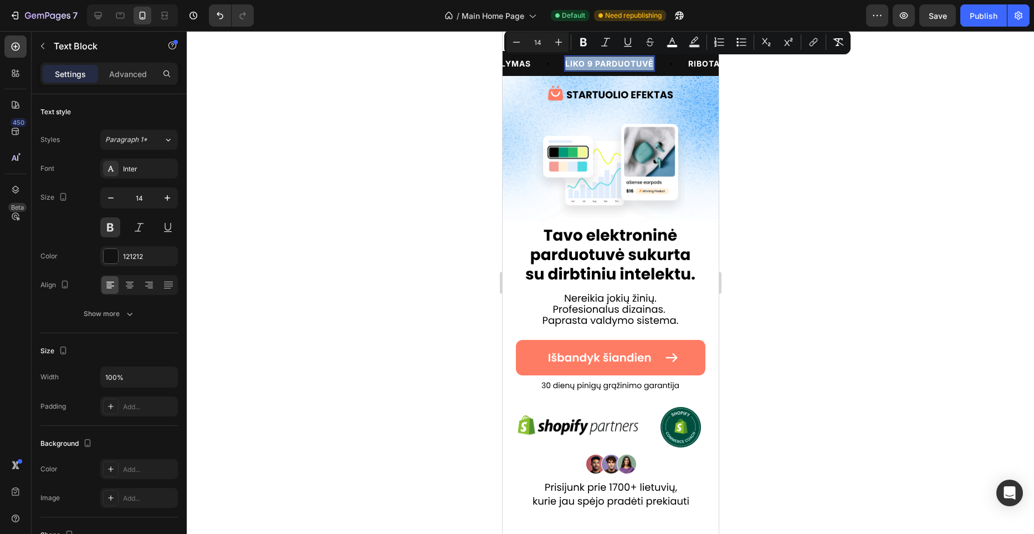
click at [604, 64] on span "LIKO 9 PARDUOTUVĖ" at bounding box center [559, 63] width 89 height 9
click at [651, 67] on span "LIKO 9 PARDUOTUVĖ" at bounding box center [606, 63] width 89 height 9
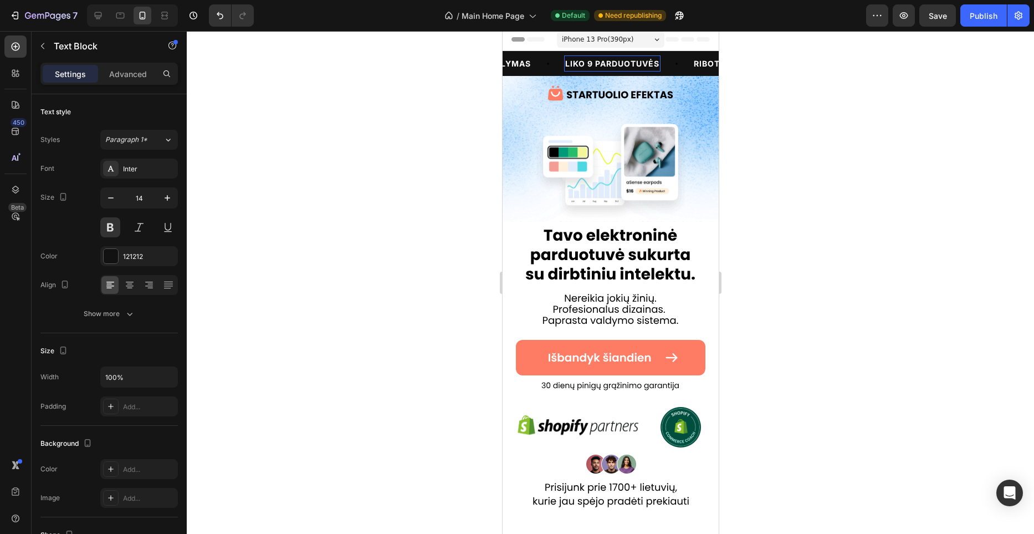
click at [329, 124] on div at bounding box center [610, 282] width 847 height 503
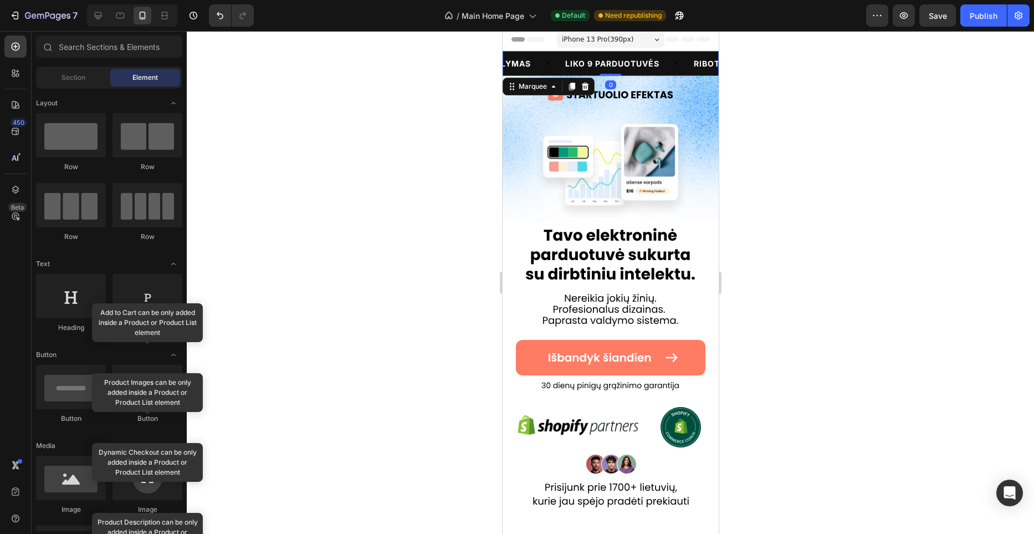
click at [548, 64] on icon at bounding box center [544, 63] width 9 height 9
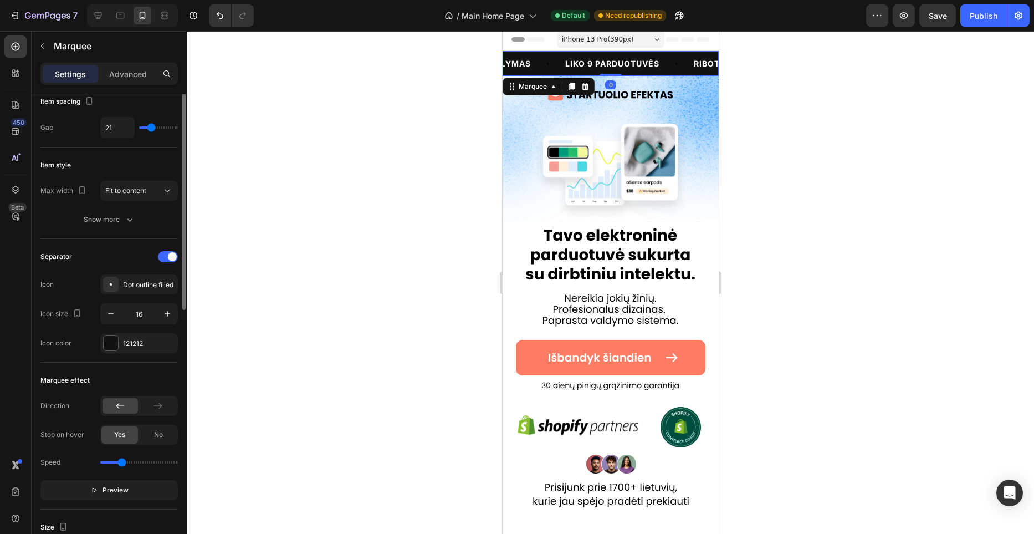
scroll to position [78, 0]
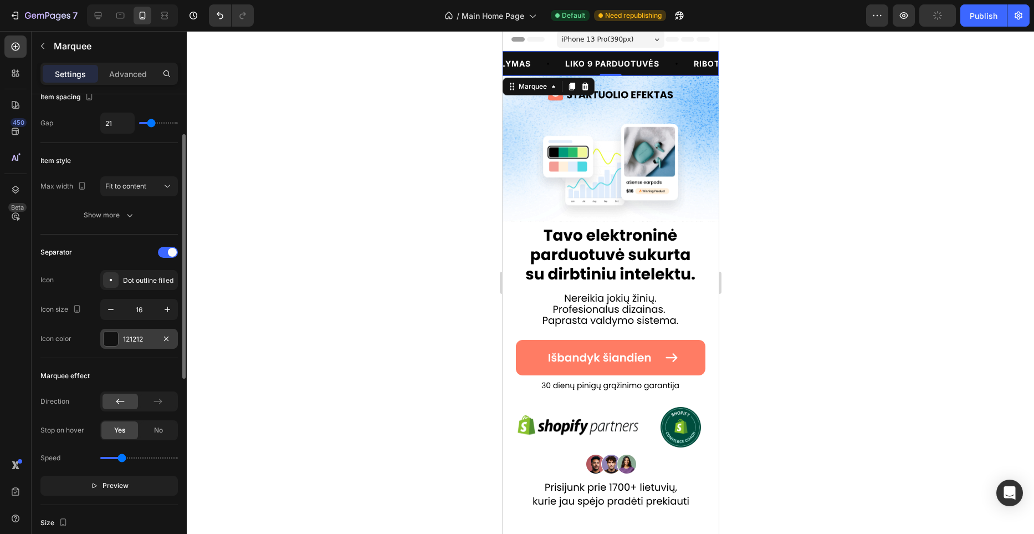
click at [110, 337] on div at bounding box center [111, 338] width 14 height 14
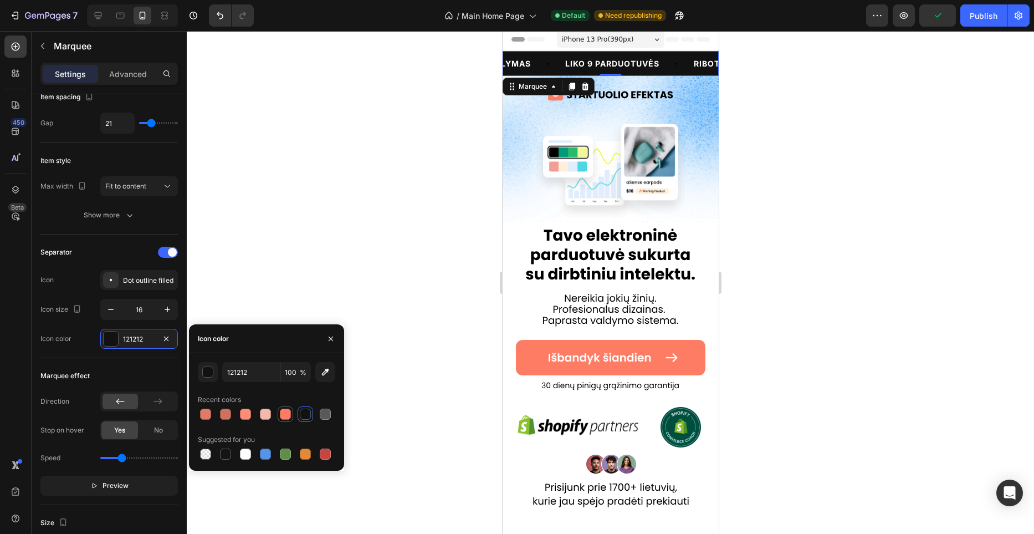
click at [283, 417] on div at bounding box center [285, 413] width 11 height 11
click at [267, 454] on div at bounding box center [265, 453] width 11 height 11
click at [285, 414] on div at bounding box center [285, 413] width 11 height 11
type input "FF7C64"
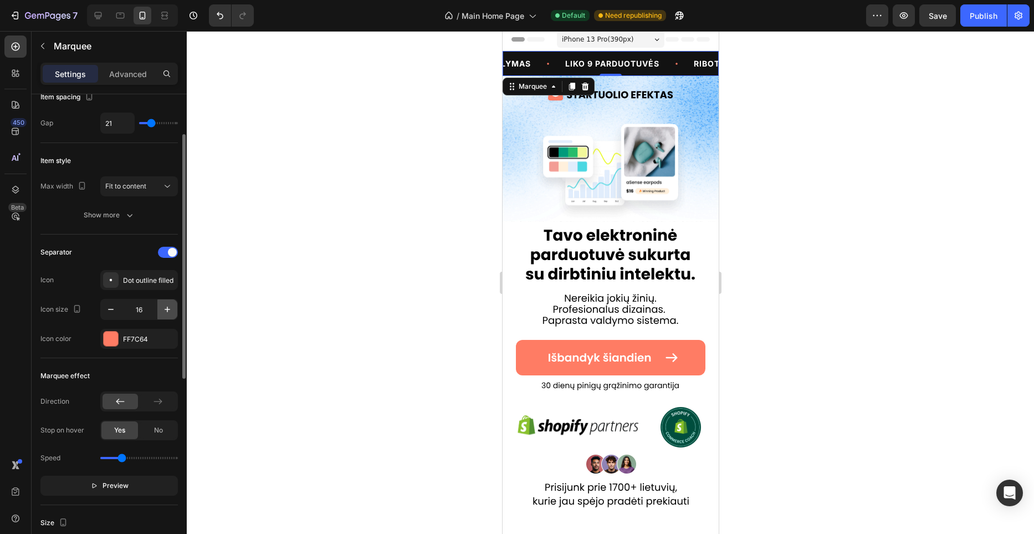
click at [167, 313] on icon "button" at bounding box center [167, 309] width 11 height 11
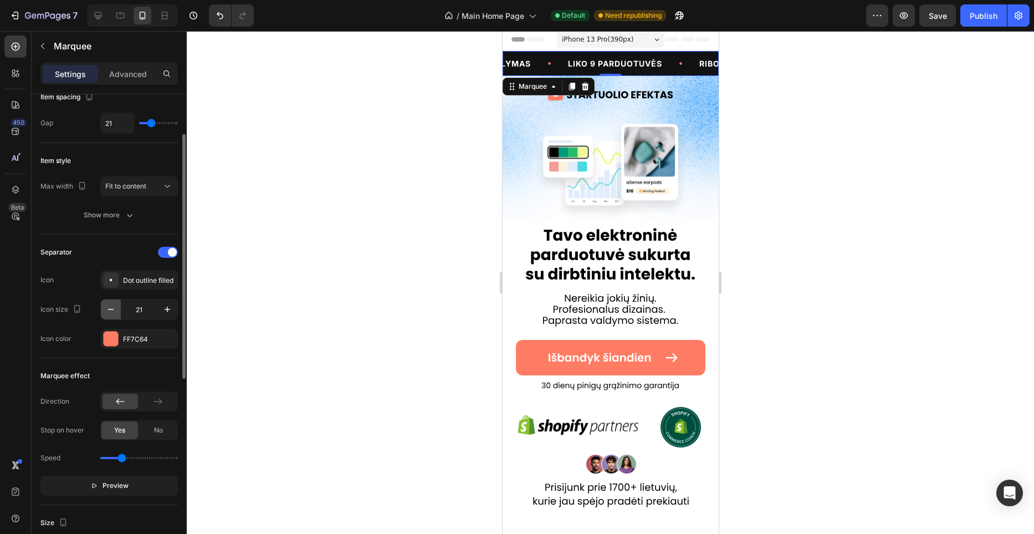
click at [110, 313] on icon "button" at bounding box center [110, 309] width 11 height 11
type input "20"
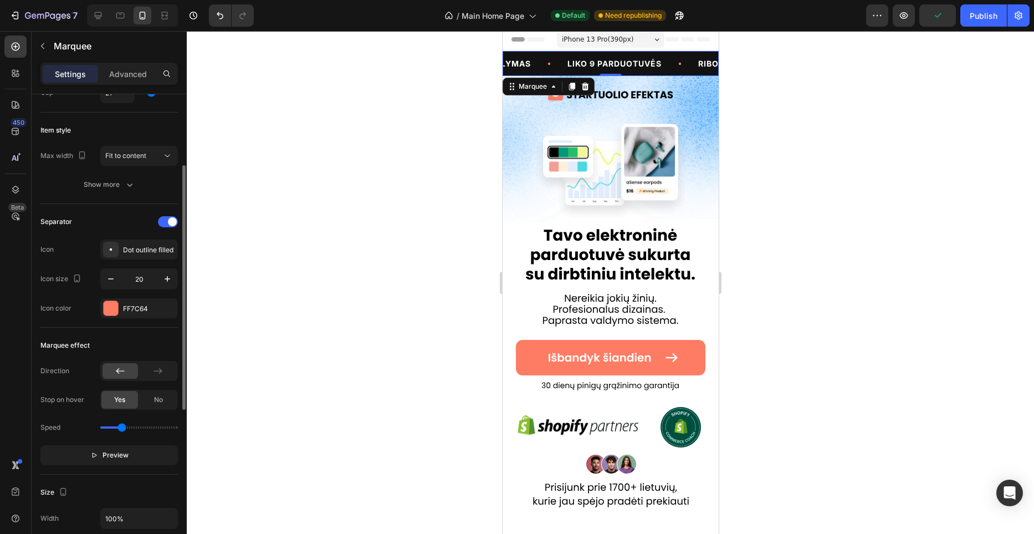
scroll to position [119, 0]
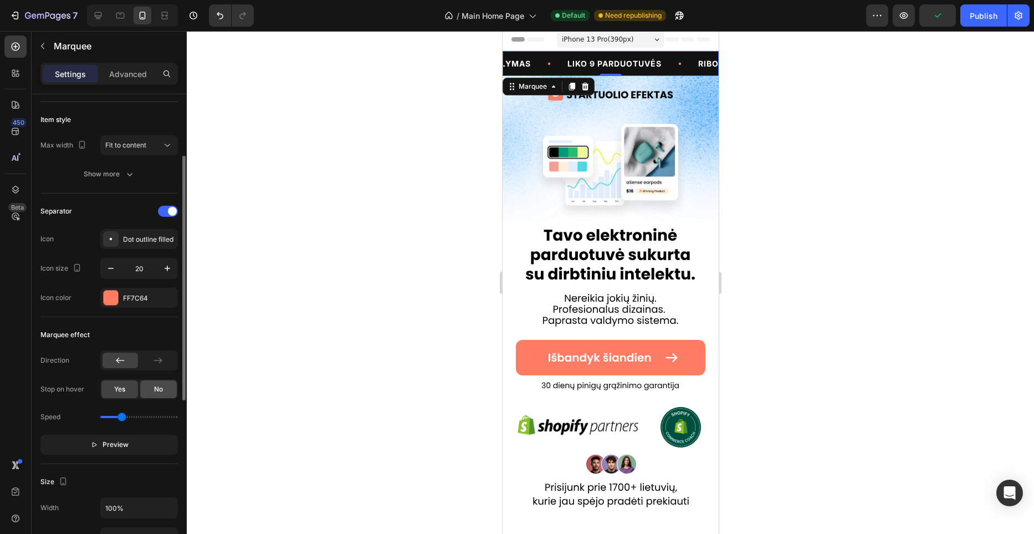
click at [152, 388] on div "No" at bounding box center [158, 389] width 37 height 18
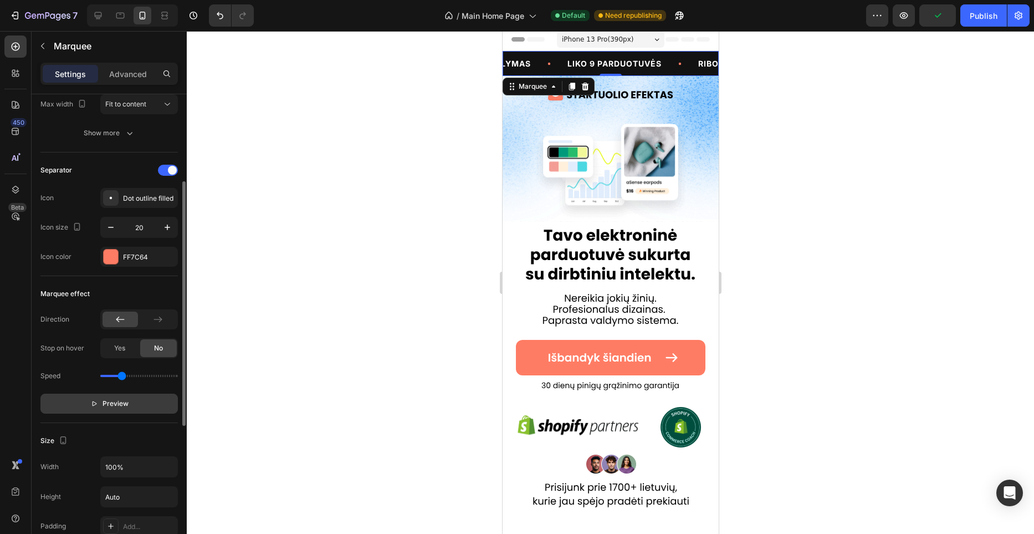
scroll to position [162, 0]
click at [121, 397] on span "Preview" at bounding box center [116, 400] width 26 height 11
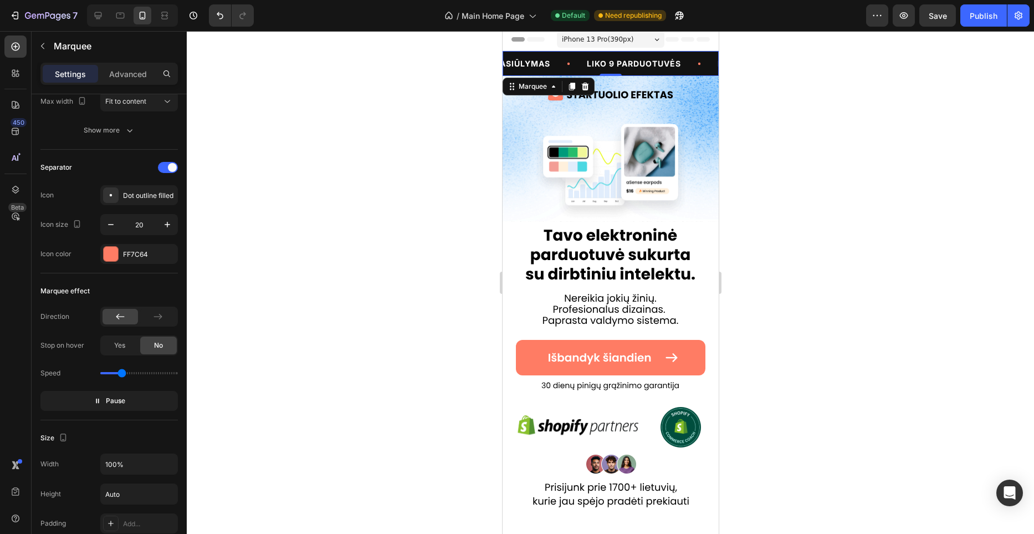
click at [354, 313] on div at bounding box center [610, 282] width 847 height 503
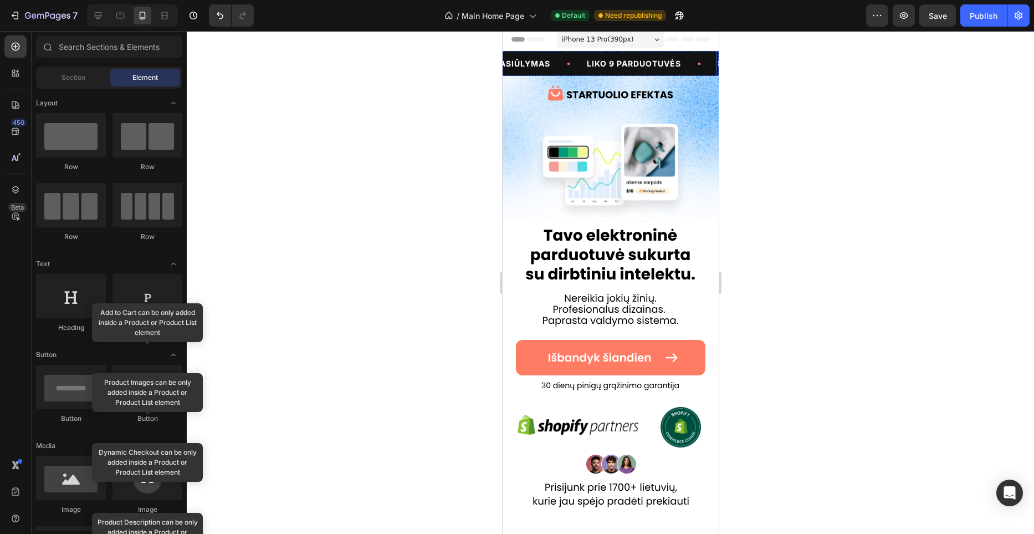
click at [714, 64] on span "RIBOTAS PASIŪLYMAS" at bounding box center [761, 63] width 95 height 9
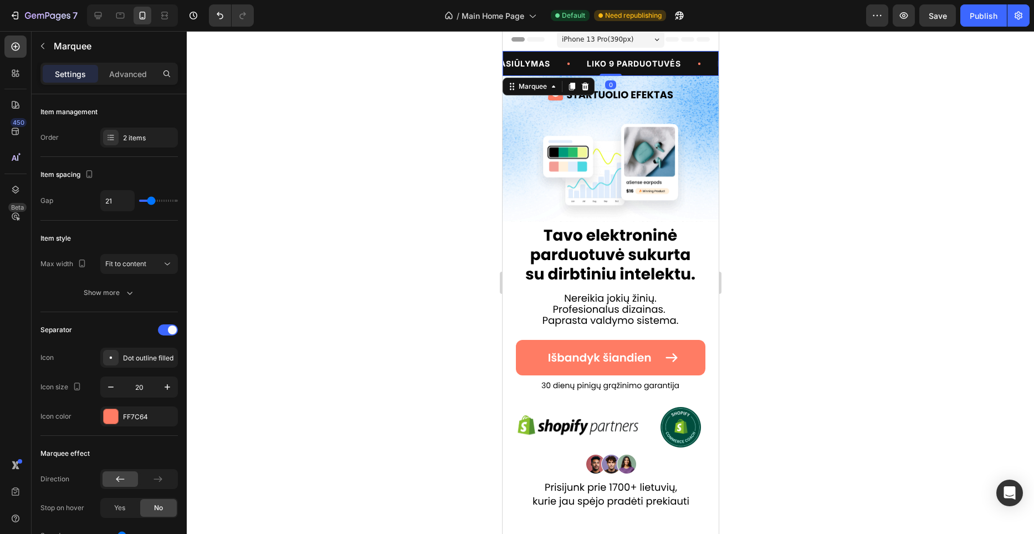
click at [581, 68] on div "RIBOTAS PASIŪLYMAS Text Block LIKO 9 PARDUOTUVĖS Text Block RIBOTAS PASIŪLYMAS …" at bounding box center [562, 63] width 216 height 25
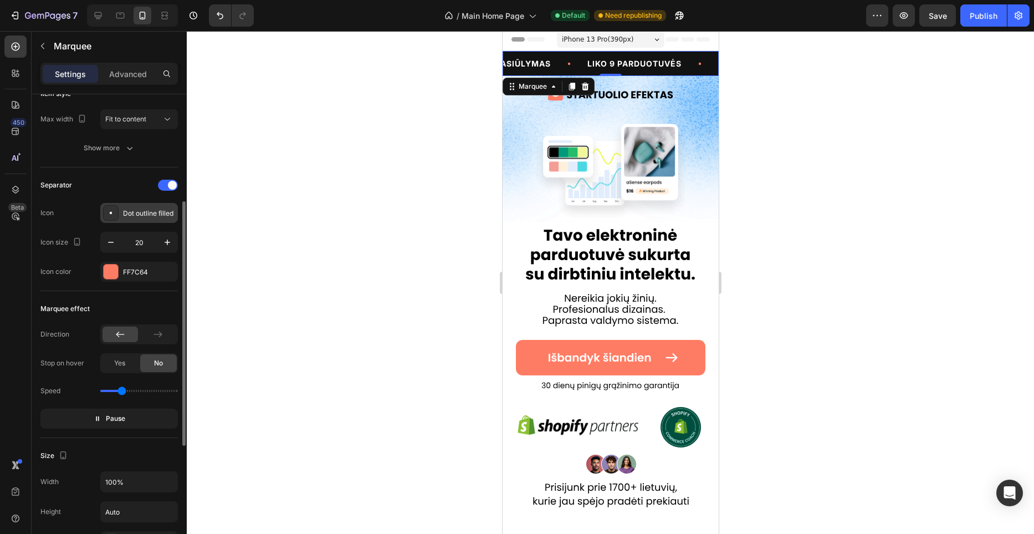
scroll to position [173, 0]
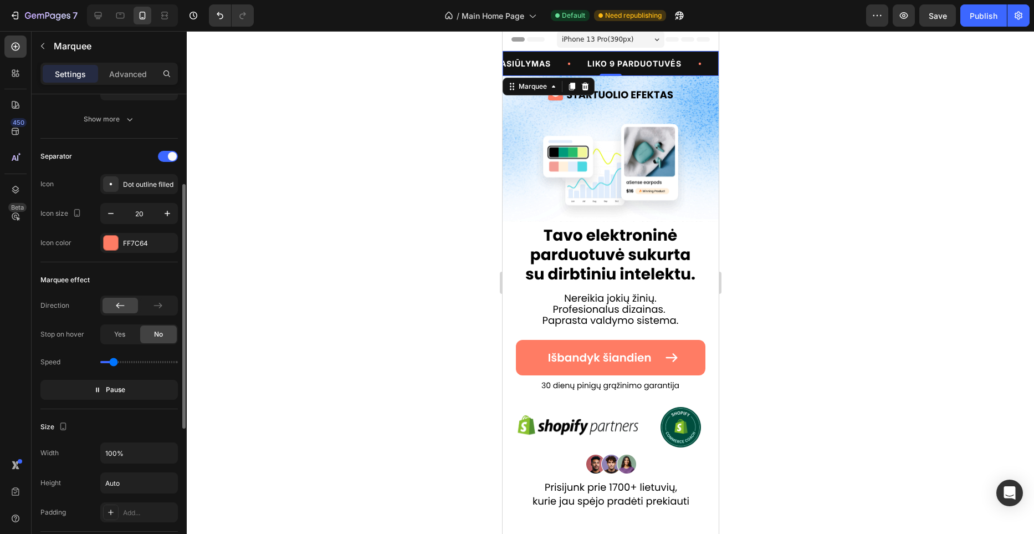
drag, startPoint x: 121, startPoint y: 360, endPoint x: 113, endPoint y: 361, distance: 8.5
click at [113, 361] on input "range" at bounding box center [139, 362] width 78 height 2
type input "0.6"
click at [116, 361] on input "range" at bounding box center [139, 362] width 78 height 2
click at [129, 384] on button "Pause" at bounding box center [108, 390] width 137 height 20
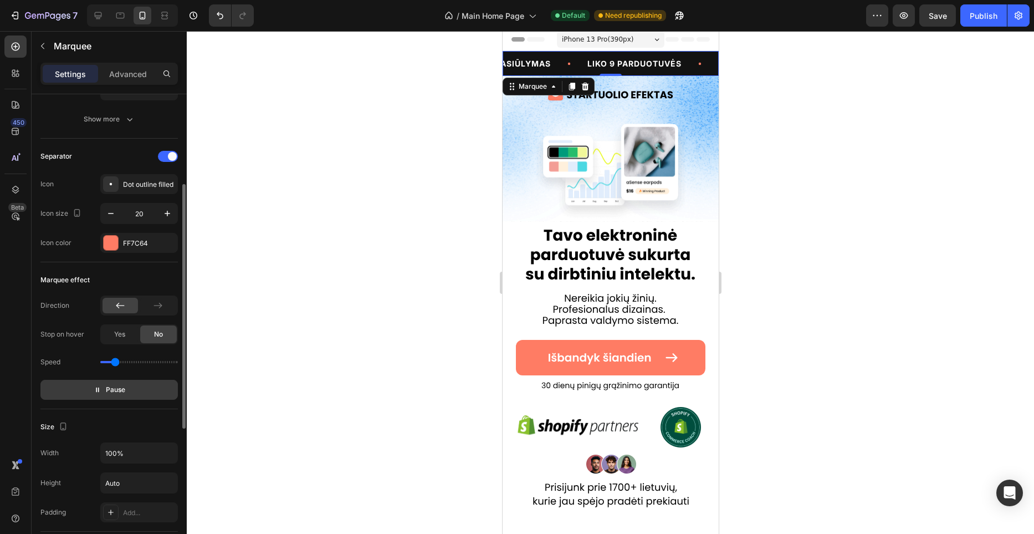
scroll to position [0, 0]
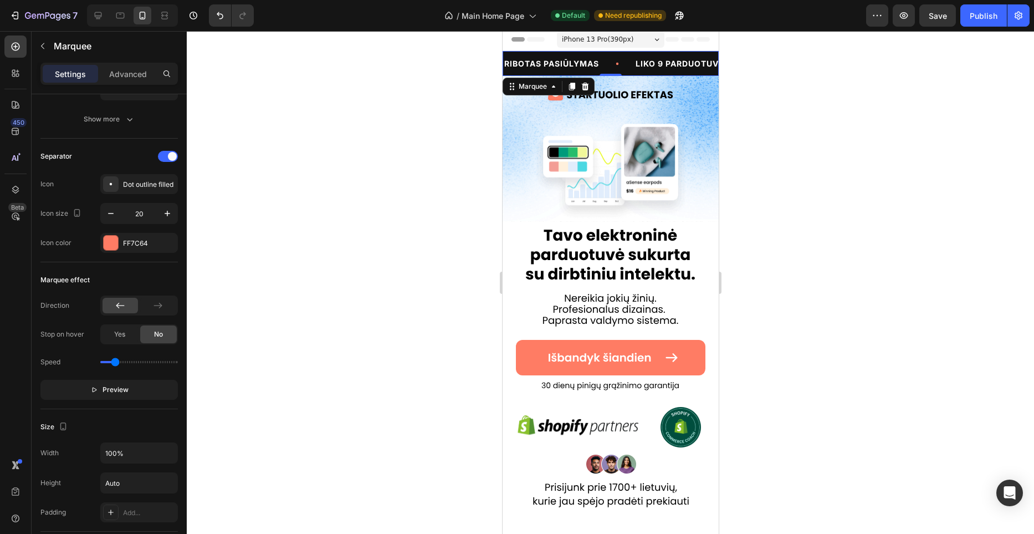
click at [338, 258] on div at bounding box center [610, 282] width 847 height 503
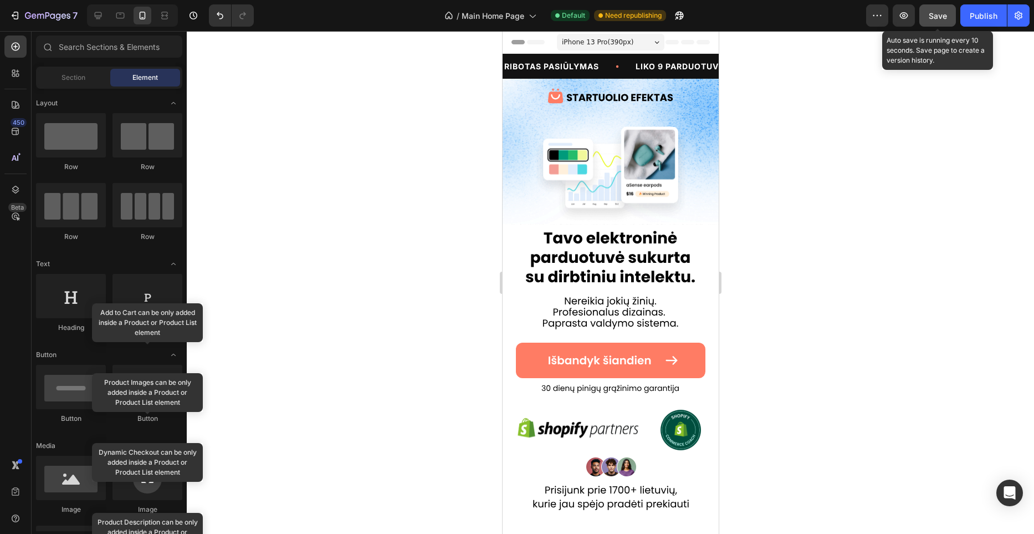
click at [950, 20] on button "Save" at bounding box center [937, 15] width 37 height 22
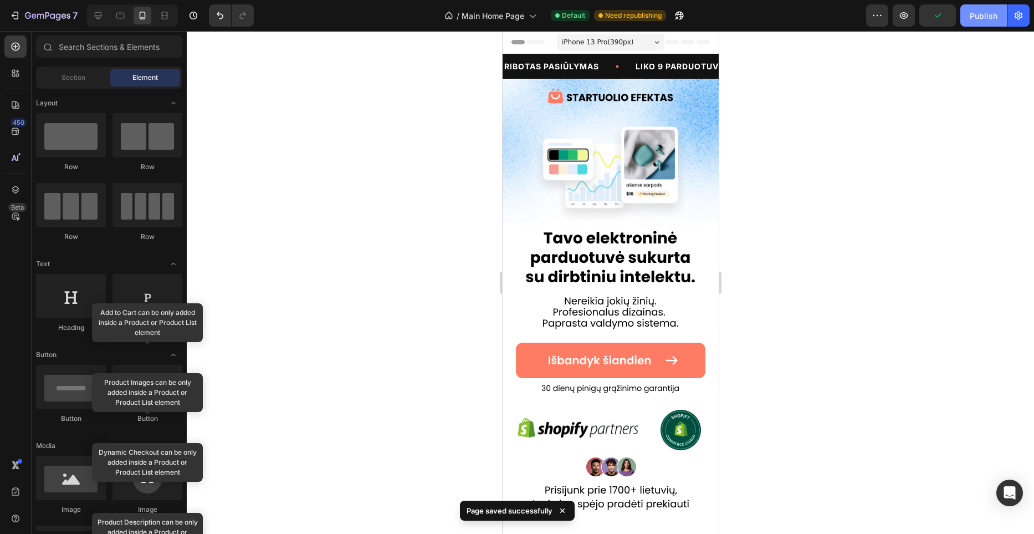
click at [977, 21] on div "Publish" at bounding box center [984, 16] width 28 height 12
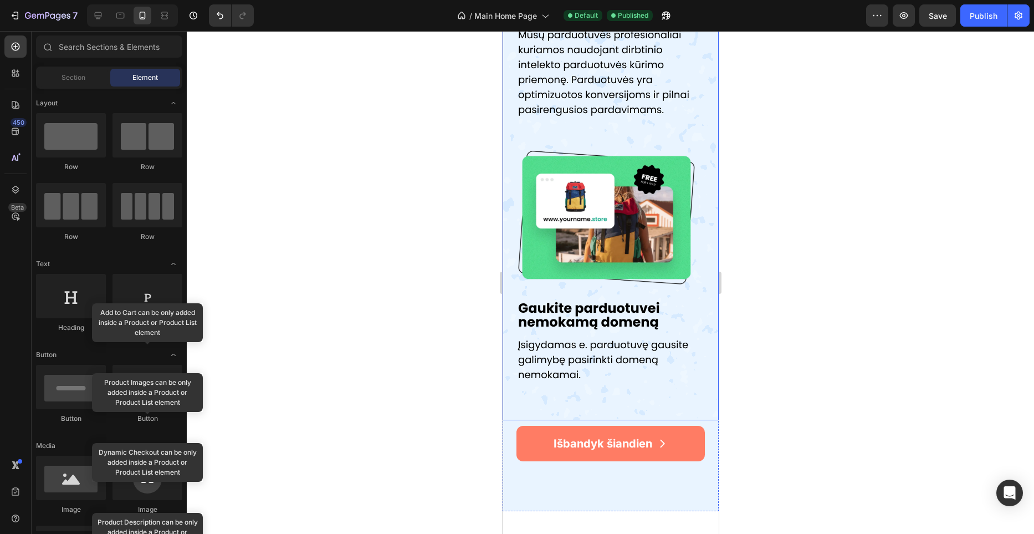
scroll to position [1996, 0]
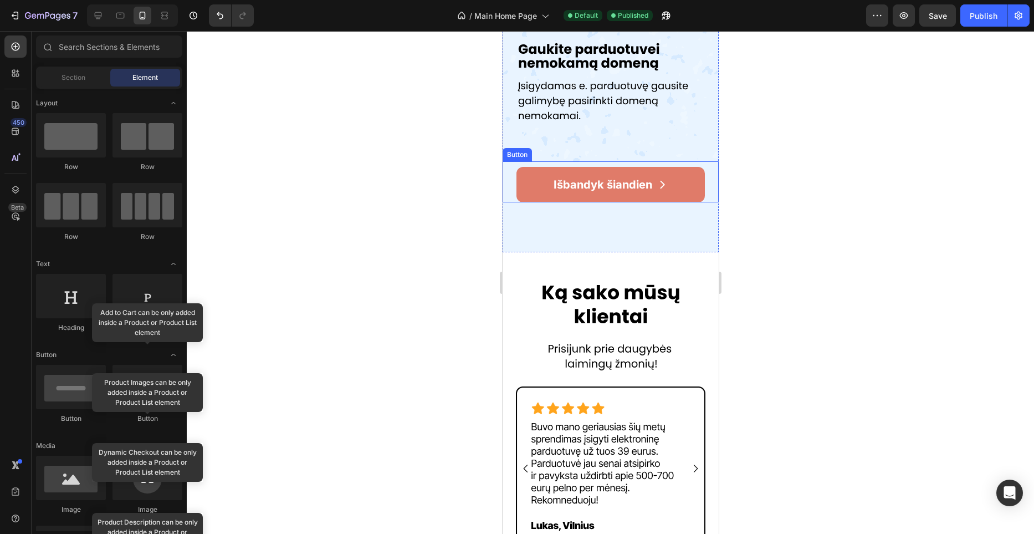
click at [703, 185] on link "Išbandyk šiandien" at bounding box center [610, 184] width 188 height 35
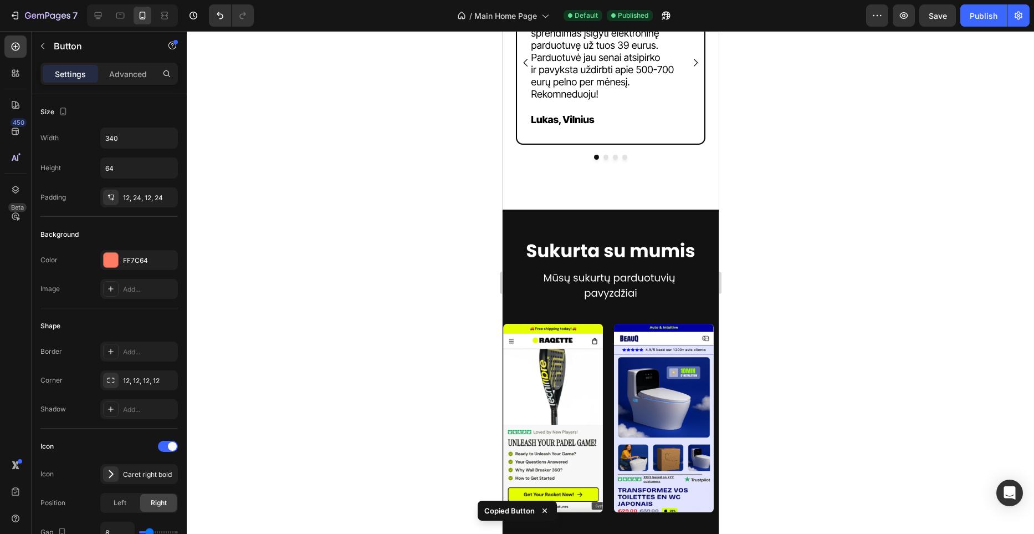
scroll to position [2515, 0]
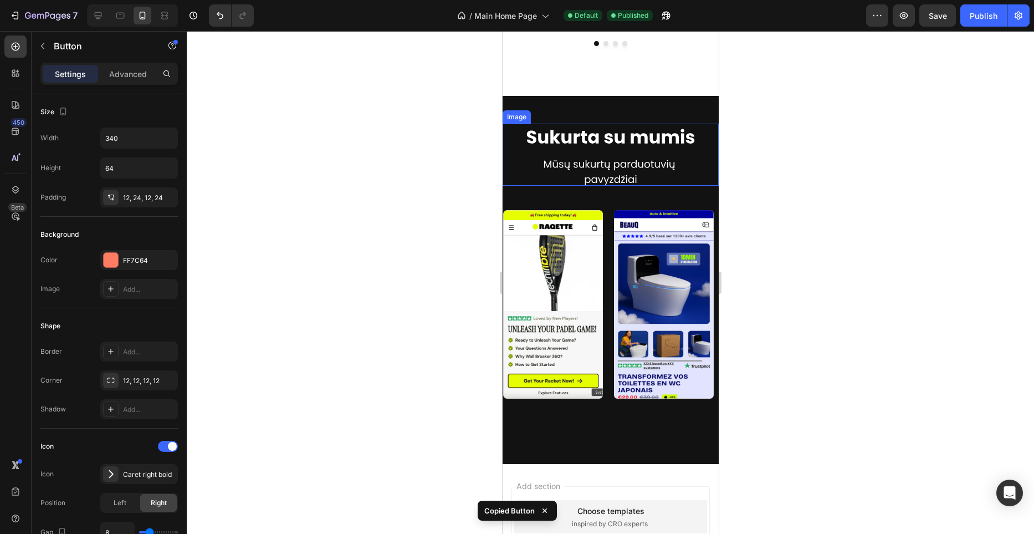
click at [647, 180] on img at bounding box center [610, 155] width 216 height 62
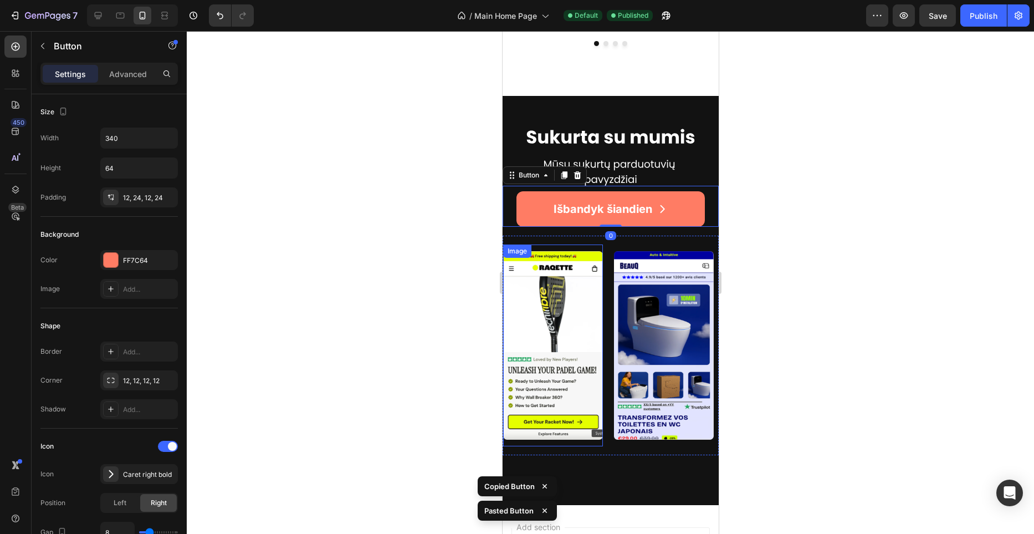
click at [444, 260] on div at bounding box center [610, 282] width 847 height 503
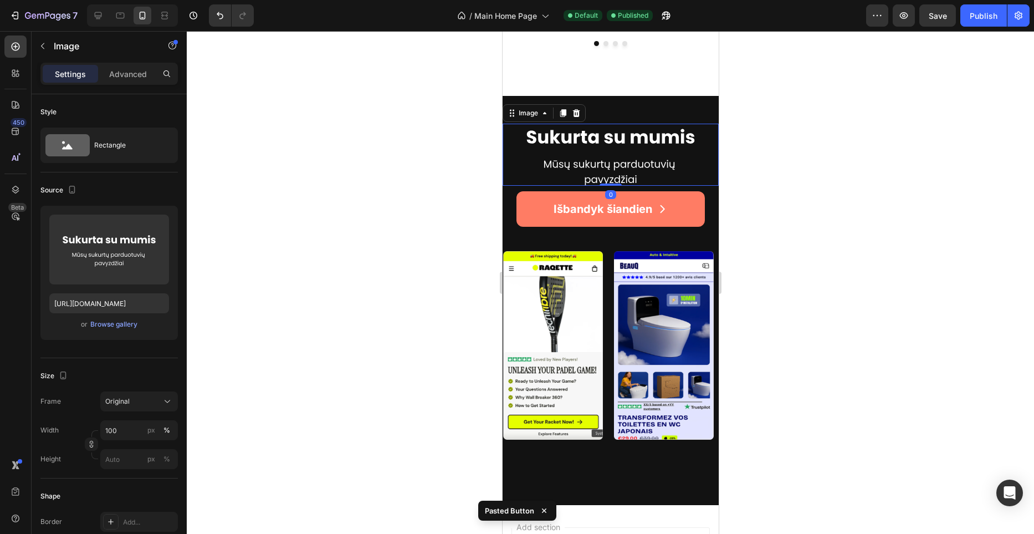
click at [634, 180] on img at bounding box center [610, 155] width 216 height 62
click at [122, 80] on div "Advanced" at bounding box center [127, 74] width 55 height 18
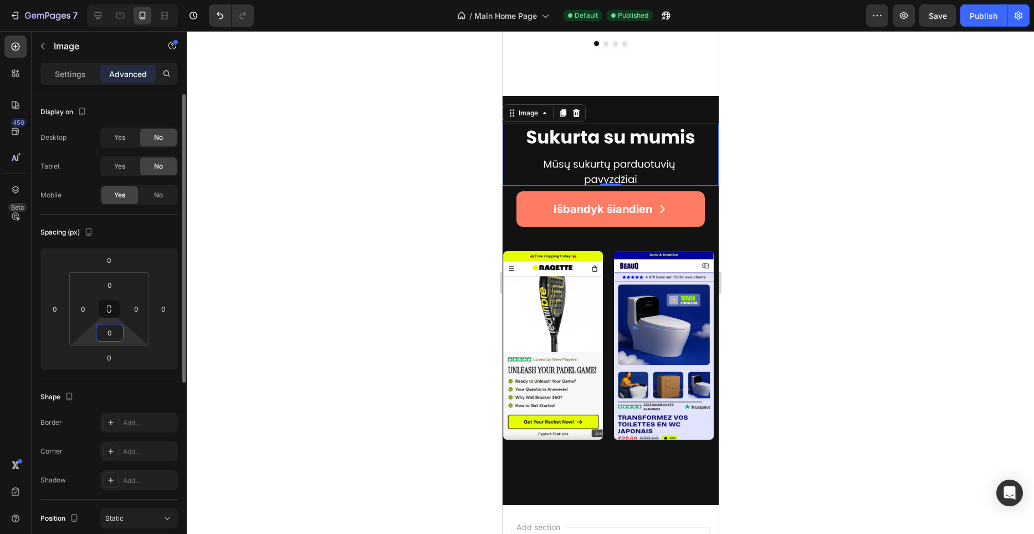
click at [115, 326] on input "0" at bounding box center [110, 332] width 22 height 17
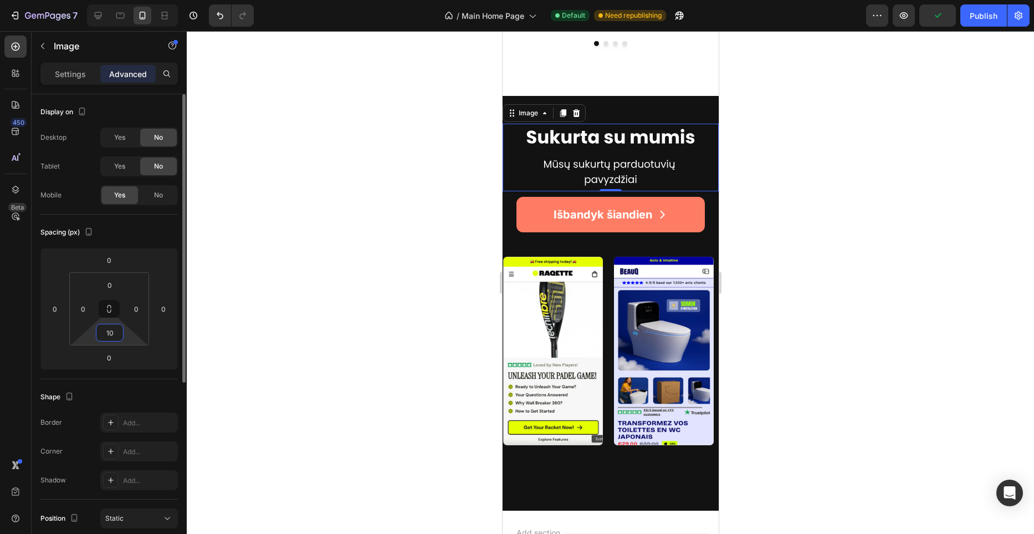
click at [116, 326] on input "10" at bounding box center [110, 332] width 22 height 17
click at [119, 327] on input "10" at bounding box center [110, 332] width 22 height 17
click at [116, 331] on input "10" at bounding box center [110, 332] width 22 height 17
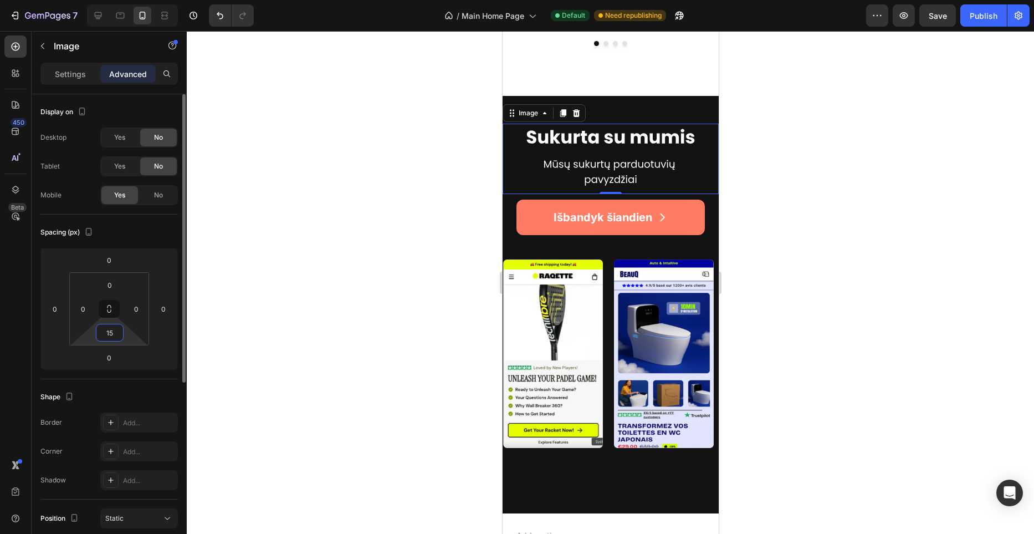
click at [116, 331] on input "15" at bounding box center [110, 332] width 22 height 17
type input "20"
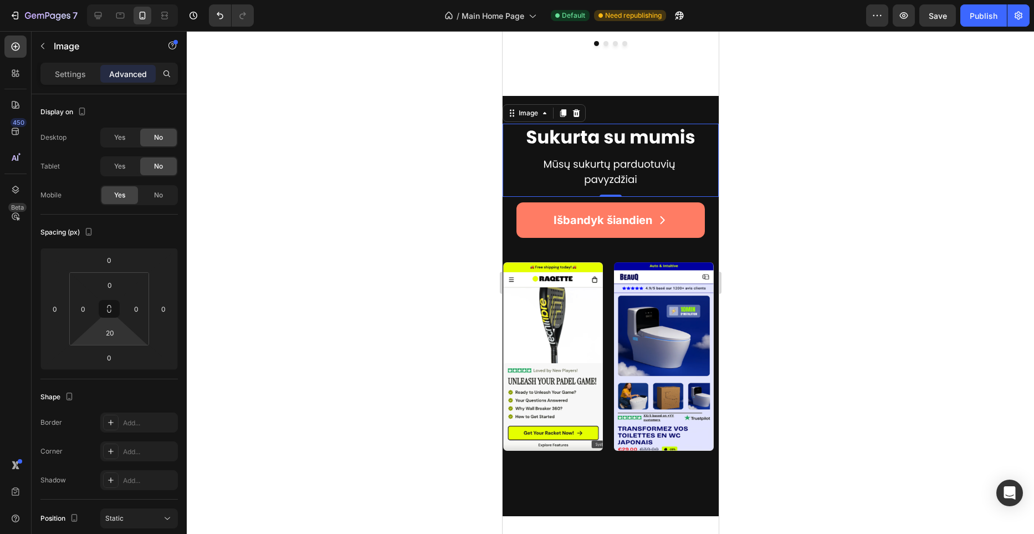
click at [418, 294] on div at bounding box center [610, 282] width 847 height 503
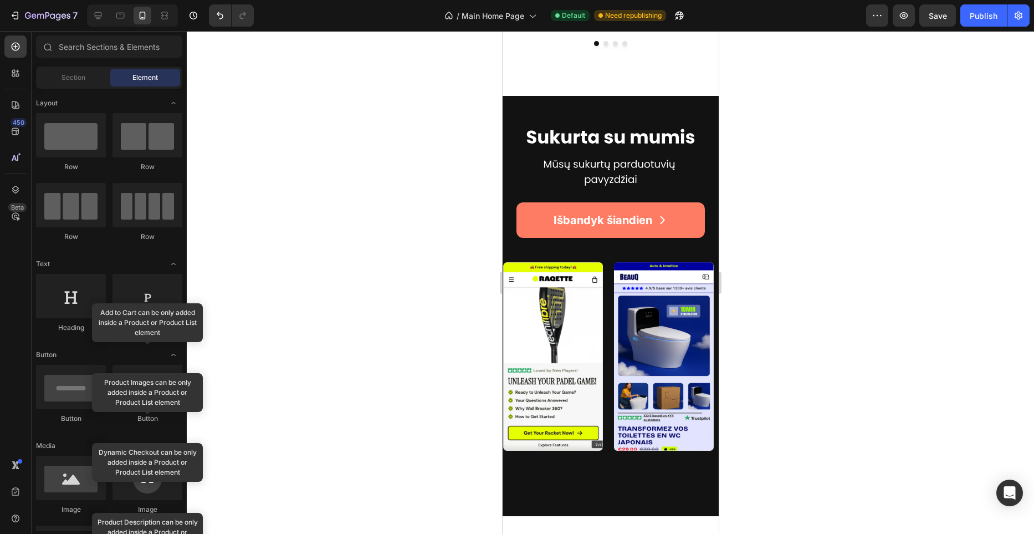
click at [424, 233] on div at bounding box center [610, 282] width 847 height 503
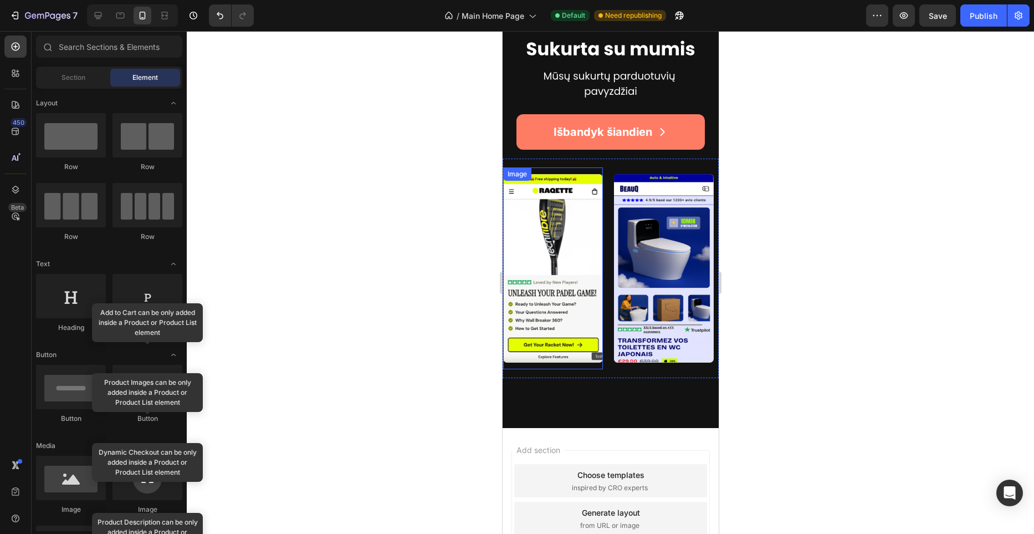
scroll to position [2604, 0]
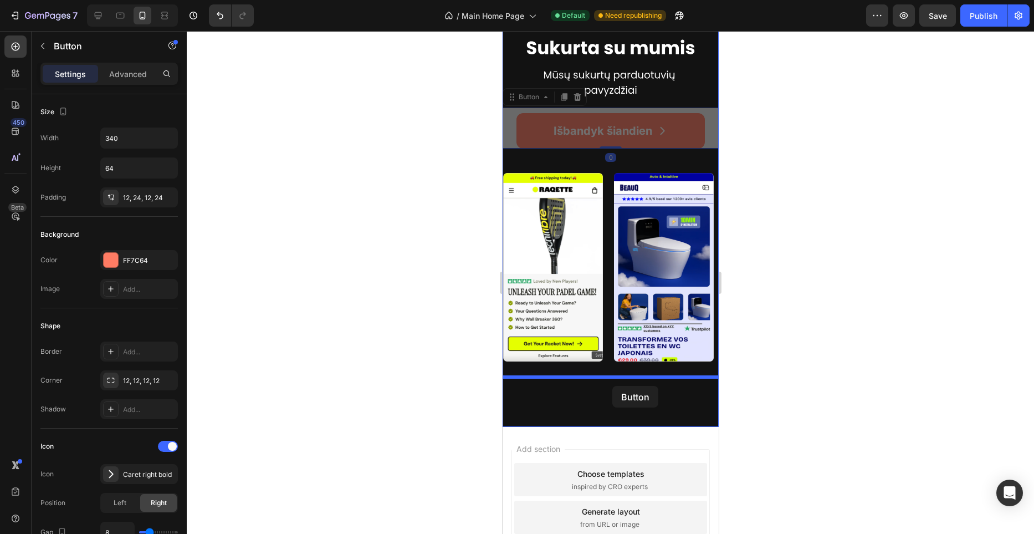
drag, startPoint x: 683, startPoint y: 130, endPoint x: 612, endPoint y: 386, distance: 265.1
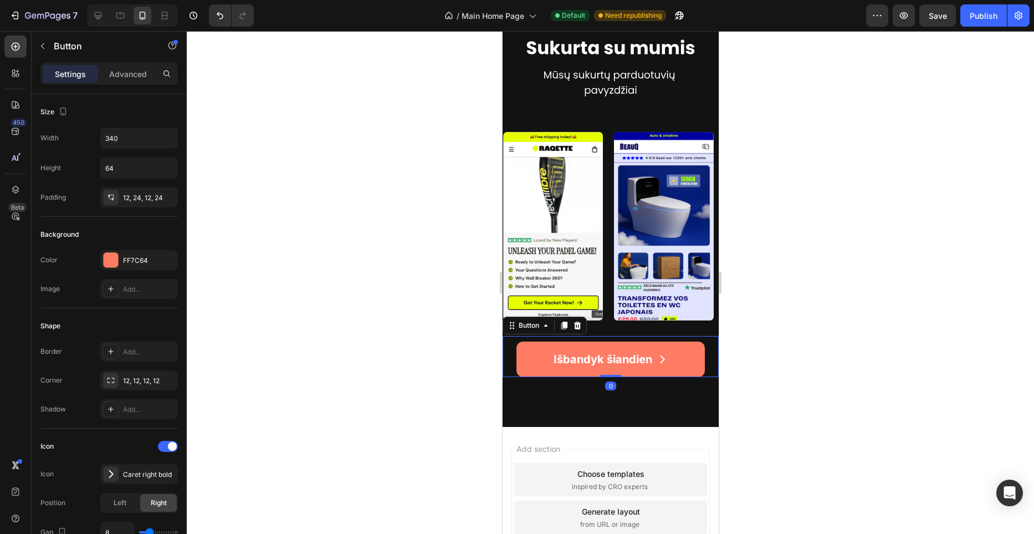
click at [423, 291] on div at bounding box center [610, 282] width 847 height 503
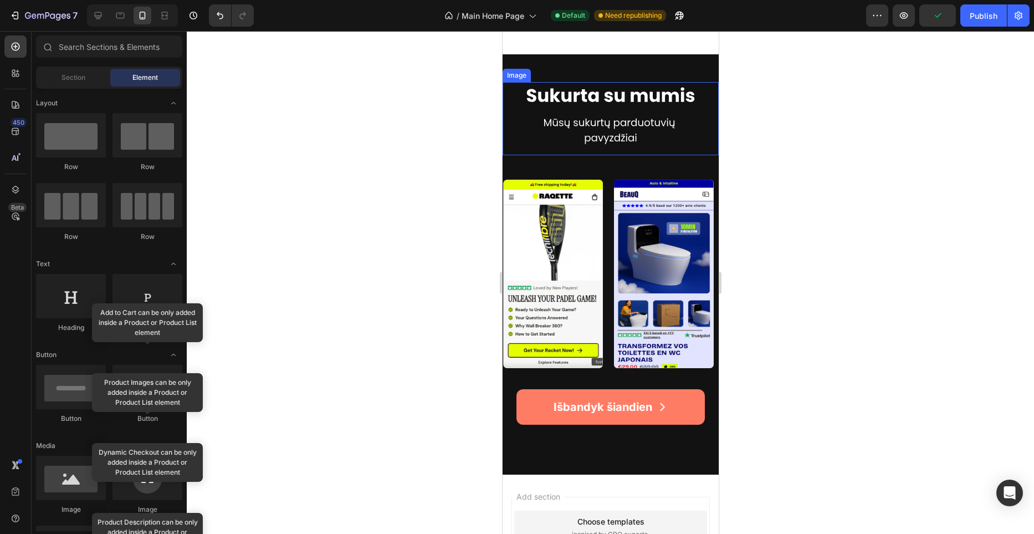
scroll to position [2600, 0]
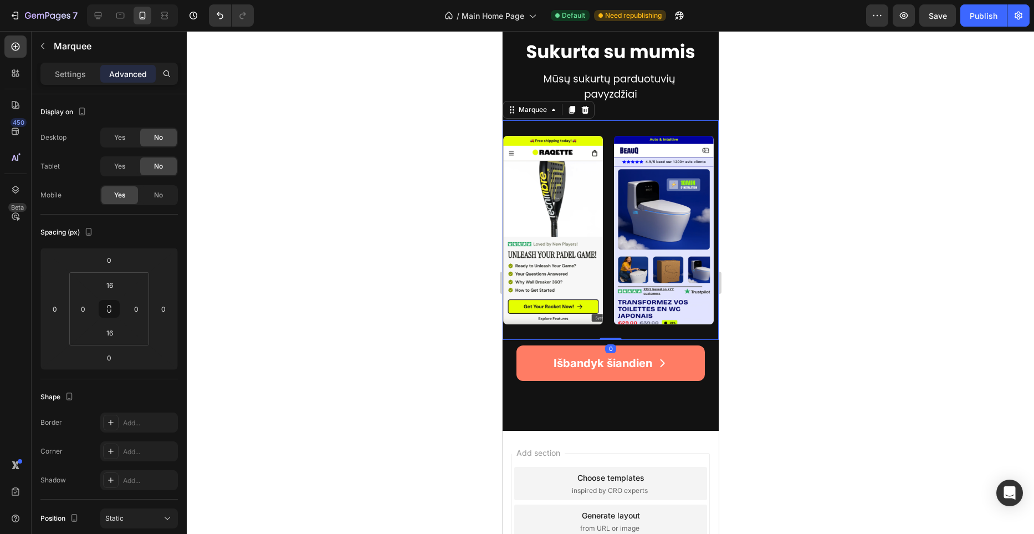
click at [652, 336] on div "Image Image Image Image Image Image Image Image Image Image Marquee 0" at bounding box center [610, 229] width 216 height 219
click at [112, 331] on input "16" at bounding box center [110, 332] width 22 height 17
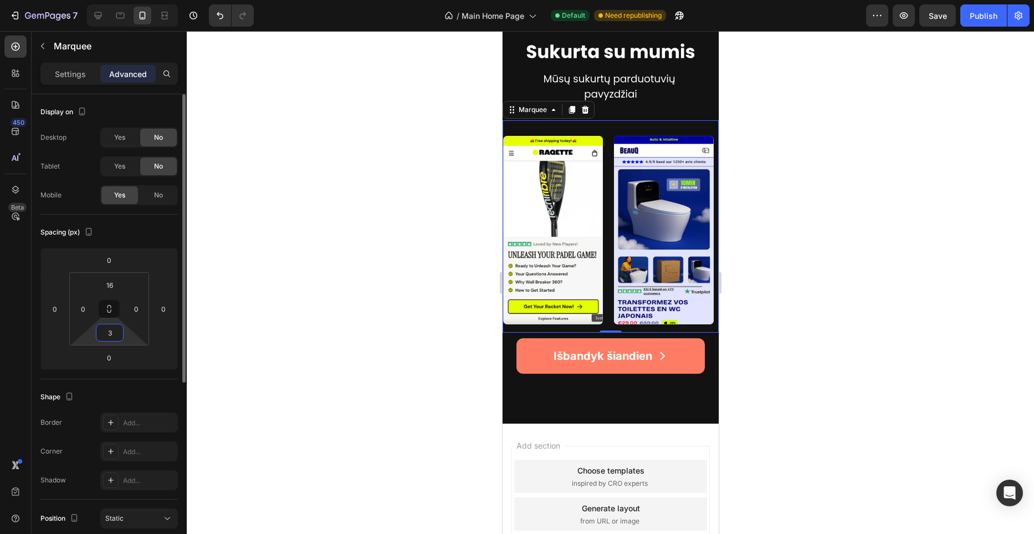
type input "30"
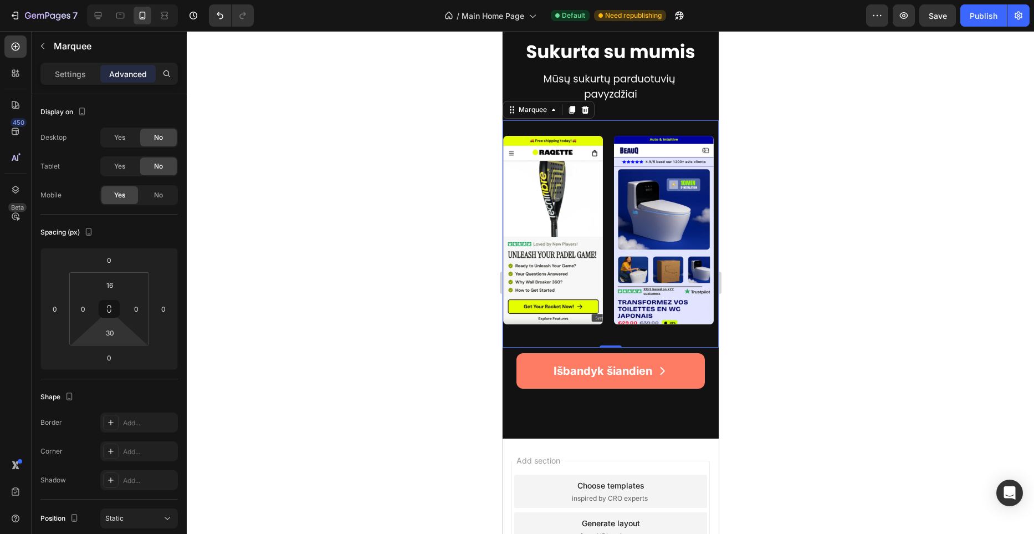
click at [392, 291] on div at bounding box center [610, 282] width 847 height 503
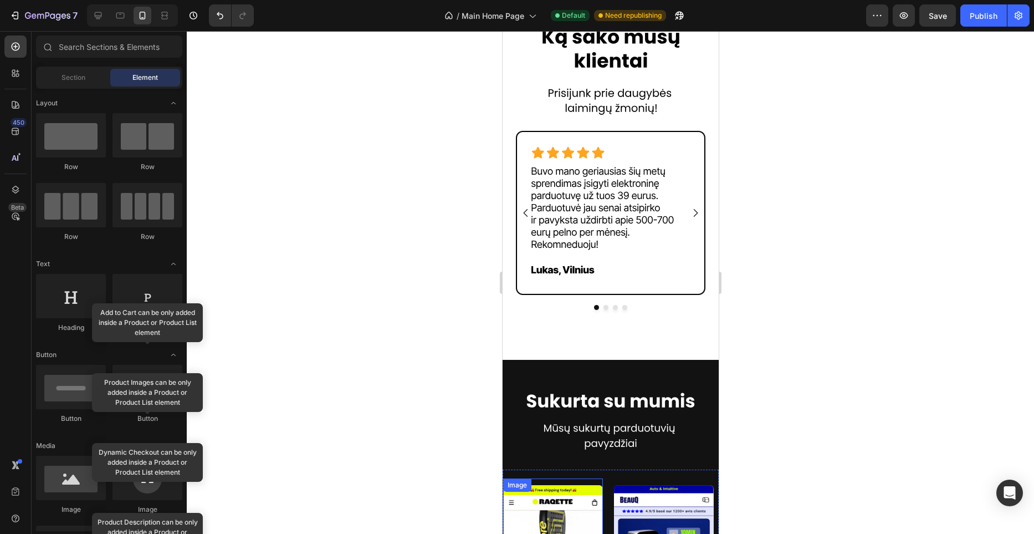
scroll to position [1555, 0]
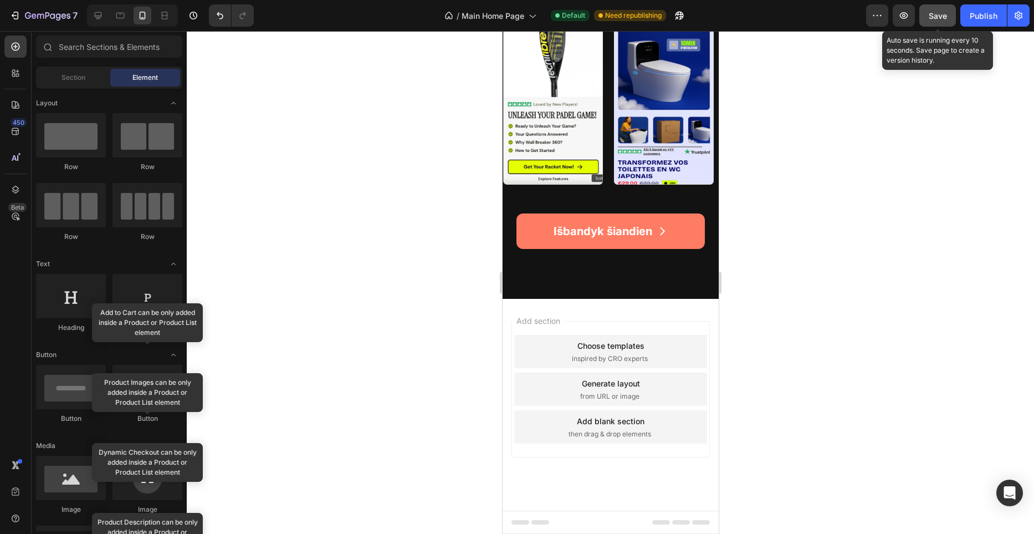
click at [930, 19] on span "Save" at bounding box center [938, 15] width 18 height 9
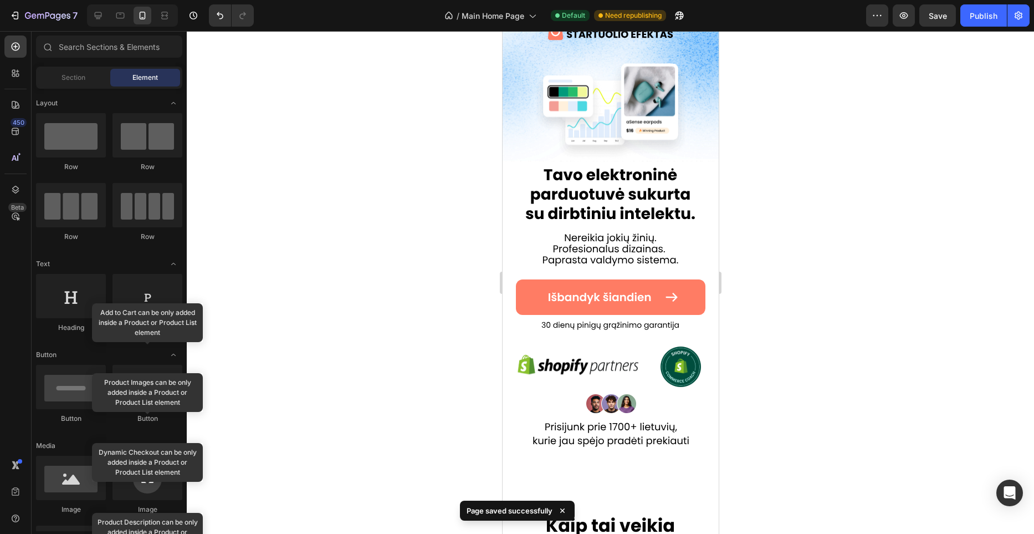
scroll to position [0, 0]
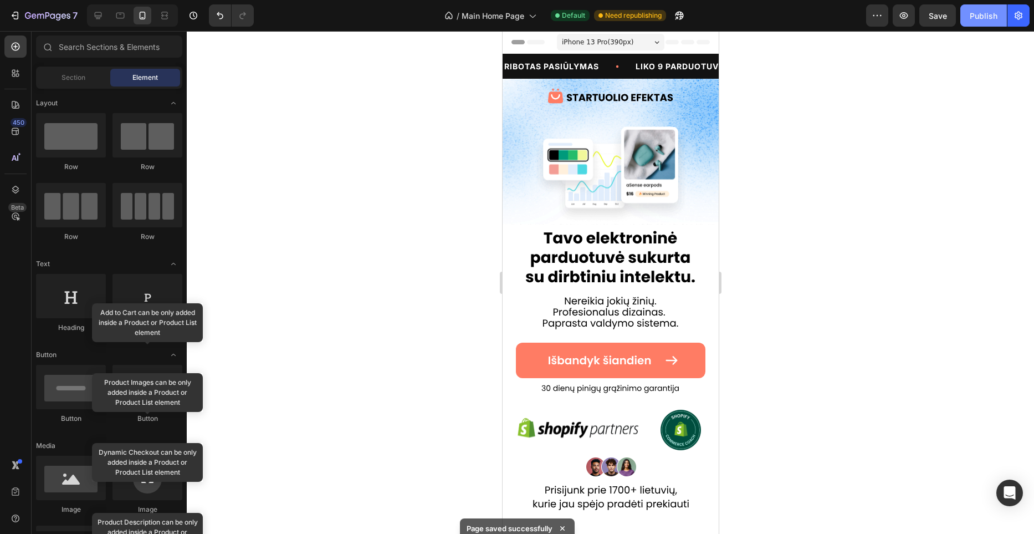
click at [976, 21] on div "Publish" at bounding box center [984, 16] width 28 height 12
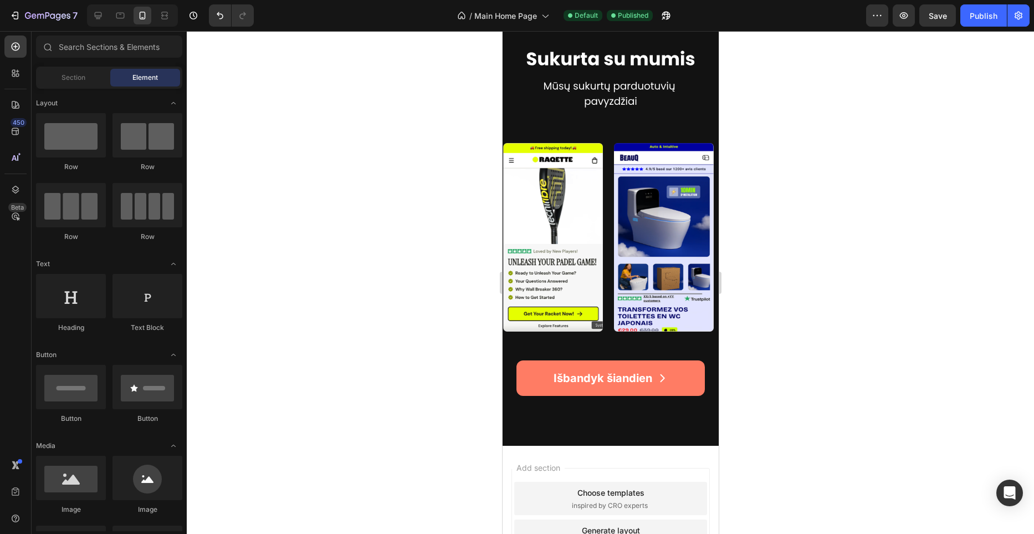
scroll to position [2595, 0]
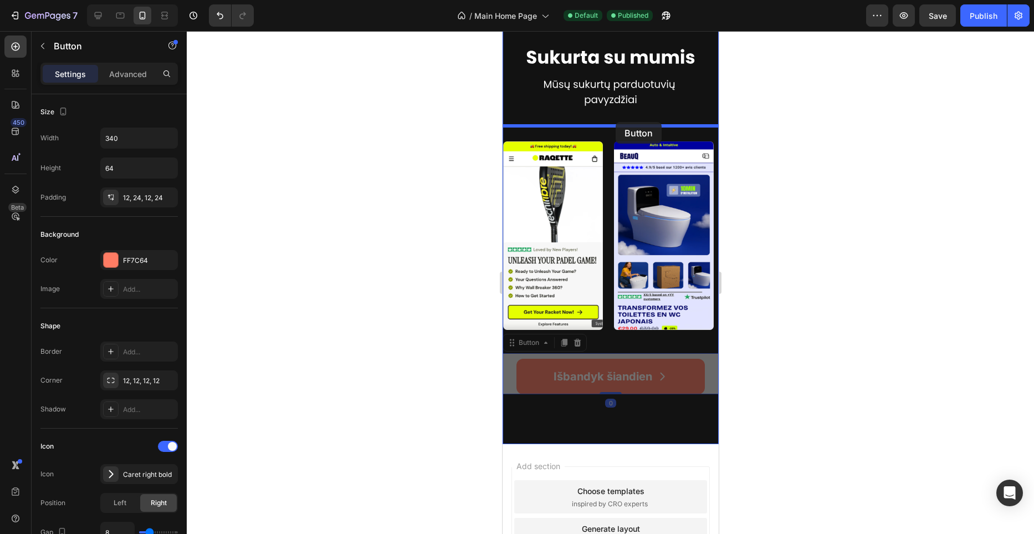
drag, startPoint x: 706, startPoint y: 380, endPoint x: 615, endPoint y: 122, distance: 273.9
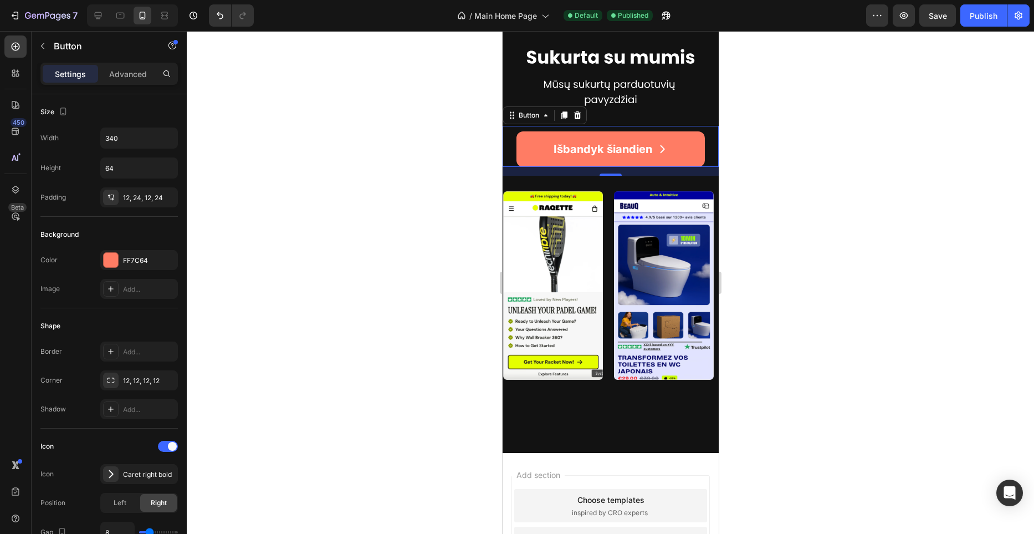
click at [473, 175] on div at bounding box center [610, 282] width 847 height 503
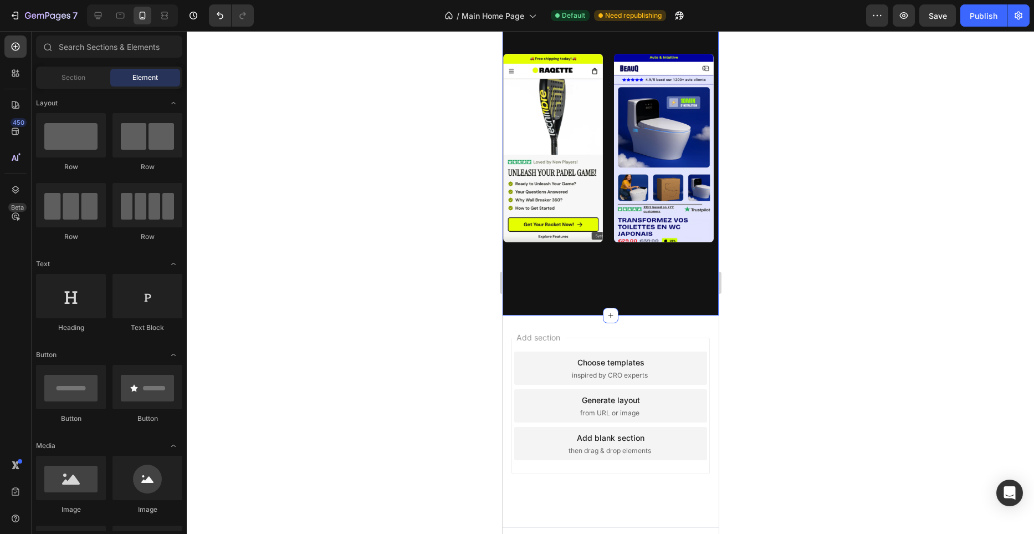
scroll to position [2717, 0]
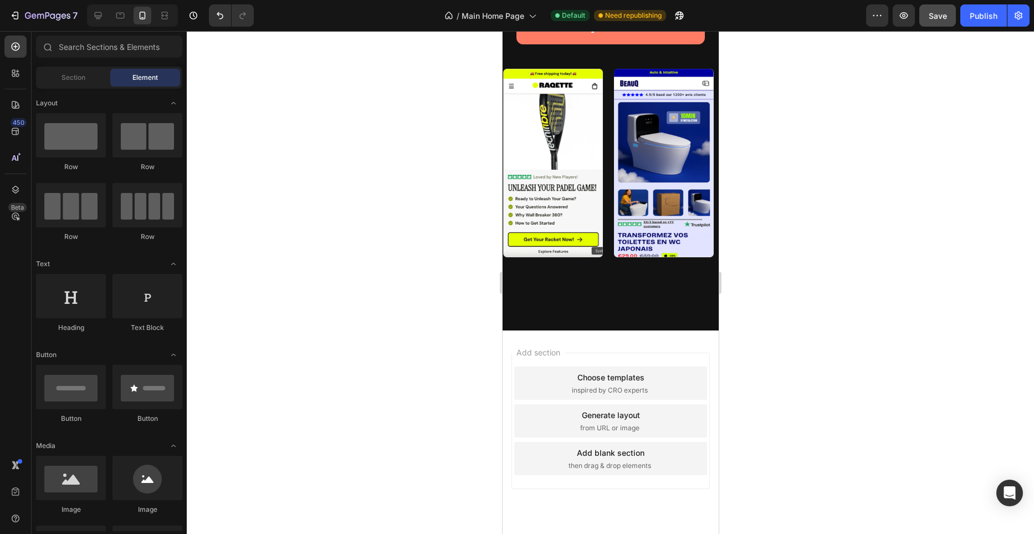
click at [930, 29] on div "7 / Main Home Page Default Need republishing Preview Save Publish" at bounding box center [517, 16] width 1034 height 32
click at [933, 25] on button "Save" at bounding box center [937, 15] width 37 height 22
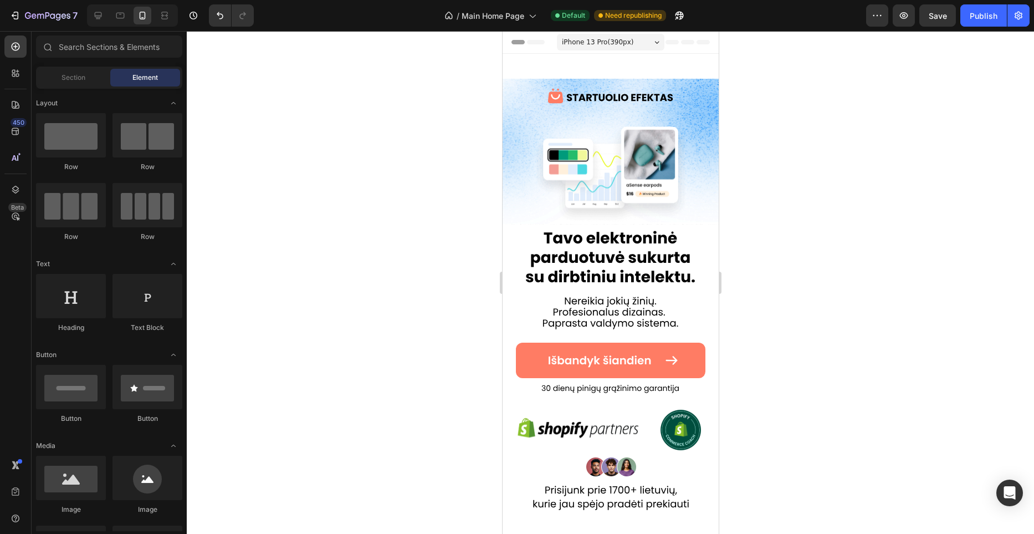
scroll to position [238, 0]
